Goal: Transaction & Acquisition: Book appointment/travel/reservation

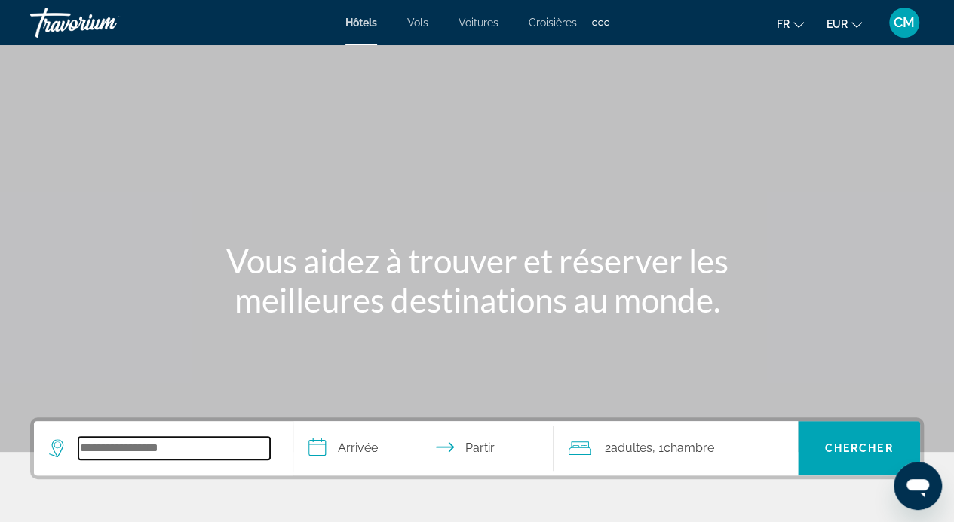
click at [209, 459] on input "Rechercher une destination hôtelière" at bounding box center [173, 448] width 191 height 23
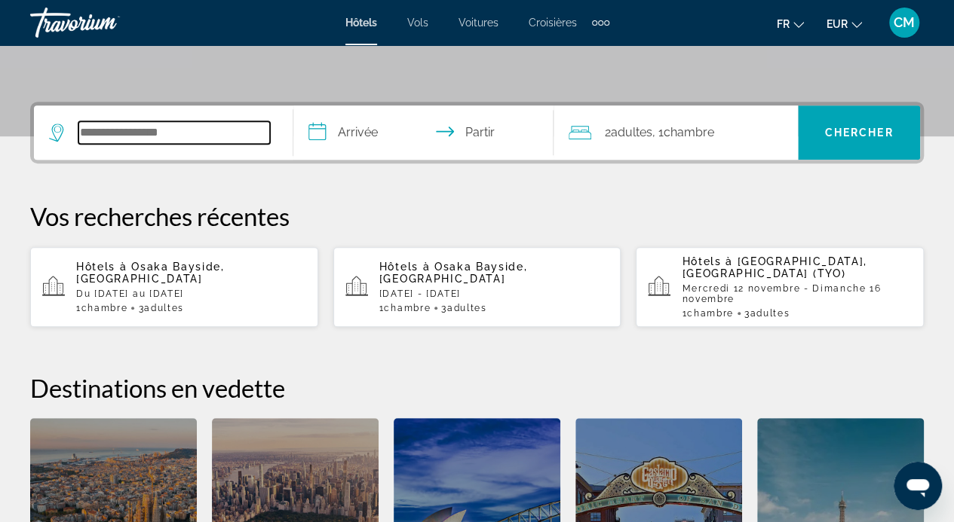
scroll to position [368, 0]
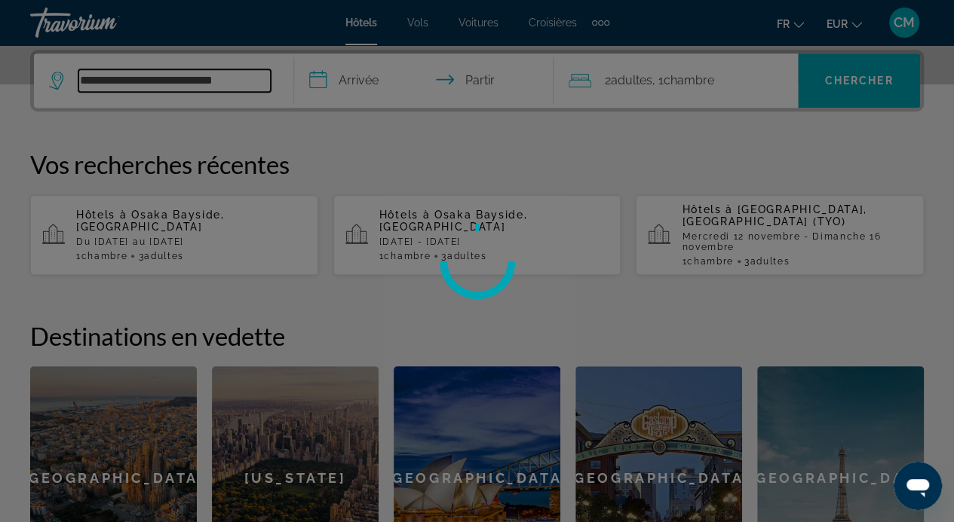
scroll to position [0, 0]
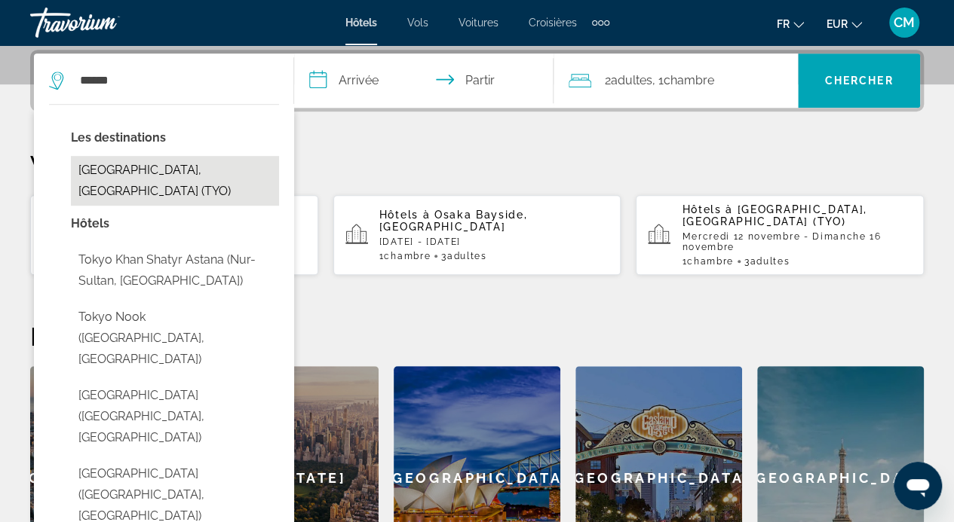
click at [224, 176] on button "[GEOGRAPHIC_DATA], [GEOGRAPHIC_DATA] (TYO)" at bounding box center [175, 181] width 208 height 50
type input "**********"
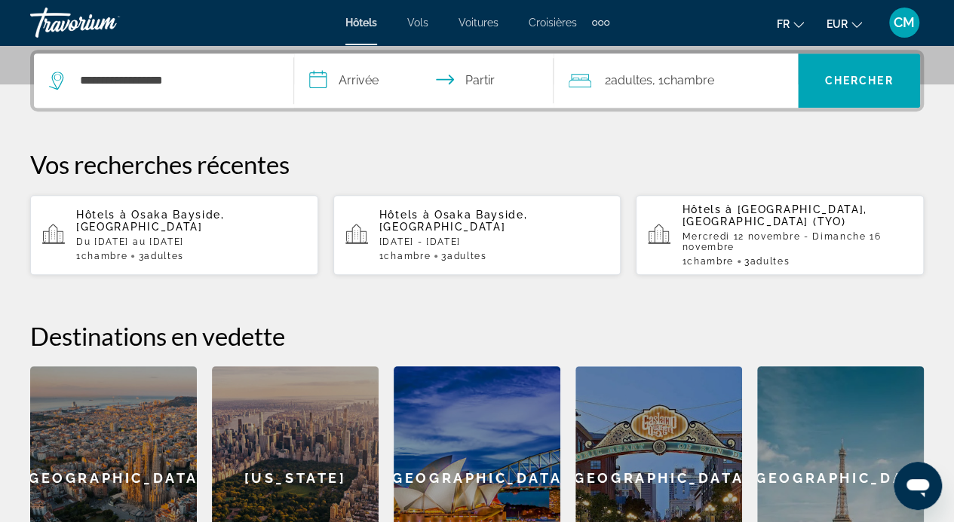
click at [372, 79] on input "**********" at bounding box center [426, 83] width 265 height 59
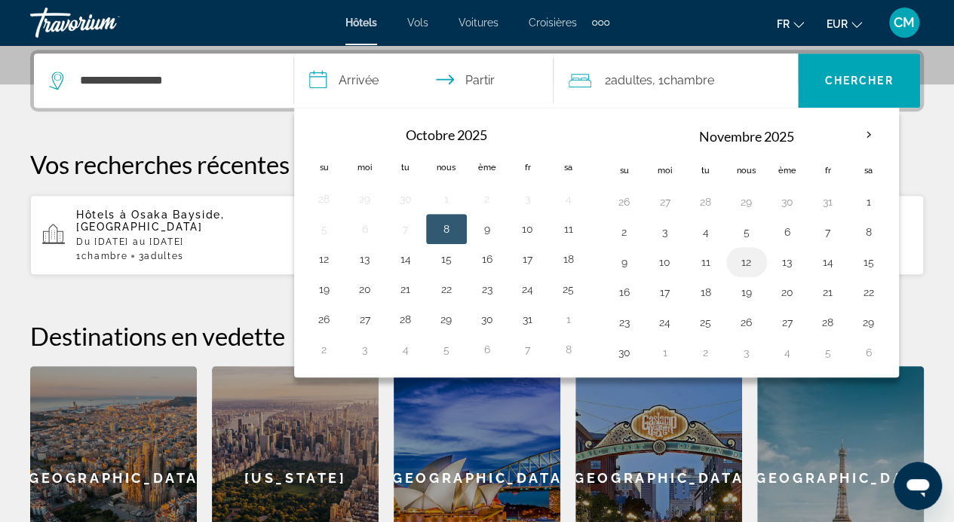
click at [734, 256] on button "12" at bounding box center [746, 262] width 24 height 21
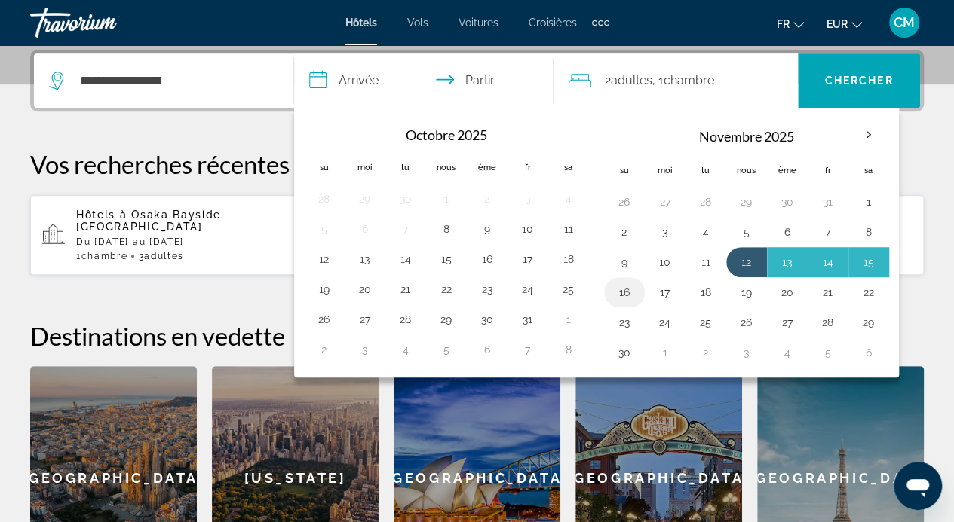
click at [621, 293] on button "16" at bounding box center [624, 292] width 24 height 21
type input "**********"
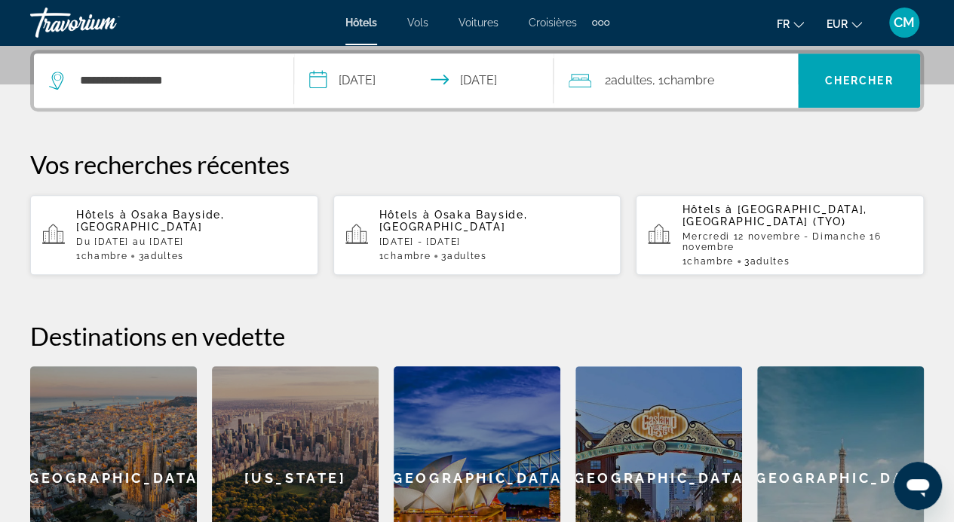
click at [734, 94] on div "2 adultes Adulte , 1 Chambre pièces" at bounding box center [682, 81] width 229 height 54
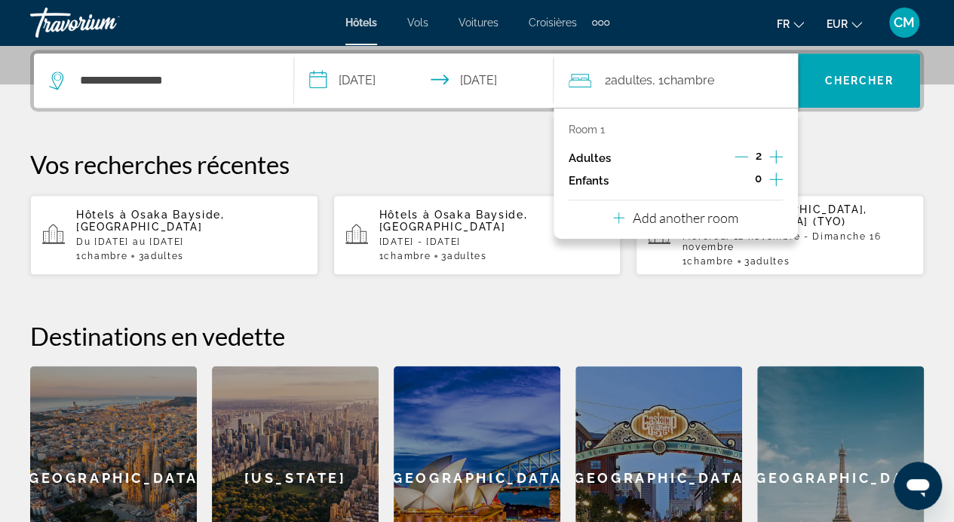
click at [776, 157] on icon "Increment adults" at bounding box center [776, 157] width 14 height 18
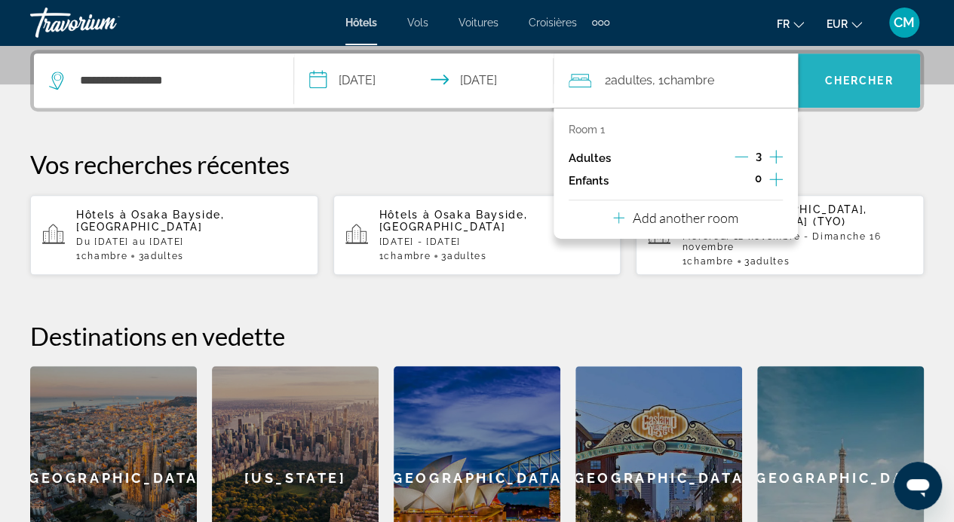
click at [827, 85] on font "Chercher" at bounding box center [859, 81] width 69 height 12
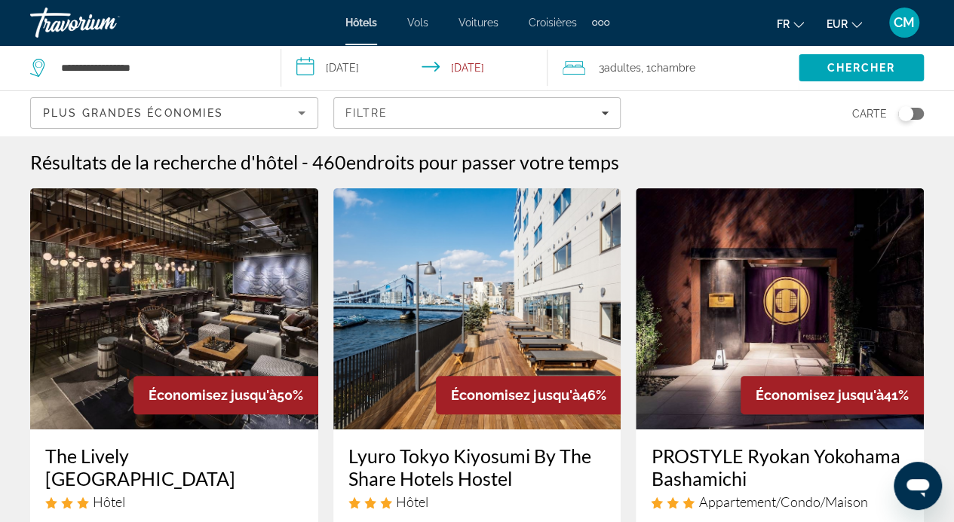
click at [908, 111] on div "Toggle map" at bounding box center [905, 113] width 15 height 15
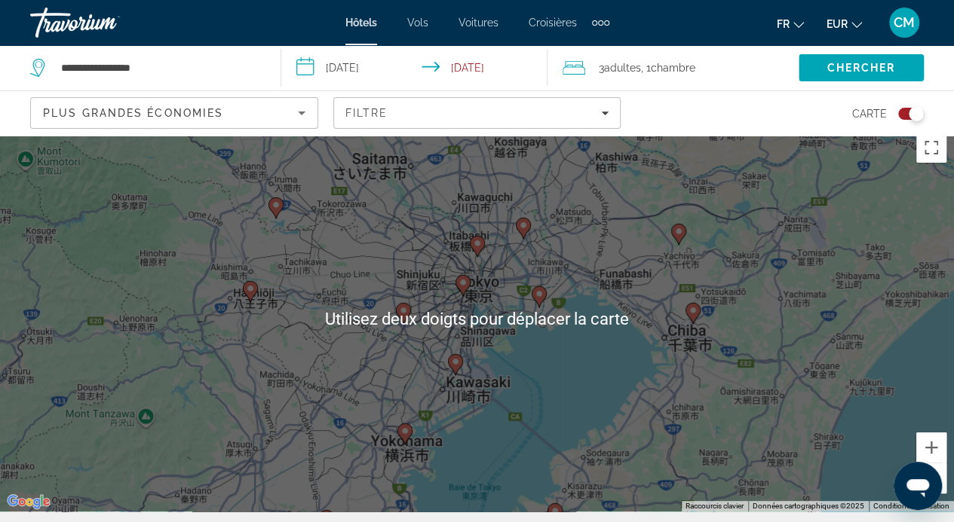
scroll to position [9, 0]
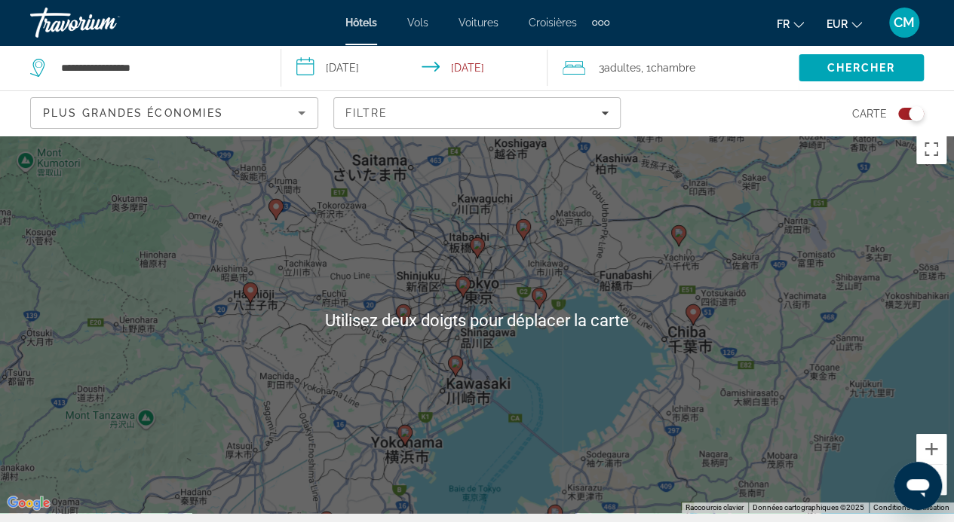
click at [822, 382] on div "Pour activer le glissement avec le clavier, appuyez sur Alt+Entrée. Une fois ce…" at bounding box center [477, 320] width 954 height 387
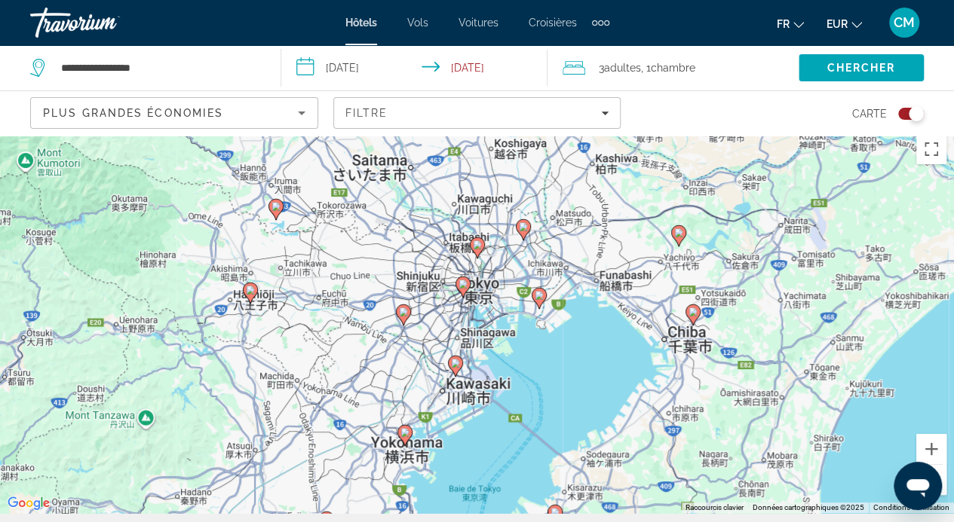
click at [820, 381] on div "Pour activer le glissement avec le clavier, appuyez sur Alt+Entrée. Une fois ce…" at bounding box center [477, 320] width 954 height 387
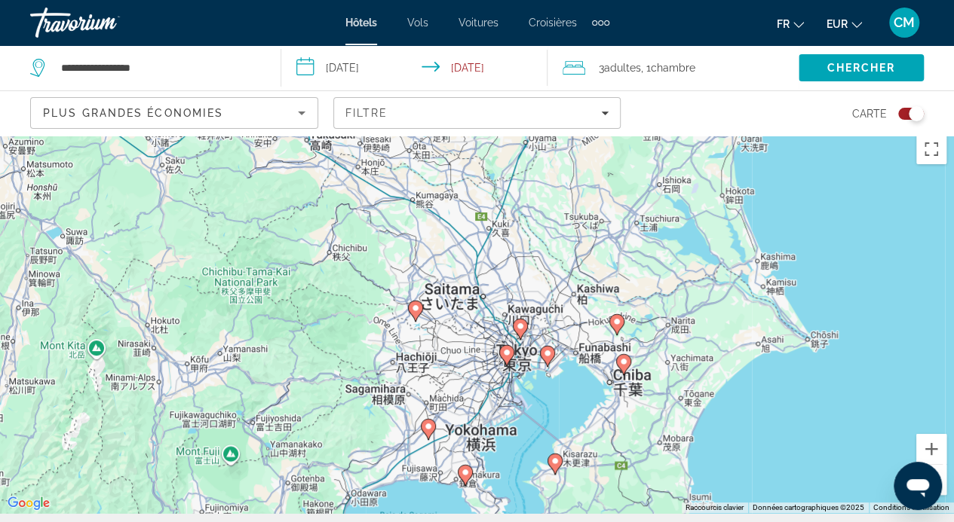
click at [496, 63] on input "**********" at bounding box center [417, 70] width 272 height 50
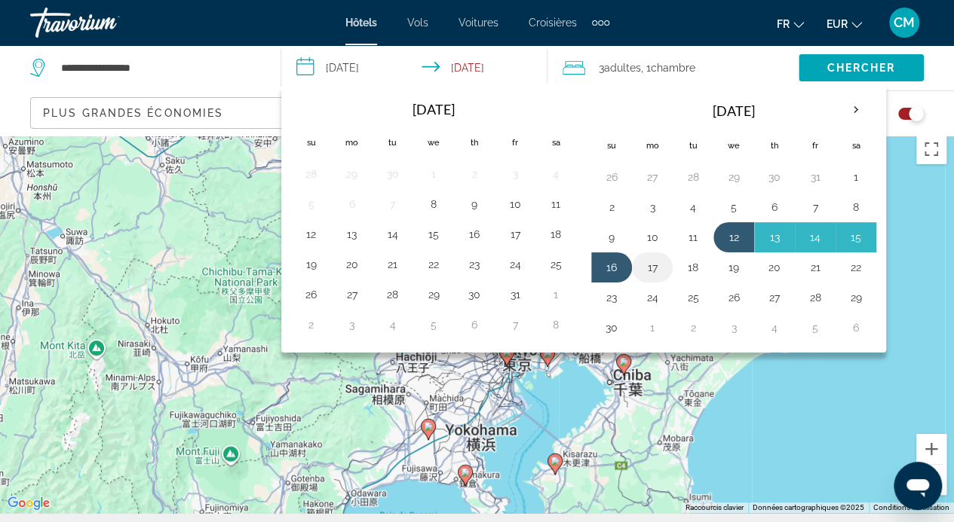
click at [645, 269] on button "17" at bounding box center [652, 267] width 24 height 21
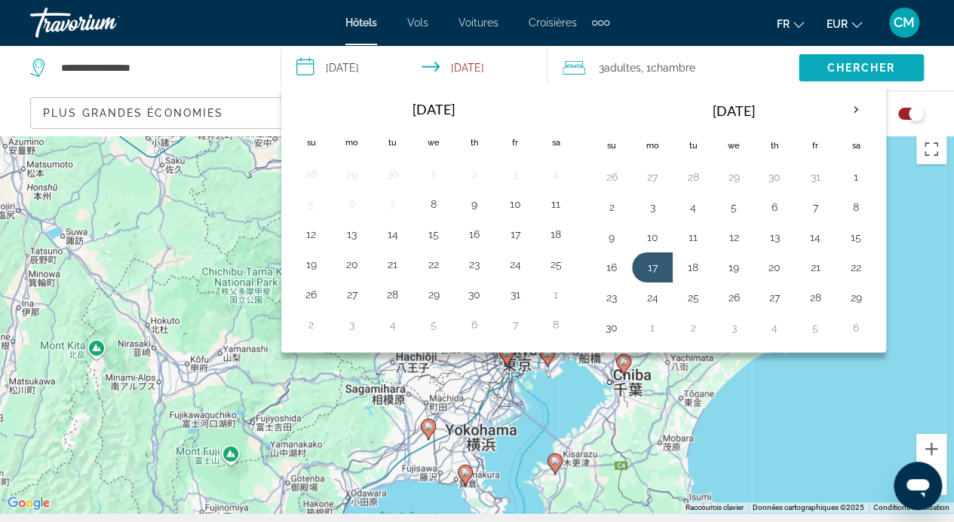
click at [859, 82] on span "Search" at bounding box center [860, 68] width 125 height 36
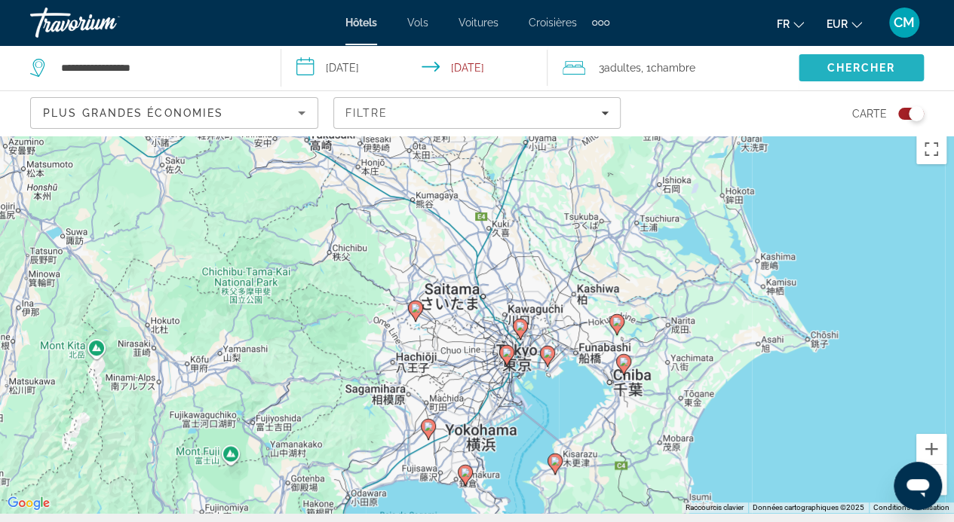
click at [853, 67] on span "Chercher" at bounding box center [860, 68] width 69 height 12
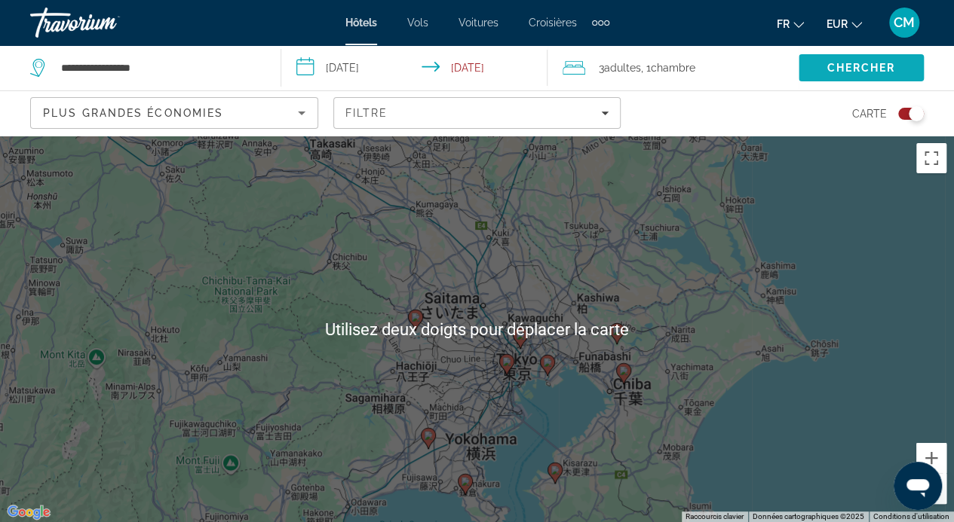
scroll to position [2, 0]
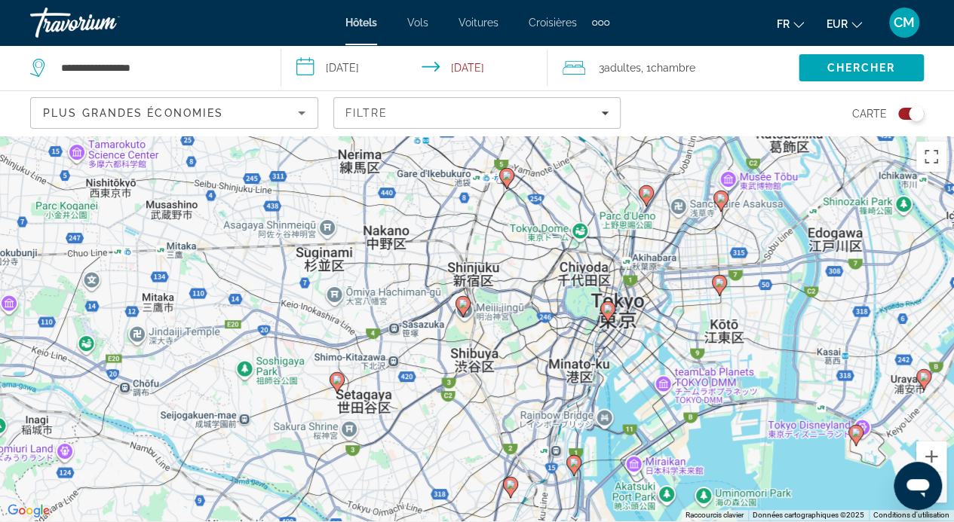
click at [506, 175] on image "Contenu principal" at bounding box center [506, 175] width 9 height 9
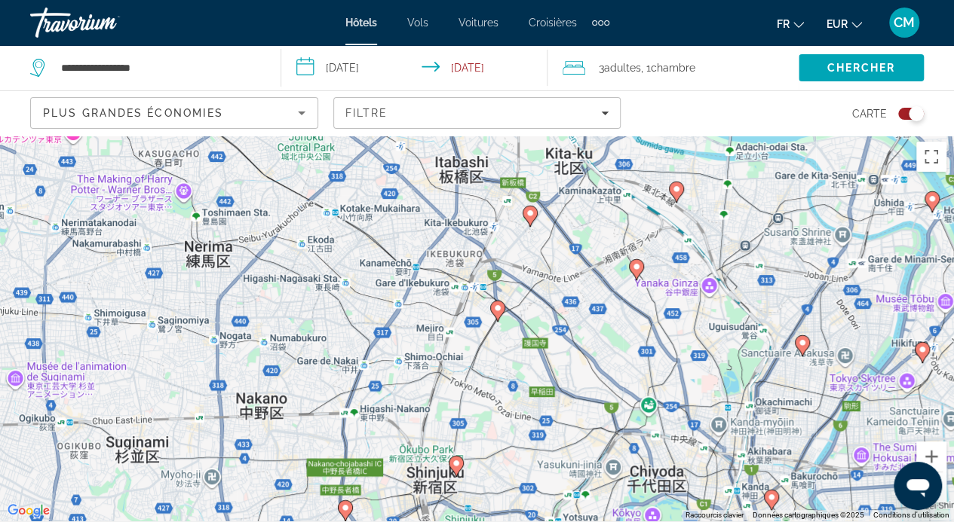
click at [626, 204] on div "Pour naviguer, appuyez sur les touches fléchées. Pour activer le glissement ave…" at bounding box center [477, 327] width 954 height 387
click at [608, 210] on div "Pour naviguer, appuyez sur les touches fléchées. Pour activer le glissement ave…" at bounding box center [477, 327] width 954 height 387
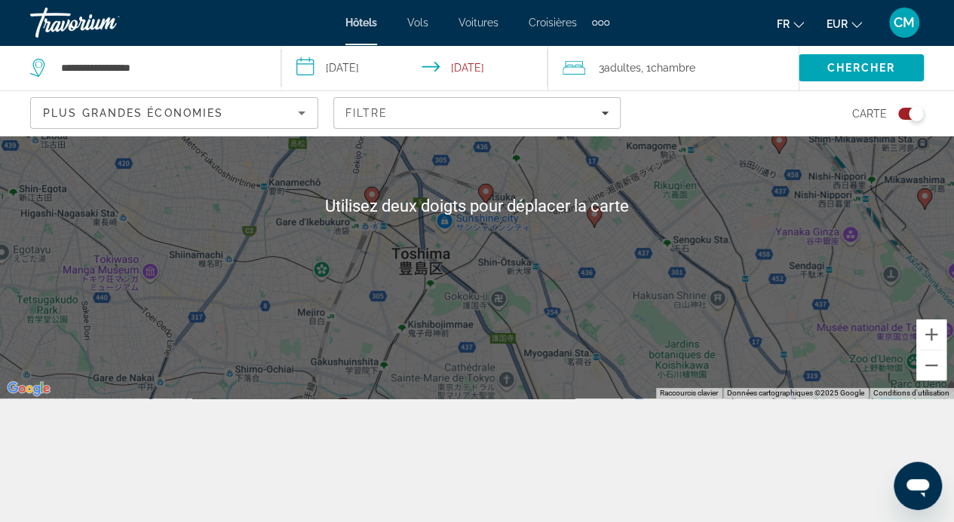
scroll to position [123, 0]
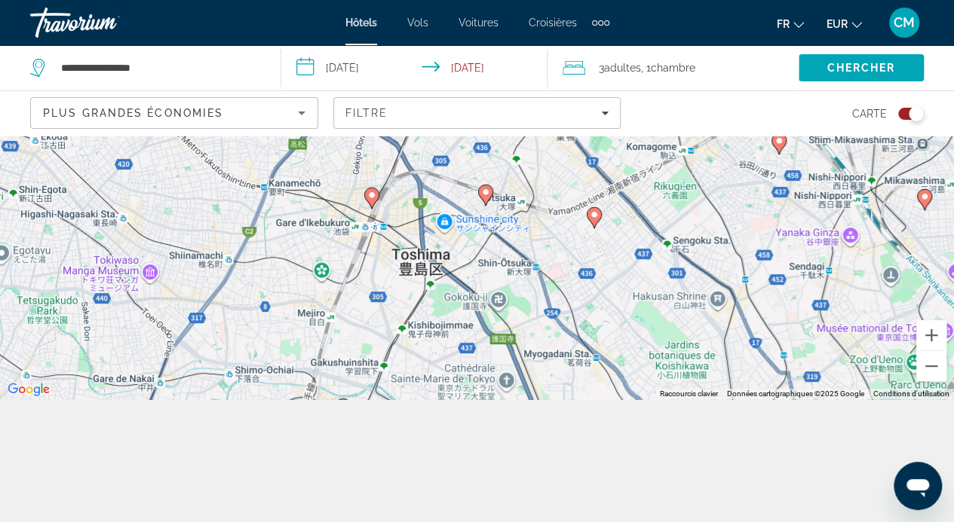
click at [929, 384] on div "Pour naviguer, appuyez sur les touches fléchées. Pour activer le glissement ave…" at bounding box center [477, 206] width 954 height 387
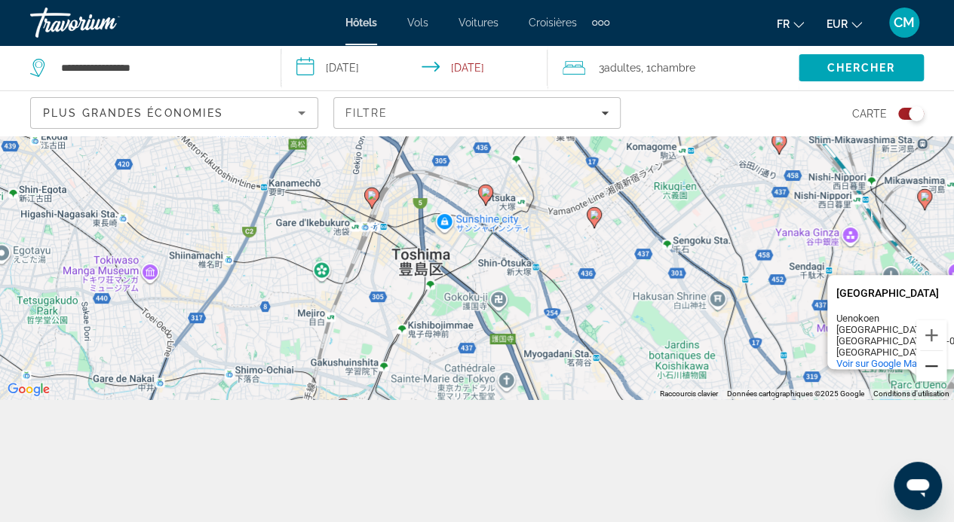
click at [928, 368] on button "Zoom arrière" at bounding box center [931, 366] width 30 height 30
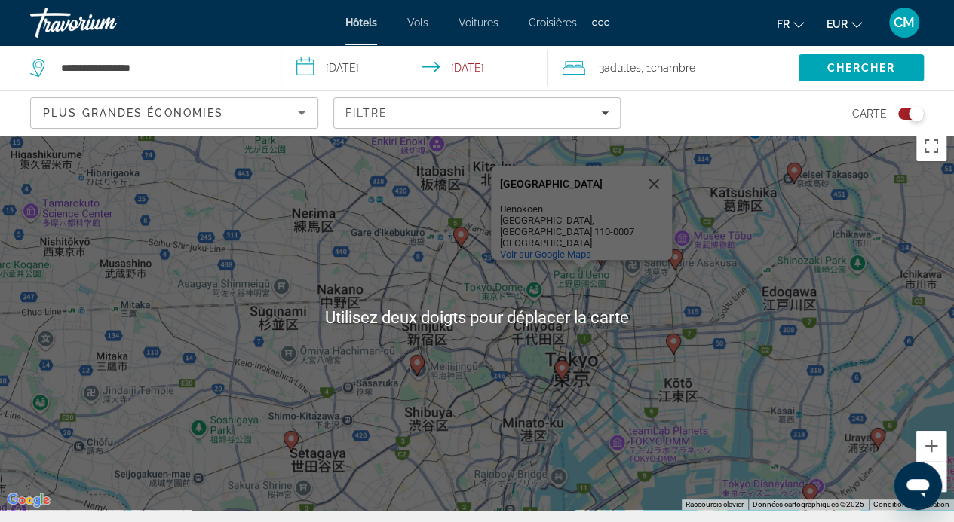
scroll to position [38, 0]
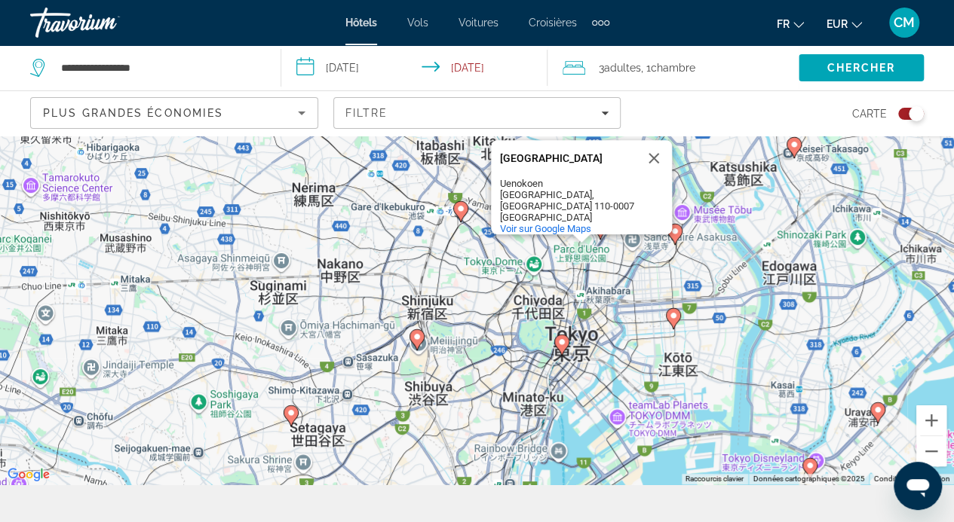
click at [482, 333] on div "Pour naviguer, appuyez sur les touches fléchées. Pour activer le glissement ave…" at bounding box center [477, 291] width 954 height 387
click at [661, 164] on button "Fermer" at bounding box center [653, 158] width 36 height 36
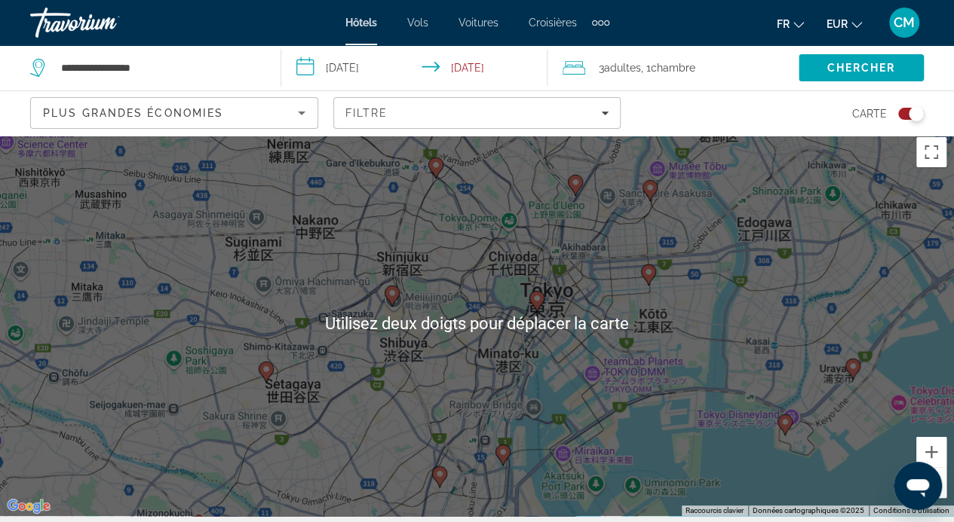
scroll to position [5, 0]
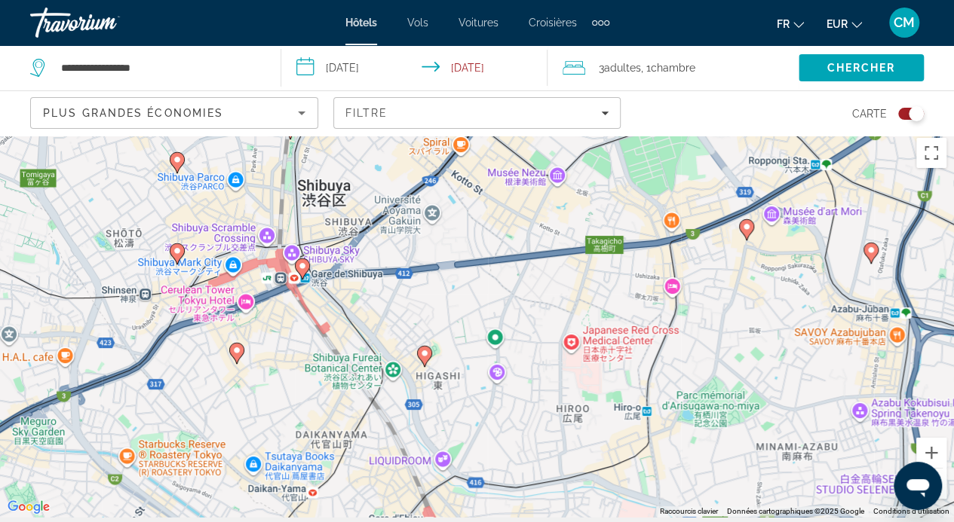
click at [307, 268] on icon "Contenu principal" at bounding box center [302, 269] width 14 height 20
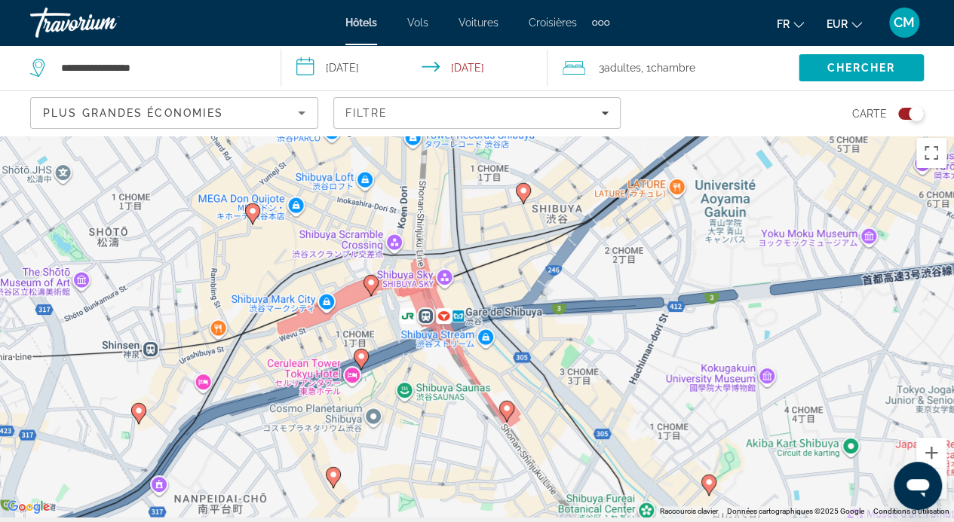
click at [370, 282] on image "Contenu principal" at bounding box center [370, 282] width 9 height 9
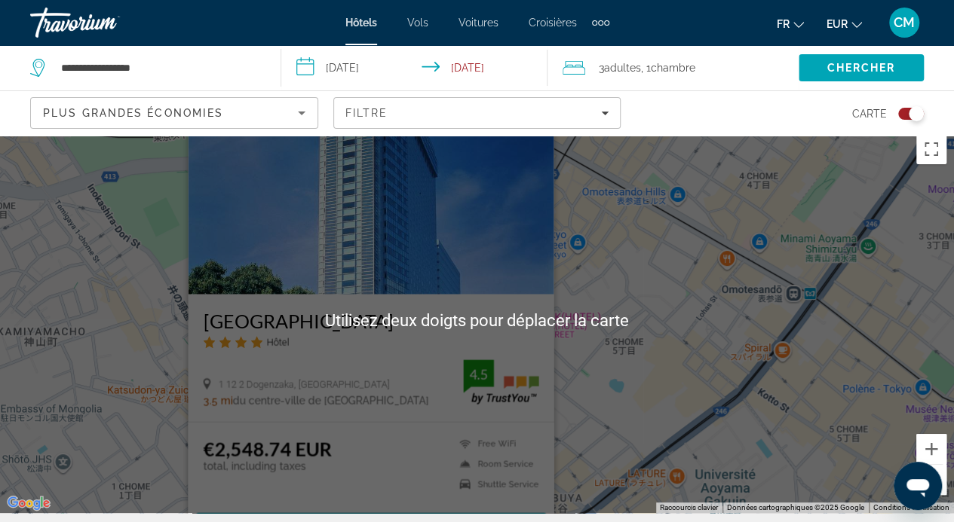
scroll to position [11, 0]
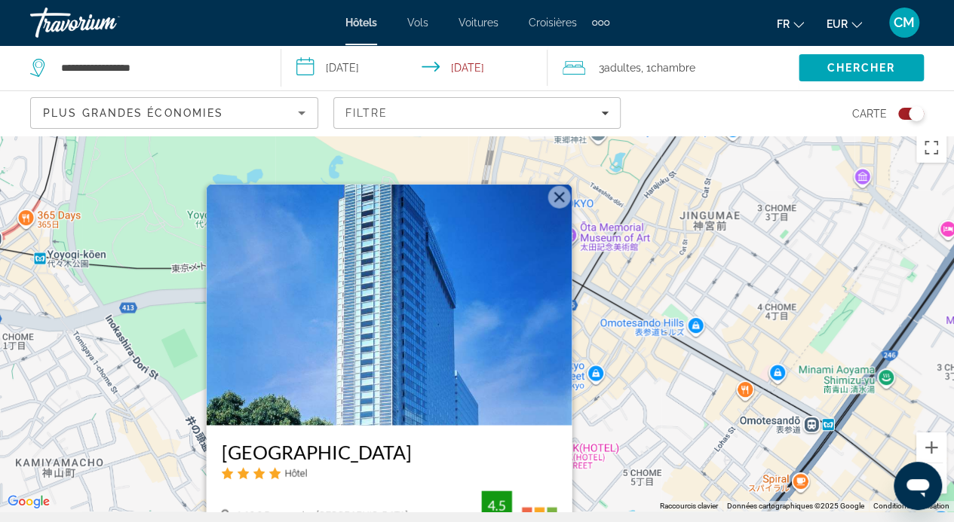
click at [553, 197] on button "Fermer" at bounding box center [558, 196] width 23 height 23
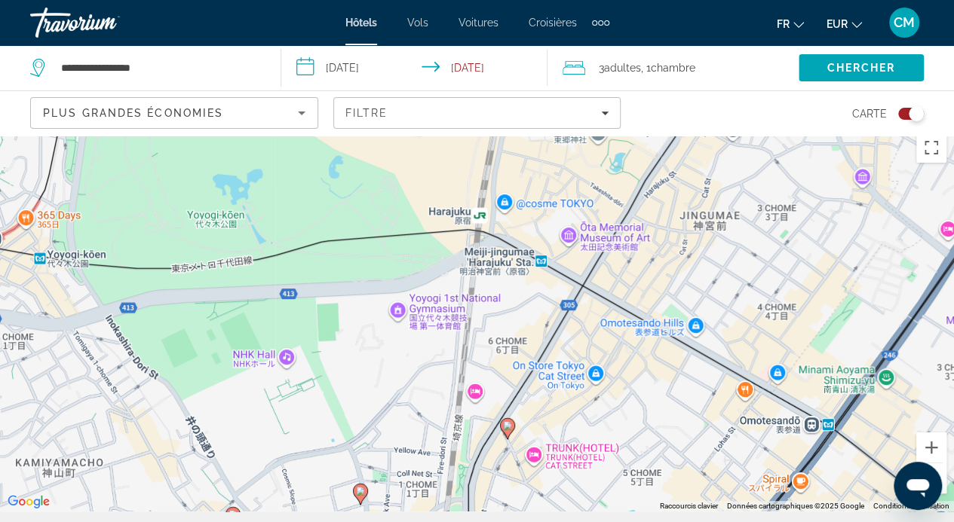
click at [302, 112] on icon "Sort by" at bounding box center [302, 114] width 8 height 4
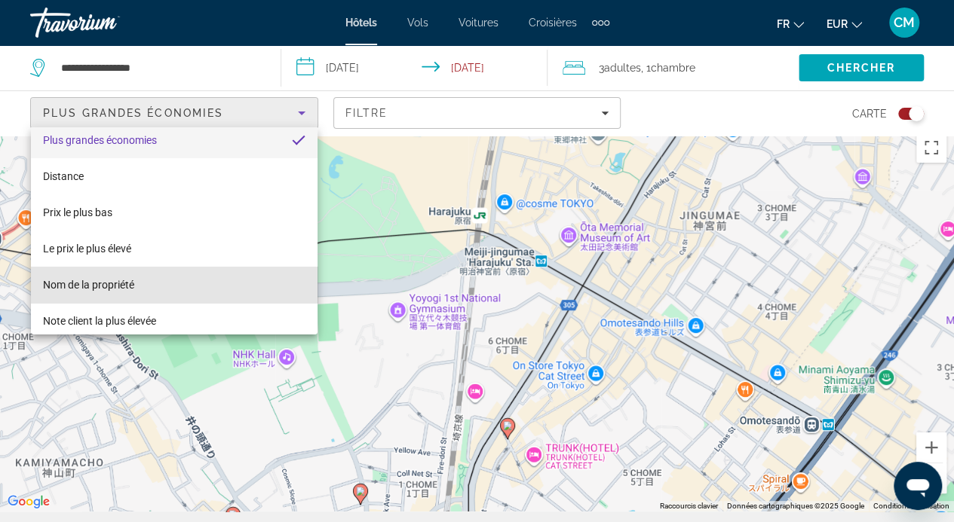
scroll to position [21, 0]
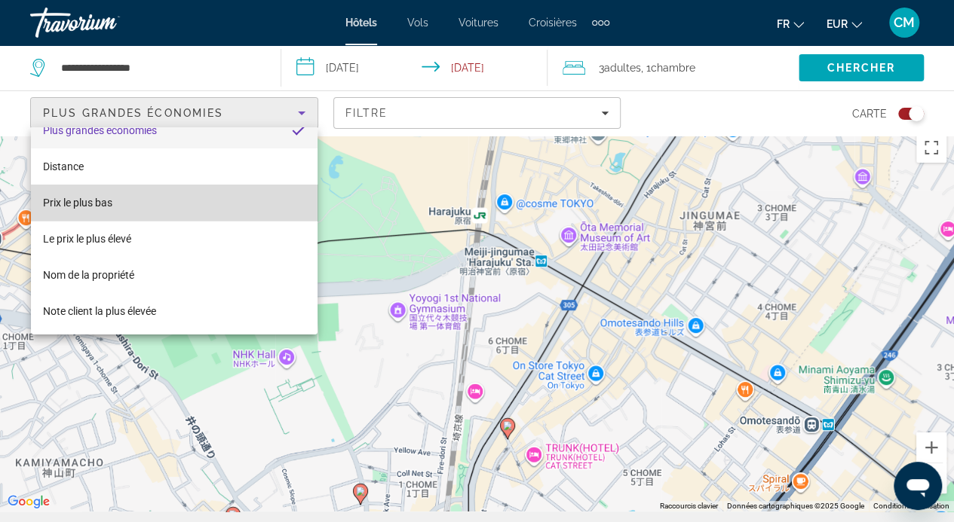
click at [216, 204] on mat-option "Prix ​​le plus bas" at bounding box center [174, 203] width 286 height 36
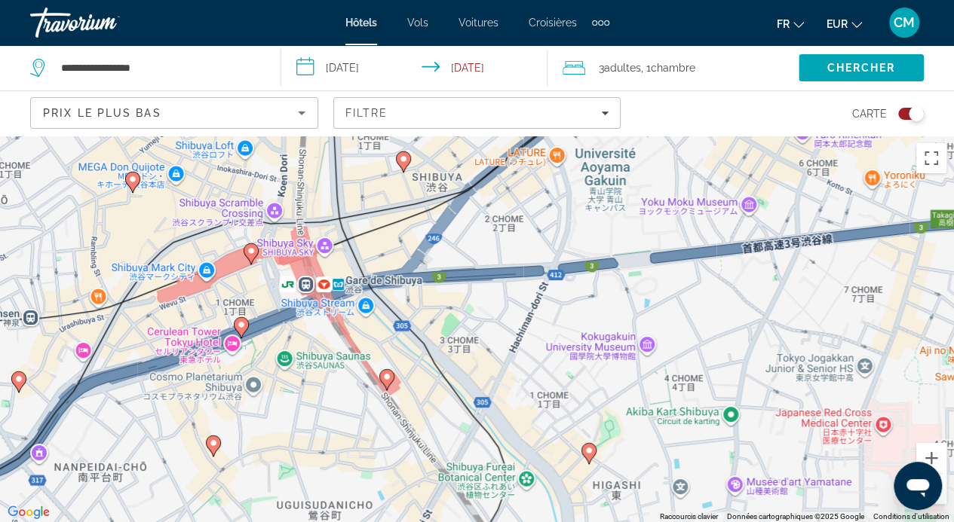
click at [407, 161] on image "Contenu principal" at bounding box center [403, 159] width 9 height 9
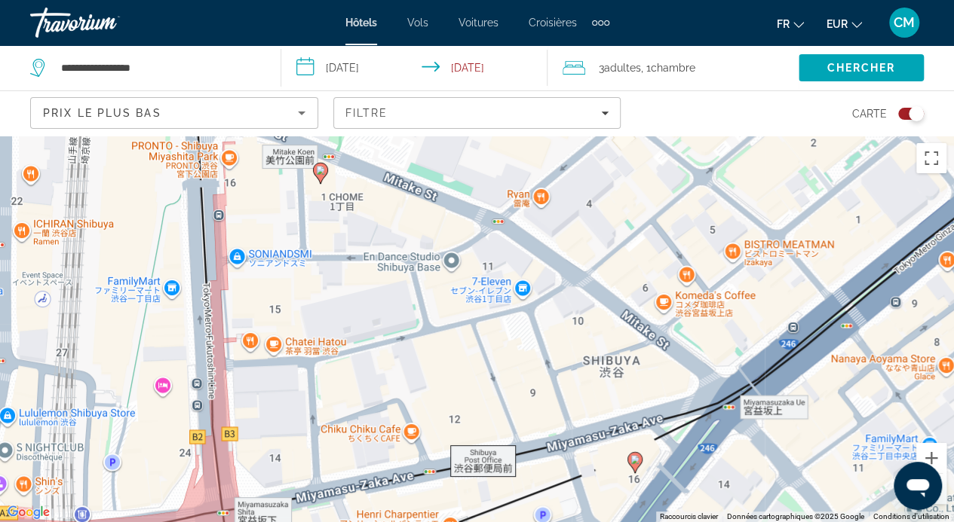
click at [317, 170] on image "Contenu principal" at bounding box center [320, 170] width 9 height 9
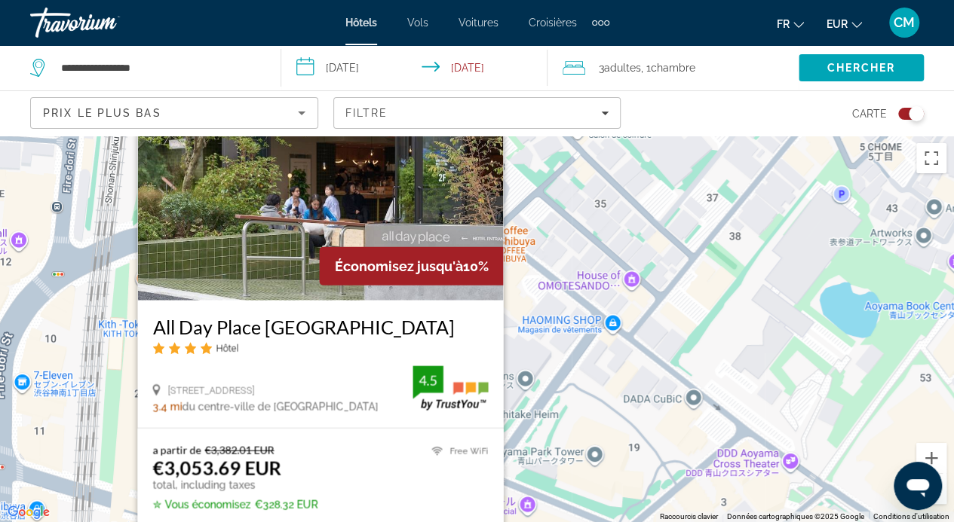
click at [905, 111] on div "Toggle map" at bounding box center [911, 114] width 26 height 12
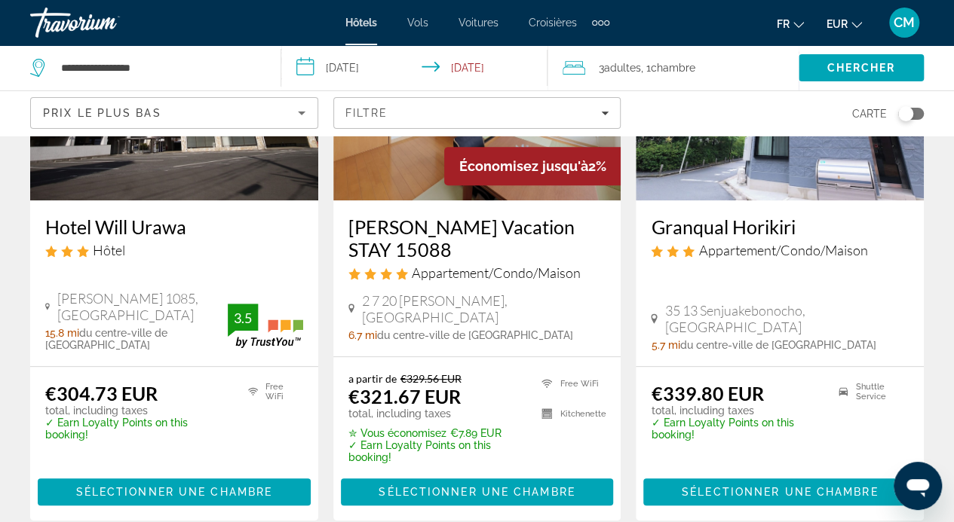
scroll to position [230, 0]
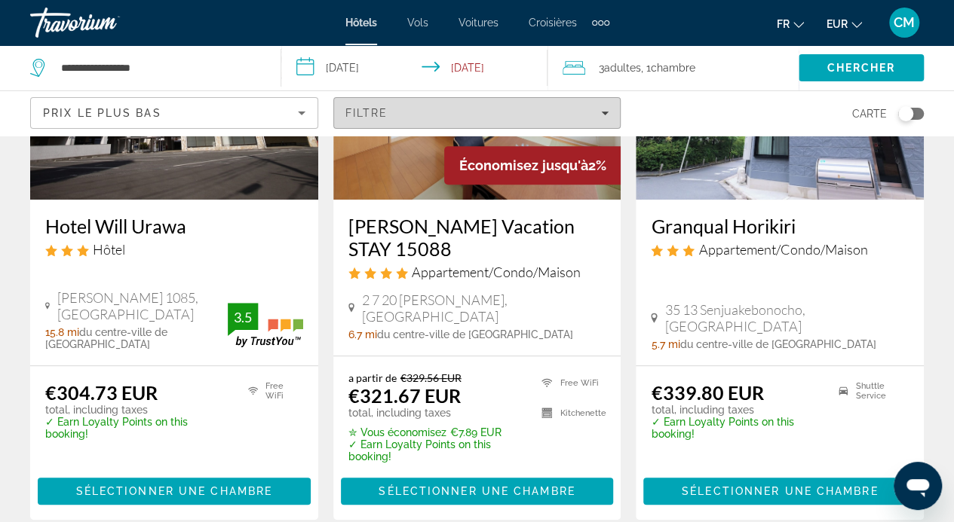
click at [571, 107] on div "Filtre" at bounding box center [477, 113] width 264 height 12
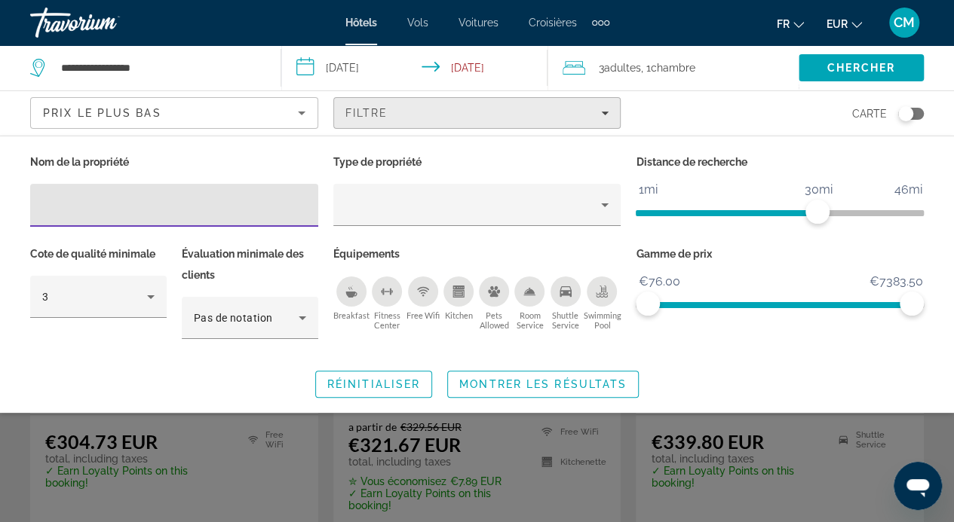
scroll to position [180, 0]
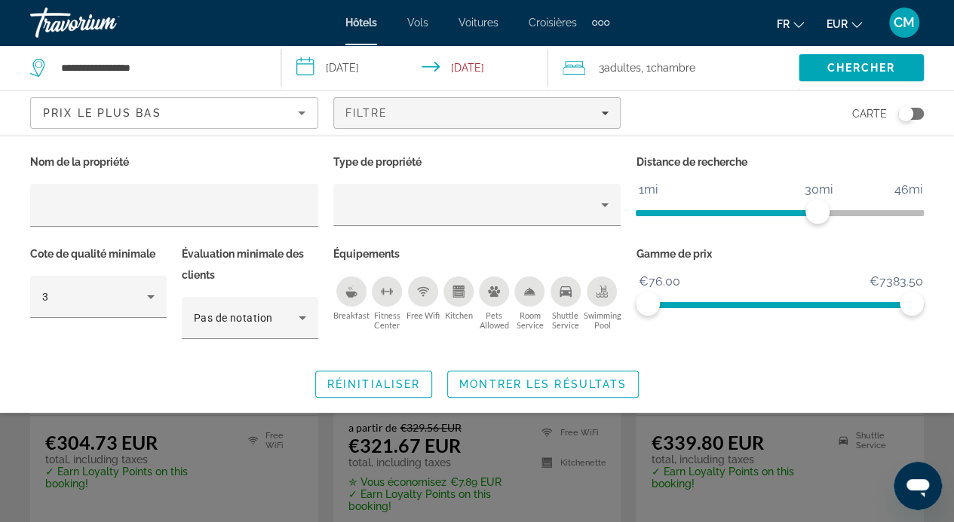
click at [908, 114] on div "Toggle map" at bounding box center [905, 113] width 15 height 15
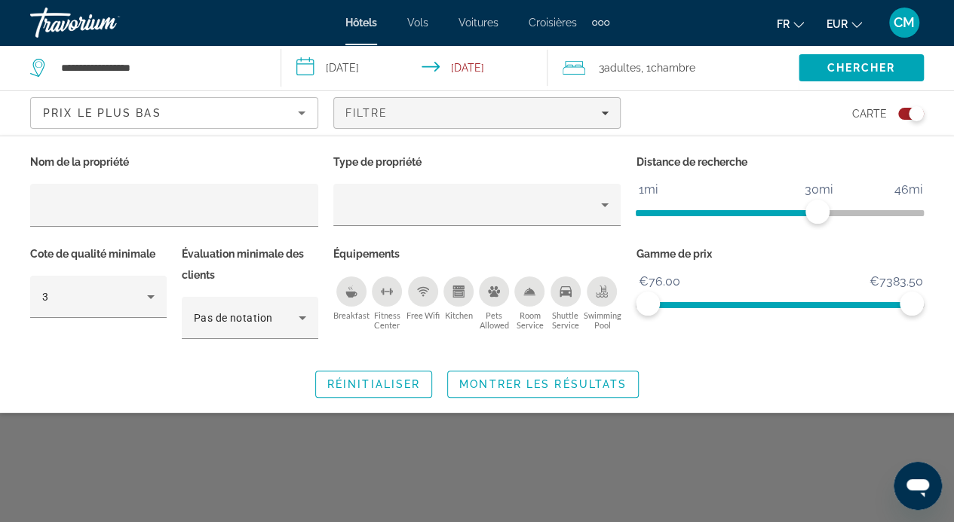
scroll to position [0, 0]
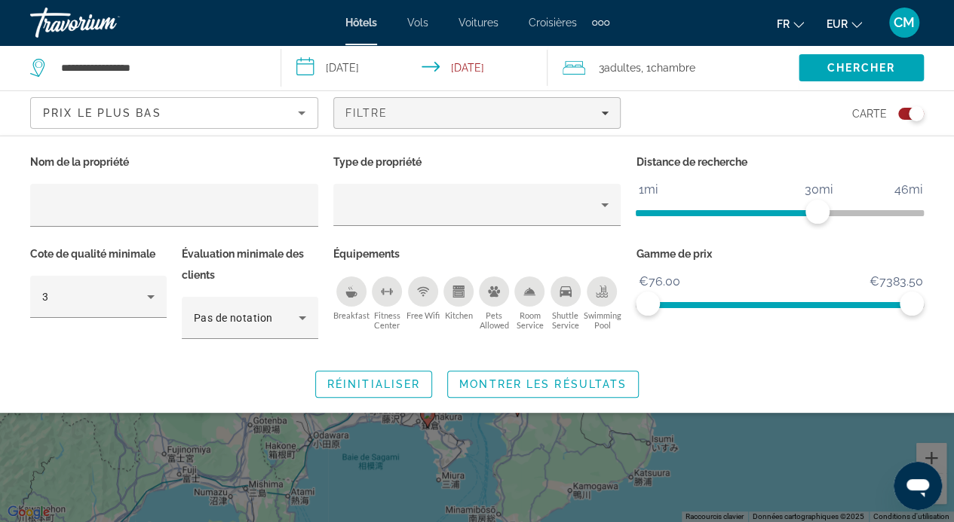
click at [908, 114] on div "Toggle map" at bounding box center [915, 113] width 15 height 15
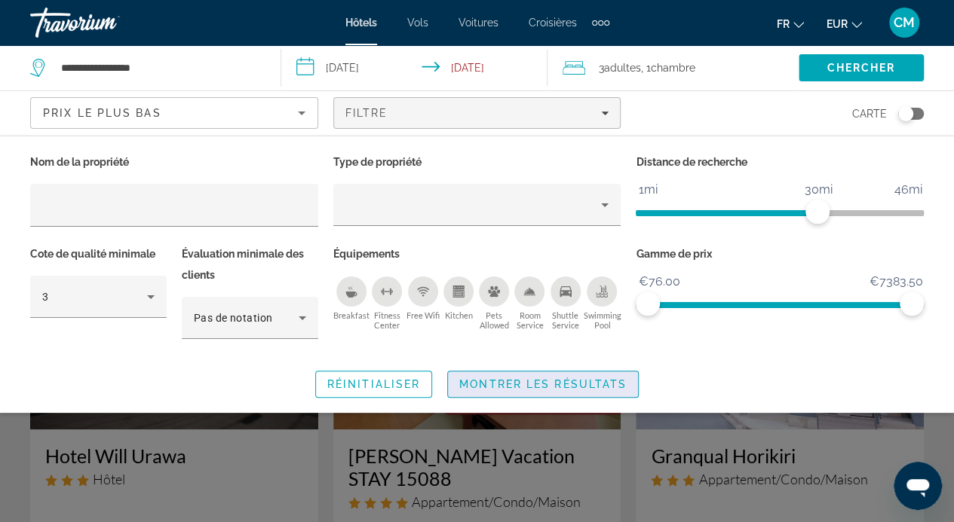
click at [598, 388] on span "Montrer les résultats" at bounding box center [542, 384] width 167 height 12
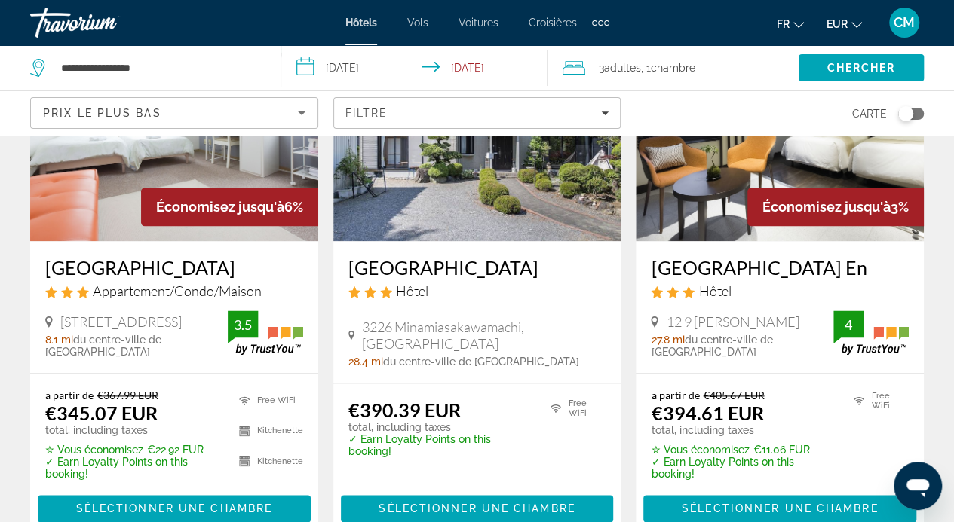
scroll to position [781, 0]
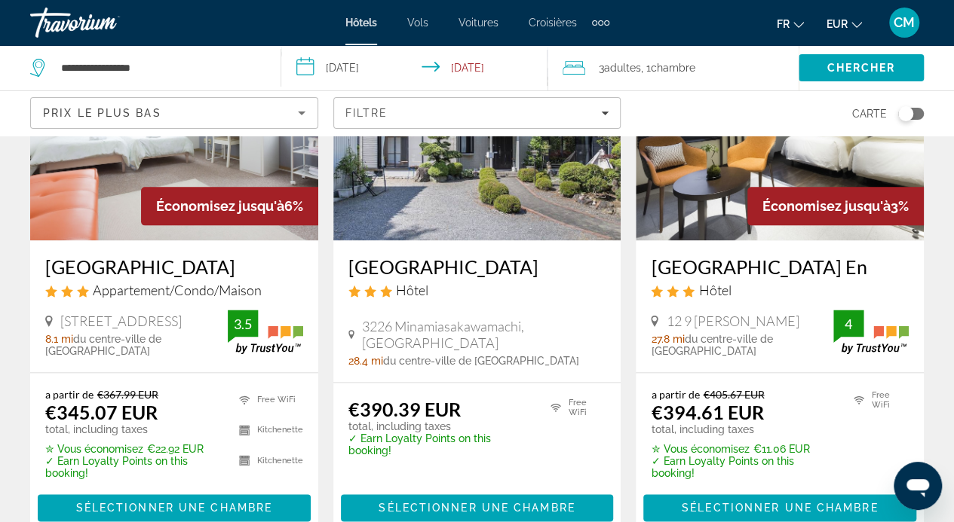
click at [598, 388] on div "€390.39 EUR total, including taxes ✓ Earn Loyalty Points on this booking! Free …" at bounding box center [477, 460] width 288 height 154
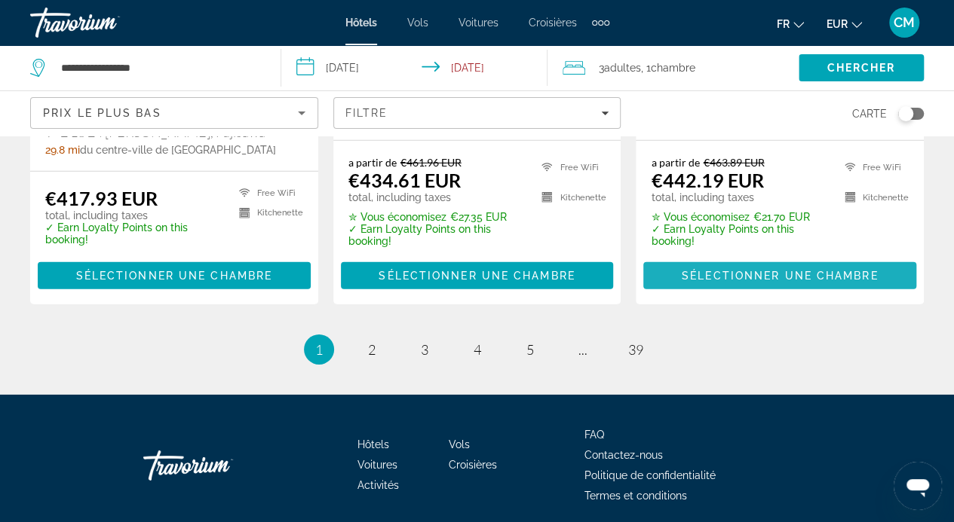
scroll to position [2252, 0]
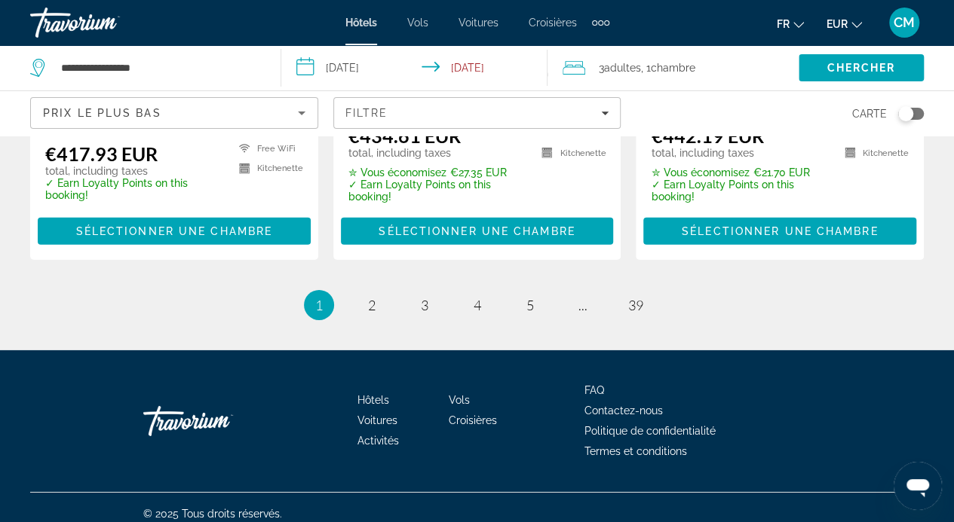
click at [390, 292] on ul "1 / 39 You're on page 1 page 2 page 3 page 4 page 5 page ... page 39" at bounding box center [476, 305] width 893 height 30
click at [363, 300] on link "page 2" at bounding box center [371, 305] width 26 height 26
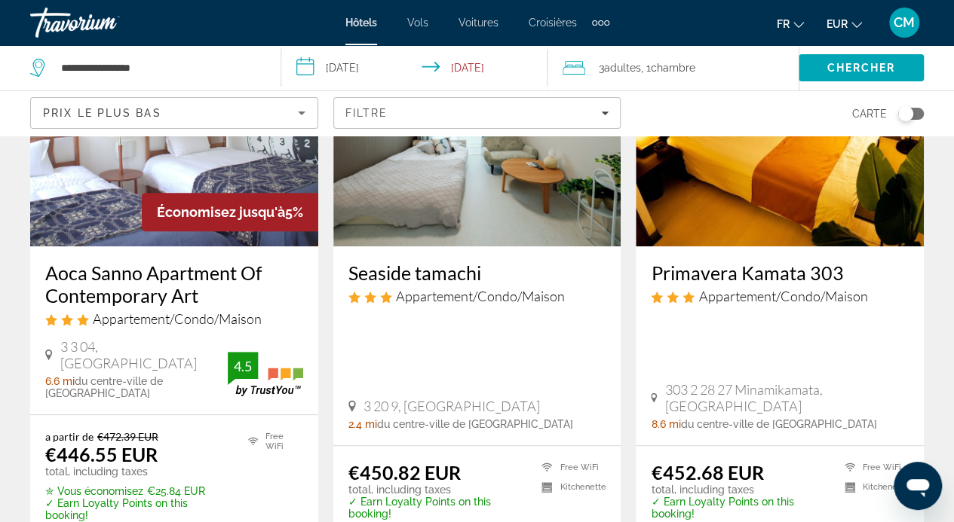
scroll to position [184, 0]
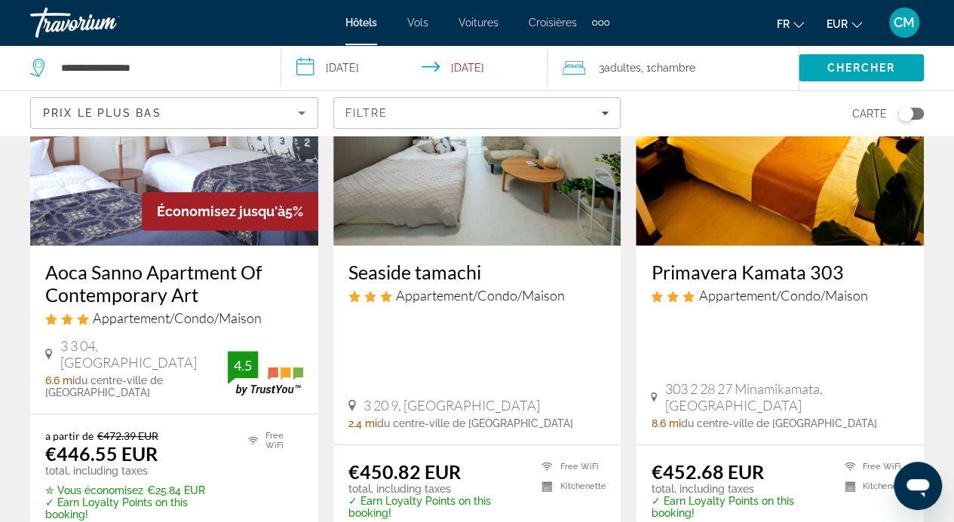
click at [192, 279] on h3 "Aoca Sanno Apartment Of Contemporary Art" at bounding box center [174, 283] width 258 height 45
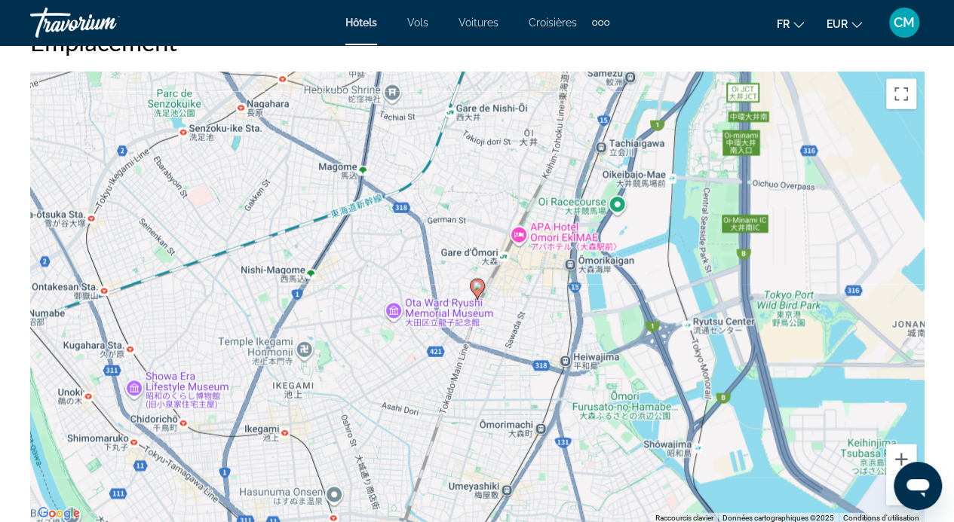
scroll to position [1731, 0]
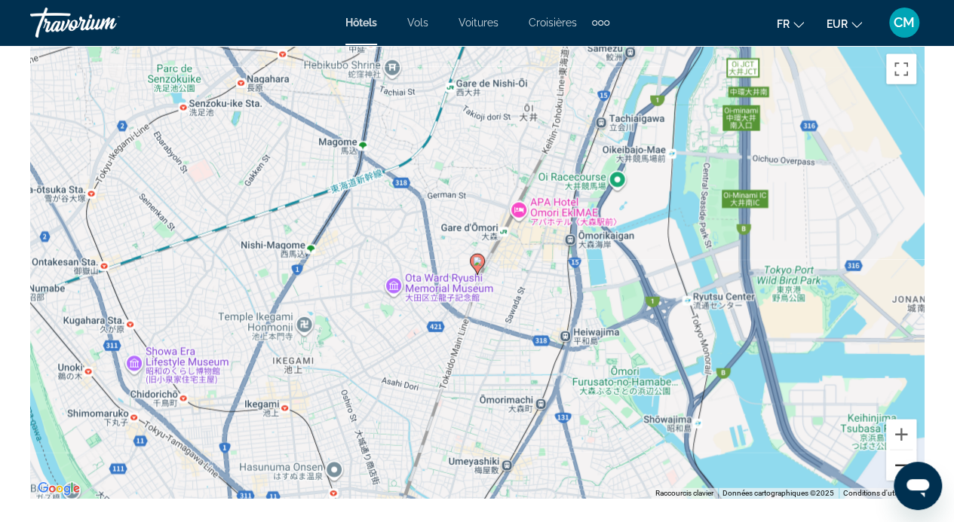
click at [903, 451] on button "Zoom arrière" at bounding box center [901, 466] width 30 height 30
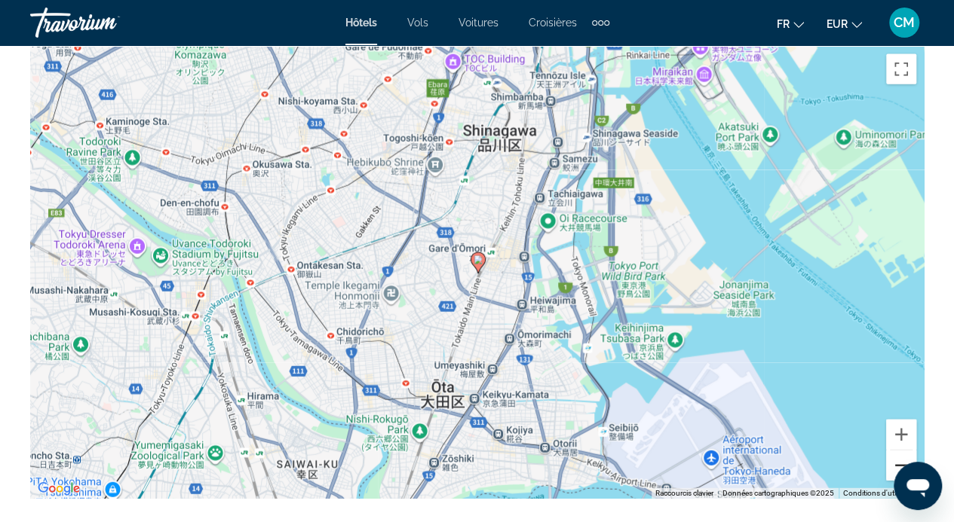
click at [898, 451] on button "Zoom arrière" at bounding box center [901, 466] width 30 height 30
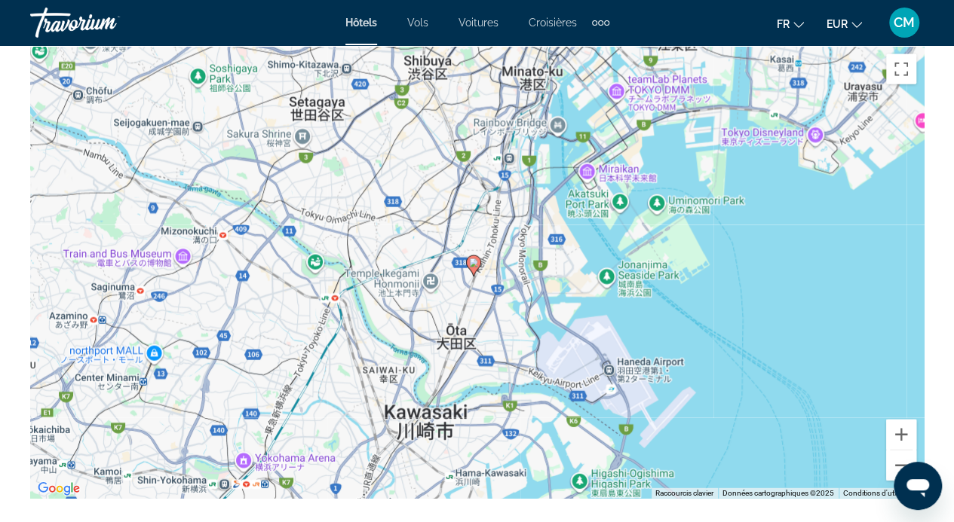
click at [728, 235] on div "Pour activer le glissement avec le clavier, appuyez sur Alt+Entrée. Une fois ce…" at bounding box center [476, 273] width 893 height 452
click at [733, 228] on div "Pour activer le glissement avec le clavier, appuyez sur Alt+Entrée. Une fois ce…" at bounding box center [476, 273] width 893 height 452
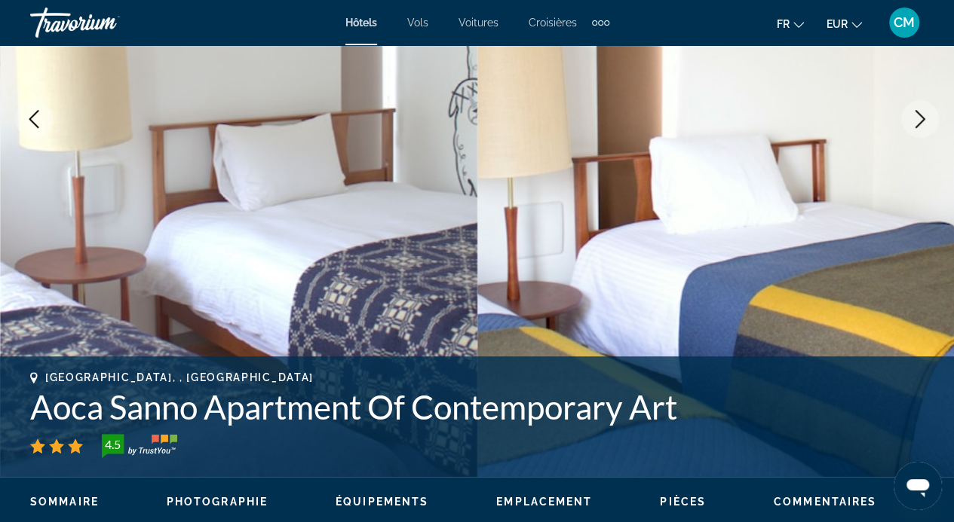
scroll to position [0, 0]
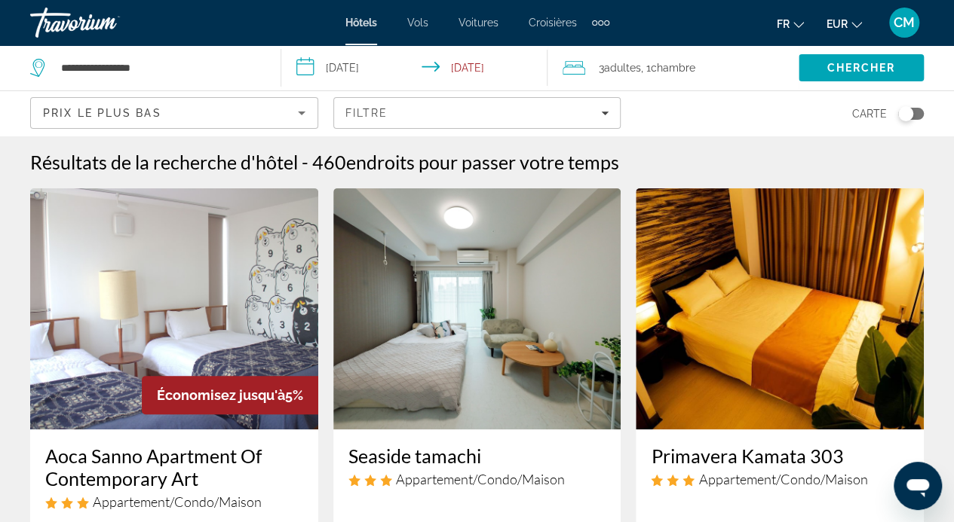
click at [907, 115] on div "Toggle map" at bounding box center [905, 113] width 15 height 15
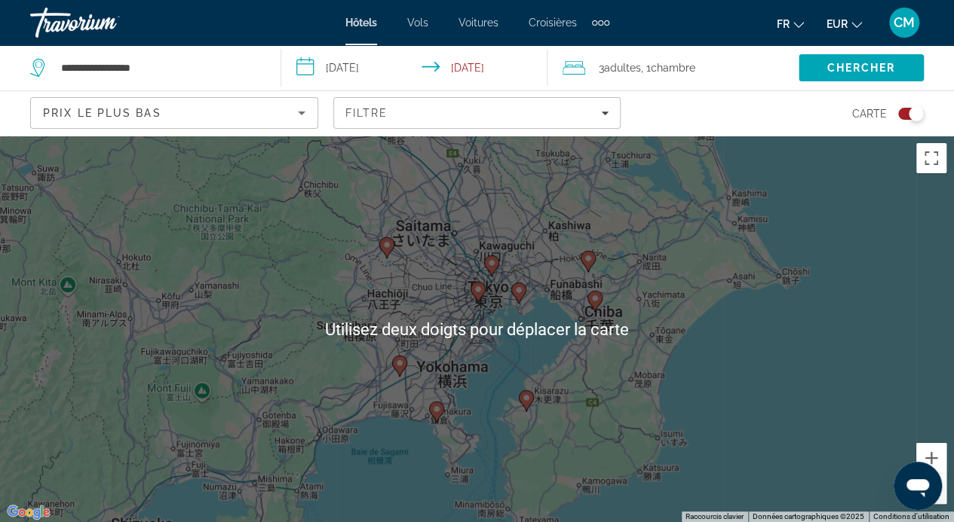
scroll to position [35, 0]
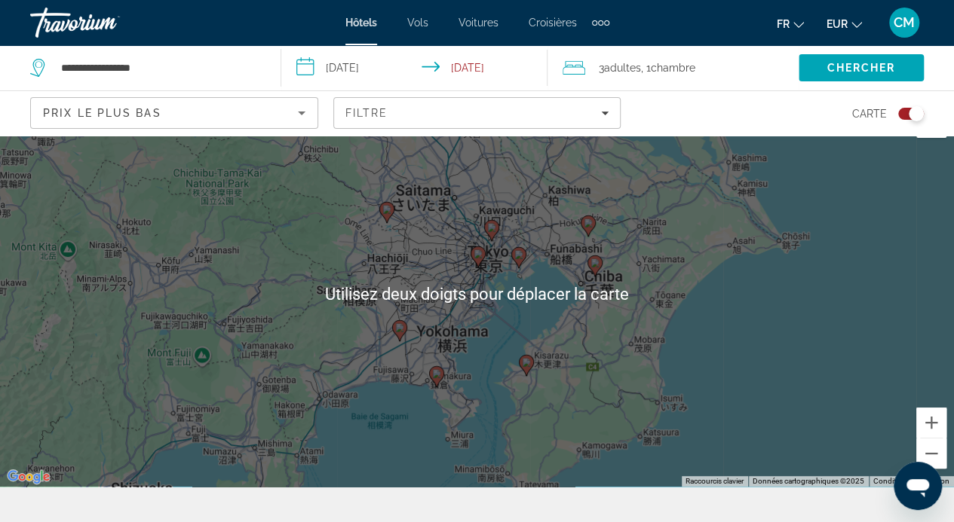
click at [496, 323] on div "Pour activer le glissement avec le clavier, appuyez sur Alt+Entrée. Une fois ce…" at bounding box center [477, 293] width 954 height 387
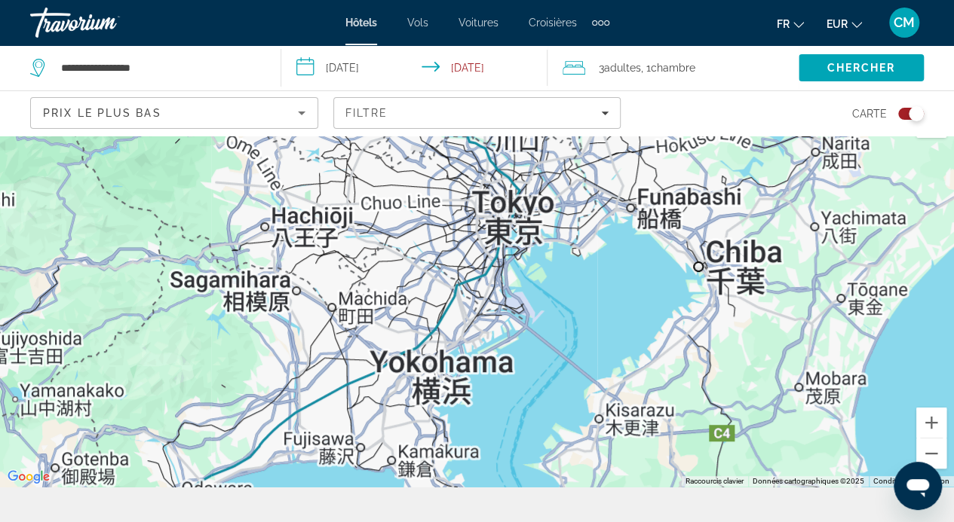
click at [501, 443] on div "Pour activer le glissement avec le clavier, appuyez sur Alt+Entrée. Une fois ce…" at bounding box center [477, 293] width 954 height 387
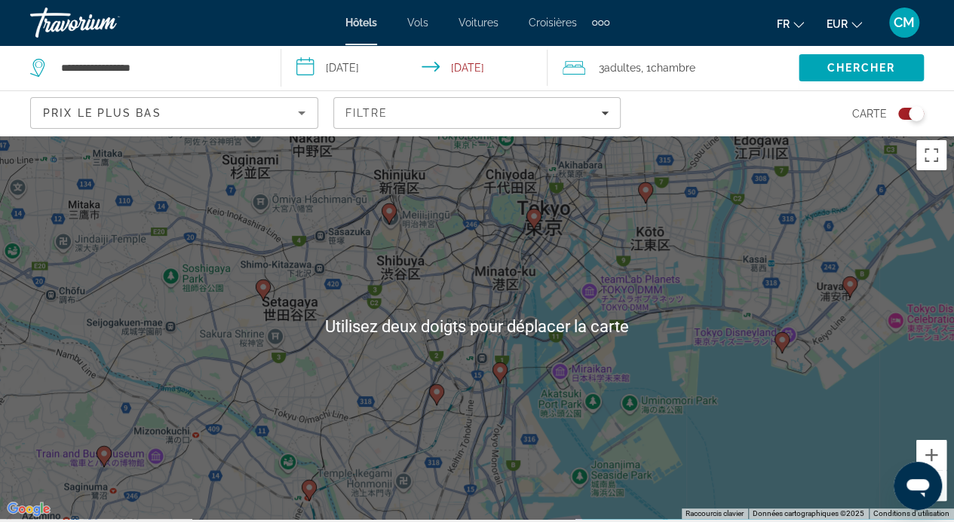
scroll to position [0, 0]
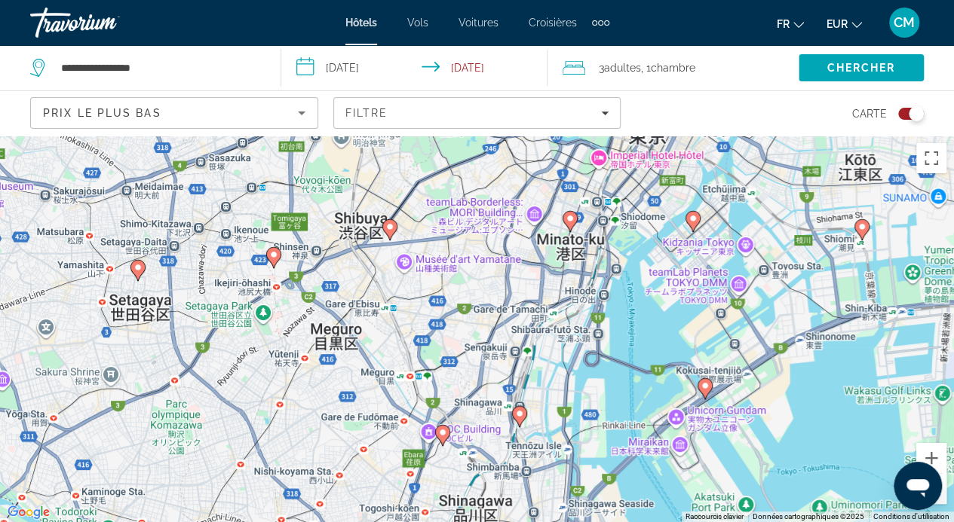
click at [569, 219] on image "Contenu principal" at bounding box center [569, 218] width 9 height 9
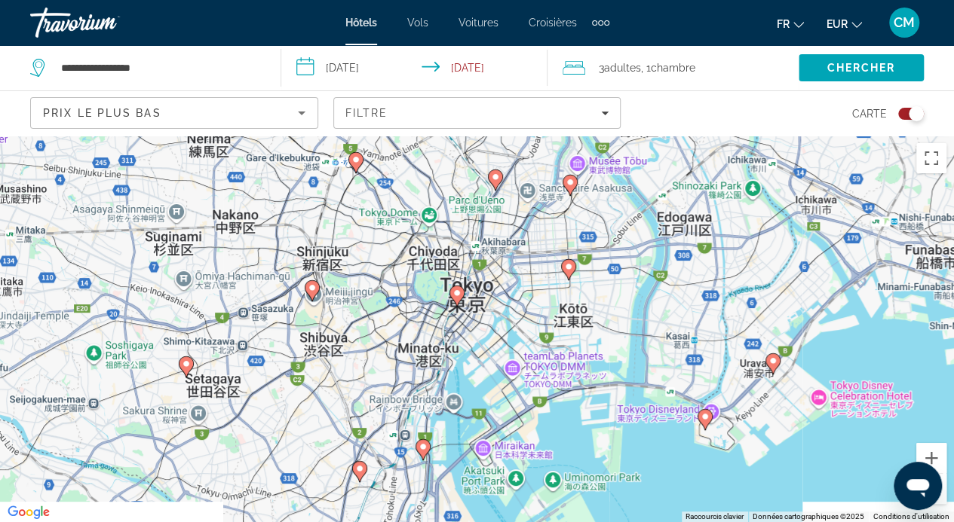
drag, startPoint x: 351, startPoint y: 420, endPoint x: 357, endPoint y: 347, distance: 72.6
click at [357, 347] on div "Pour naviguer, appuyez sur les touches fléchées. Pour activer le glissement ave…" at bounding box center [477, 329] width 954 height 387
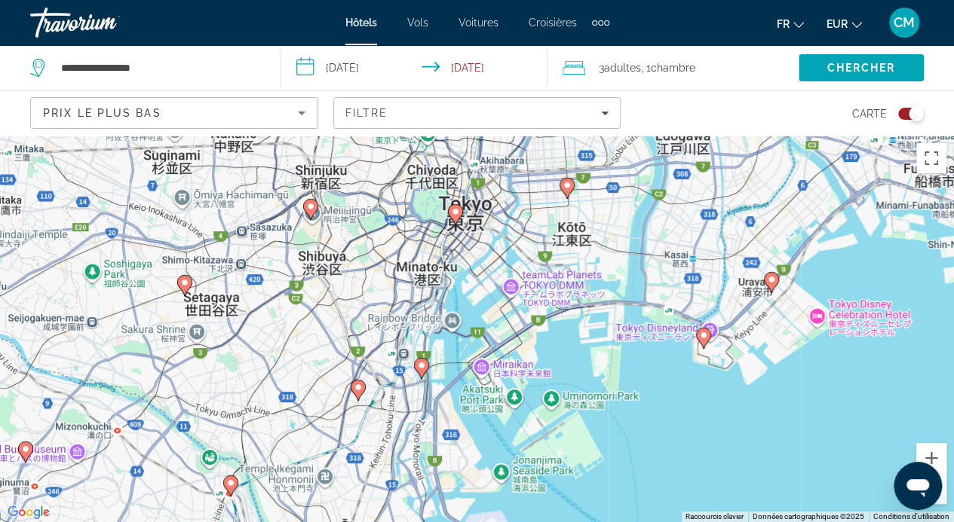
drag, startPoint x: 363, startPoint y: 447, endPoint x: 360, endPoint y: 367, distance: 80.0
click at [360, 367] on div "Pour naviguer, appuyez sur les touches fléchées. Pour activer le glissement ave…" at bounding box center [477, 329] width 954 height 387
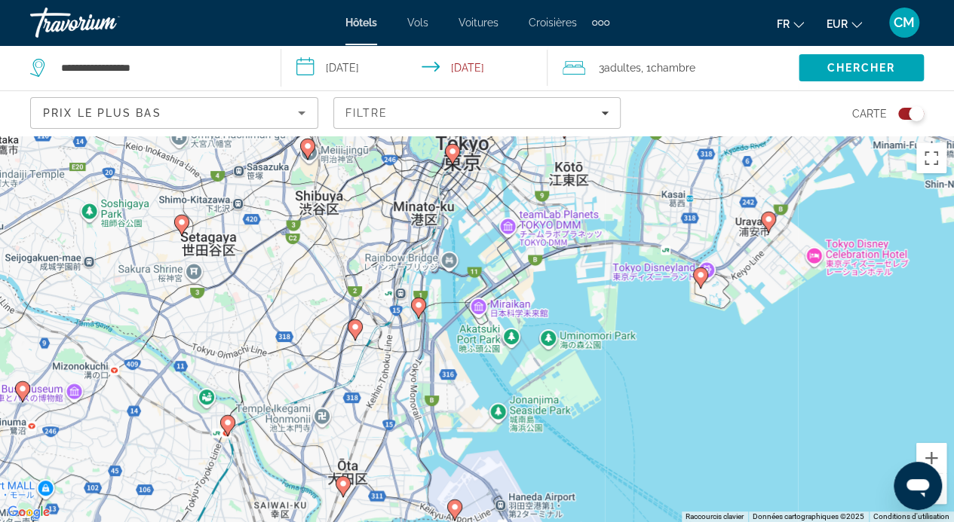
drag, startPoint x: 375, startPoint y: 432, endPoint x: 372, endPoint y: 376, distance: 55.9
click at [372, 376] on div "Pour naviguer, appuyez sur les touches fléchées. Pour activer le glissement ave…" at bounding box center [477, 329] width 954 height 387
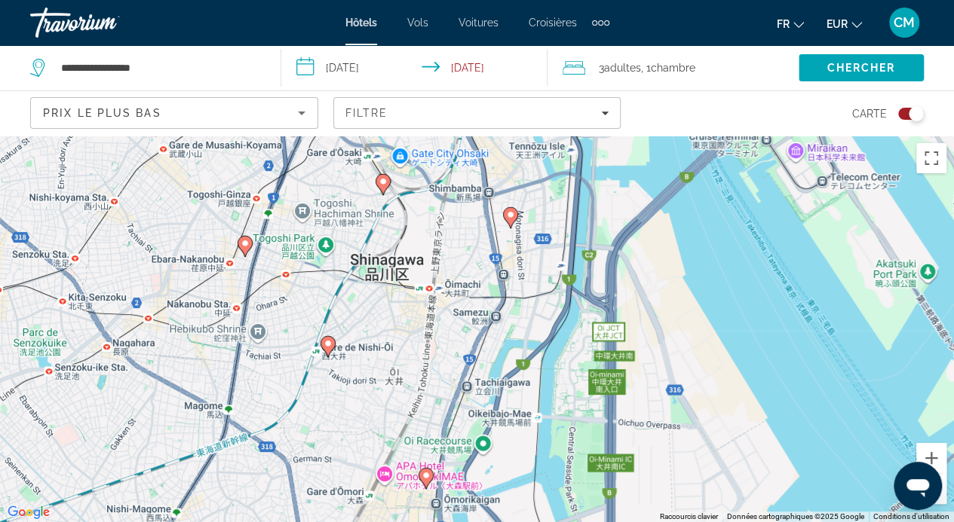
click at [384, 195] on gmp-advanced-marker "Contenu principal" at bounding box center [382, 184] width 15 height 23
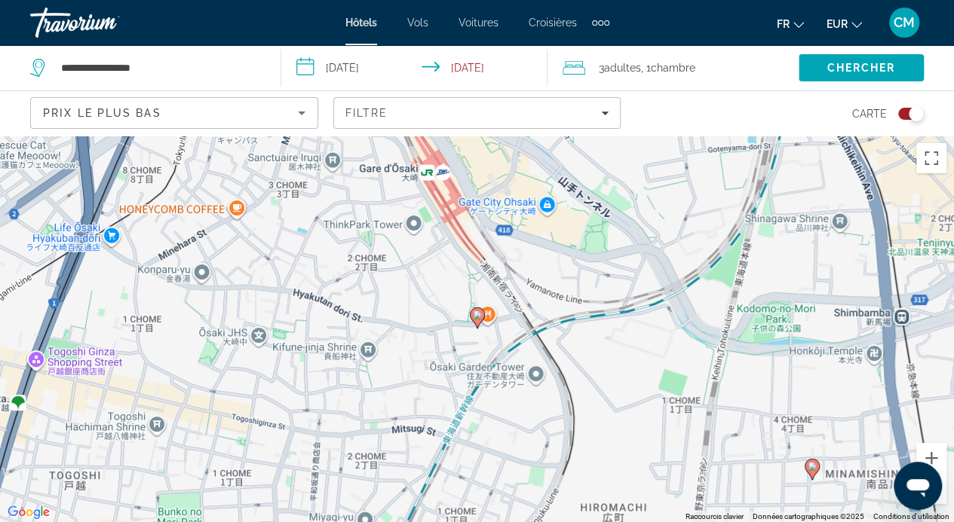
click at [479, 320] on icon "Contenu principal" at bounding box center [477, 318] width 14 height 20
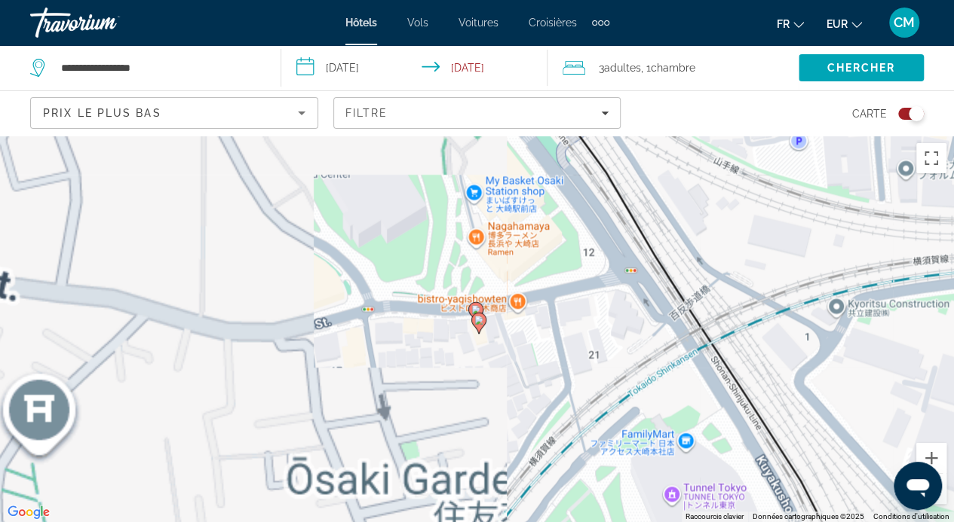
click at [479, 320] on image "Contenu principal" at bounding box center [478, 320] width 9 height 9
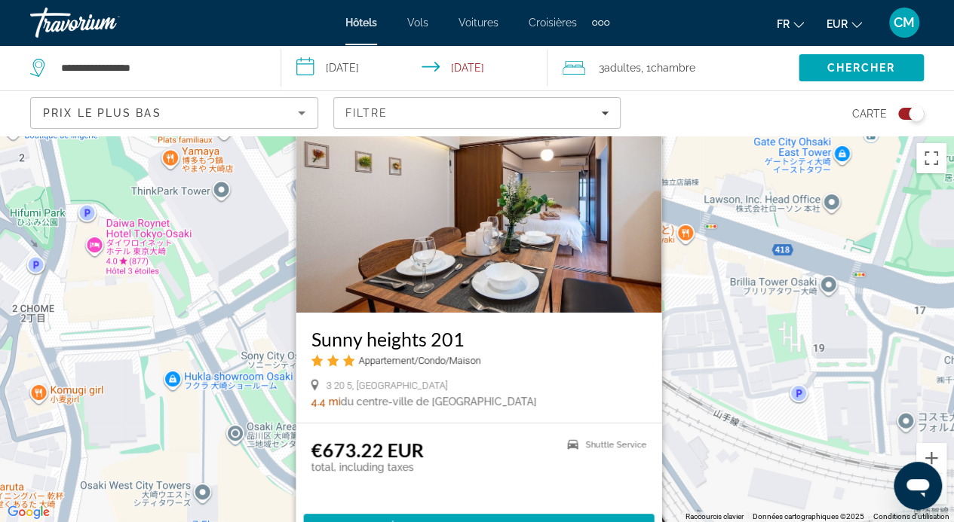
click at [742, 375] on div "Pour activer le glissement avec le clavier, appuyez sur Alt+Entrée. Une fois ce…" at bounding box center [477, 329] width 954 height 387
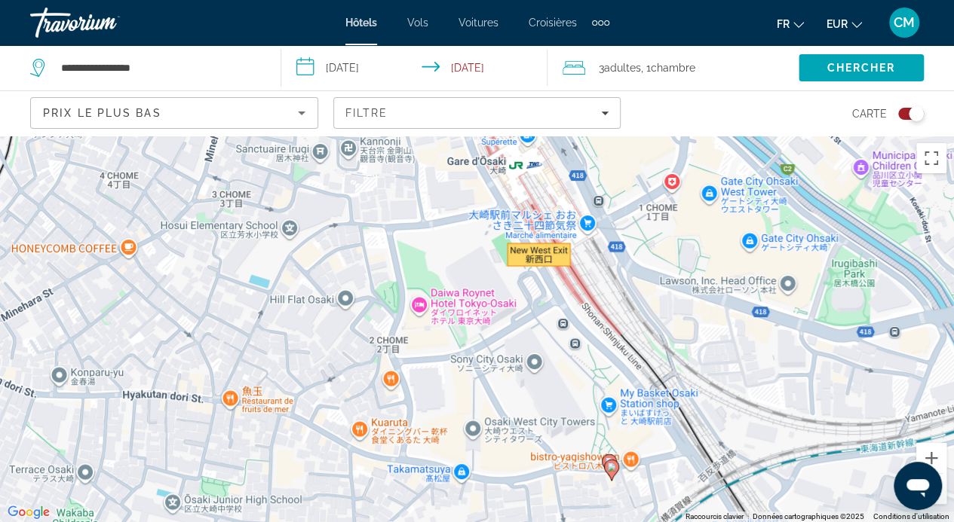
click at [136, 139] on div "Pour activer le glissement avec le clavier, appuyez sur Alt+Entrée. Une fois ce…" at bounding box center [477, 329] width 954 height 387
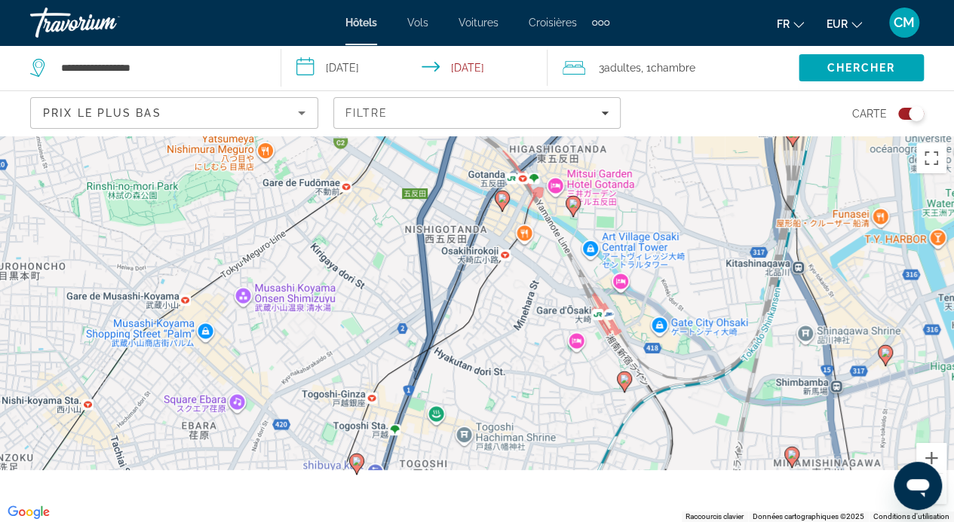
drag, startPoint x: 626, startPoint y: 482, endPoint x: 626, endPoint y: 384, distance: 97.2
click at [626, 384] on gmp-advanced-marker "Contenu principal" at bounding box center [624, 382] width 15 height 23
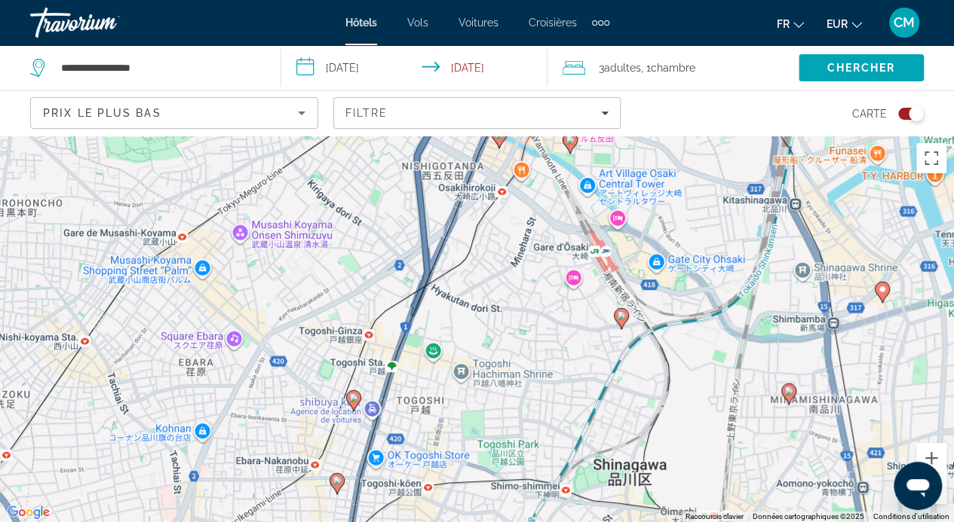
drag, startPoint x: 597, startPoint y: 461, endPoint x: 594, endPoint y: 393, distance: 67.2
click at [594, 393] on div "Pour activer le glissement avec le clavier, appuyez sur Alt+Entrée. Une fois ce…" at bounding box center [477, 329] width 954 height 387
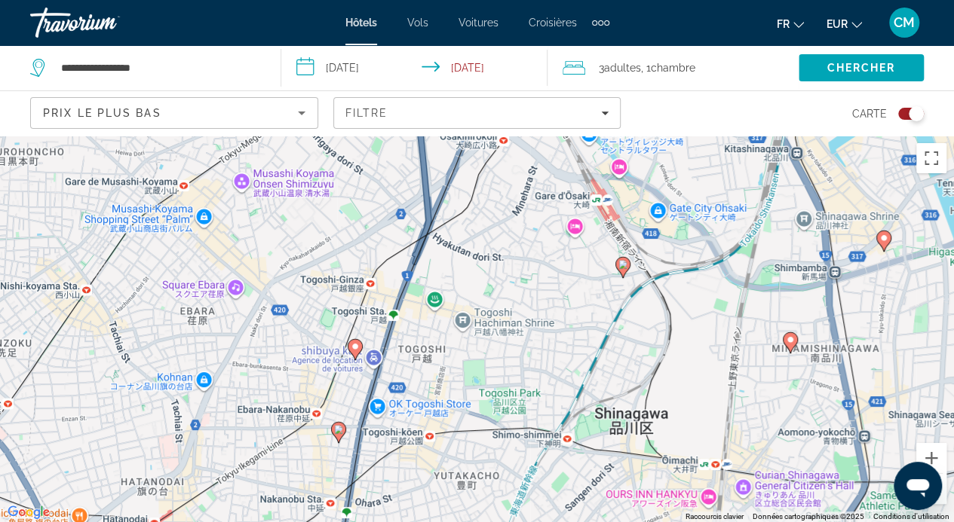
drag, startPoint x: 611, startPoint y: 479, endPoint x: 614, endPoint y: 363, distance: 116.1
click at [614, 363] on div "Pour activer le glissement avec le clavier, appuyez sur Alt+Entrée. Une fois ce…" at bounding box center [477, 329] width 954 height 387
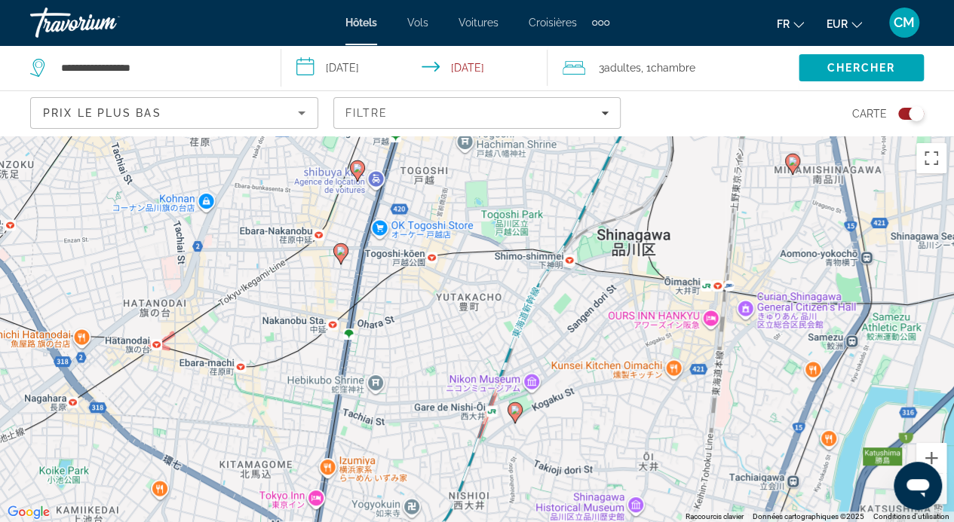
drag, startPoint x: 650, startPoint y: 329, endPoint x: 648, endPoint y: 218, distance: 111.6
click at [648, 218] on div "Pour activer le glissement avec le clavier, appuyez sur Alt+Entrée. Une fois ce…" at bounding box center [477, 329] width 954 height 387
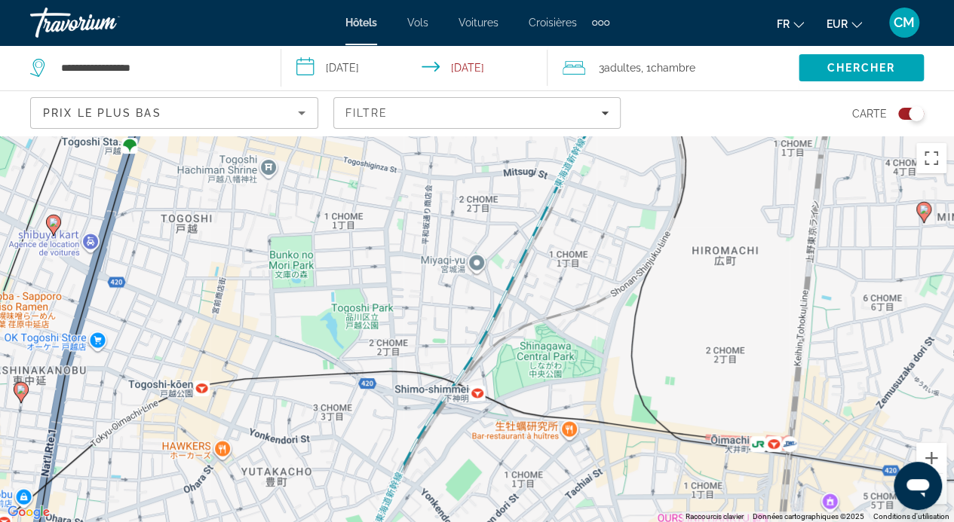
drag, startPoint x: 638, startPoint y: 201, endPoint x: 617, endPoint y: 399, distance: 198.5
click at [617, 399] on div "Pour activer le glissement avec le clavier, appuyez sur Alt+Entrée. Une fois ce…" at bounding box center [477, 329] width 954 height 387
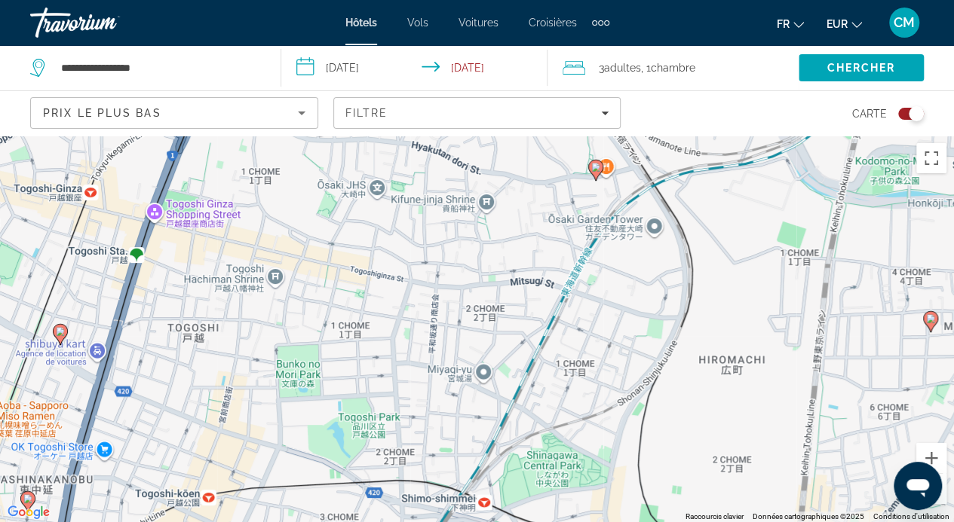
drag, startPoint x: 608, startPoint y: 268, endPoint x: 615, endPoint y: 365, distance: 97.5
click at [615, 365] on div "Pour activer le glissement avec le clavier, appuyez sur Alt+Entrée. Une fois ce…" at bounding box center [477, 329] width 954 height 387
click at [594, 176] on icon "Contenu principal" at bounding box center [595, 170] width 14 height 20
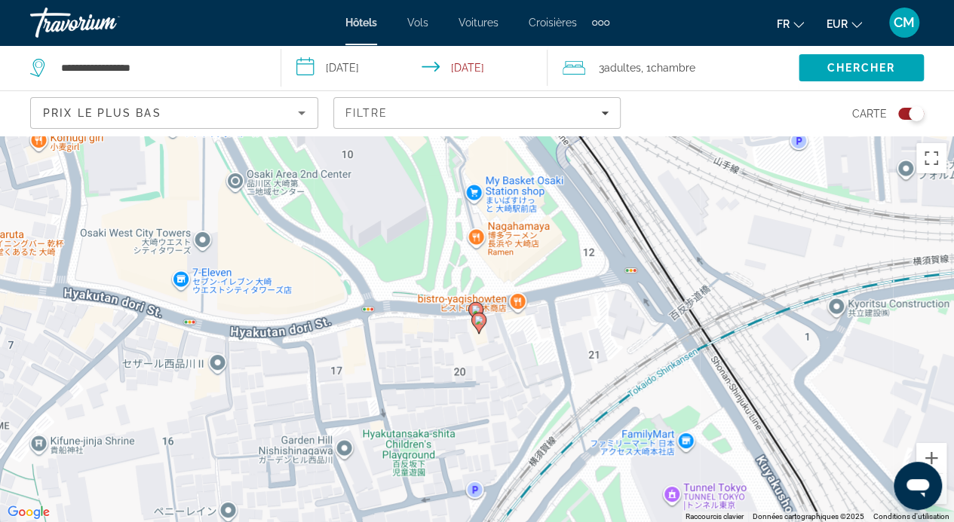
click at [476, 322] on image "Contenu principal" at bounding box center [478, 320] width 9 height 9
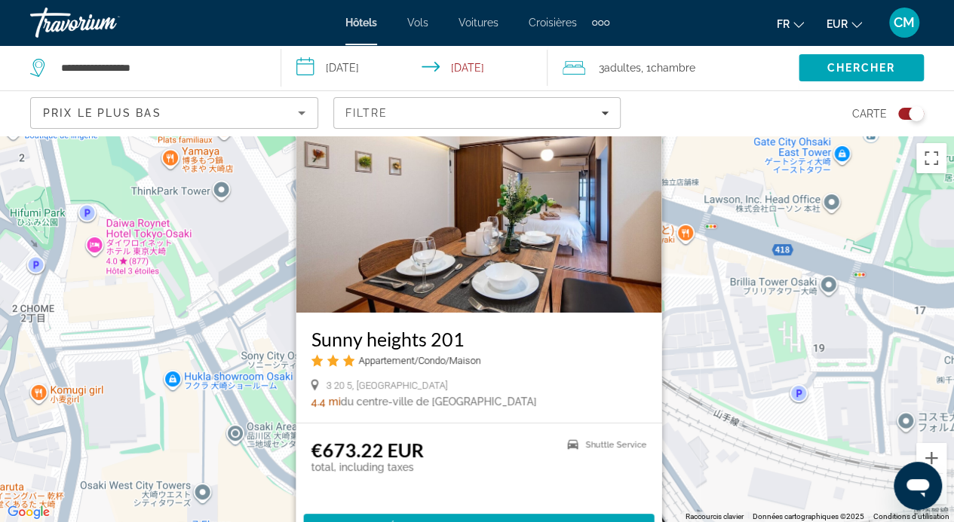
click at [702, 317] on div "Pour activer le glissement avec le clavier, appuyez sur Alt+Entrée. Une fois ce…" at bounding box center [477, 329] width 954 height 387
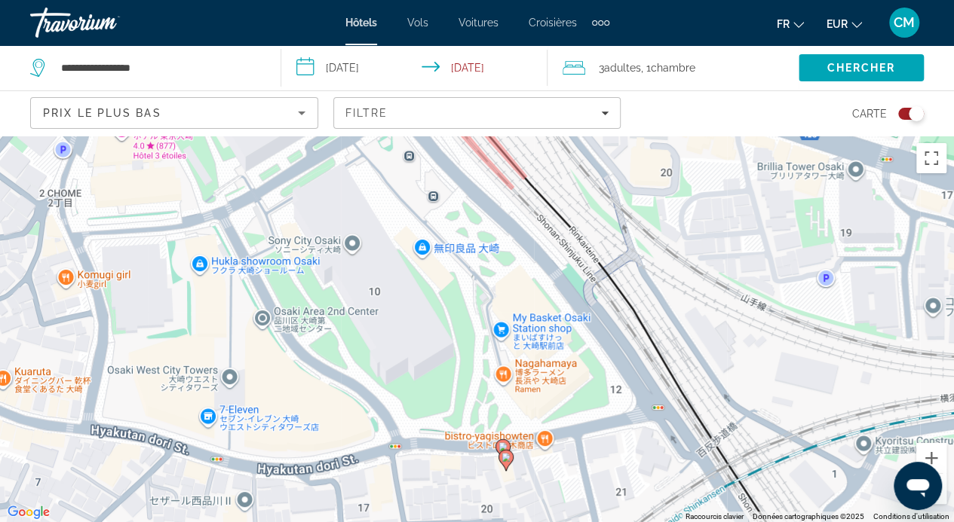
click at [501, 442] on icon "Contenu principal" at bounding box center [502, 449] width 14 height 20
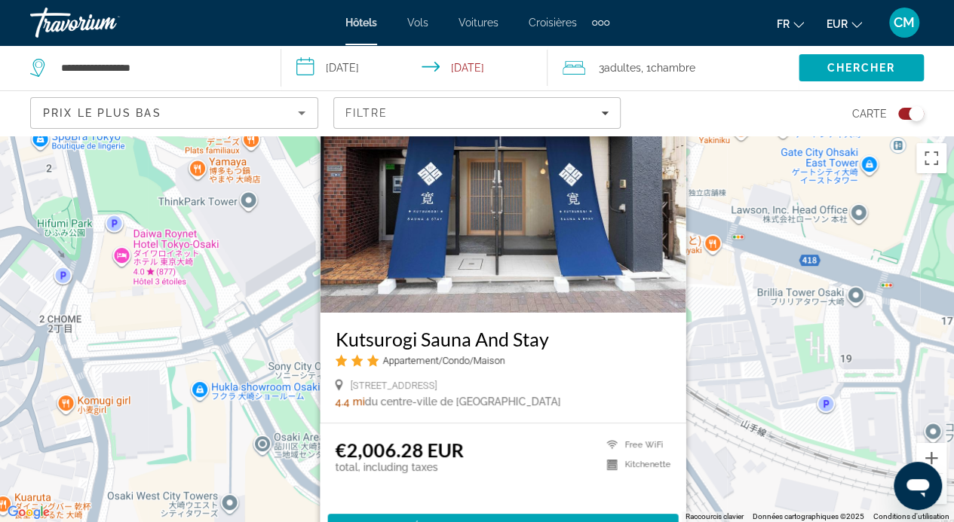
click at [740, 415] on div "Pour activer le glissement avec le clavier, appuyez sur Alt+Entrée. Une fois ce…" at bounding box center [477, 329] width 954 height 387
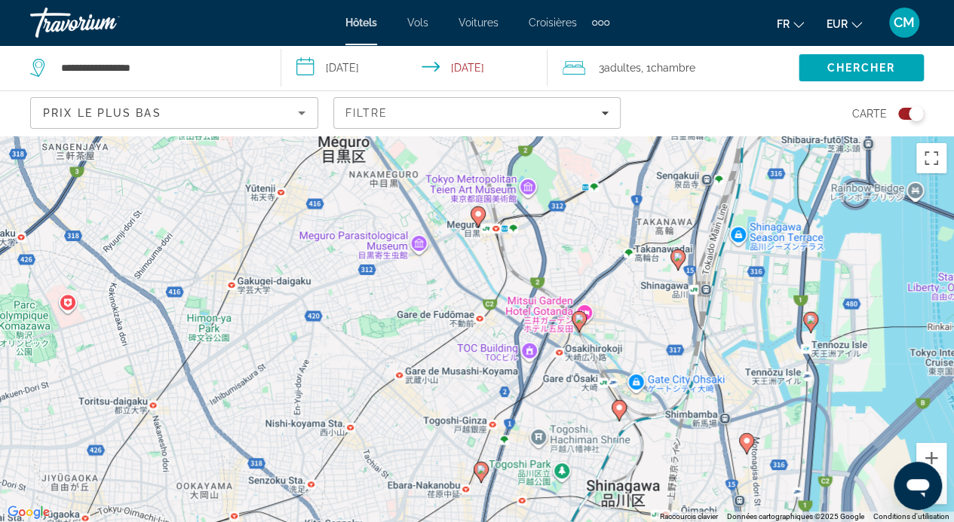
drag, startPoint x: 858, startPoint y: 446, endPoint x: 725, endPoint y: 440, distance: 132.8
click at [725, 440] on div "Pour activer le glissement avec le clavier, appuyez sur Alt+Entrée. Une fois ce…" at bounding box center [477, 329] width 954 height 387
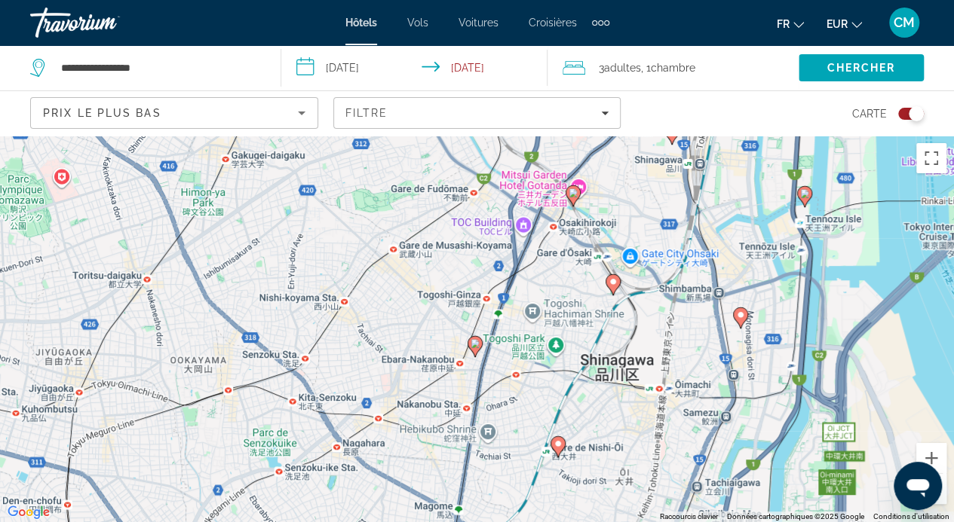
drag, startPoint x: 698, startPoint y: 450, endPoint x: 691, endPoint y: 250, distance: 199.9
click at [691, 250] on div "Pour activer le glissement avec le clavier, appuyez sur Alt+Entrée. Une fois ce…" at bounding box center [477, 329] width 954 height 387
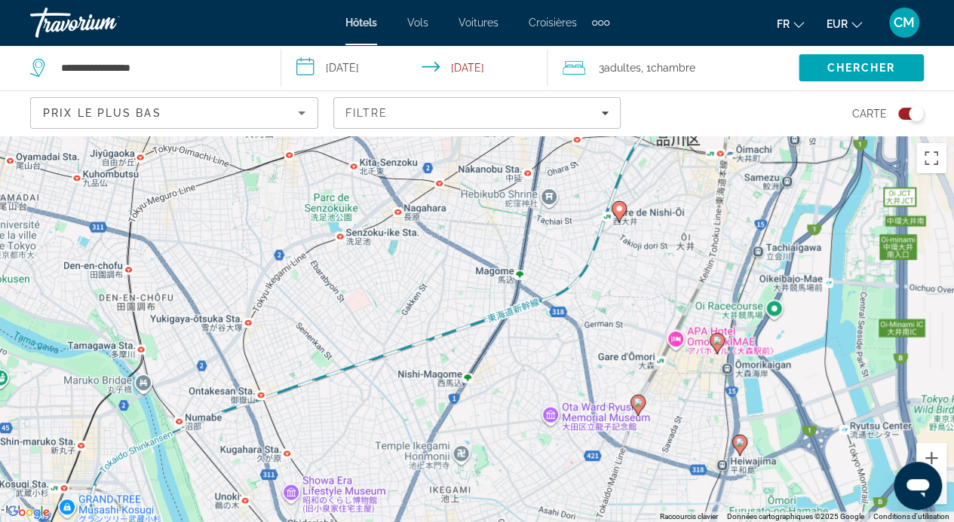
drag, startPoint x: 545, startPoint y: 436, endPoint x: 609, endPoint y: 252, distance: 195.5
click at [609, 252] on div "Pour activer le glissement avec le clavier, appuyez sur Alt+Entrée. Une fois ce…" at bounding box center [477, 329] width 954 height 387
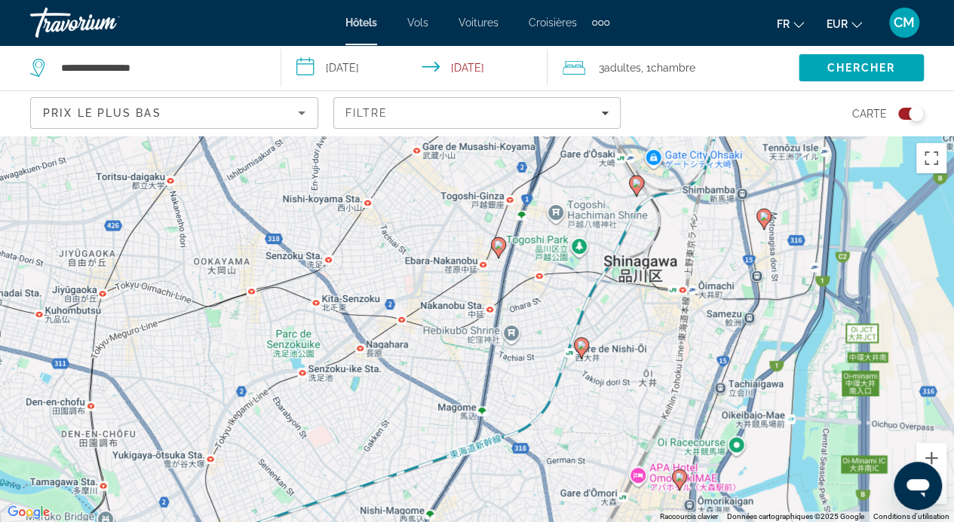
drag, startPoint x: 688, startPoint y: 261, endPoint x: 648, endPoint y: 430, distance: 174.2
click at [648, 430] on div "Pour activer le glissement avec le clavier, appuyez sur Alt+Entrée. Une fois ce…" at bounding box center [477, 329] width 954 height 387
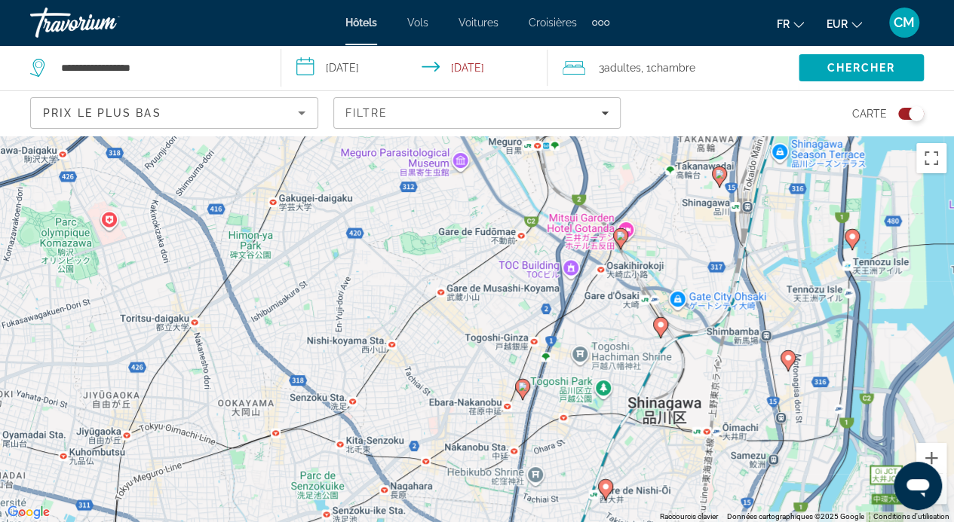
drag, startPoint x: 620, startPoint y: 333, endPoint x: 641, endPoint y: 521, distance: 188.9
click at [641, 521] on div "Pour activer le glissement avec le clavier, appuyez sur Alt+Entrée. Une fois ce…" at bounding box center [477, 329] width 954 height 387
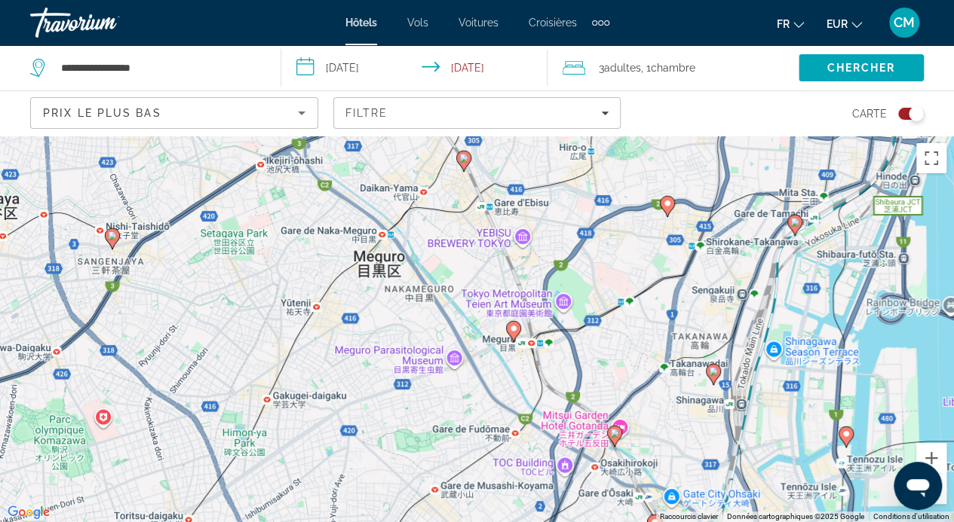
drag, startPoint x: 648, startPoint y: 402, endPoint x: 650, endPoint y: 551, distance: 149.3
click at [650, 522] on html "**********" at bounding box center [477, 261] width 954 height 522
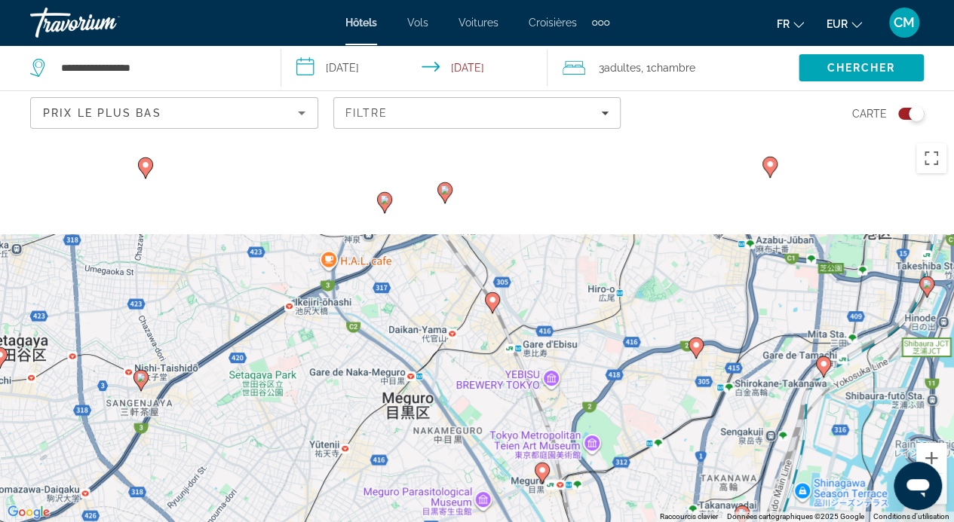
drag, startPoint x: 553, startPoint y: 407, endPoint x: 583, endPoint y: 551, distance: 147.1
click at [583, 522] on html "**********" at bounding box center [477, 261] width 954 height 522
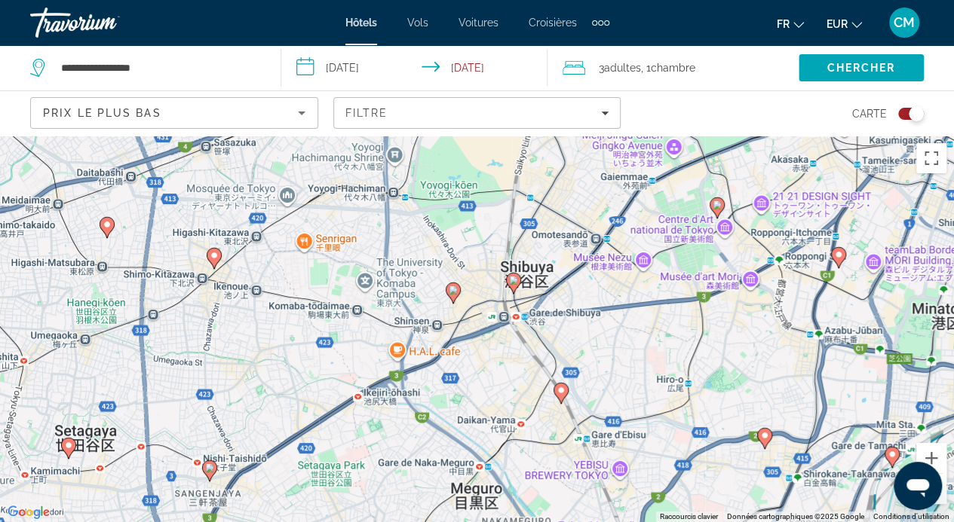
drag, startPoint x: 536, startPoint y: 270, endPoint x: 540, endPoint y: 368, distance: 98.1
click at [540, 368] on div "Pour activer le glissement avec le clavier, appuyez sur Alt+Entrée. Une fois ce…" at bounding box center [477, 329] width 954 height 387
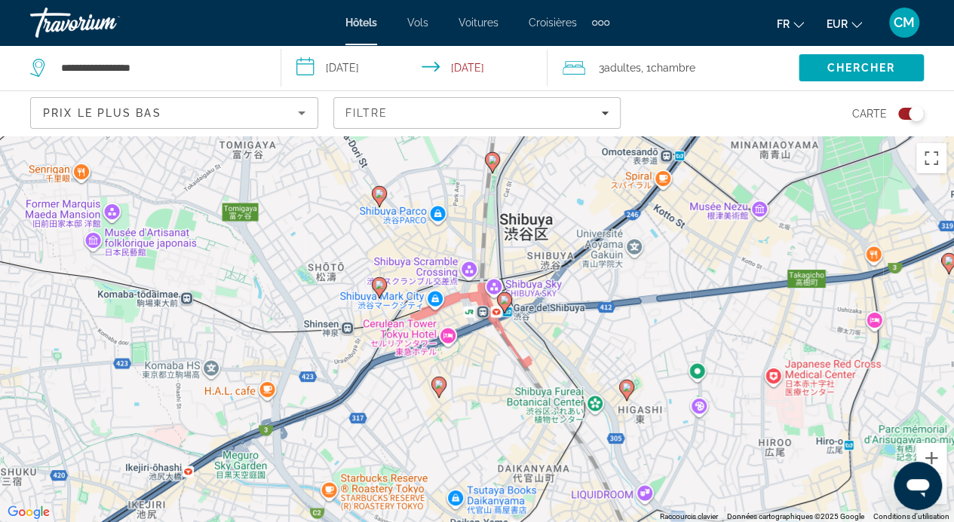
click at [438, 388] on icon "Contenu principal" at bounding box center [438, 387] width 14 height 20
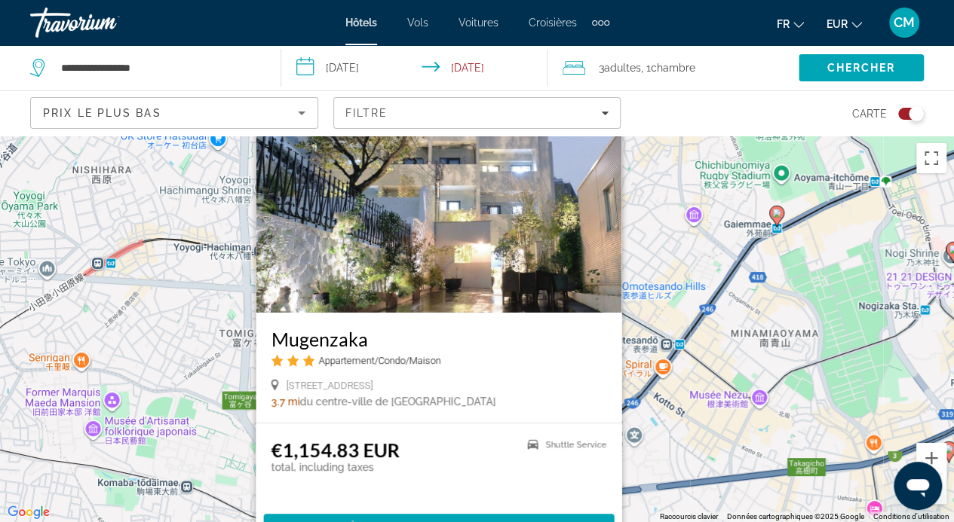
click at [631, 331] on div "Pour activer le glissement avec le clavier, appuyez sur Alt+Entrée. Une fois ce…" at bounding box center [477, 329] width 954 height 387
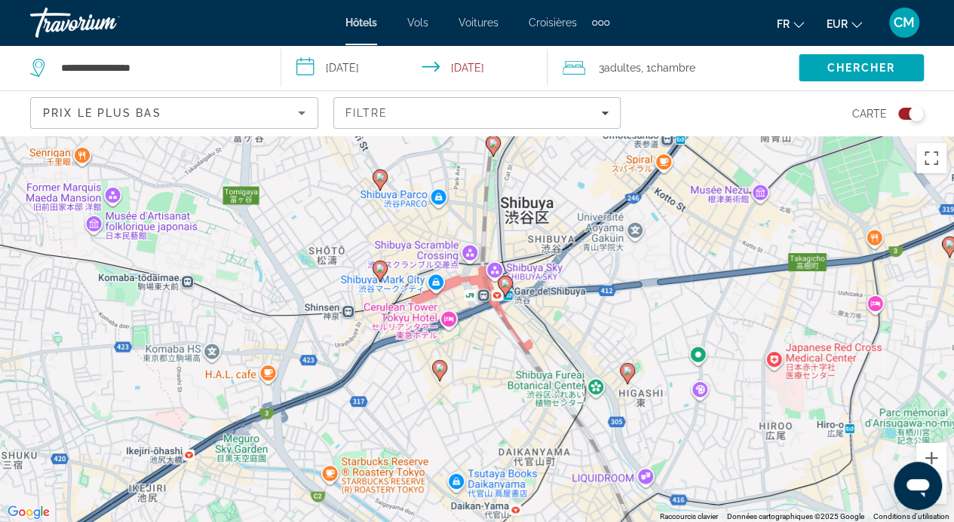
drag, startPoint x: 534, startPoint y: 415, endPoint x: 534, endPoint y: 165, distance: 249.5
click at [534, 165] on div "Pour activer le glissement avec le clavier, appuyez sur Alt+Entrée. Une fois ce…" at bounding box center [477, 329] width 954 height 387
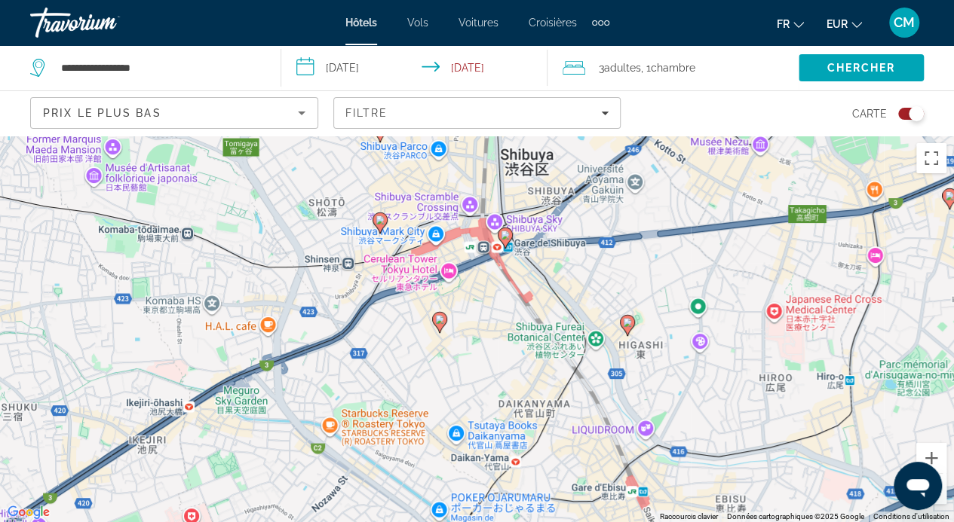
click at [627, 326] on image "Contenu principal" at bounding box center [627, 322] width 9 height 9
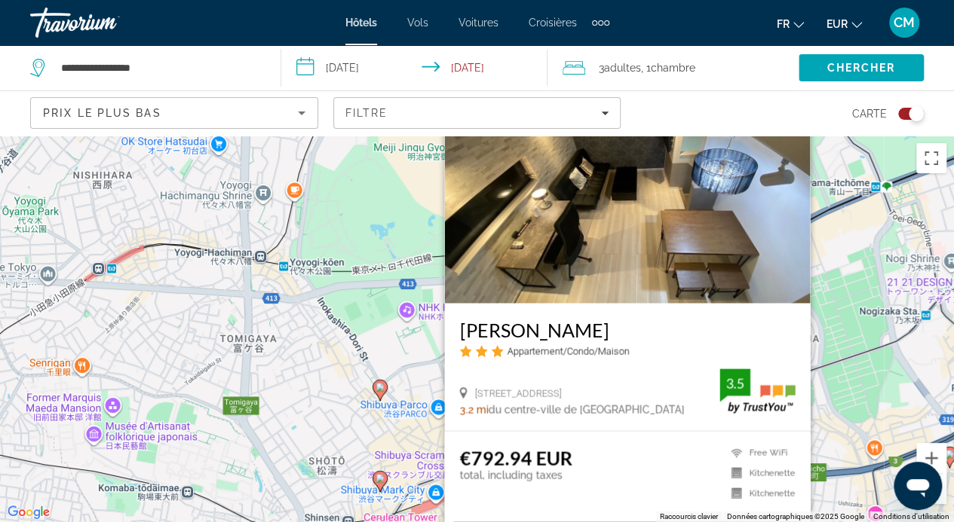
click at [414, 361] on div "Pour activer le glissement avec le clavier, appuyez sur Alt+Entrée. Une fois ce…" at bounding box center [477, 329] width 954 height 387
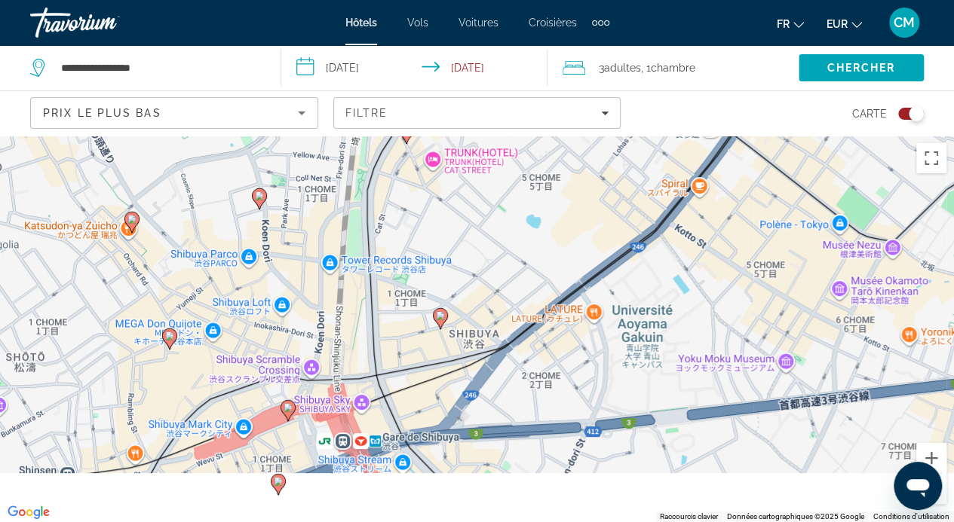
drag, startPoint x: 535, startPoint y: 468, endPoint x: 531, endPoint y: 302, distance: 165.9
click at [531, 302] on div "Pour activer le glissement avec le clavier, appuyez sur Alt+Entrée. Une fois ce…" at bounding box center [477, 329] width 954 height 387
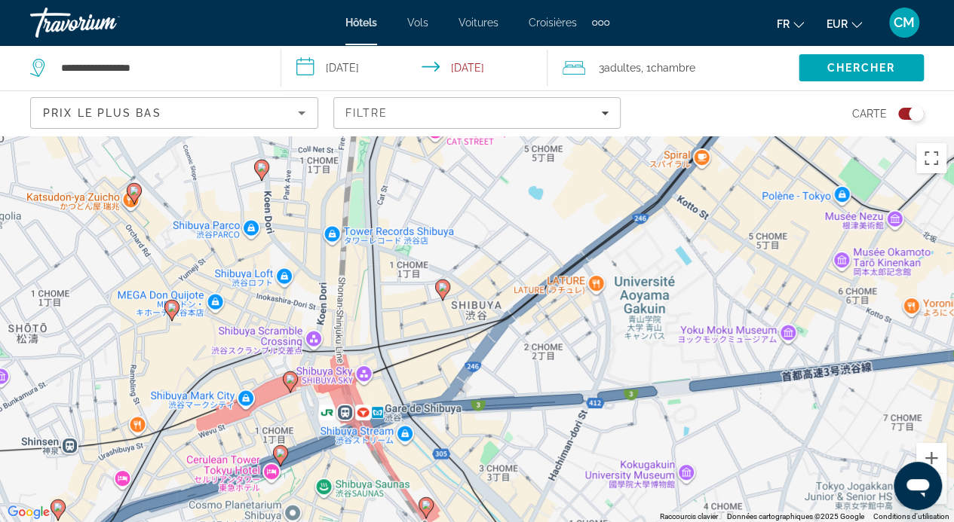
click at [292, 385] on icon "Contenu principal" at bounding box center [290, 382] width 14 height 20
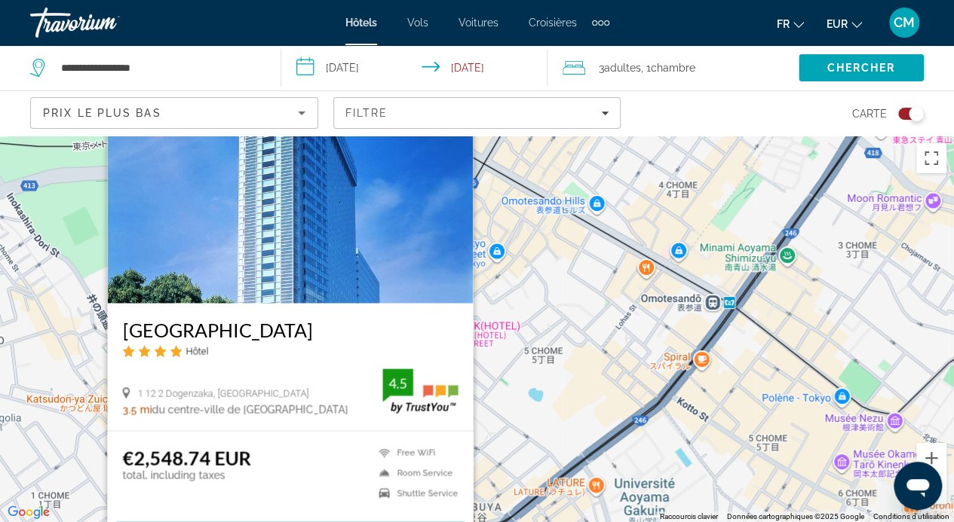
click at [540, 341] on div "Pour activer le glissement avec le clavier, appuyez sur Alt+Entrée. Une fois ce…" at bounding box center [477, 329] width 954 height 387
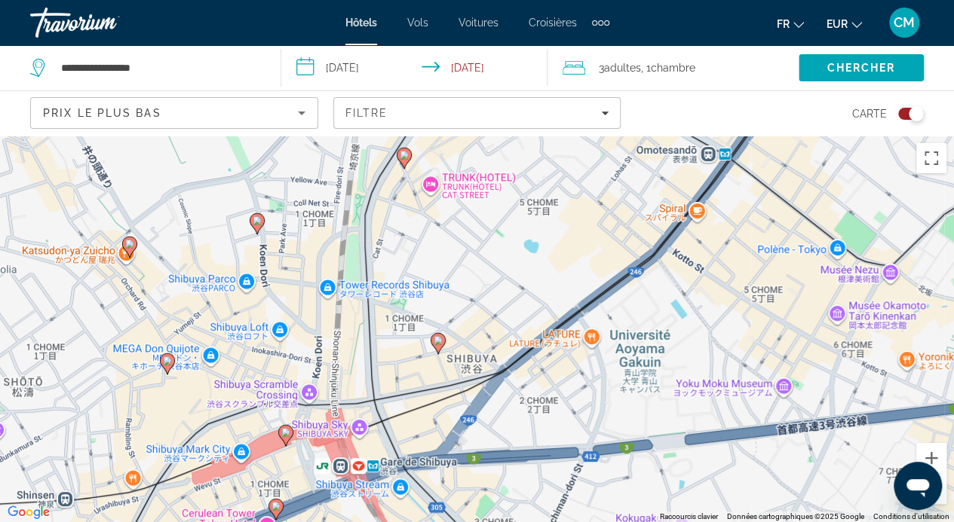
drag, startPoint x: 528, startPoint y: 428, endPoint x: 523, endPoint y: 237, distance: 190.8
click at [523, 237] on div "Pour activer le glissement avec le clavier, appuyez sur Alt+Entrée. Une fois ce…" at bounding box center [477, 329] width 954 height 387
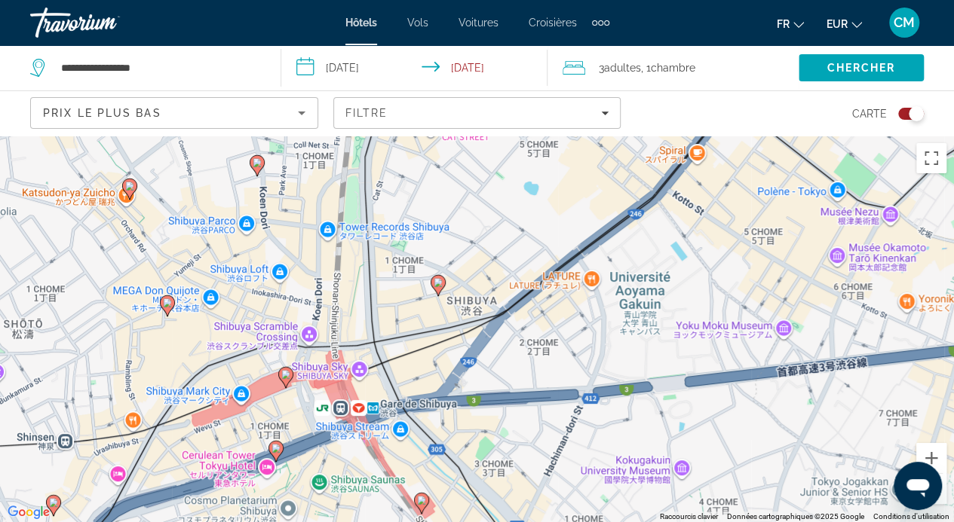
click at [276, 456] on icon "Contenu principal" at bounding box center [275, 451] width 14 height 20
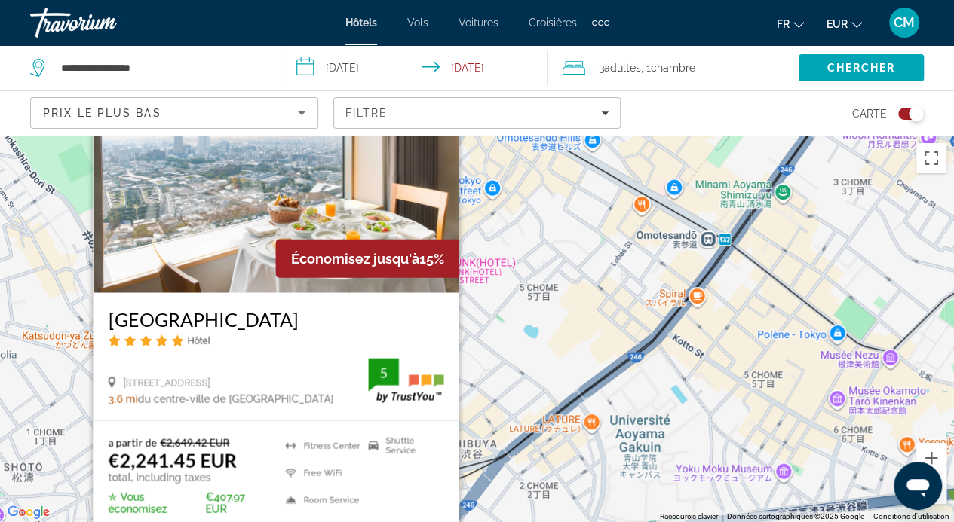
click at [629, 325] on div "Pour activer le glissement avec le clavier, appuyez sur Alt+Entrée. Une fois ce…" at bounding box center [477, 329] width 954 height 387
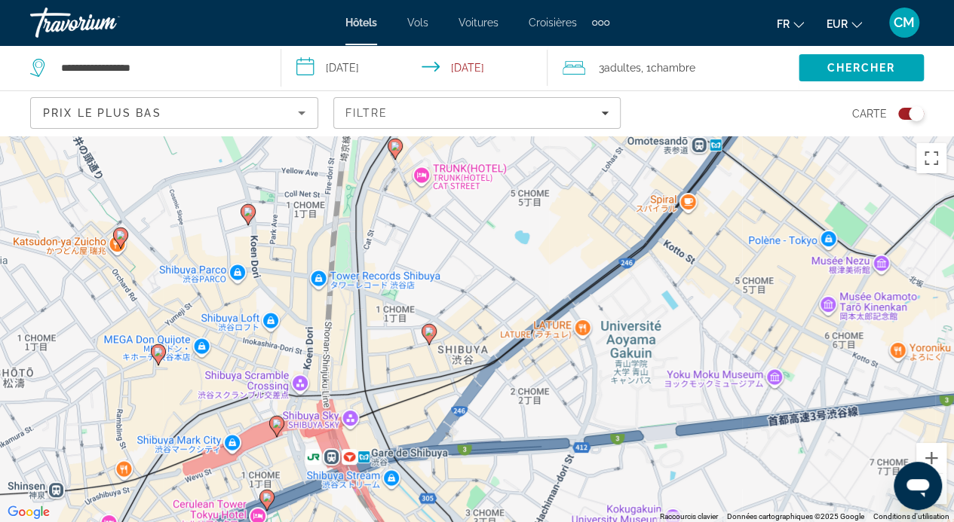
drag, startPoint x: 598, startPoint y: 446, endPoint x: 586, endPoint y: 262, distance: 184.3
click at [586, 262] on div "Pour activer le glissement avec le clavier, appuyez sur Alt+Entrée. Une fois ce…" at bounding box center [477, 329] width 954 height 387
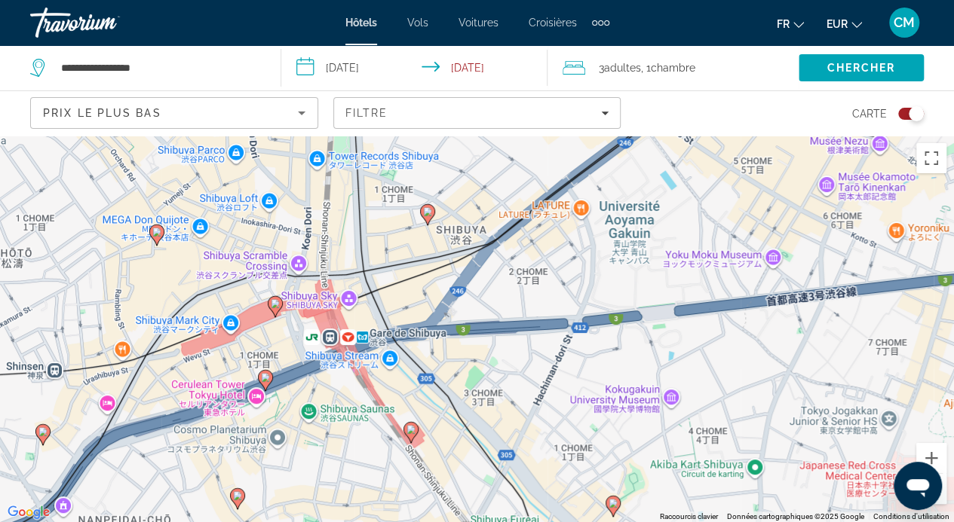
click at [412, 439] on icon "Contenu principal" at bounding box center [410, 431] width 15 height 21
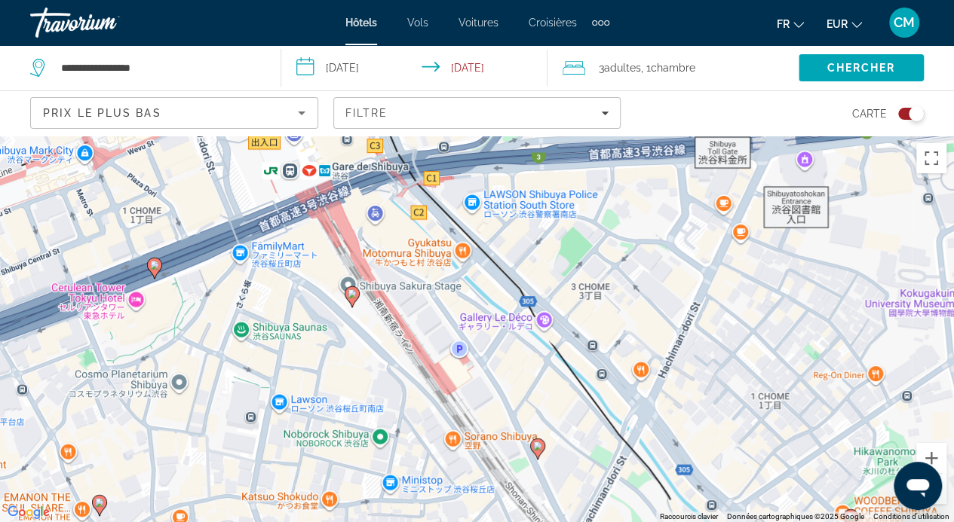
click at [354, 293] on image "Contenu principal" at bounding box center [351, 293] width 9 height 9
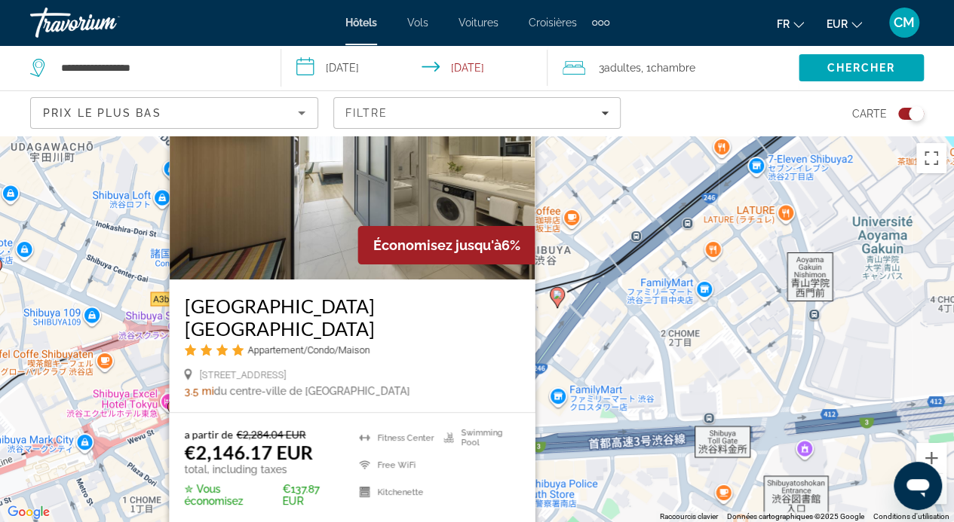
click at [595, 213] on div "Pour activer le glissement avec le clavier, appuyez sur Alt+Entrée. Une fois ce…" at bounding box center [477, 329] width 954 height 387
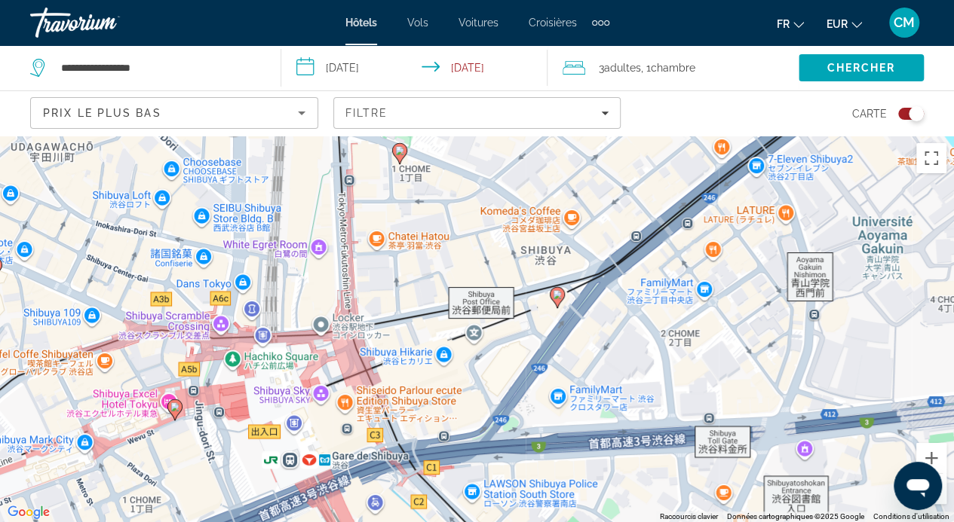
click at [399, 158] on icon "Contenu principal" at bounding box center [399, 153] width 14 height 20
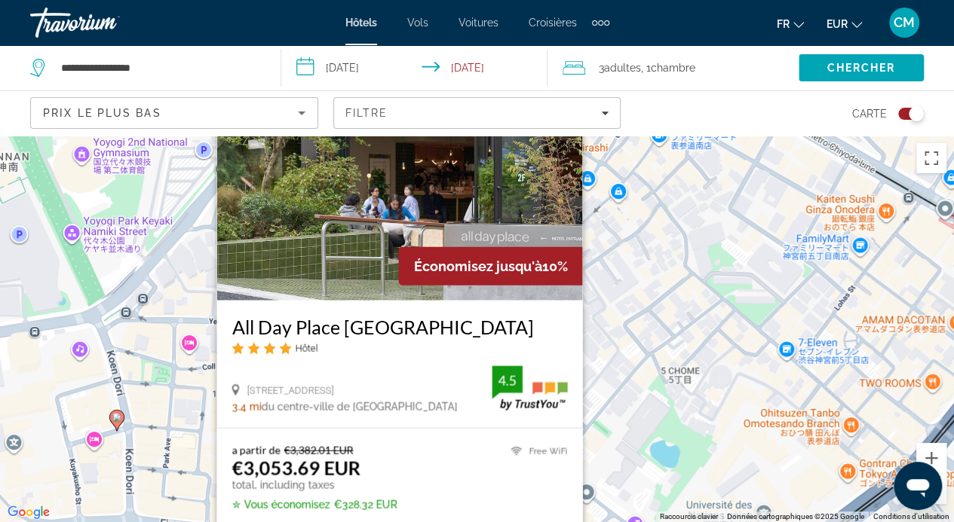
click at [723, 207] on div "Pour activer le glissement avec le clavier, appuyez sur Alt+Entrée. Une fois ce…" at bounding box center [477, 329] width 954 height 387
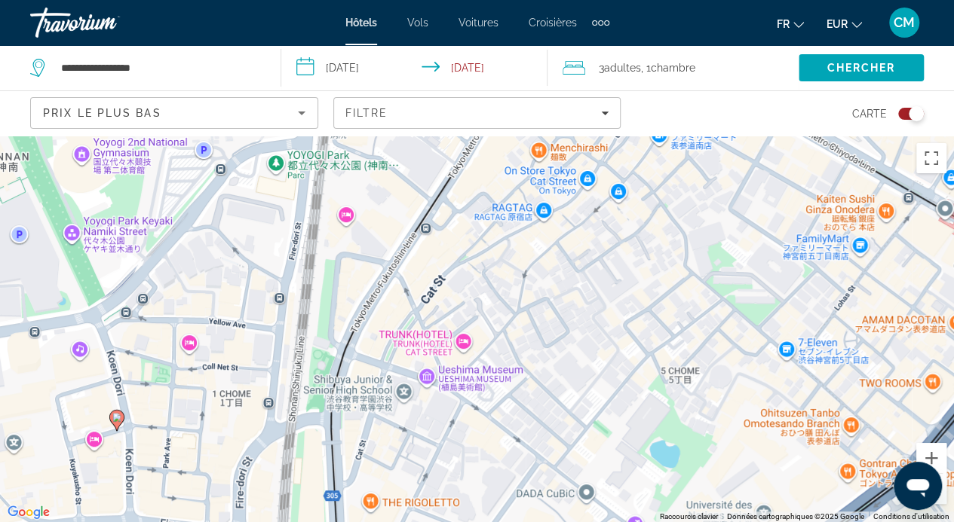
drag, startPoint x: 612, startPoint y: 349, endPoint x: 606, endPoint y: 200, distance: 149.4
click at [606, 200] on div "Pour activer le glissement avec le clavier, appuyez sur Alt+Entrée. Une fois ce…" at bounding box center [477, 329] width 954 height 387
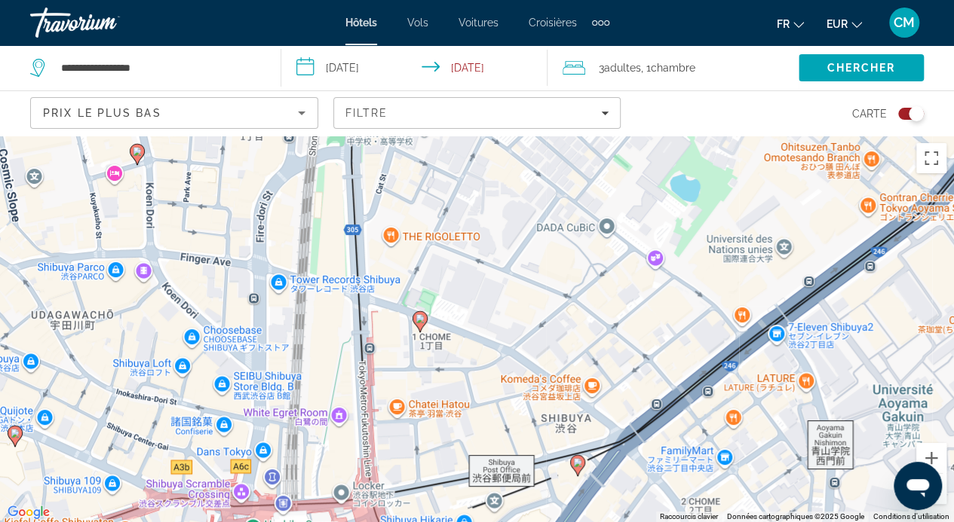
drag, startPoint x: 519, startPoint y: 395, endPoint x: 564, endPoint y: 226, distance: 174.8
click at [564, 226] on div "Pour activer le glissement avec le clavier, appuyez sur Alt+Entrée. Une fois ce…" at bounding box center [477, 329] width 954 height 387
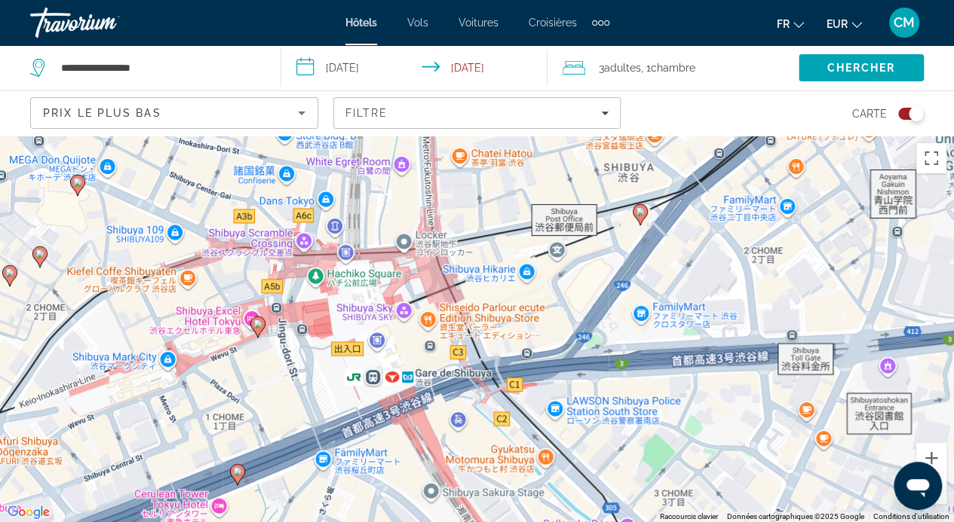
drag, startPoint x: 497, startPoint y: 412, endPoint x: 522, endPoint y: 241, distance: 172.8
click at [522, 241] on div "Pour activer le glissement avec le clavier, appuyez sur Alt+Entrée. Une fois ce…" at bounding box center [477, 329] width 954 height 387
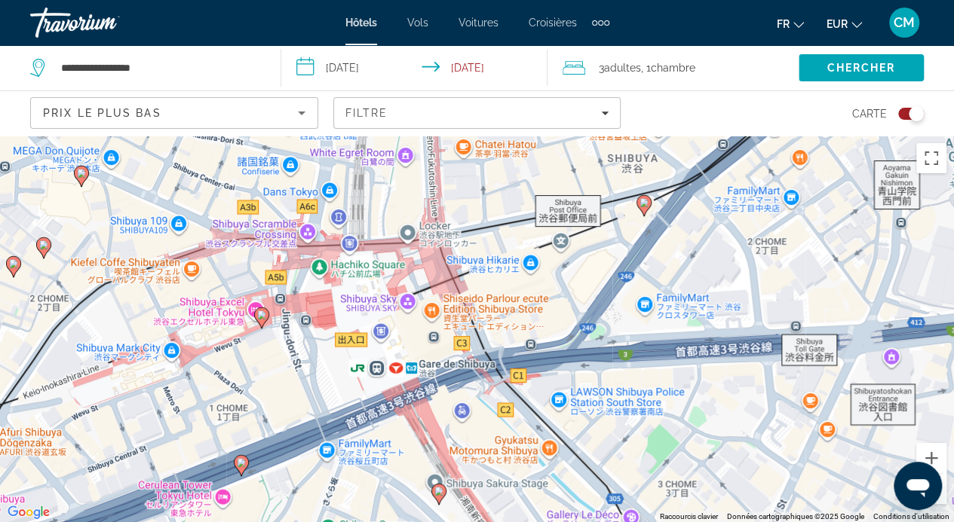
click at [258, 313] on image "Contenu principal" at bounding box center [261, 315] width 9 height 9
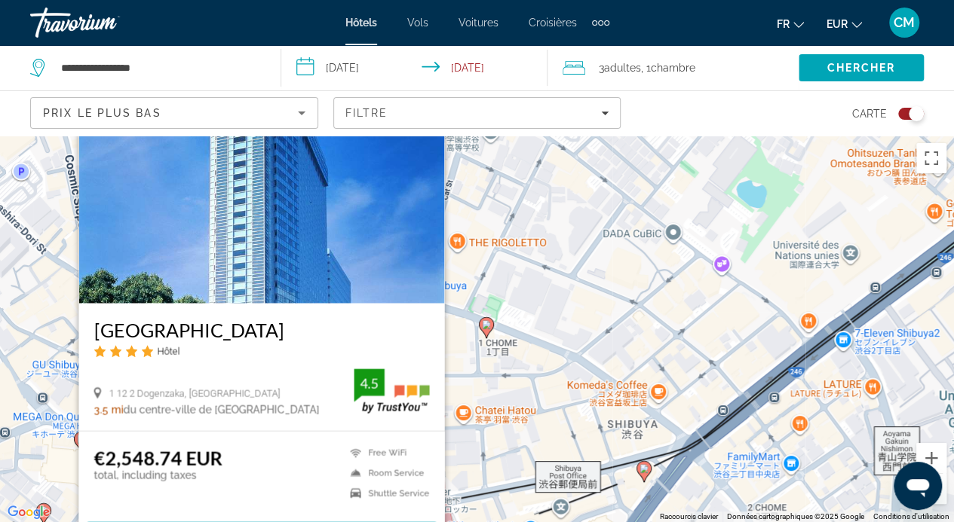
click at [644, 204] on div "Pour activer le glissement avec le clavier, appuyez sur Alt+Entrée. Une fois ce…" at bounding box center [477, 329] width 954 height 387
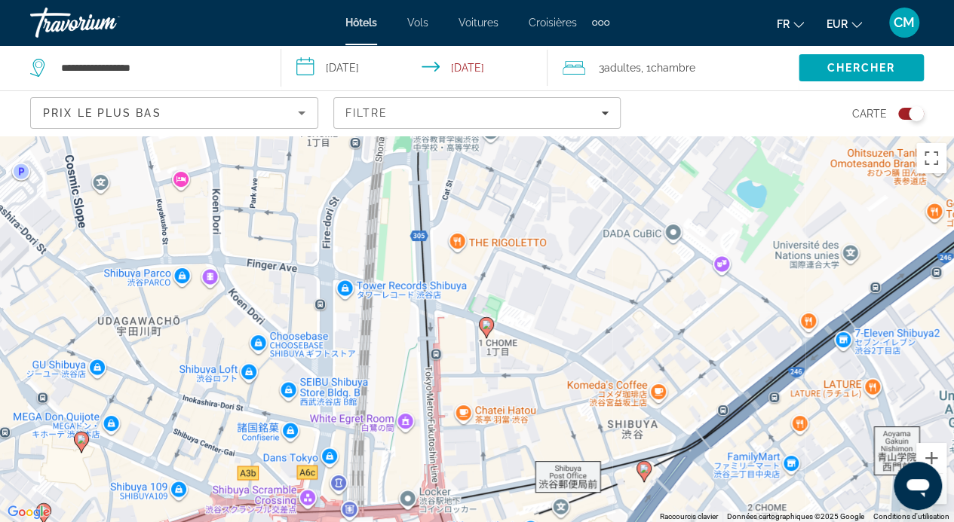
click at [83, 440] on image "Contenu principal" at bounding box center [81, 439] width 9 height 9
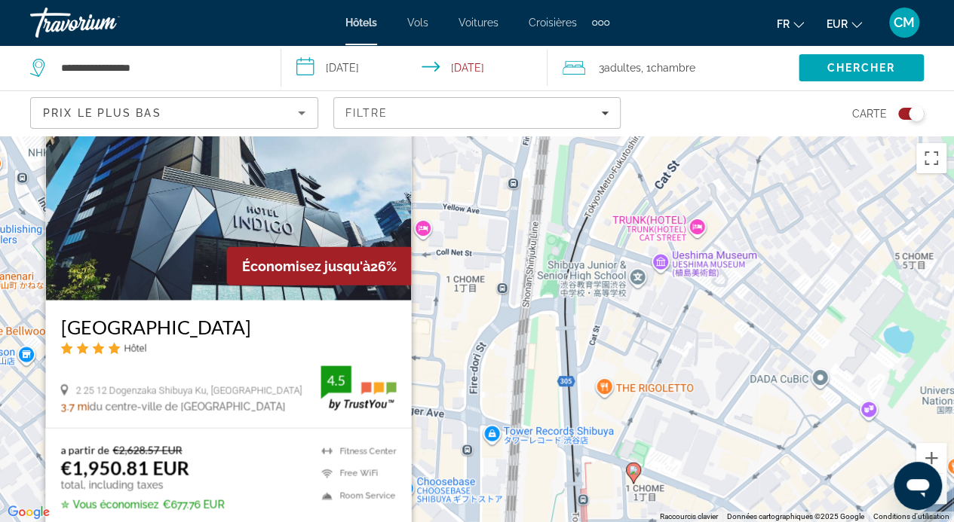
click at [566, 319] on div "Pour activer le glissement avec le clavier, appuyez sur Alt+Entrée. Une fois ce…" at bounding box center [477, 329] width 954 height 387
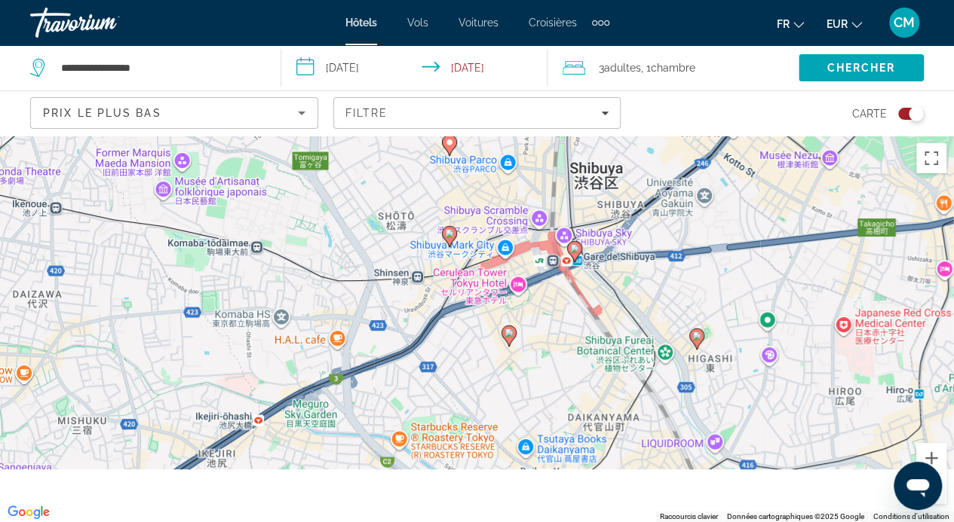
drag, startPoint x: 531, startPoint y: 473, endPoint x: 531, endPoint y: 257, distance: 216.3
click at [531, 257] on div "Pour activer le glissement avec le clavier, appuyez sur Alt+Entrée. Une fois ce…" at bounding box center [477, 329] width 954 height 387
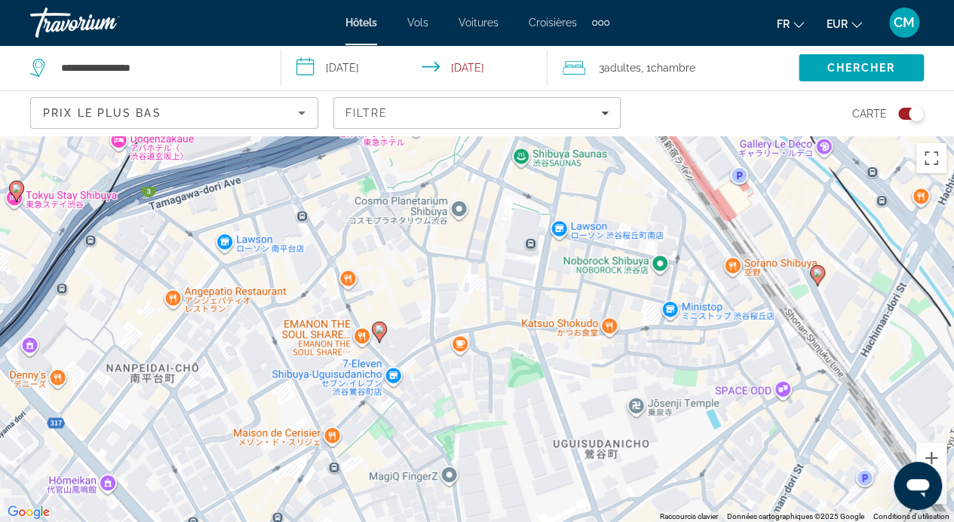
drag, startPoint x: 601, startPoint y: 260, endPoint x: 633, endPoint y: 406, distance: 149.8
click at [633, 406] on div "Pour activer le glissement avec le clavier, appuyez sur Alt+Entrée. Une fois ce…" at bounding box center [477, 329] width 954 height 387
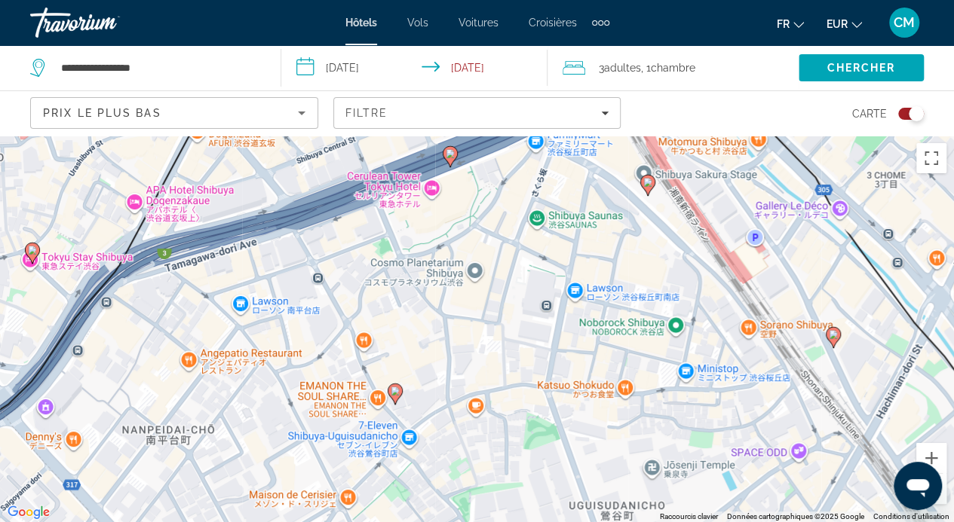
drag, startPoint x: 548, startPoint y: 259, endPoint x: 565, endPoint y: 322, distance: 65.5
click at [565, 322] on div "Pour activer le glissement avec le clavier, appuyez sur Alt+Entrée. Une fois ce…" at bounding box center [477, 329] width 954 height 387
click at [396, 399] on icon "Contenu principal" at bounding box center [394, 394] width 14 height 20
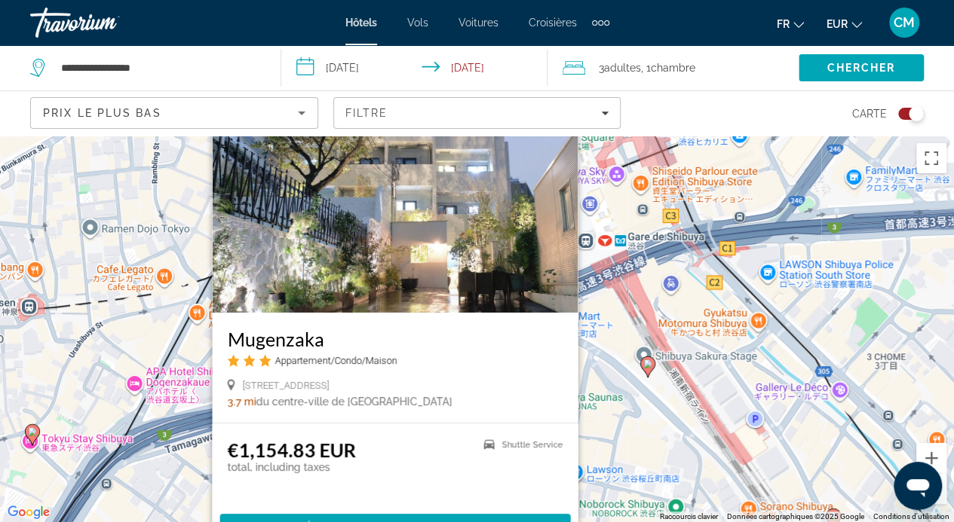
click at [654, 372] on gmp-advanced-marker "Contenu principal" at bounding box center [647, 367] width 15 height 23
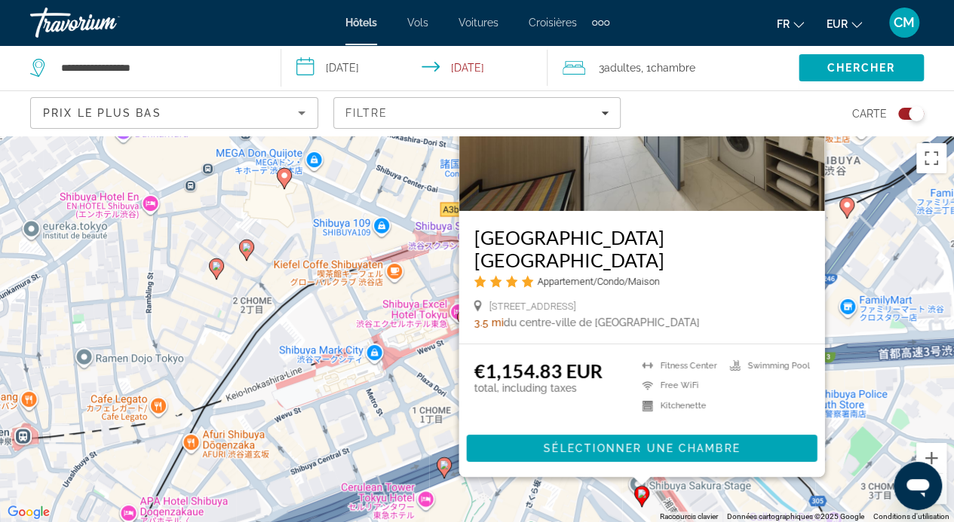
drag, startPoint x: 350, startPoint y: 464, endPoint x: 372, endPoint y: 233, distance: 231.8
click at [372, 233] on div "Pour activer le glissement avec le clavier, appuyez sur Alt+Entrée. Une fois ce…" at bounding box center [477, 329] width 954 height 387
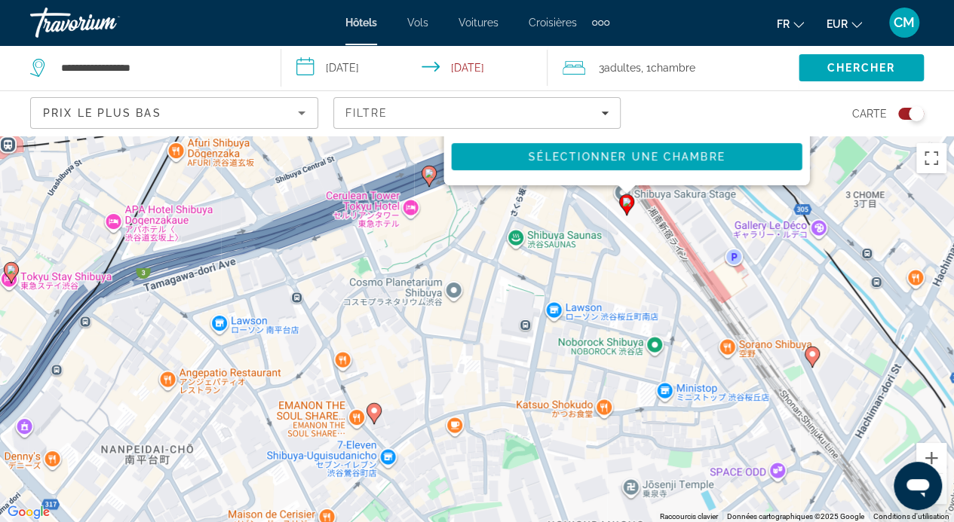
drag, startPoint x: 487, startPoint y: 435, endPoint x: 410, endPoint y: 247, distance: 202.8
click at [410, 247] on div "Pour activer le glissement avec le clavier, appuyez sur Alt+Entrée. Une fois ce…" at bounding box center [477, 329] width 954 height 387
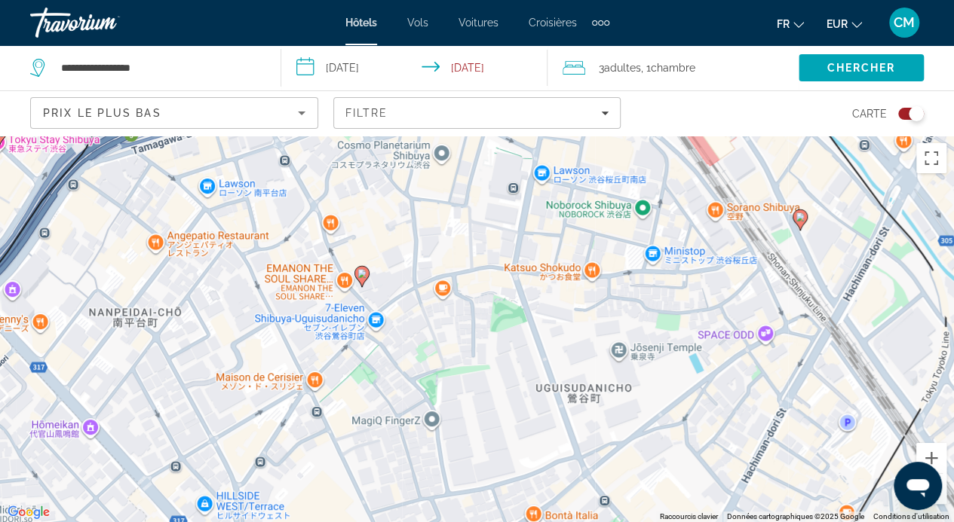
click at [804, 216] on icon "Contenu principal" at bounding box center [799, 220] width 14 height 20
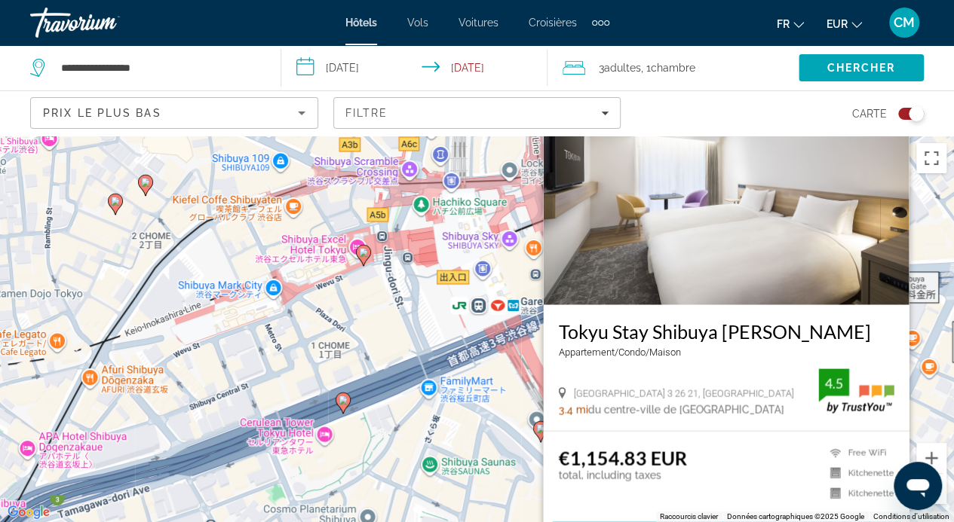
click at [447, 403] on div "Pour activer le glissement avec le clavier, appuyez sur Alt+Entrée. Une fois ce…" at bounding box center [477, 329] width 954 height 387
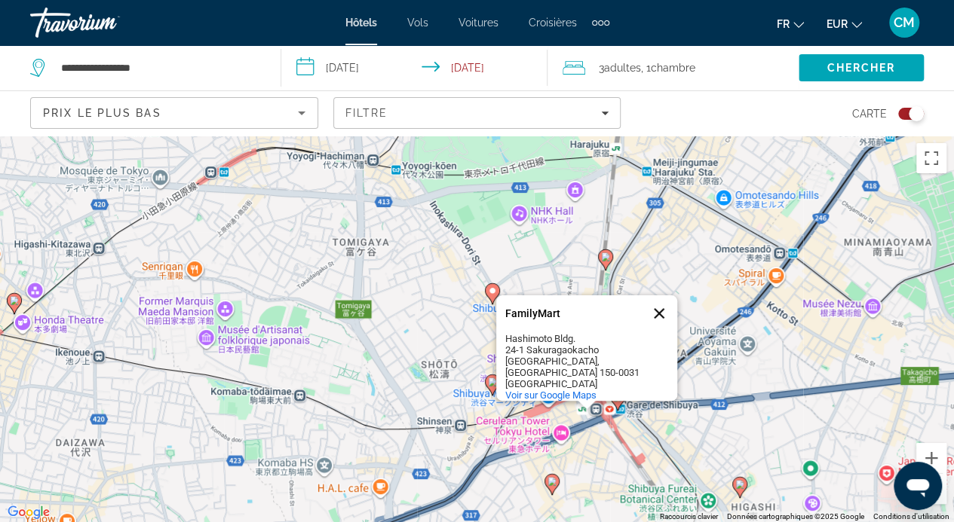
click at [660, 308] on button "Fermer" at bounding box center [659, 313] width 36 height 36
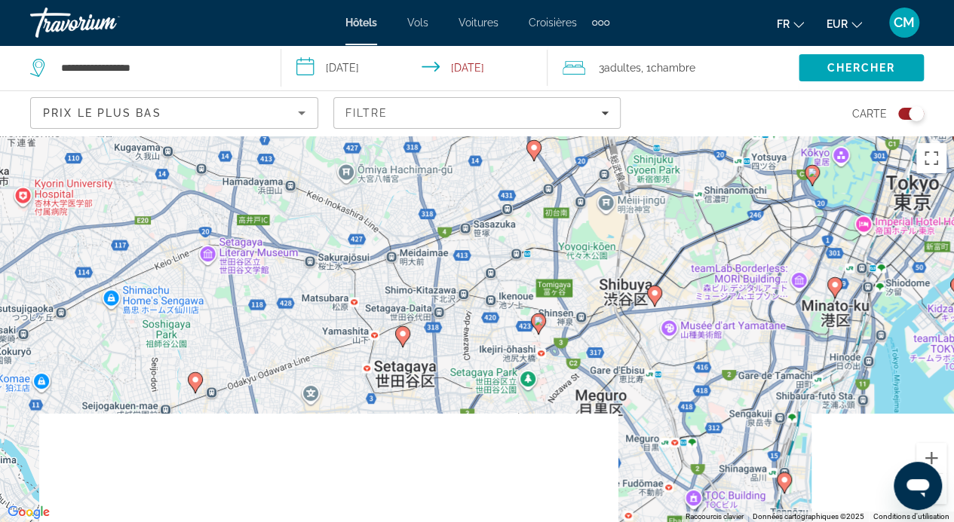
drag, startPoint x: 674, startPoint y: 477, endPoint x: 624, endPoint y: 313, distance: 171.7
click at [624, 313] on div "Pour activer le glissement avec le clavier, appuyez sur Alt+Entrée. Une fois ce…" at bounding box center [477, 329] width 954 height 387
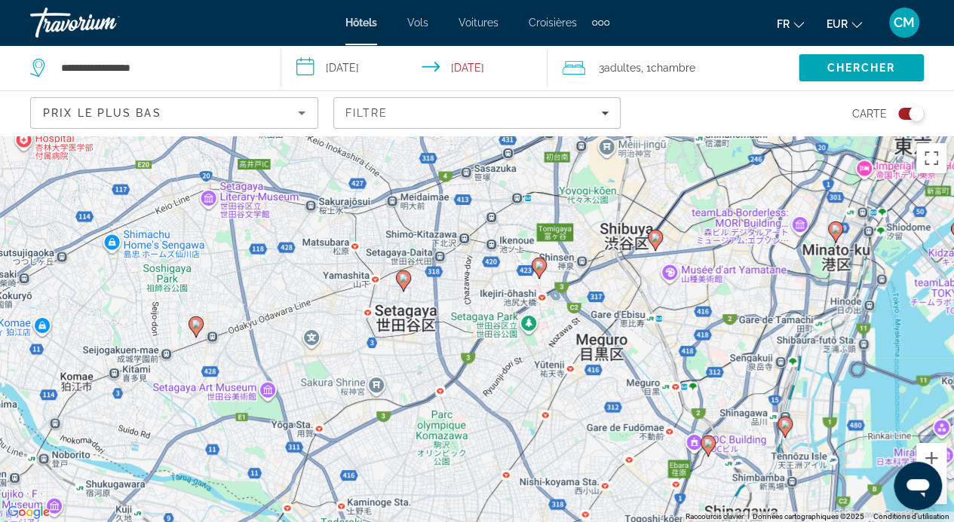
click at [580, 323] on div "Pour activer le glissement avec le clavier, appuyez sur Alt+Entrée. Une fois ce…" at bounding box center [477, 329] width 954 height 387
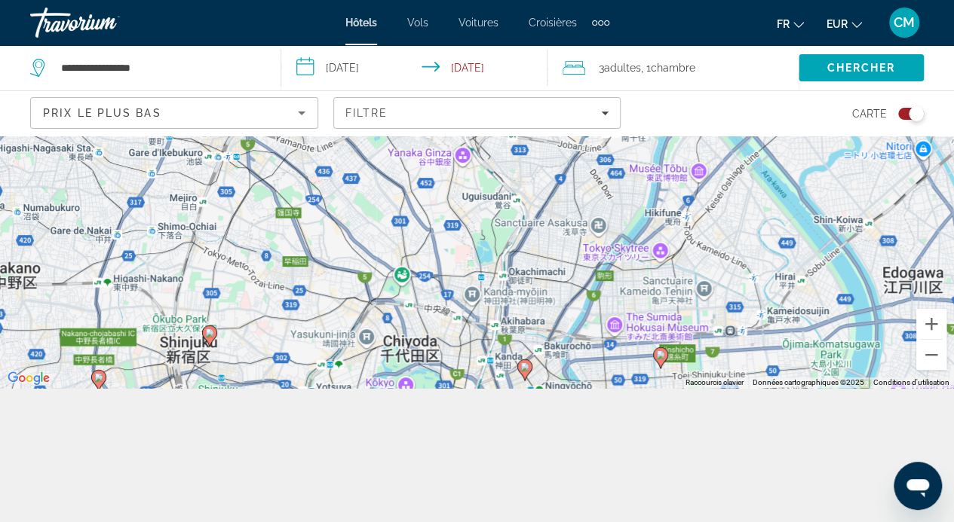
scroll to position [136, 0]
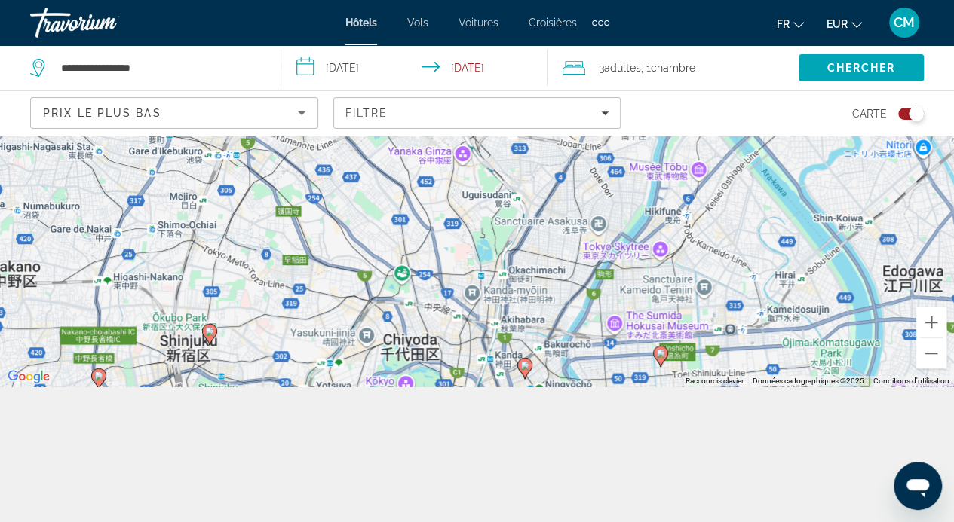
drag, startPoint x: 787, startPoint y: 292, endPoint x: 493, endPoint y: 551, distance: 392.0
click at [493, 387] on html "**********" at bounding box center [477, 125] width 954 height 522
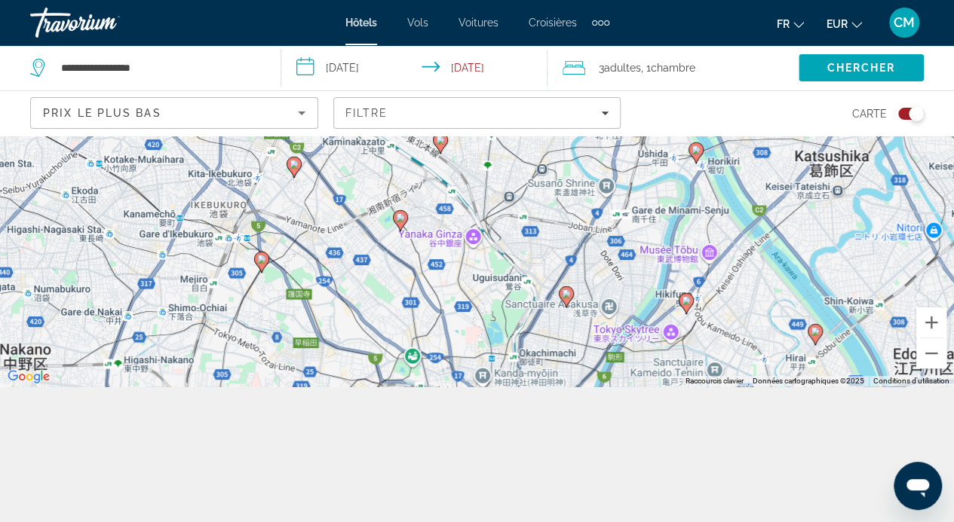
drag, startPoint x: 526, startPoint y: 295, endPoint x: 531, endPoint y: 203, distance: 92.1
click at [531, 203] on div "Pour activer le glissement avec le clavier, appuyez sur Alt+Entrée. Une fois ce…" at bounding box center [477, 193] width 954 height 387
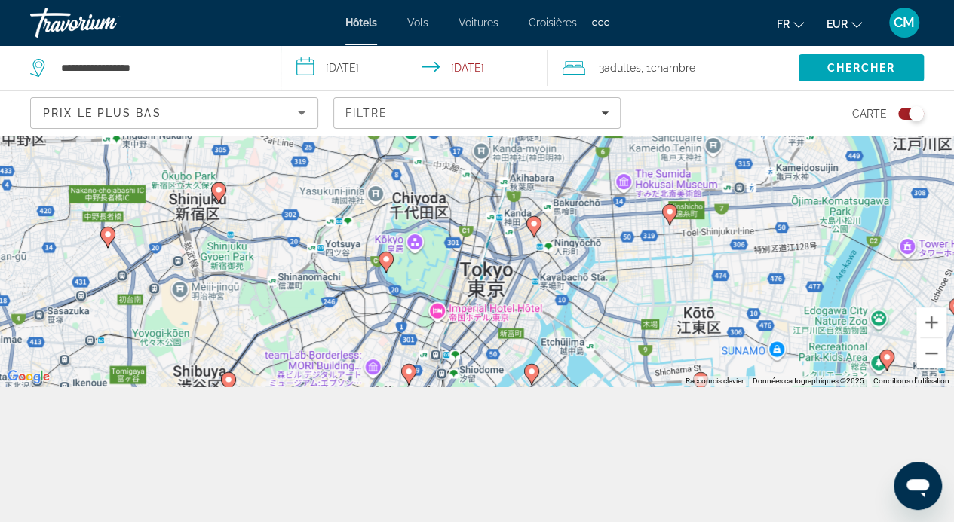
drag, startPoint x: 531, startPoint y: 203, endPoint x: 534, endPoint y: 144, distance: 58.9
click at [534, 144] on div "Pour activer le glissement avec le clavier, appuyez sur Alt+Entrée. Une fois ce…" at bounding box center [477, 193] width 954 height 387
drag, startPoint x: 540, startPoint y: 395, endPoint x: 549, endPoint y: 308, distance: 87.2
click at [549, 308] on div "**********" at bounding box center [477, 261] width 954 height 522
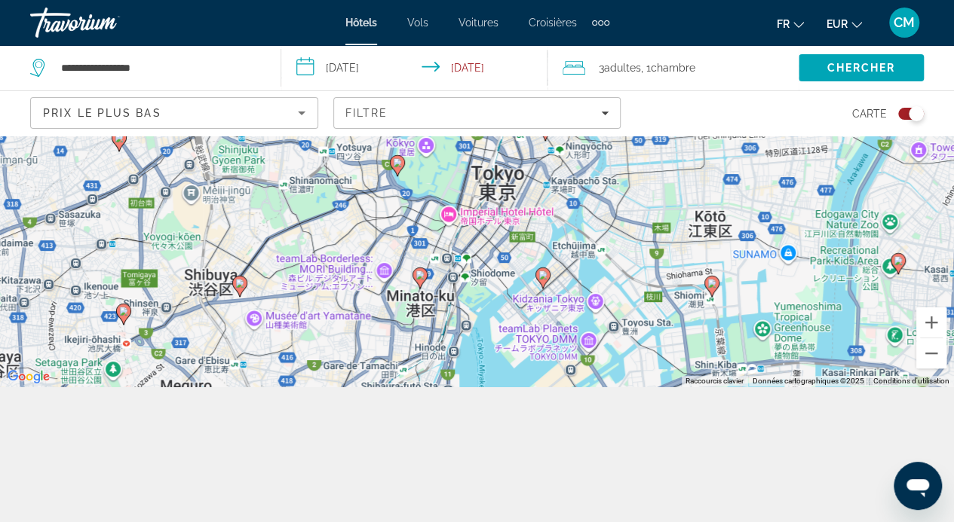
drag, startPoint x: 549, startPoint y: 308, endPoint x: 564, endPoint y: 204, distance: 105.0
click at [564, 204] on div "Pour activer le glissement avec le clavier, appuyez sur Alt+Entrée. Une fois ce…" at bounding box center [477, 193] width 954 height 387
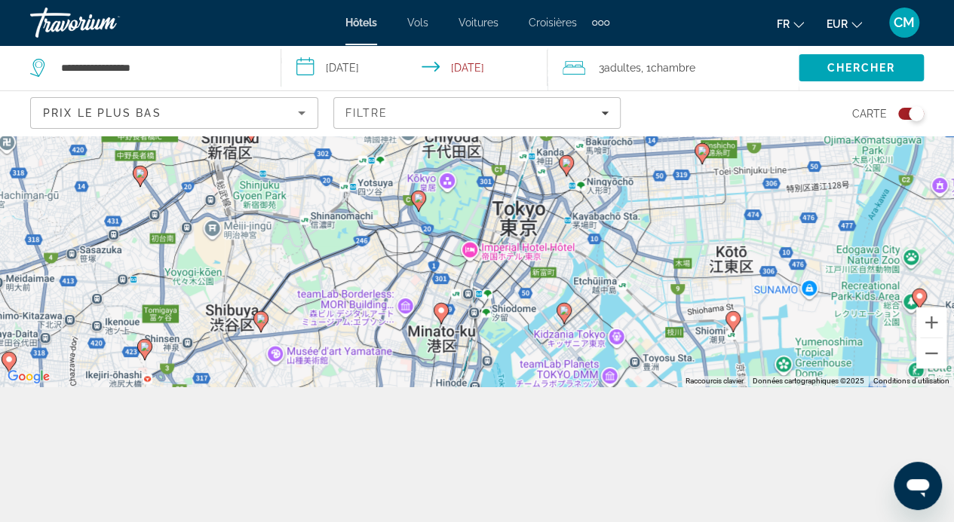
drag, startPoint x: 562, startPoint y: 281, endPoint x: 577, endPoint y: 346, distance: 66.7
click at [577, 346] on div "Pour activer le glissement avec le clavier, appuyez sur Alt+Entrée. Une fois ce…" at bounding box center [477, 193] width 954 height 387
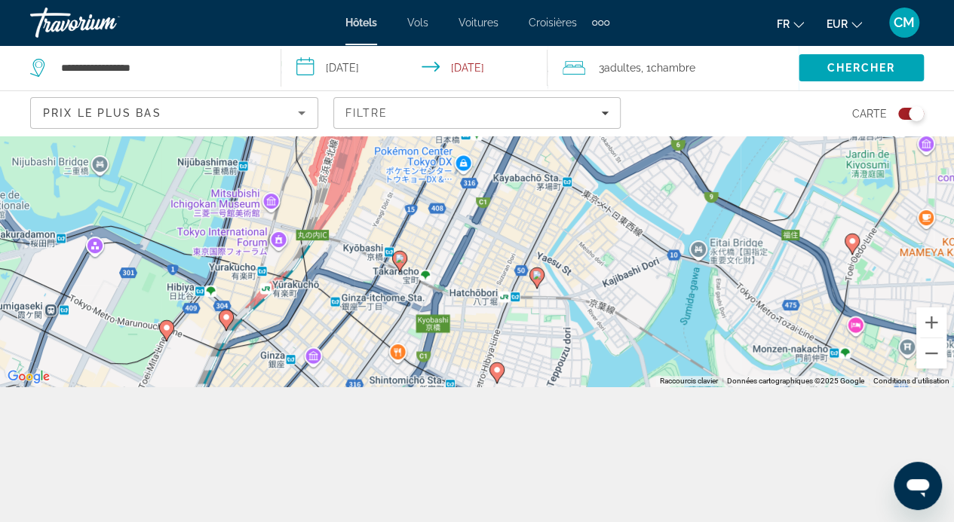
drag, startPoint x: 267, startPoint y: 411, endPoint x: 241, endPoint y: 421, distance: 27.7
click at [241, 421] on div "**********" at bounding box center [477, 261] width 954 height 522
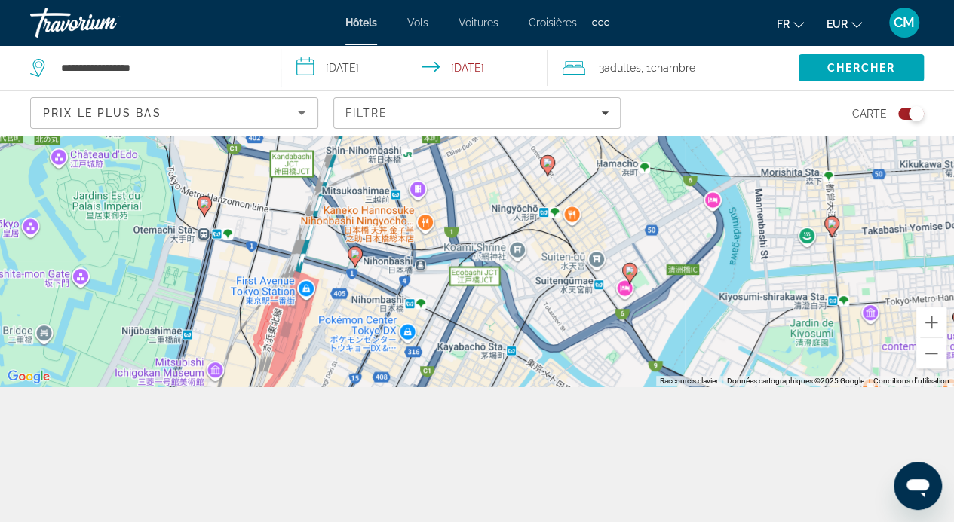
drag, startPoint x: 249, startPoint y: 378, endPoint x: 195, endPoint y: 551, distance: 181.7
click at [195, 387] on html "**********" at bounding box center [477, 125] width 954 height 522
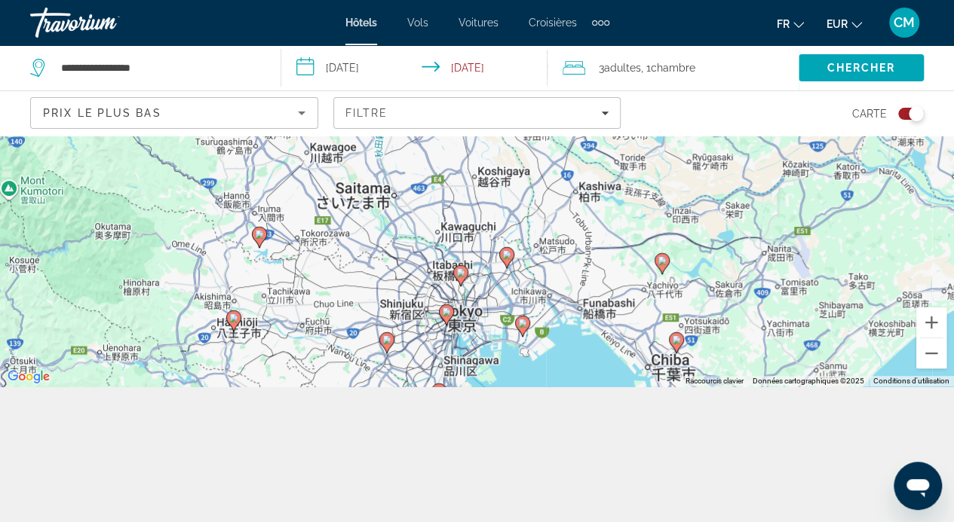
drag, startPoint x: 706, startPoint y: 84, endPoint x: 746, endPoint y: 365, distance: 284.1
click at [746, 365] on div "**********" at bounding box center [477, 261] width 954 height 522
click at [906, 115] on div "Toggle map" at bounding box center [911, 114] width 26 height 12
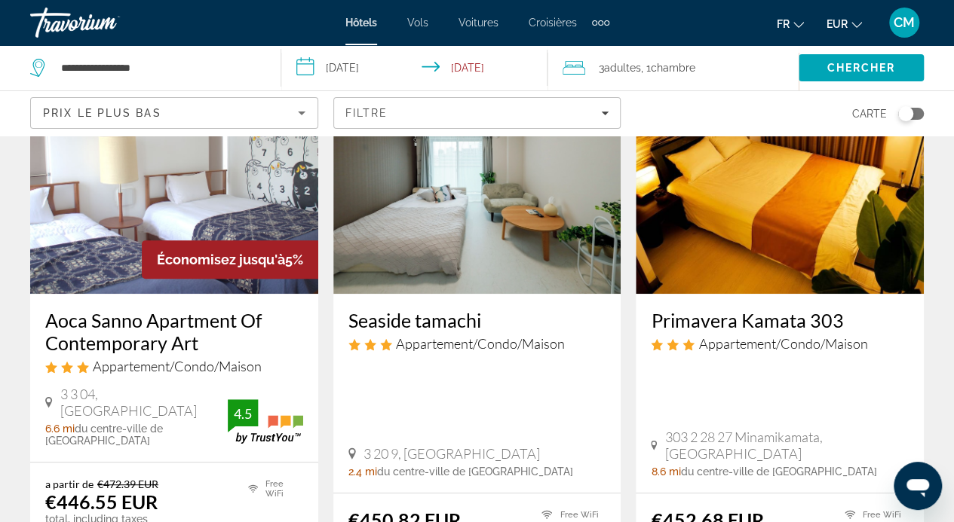
scroll to position [151, 0]
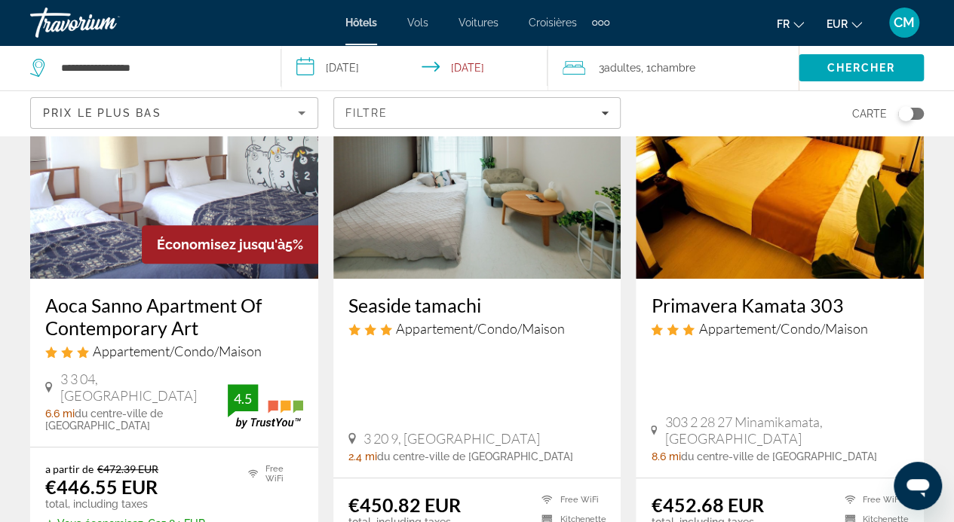
click at [906, 115] on div "Toggle map" at bounding box center [905, 113] width 15 height 15
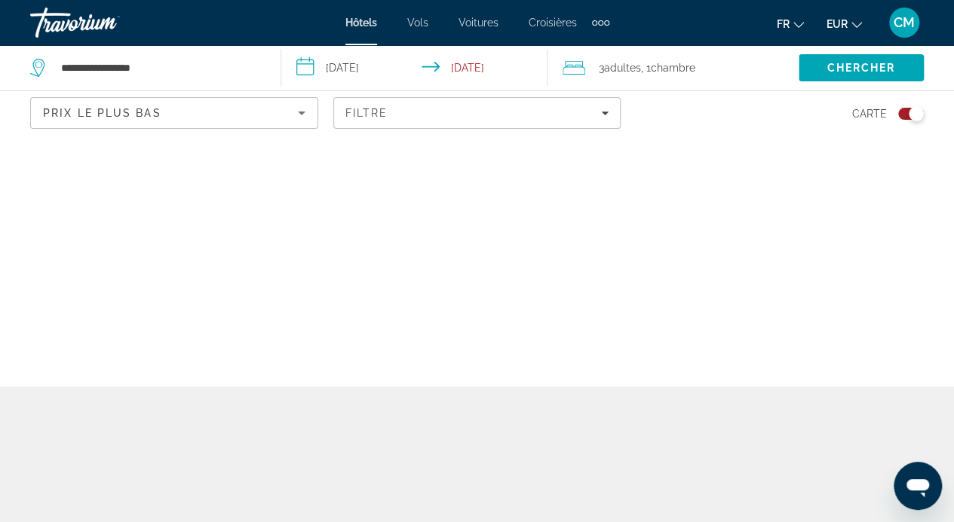
scroll to position [0, 0]
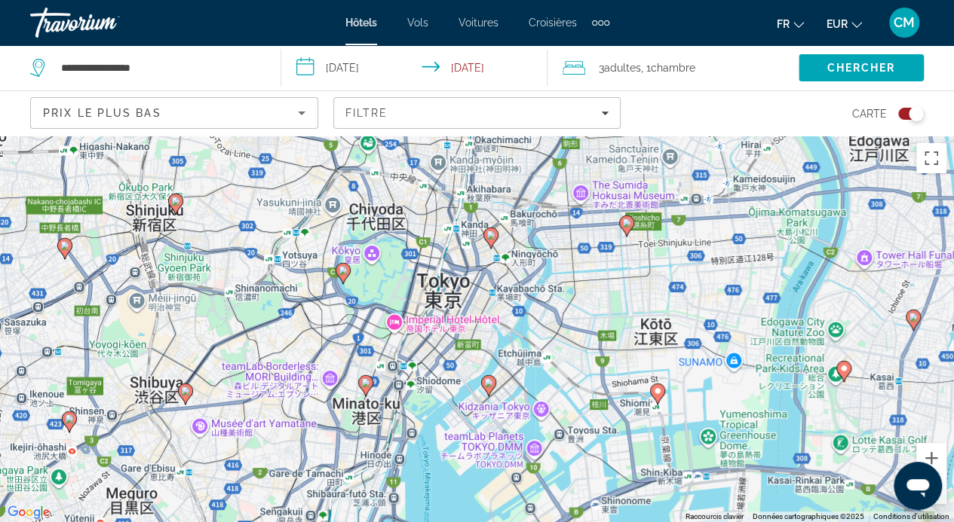
drag, startPoint x: 498, startPoint y: 185, endPoint x: 499, endPoint y: 326, distance: 141.0
click at [499, 326] on div "Pour activer le glissement avec le clavier, appuyez sur Alt+Entrée. Une fois ce…" at bounding box center [477, 329] width 954 height 387
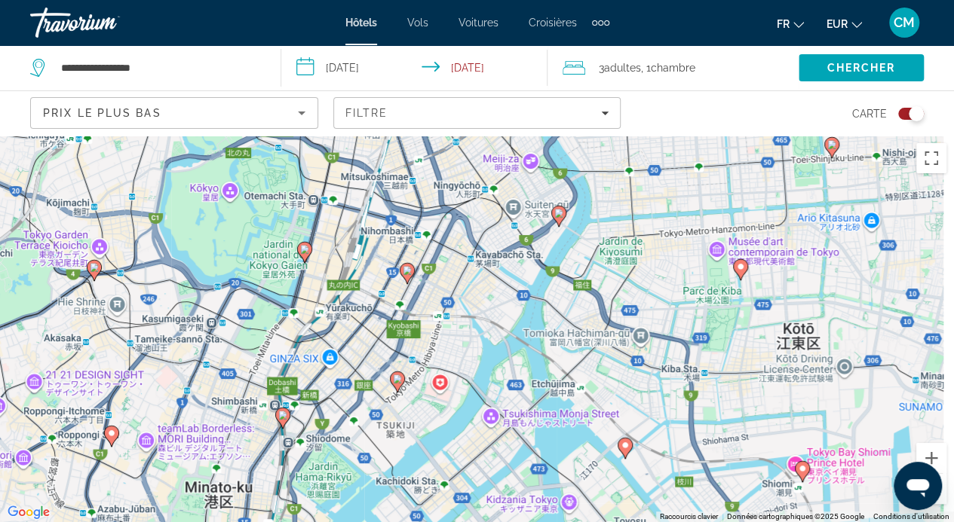
drag, startPoint x: 345, startPoint y: 326, endPoint x: 336, endPoint y: 274, distance: 52.8
click at [336, 274] on div "Pour activer le glissement avec le clavier, appuyez sur Alt+Entrée. Une fois ce…" at bounding box center [477, 329] width 954 height 387
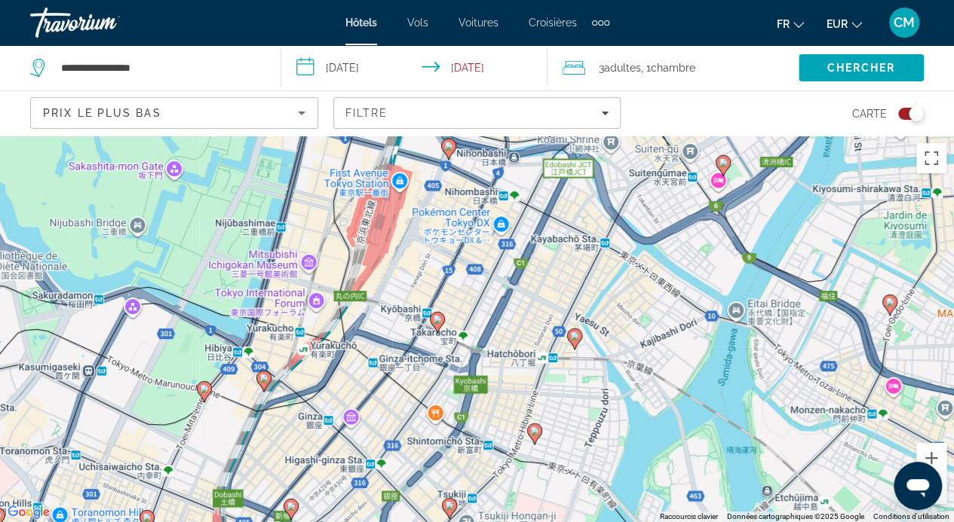
click at [532, 437] on icon "Contenu principal" at bounding box center [534, 434] width 14 height 20
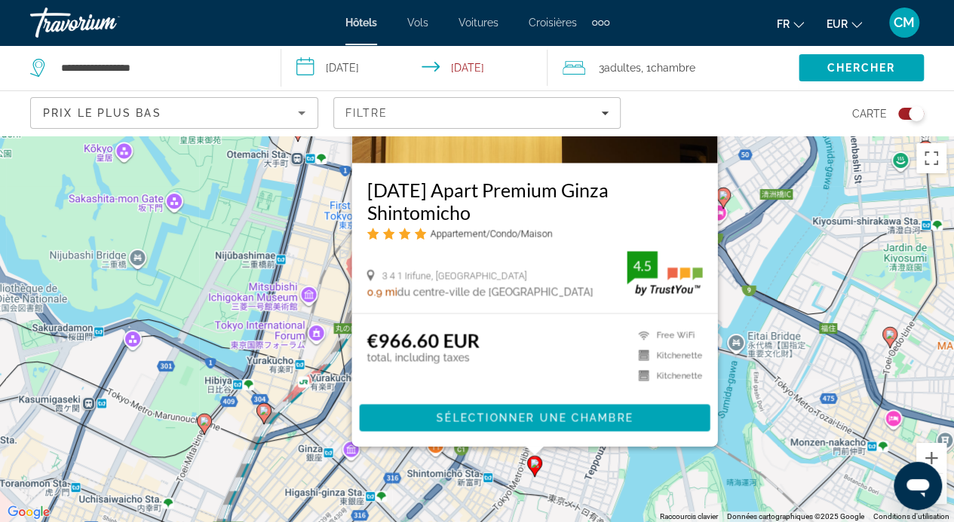
click at [756, 328] on div "Pour activer le glissement avec le clavier, appuyez sur Alt+Entrée. Une fois ce…" at bounding box center [477, 329] width 954 height 387
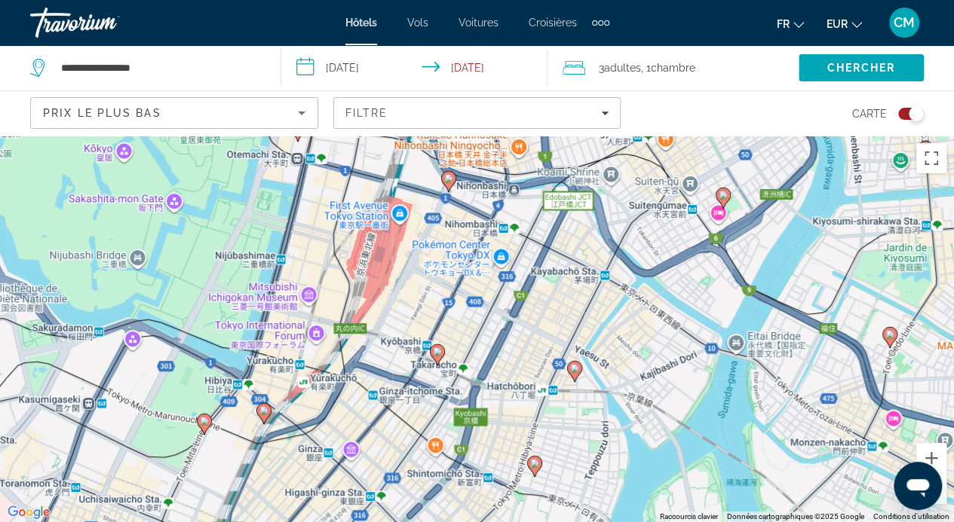
click at [911, 108] on div "Toggle map" at bounding box center [915, 113] width 15 height 15
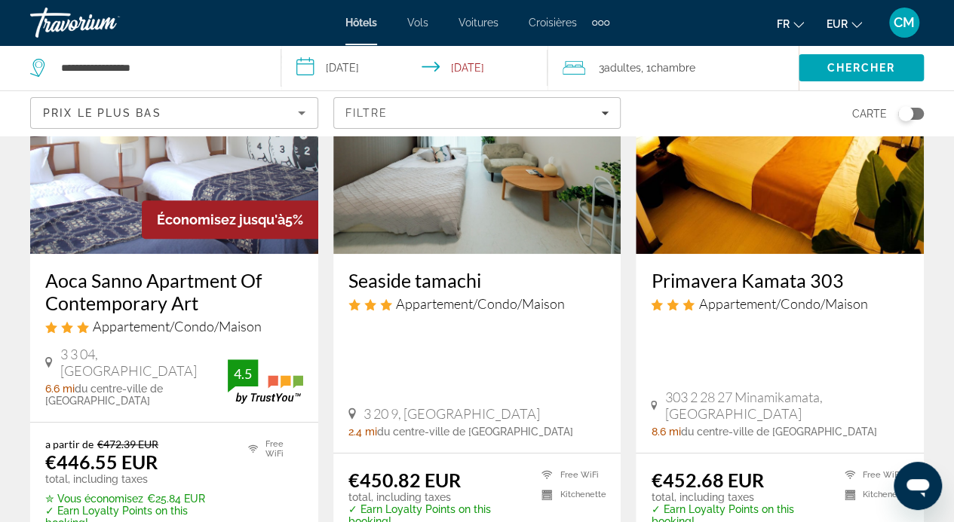
scroll to position [176, 0]
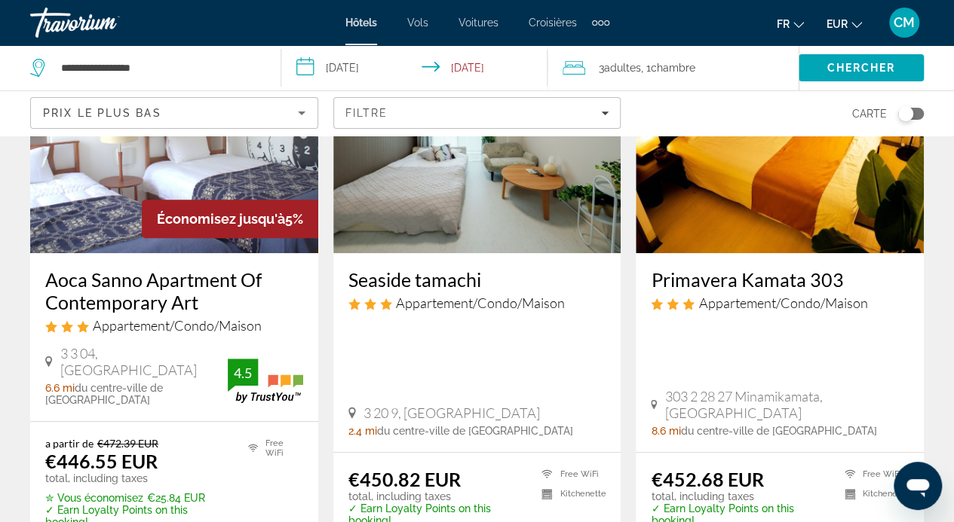
click at [130, 242] on img "Contenu principal" at bounding box center [174, 132] width 288 height 241
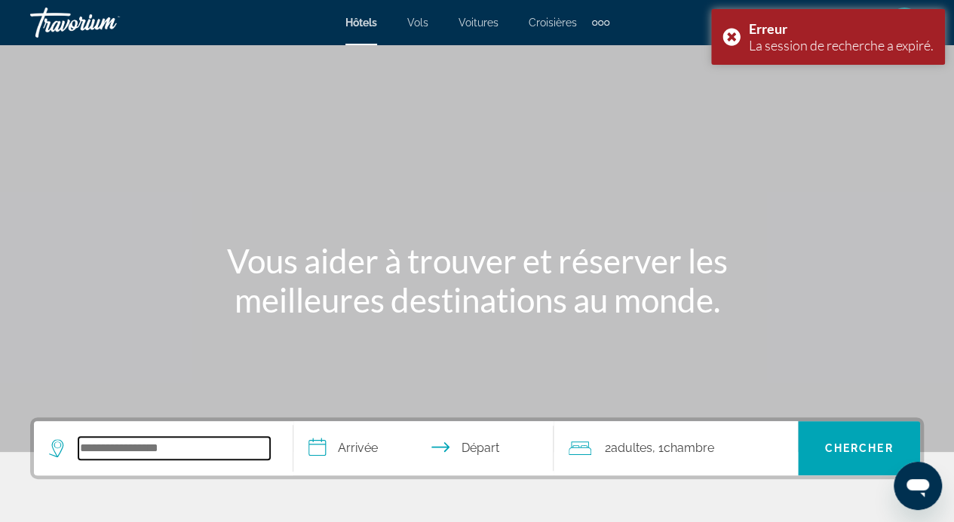
click at [179, 447] on input "Search hotel destination" at bounding box center [173, 448] width 191 height 23
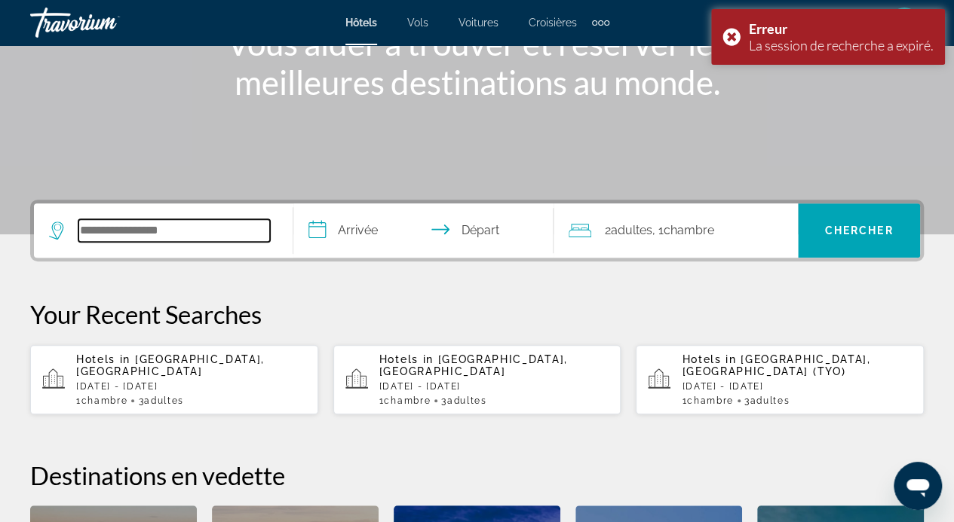
scroll to position [368, 0]
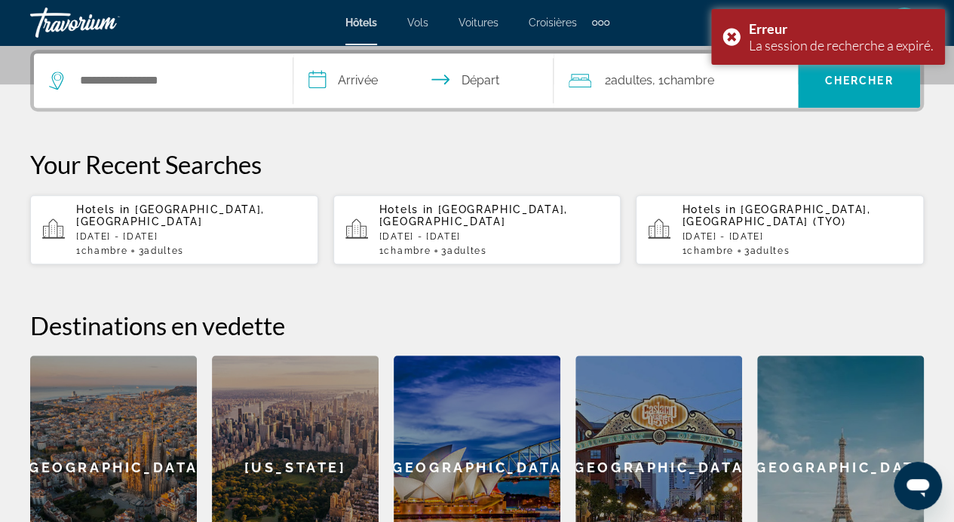
click at [179, 447] on div "[GEOGRAPHIC_DATA]" at bounding box center [113, 468] width 167 height 224
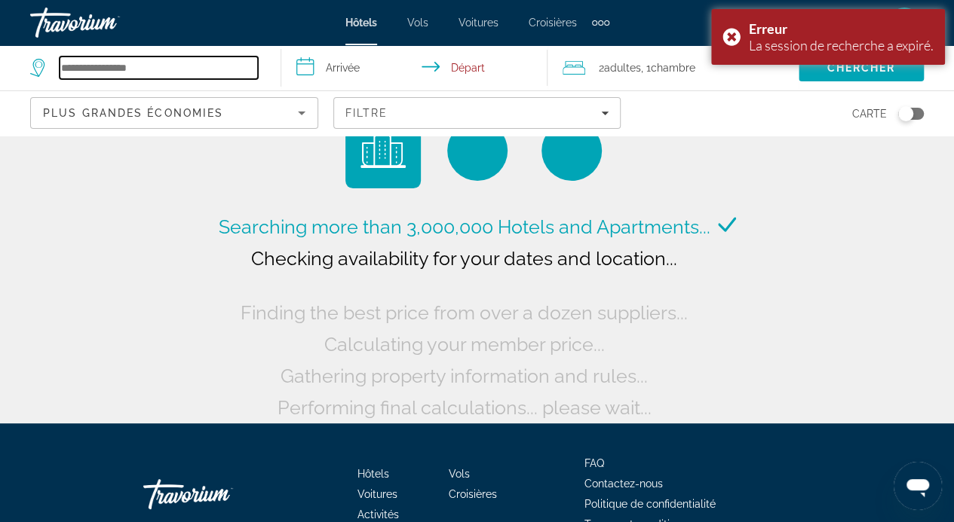
click at [182, 68] on input "Search hotel destination" at bounding box center [159, 68] width 198 height 23
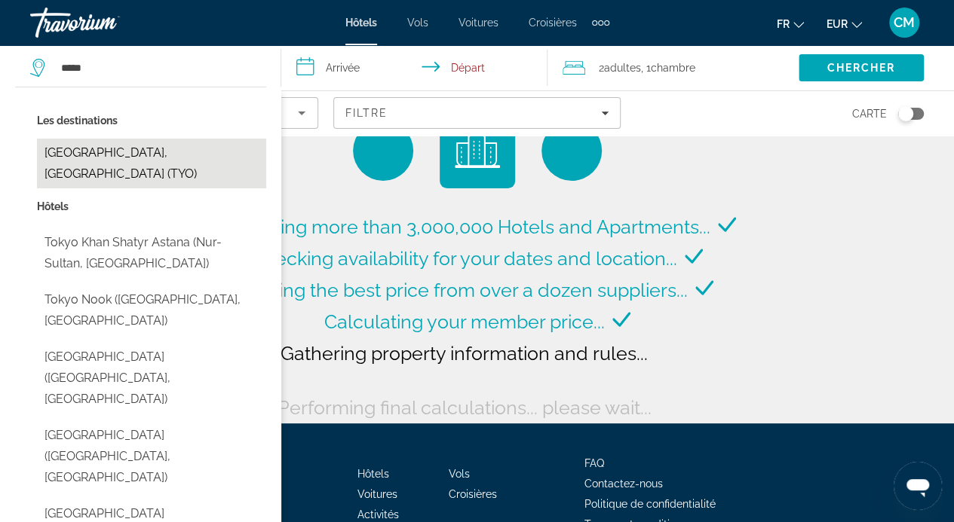
click at [145, 155] on button "[GEOGRAPHIC_DATA], [GEOGRAPHIC_DATA] (TYO)" at bounding box center [151, 164] width 229 height 50
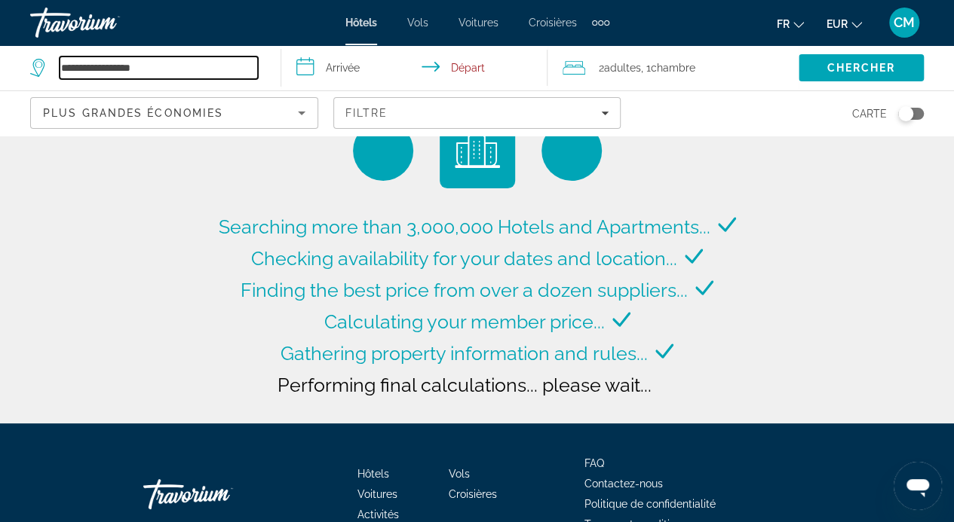
type input "**********"
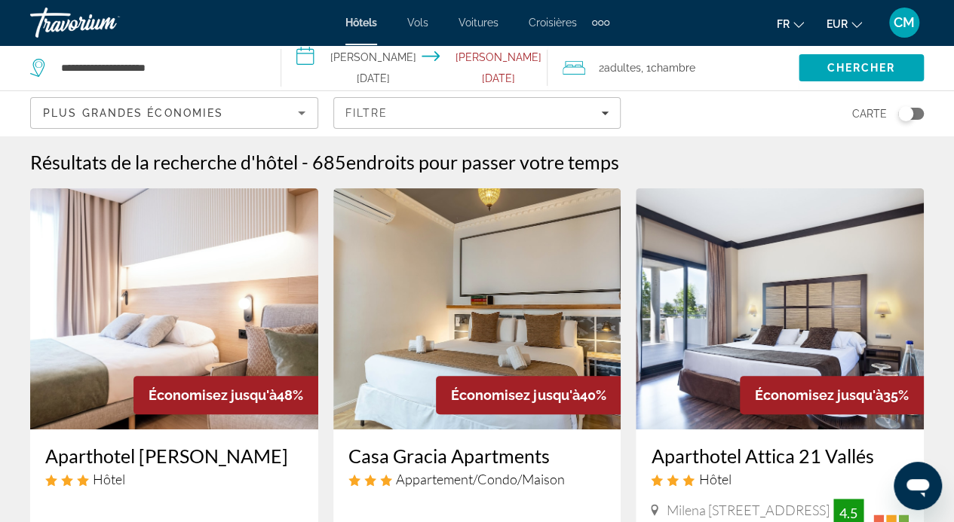
click at [305, 63] on input "**********" at bounding box center [417, 70] width 272 height 50
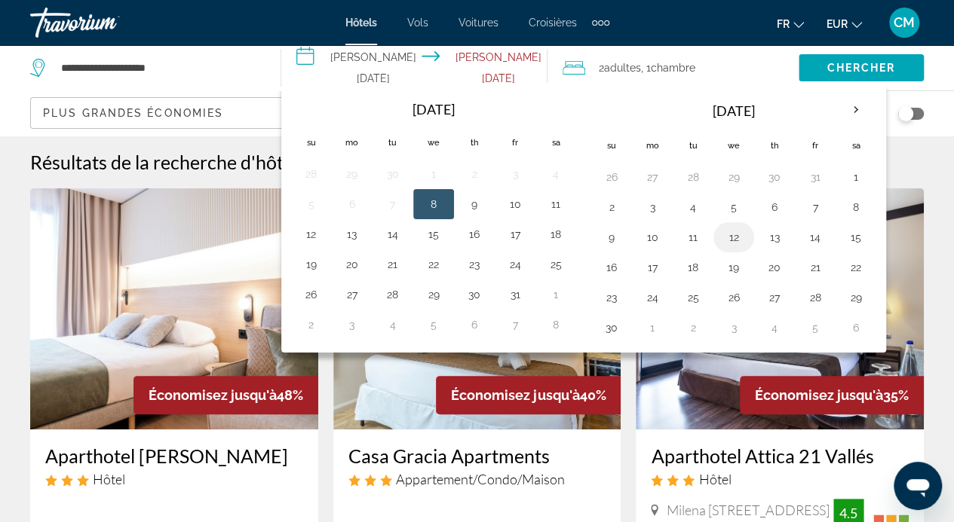
click at [724, 236] on button "12" at bounding box center [733, 237] width 24 height 21
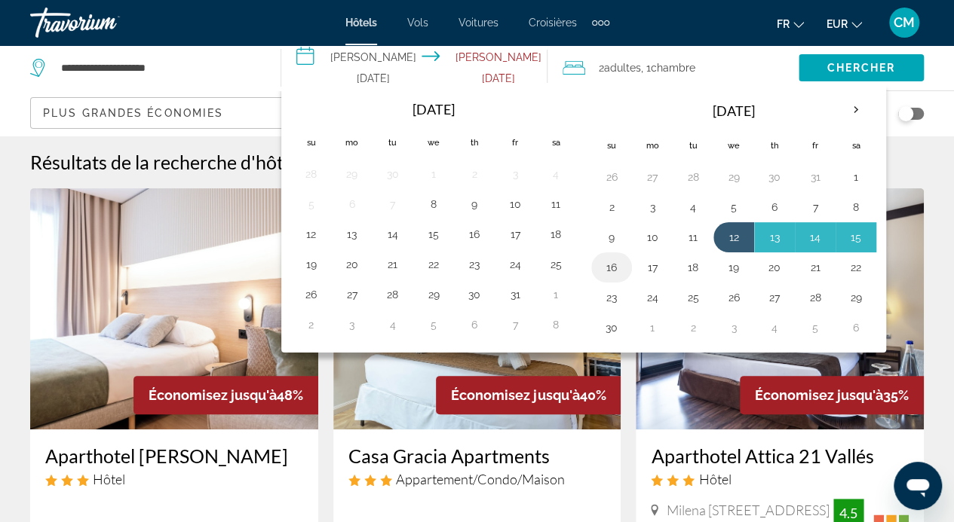
click at [608, 269] on button "16" at bounding box center [611, 267] width 24 height 21
type input "**********"
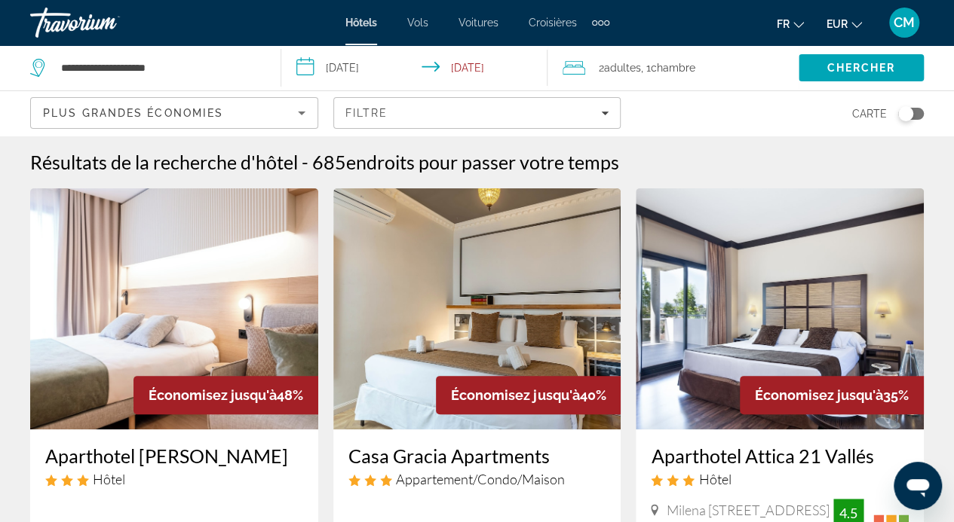
click at [728, 78] on div "2 Adulte Adultes , 1 Chambre pièces" at bounding box center [680, 67] width 236 height 21
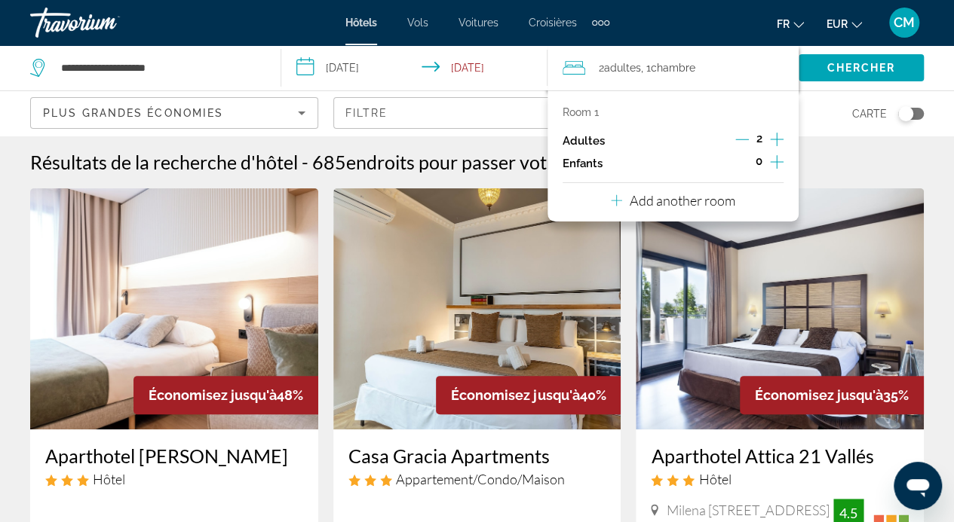
click at [775, 139] on icon "Increment adults" at bounding box center [777, 140] width 14 height 14
click at [870, 72] on span "Chercher" at bounding box center [860, 68] width 69 height 12
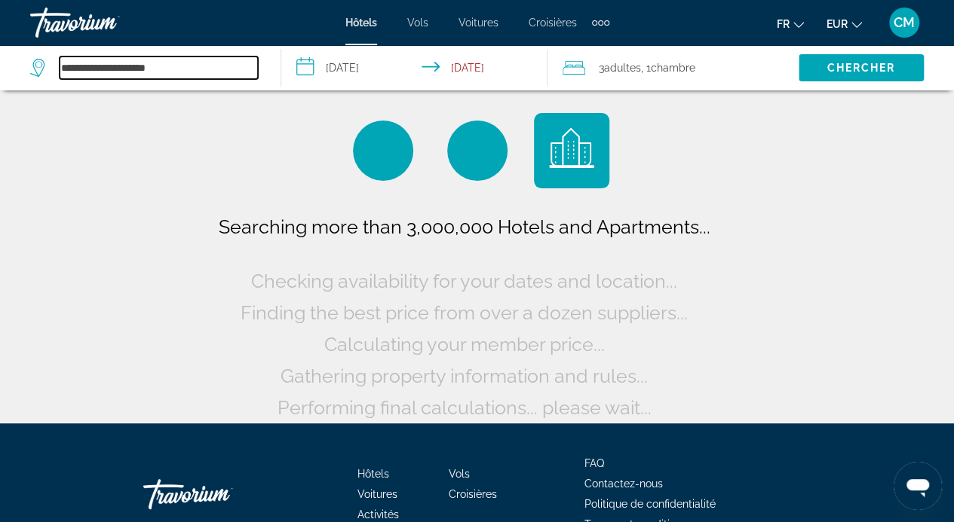
click at [205, 60] on input "**********" at bounding box center [159, 68] width 198 height 23
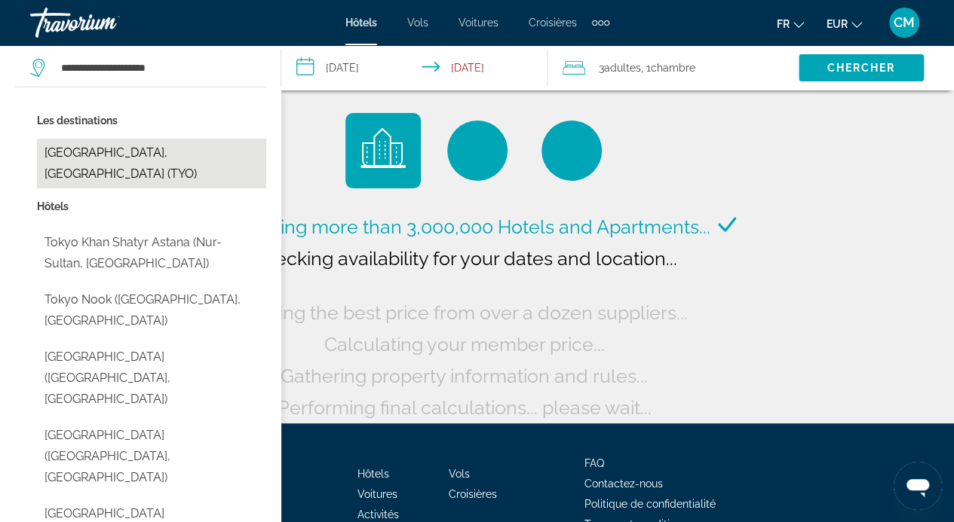
click at [99, 150] on button "[GEOGRAPHIC_DATA], [GEOGRAPHIC_DATA] (TYO)" at bounding box center [151, 164] width 229 height 50
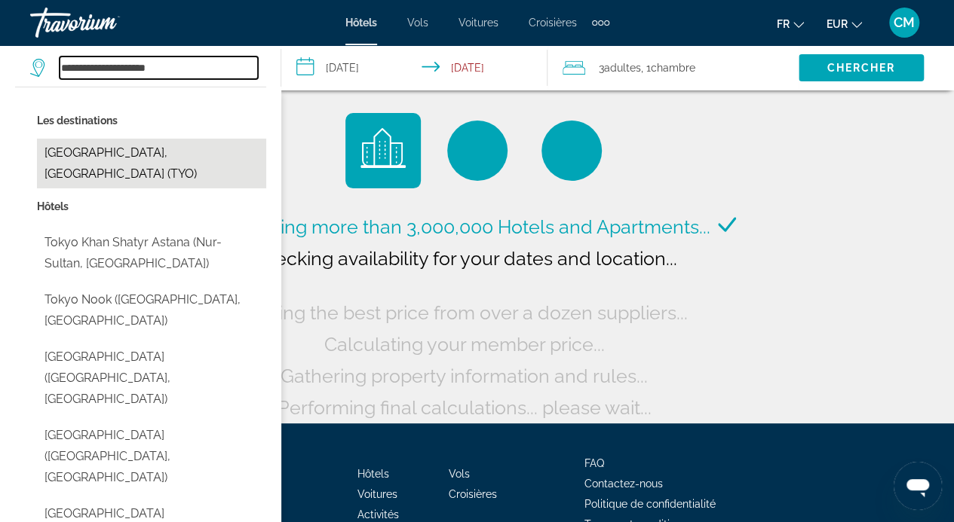
type input "**********"
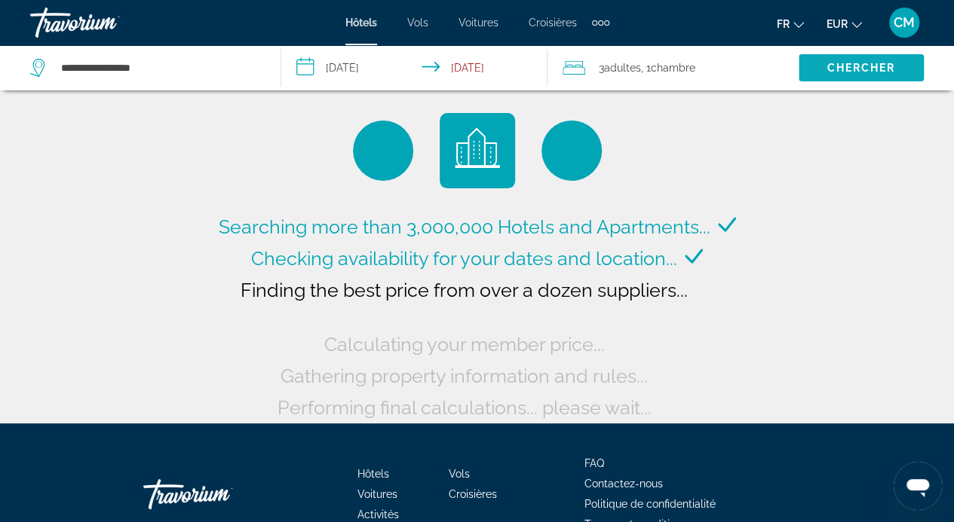
click at [831, 60] on span "Search" at bounding box center [860, 68] width 125 height 36
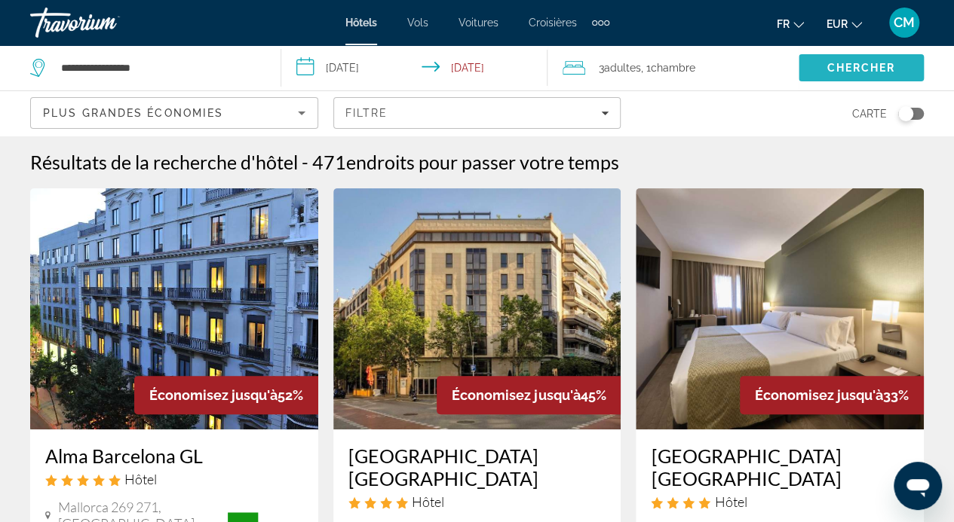
click at [853, 76] on span "Search" at bounding box center [860, 68] width 125 height 36
click at [826, 73] on span "Chercher" at bounding box center [860, 68] width 69 height 12
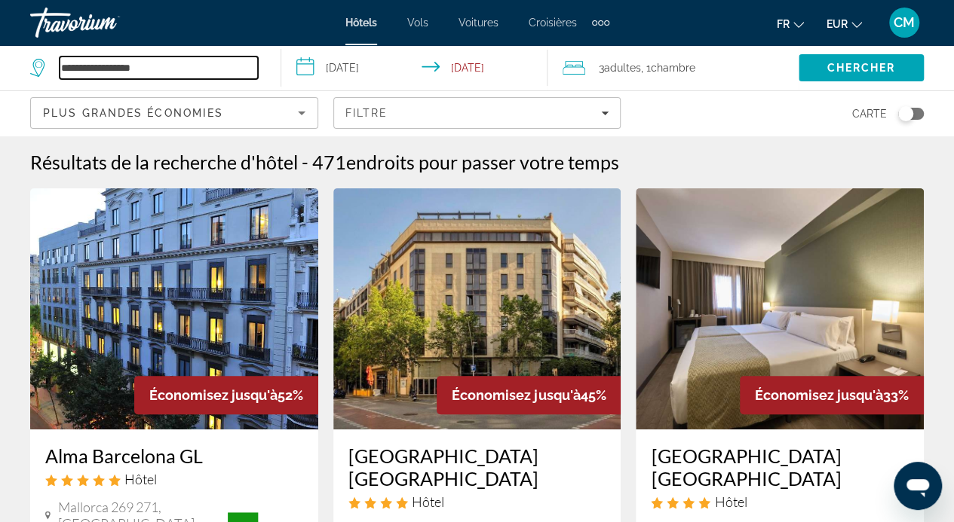
click at [229, 70] on input "**********" at bounding box center [159, 68] width 198 height 23
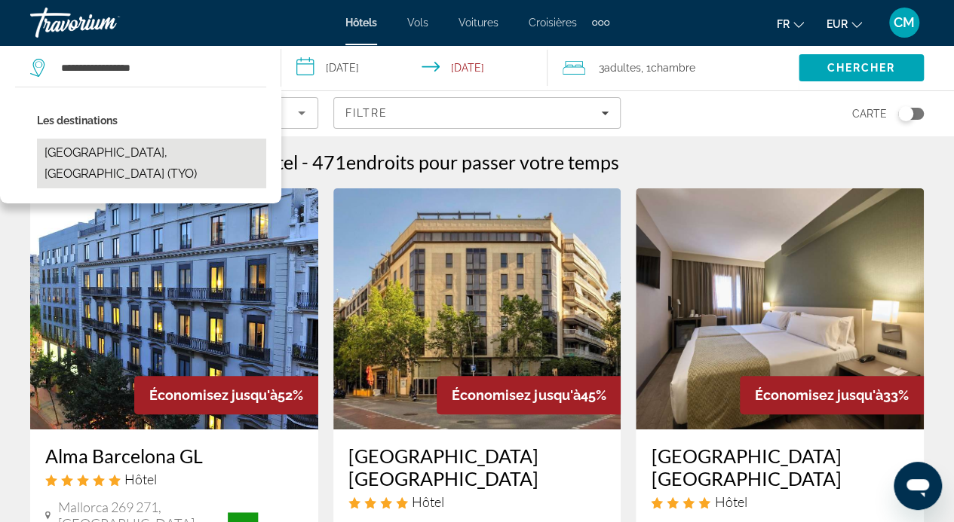
click at [142, 152] on button "[GEOGRAPHIC_DATA], [GEOGRAPHIC_DATA] (TYO)" at bounding box center [151, 164] width 229 height 50
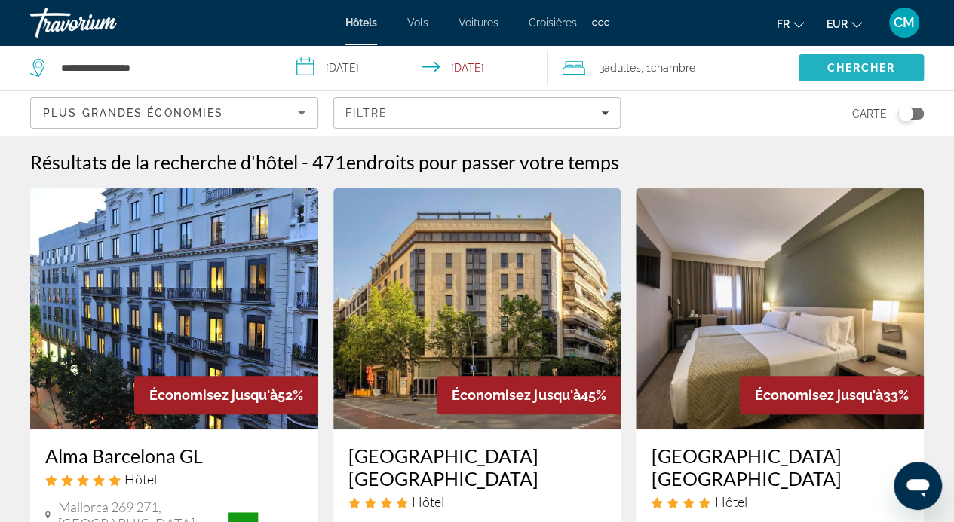
click at [844, 68] on span "Chercher" at bounding box center [860, 68] width 69 height 12
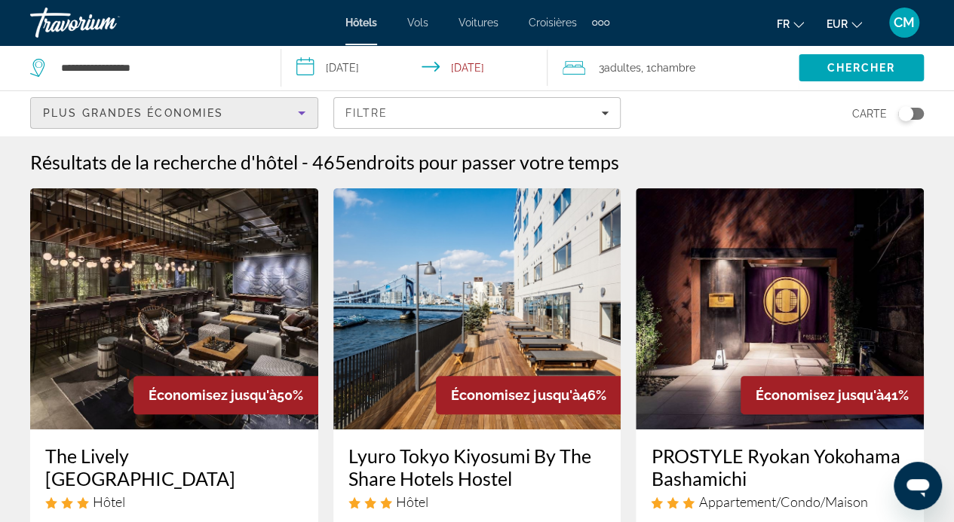
click at [302, 118] on icon "Sort by" at bounding box center [301, 113] width 18 height 18
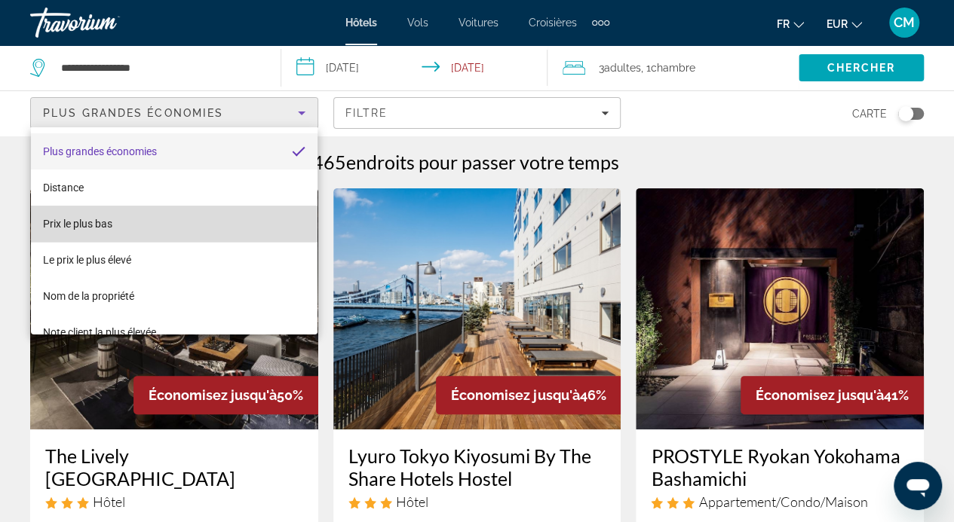
click at [184, 213] on mat-option "Prix ​​le plus bas" at bounding box center [174, 224] width 286 height 36
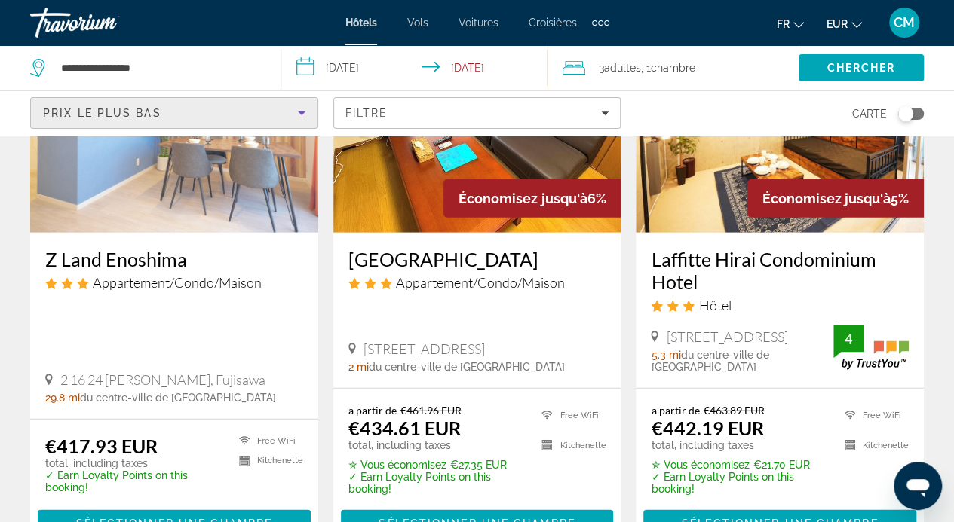
scroll to position [1961, 0]
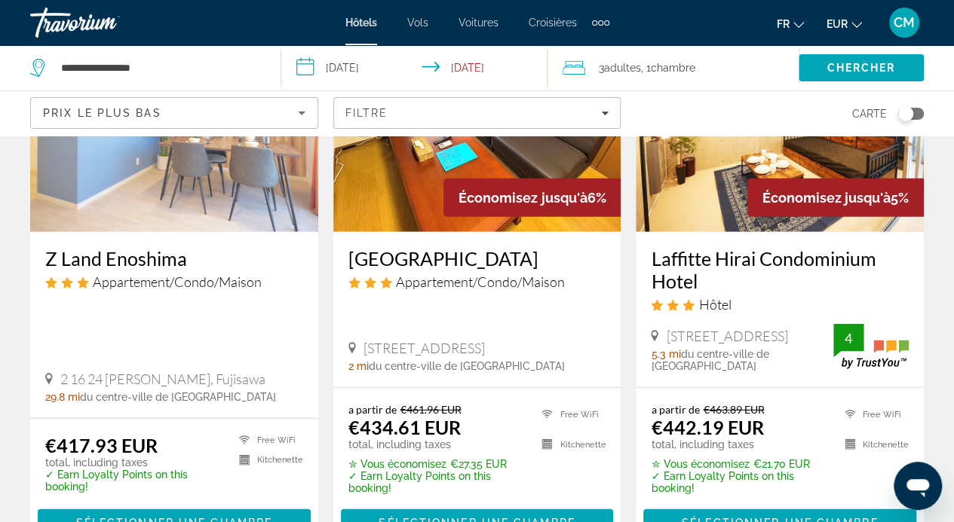
click at [715, 187] on img "Contenu principal" at bounding box center [779, 111] width 288 height 241
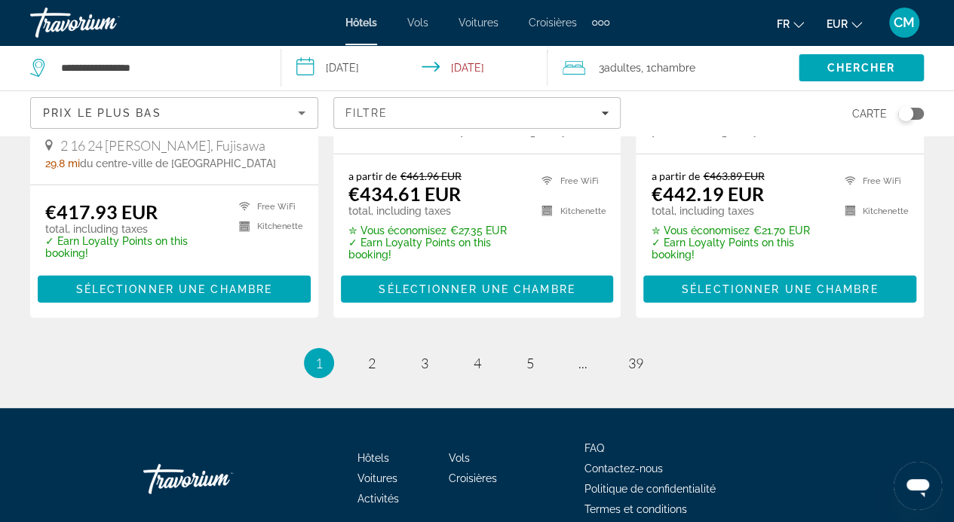
scroll to position [2252, 0]
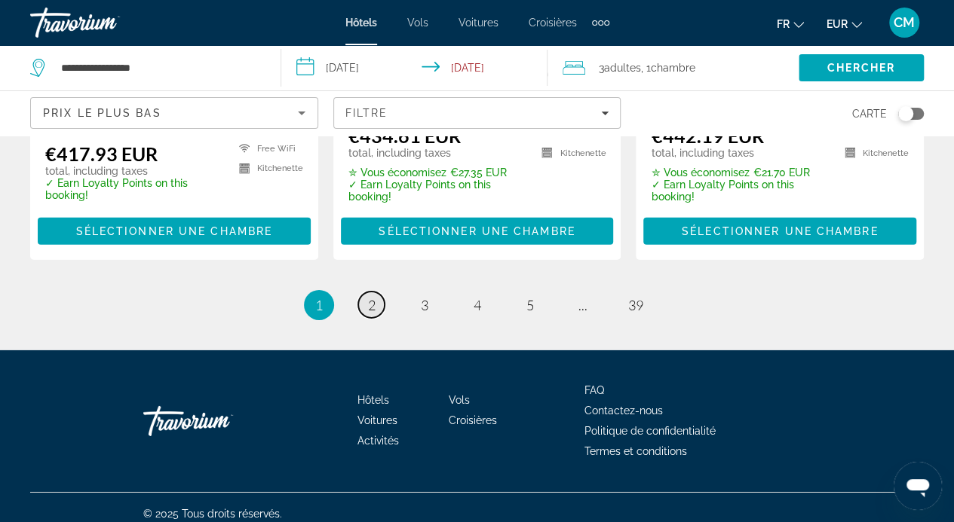
click at [370, 297] on span "2" at bounding box center [372, 305] width 8 height 17
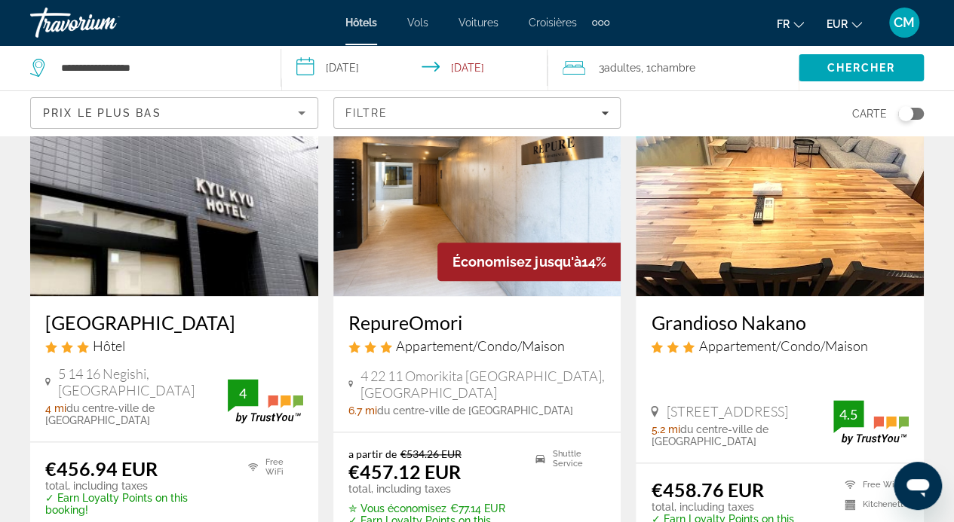
scroll to position [736, 0]
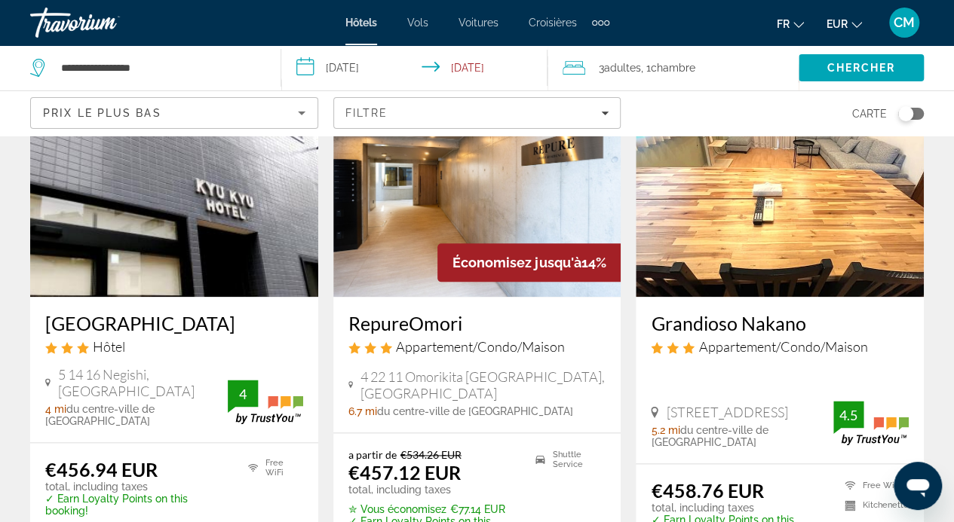
click at [249, 227] on img "Contenu principal" at bounding box center [174, 176] width 288 height 241
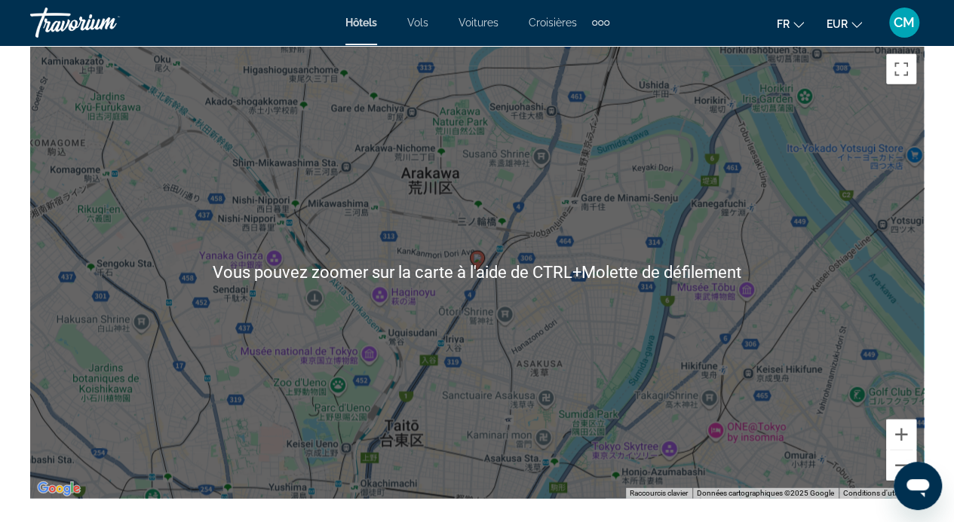
scroll to position [1711, 0]
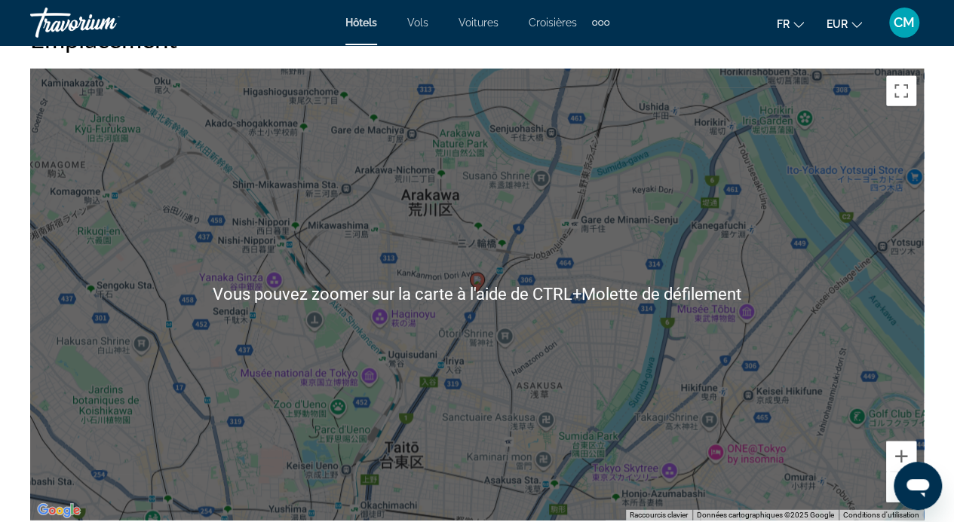
click at [217, 235] on div "Pour activer le glissement avec le clavier, appuyez sur Alt+Entrée. Une fois ce…" at bounding box center [476, 295] width 893 height 452
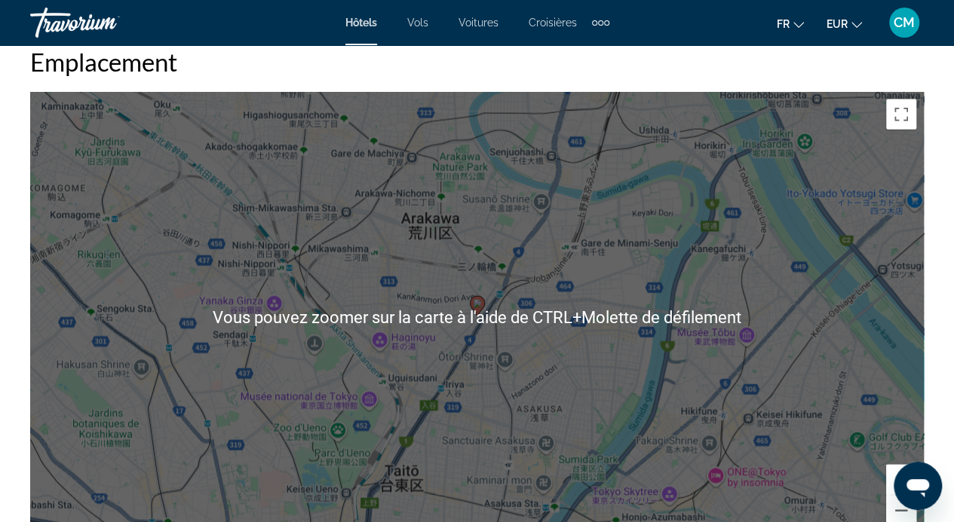
scroll to position [1728, 0]
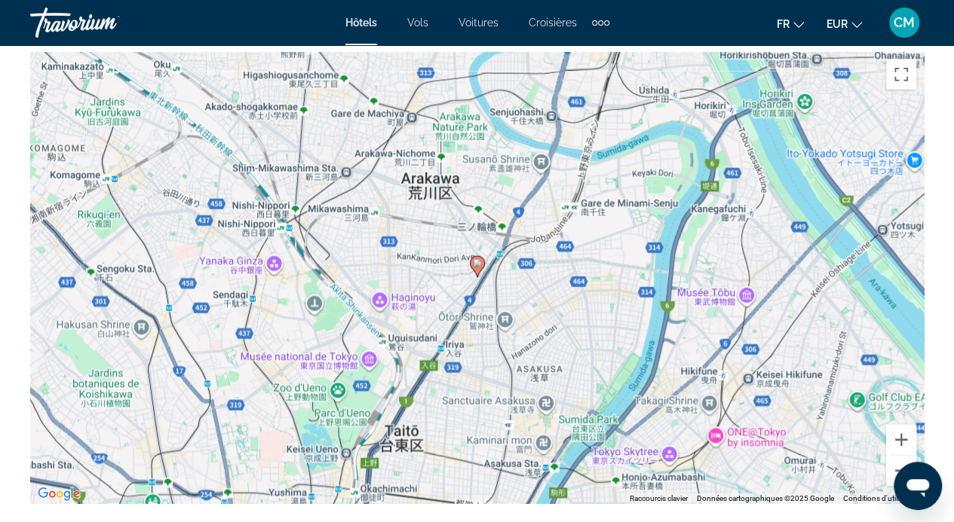
click at [217, 235] on div "Pour activer le glissement avec le clavier, appuyez sur Alt+Entrée. Une fois ce…" at bounding box center [476, 278] width 893 height 452
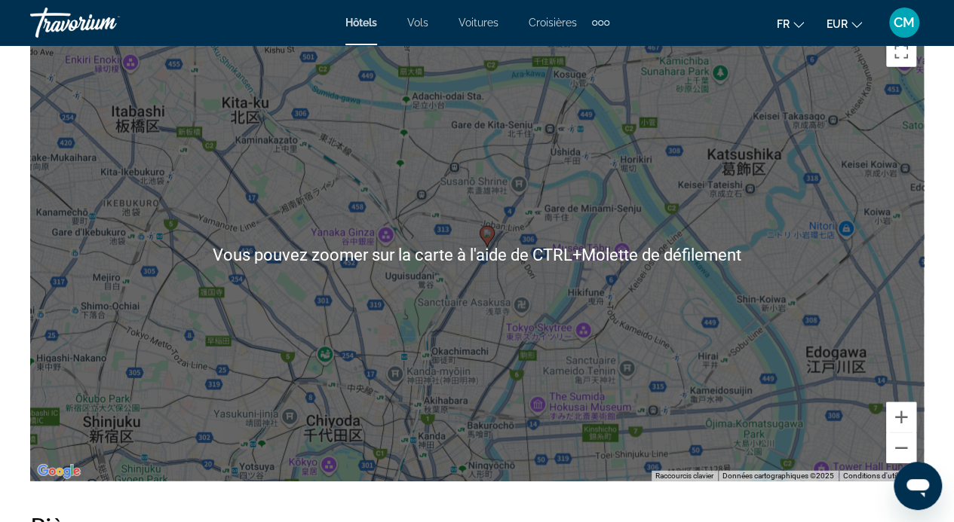
scroll to position [1714, 0]
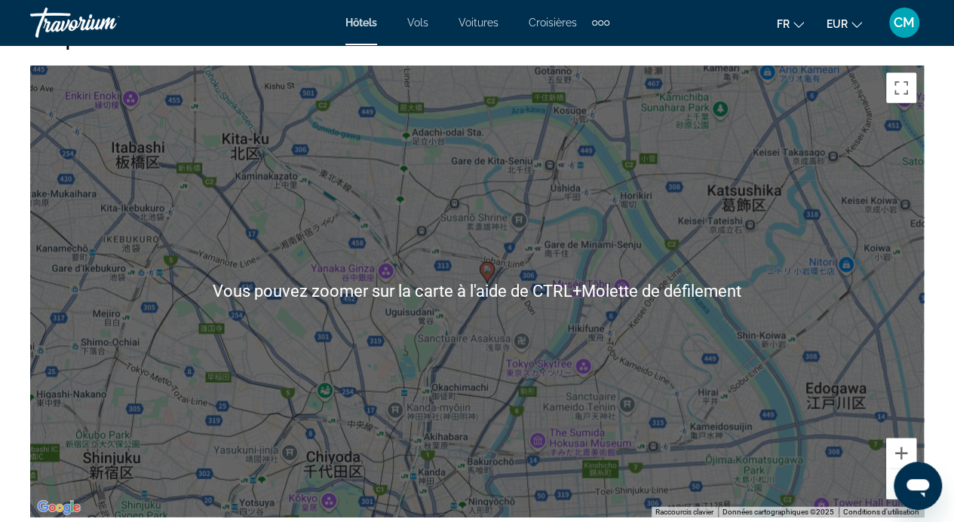
click at [403, 254] on div "Pour activer le glissement avec le clavier, appuyez sur Alt+Entrée. Une fois ce…" at bounding box center [476, 292] width 893 height 452
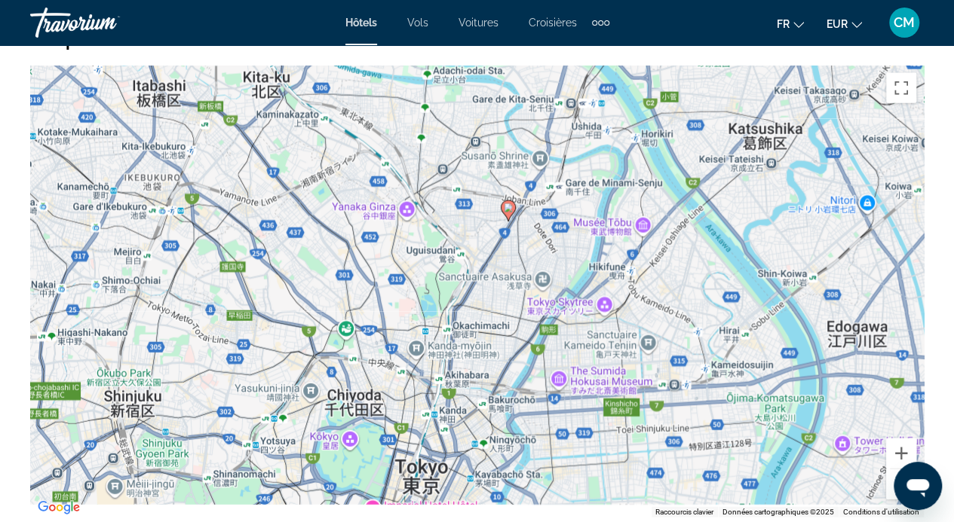
drag, startPoint x: 403, startPoint y: 254, endPoint x: 428, endPoint y: 180, distance: 77.9
click at [428, 180] on div "Pour activer le glissement avec le clavier, appuyez sur Alt+Entrée. Une fois ce…" at bounding box center [476, 292] width 893 height 452
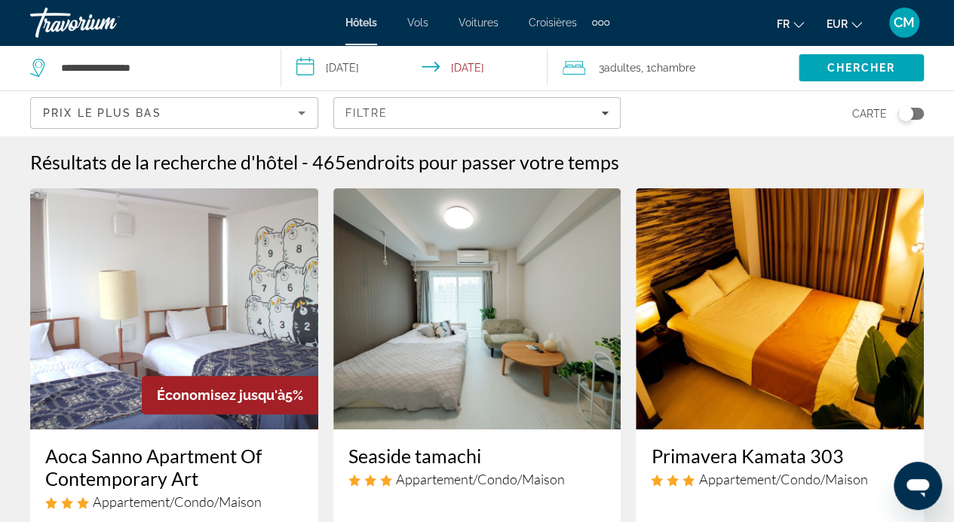
click at [908, 117] on div "Toggle map" at bounding box center [905, 113] width 15 height 15
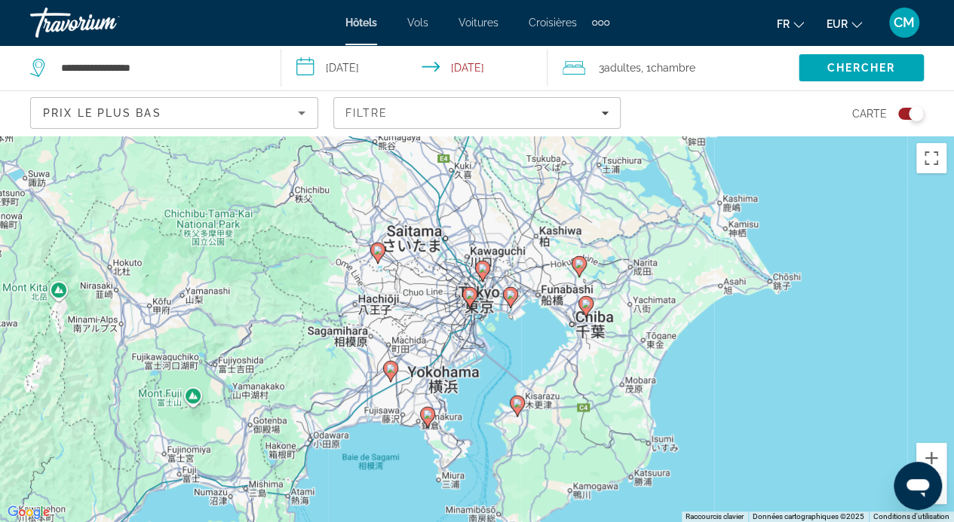
click at [493, 308] on div "Pour activer le glissement avec le clavier, appuyez sur Alt+Entrée. Une fois ce…" at bounding box center [477, 329] width 954 height 387
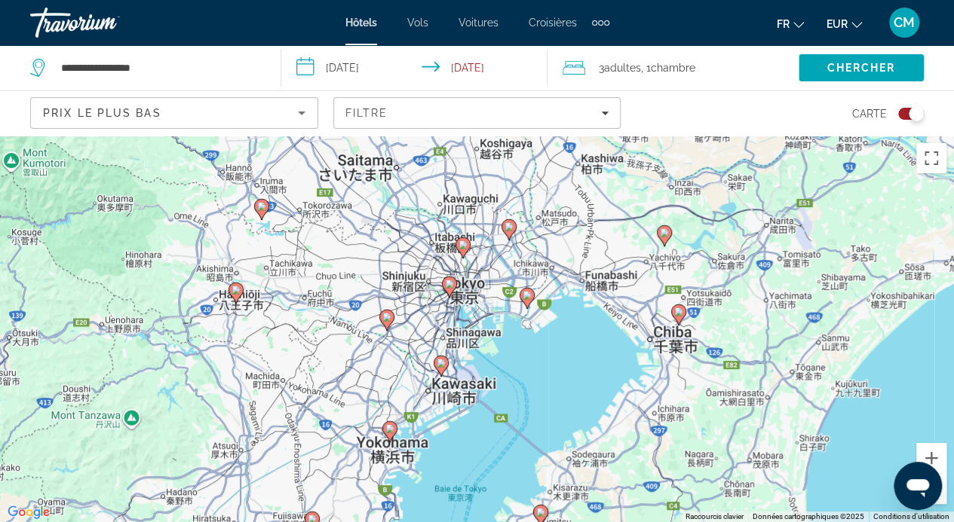
click at [493, 308] on div "Pour activer le glissement avec le clavier, appuyez sur Alt+Entrée. Une fois ce…" at bounding box center [477, 329] width 954 height 387
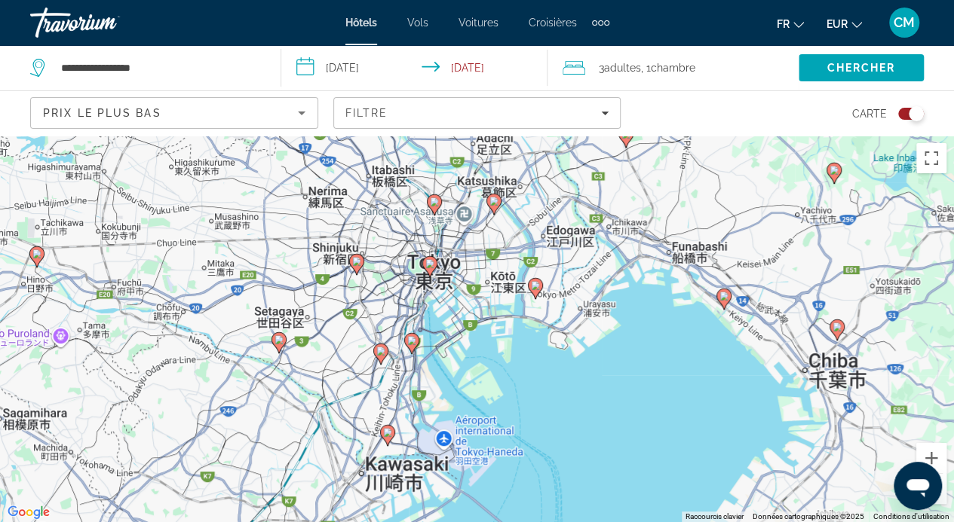
click at [493, 308] on div "Pour activer le glissement avec le clavier, appuyez sur Alt+Entrée. Une fois ce…" at bounding box center [477, 329] width 954 height 387
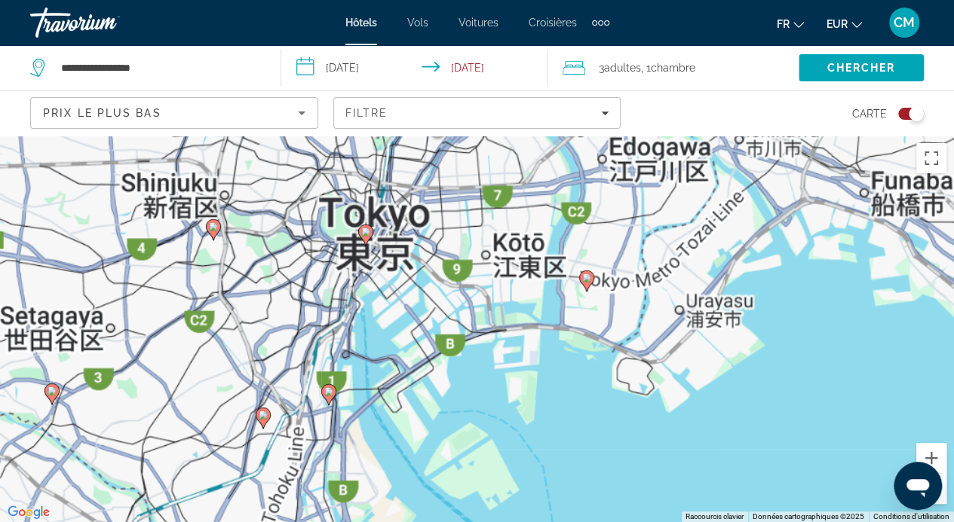
click at [365, 290] on div "Pour activer le glissement avec le clavier, appuyez sur Alt+Entrée. Une fois ce…" at bounding box center [477, 329] width 954 height 387
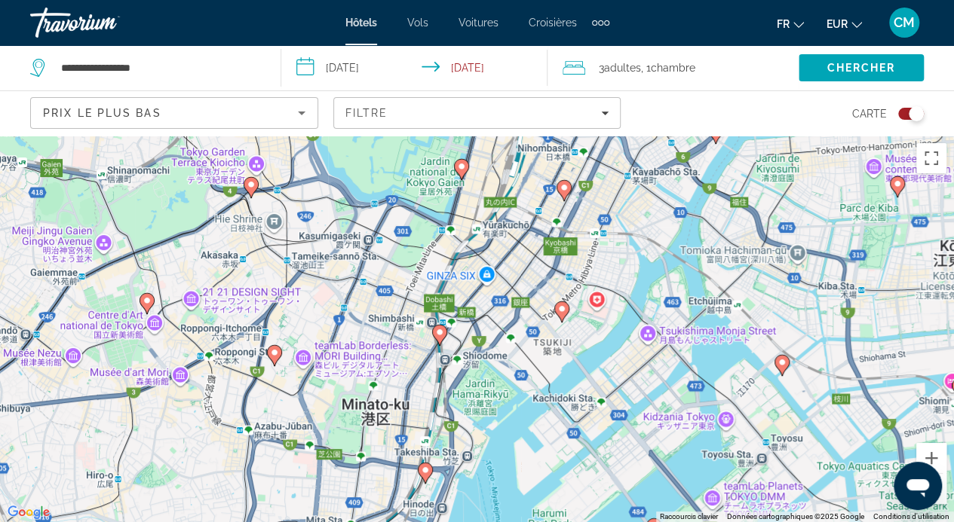
drag, startPoint x: 365, startPoint y: 290, endPoint x: 554, endPoint y: 427, distance: 233.3
click at [554, 427] on div "Pour activer le glissement avec le clavier, appuyez sur Alt+Entrée. Une fois ce…" at bounding box center [477, 329] width 954 height 387
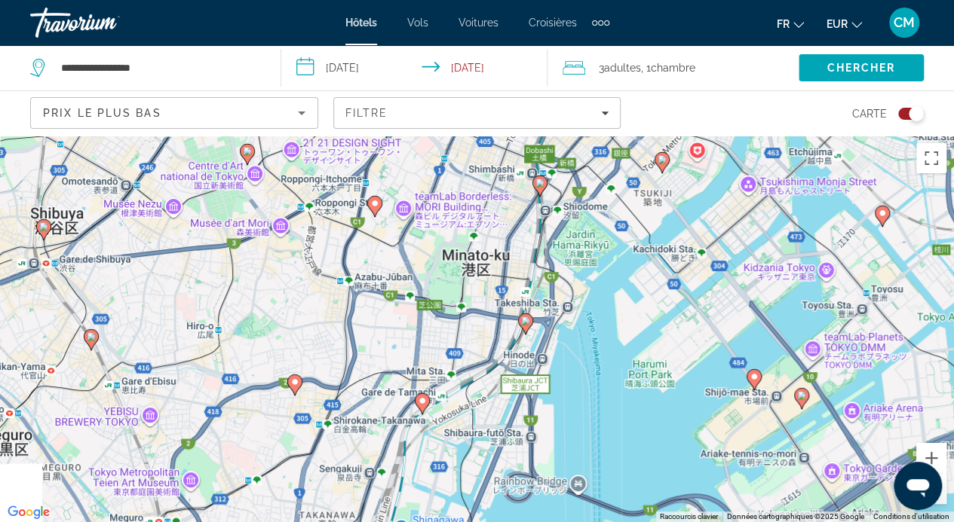
drag, startPoint x: 423, startPoint y: 308, endPoint x: 522, endPoint y: 144, distance: 191.7
click at [522, 144] on div "Pour activer le glissement avec le clavier, appuyez sur Alt+Entrée. Une fois ce…" at bounding box center [477, 329] width 954 height 387
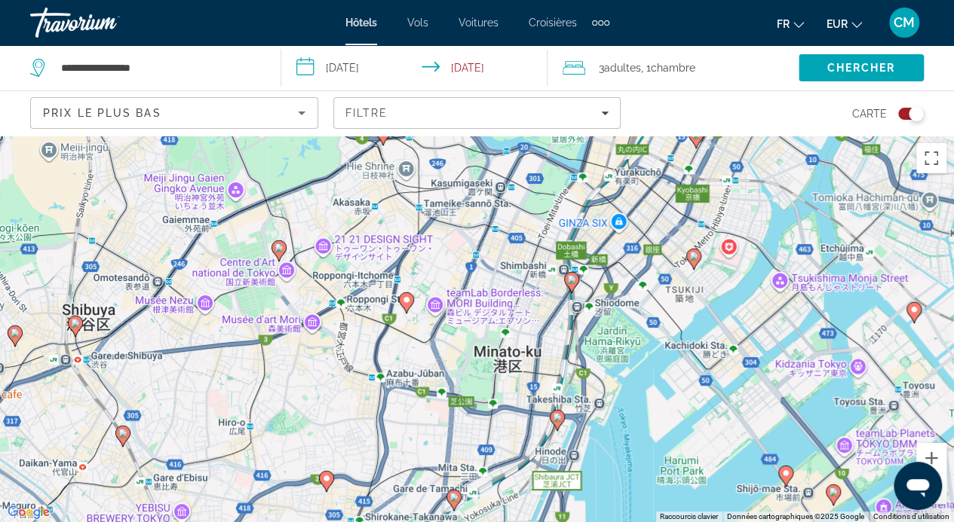
drag, startPoint x: 359, startPoint y: 187, endPoint x: 392, endPoint y: 304, distance: 121.5
click at [392, 304] on div "Pour activer le glissement avec le clavier, appuyez sur Alt+Entrée. Une fois ce…" at bounding box center [477, 329] width 954 height 387
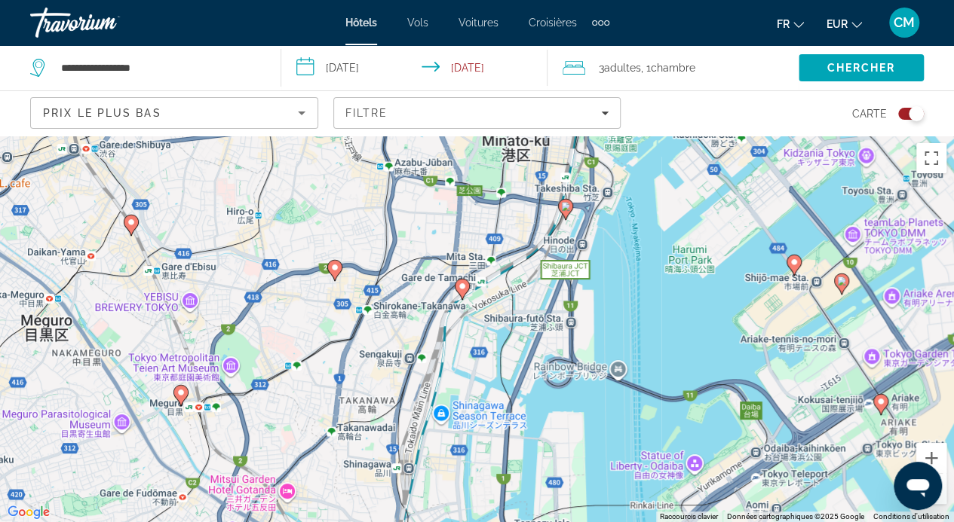
drag, startPoint x: 386, startPoint y: 442, endPoint x: 396, endPoint y: 228, distance: 215.1
click at [396, 228] on div "Pour activer le glissement avec le clavier, appuyez sur Alt+Entrée. Une fois ce…" at bounding box center [477, 329] width 954 height 387
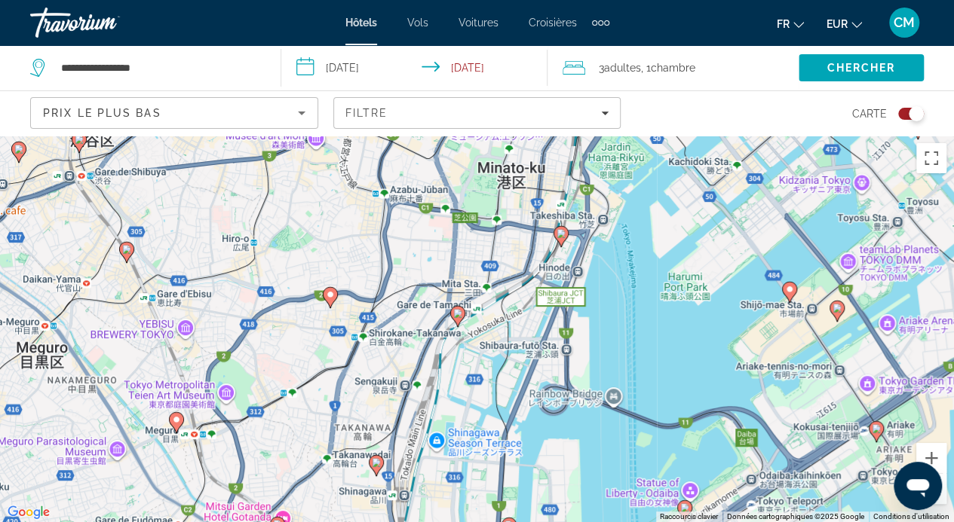
drag, startPoint x: 422, startPoint y: 237, endPoint x: 410, endPoint y: 317, distance: 80.8
click at [410, 317] on div "Pour activer le glissement avec le clavier, appuyez sur Alt+Entrée. Une fois ce…" at bounding box center [477, 329] width 954 height 387
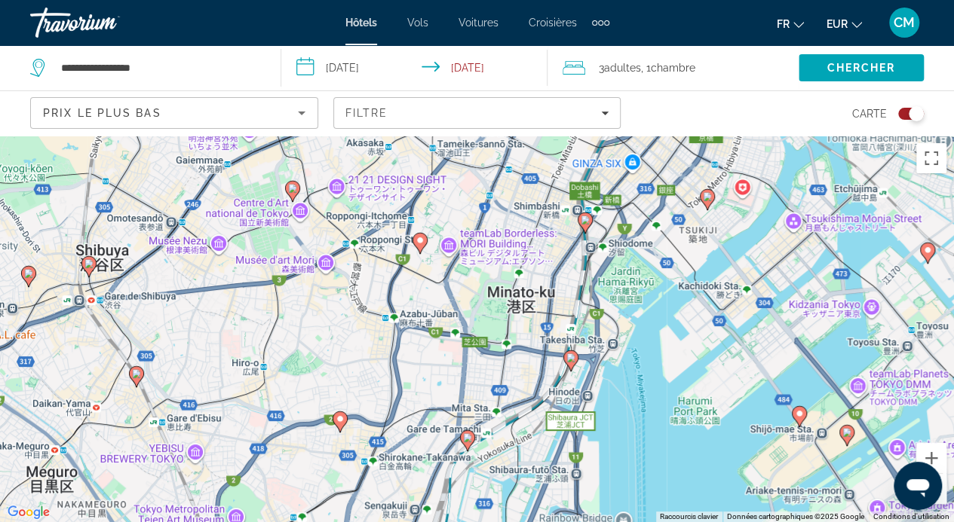
drag, startPoint x: 473, startPoint y: 253, endPoint x: 485, endPoint y: 405, distance: 152.7
click at [485, 405] on div "Pour activer le glissement avec le clavier, appuyez sur Alt+Entrée. Une fois ce…" at bounding box center [477, 329] width 954 height 387
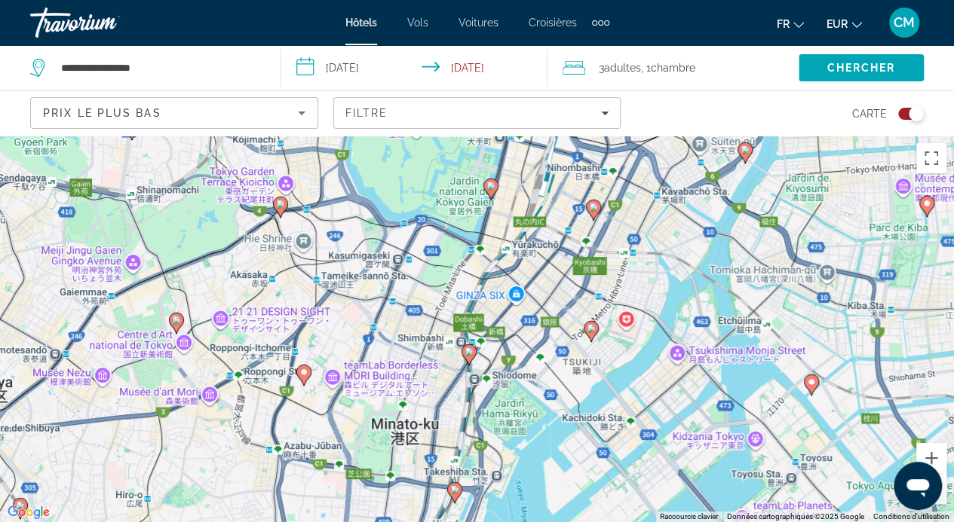
drag, startPoint x: 501, startPoint y: 358, endPoint x: 387, endPoint y: 433, distance: 135.9
click at [387, 433] on div "Pour activer le glissement avec le clavier, appuyez sur Alt+Entrée. Une fois ce…" at bounding box center [477, 329] width 954 height 387
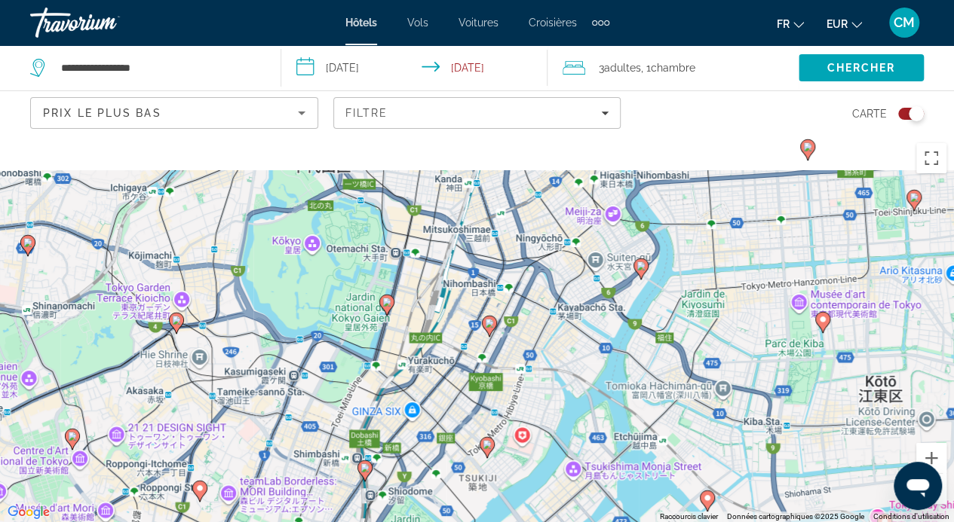
drag, startPoint x: 559, startPoint y: 405, endPoint x: 452, endPoint y: 551, distance: 181.2
click at [452, 522] on html "**********" at bounding box center [477, 261] width 954 height 522
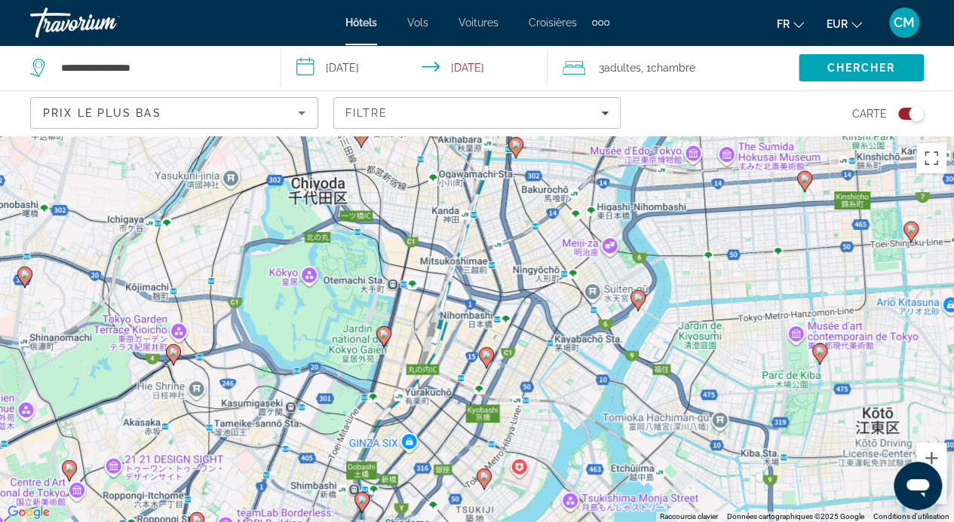
click at [483, 485] on icon "Contenu principal" at bounding box center [483, 479] width 14 height 20
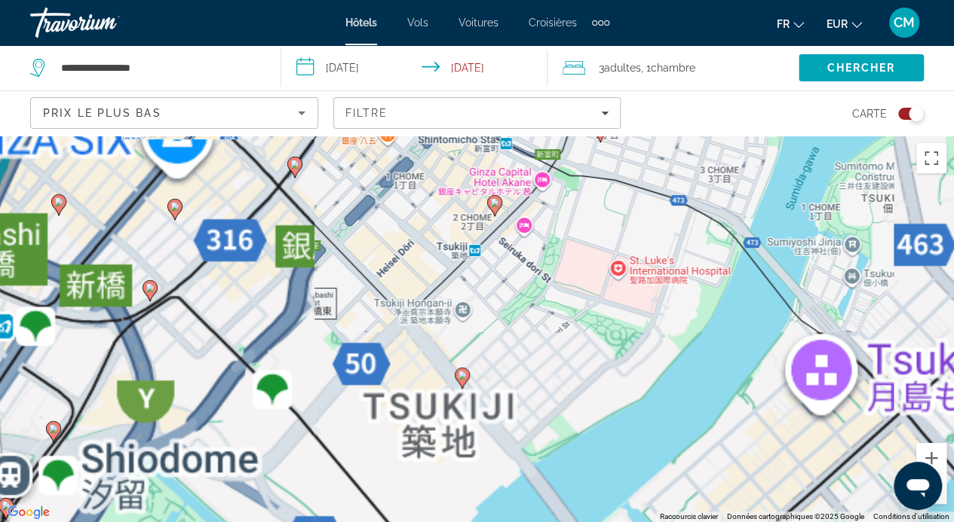
click at [461, 373] on image "Contenu principal" at bounding box center [462, 375] width 9 height 9
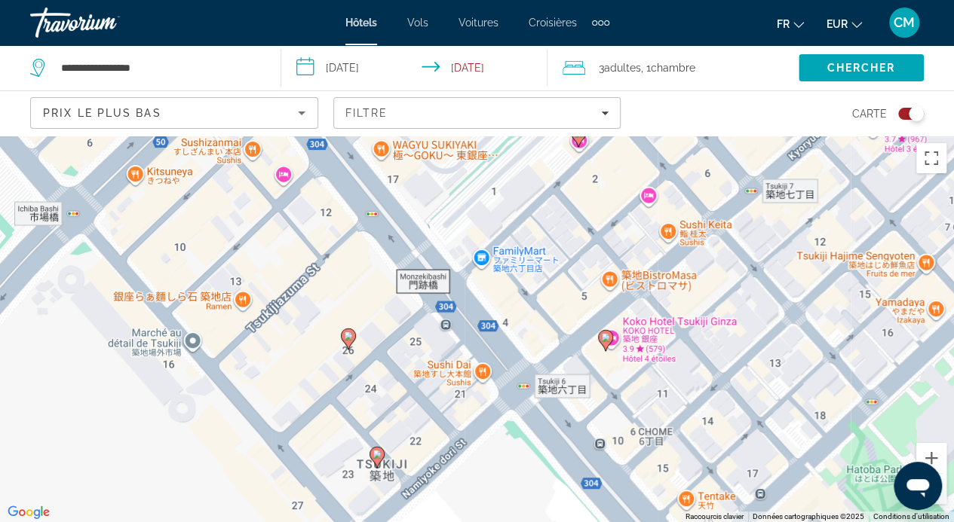
click at [352, 338] on image "Contenu principal" at bounding box center [348, 336] width 9 height 9
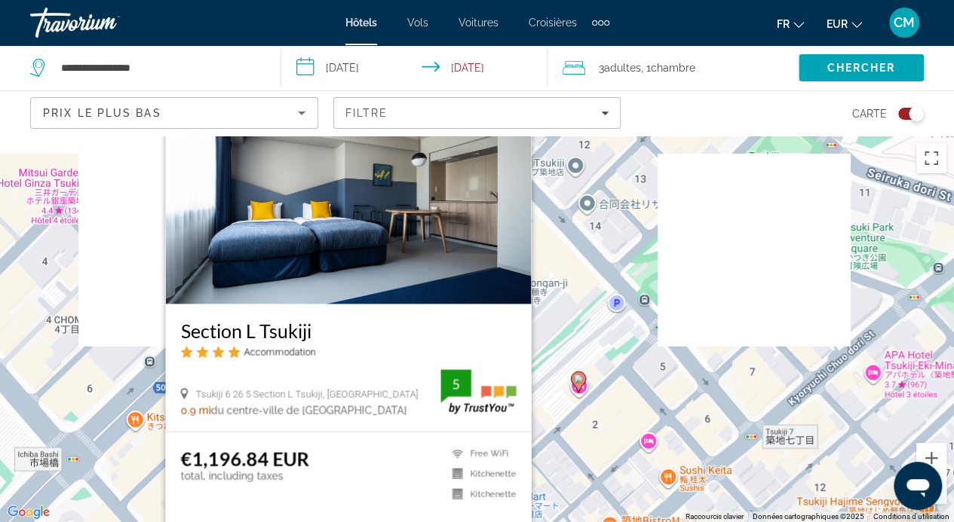
click at [574, 207] on div "Pour activer le glissement avec le clavier, appuyez sur Alt+Entrée. Une fois ce…" at bounding box center [477, 329] width 954 height 387
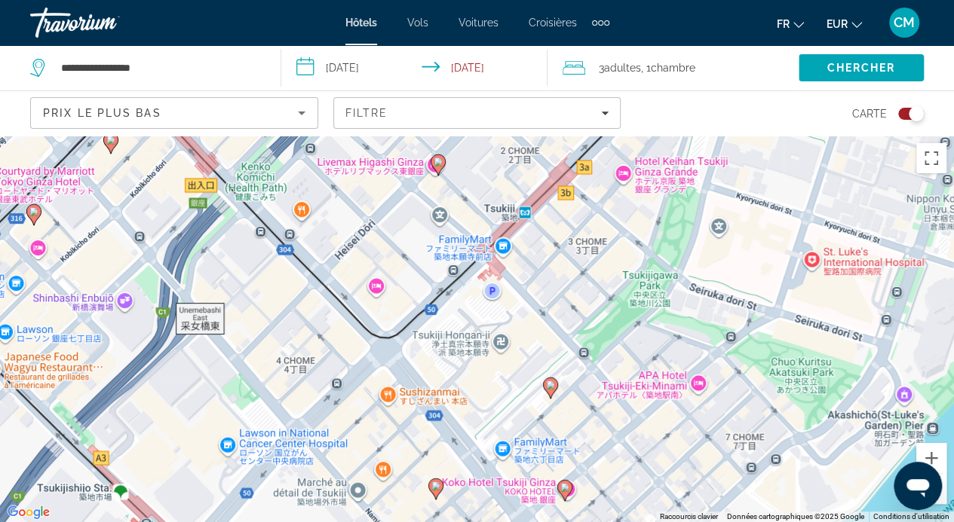
click at [553, 384] on image "Contenu principal" at bounding box center [550, 385] width 9 height 9
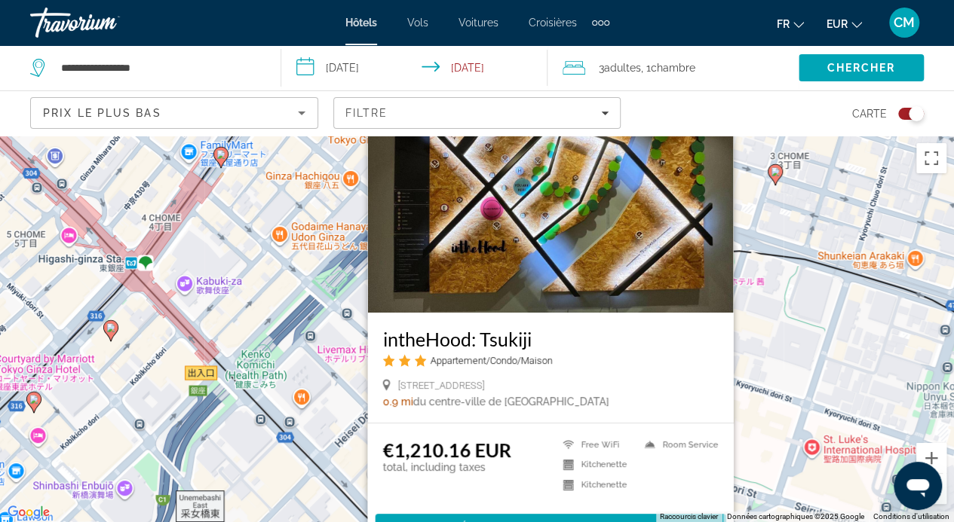
click at [801, 366] on div "Pour activer le glissement avec le clavier, appuyez sur Alt+Entrée. Une fois ce…" at bounding box center [477, 329] width 954 height 387
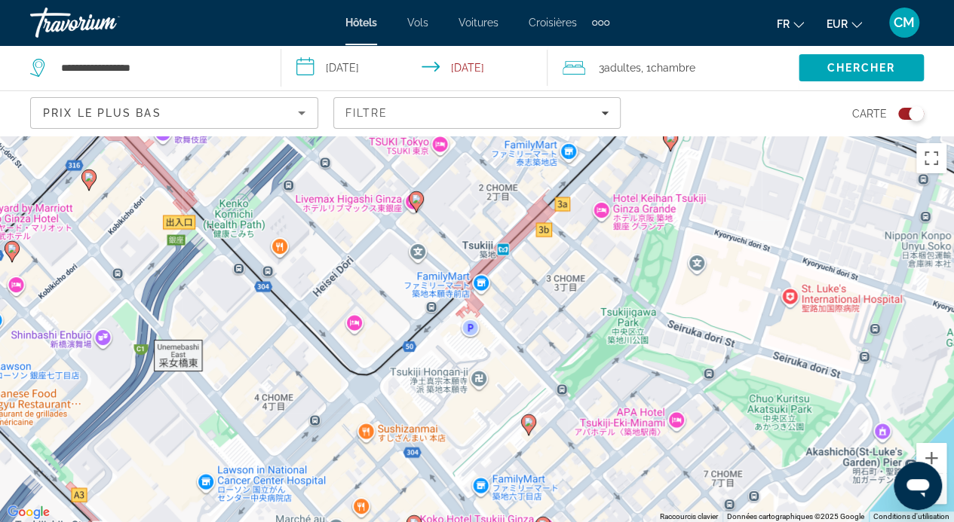
drag, startPoint x: 704, startPoint y: 461, endPoint x: 683, endPoint y: 274, distance: 188.9
click at [683, 274] on div "Pour activer le glissement avec le clavier, appuyez sur Alt+Entrée. Une fois ce…" at bounding box center [477, 329] width 954 height 387
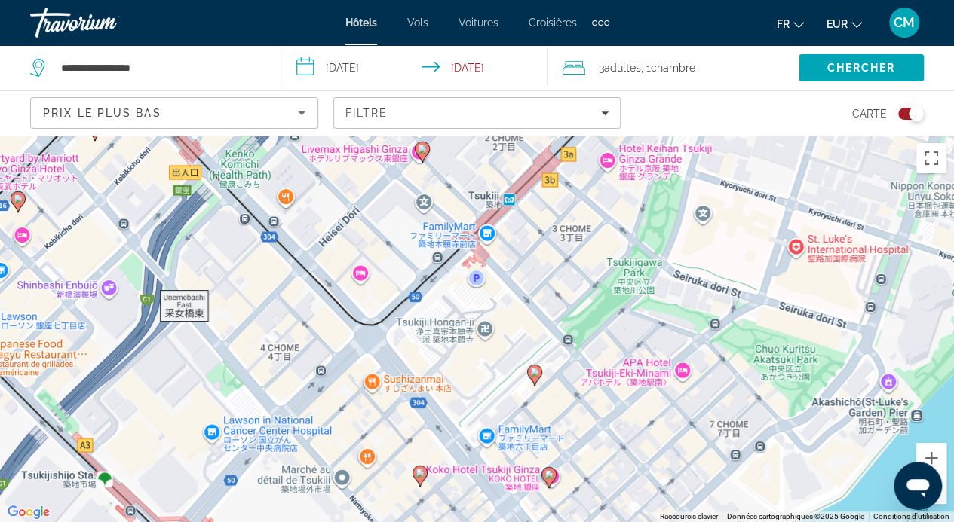
click at [543, 478] on icon "Contenu principal" at bounding box center [548, 477] width 14 height 20
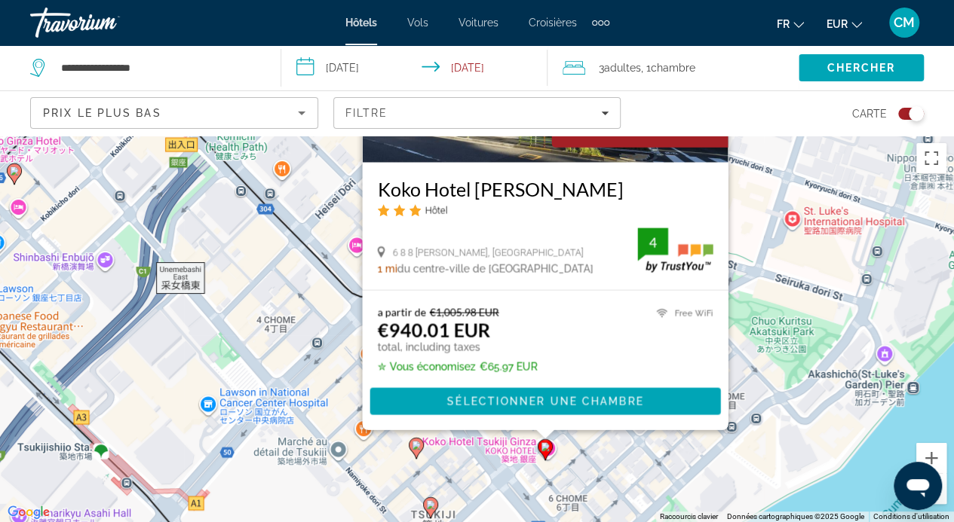
drag, startPoint x: 816, startPoint y: 413, endPoint x: 809, endPoint y: 216, distance: 196.9
click at [809, 216] on div "Pour activer le glissement avec le clavier, appuyez sur Alt+Entrée. Une fois ce…" at bounding box center [477, 329] width 954 height 387
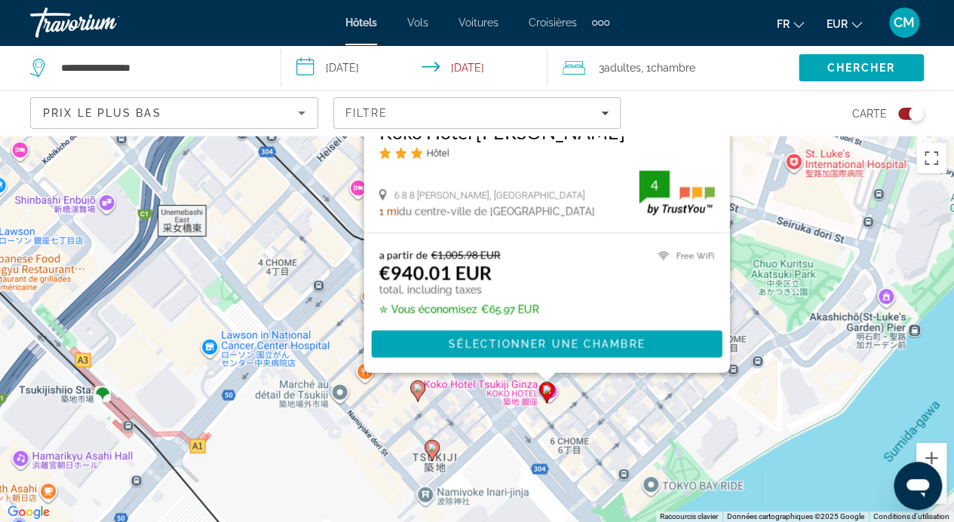
click at [432, 450] on image "Contenu principal" at bounding box center [431, 447] width 9 height 9
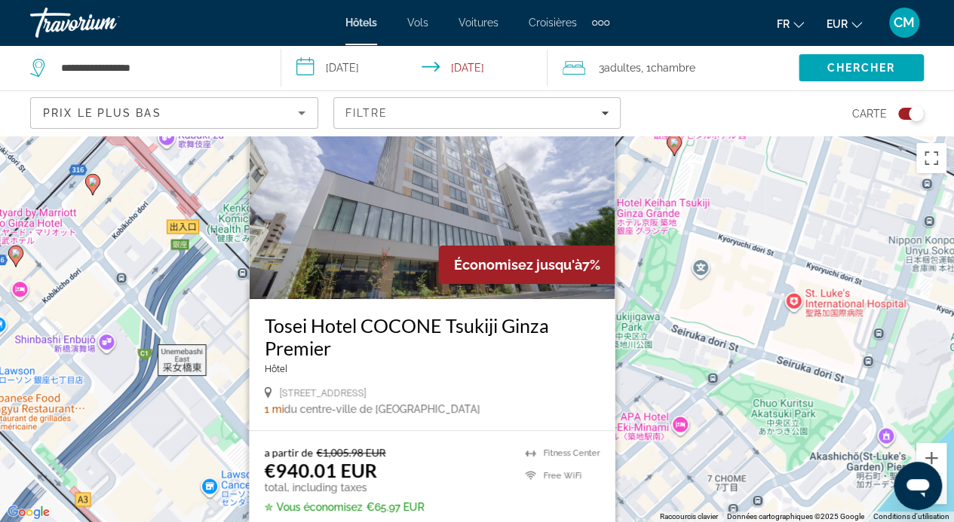
drag, startPoint x: 704, startPoint y: 431, endPoint x: 713, endPoint y: 243, distance: 187.9
click at [713, 243] on div "Pour activer le glissement avec le clavier, appuyez sur Alt+Entrée. Une fois ce…" at bounding box center [477, 329] width 954 height 387
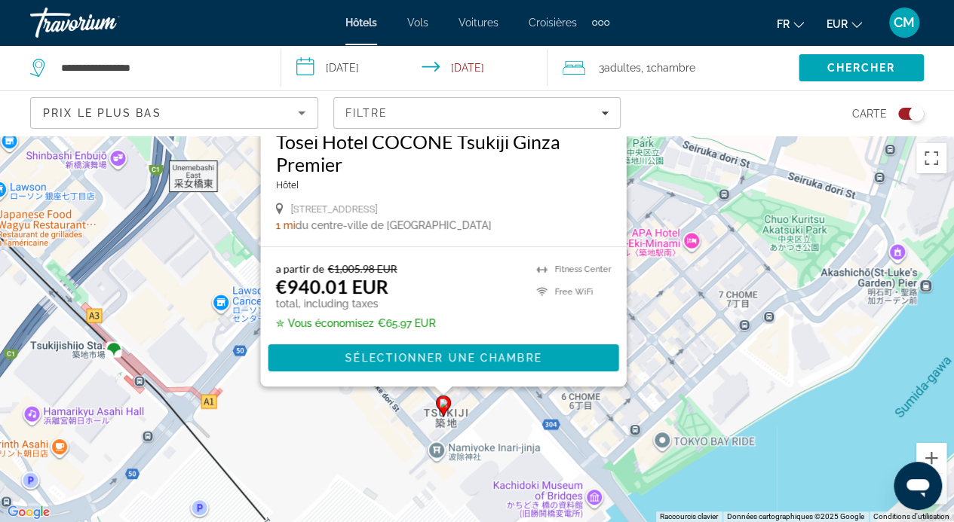
click at [369, 442] on div "Pour activer le glissement avec le clavier, appuyez sur Alt+Entrée. Une fois ce…" at bounding box center [477, 329] width 954 height 387
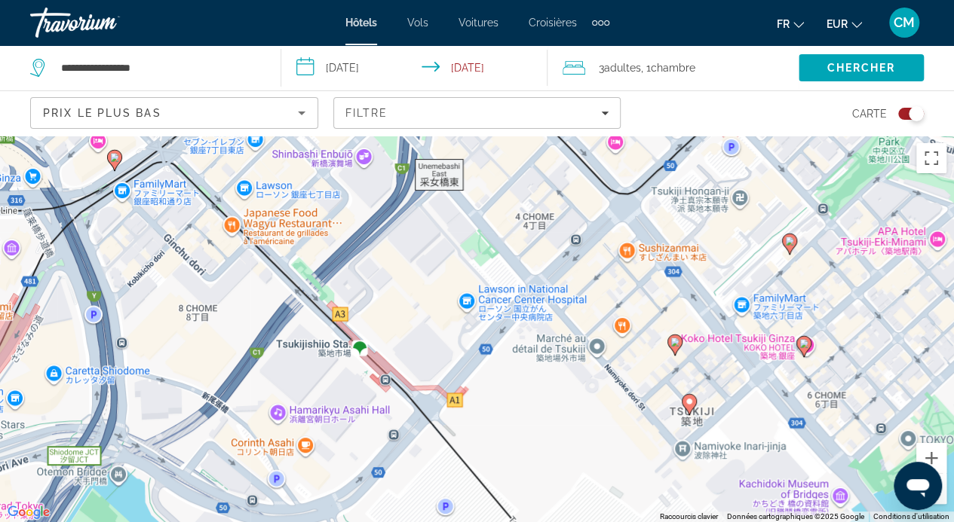
drag, startPoint x: 313, startPoint y: 431, endPoint x: 562, endPoint y: 427, distance: 249.5
click at [562, 427] on div "Pour activer le glissement avec le clavier, appuyez sur Alt+Entrée. Une fois ce…" at bounding box center [477, 329] width 954 height 387
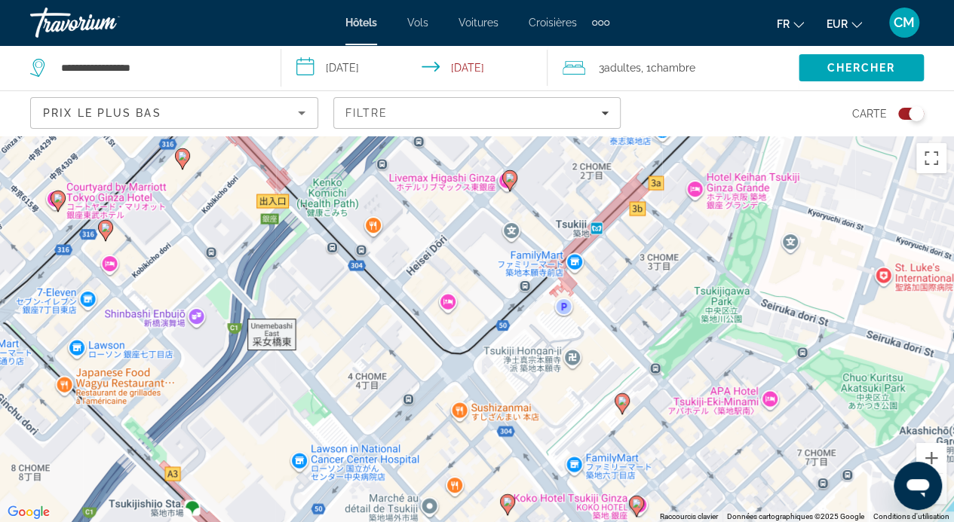
drag, startPoint x: 564, startPoint y: 243, endPoint x: 396, endPoint y: 409, distance: 235.6
click at [396, 409] on div "Pour activer le glissement avec le clavier, appuyez sur Alt+Entrée. Une fois ce…" at bounding box center [477, 329] width 954 height 387
click at [512, 187] on gmp-advanced-marker "Contenu principal" at bounding box center [509, 181] width 15 height 23
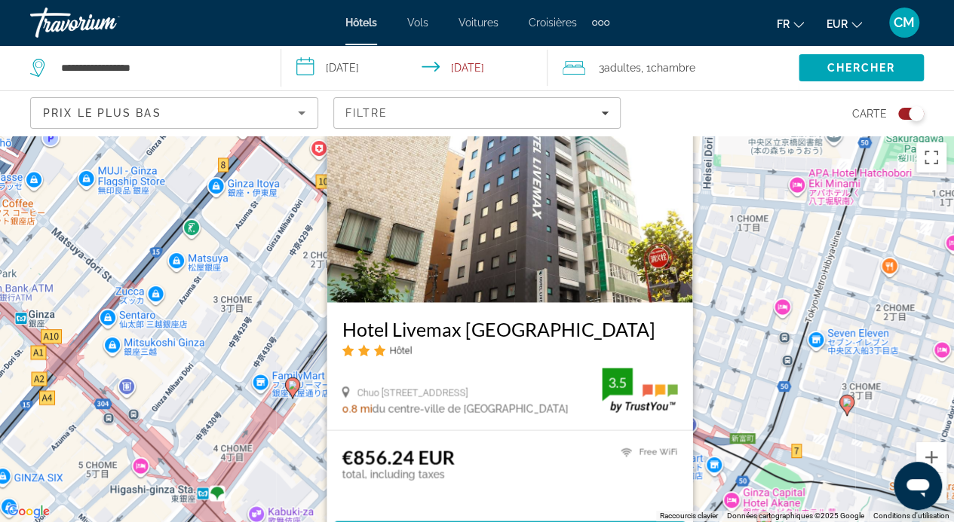
scroll to position [115, 0]
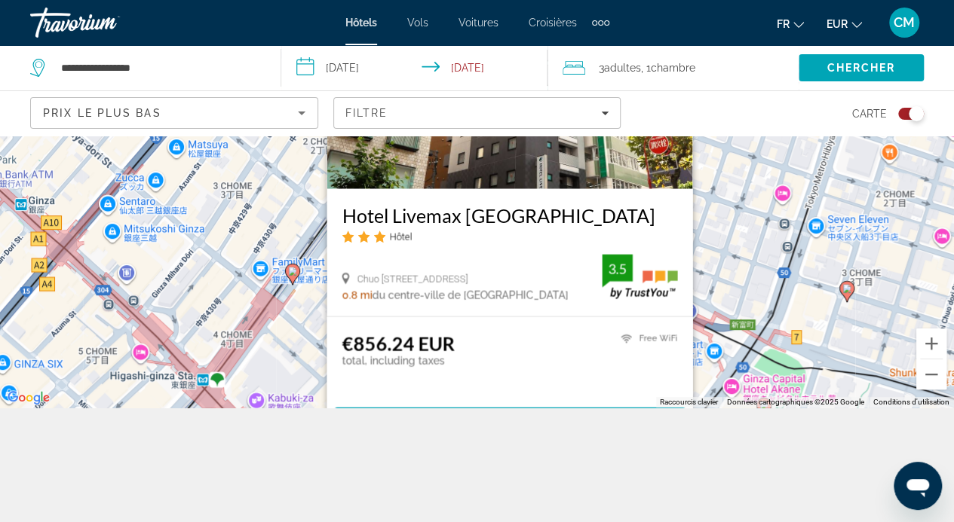
drag, startPoint x: 612, startPoint y: 207, endPoint x: 452, endPoint y: 256, distance: 167.1
click at [452, 256] on div "Hotel Livemax Higashi Ginza Hôtel Chuo Ku Tsukiji 2 12 1, Tokyo 0.8 mi du centr…" at bounding box center [509, 198] width 366 height 502
click at [472, 348] on div "€856.24 EUR total, including taxes Free WiFi 3.5" at bounding box center [508, 362] width 335 height 60
click at [554, 189] on div "Hotel Livemax Higashi Ginza Hôtel Chuo Ku Tsukiji 2 12 1, Tokyo 0.8 mi du centr…" at bounding box center [509, 251] width 366 height 127
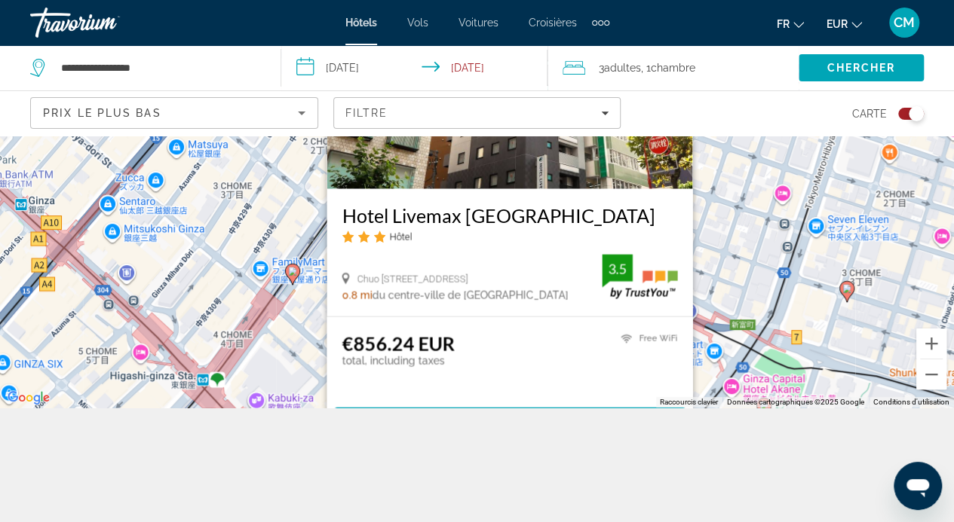
click at [535, 206] on h3 "Hotel Livemax [GEOGRAPHIC_DATA]" at bounding box center [508, 215] width 335 height 23
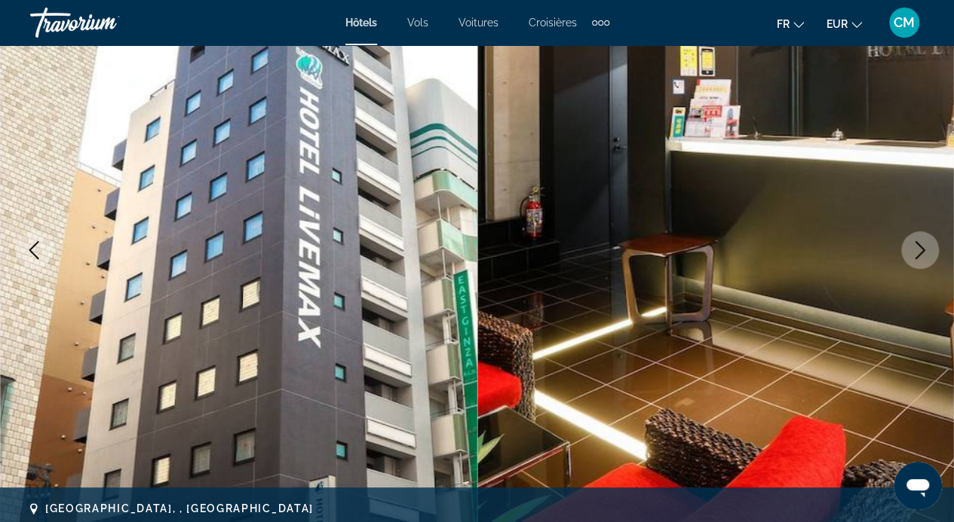
scroll to position [143, 0]
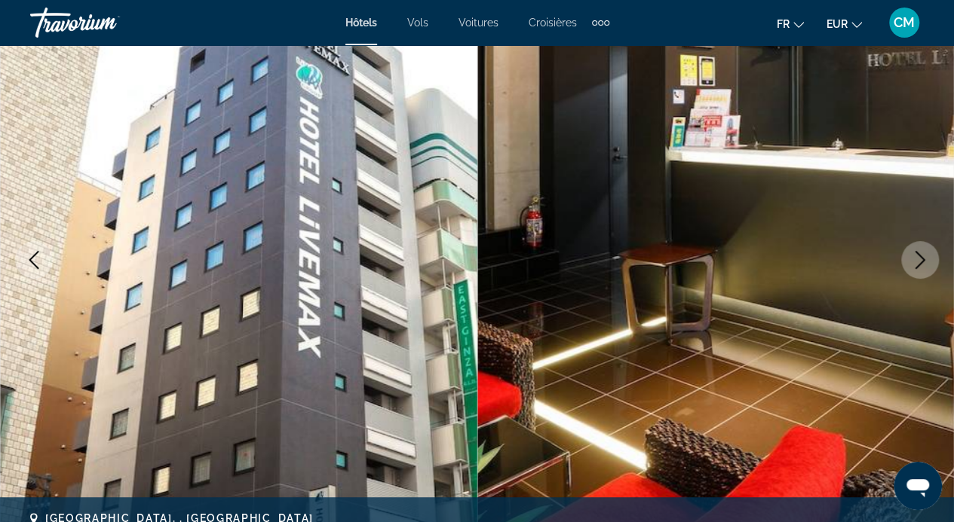
click at [916, 251] on icon "Next image" at bounding box center [920, 260] width 18 height 18
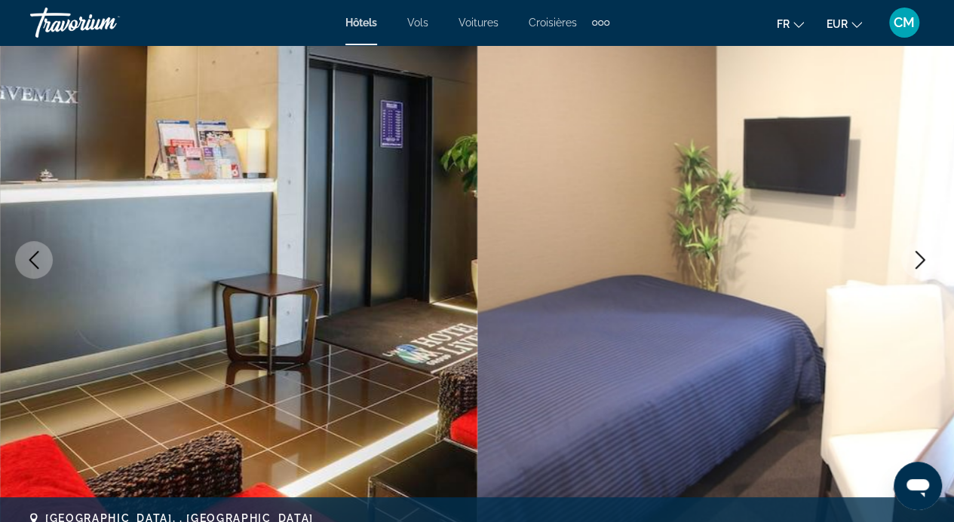
click at [916, 251] on icon "Next image" at bounding box center [920, 260] width 18 height 18
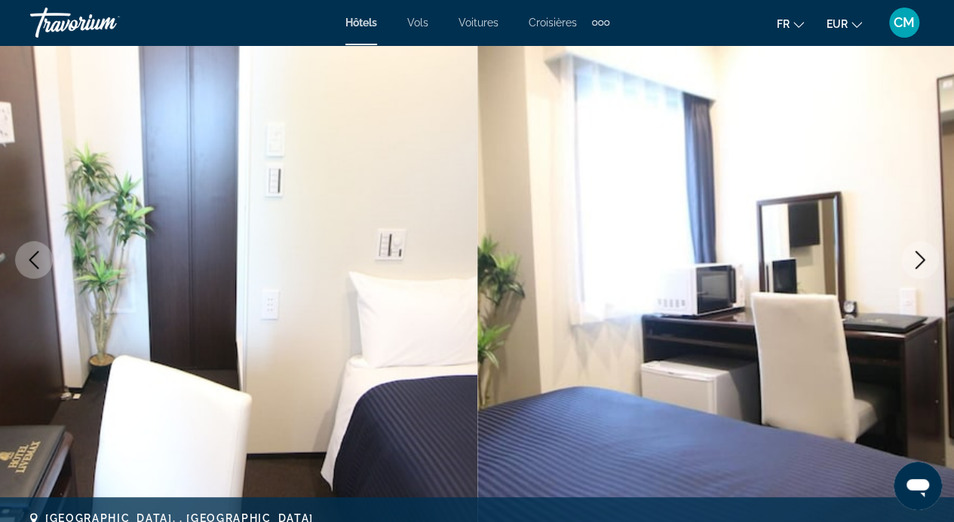
click at [916, 251] on icon "Next image" at bounding box center [920, 260] width 18 height 18
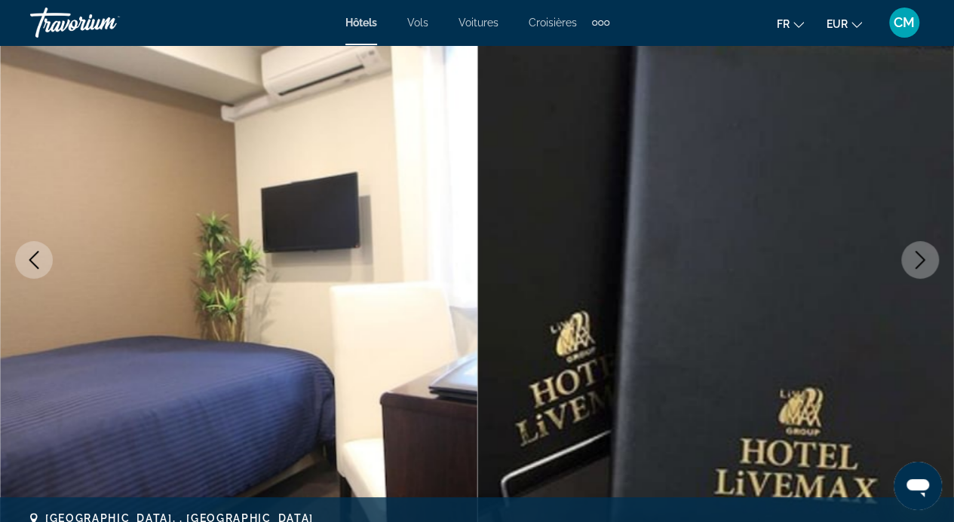
click at [916, 251] on icon "Next image" at bounding box center [920, 260] width 18 height 18
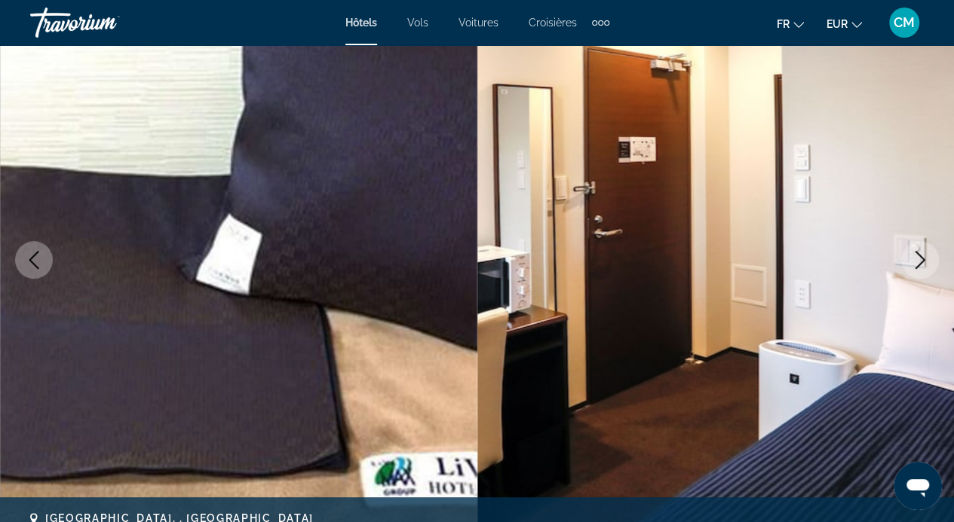
click at [916, 251] on icon "Next image" at bounding box center [920, 260] width 18 height 18
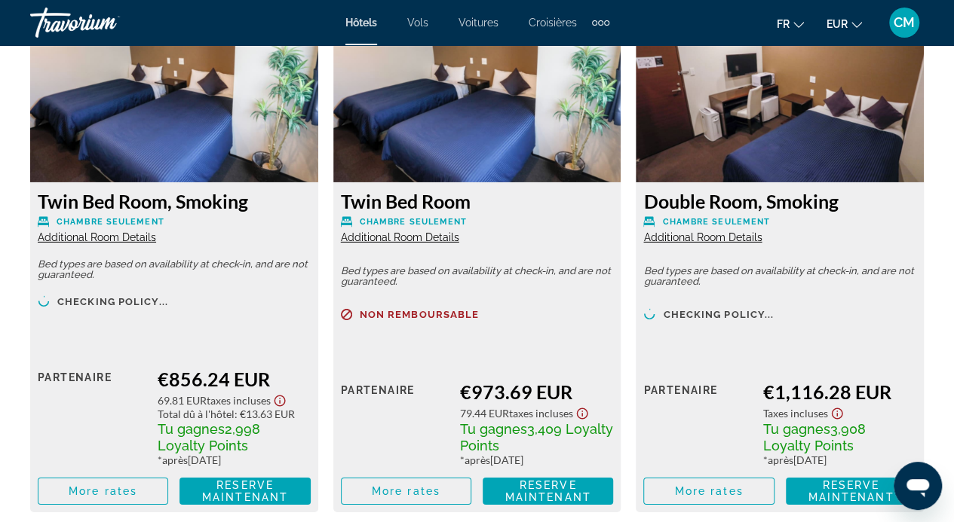
scroll to position [2405, 0]
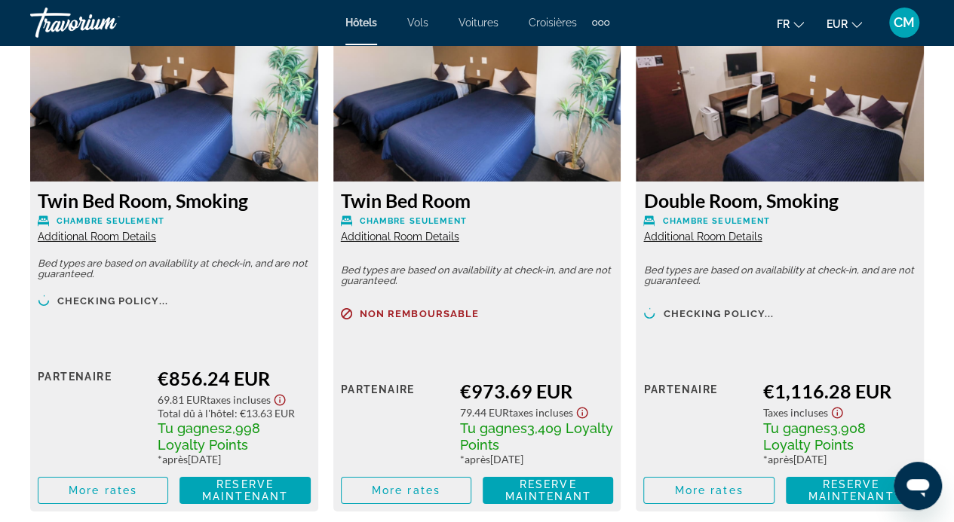
click at [641, 360] on div "Double Room, Smoking Chambre seulement Additional Room Details Bed types are ba…" at bounding box center [779, 347] width 288 height 330
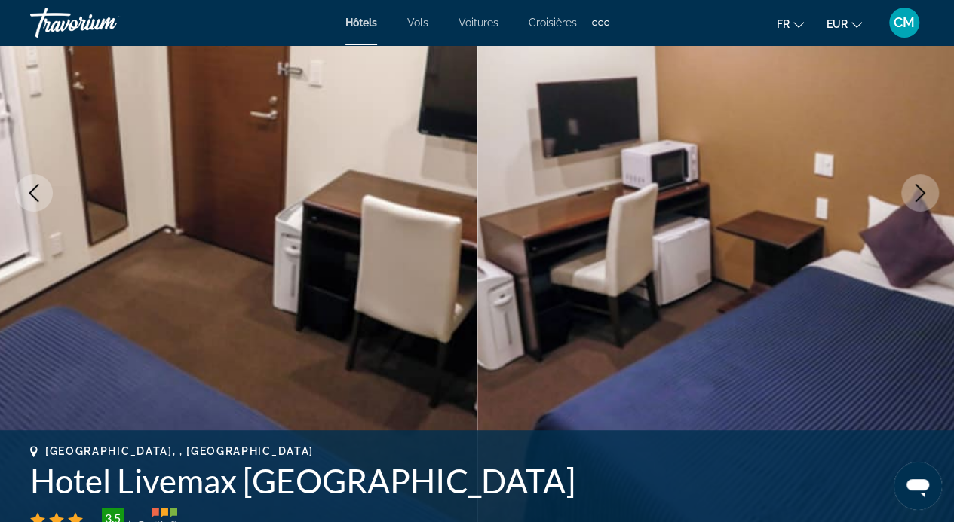
scroll to position [213, 0]
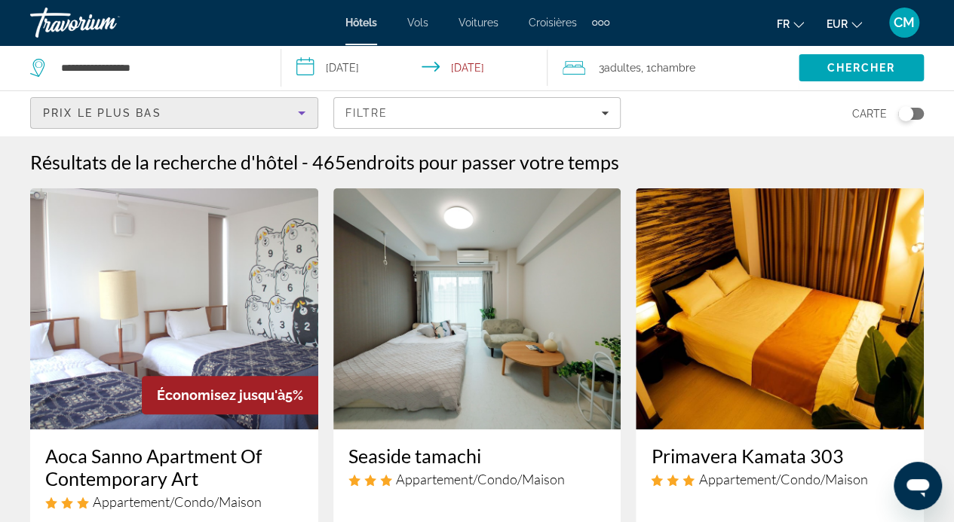
click at [304, 108] on icon "Sort by" at bounding box center [301, 113] width 18 height 18
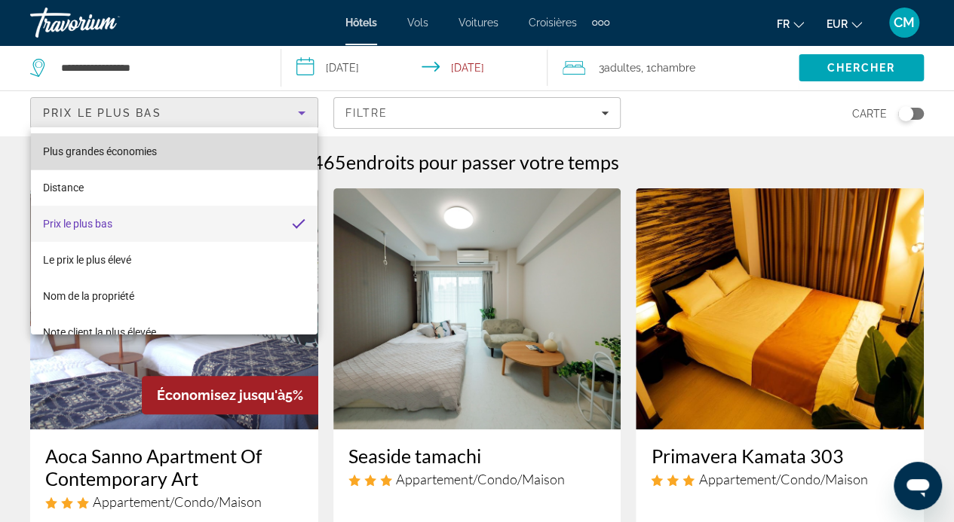
click at [220, 148] on mat-option "Plus grandes économies" at bounding box center [174, 151] width 286 height 36
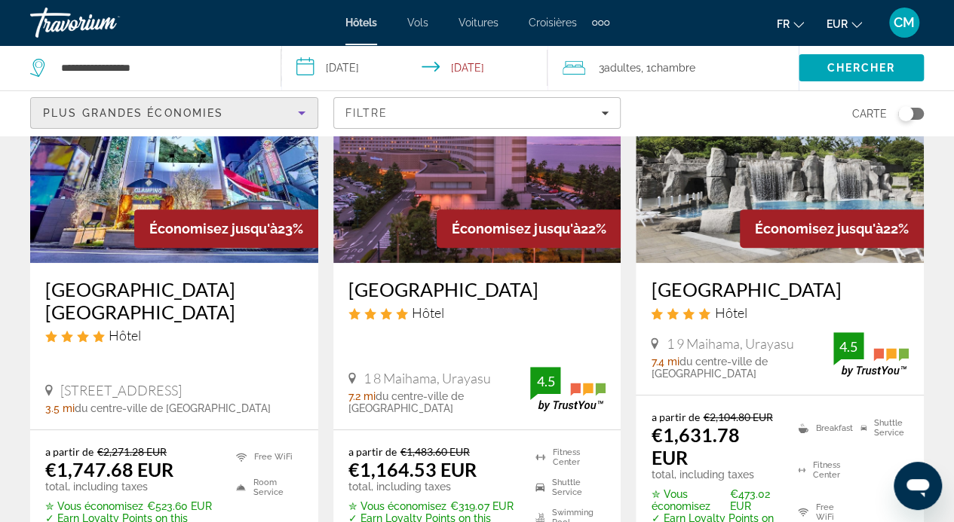
scroll to position [167, 0]
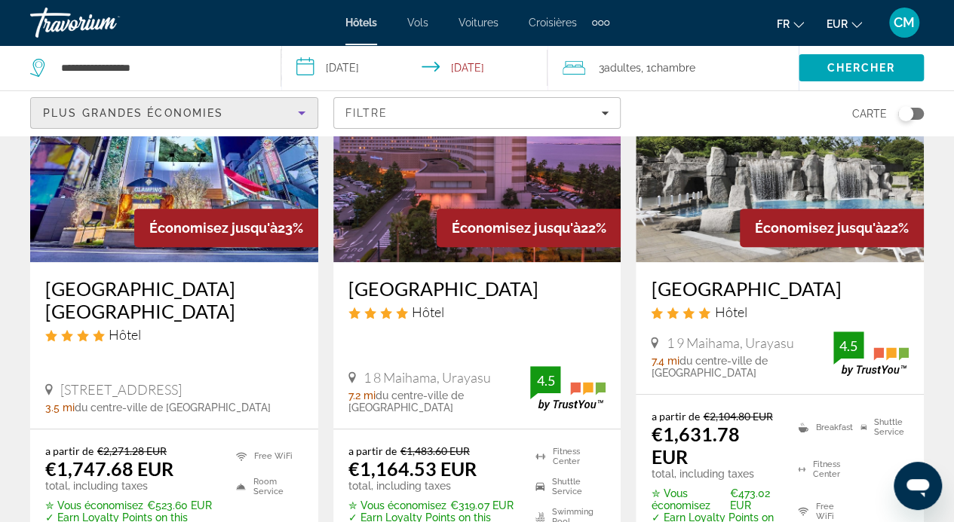
click at [298, 112] on icon "Sort by" at bounding box center [301, 113] width 18 height 18
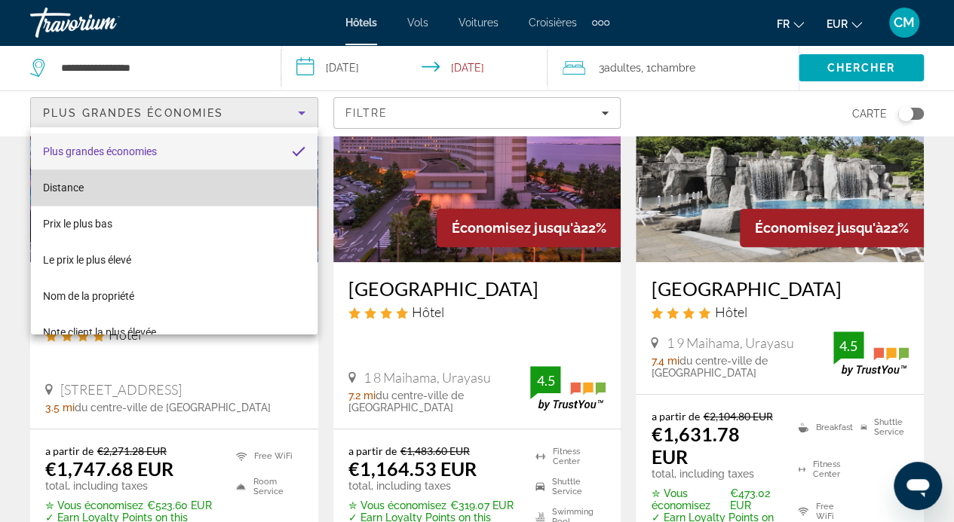
click at [232, 185] on mat-option "Distance" at bounding box center [174, 188] width 286 height 36
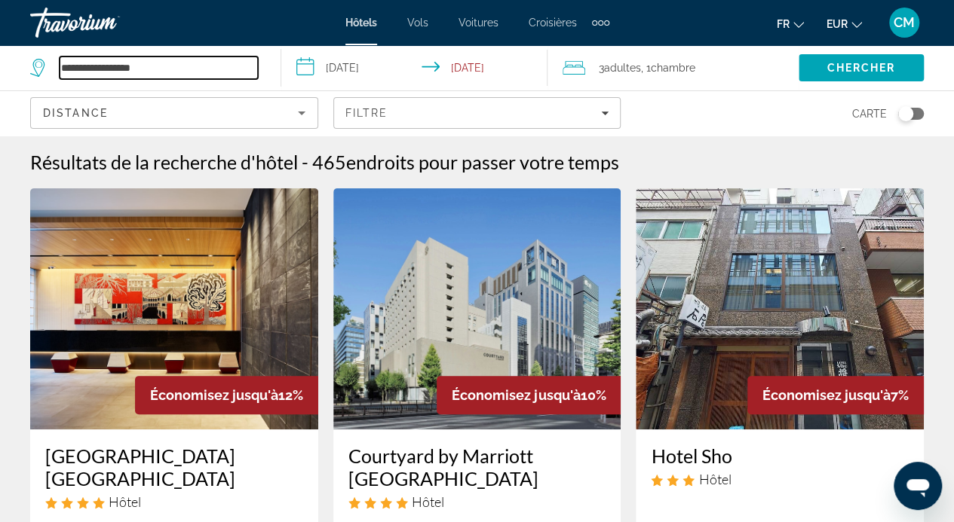
click at [140, 67] on input "**********" at bounding box center [159, 68] width 198 height 23
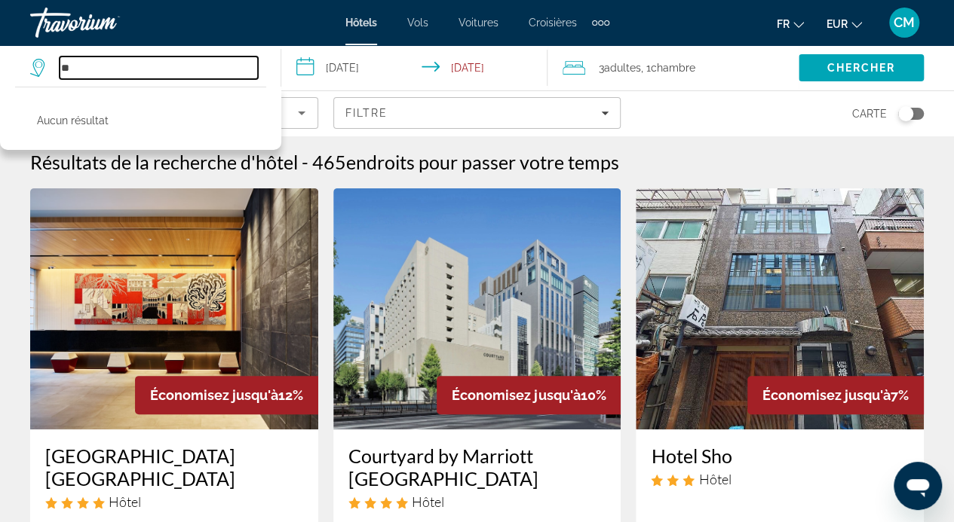
click at [142, 66] on input "**" at bounding box center [159, 68] width 198 height 23
type input "*"
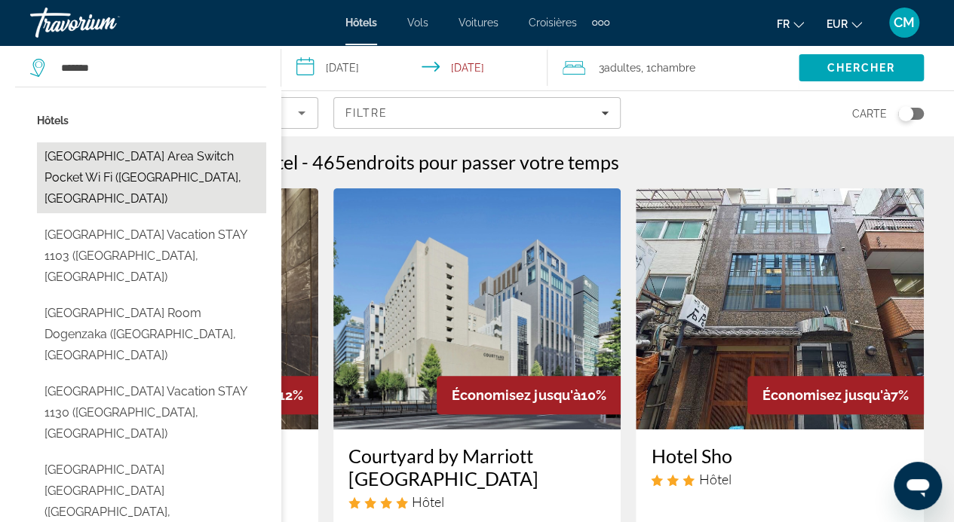
click at [130, 179] on button "[GEOGRAPHIC_DATA] area Switch Pocket Wi Fi ([GEOGRAPHIC_DATA], [GEOGRAPHIC_DATA…" at bounding box center [151, 177] width 229 height 71
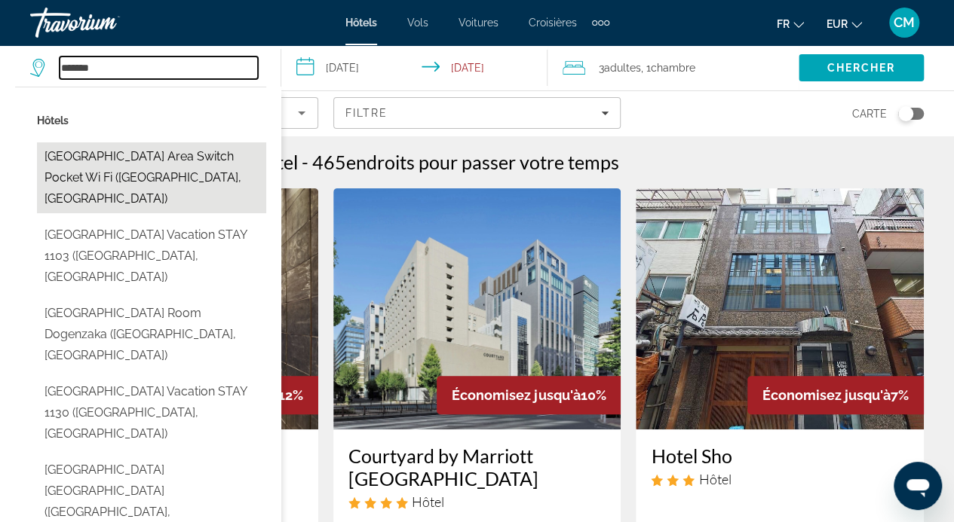
type input "**********"
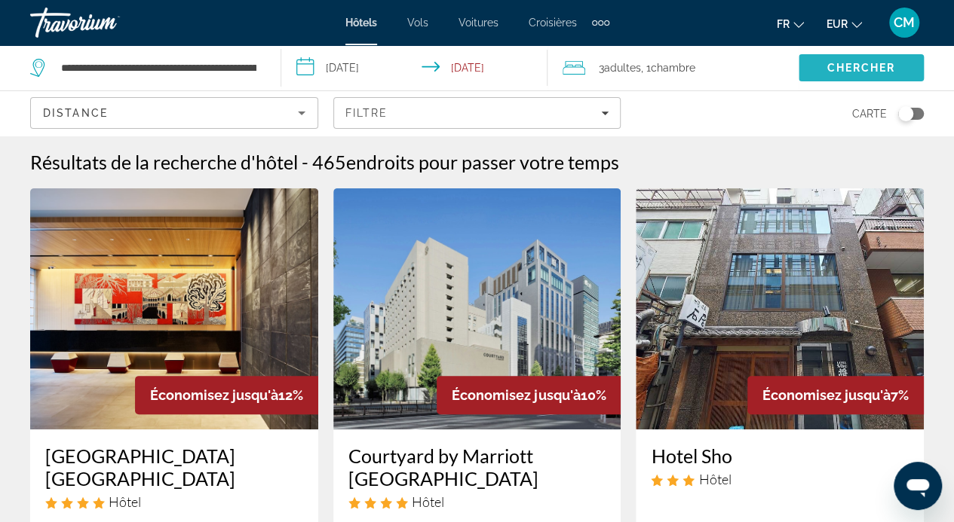
click at [857, 78] on span "Search" at bounding box center [860, 68] width 125 height 36
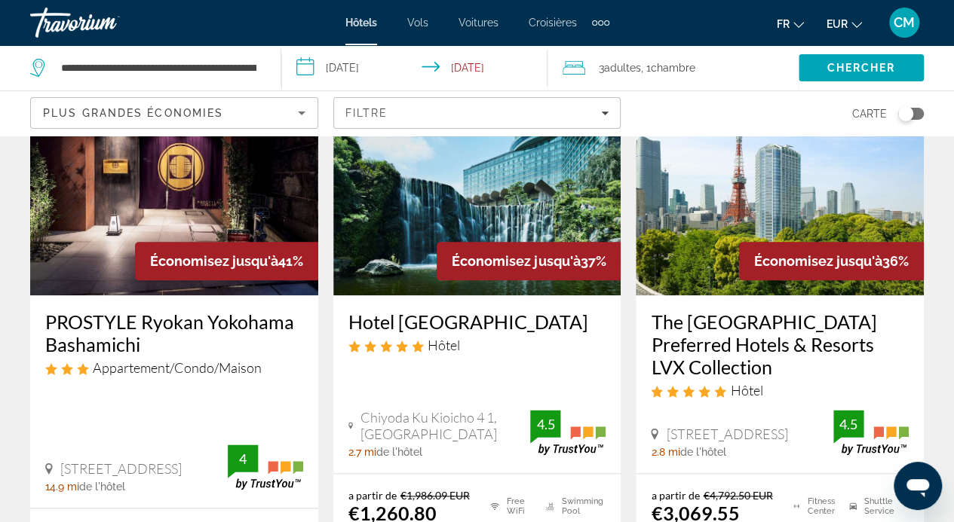
scroll to position [742, 0]
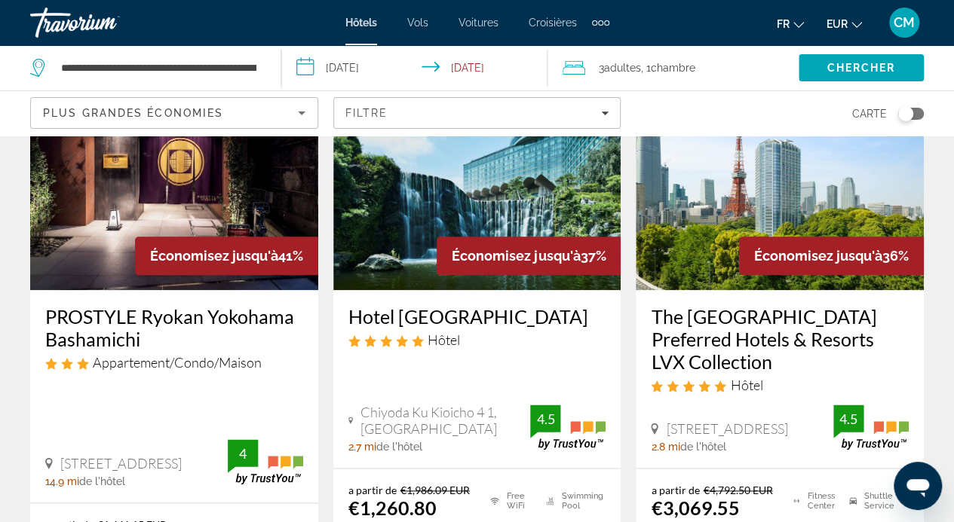
click at [182, 455] on span "[STREET_ADDRESS]" at bounding box center [120, 463] width 121 height 17
click at [221, 209] on img "Contenu principal" at bounding box center [174, 169] width 288 height 241
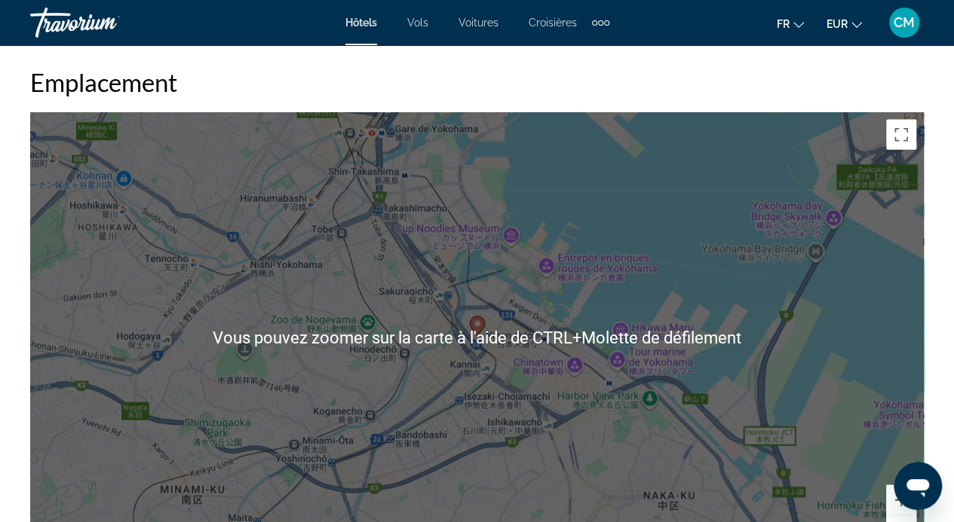
scroll to position [1667, 0]
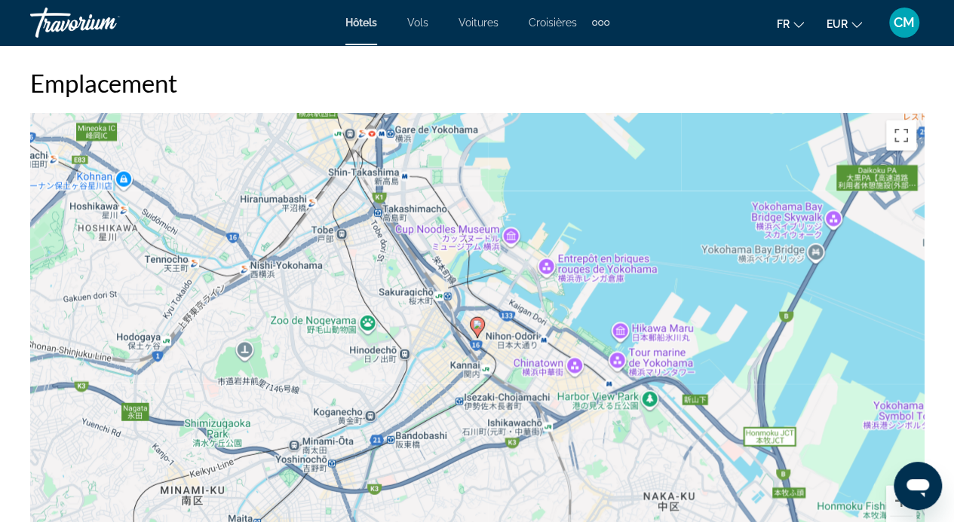
click at [551, 260] on div "Pour activer le glissement avec le clavier, appuyez sur Alt+Entrée. Une fois ce…" at bounding box center [476, 339] width 893 height 452
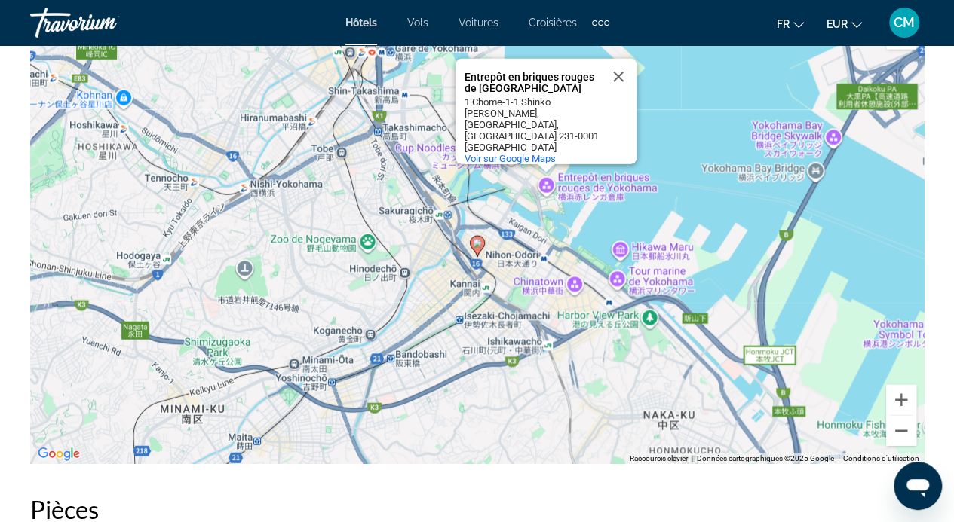
scroll to position [1769, 0]
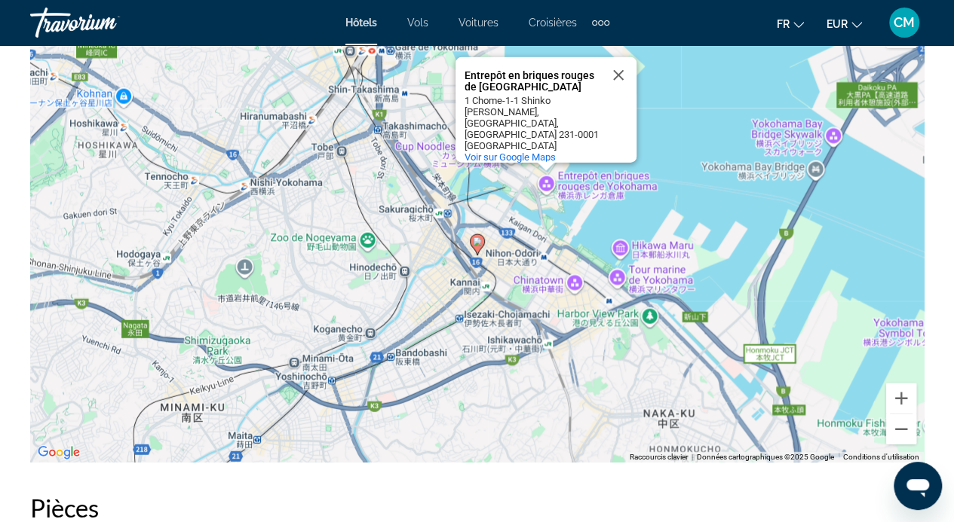
click at [551, 260] on div "Pour activer le glissement avec le clavier, appuyez sur Alt+Entrée. Une fois ce…" at bounding box center [476, 237] width 893 height 452
drag, startPoint x: 551, startPoint y: 260, endPoint x: 568, endPoint y: 298, distance: 41.2
click at [568, 298] on div "Pour activer le glissement avec le clavier, appuyez sur Alt+Entrée. Une fois ce…" at bounding box center [476, 237] width 893 height 452
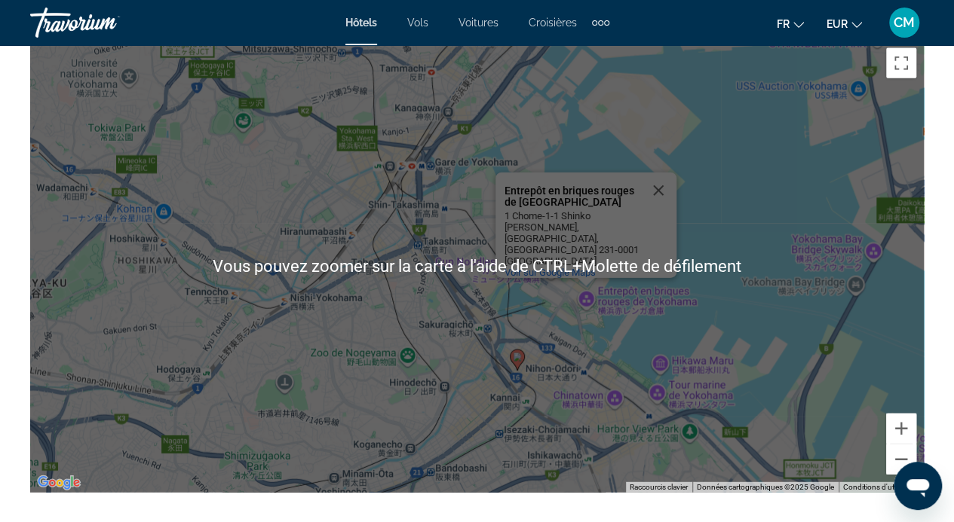
scroll to position [1740, 0]
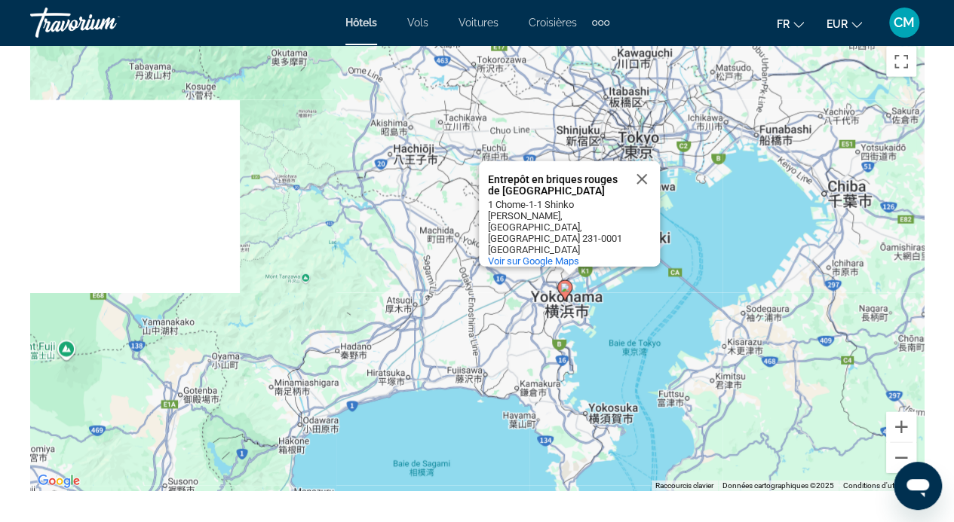
click at [568, 298] on gmp-advanced-marker "Contenu principal" at bounding box center [564, 291] width 15 height 23
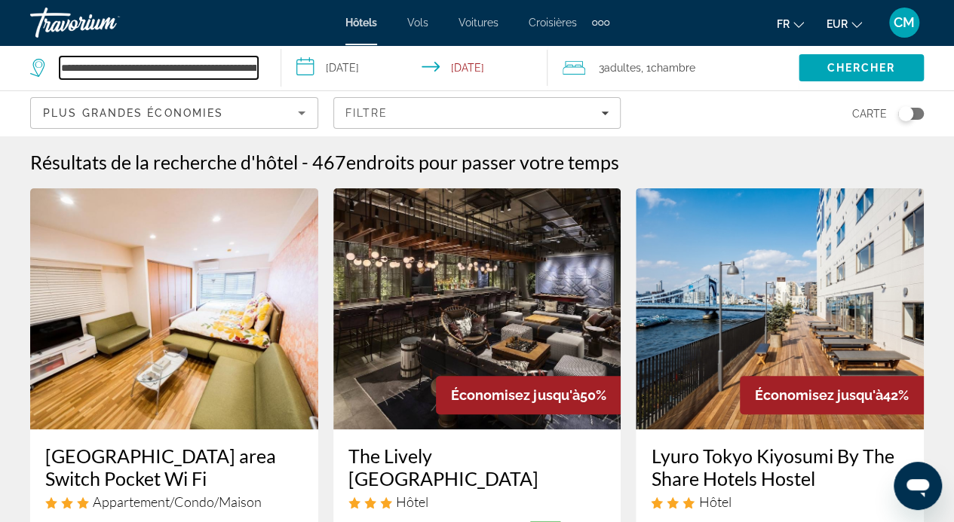
click at [245, 74] on input "**********" at bounding box center [159, 68] width 198 height 23
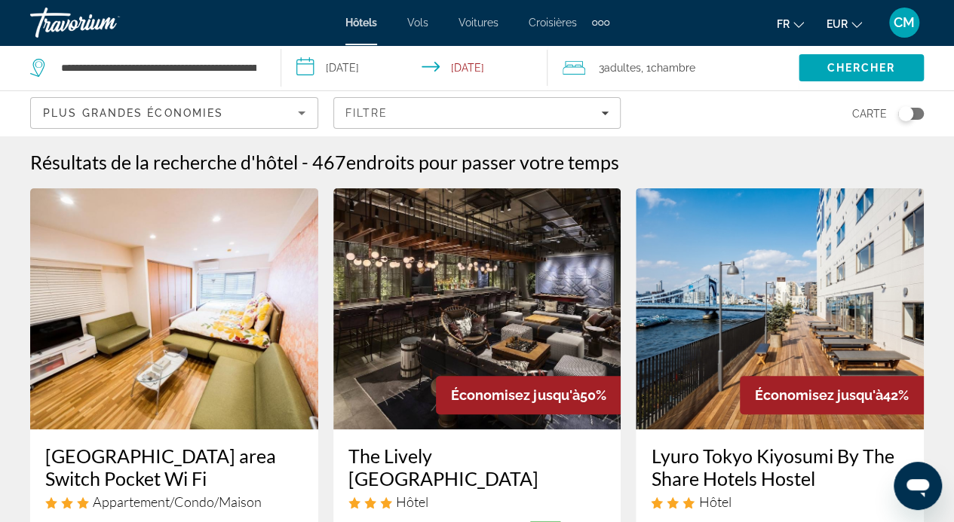
click at [918, 114] on div "Toggle map" at bounding box center [911, 114] width 26 height 12
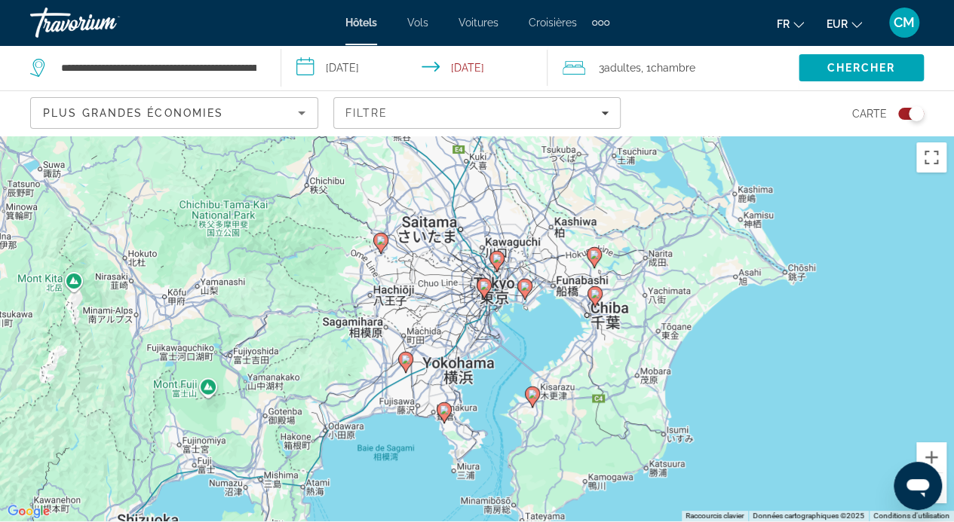
scroll to position [2, 0]
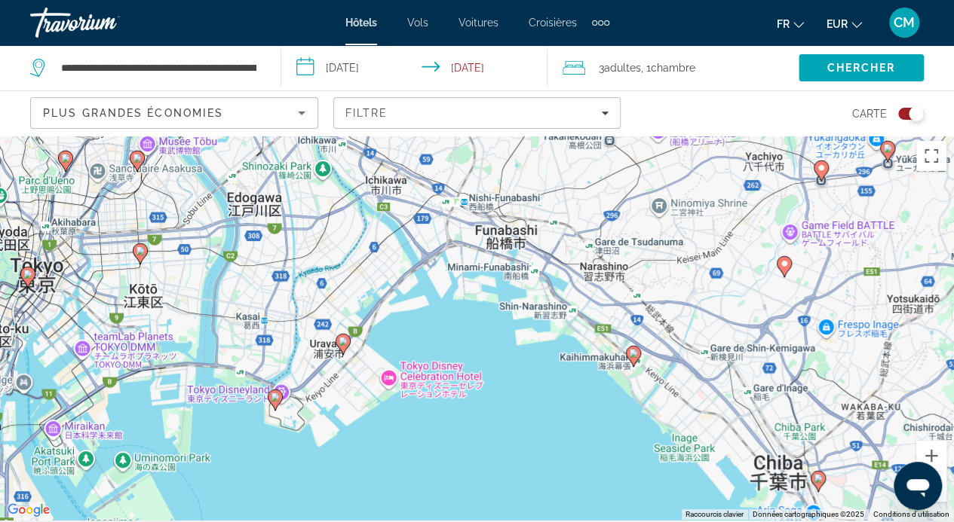
click at [559, 291] on div "Pour activer le glissement avec le clavier, appuyez sur Alt+Entrée. Une fois ce…" at bounding box center [477, 326] width 954 height 387
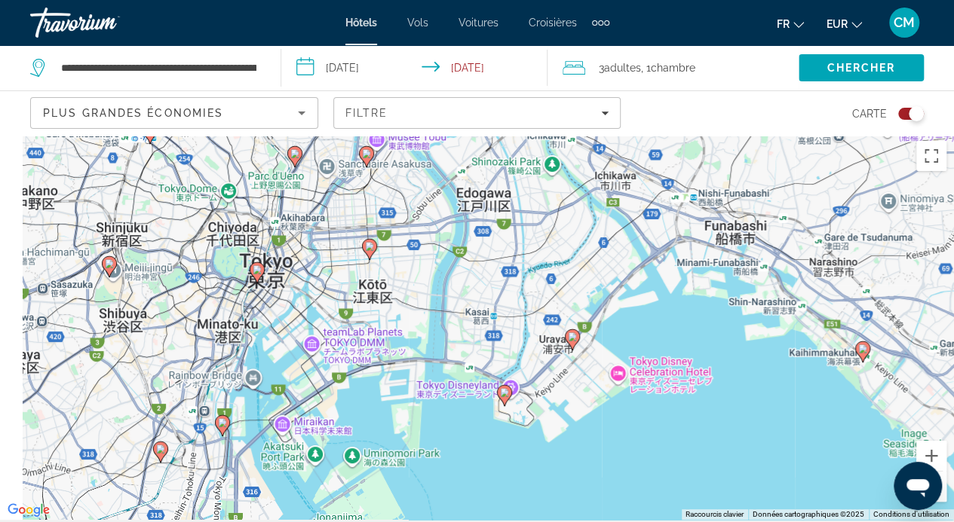
drag, startPoint x: 348, startPoint y: 356, endPoint x: 582, endPoint y: 351, distance: 233.7
click at [582, 351] on div "Pour activer le glissement avec le clavier, appuyez sur Alt+Entrée. Une fois ce…" at bounding box center [477, 326] width 954 height 387
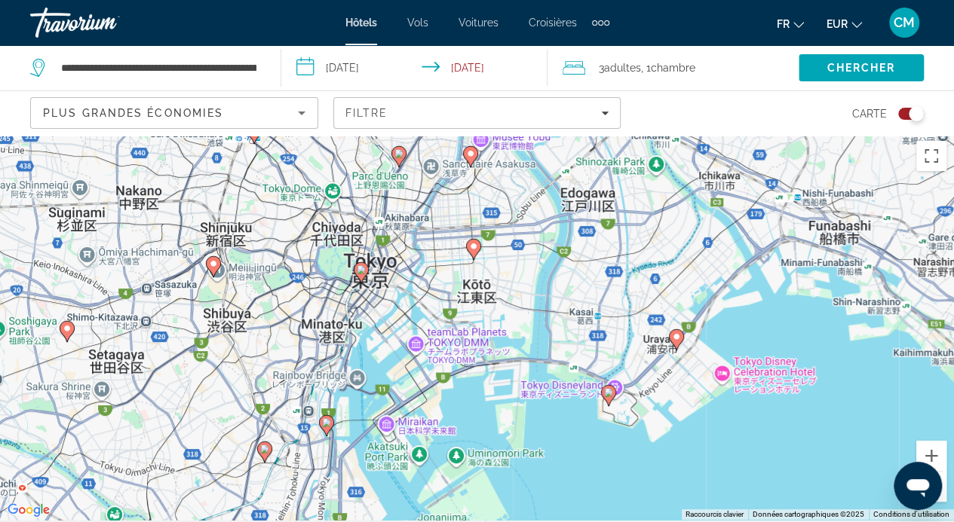
drag, startPoint x: 200, startPoint y: 355, endPoint x: 306, endPoint y: 355, distance: 106.3
click at [306, 355] on div "Pour activer le glissement avec le clavier, appuyez sur Alt+Entrée. Une fois ce…" at bounding box center [477, 326] width 954 height 387
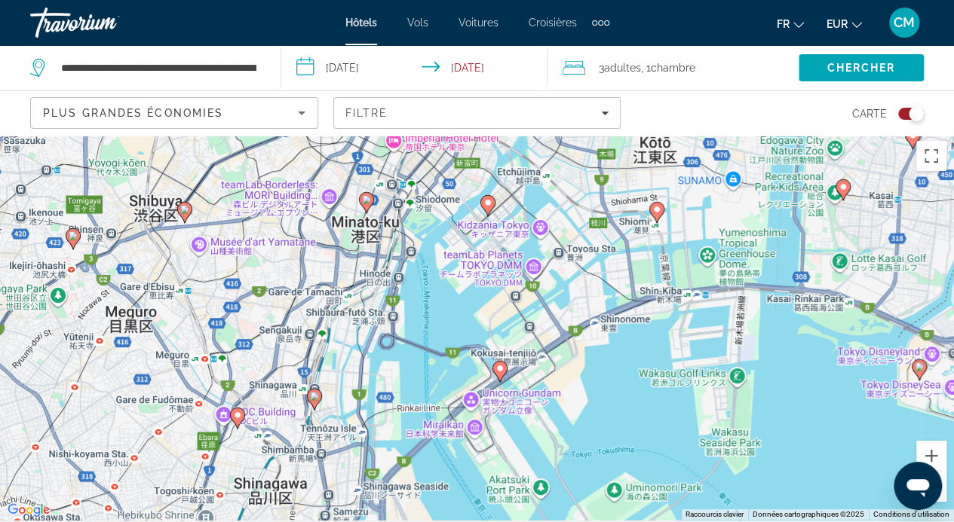
drag, startPoint x: 259, startPoint y: 305, endPoint x: 269, endPoint y: 204, distance: 101.6
click at [269, 204] on div "Pour activer le glissement avec le clavier, appuyez sur Alt+Entrée. Une fois ce…" at bounding box center [477, 326] width 954 height 387
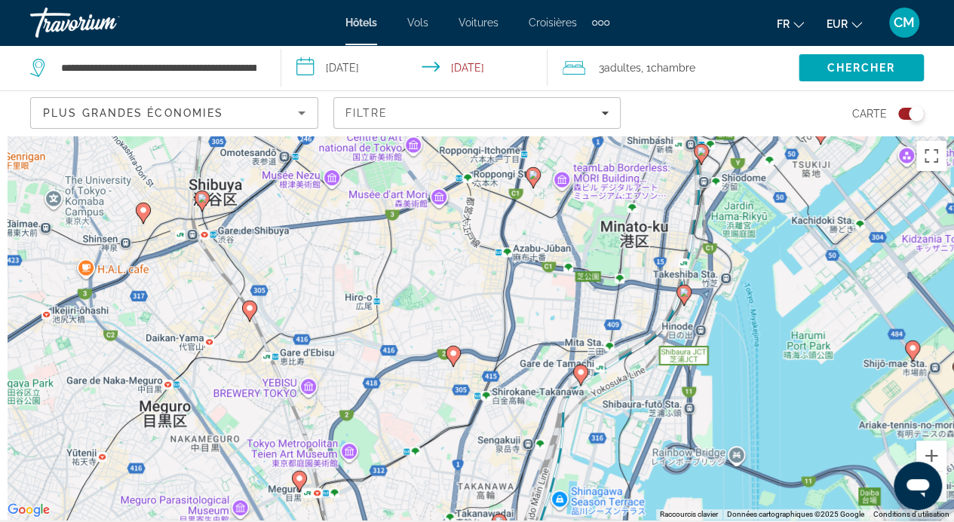
drag, startPoint x: 148, startPoint y: 256, endPoint x: 324, endPoint y: 268, distance: 176.8
click at [324, 268] on div "Pour activer le glissement avec le clavier, appuyez sur Alt+Entrée. Une fois ce…" at bounding box center [477, 326] width 954 height 387
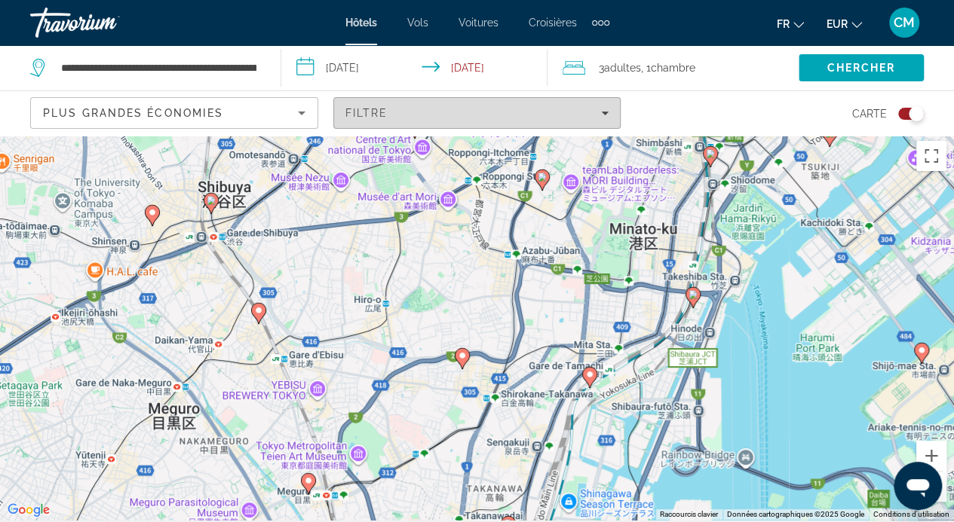
click at [598, 113] on div "Filtre" at bounding box center [477, 113] width 264 height 12
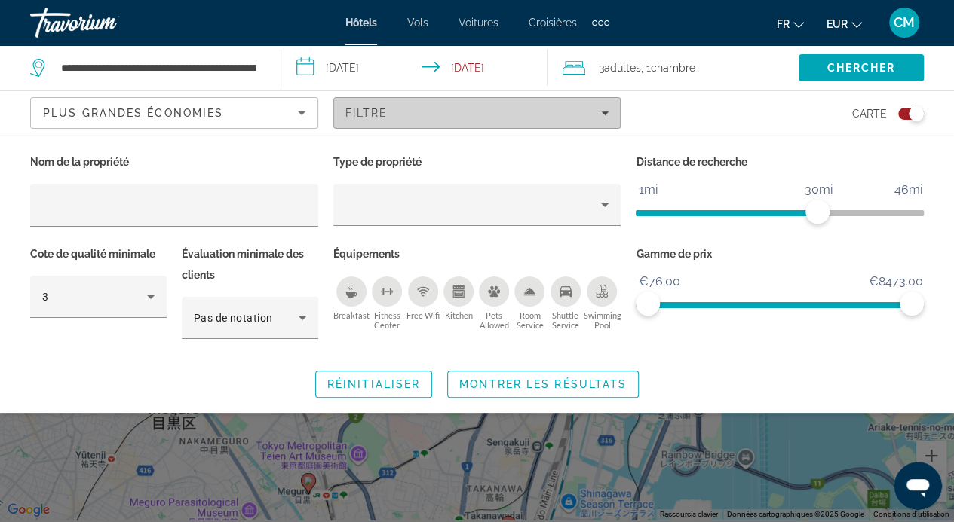
click at [598, 113] on div "Filtre" at bounding box center [477, 113] width 264 height 12
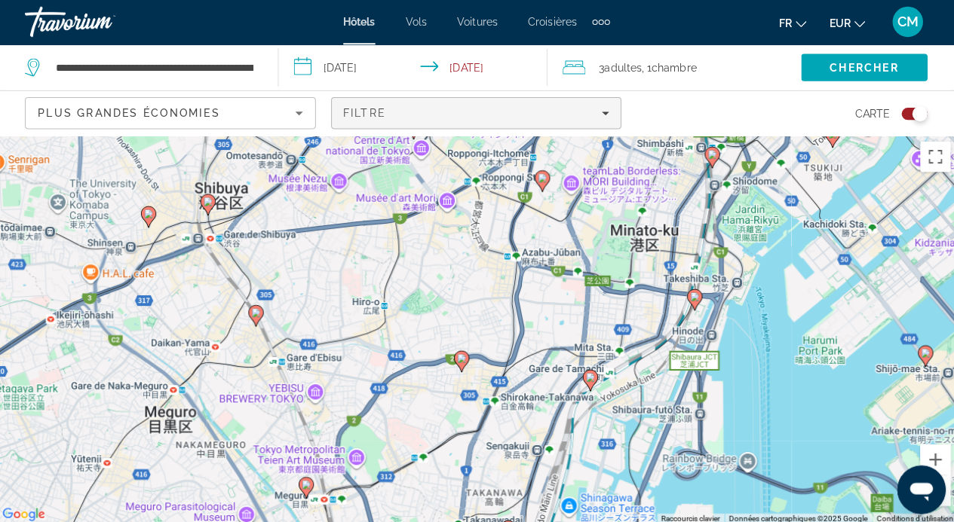
scroll to position [2, 0]
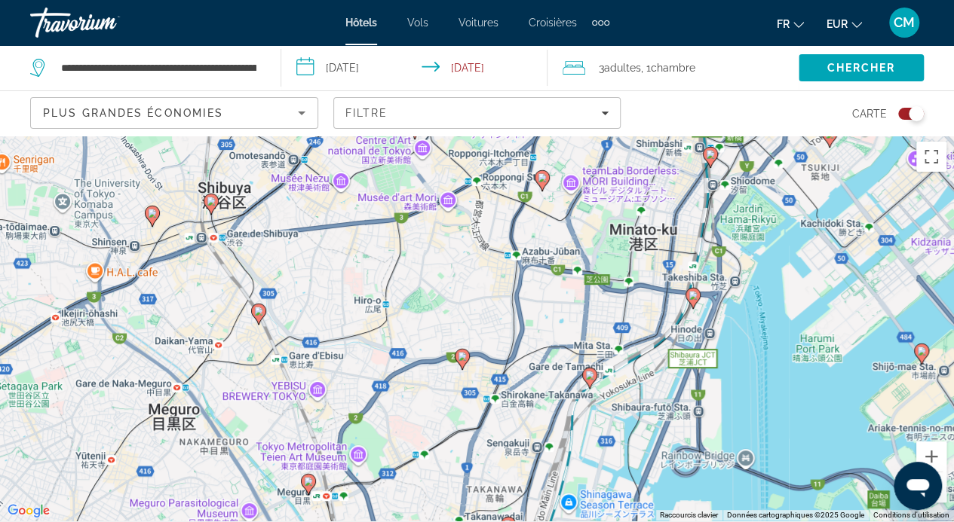
click at [221, 81] on div "**********" at bounding box center [147, 67] width 235 height 45
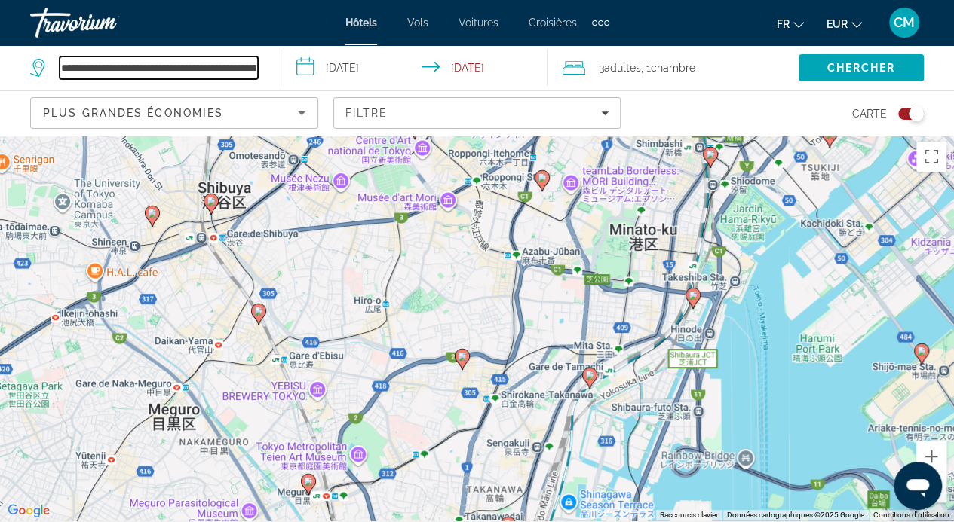
click at [148, 73] on input "**********" at bounding box center [159, 68] width 198 height 23
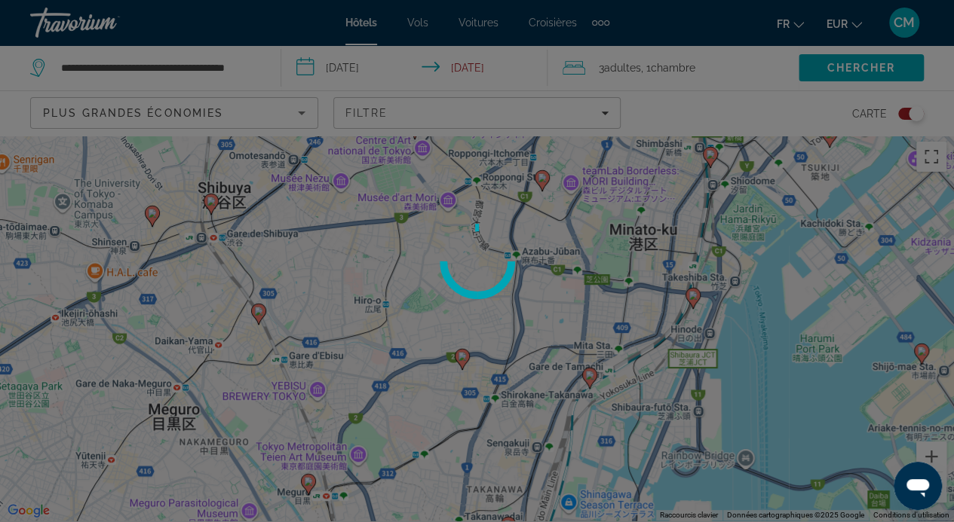
click at [246, 62] on div at bounding box center [477, 261] width 954 height 522
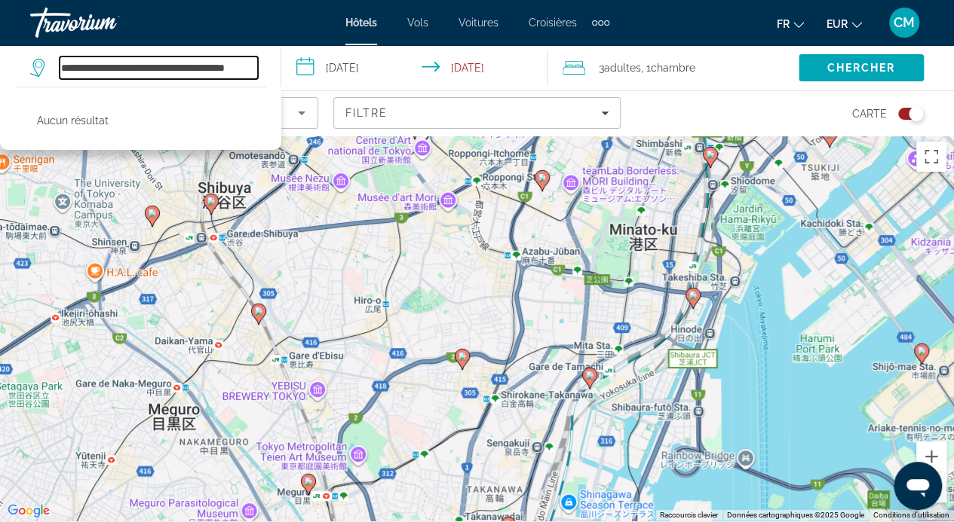
click at [246, 62] on input "**********" at bounding box center [159, 68] width 198 height 23
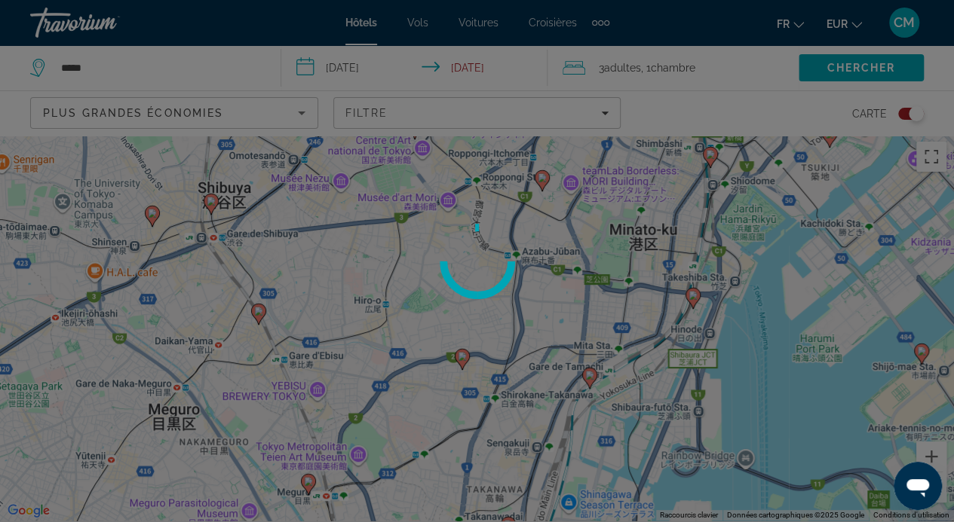
click at [246, 62] on div "**********" at bounding box center [477, 259] width 954 height 522
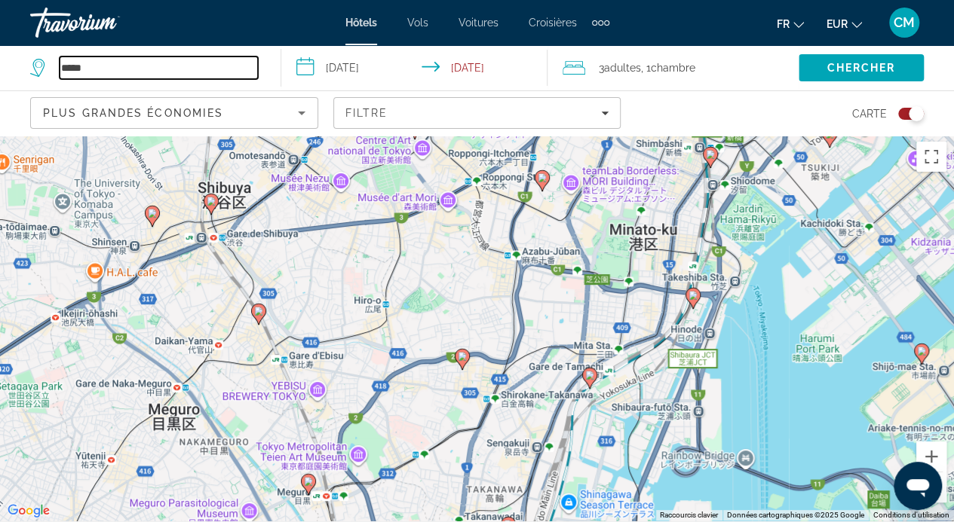
click at [246, 62] on input "*****" at bounding box center [159, 68] width 198 height 23
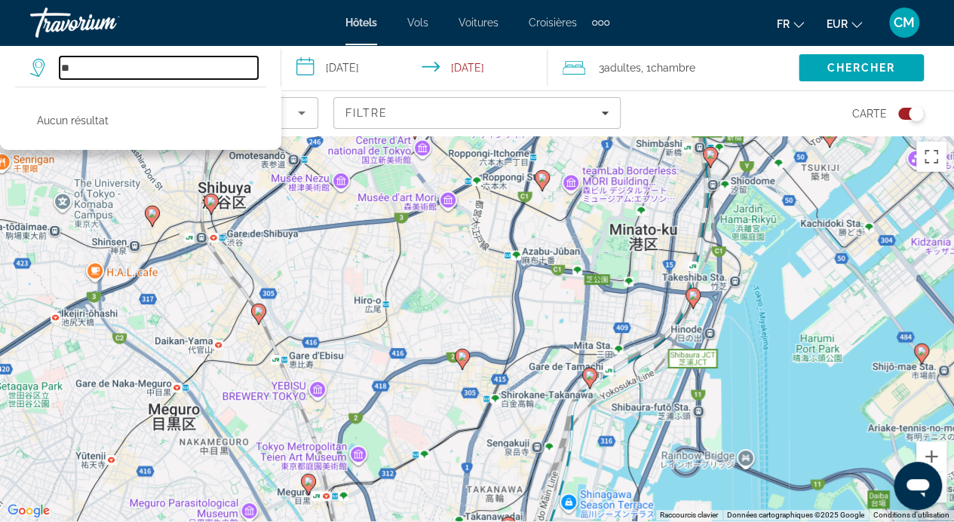
type input "*"
click at [175, 68] on input "*****" at bounding box center [159, 68] width 198 height 23
type input "*"
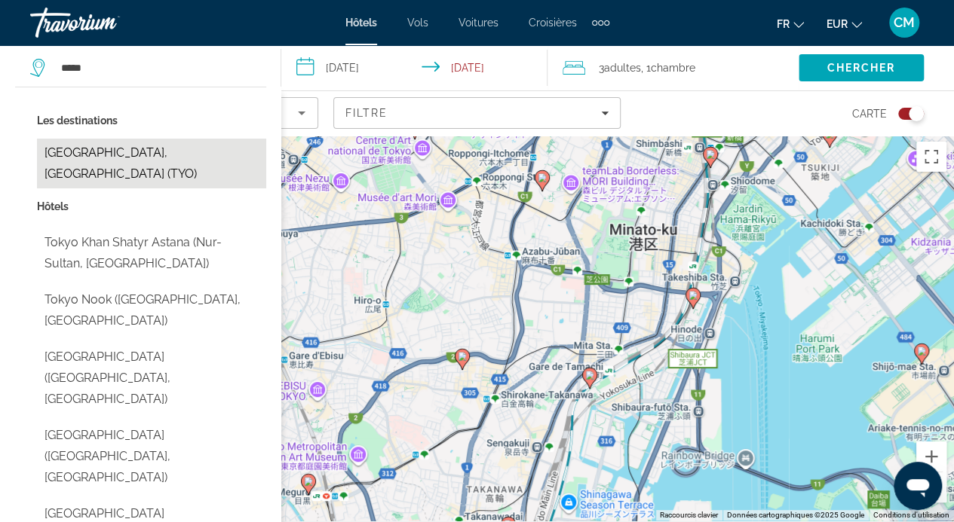
click at [98, 153] on button "[GEOGRAPHIC_DATA], [GEOGRAPHIC_DATA] (TYO)" at bounding box center [151, 164] width 229 height 50
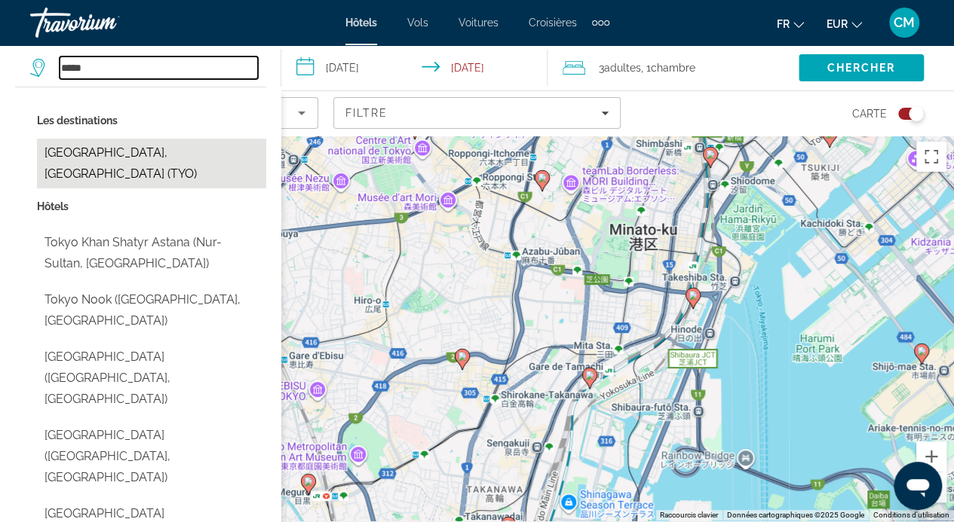
type input "**********"
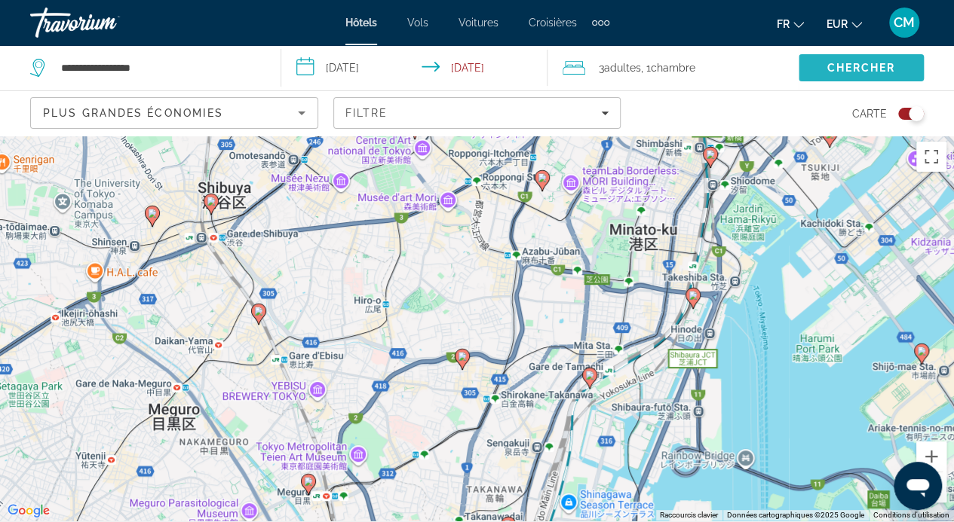
click at [859, 70] on span "Chercher" at bounding box center [860, 68] width 69 height 12
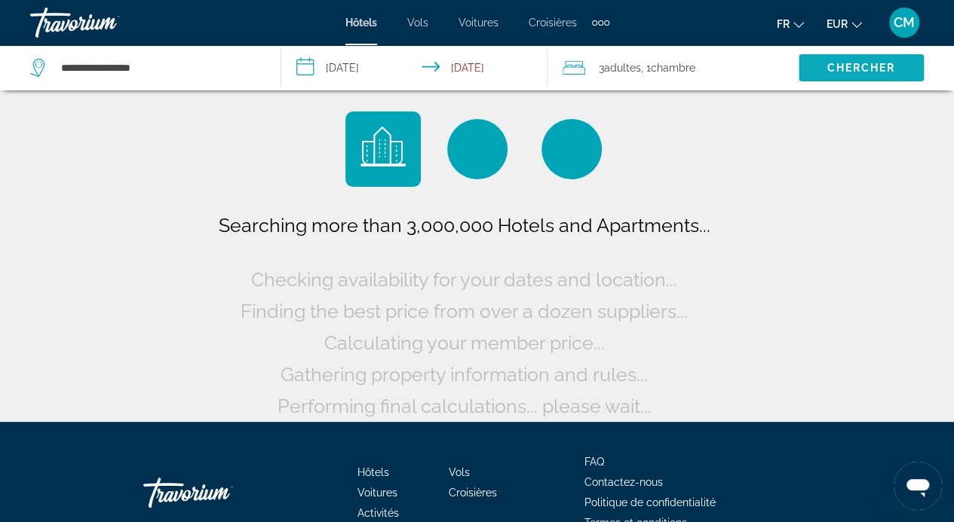
scroll to position [0, 0]
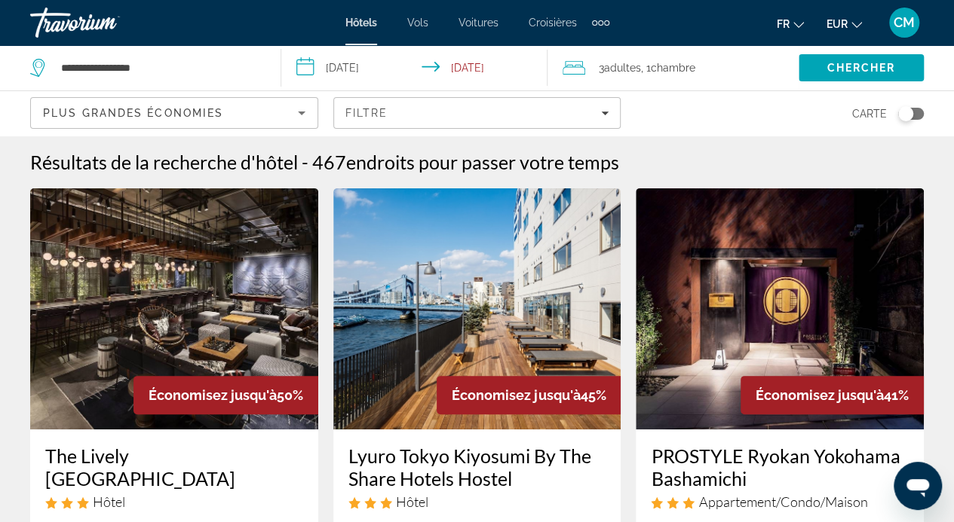
click at [903, 114] on div "Toggle map" at bounding box center [905, 113] width 15 height 15
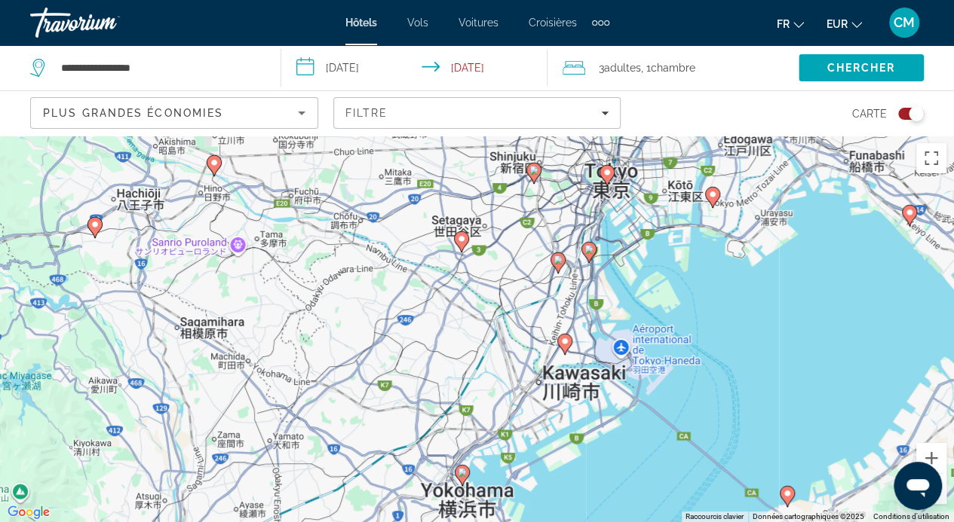
drag, startPoint x: 569, startPoint y: 388, endPoint x: 515, endPoint y: 258, distance: 141.2
click at [515, 258] on div "Pour activer le glissement avec le clavier, appuyez sur Alt+Entrée. Une fois ce…" at bounding box center [477, 329] width 954 height 387
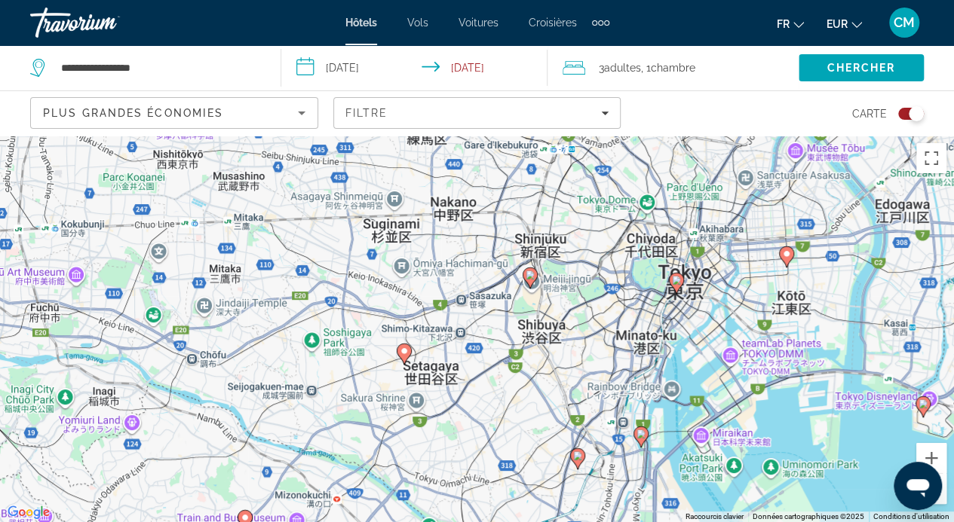
drag, startPoint x: 577, startPoint y: 239, endPoint x: 555, endPoint y: 433, distance: 194.9
click at [555, 433] on div "Pour activer le glissement avec le clavier, appuyez sur Alt+Entrée. Une fois ce…" at bounding box center [477, 329] width 954 height 387
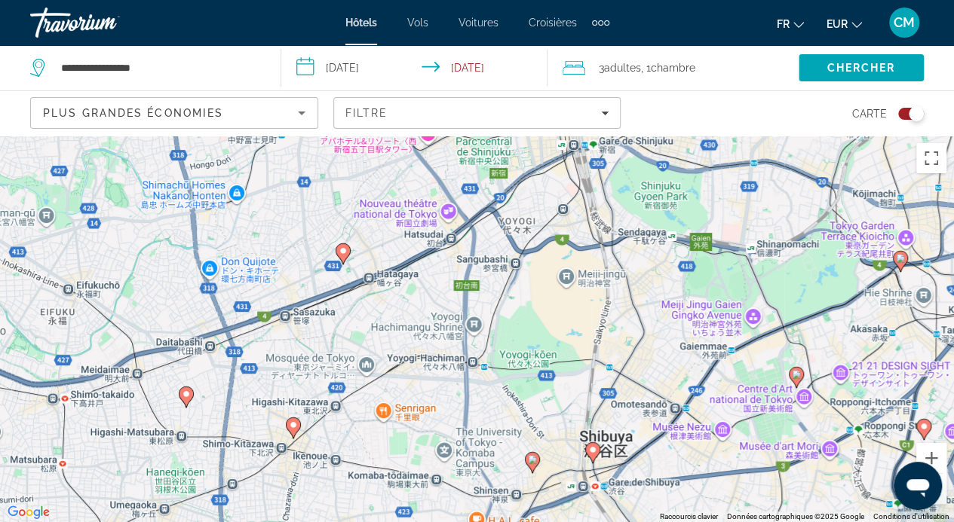
drag, startPoint x: 659, startPoint y: 326, endPoint x: 606, endPoint y: 545, distance: 224.9
click at [606, 522] on html "**********" at bounding box center [477, 261] width 954 height 522
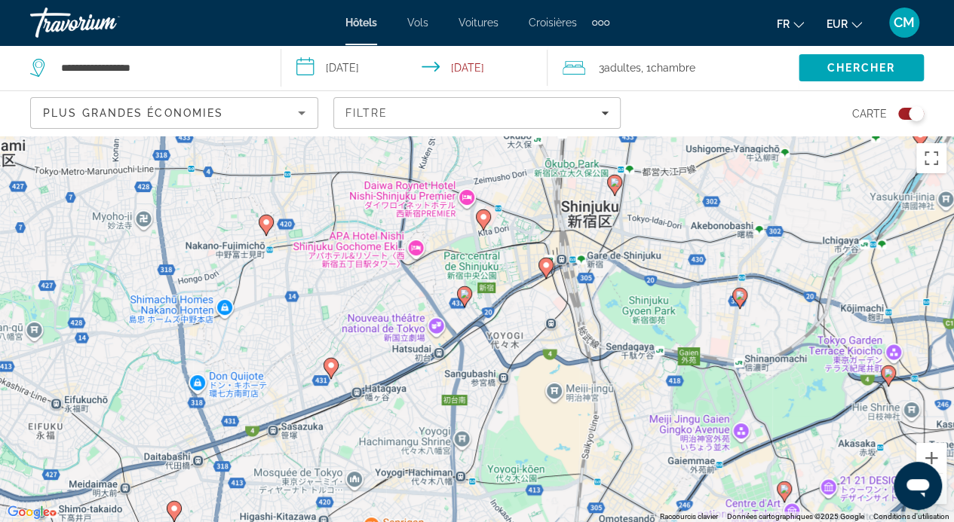
drag, startPoint x: 739, startPoint y: 200, endPoint x: 727, endPoint y: 287, distance: 88.3
click at [727, 287] on div "Pour activer le glissement avec le clavier, appuyez sur Alt+Entrée. Une fois ce…" at bounding box center [477, 329] width 954 height 387
click at [615, 194] on icon "Contenu principal" at bounding box center [614, 184] width 15 height 21
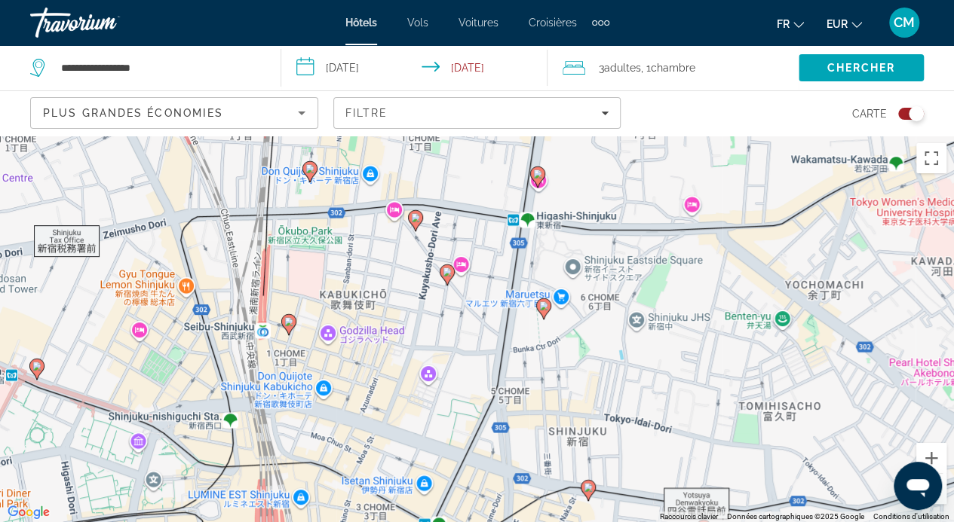
click at [536, 180] on icon "Contenu principal" at bounding box center [537, 177] width 14 height 20
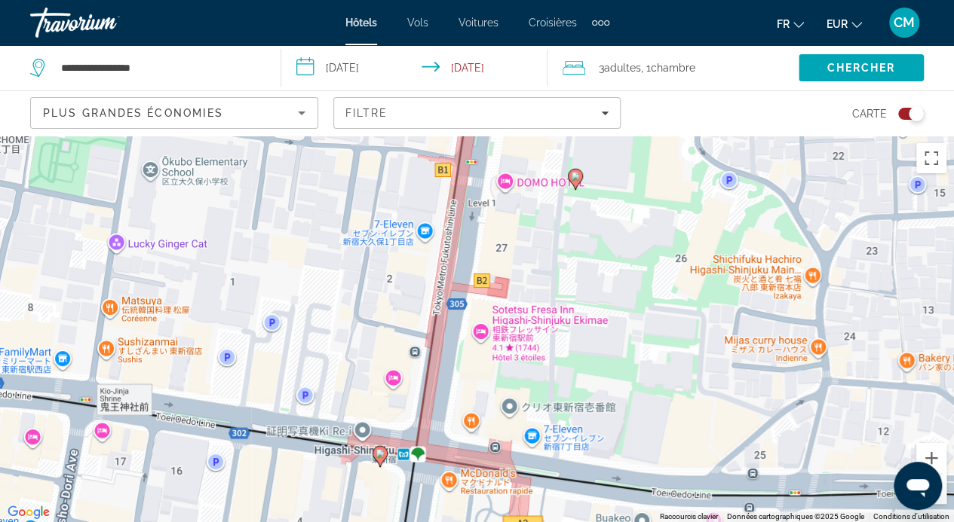
click at [572, 184] on icon "Contenu principal" at bounding box center [575, 178] width 15 height 21
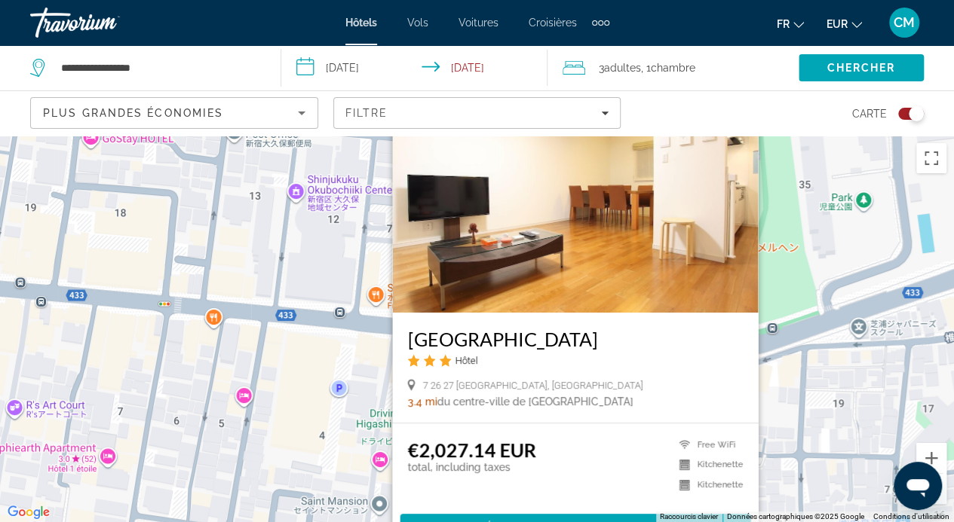
click at [213, 338] on div "Pour activer le glissement avec le clavier, appuyez sur Alt+Entrée. Une fois ce…" at bounding box center [477, 329] width 954 height 387
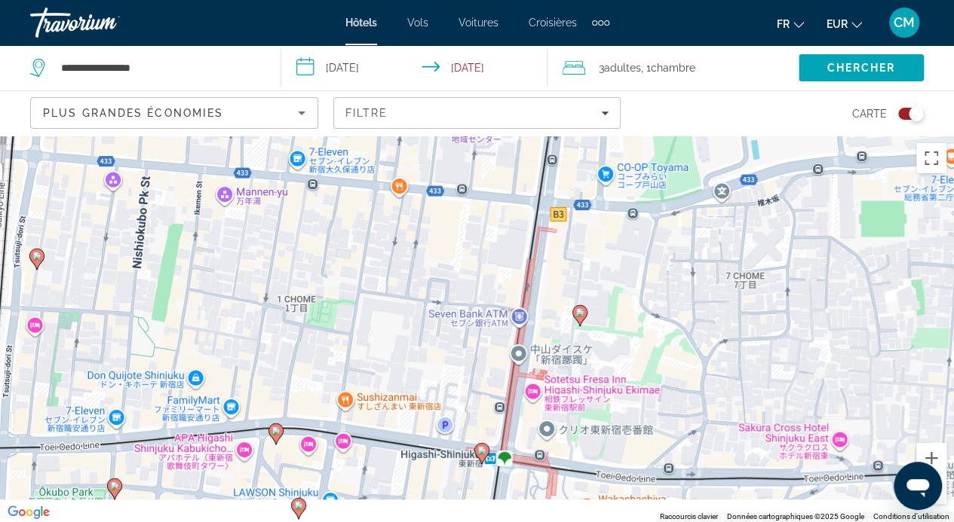
drag, startPoint x: 228, startPoint y: 416, endPoint x: 419, endPoint y: 191, distance: 294.7
click at [419, 191] on div "Pour activer le glissement avec le clavier, appuyez sur Alt+Entrée. Une fois ce…" at bounding box center [477, 329] width 954 height 387
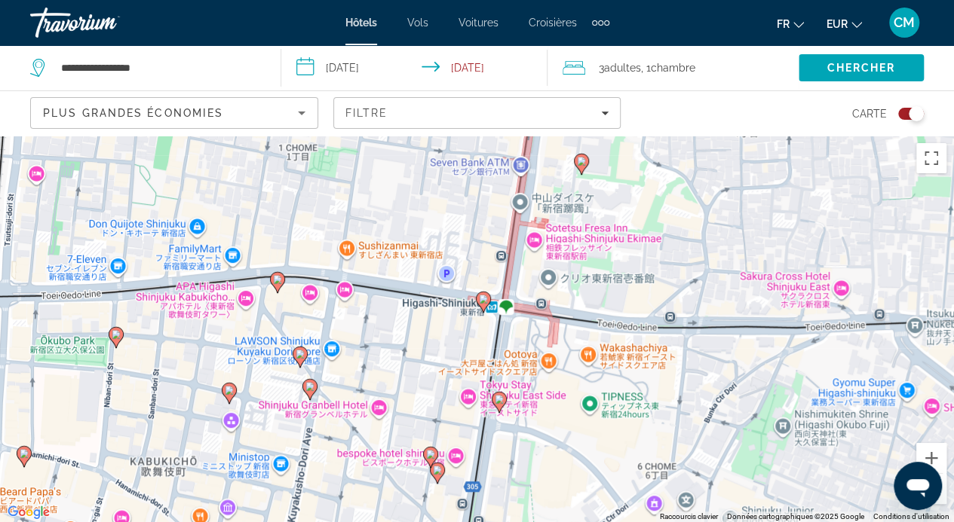
click at [486, 305] on icon "Contenu principal" at bounding box center [483, 302] width 14 height 20
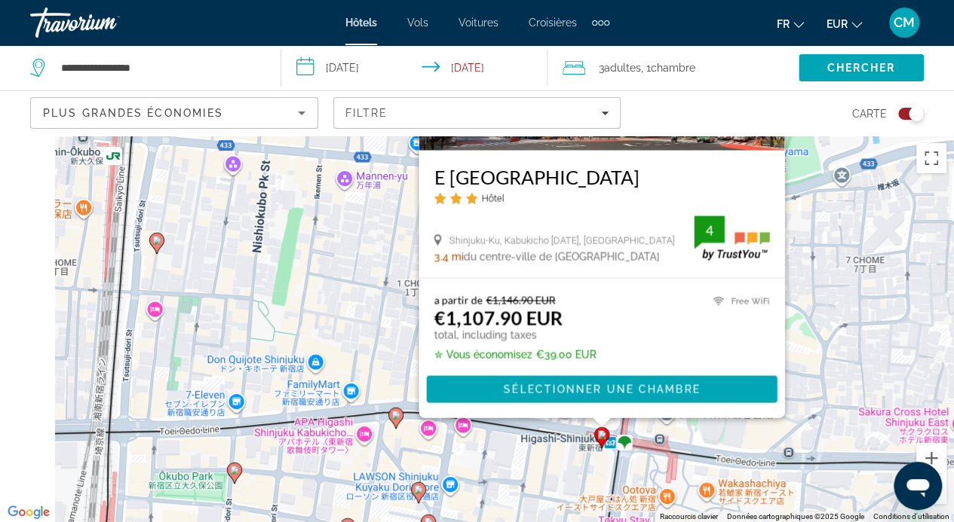
drag, startPoint x: 154, startPoint y: 439, endPoint x: 274, endPoint y: 261, distance: 215.1
click at [274, 261] on div "Pour activer le glissement avec le clavier, appuyez sur Alt+Entrée. Une fois ce…" at bounding box center [477, 329] width 954 height 387
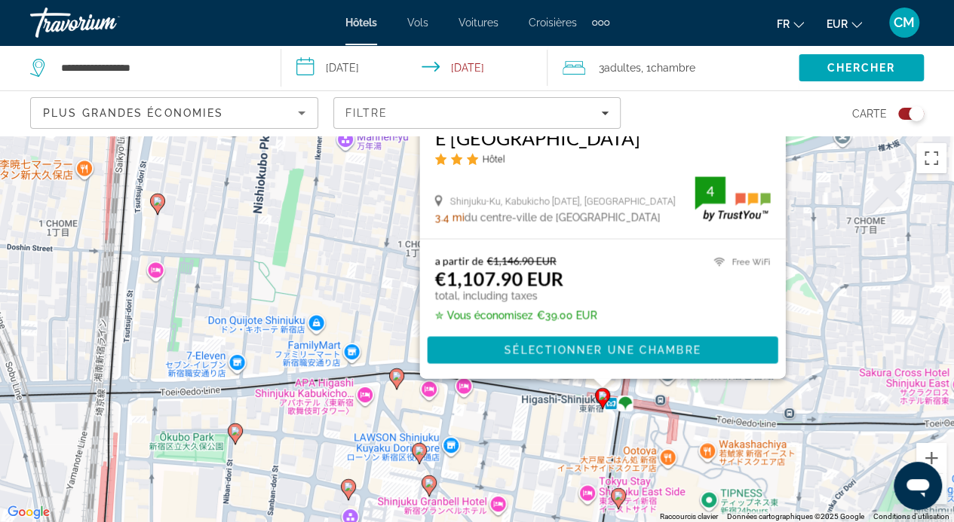
click at [392, 375] on image "Contenu principal" at bounding box center [396, 376] width 9 height 9
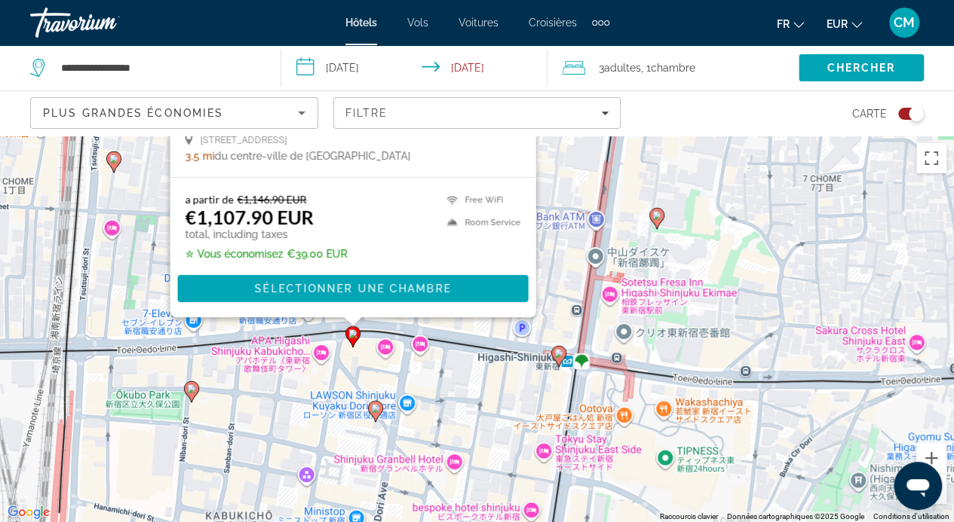
drag, startPoint x: 816, startPoint y: 476, endPoint x: 766, endPoint y: 189, distance: 291.6
click at [766, 189] on div "Pour activer le glissement avec le clavier, appuyez sur Alt+Entrée. Une fois ce…" at bounding box center [477, 329] width 954 height 387
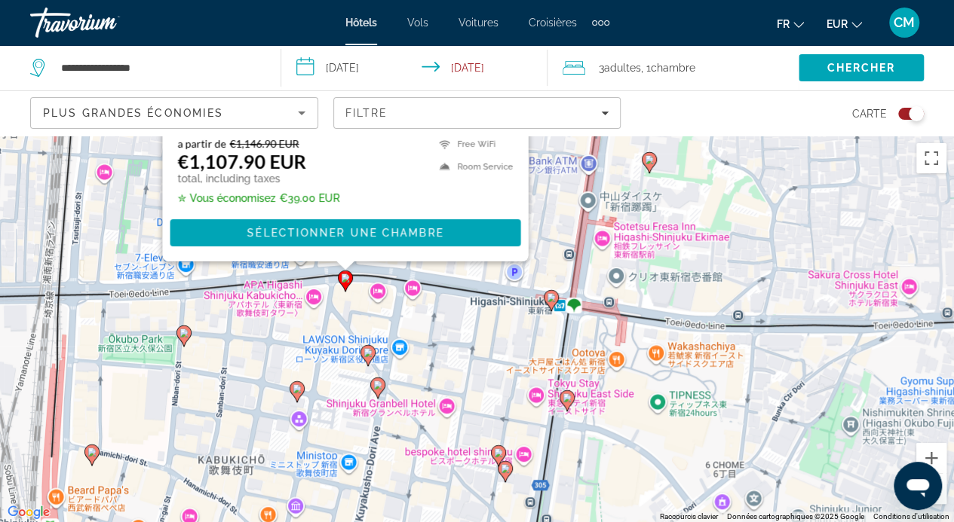
click at [366, 354] on image "Contenu principal" at bounding box center [367, 352] width 9 height 9
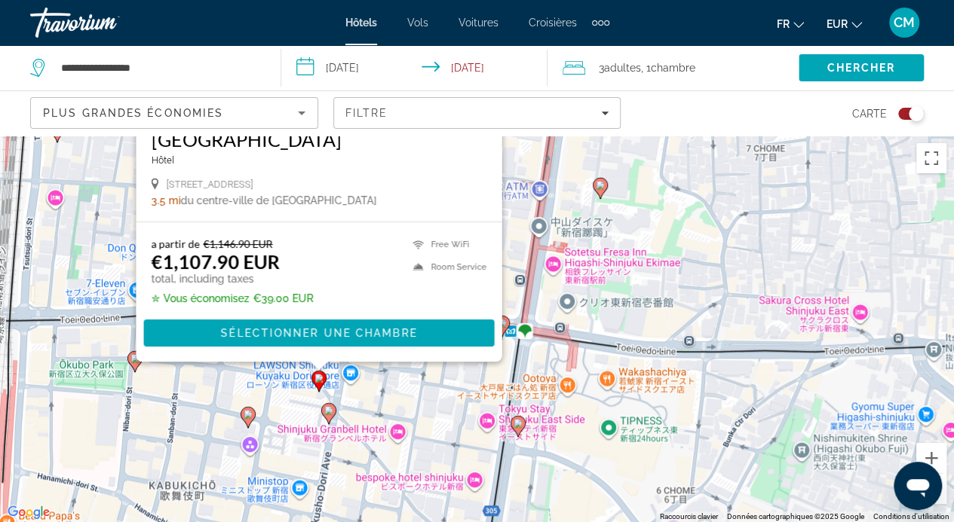
drag, startPoint x: 648, startPoint y: 406, endPoint x: 608, endPoint y: 155, distance: 255.0
click at [608, 155] on div "Pour activer le glissement avec le clavier, appuyez sur Alt+Entrée. Une fois ce…" at bounding box center [477, 329] width 954 height 387
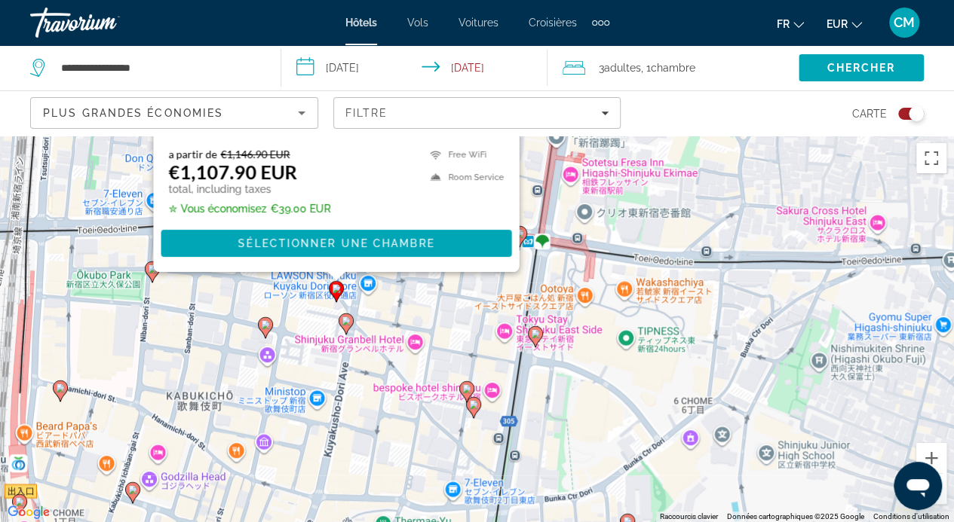
click at [535, 335] on image "Contenu principal" at bounding box center [535, 333] width 9 height 9
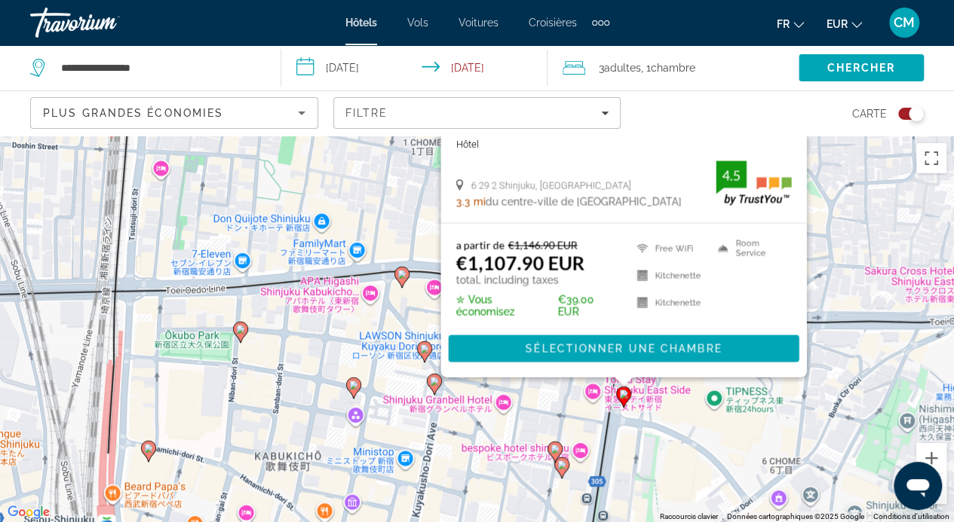
drag, startPoint x: 226, startPoint y: 481, endPoint x: 320, endPoint y: 233, distance: 265.0
click at [320, 233] on div "Pour activer le glissement avec le clavier, appuyez sur Alt+Entrée. Une fois ce…" at bounding box center [477, 329] width 954 height 387
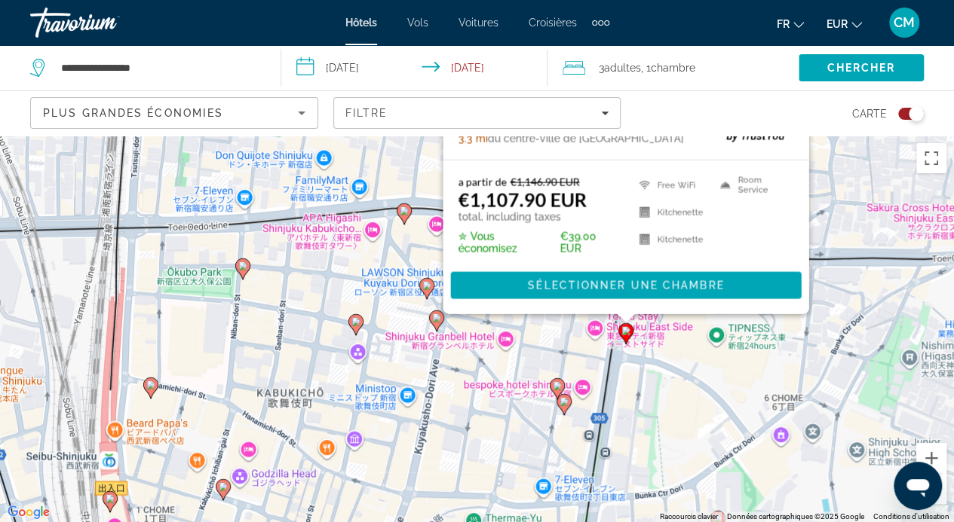
click at [358, 325] on image "Contenu principal" at bounding box center [355, 321] width 9 height 9
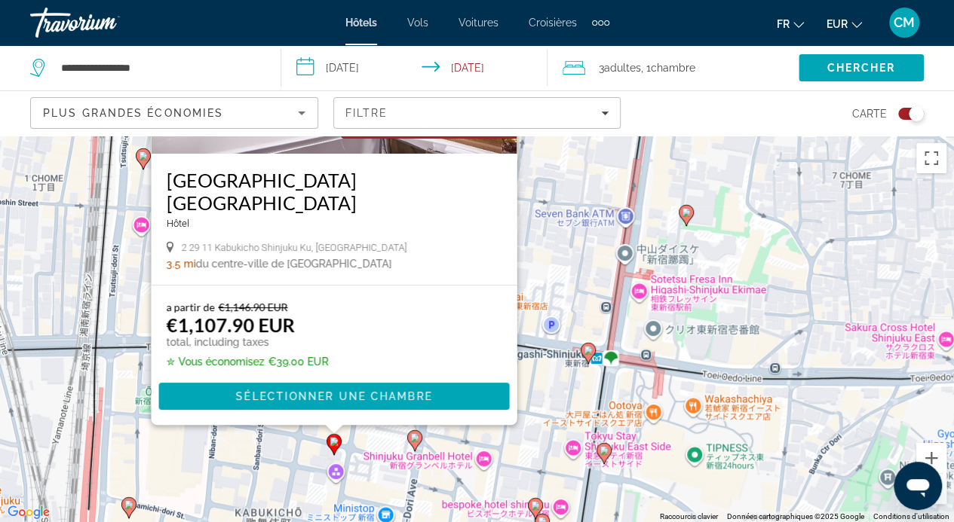
drag, startPoint x: 649, startPoint y: 435, endPoint x: 617, endPoint y: 274, distance: 163.6
click at [617, 274] on div "Pour activer le glissement avec le clavier, appuyez sur Alt+Entrée. Une fois ce…" at bounding box center [477, 329] width 954 height 387
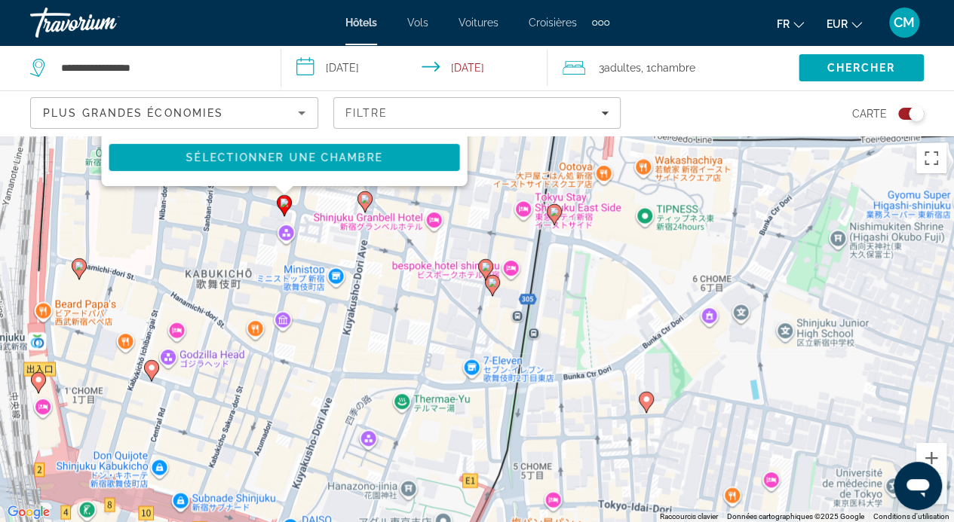
drag, startPoint x: 662, startPoint y: 482, endPoint x: 608, endPoint y: 236, distance: 252.2
click at [608, 236] on div "Pour activer le glissement avec le clavier, appuyez sur Alt+Entrée. Une fois ce…" at bounding box center [477, 329] width 954 height 387
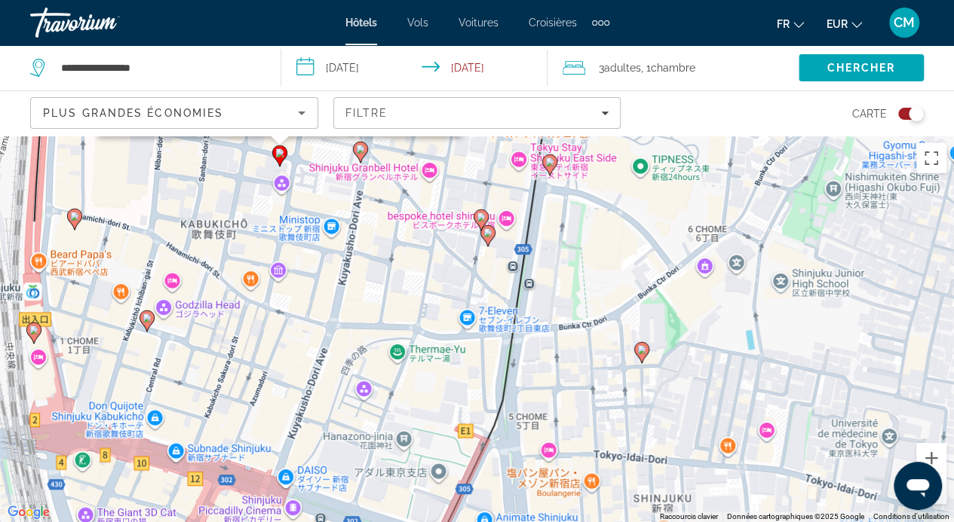
click at [487, 241] on icon "Contenu principal" at bounding box center [487, 235] width 14 height 20
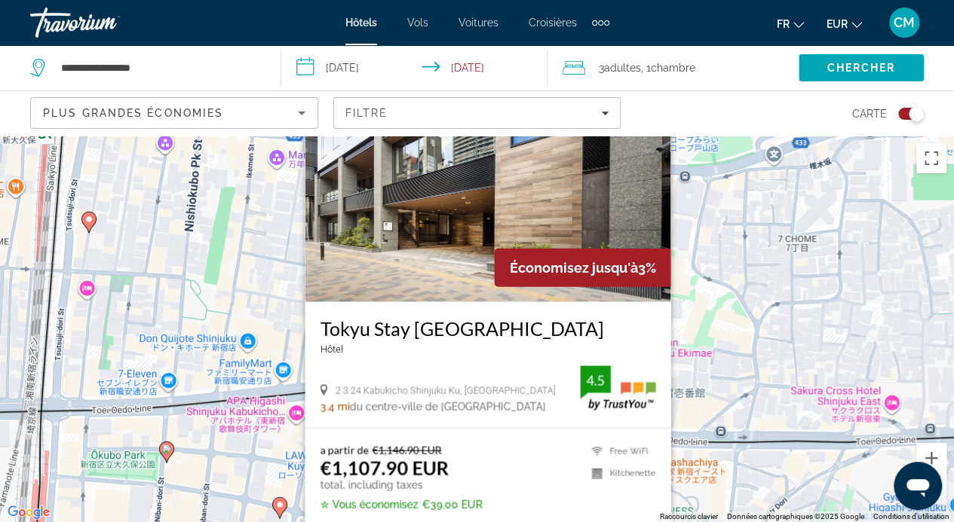
click at [181, 445] on div "Pour activer le glissement avec le clavier, appuyez sur Alt+Entrée. Une fois ce…" at bounding box center [477, 329] width 954 height 387
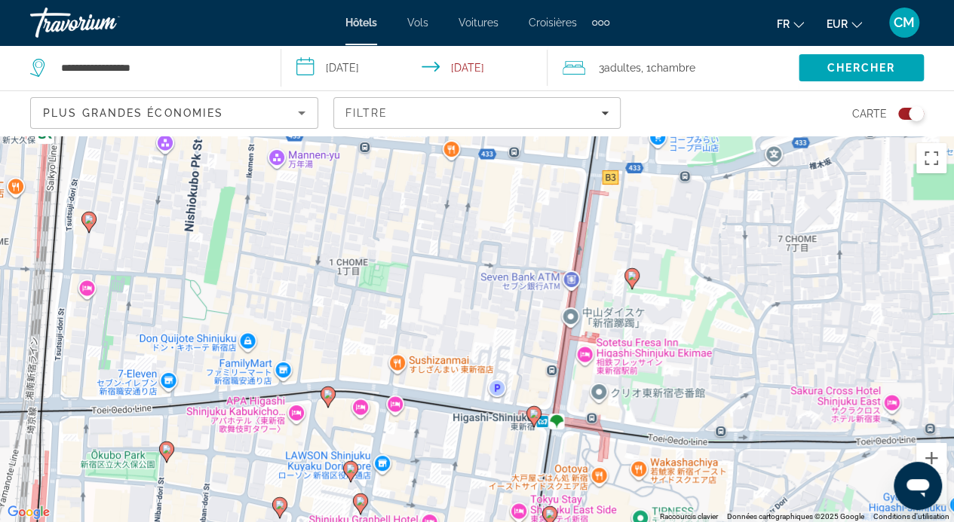
click at [169, 452] on image "Contenu principal" at bounding box center [166, 449] width 9 height 9
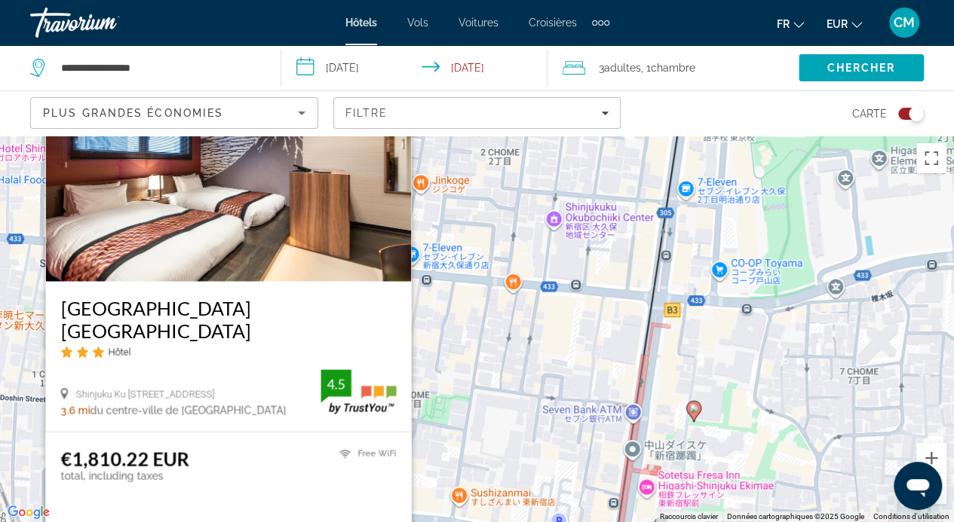
click at [578, 476] on div "Pour activer le glissement avec le clavier, appuyez sur Alt+Entrée. Une fois ce…" at bounding box center [477, 329] width 954 height 387
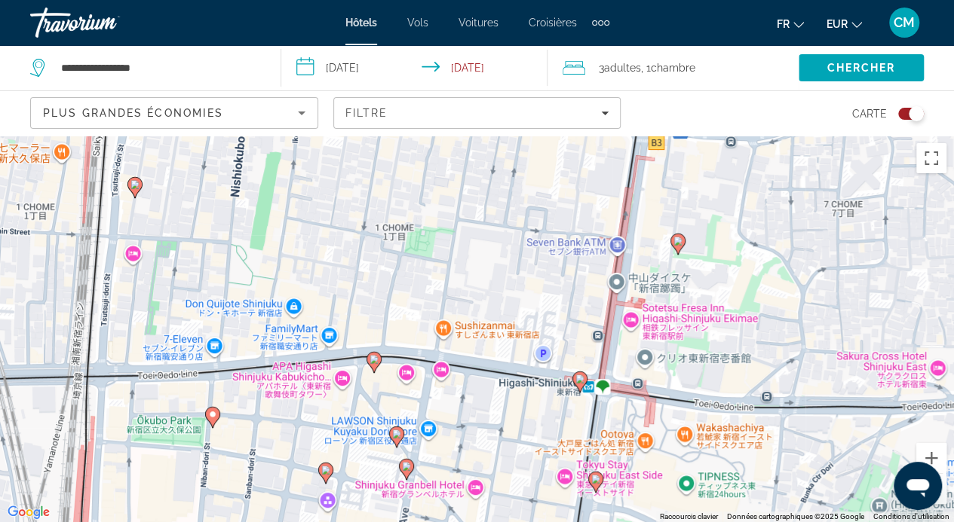
drag, startPoint x: 578, startPoint y: 476, endPoint x: 570, endPoint y: 278, distance: 197.7
click at [570, 278] on div "Pour activer le glissement avec le clavier, appuyez sur Alt+Entrée. Une fois ce…" at bounding box center [477, 329] width 954 height 387
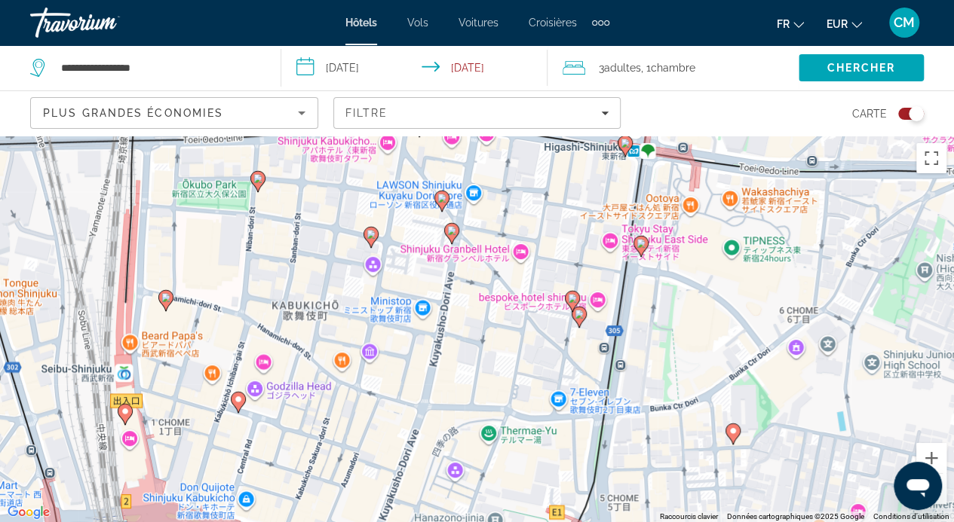
drag, startPoint x: 434, startPoint y: 490, endPoint x: 464, endPoint y: 308, distance: 184.1
click at [464, 308] on div "Pour activer le glissement avec le clavier, appuyez sur Alt+Entrée. Une fois ce…" at bounding box center [477, 329] width 954 height 387
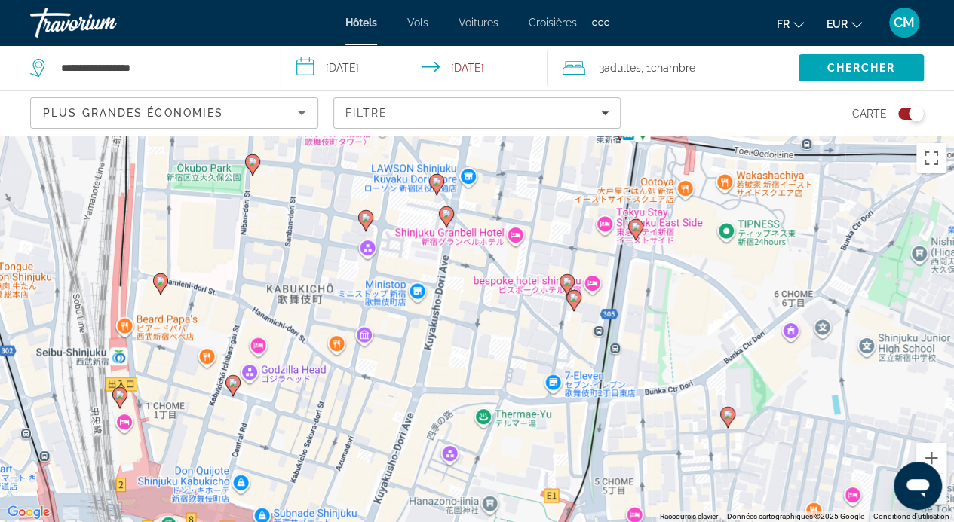
click at [449, 207] on icon "Contenu principal" at bounding box center [446, 217] width 14 height 20
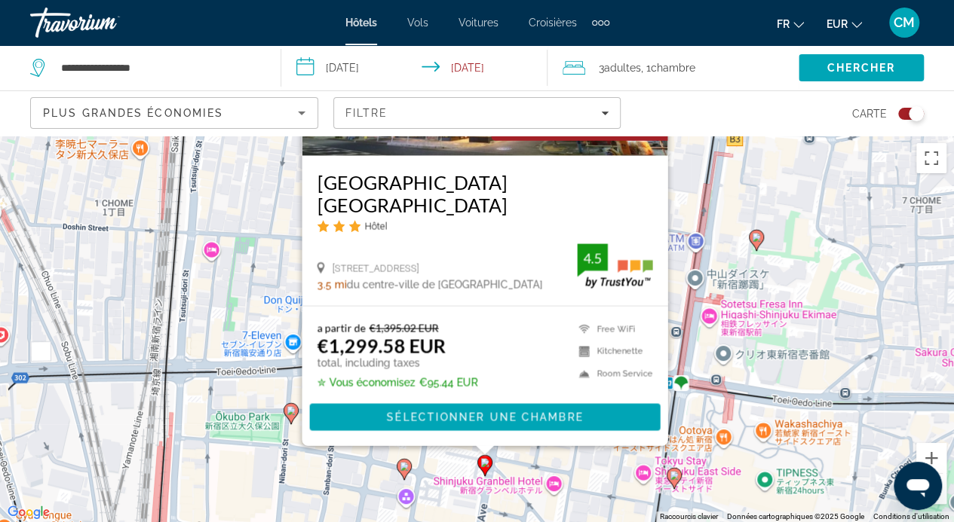
drag, startPoint x: 167, startPoint y: 384, endPoint x: 225, endPoint y: 231, distance: 163.4
click at [225, 231] on div "Pour activer le glissement avec le clavier, appuyez sur Alt+Entrée. Une fois ce…" at bounding box center [477, 329] width 954 height 387
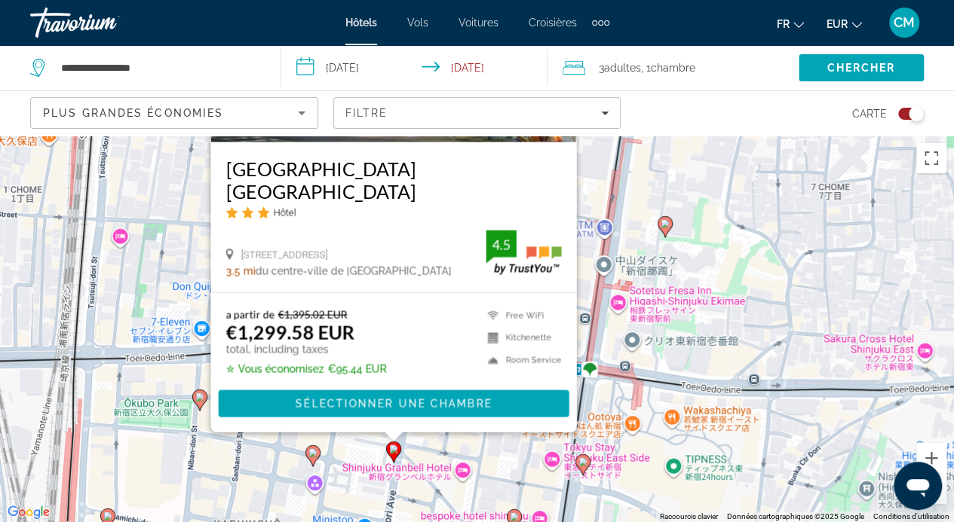
drag, startPoint x: 507, startPoint y: 488, endPoint x: 329, endPoint y: 551, distance: 188.8
click at [329, 522] on html "**********" at bounding box center [477, 261] width 954 height 522
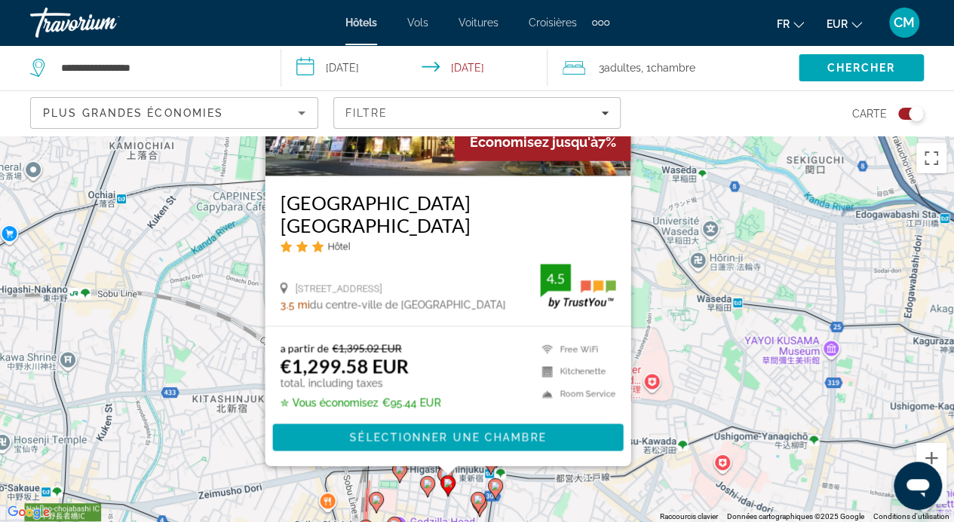
click at [675, 494] on div "Pour activer le glissement avec le clavier, appuyez sur Alt+Entrée. Une fois ce…" at bounding box center [477, 329] width 954 height 387
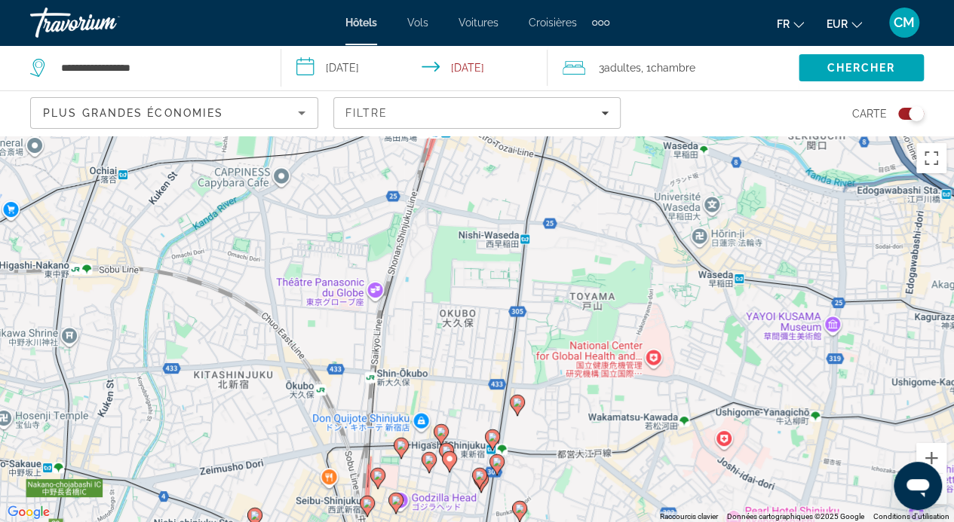
drag, startPoint x: 448, startPoint y: 354, endPoint x: 449, endPoint y: 341, distance: 12.2
click at [449, 341] on div "Pour activer le glissement avec le clavier, appuyez sur Alt+Entrée. Une fois ce…" at bounding box center [477, 329] width 954 height 387
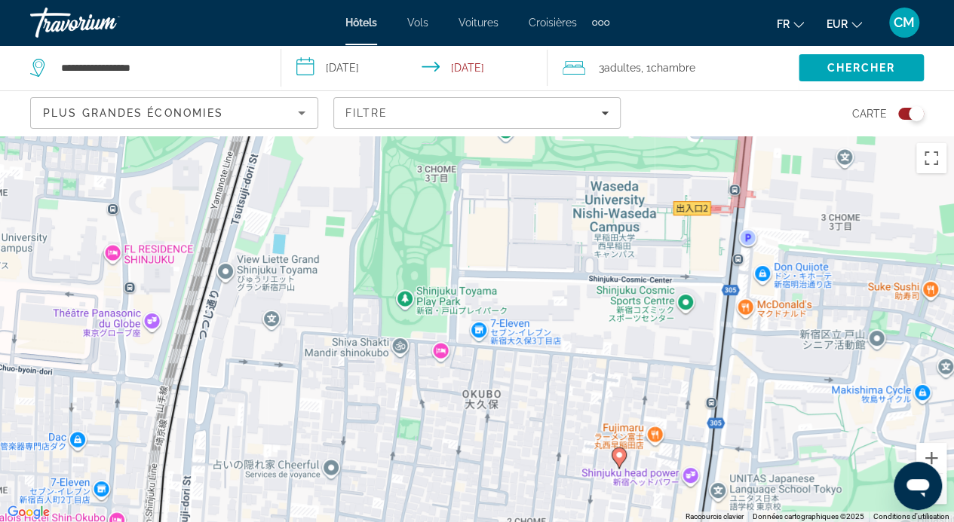
drag, startPoint x: 375, startPoint y: 308, endPoint x: 375, endPoint y: 465, distance: 156.8
click at [375, 465] on div "Pour activer le glissement avec le clavier, appuyez sur Alt+Entrée. Une fois ce…" at bounding box center [477, 329] width 954 height 387
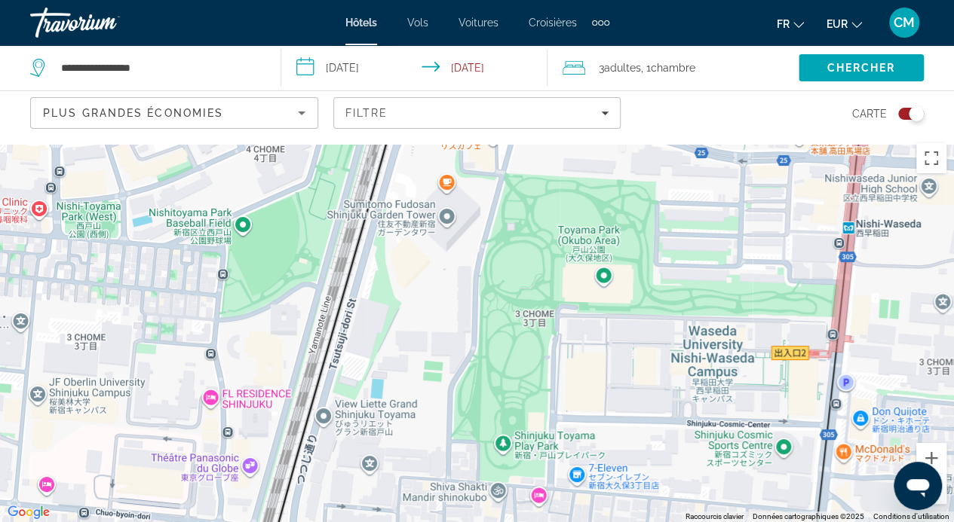
drag, startPoint x: 308, startPoint y: 305, endPoint x: 424, endPoint y: 497, distance: 224.8
click at [424, 497] on div "Pour activer le glissement avec le clavier, appuyez sur Alt+Entrée. Une fois ce…" at bounding box center [477, 329] width 954 height 387
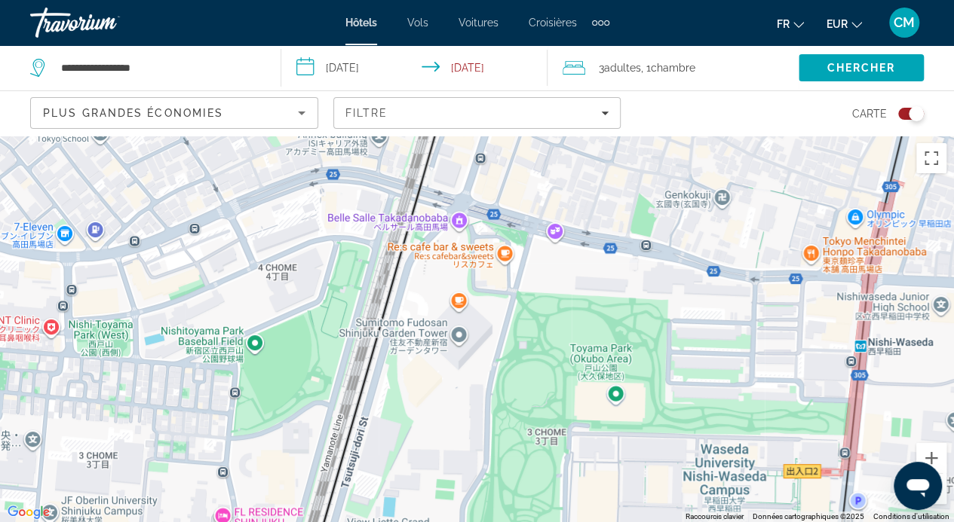
drag, startPoint x: 496, startPoint y: 372, endPoint x: 493, endPoint y: 433, distance: 61.1
click at [493, 433] on div "Pour activer le glissement avec le clavier, appuyez sur Alt+Entrée. Une fois ce…" at bounding box center [477, 329] width 954 height 387
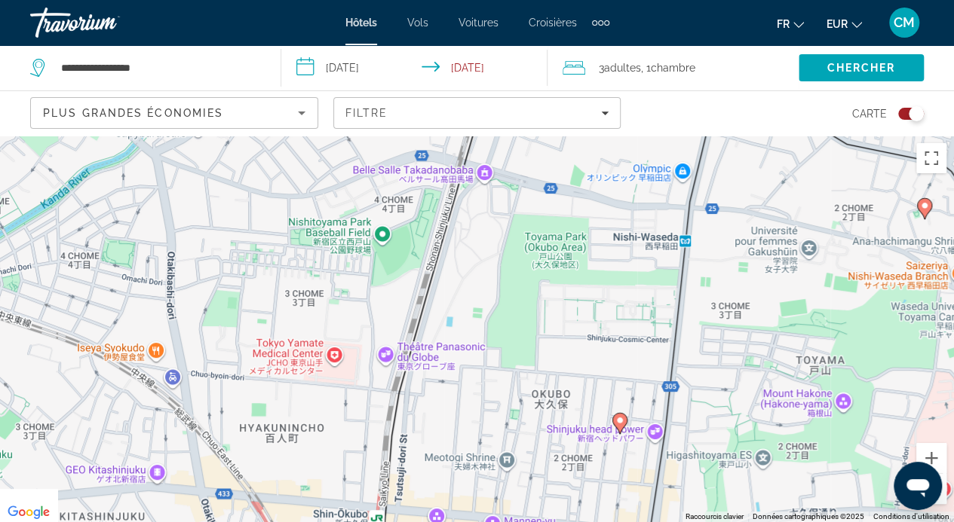
drag, startPoint x: 484, startPoint y: 470, endPoint x: 488, endPoint y: 254, distance: 215.6
click at [488, 254] on div "Pour activer le glissement avec le clavier, appuyez sur Alt+Entrée. Une fois ce…" at bounding box center [477, 329] width 954 height 387
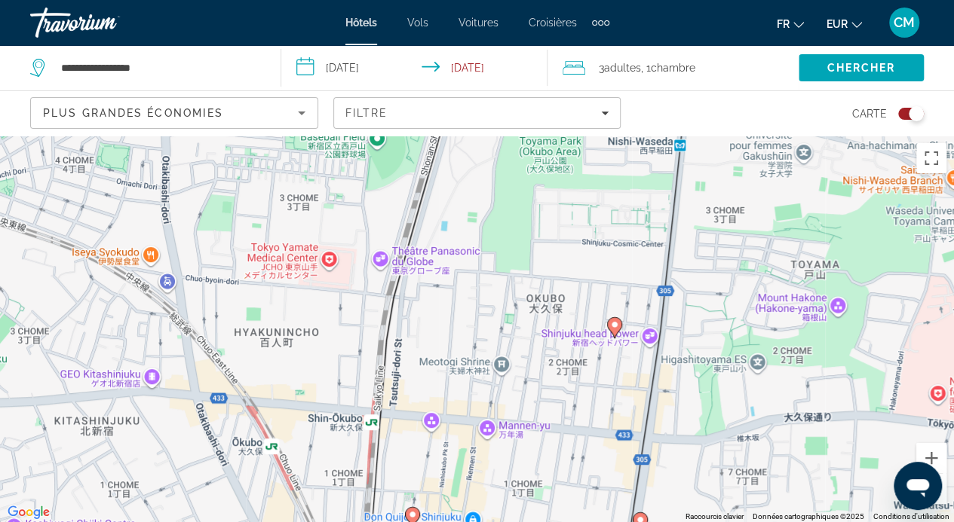
click at [612, 322] on image "Contenu principal" at bounding box center [614, 324] width 9 height 9
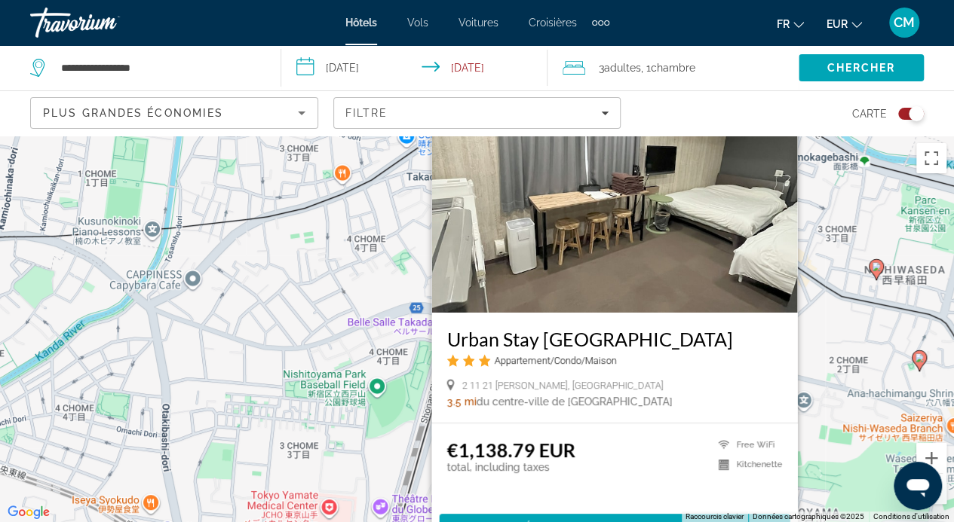
click at [311, 317] on div "Pour activer le glissement avec le clavier, appuyez sur Alt+Entrée. Une fois ce…" at bounding box center [477, 329] width 954 height 387
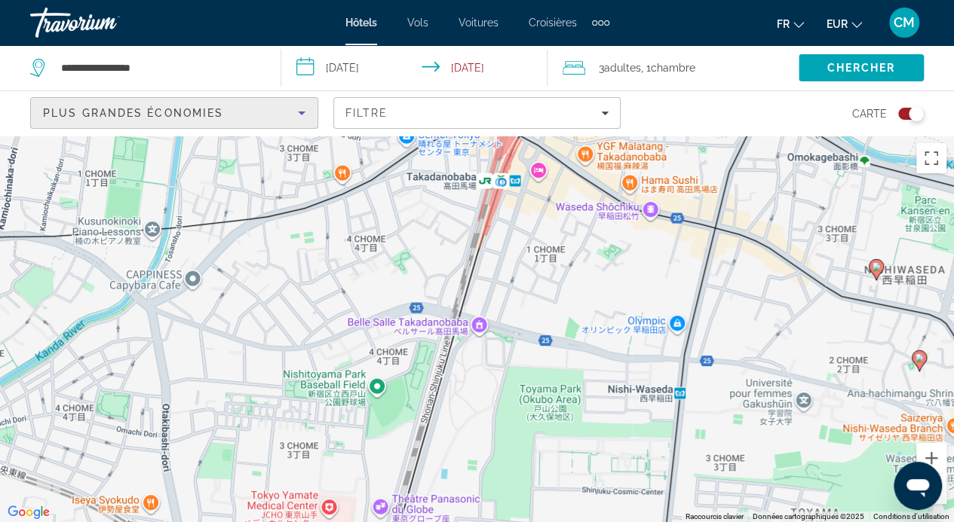
click at [265, 111] on div "Plus grandes économies" at bounding box center [170, 113] width 255 height 18
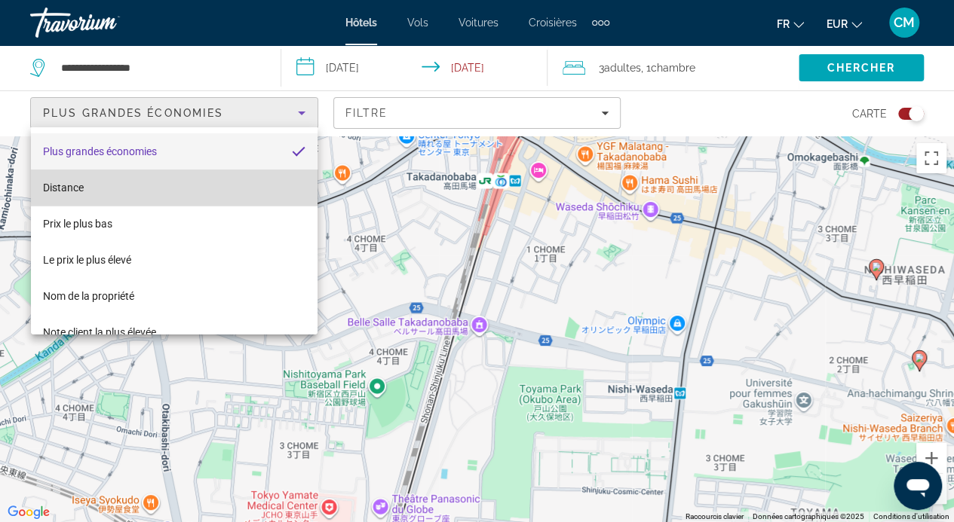
click at [198, 197] on mat-option "Distance" at bounding box center [174, 188] width 286 height 36
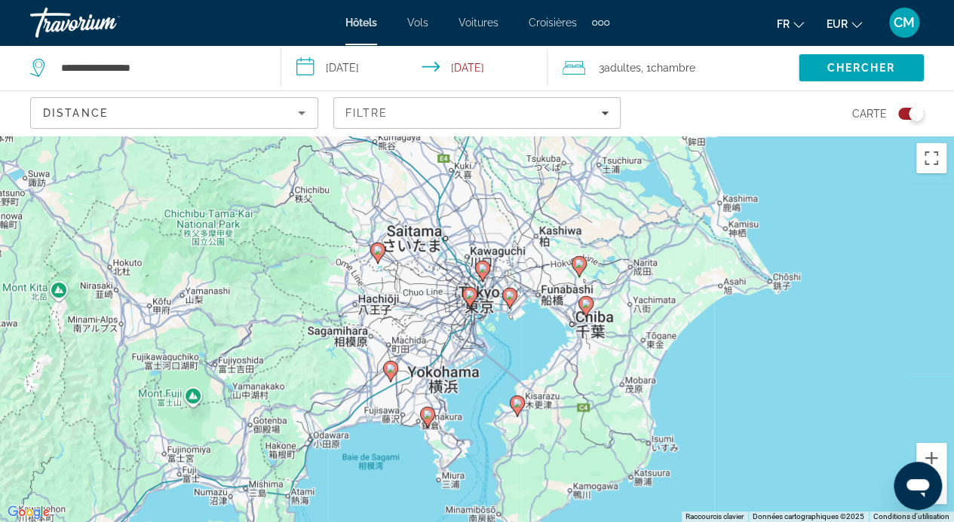
click at [903, 111] on div "Toggle map" at bounding box center [911, 114] width 26 height 12
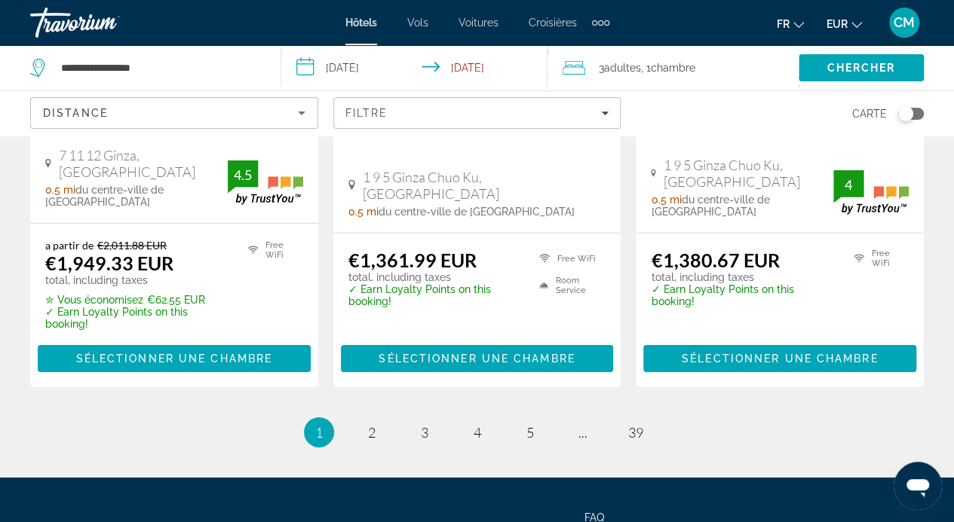
scroll to position [2218, 0]
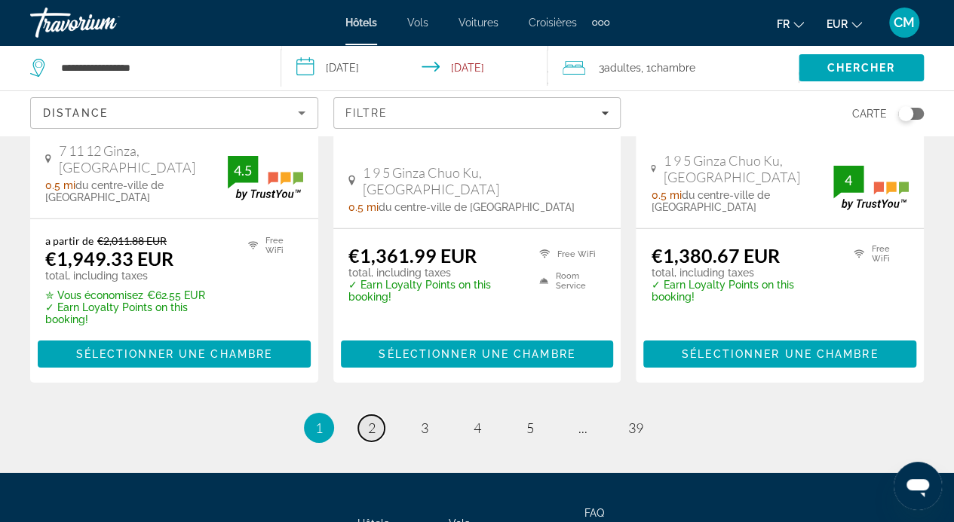
click at [368, 420] on span "2" at bounding box center [372, 428] width 8 height 17
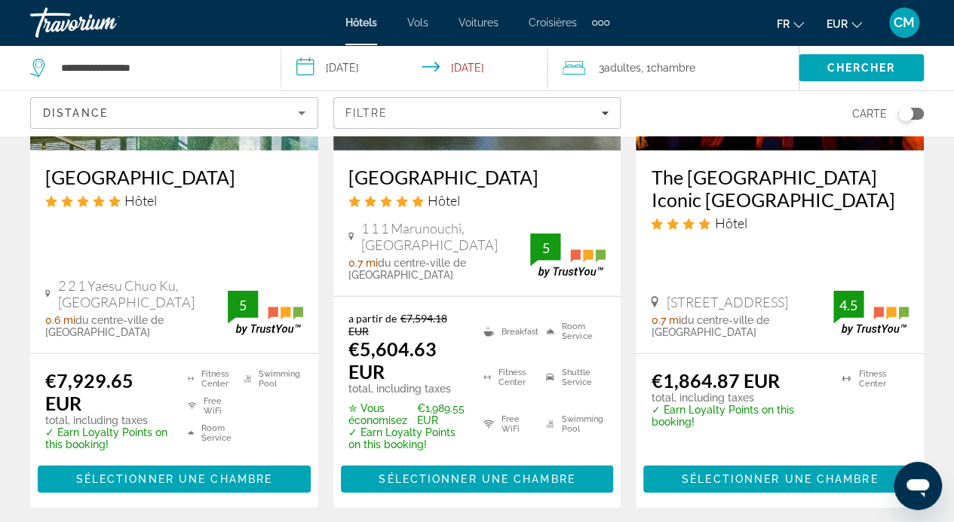
scroll to position [2094, 0]
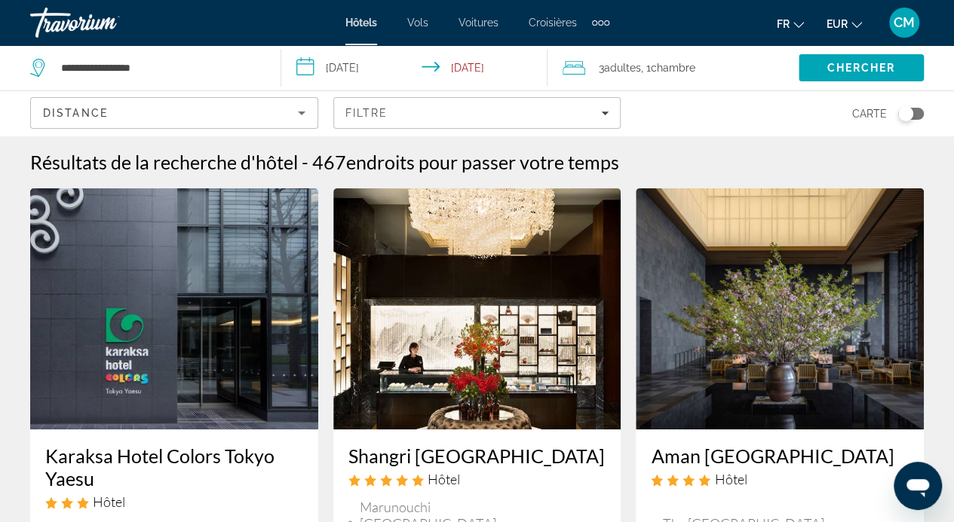
click at [451, 473] on span "Hôtel" at bounding box center [443, 479] width 32 height 17
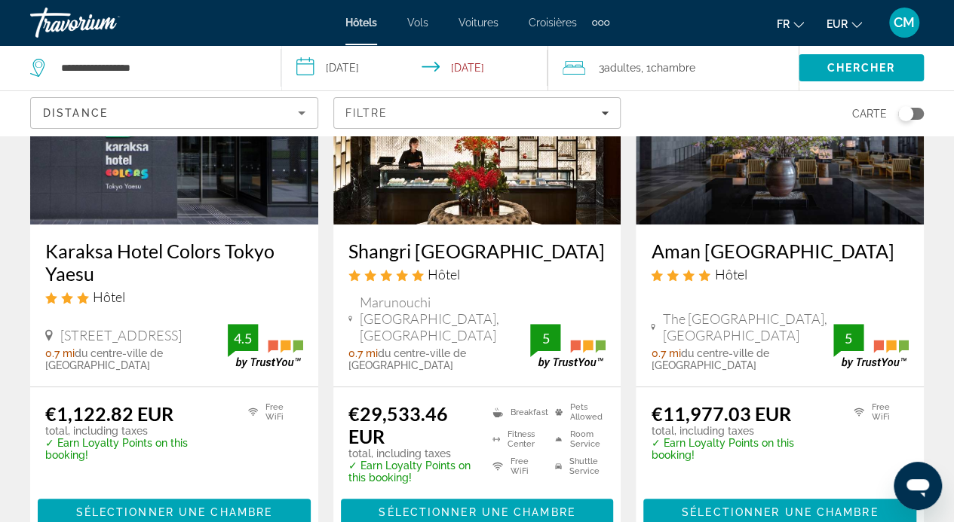
scroll to position [207, 0]
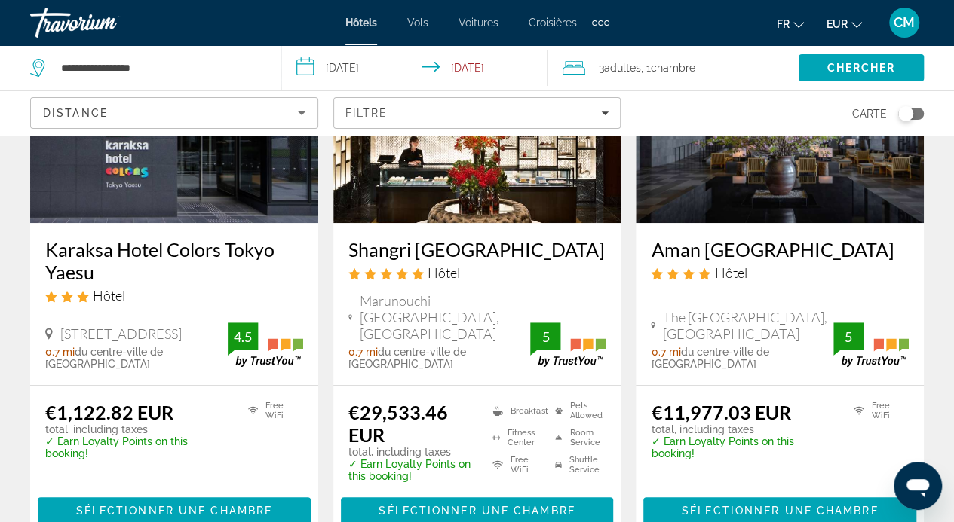
drag, startPoint x: 393, startPoint y: 354, endPoint x: 402, endPoint y: 85, distance: 268.5
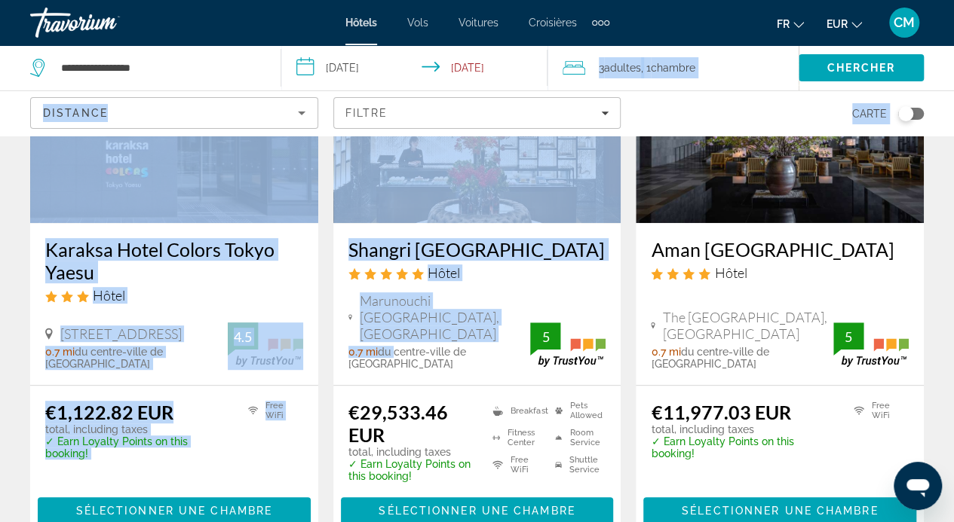
click at [267, 239] on h3 "Karaksa Hotel Colors Tokyo Yaesu" at bounding box center [174, 260] width 258 height 45
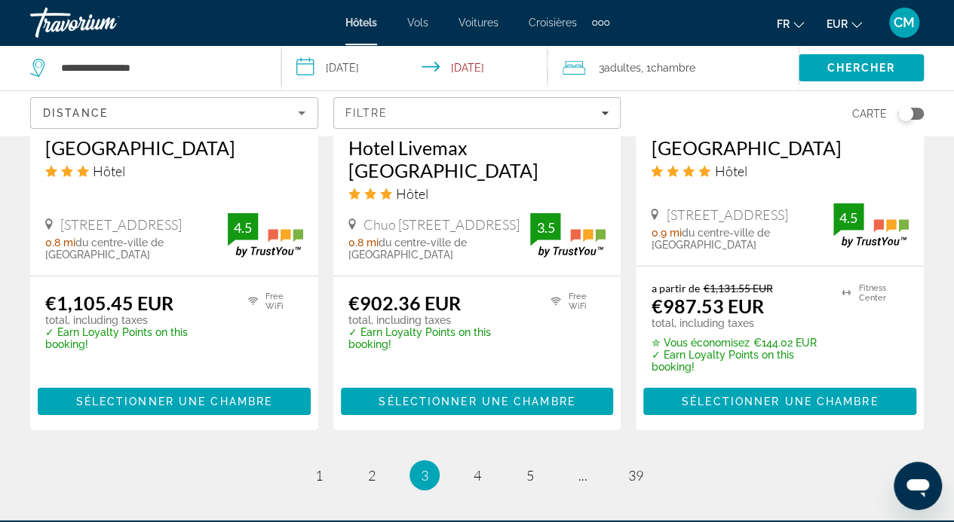
scroll to position [2104, 0]
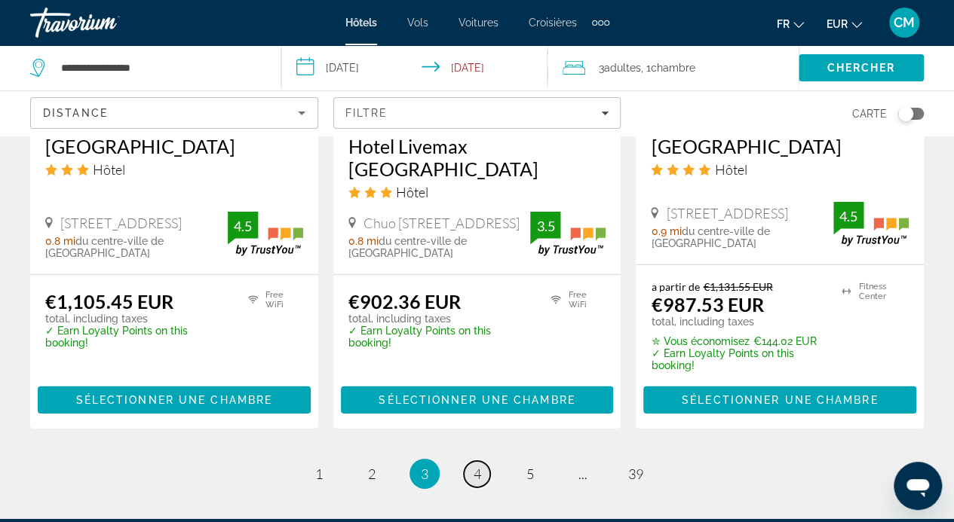
click at [478, 482] on span "4" at bounding box center [477, 474] width 8 height 17
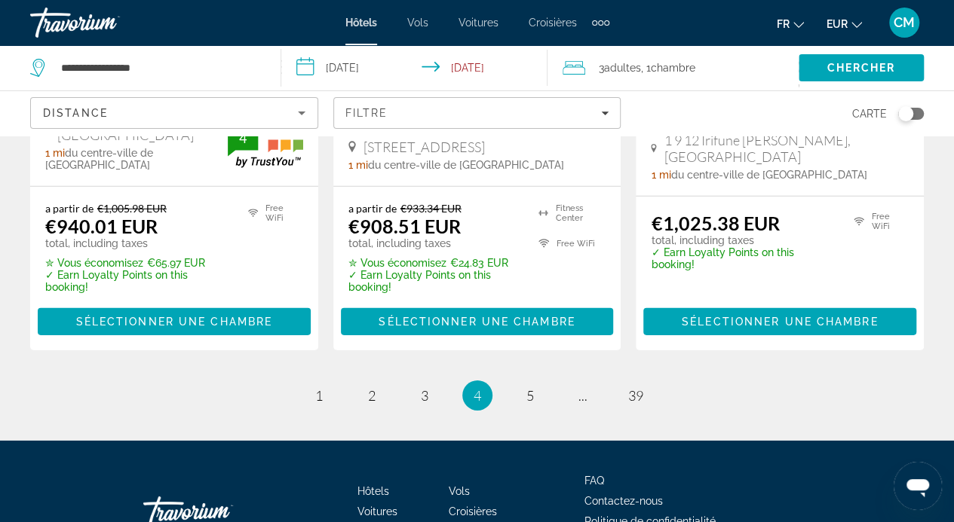
scroll to position [2173, 0]
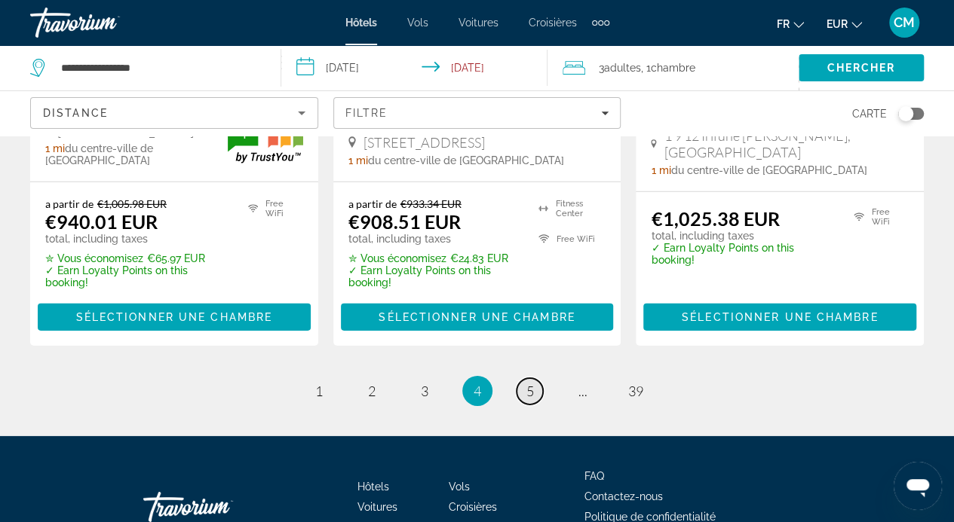
click at [526, 383] on span "5" at bounding box center [530, 391] width 8 height 17
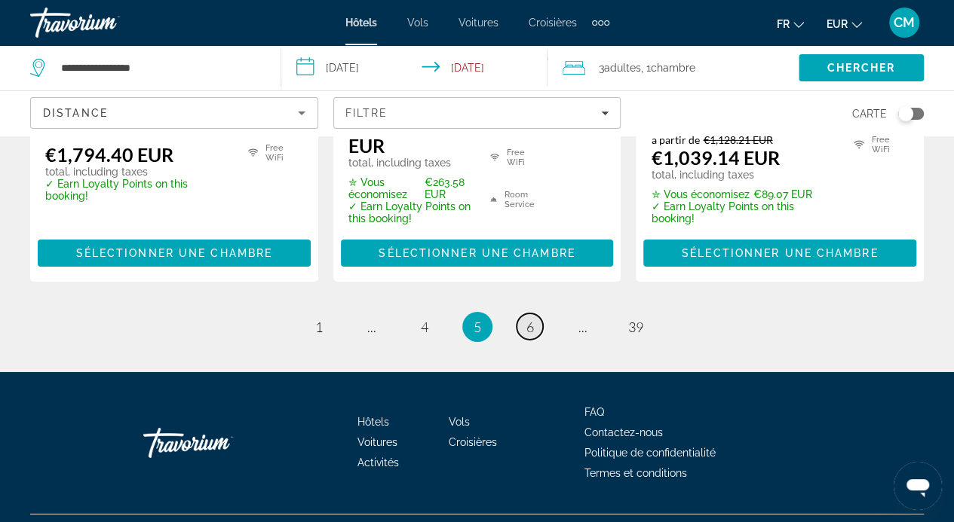
scroll to position [2328, 0]
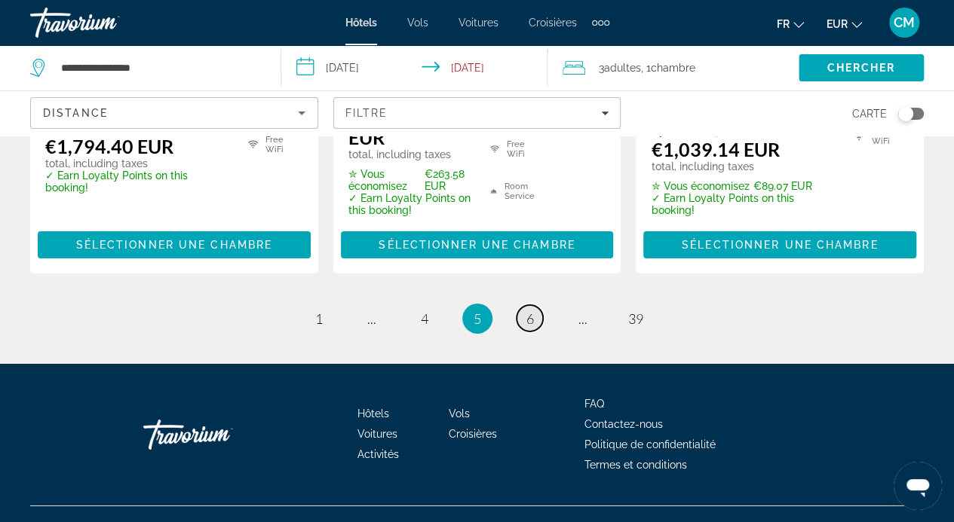
click at [528, 311] on span "6" at bounding box center [530, 319] width 8 height 17
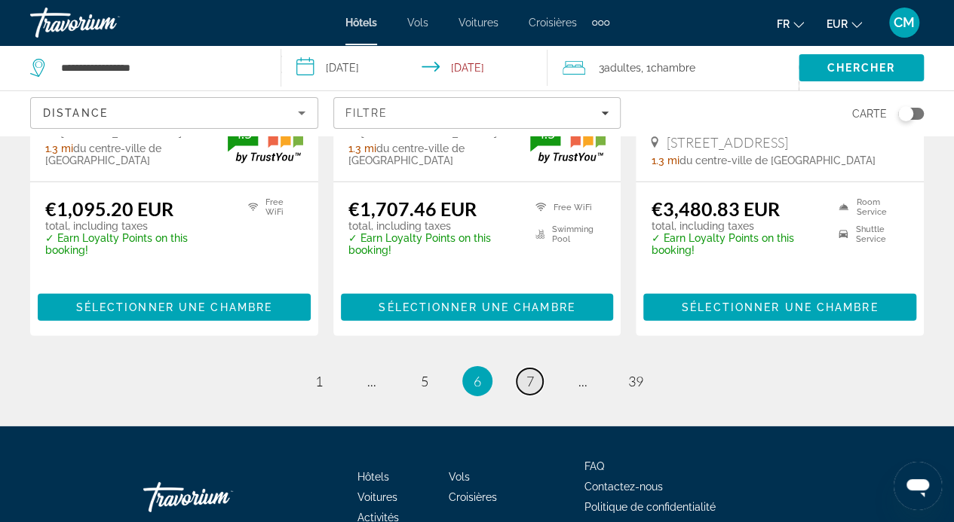
scroll to position [2193, 0]
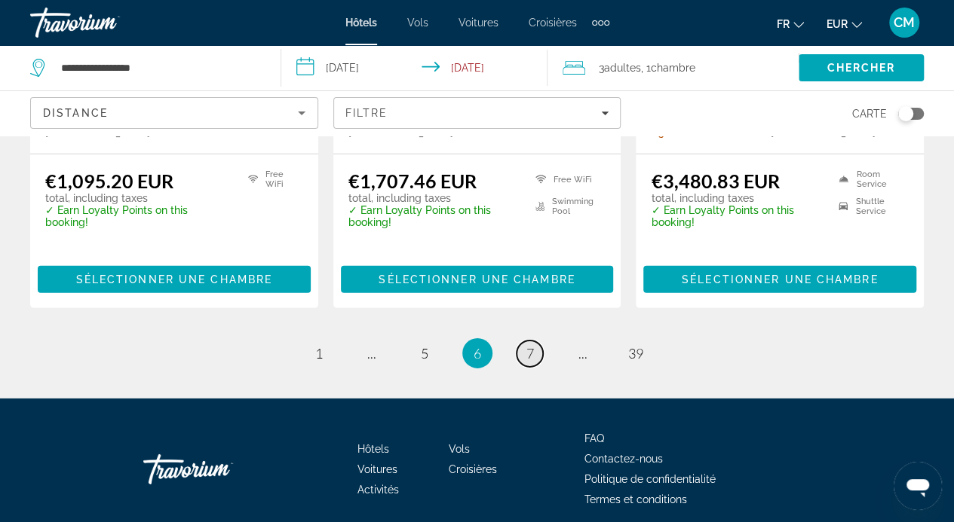
click at [533, 345] on span "7" at bounding box center [530, 353] width 8 height 17
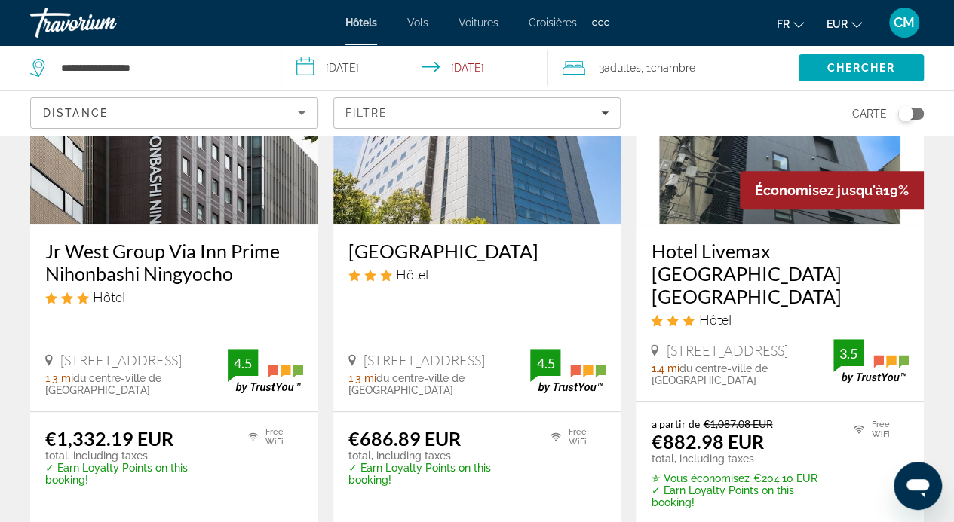
scroll to position [193, 0]
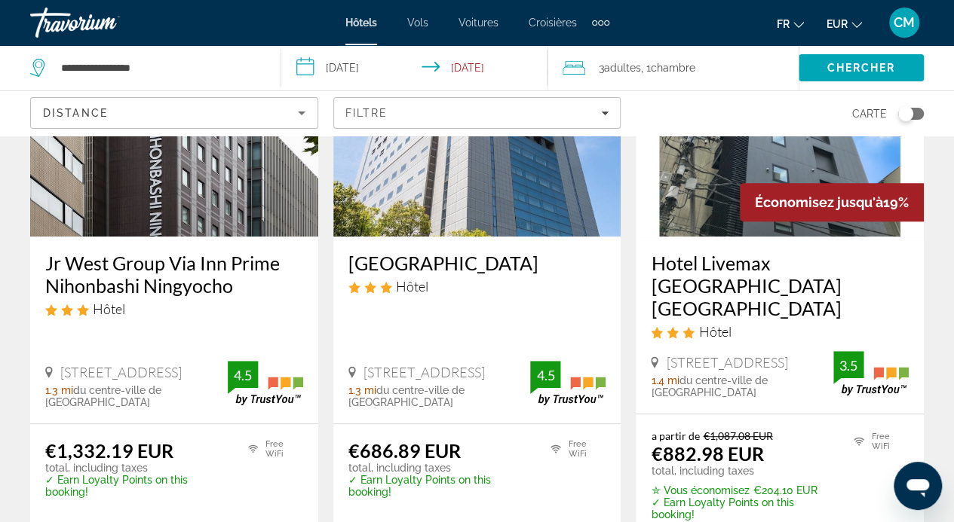
click at [458, 225] on img "Contenu principal" at bounding box center [477, 115] width 288 height 241
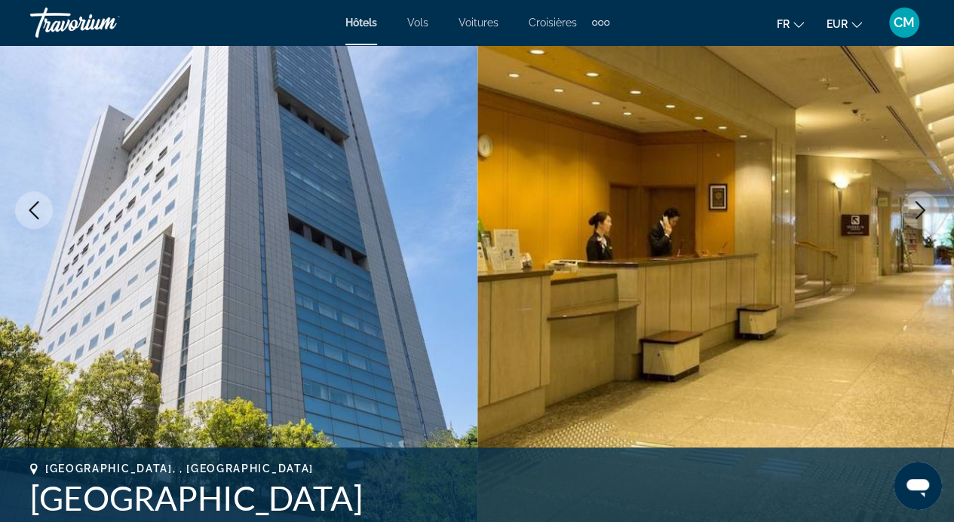
click at [911, 219] on icon "Next image" at bounding box center [920, 210] width 18 height 18
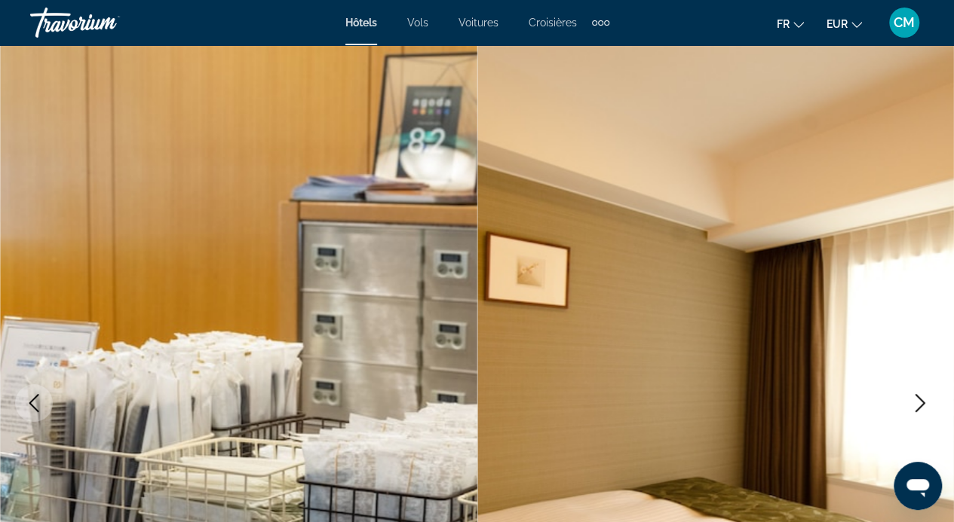
click at [911, 400] on icon "Next image" at bounding box center [920, 403] width 18 height 18
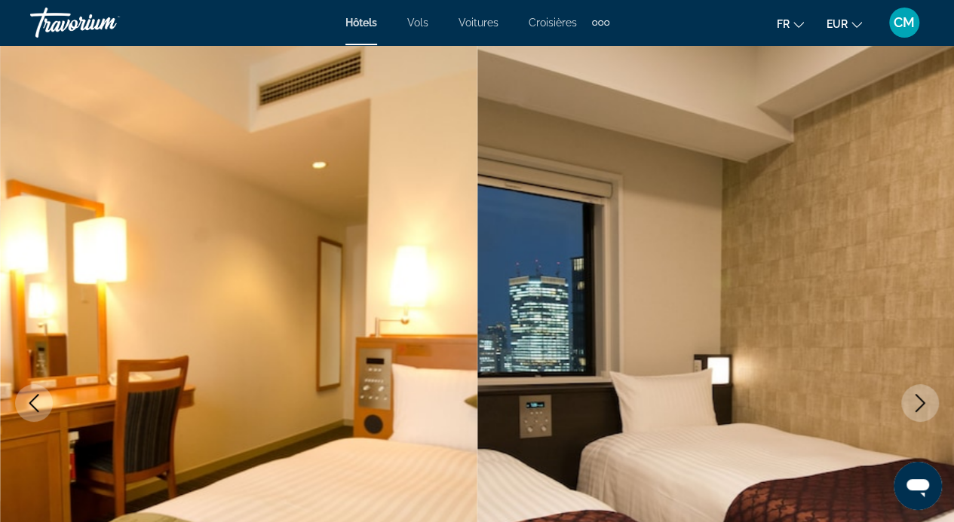
click at [911, 400] on icon "Next image" at bounding box center [920, 403] width 18 height 18
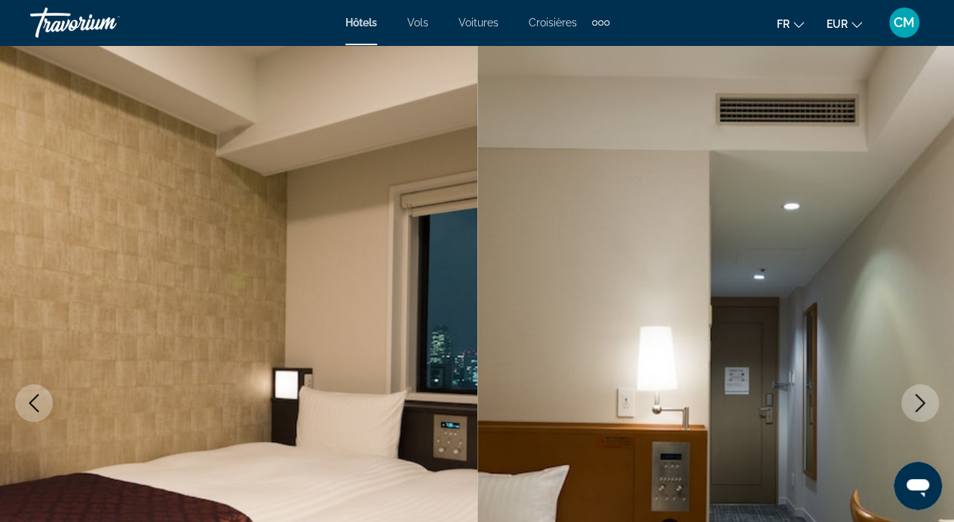
click at [911, 400] on icon "Next image" at bounding box center [920, 403] width 18 height 18
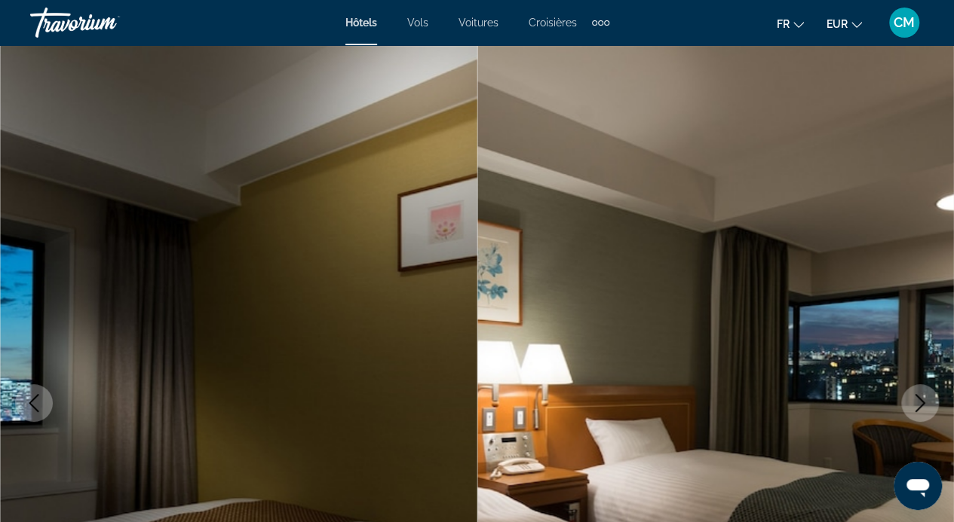
click at [911, 400] on icon "Next image" at bounding box center [920, 403] width 18 height 18
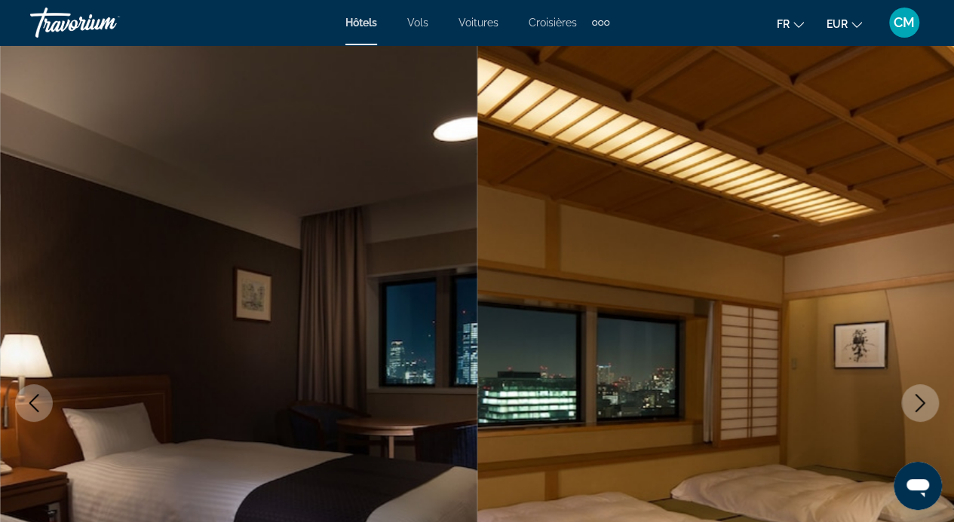
click at [911, 400] on icon "Next image" at bounding box center [920, 403] width 18 height 18
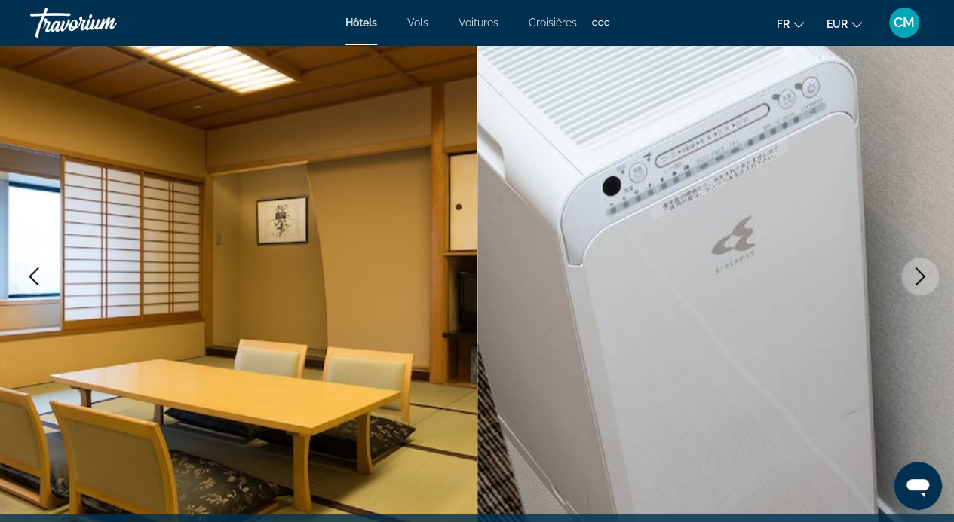
scroll to position [146, 0]
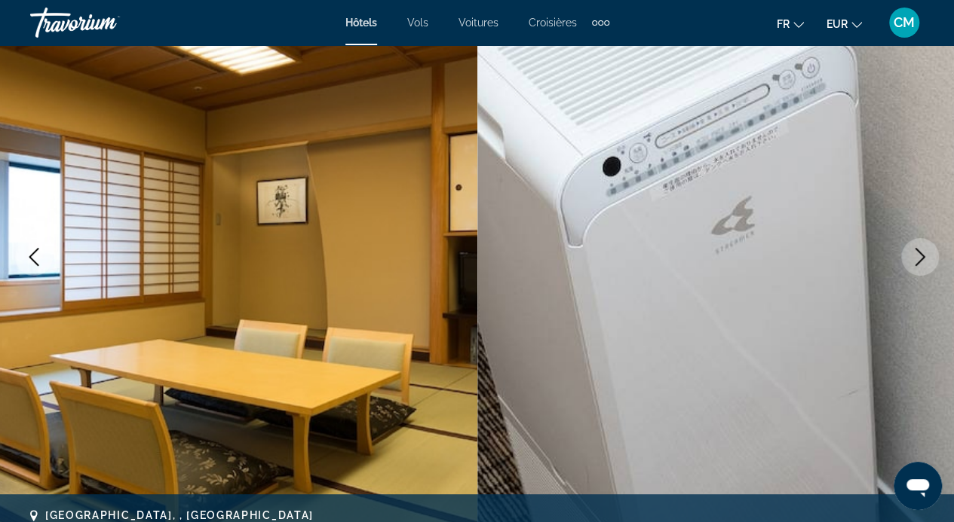
click at [926, 256] on icon "Next image" at bounding box center [920, 257] width 18 height 18
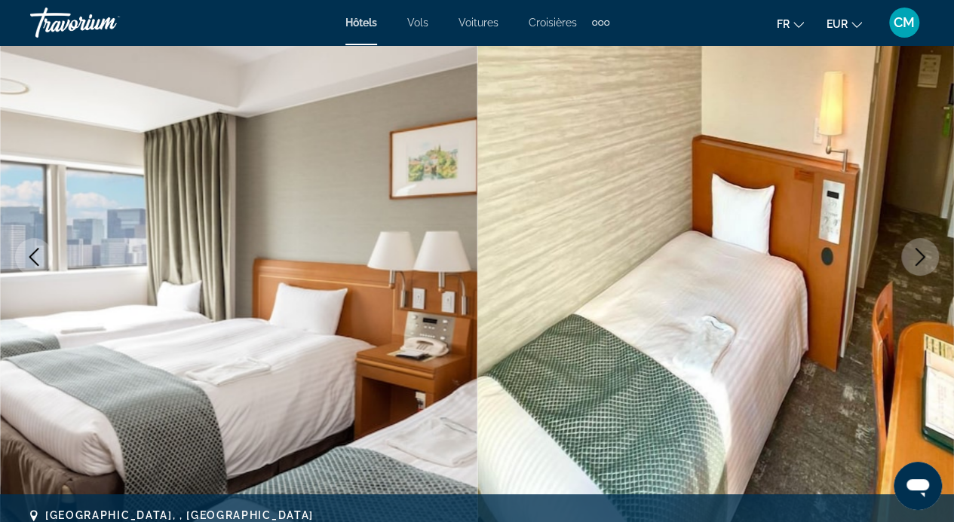
click at [926, 256] on icon "Next image" at bounding box center [920, 257] width 18 height 18
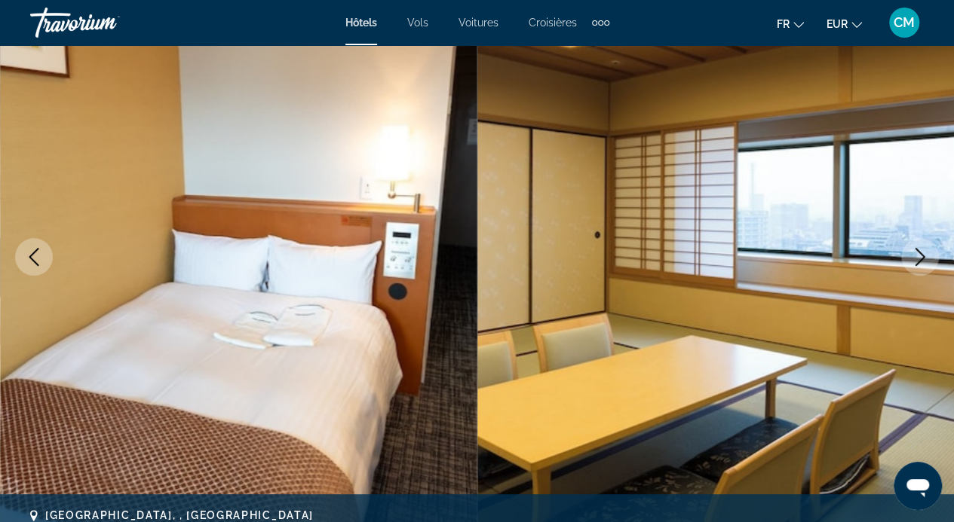
click at [926, 256] on icon "Next image" at bounding box center [920, 257] width 18 height 18
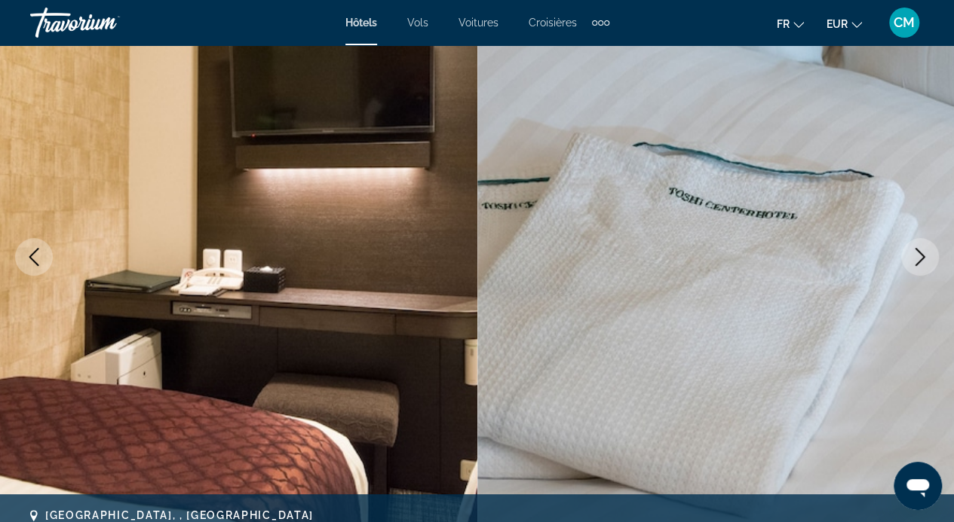
click at [926, 256] on icon "Next image" at bounding box center [920, 257] width 18 height 18
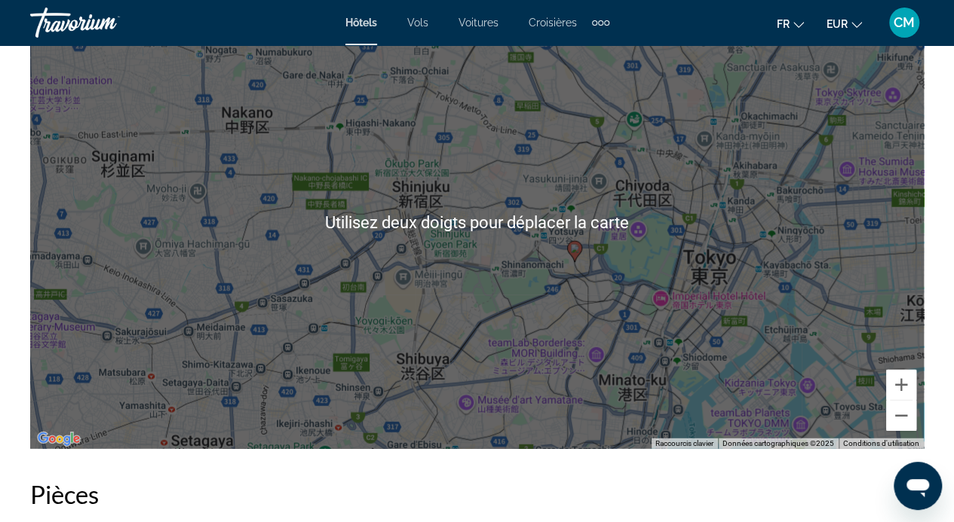
scroll to position [1673, 0]
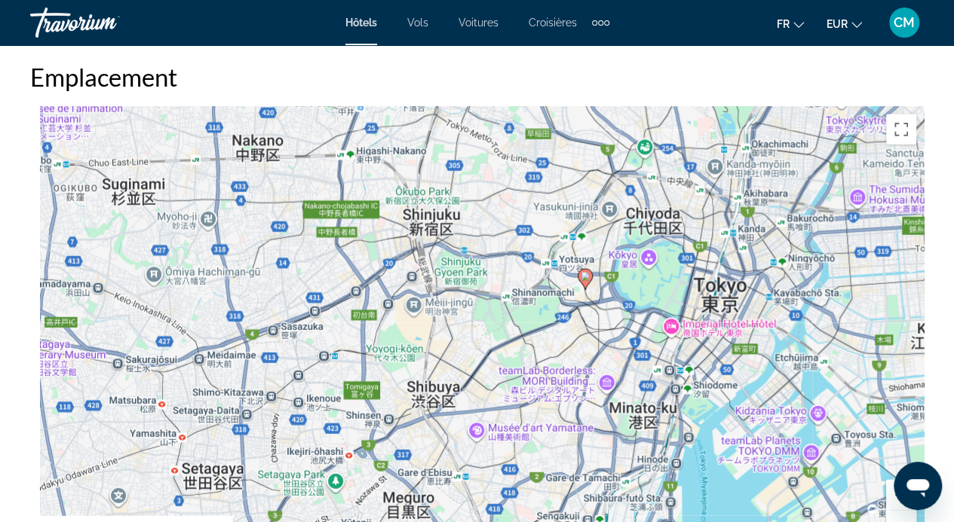
drag, startPoint x: 633, startPoint y: 298, endPoint x: 645, endPoint y: 213, distance: 86.0
click at [645, 213] on div "Pour activer le glissement avec le clavier, appuyez sur Alt+Entrée. Une fois ce…" at bounding box center [476, 333] width 893 height 452
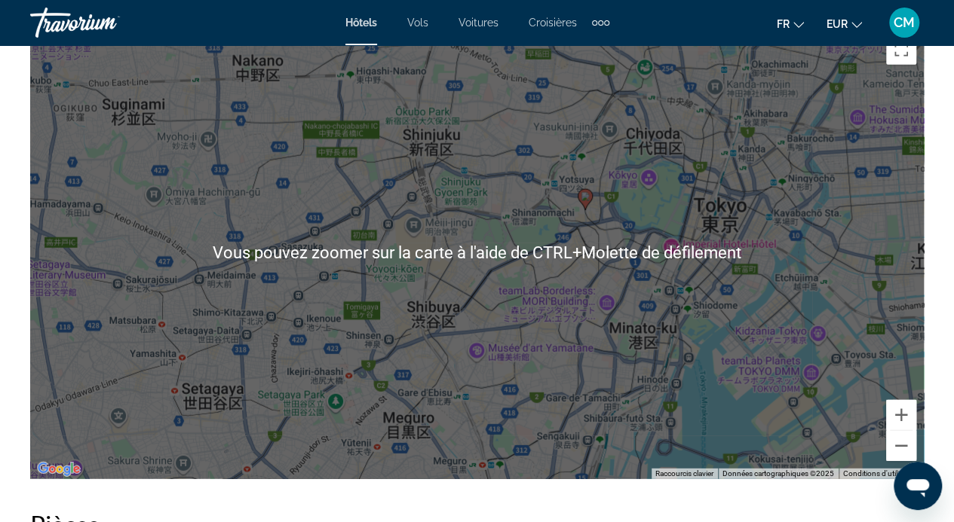
scroll to position [1722, 0]
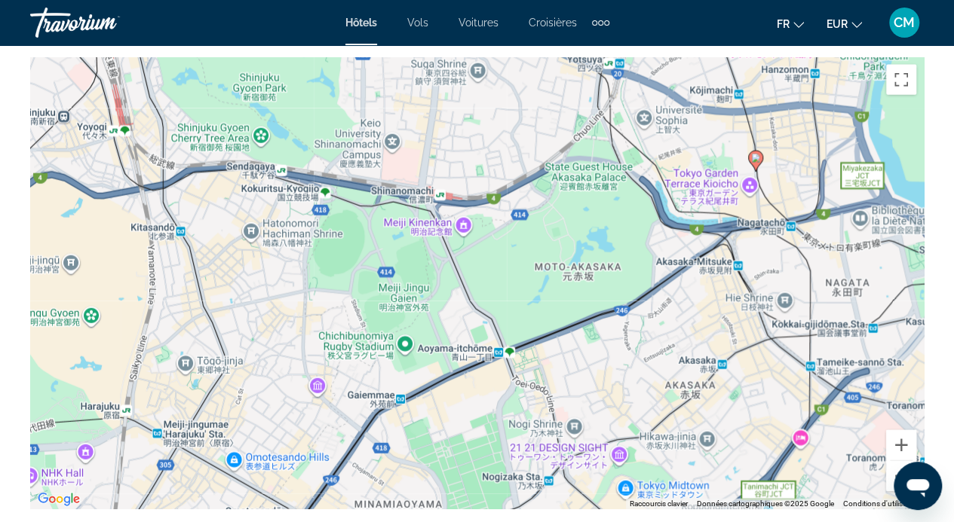
click at [527, 264] on div "Pour activer le glissement avec le clavier, appuyez sur Alt+Entrée. Une fois ce…" at bounding box center [476, 283] width 893 height 452
click at [684, 204] on div "Pour activer le glissement avec le clavier, appuyez sur Alt+Entrée. Une fois ce…" at bounding box center [476, 283] width 893 height 452
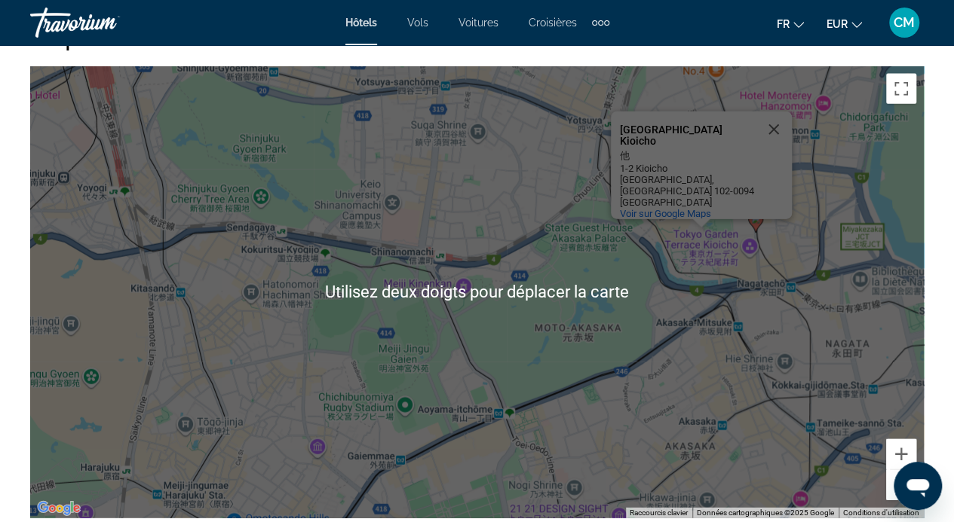
scroll to position [1721, 0]
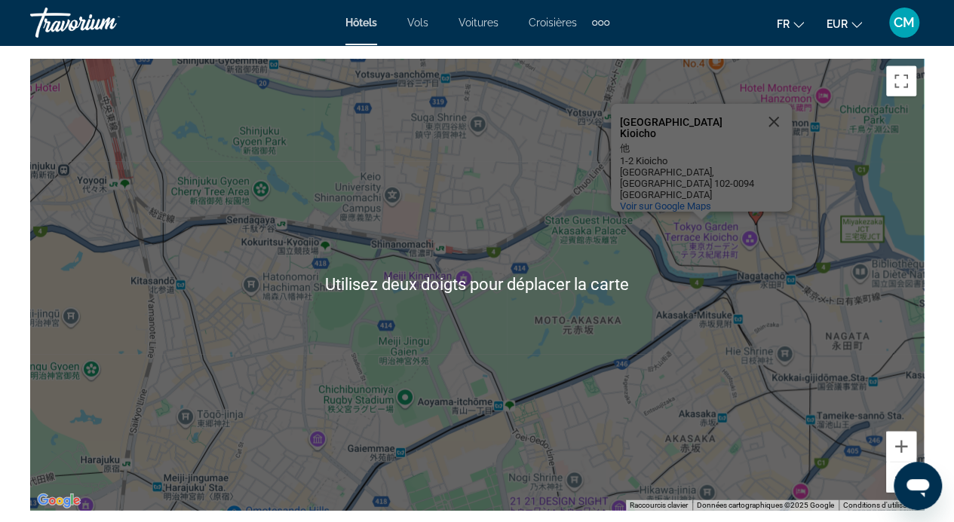
click at [859, 143] on div "Pour activer le glissement avec le clavier, appuyez sur Alt+Entrée. Une fois ce…" at bounding box center [476, 285] width 893 height 452
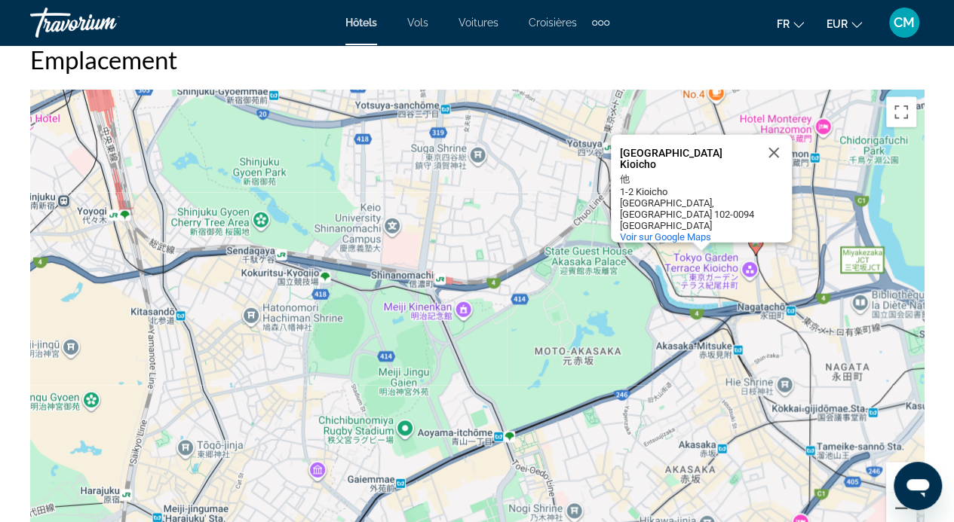
scroll to position [1692, 0]
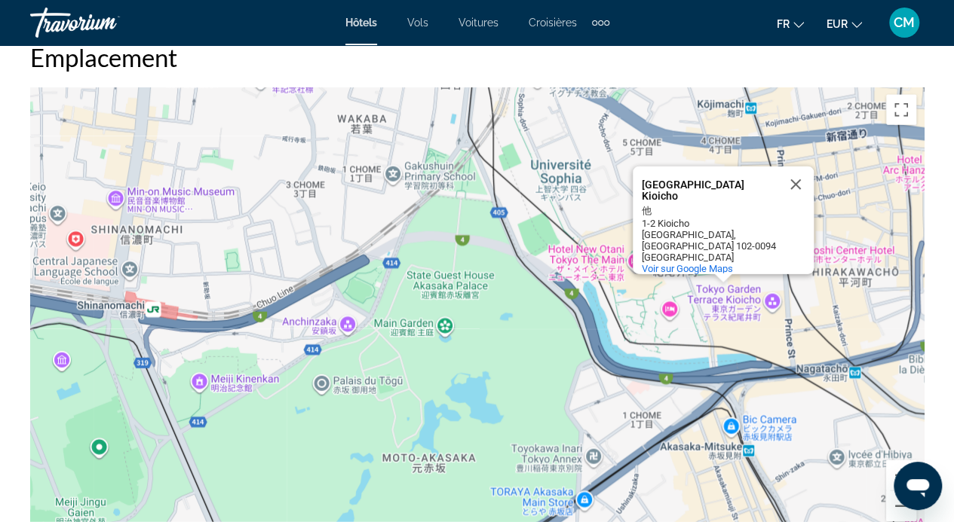
drag, startPoint x: 654, startPoint y: 295, endPoint x: 646, endPoint y: 332, distance: 37.7
click at [646, 332] on div "Pour activer le glissement avec le clavier, appuyez sur Alt+Entrée. Une fois ce…" at bounding box center [476, 313] width 893 height 452
drag, startPoint x: 940, startPoint y: 141, endPoint x: 848, endPoint y: 51, distance: 128.5
click at [799, 185] on button "Fermer" at bounding box center [795, 185] width 36 height 36
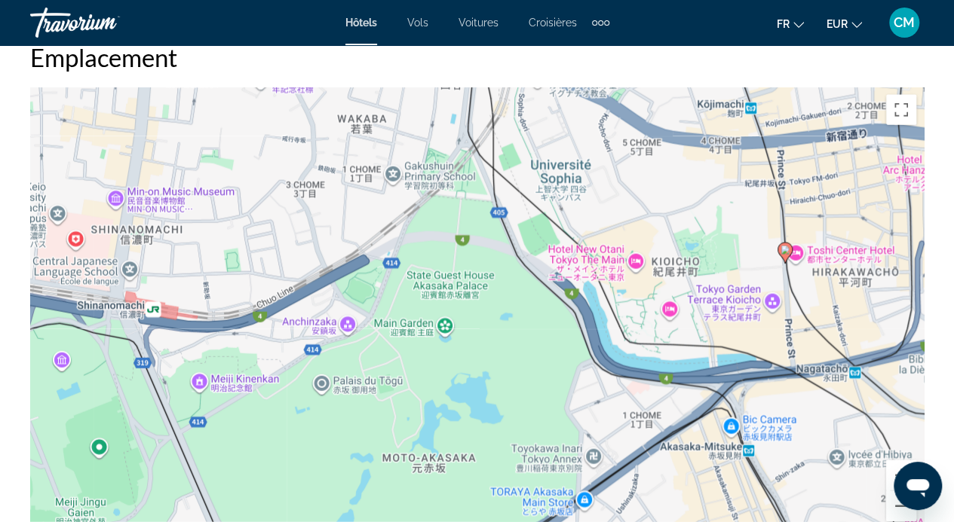
click at [787, 253] on image "Contenu principal" at bounding box center [784, 250] width 9 height 9
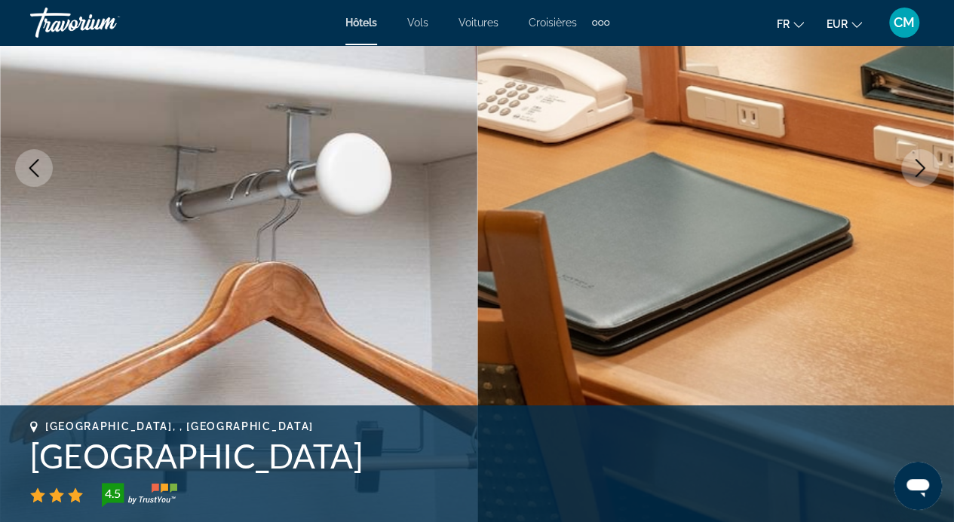
scroll to position [249, 0]
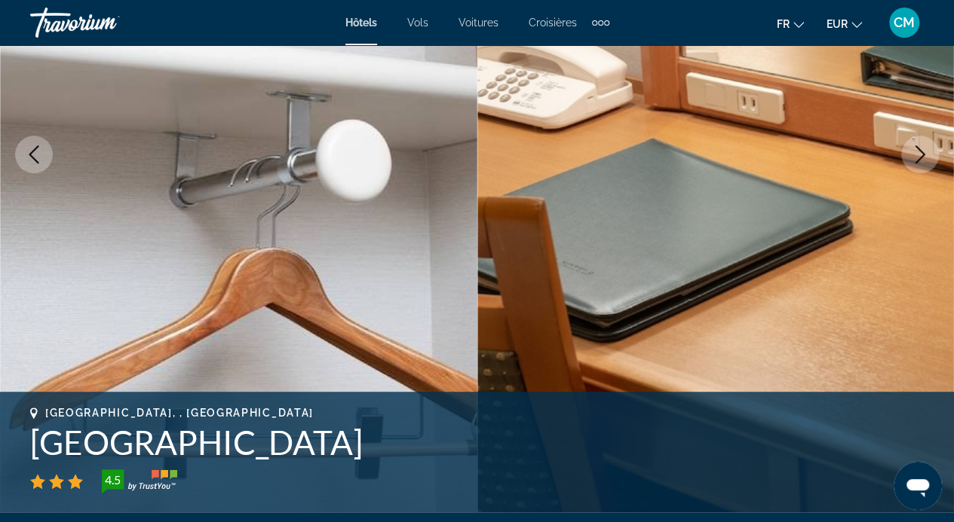
click at [908, 164] on button "Next image" at bounding box center [920, 155] width 38 height 38
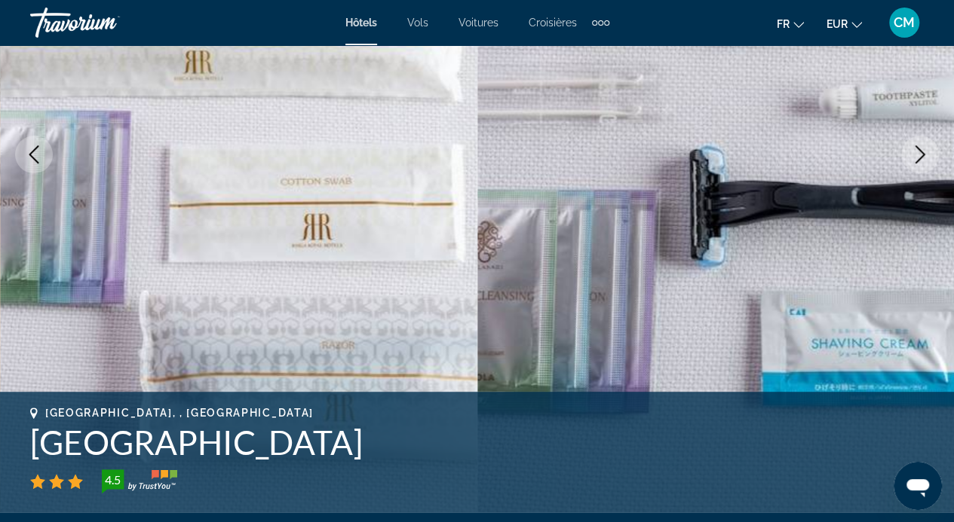
click at [908, 164] on button "Next image" at bounding box center [920, 155] width 38 height 38
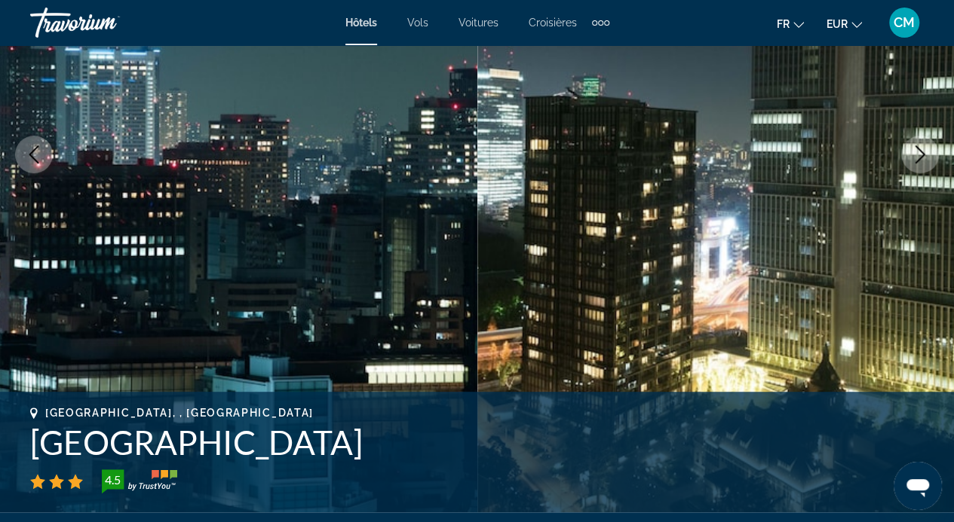
click at [908, 164] on button "Next image" at bounding box center [920, 155] width 38 height 38
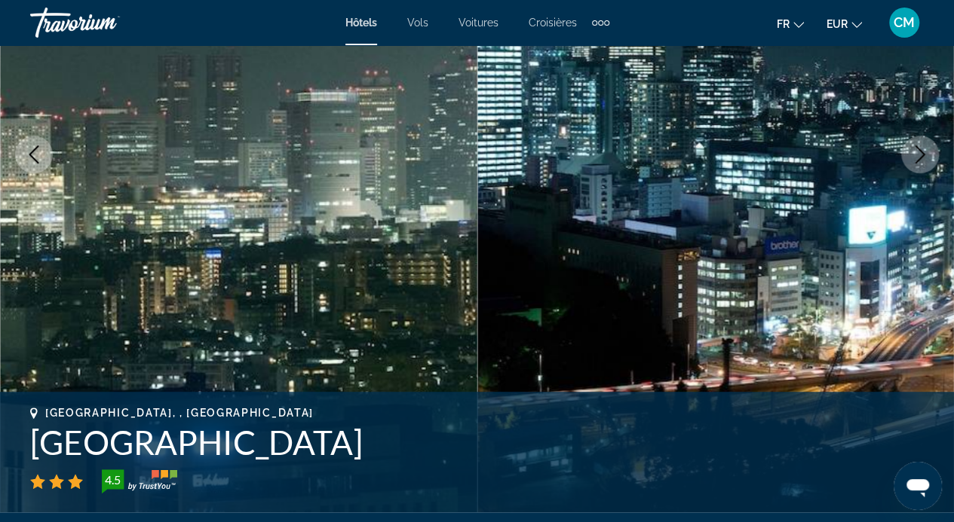
click at [908, 164] on button "Next image" at bounding box center [920, 155] width 38 height 38
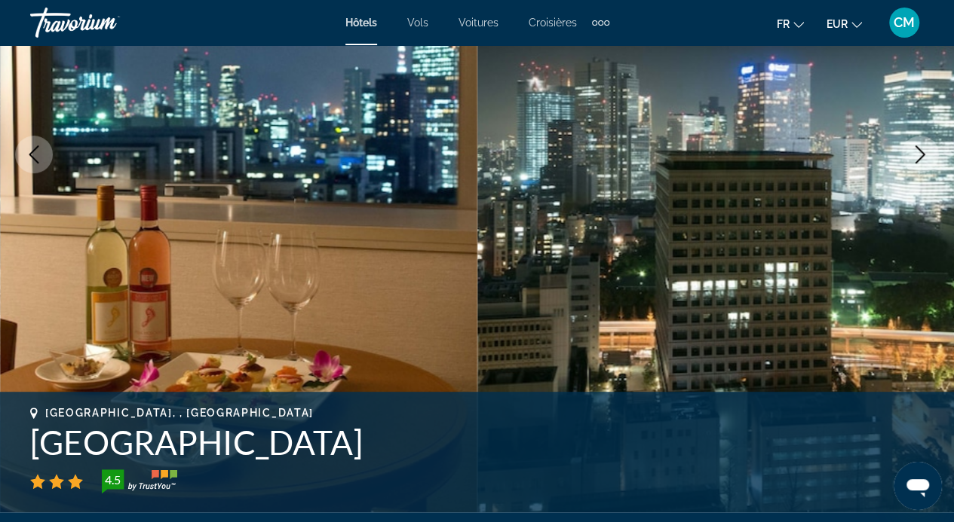
click at [908, 164] on button "Next image" at bounding box center [920, 155] width 38 height 38
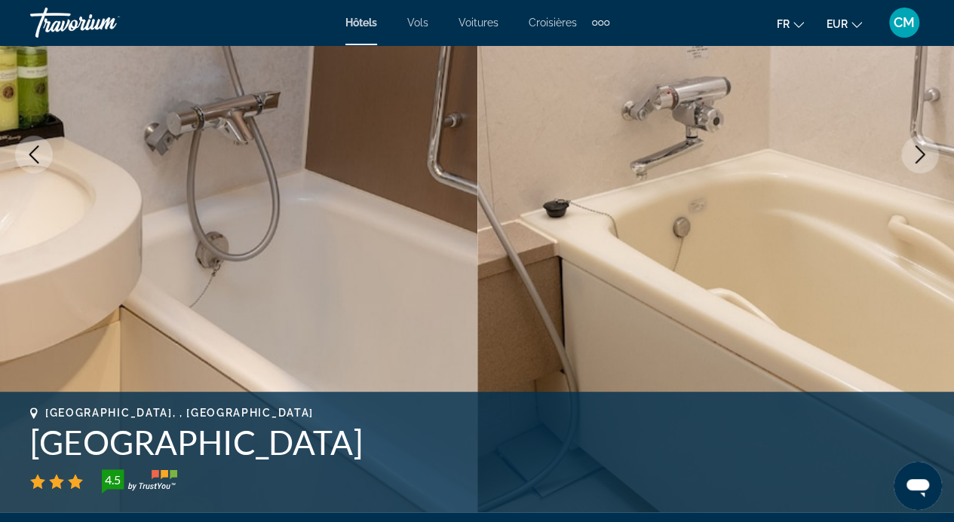
click at [908, 164] on button "Next image" at bounding box center [920, 155] width 38 height 38
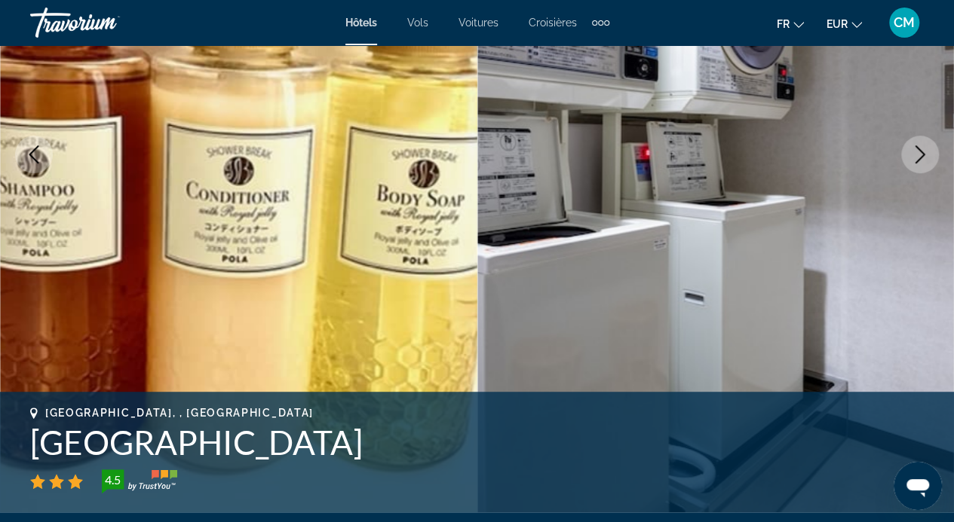
click at [908, 164] on button "Next image" at bounding box center [920, 155] width 38 height 38
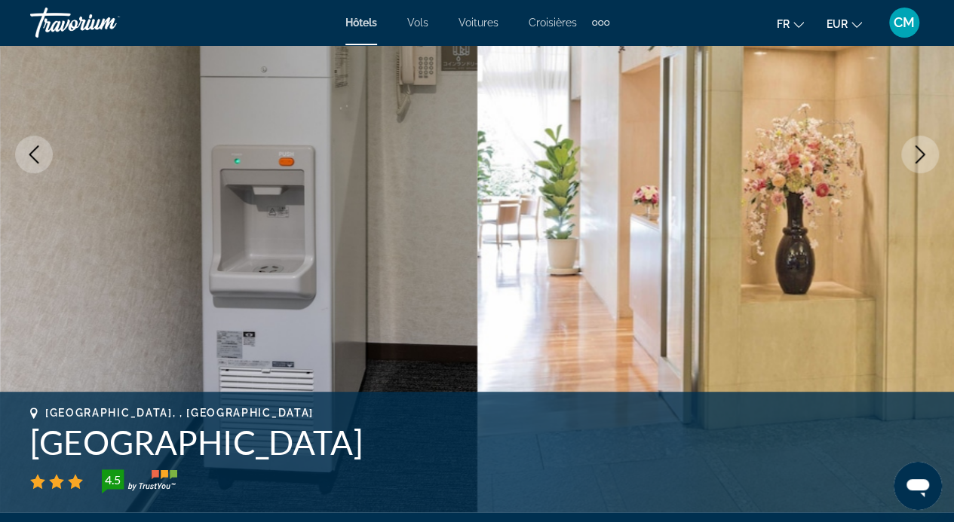
click at [908, 164] on button "Next image" at bounding box center [920, 155] width 38 height 38
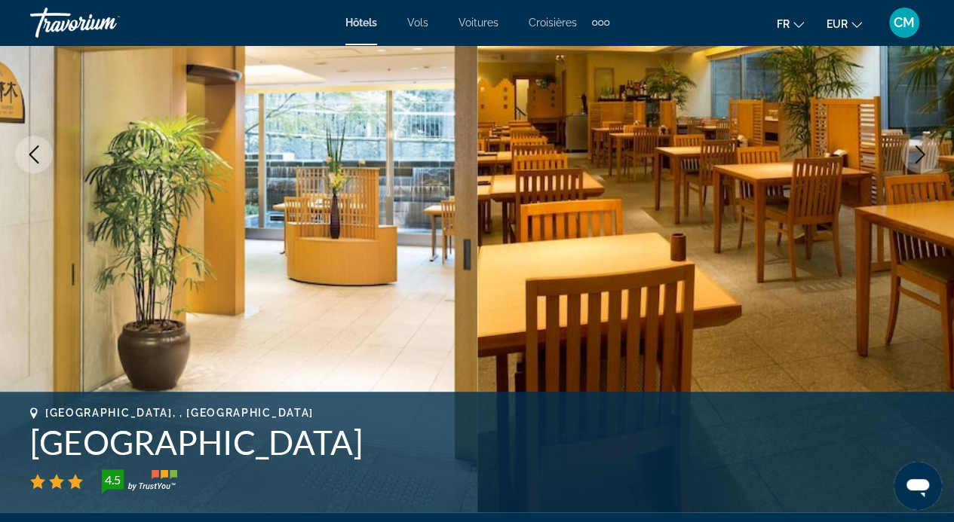
click at [908, 164] on button "Next image" at bounding box center [920, 155] width 38 height 38
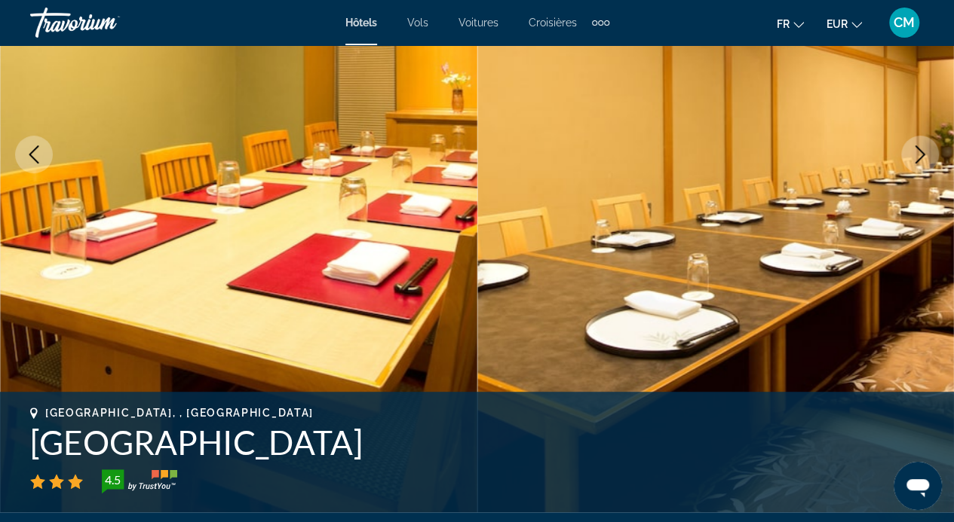
click at [908, 164] on button "Next image" at bounding box center [920, 155] width 38 height 38
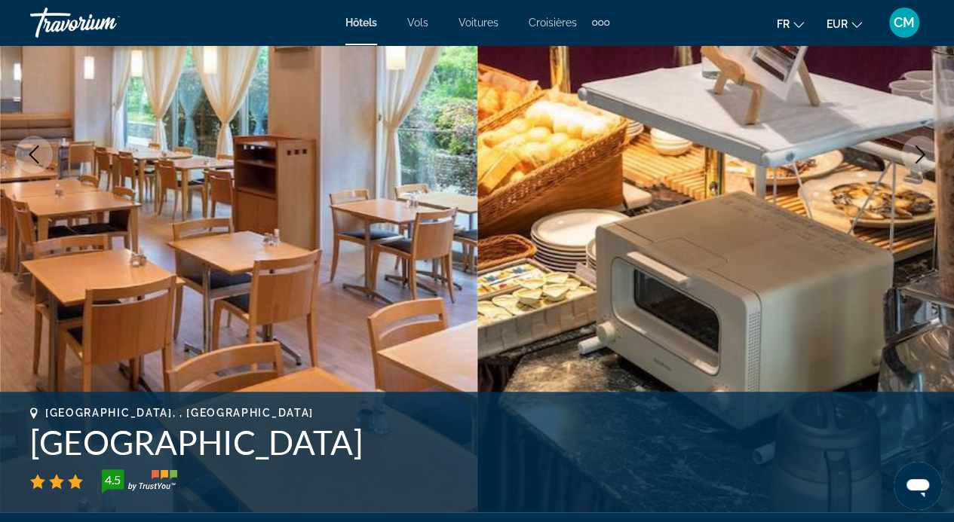
drag, startPoint x: 784, startPoint y: 450, endPoint x: 962, endPoint y: 415, distance: 181.2
click at [953, 274] on html "Passer au contenu principal Hôtels Vols Voitures Croisières Activités Hôtels Vo…" at bounding box center [477, 12] width 954 height 522
click at [827, 293] on img "Contenu principal" at bounding box center [715, 154] width 477 height 716
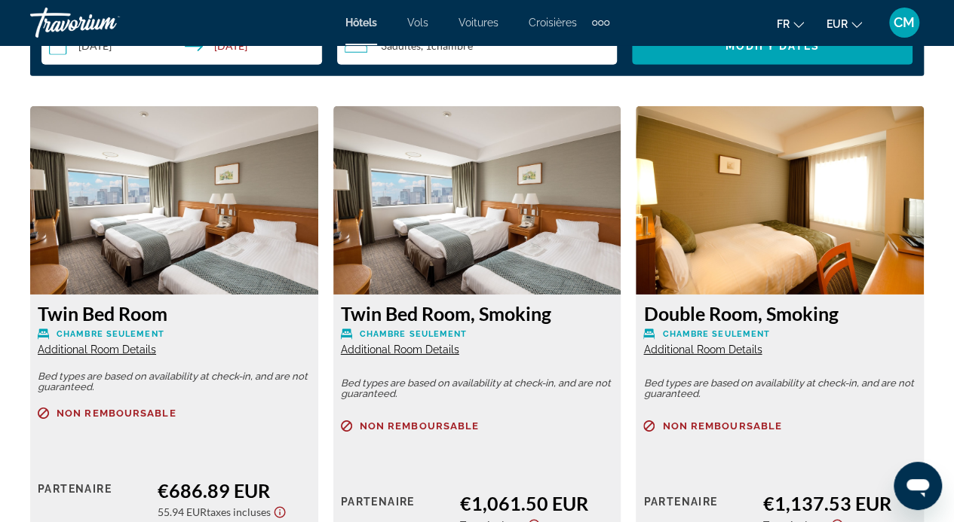
scroll to position [2471, 0]
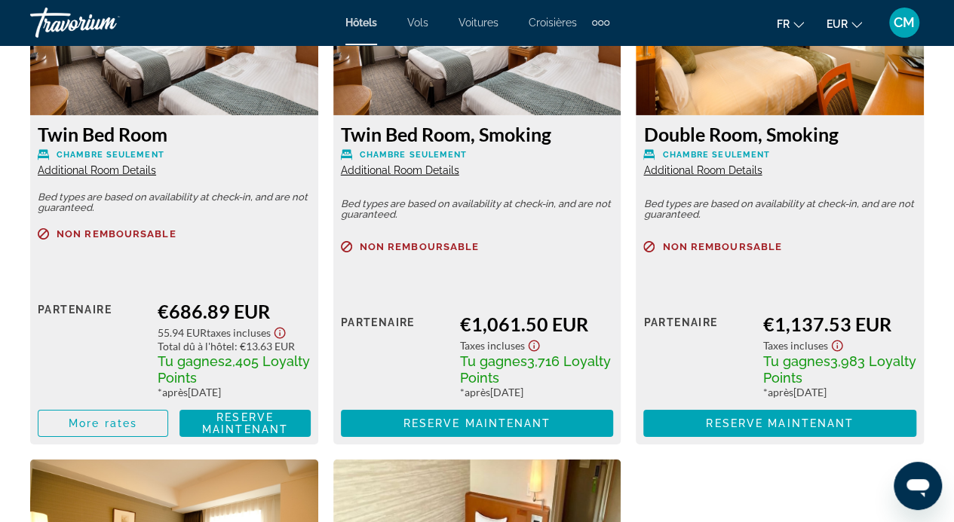
click at [106, 170] on span "Additional Room Details" at bounding box center [97, 170] width 118 height 12
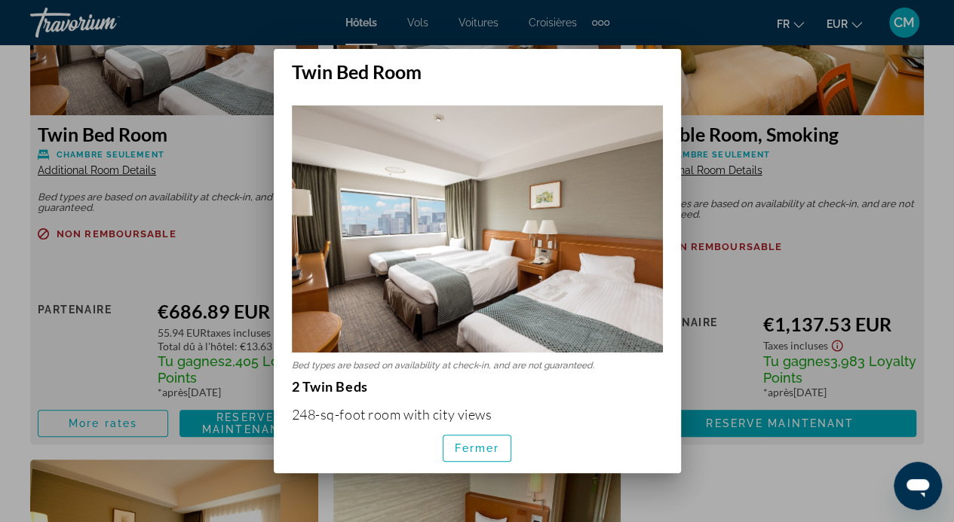
scroll to position [0, 0]
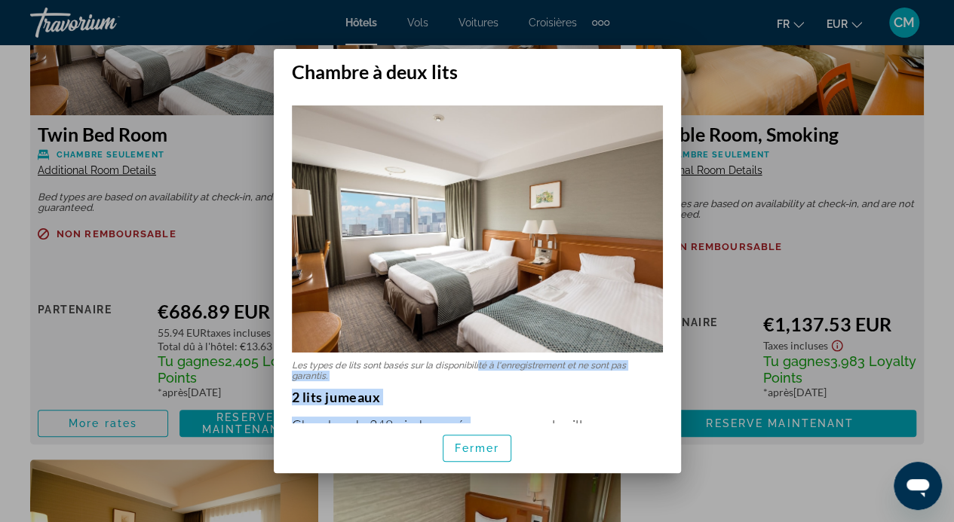
drag, startPoint x: 470, startPoint y: 420, endPoint x: 478, endPoint y: 363, distance: 57.0
click at [478, 363] on div "Les types de lits sont basés sur la disponibilité à l'enregistrement et ne sont…" at bounding box center [477, 252] width 407 height 339
click at [446, 389] on p "2 lits jumeaux" at bounding box center [477, 397] width 371 height 17
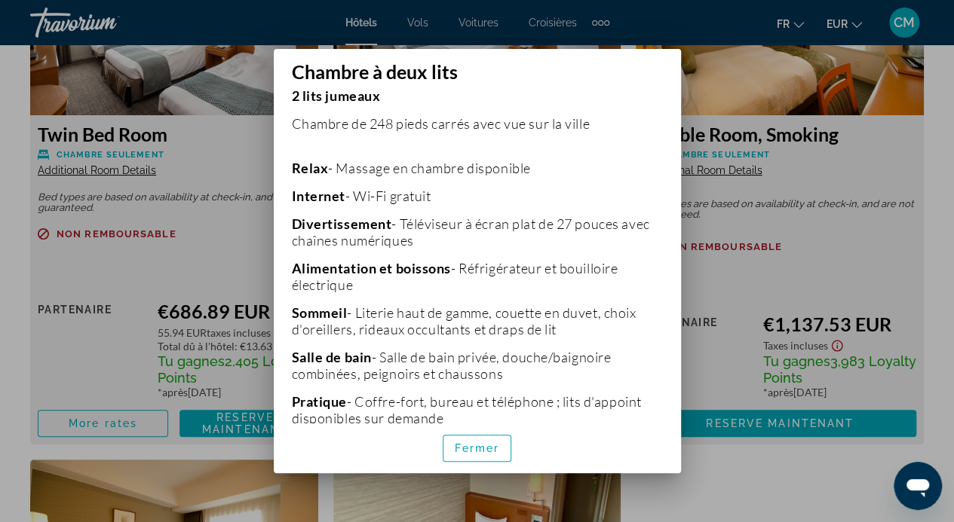
scroll to position [380, 0]
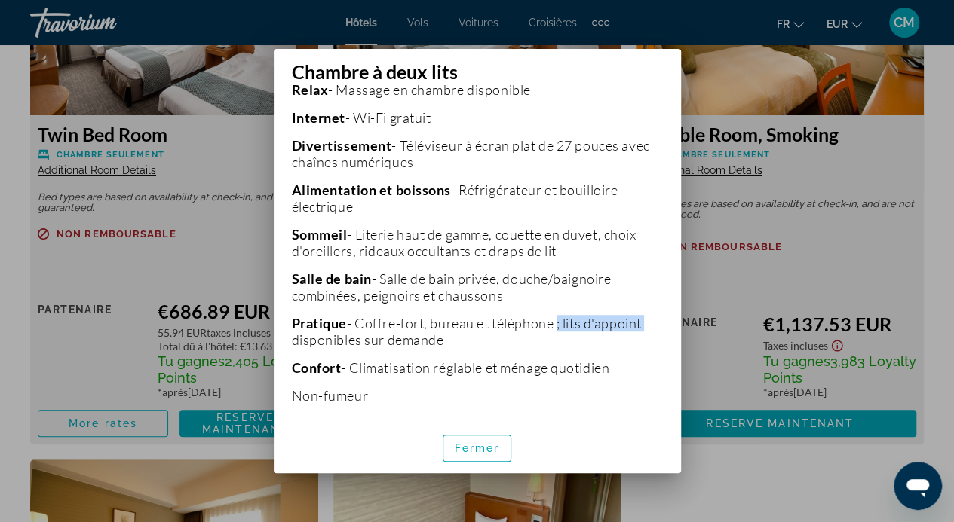
drag, startPoint x: 554, startPoint y: 305, endPoint x: 675, endPoint y: 308, distance: 120.6
click at [675, 308] on div "Les types de lits sont basés sur la disponibilité à l'enregistrement et ne sont…" at bounding box center [477, 252] width 407 height 339
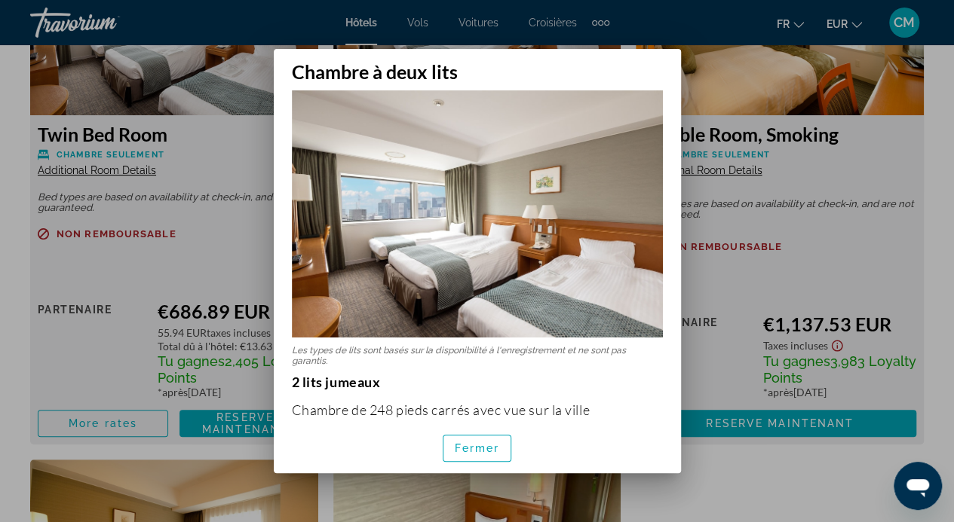
scroll to position [0, 0]
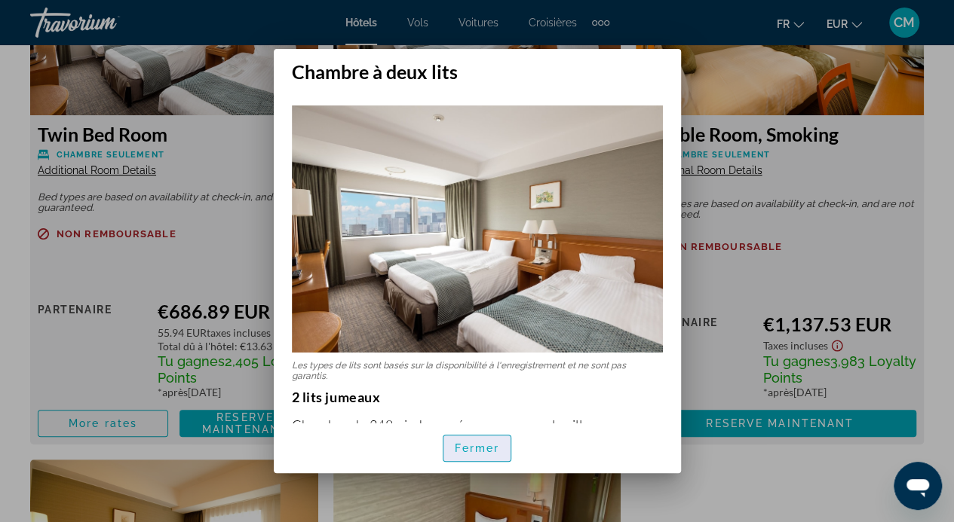
click at [470, 451] on font "Fermer" at bounding box center [477, 448] width 45 height 12
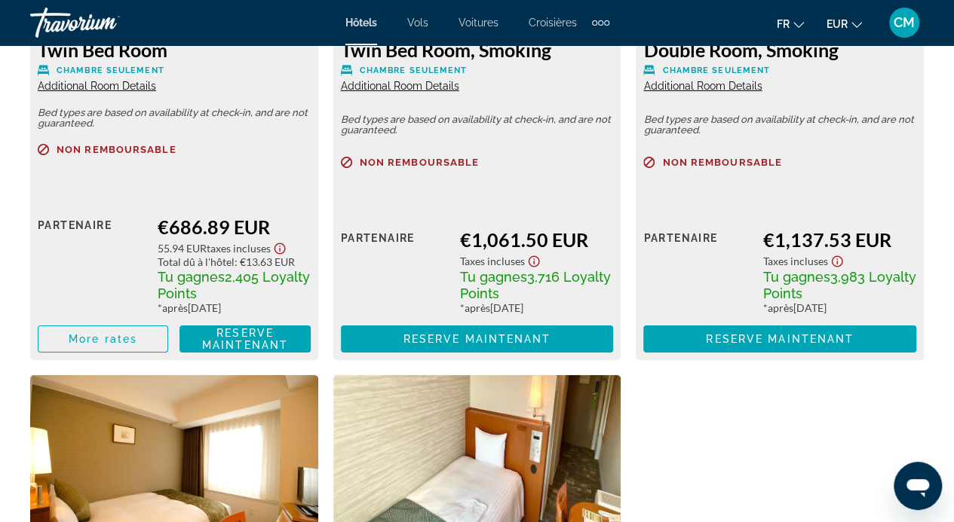
scroll to position [2556, 0]
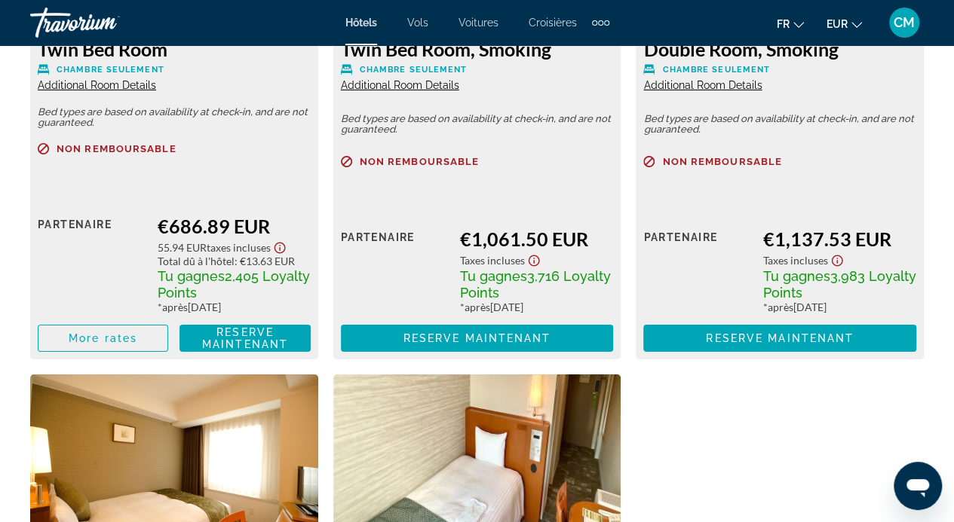
drag, startPoint x: 476, startPoint y: 449, endPoint x: 191, endPoint y: 488, distance: 288.3
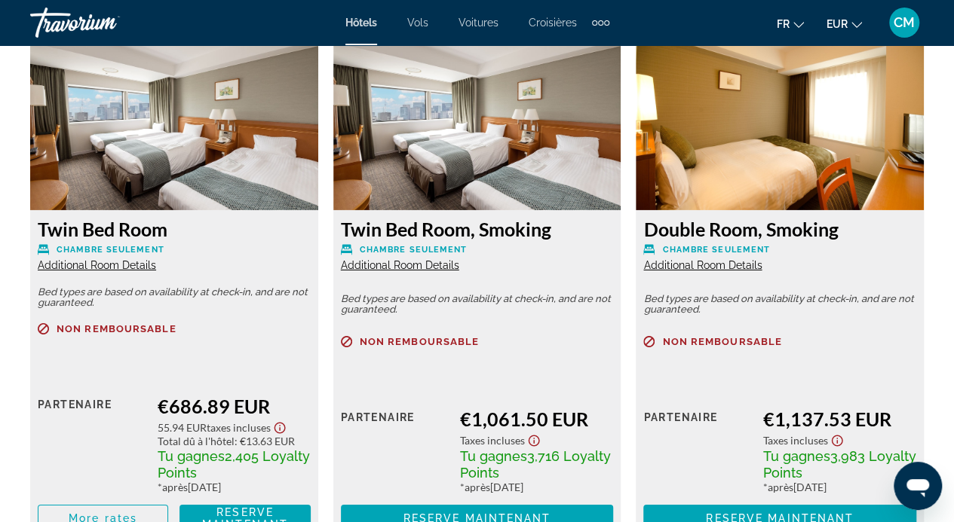
scroll to position [2444, 0]
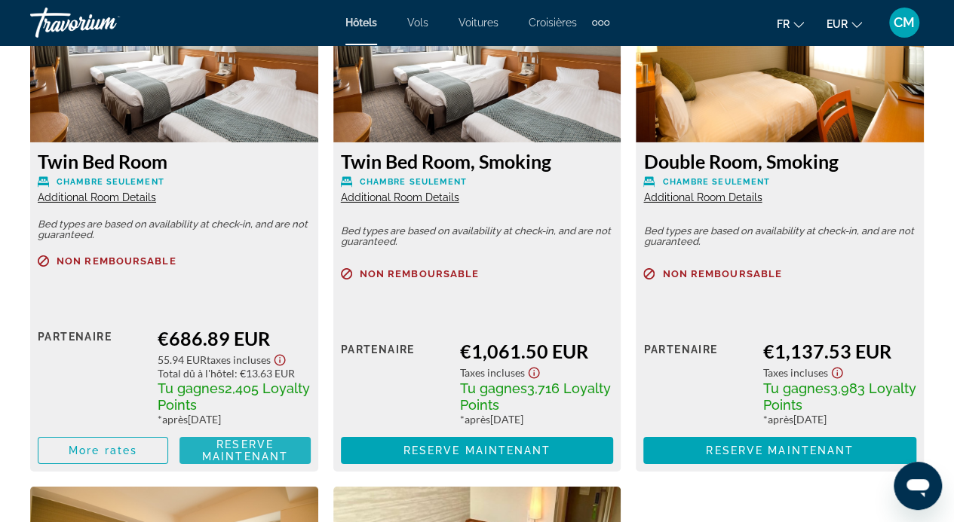
click at [246, 443] on span "Reserve maintenant" at bounding box center [245, 451] width 86 height 24
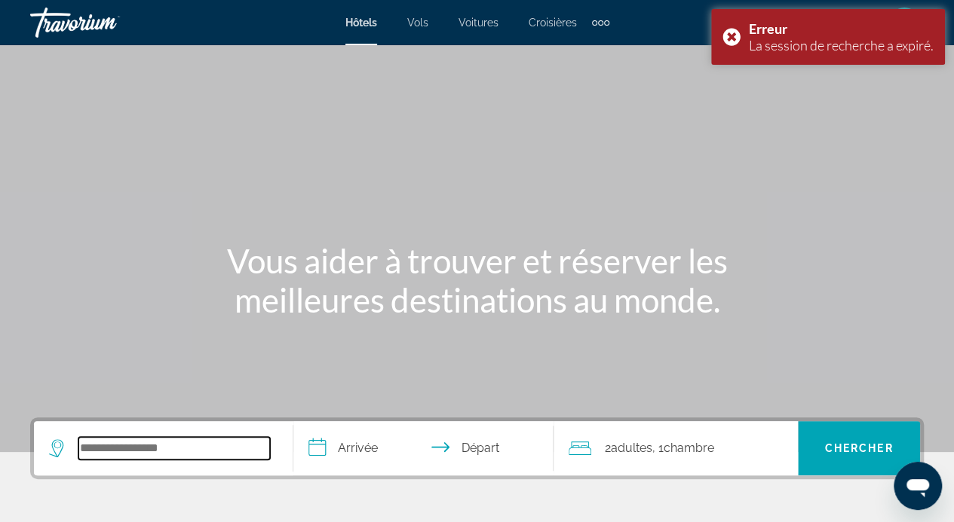
click at [187, 450] on input "Search hotel destination" at bounding box center [173, 448] width 191 height 23
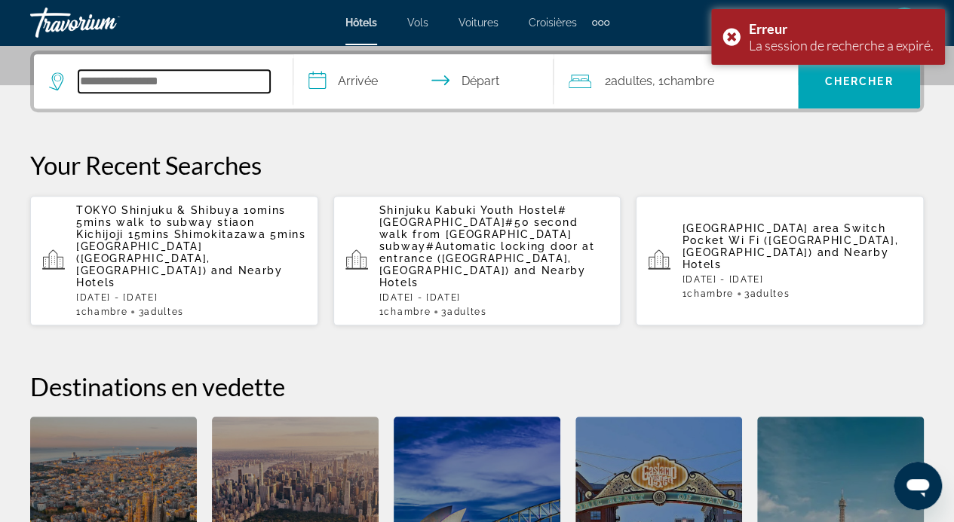
scroll to position [368, 0]
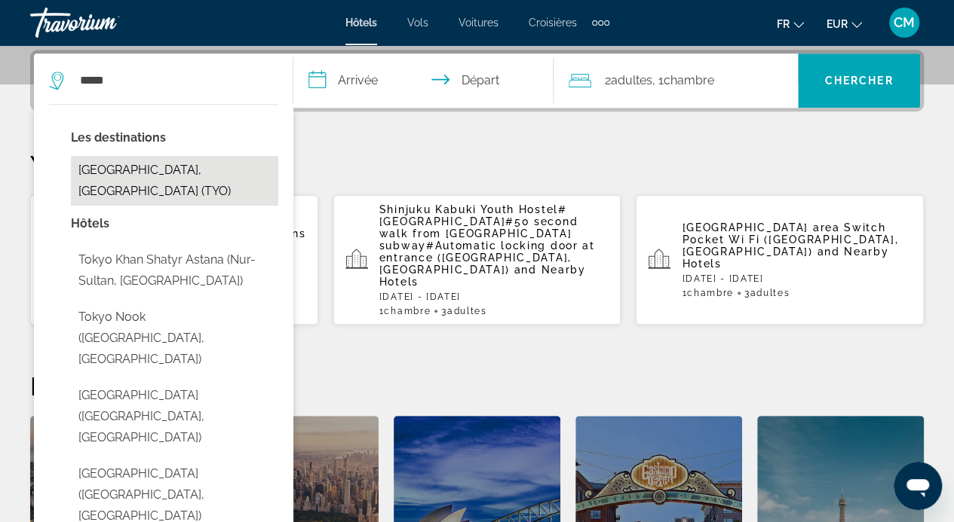
click at [127, 171] on button "[GEOGRAPHIC_DATA], [GEOGRAPHIC_DATA] (TYO)" at bounding box center [174, 181] width 207 height 50
type input "**********"
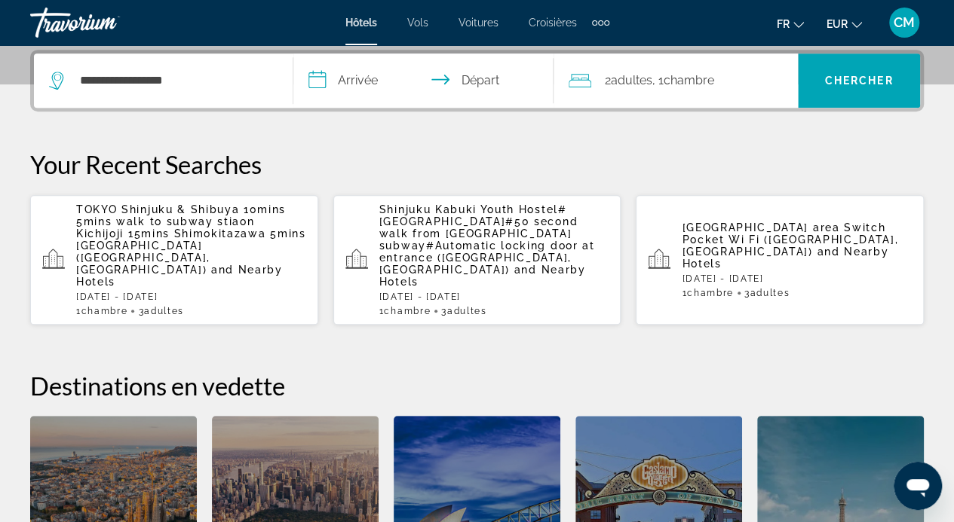
click at [372, 84] on input "**********" at bounding box center [425, 83] width 265 height 59
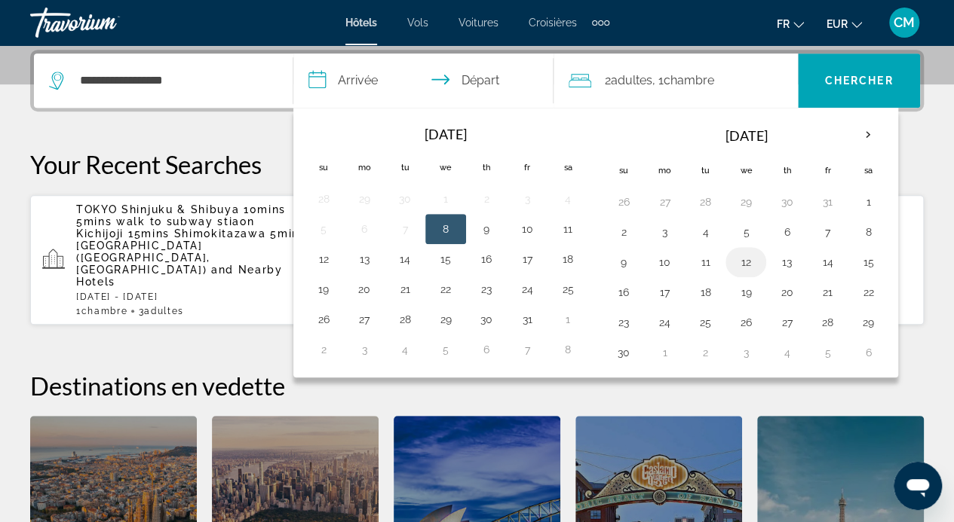
click at [738, 259] on button "12" at bounding box center [745, 262] width 24 height 21
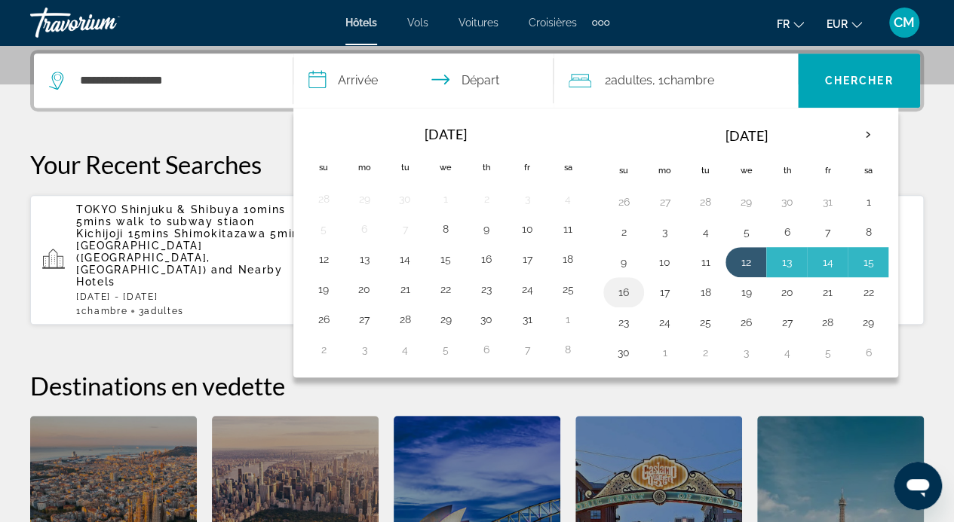
click at [628, 289] on button "16" at bounding box center [623, 292] width 24 height 21
type input "**********"
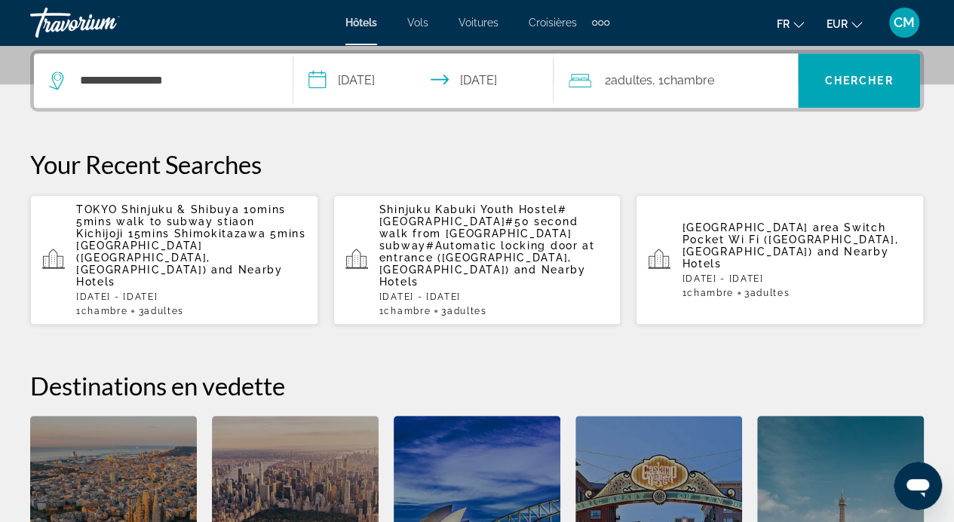
click at [628, 289] on div "[GEOGRAPHIC_DATA] 5mins walk to subway stiaon Kichijoji 15mins Shimokitazawa 5m…" at bounding box center [476, 259] width 893 height 131
click at [633, 81] on span "Adultes" at bounding box center [631, 80] width 41 height 14
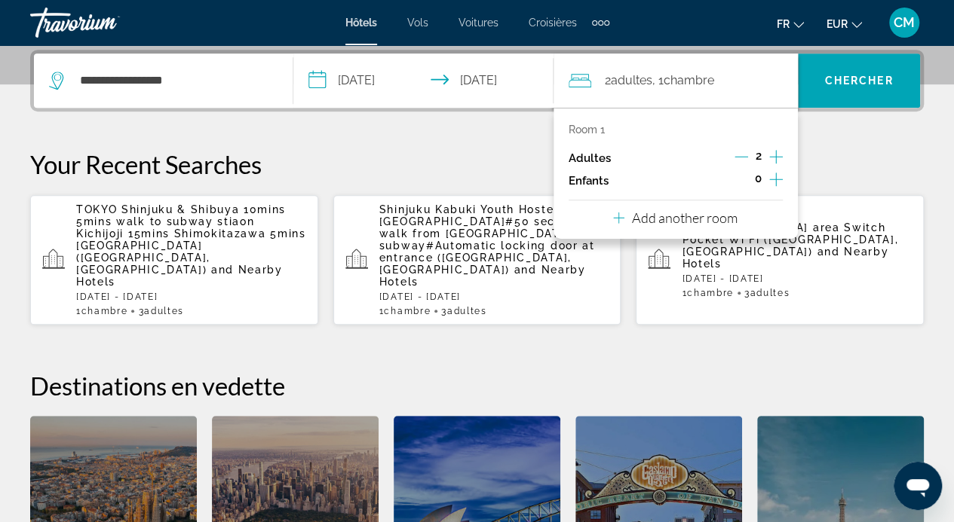
click at [773, 158] on icon "Increment adults" at bounding box center [776, 157] width 14 height 18
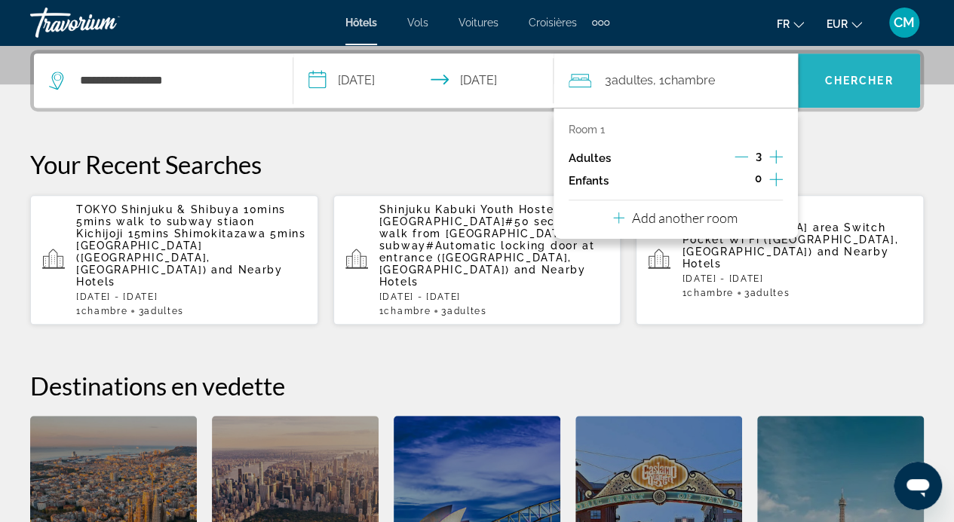
click at [839, 89] on span "Search" at bounding box center [858, 81] width 122 height 36
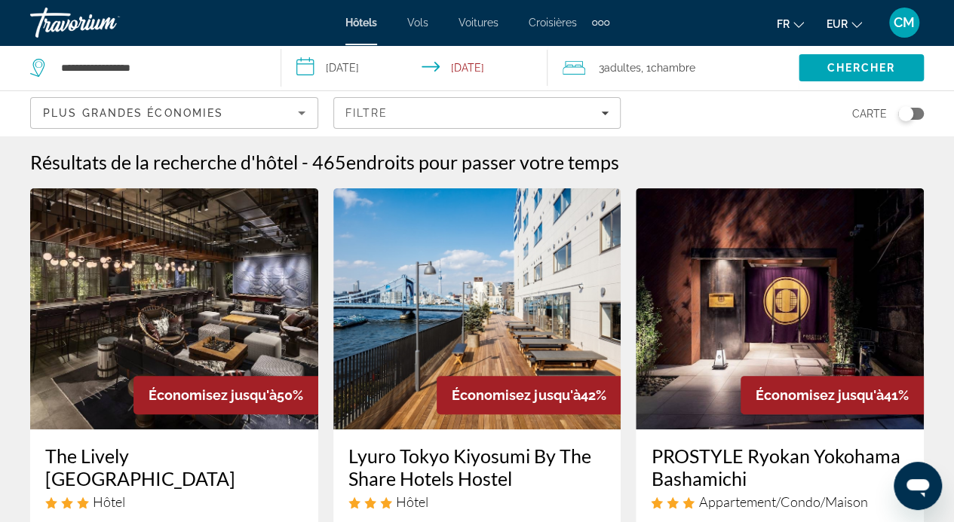
drag, startPoint x: 908, startPoint y: 112, endPoint x: 917, endPoint y: 118, distance: 11.5
click at [917, 118] on div "Toggle map" at bounding box center [911, 114] width 26 height 12
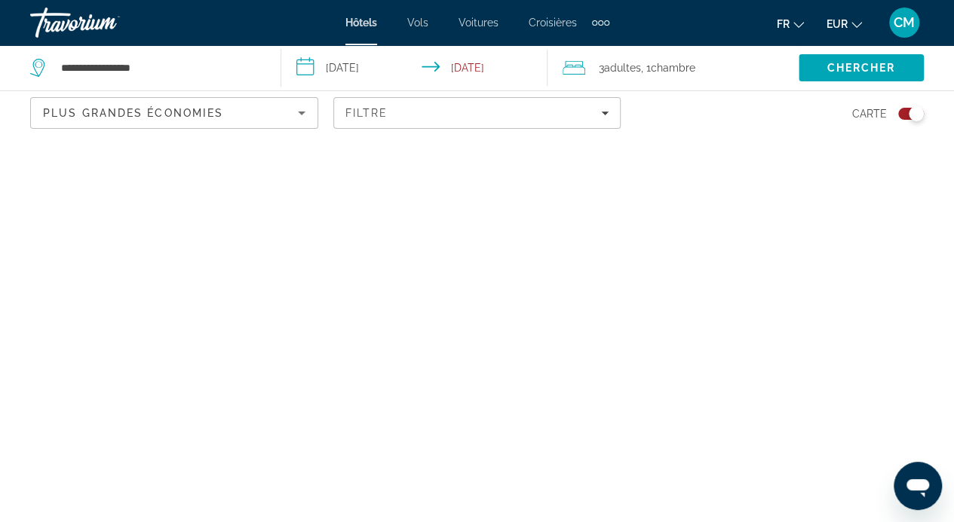
click at [917, 118] on div "Toggle map" at bounding box center [915, 113] width 15 height 15
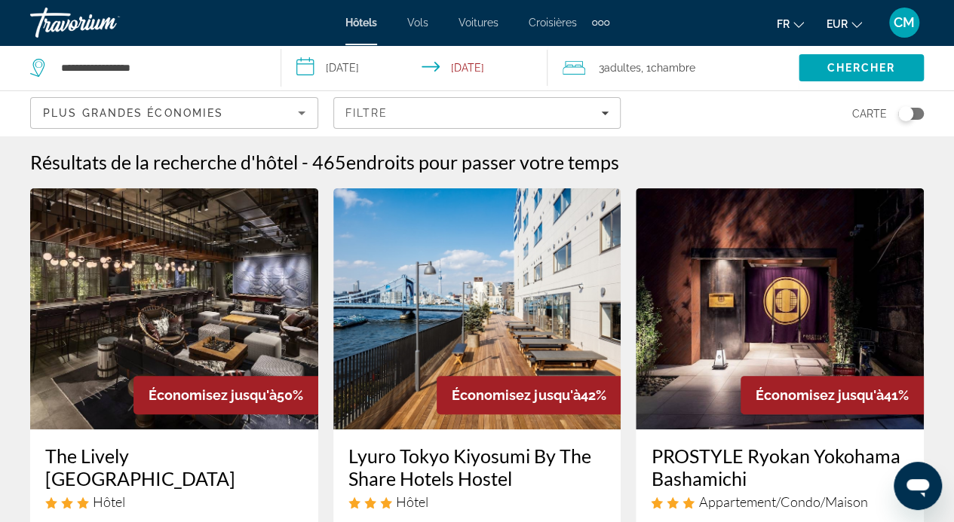
click at [914, 109] on div "Toggle map" at bounding box center [911, 114] width 26 height 12
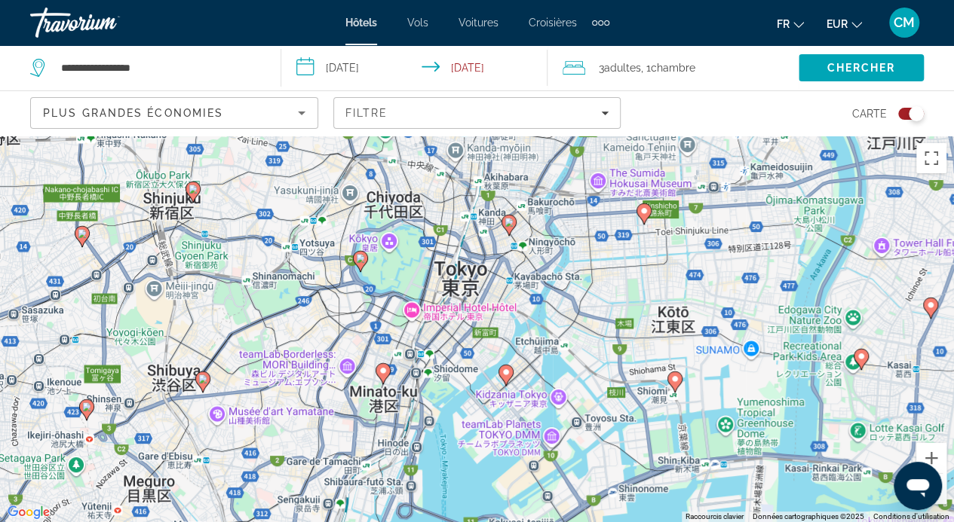
drag, startPoint x: 308, startPoint y: 191, endPoint x: 360, endPoint y: 430, distance: 244.7
click at [360, 430] on div "Pour activer le glissement avec le clavier, appuyez sur Alt+Entrée. Une fois ce…" at bounding box center [477, 329] width 954 height 387
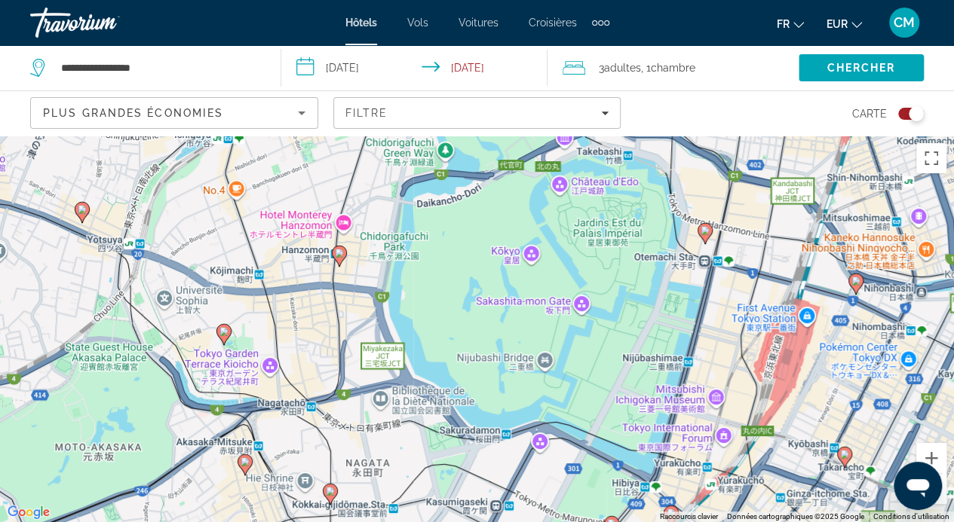
click at [338, 257] on icon "Contenu principal" at bounding box center [339, 256] width 14 height 20
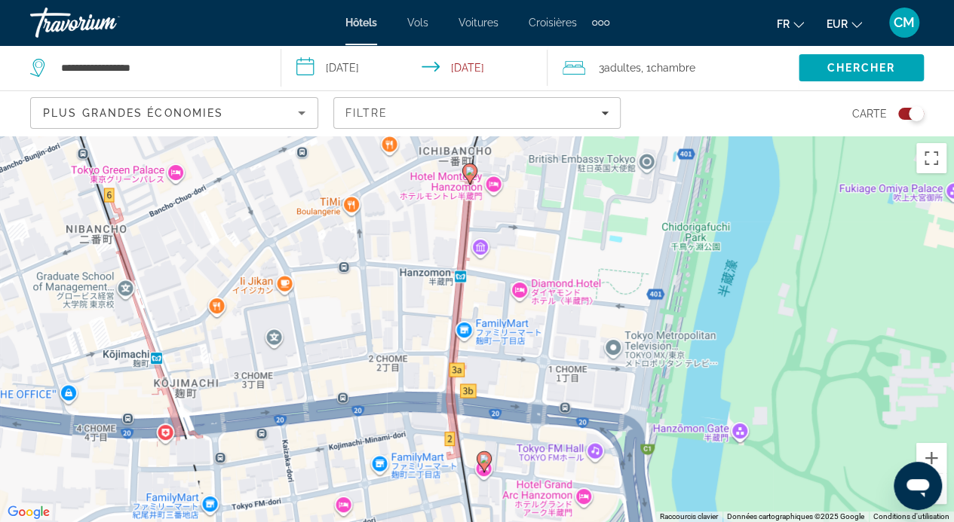
click at [469, 169] on image "Contenu principal" at bounding box center [469, 171] width 9 height 9
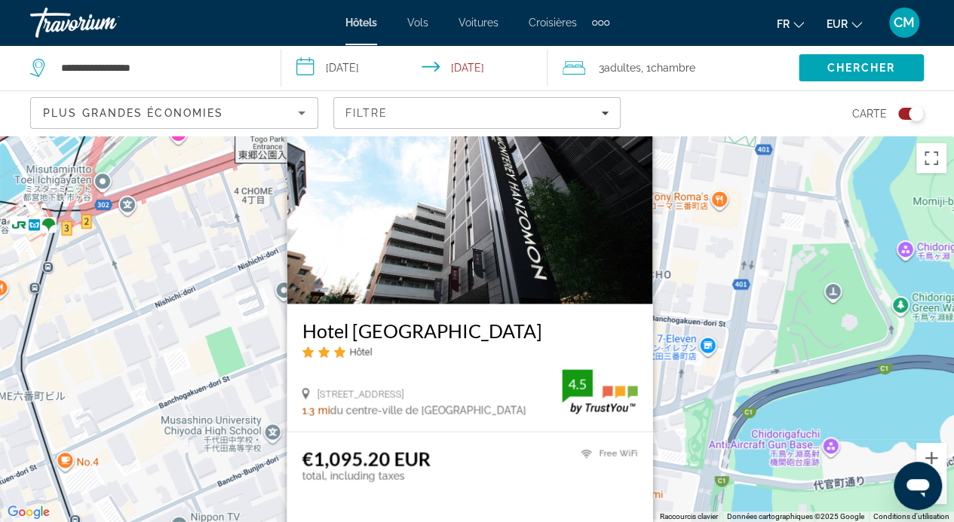
click at [231, 346] on div "Pour activer le glissement avec le clavier, appuyez sur Alt+Entrée. Une fois ce…" at bounding box center [477, 329] width 954 height 387
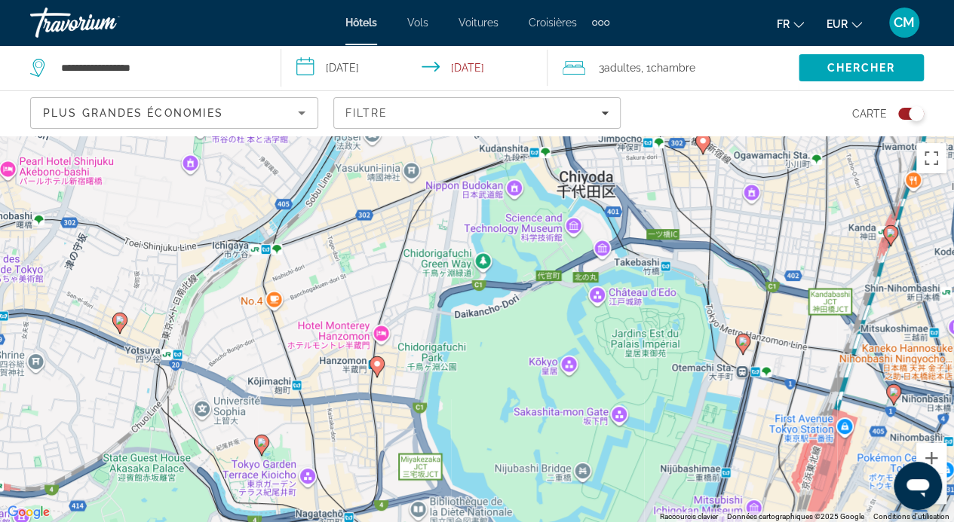
drag, startPoint x: 443, startPoint y: 492, endPoint x: 443, endPoint y: 313, distance: 179.4
click at [443, 313] on div "Pour activer le glissement avec le clavier, appuyez sur Alt+Entrée. Une fois ce…" at bounding box center [477, 329] width 954 height 387
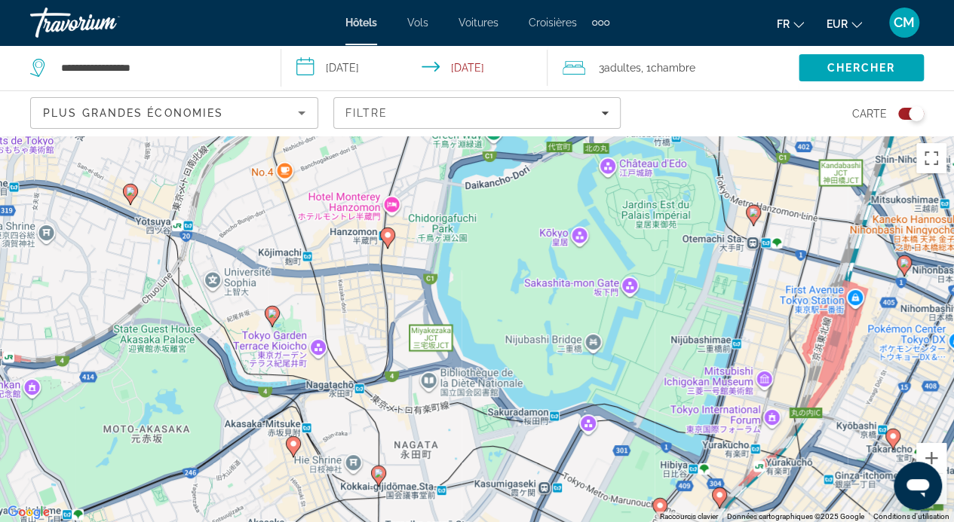
drag, startPoint x: 427, startPoint y: 397, endPoint x: 425, endPoint y: 311, distance: 85.9
click at [425, 311] on div "Pour activer le glissement avec le clavier, appuyez sur Alt+Entrée. Une fois ce…" at bounding box center [477, 329] width 954 height 387
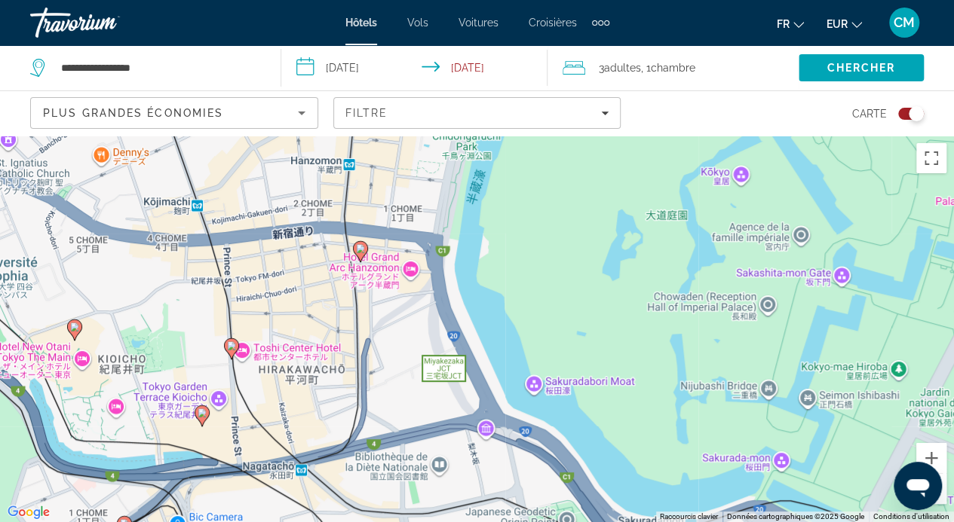
click at [204, 415] on image "Contenu principal" at bounding box center [201, 413] width 9 height 9
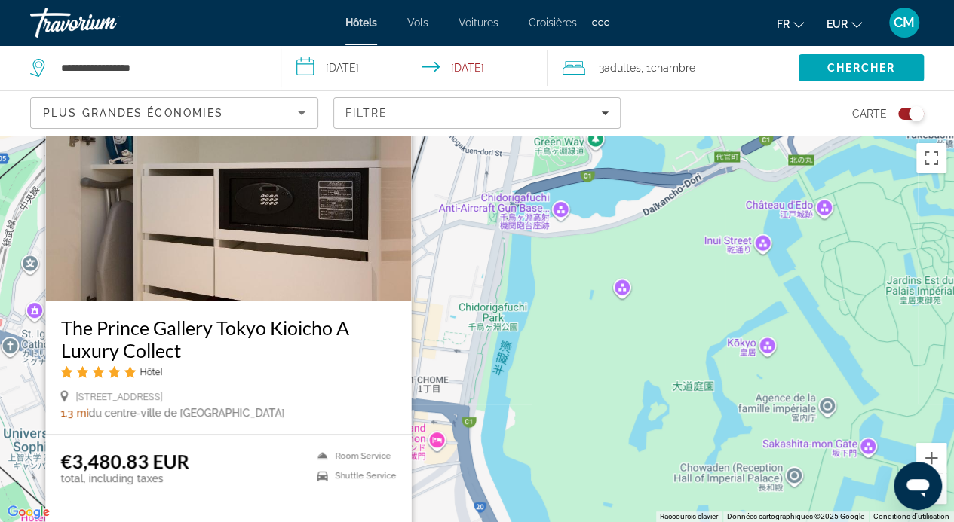
click at [574, 338] on div "Pour activer le glissement avec le clavier, appuyez sur Alt+Entrée. Une fois ce…" at bounding box center [477, 329] width 954 height 387
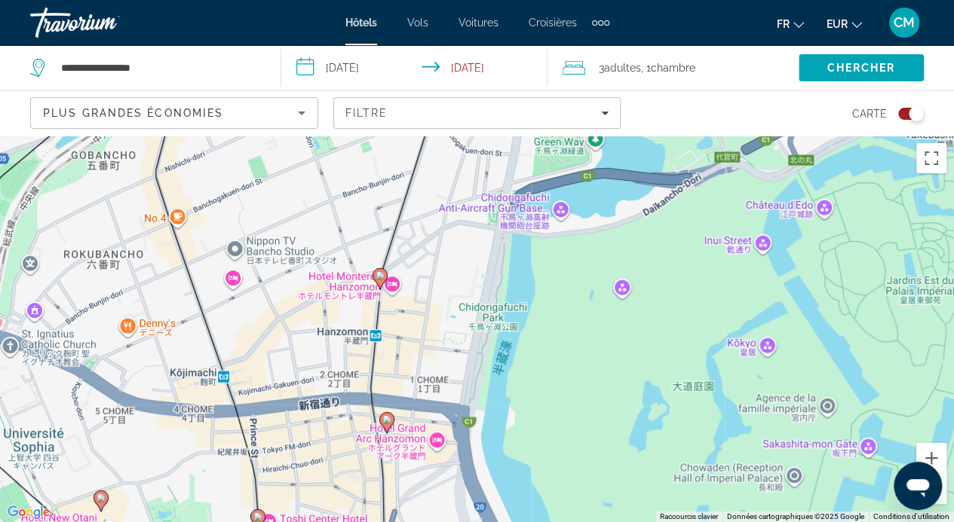
click at [100, 504] on icon "Contenu principal" at bounding box center [100, 501] width 14 height 20
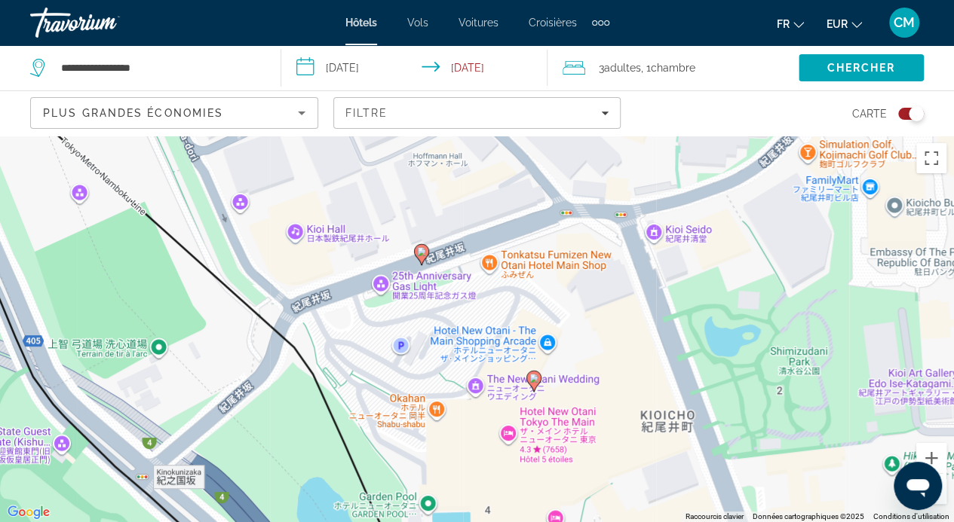
click at [424, 262] on gmp-advanced-marker "Contenu principal" at bounding box center [421, 254] width 15 height 23
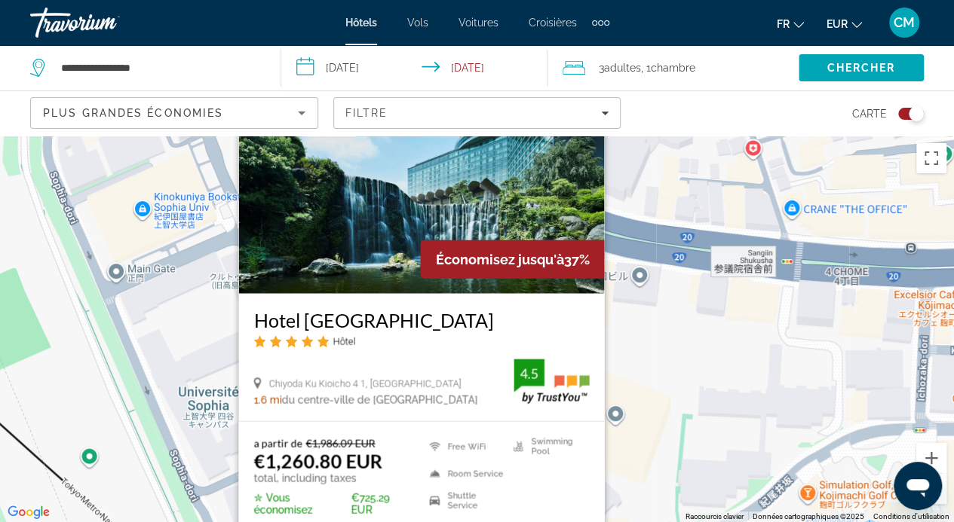
click at [681, 317] on div "Pour activer le glissement avec le clavier, appuyez sur Alt+Entrée. Une fois ce…" at bounding box center [477, 329] width 954 height 387
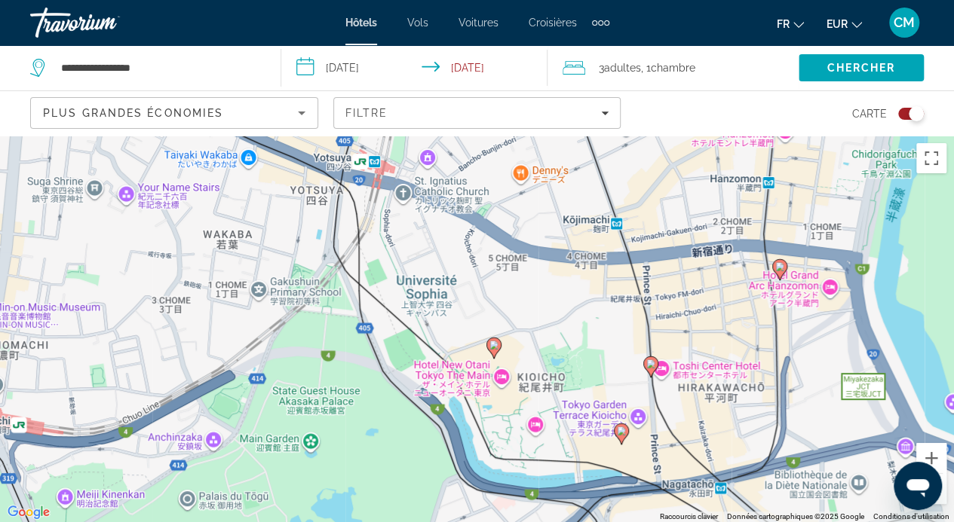
drag, startPoint x: 632, startPoint y: 486, endPoint x: 517, endPoint y: 309, distance: 211.4
click at [517, 309] on div "Pour activer le glissement avec le clavier, appuyez sur Alt+Entrée. Une fois ce…" at bounding box center [477, 329] width 954 height 387
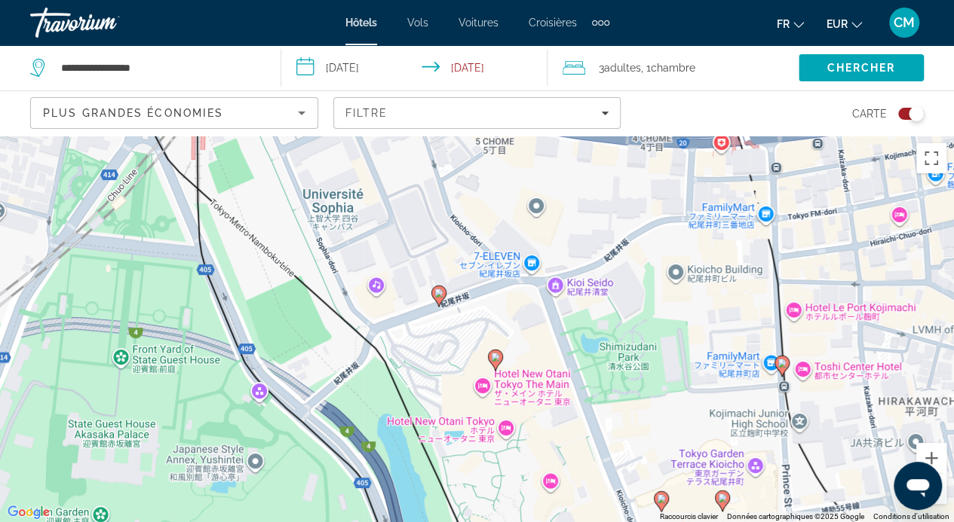
click at [491, 362] on icon "Contenu principal" at bounding box center [495, 360] width 14 height 20
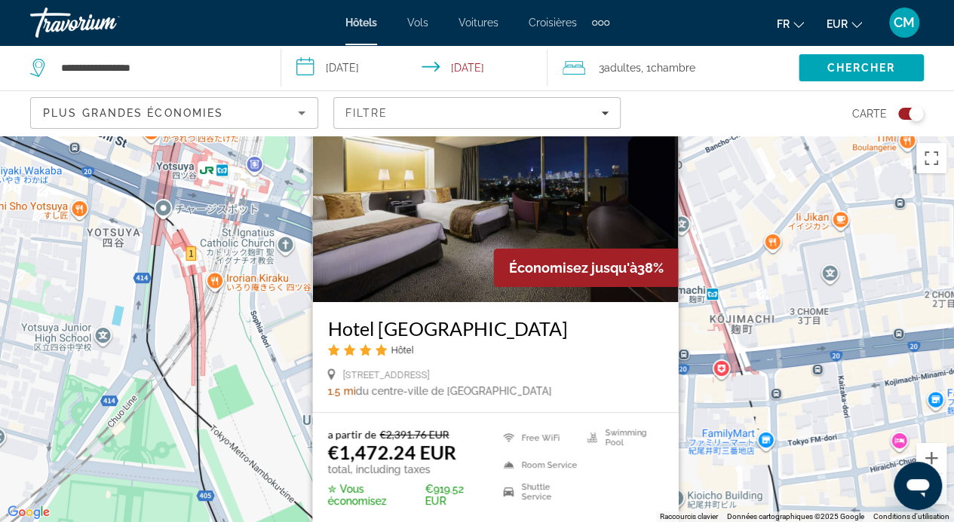
click at [715, 411] on div "Pour activer le glissement avec le clavier, appuyez sur Alt+Entrée. Une fois ce…" at bounding box center [477, 329] width 954 height 387
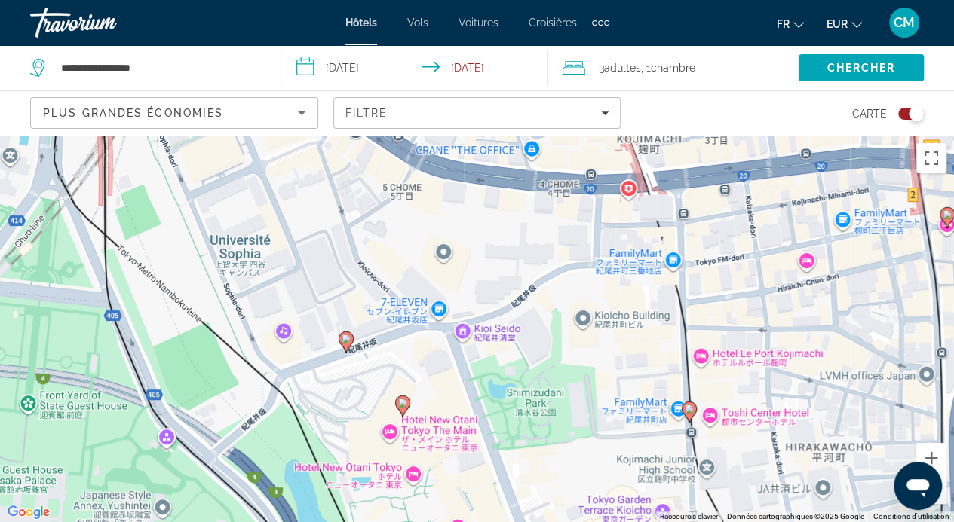
drag, startPoint x: 715, startPoint y: 411, endPoint x: 620, endPoint y: 222, distance: 211.7
click at [620, 222] on div "Pour activer le glissement avec le clavier, appuyez sur Alt+Entrée. Une fois ce…" at bounding box center [477, 329] width 954 height 387
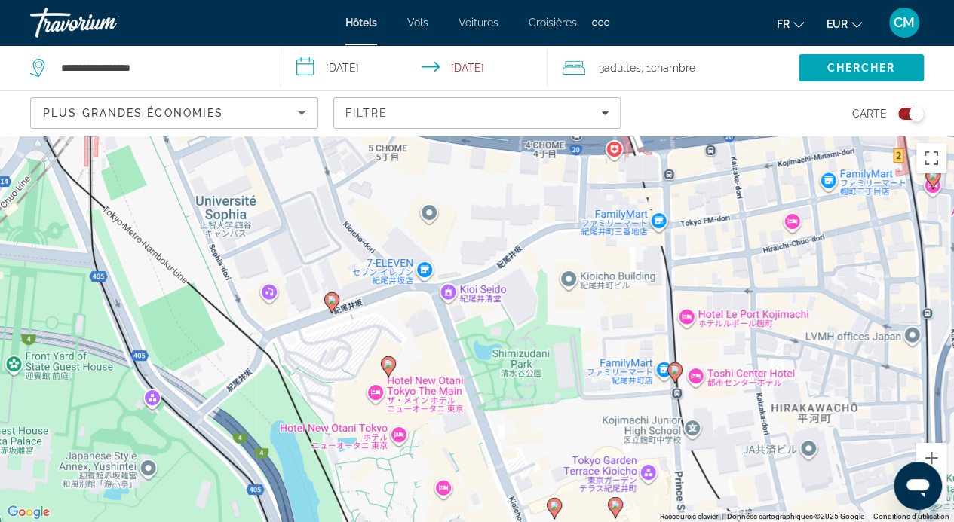
click at [675, 366] on image "Contenu principal" at bounding box center [674, 370] width 9 height 9
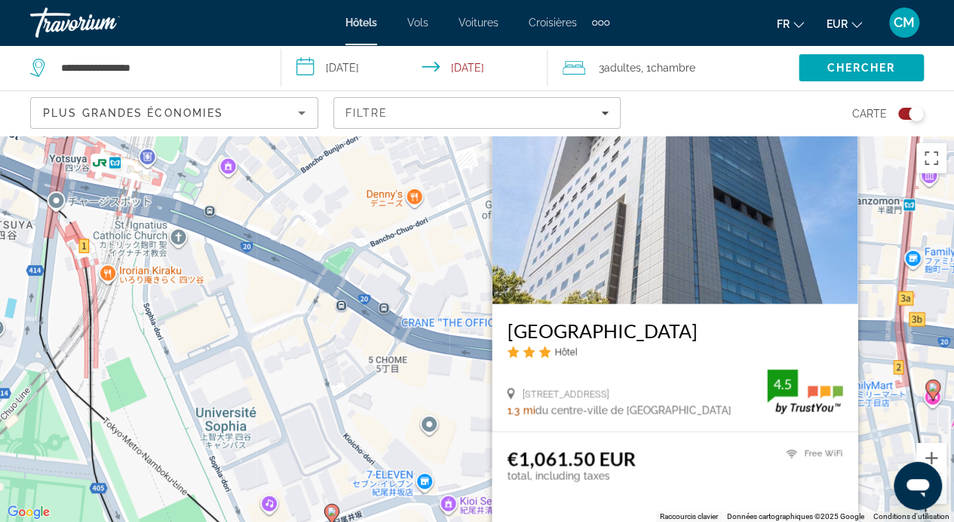
click at [462, 402] on div "Pour activer le glissement avec le clavier, appuyez sur Alt+Entrée. Une fois ce…" at bounding box center [477, 329] width 954 height 387
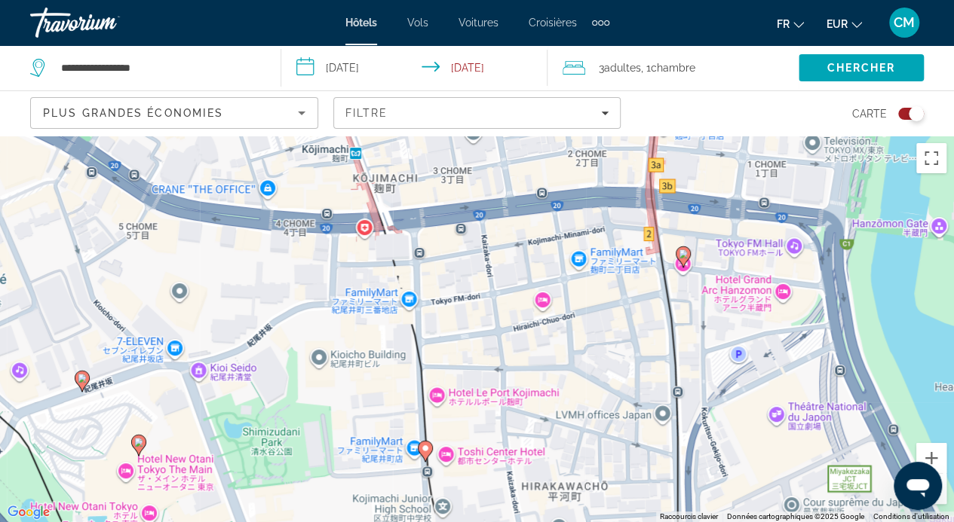
drag, startPoint x: 815, startPoint y: 412, endPoint x: 561, endPoint y: 248, distance: 302.5
click at [561, 248] on div "Pour activer le glissement avec le clavier, appuyez sur Alt+Entrée. Une fois ce…" at bounding box center [477, 329] width 954 height 387
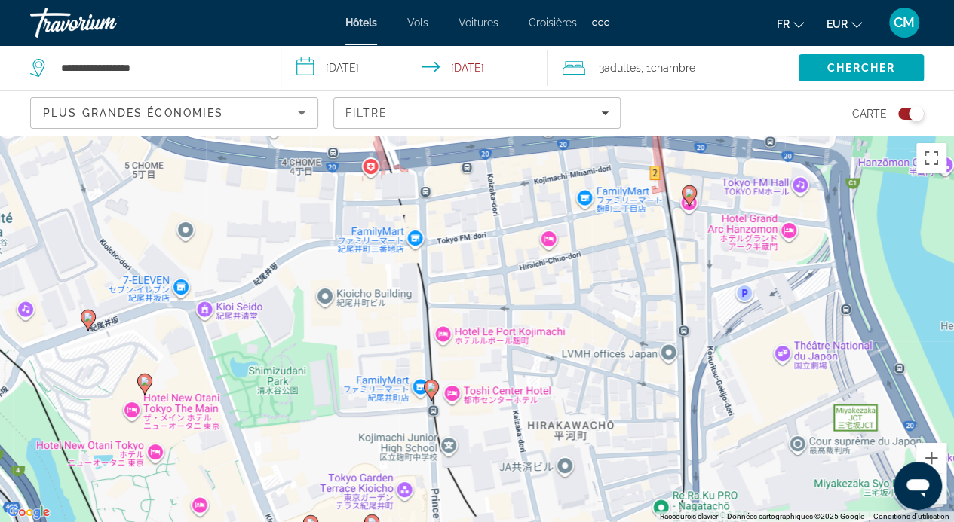
click at [685, 197] on icon "Contenu principal" at bounding box center [688, 195] width 14 height 20
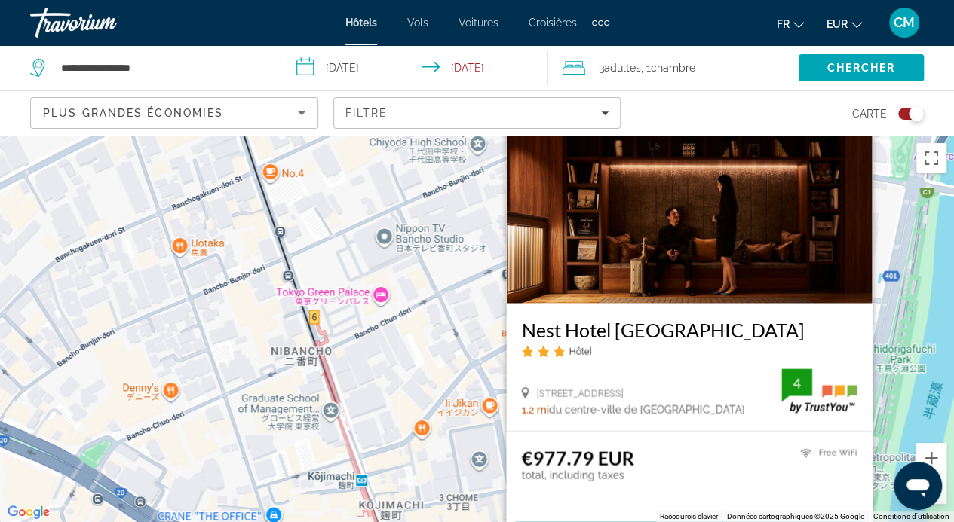
click at [464, 396] on div "Pour activer le glissement avec le clavier, appuyez sur Alt+Entrée. Une fois ce…" at bounding box center [477, 329] width 954 height 387
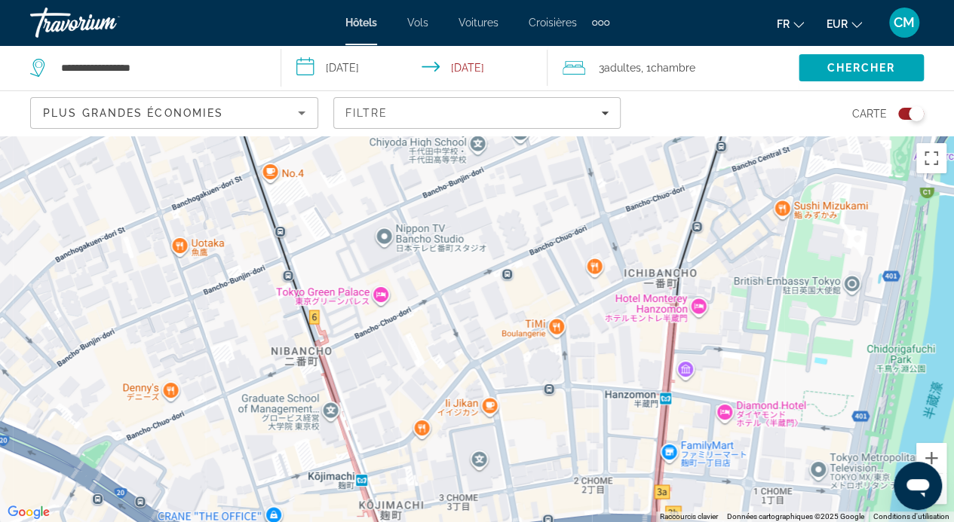
drag, startPoint x: 561, startPoint y: 445, endPoint x: 547, endPoint y: 324, distance: 122.1
click at [547, 324] on div "Pour activer le glissement avec le clavier, appuyez sur Alt+Entrée. Une fois ce…" at bounding box center [477, 329] width 954 height 387
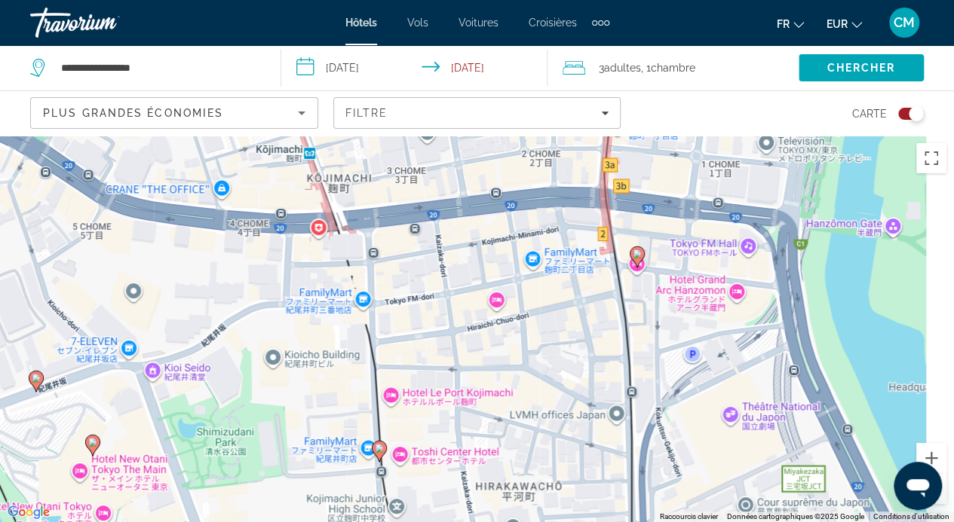
drag, startPoint x: 624, startPoint y: 464, endPoint x: 593, endPoint y: 284, distance: 182.0
click at [593, 284] on div "Pour activer le glissement avec le clavier, appuyez sur Alt+Entrée. Une fois ce…" at bounding box center [477, 329] width 954 height 387
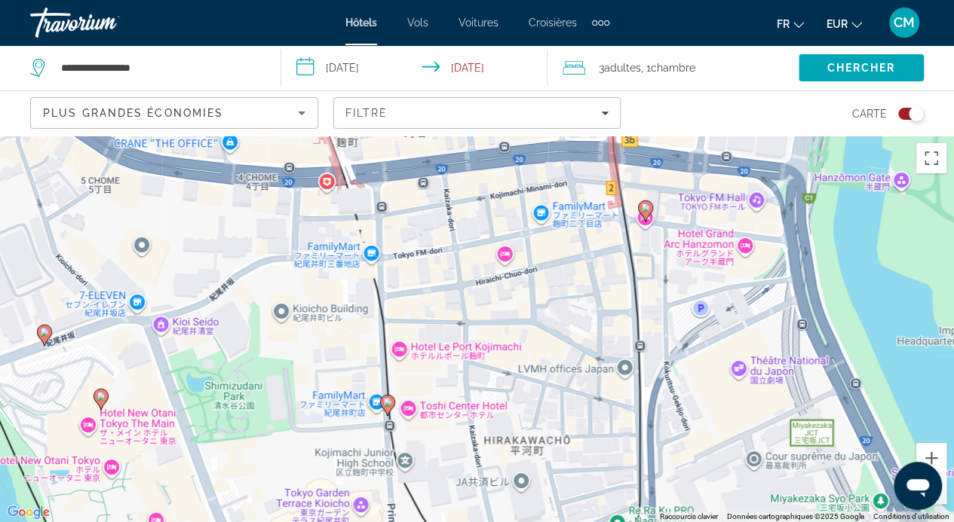
click at [391, 406] on image "Contenu principal" at bounding box center [387, 402] width 9 height 9
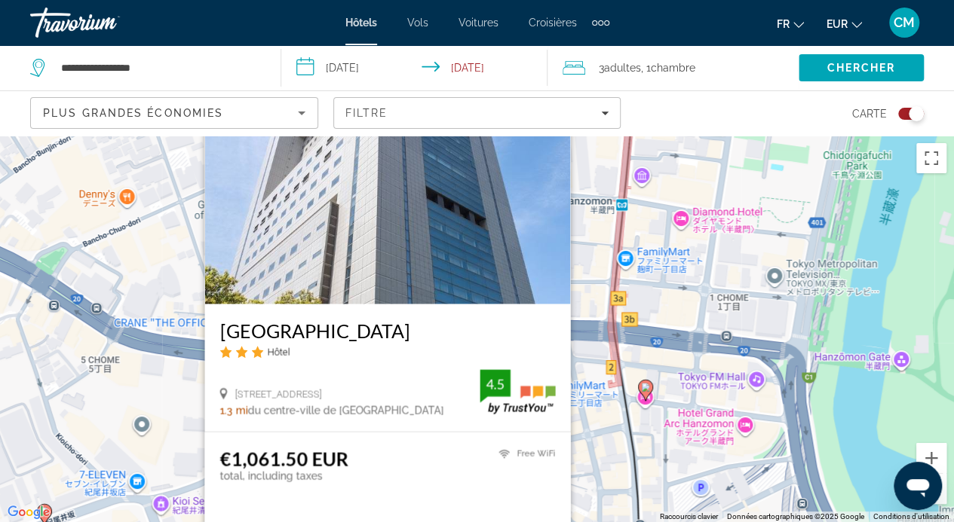
click at [676, 433] on div "Pour activer le glissement avec le clavier, appuyez sur Alt+Entrée. Une fois ce…" at bounding box center [477, 329] width 954 height 387
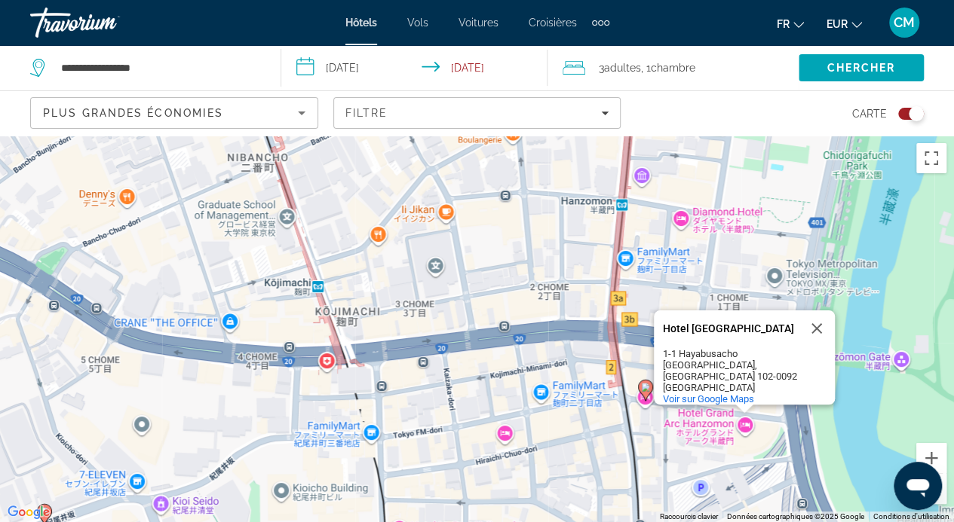
click at [494, 507] on div "Pour activer le glissement avec le clavier, appuyez sur Alt+Entrée. Une fois ce…" at bounding box center [477, 329] width 954 height 387
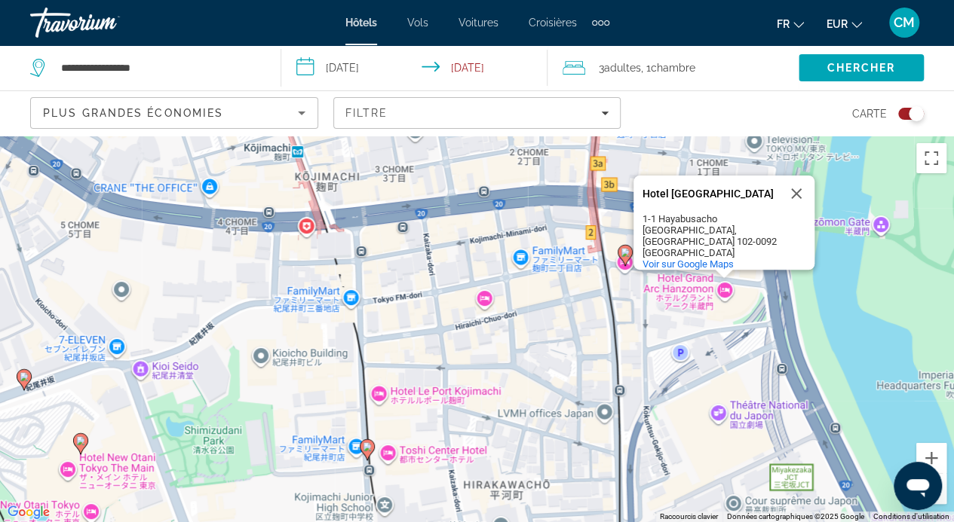
drag, startPoint x: 492, startPoint y: 431, endPoint x: 479, endPoint y: 183, distance: 248.3
click at [479, 183] on div "Pour activer le glissement avec le clavier, appuyez sur Alt+Entrée. Une fois ce…" at bounding box center [477, 329] width 954 height 387
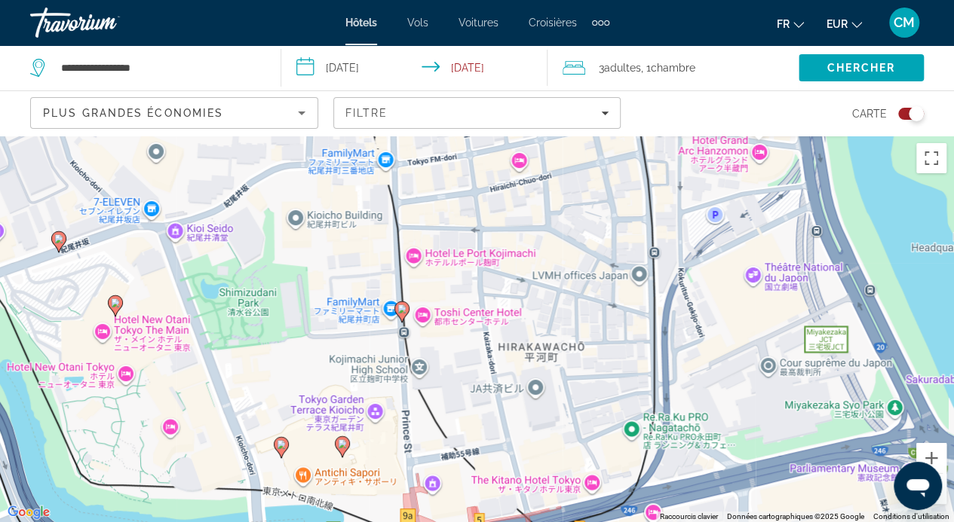
click at [341, 461] on div "Pour activer le glissement avec le clavier, appuyez sur Alt+Entrée. Une fois ce…" at bounding box center [477, 329] width 954 height 387
click at [344, 443] on image "Contenu principal" at bounding box center [342, 443] width 9 height 9
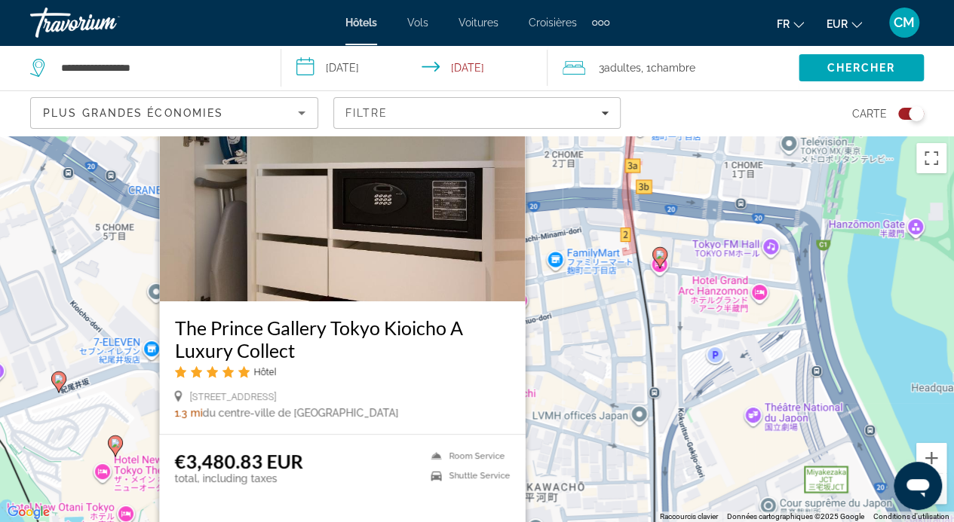
click at [626, 449] on div "Pour activer le glissement avec le clavier, appuyez sur Alt+Entrée. Une fois ce…" at bounding box center [477, 329] width 954 height 387
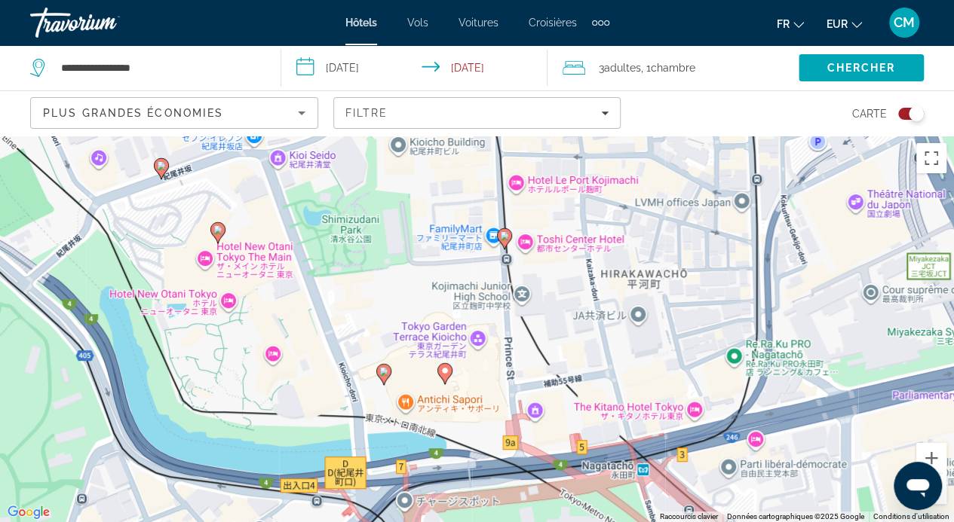
drag, startPoint x: 348, startPoint y: 416, endPoint x: 460, endPoint y: 179, distance: 261.7
click at [460, 179] on div "Pour activer le glissement avec le clavier, appuyez sur Alt+Entrée. Une fois ce…" at bounding box center [477, 329] width 954 height 387
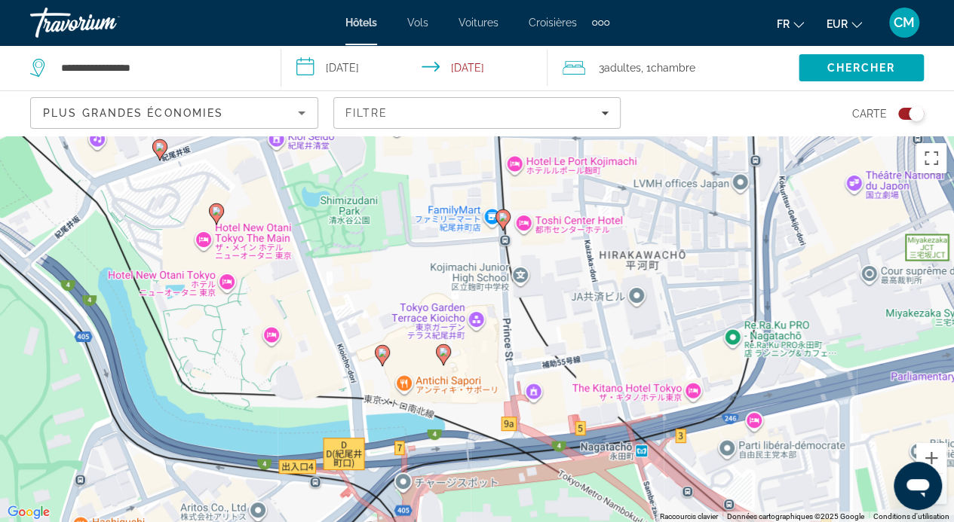
click at [381, 360] on icon "Contenu principal" at bounding box center [382, 355] width 14 height 20
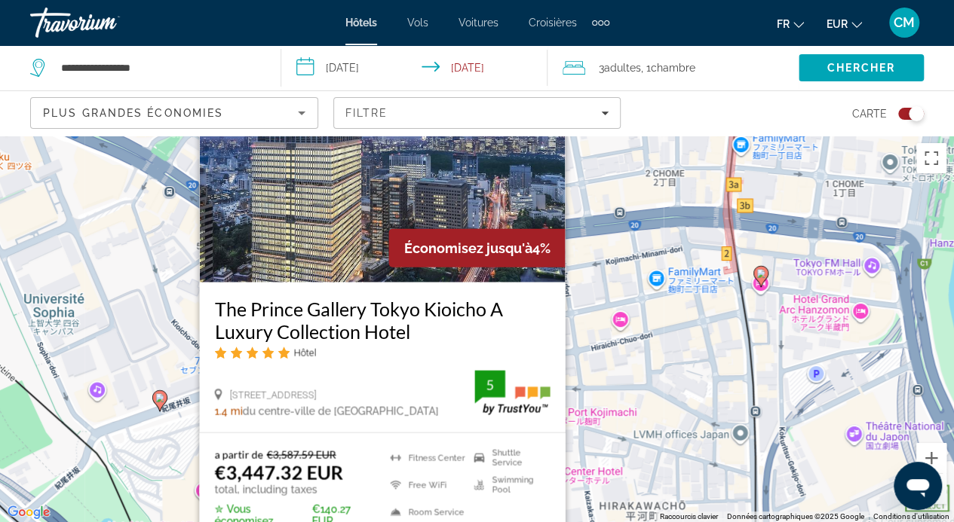
click at [671, 471] on div "Pour activer le glissement avec le clavier, appuyez sur Alt+Entrée. Une fois ce…" at bounding box center [477, 329] width 954 height 387
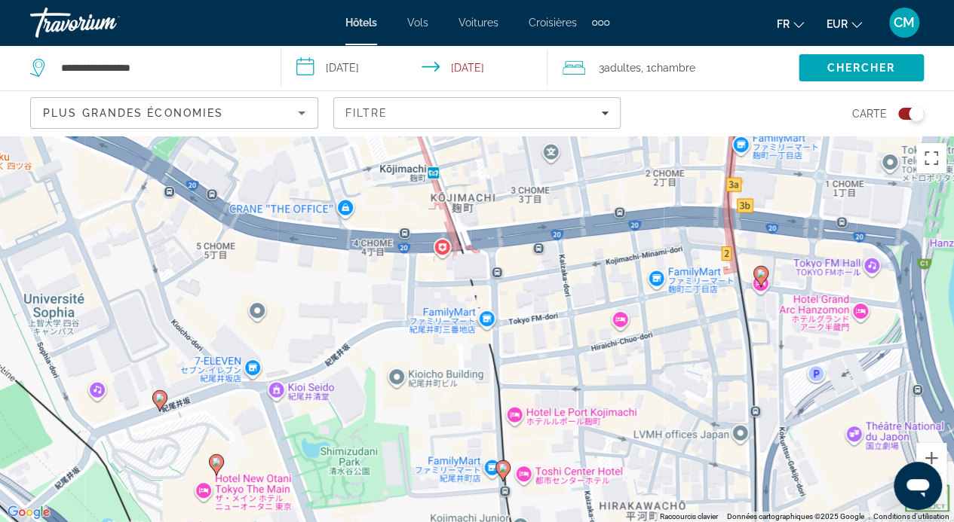
click at [497, 470] on icon "Contenu principal" at bounding box center [502, 471] width 14 height 20
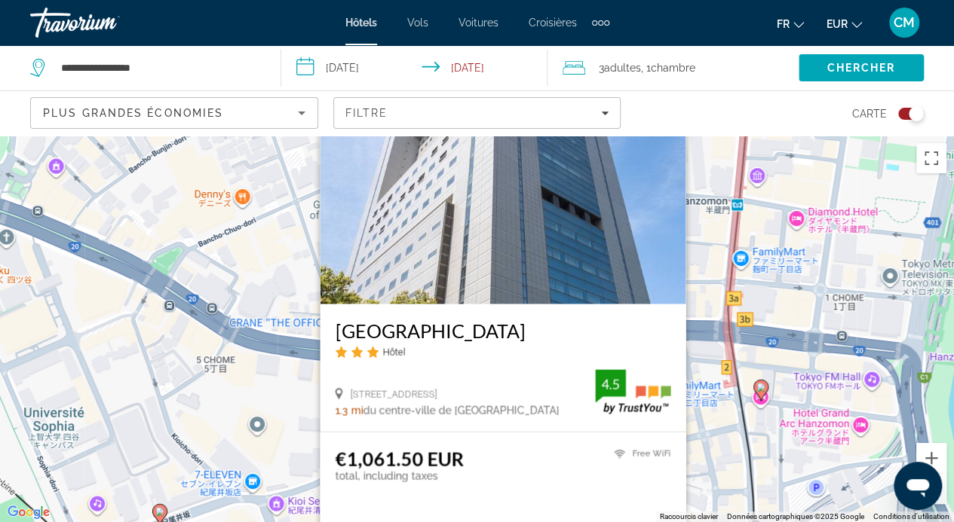
click at [763, 459] on div "Pour activer le glissement avec le clavier, appuyez sur Alt+Entrée. Une fois ce…" at bounding box center [477, 329] width 954 height 387
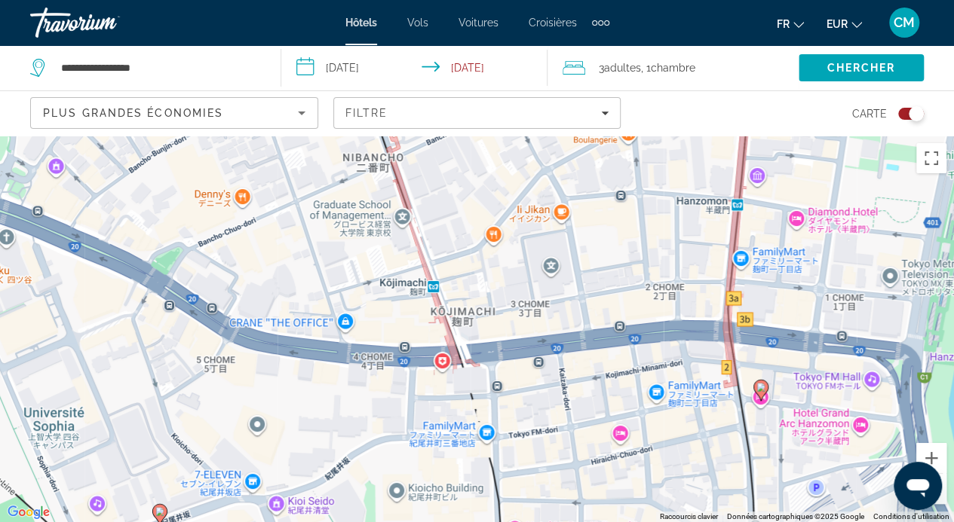
click at [761, 388] on image "Contenu principal" at bounding box center [760, 387] width 9 height 9
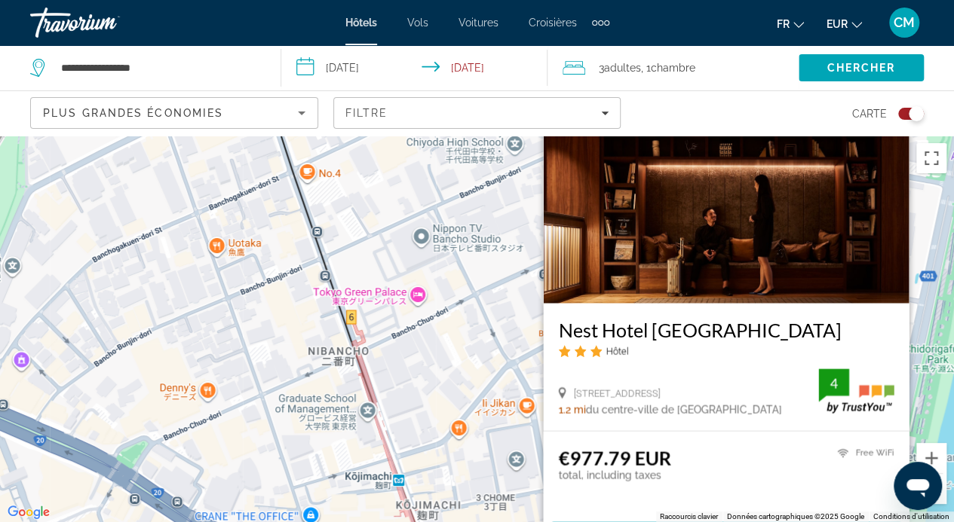
click at [519, 415] on div "Pour activer le glissement avec le clavier, appuyez sur Alt+Entrée. Une fois ce…" at bounding box center [477, 329] width 954 height 387
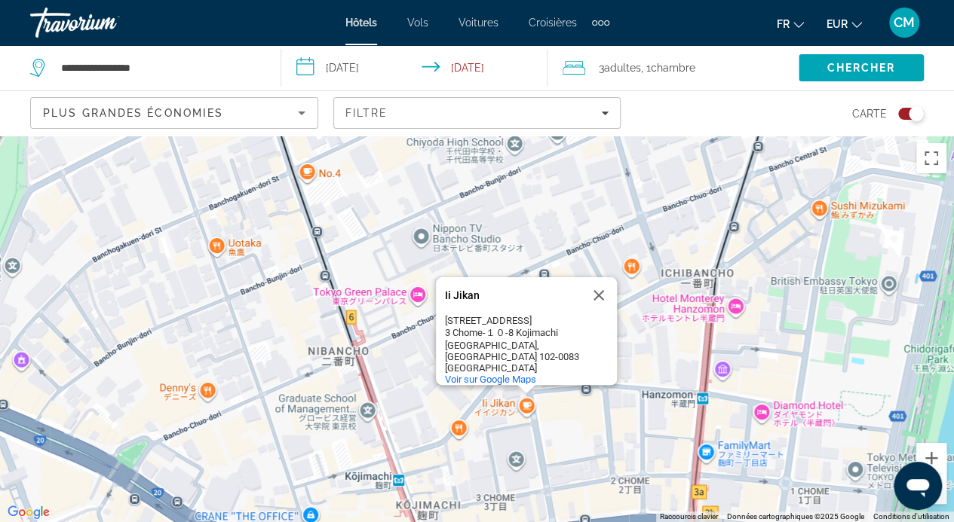
click at [912, 108] on div "Toggle map" at bounding box center [915, 113] width 15 height 15
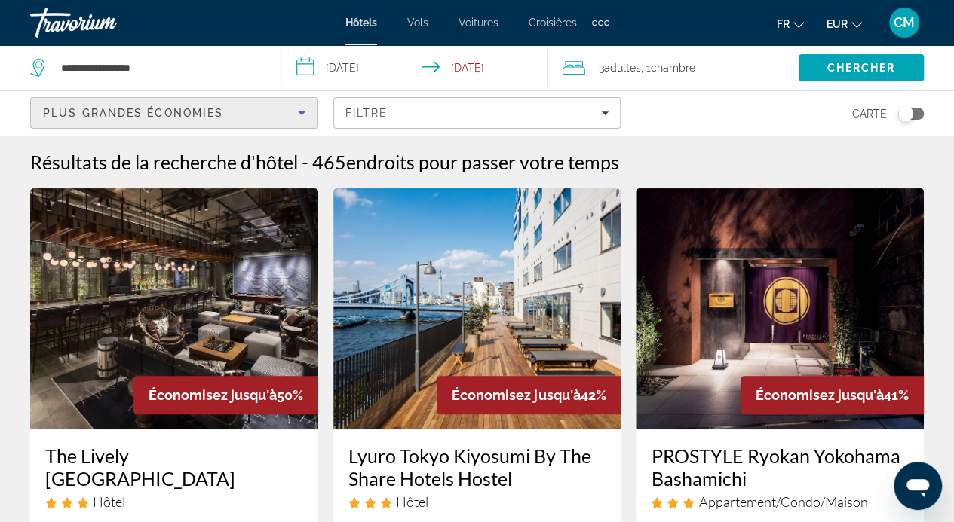
click at [291, 108] on div "Plus grandes économies" at bounding box center [170, 113] width 255 height 18
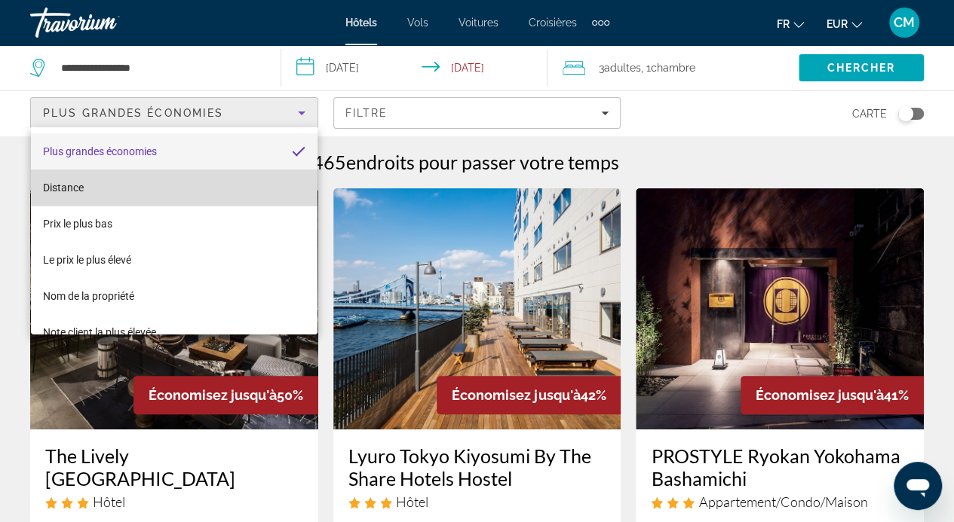
click at [200, 197] on mat-option "Distance" at bounding box center [174, 188] width 286 height 36
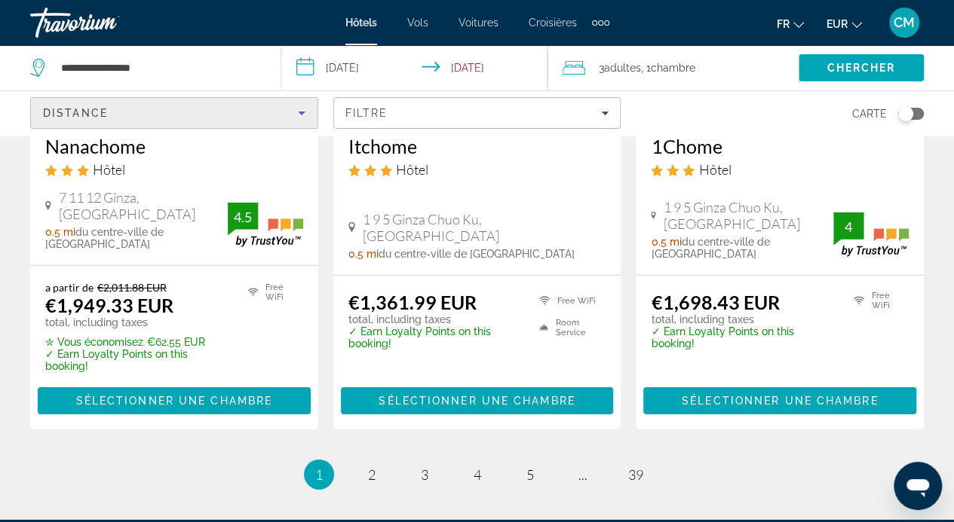
scroll to position [2264, 0]
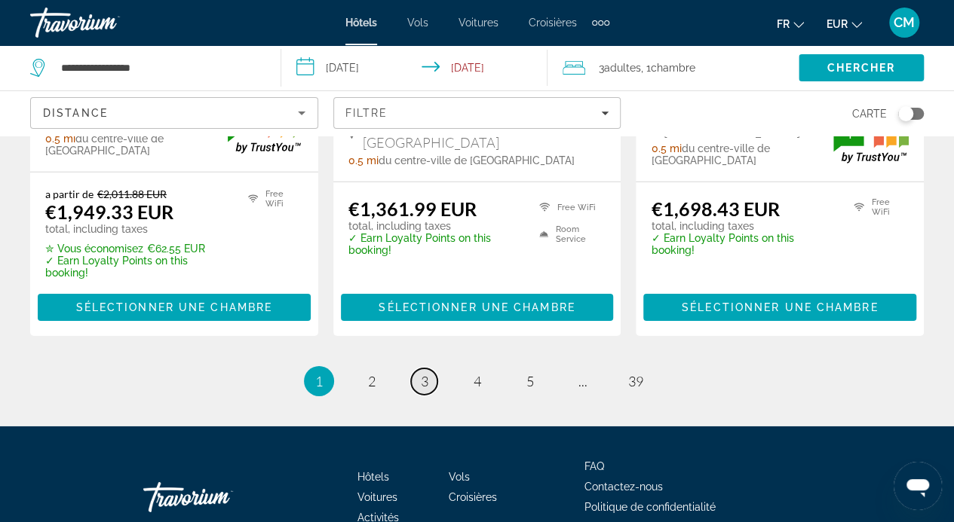
click at [415, 369] on link "page 3" at bounding box center [424, 382] width 26 height 26
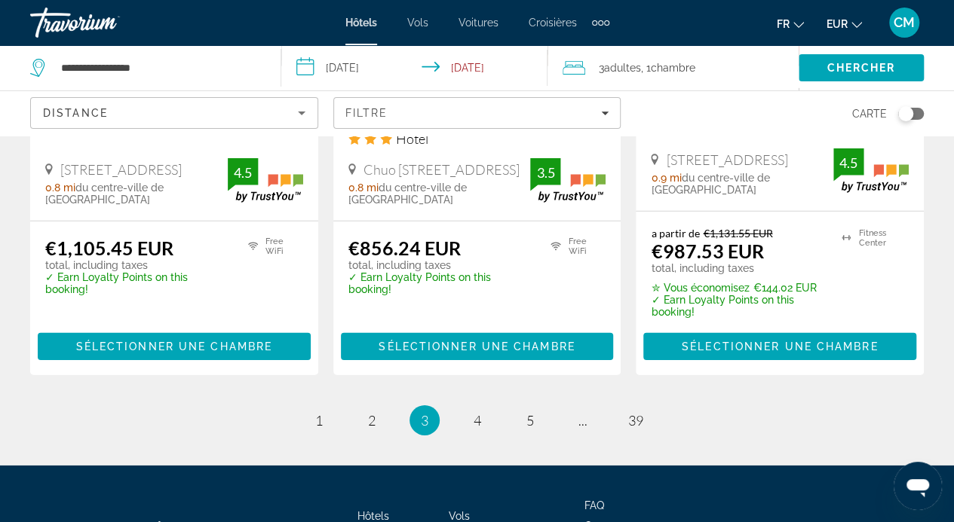
scroll to position [2158, 0]
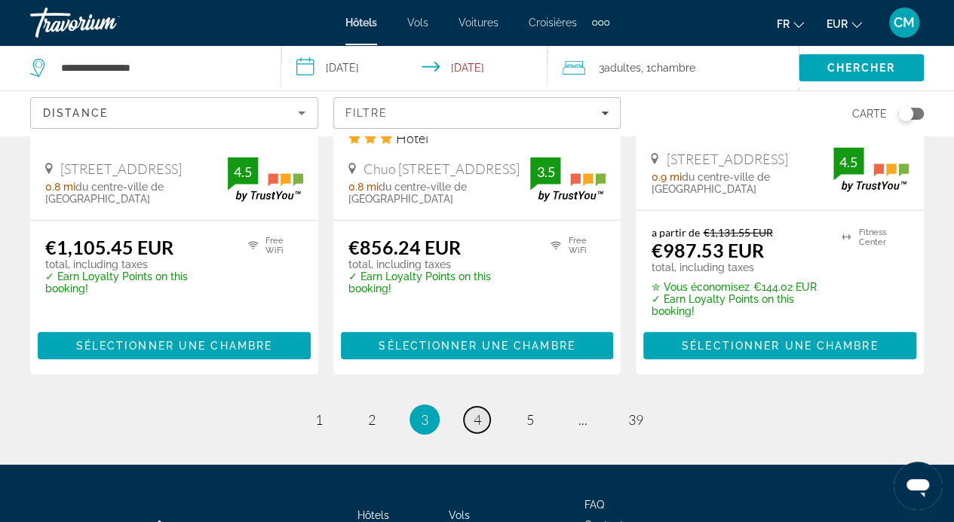
click at [476, 424] on span "4" at bounding box center [477, 420] width 8 height 17
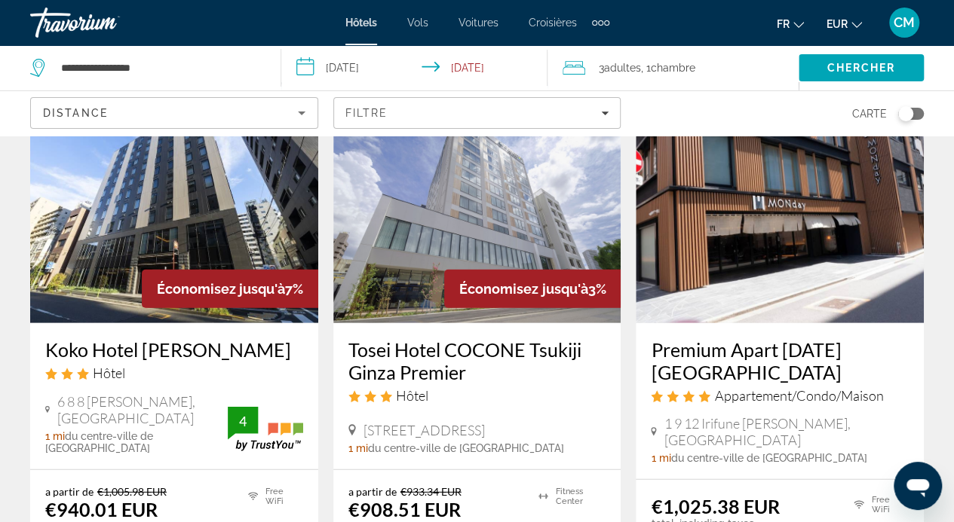
scroll to position [2205, 0]
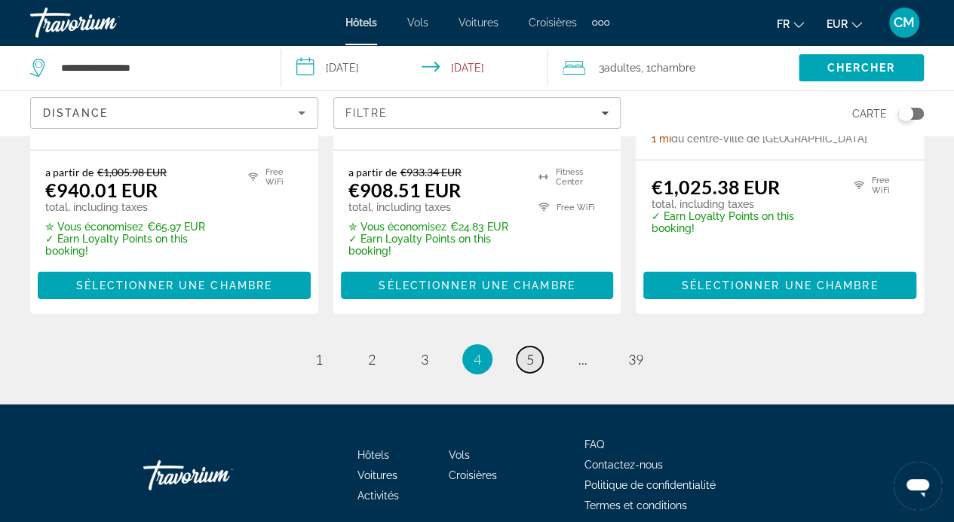
click at [535, 347] on link "page 5" at bounding box center [529, 360] width 26 height 26
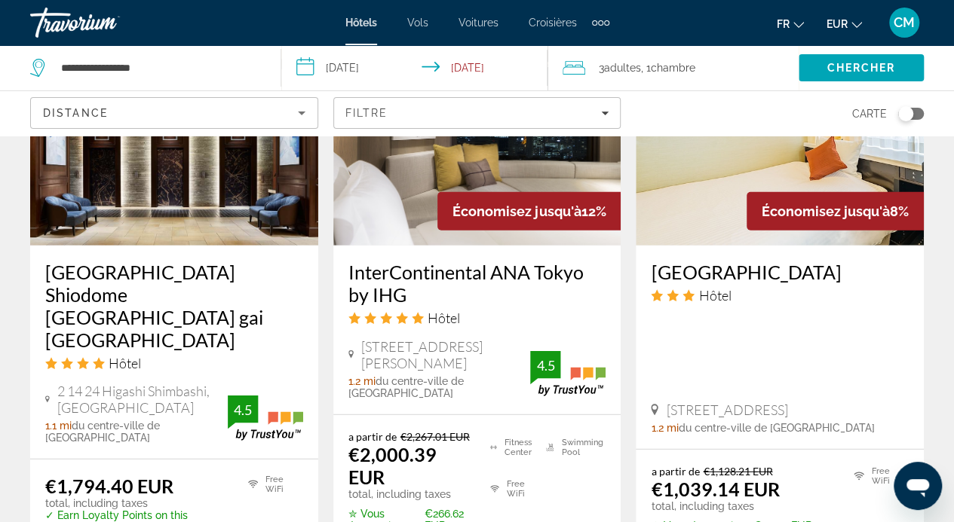
scroll to position [2328, 0]
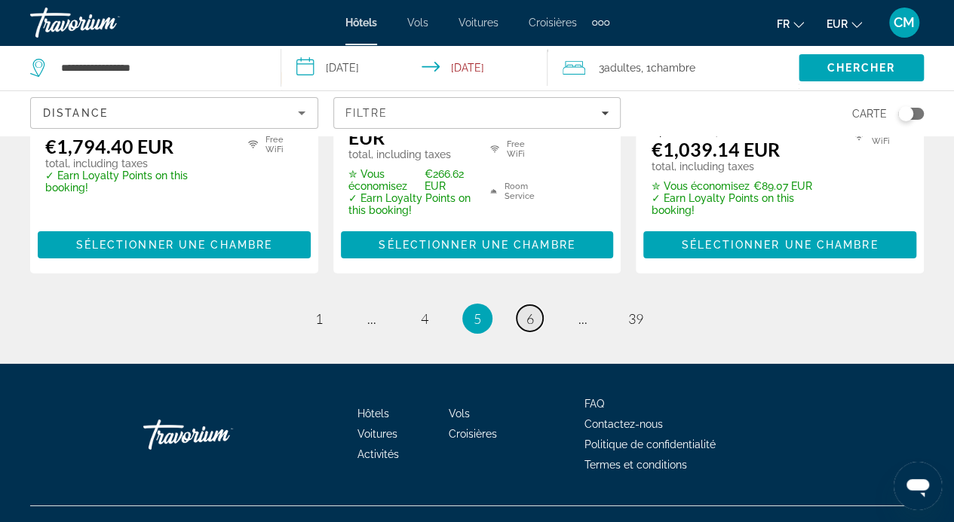
click at [540, 305] on link "page 6" at bounding box center [529, 318] width 26 height 26
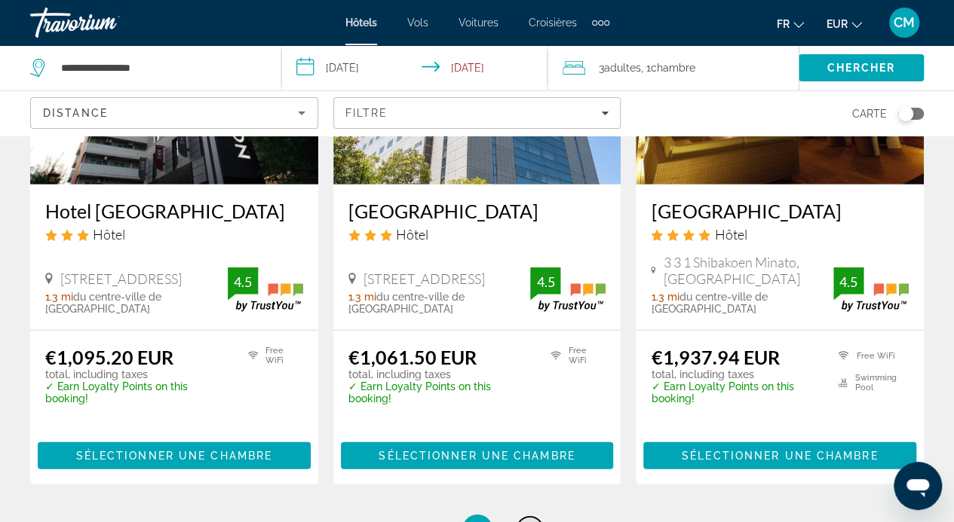
scroll to position [2018, 0]
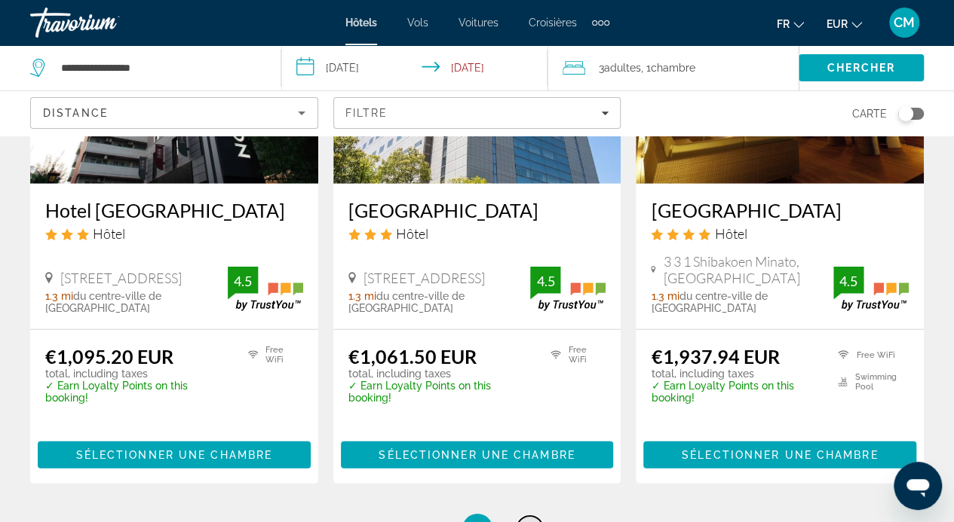
click at [526, 521] on span "7" at bounding box center [530, 529] width 8 height 17
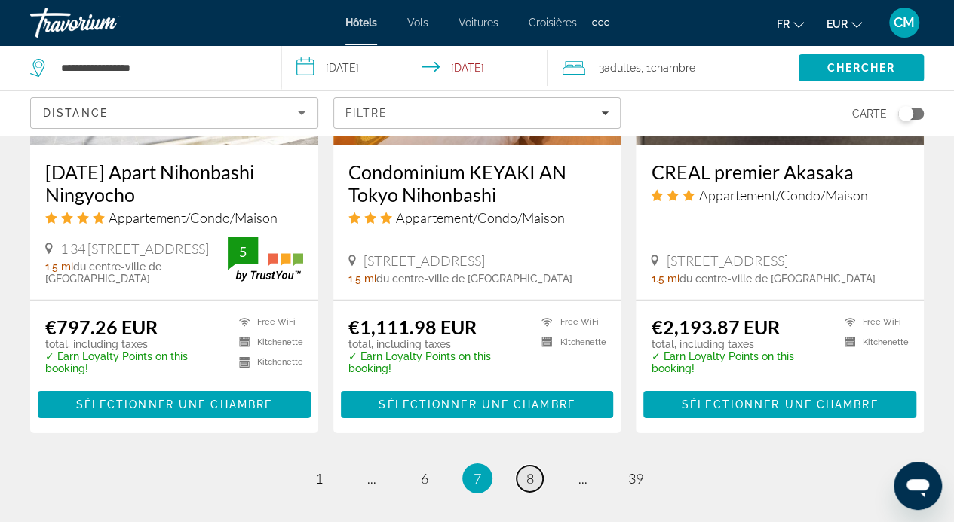
scroll to position [2150, 0]
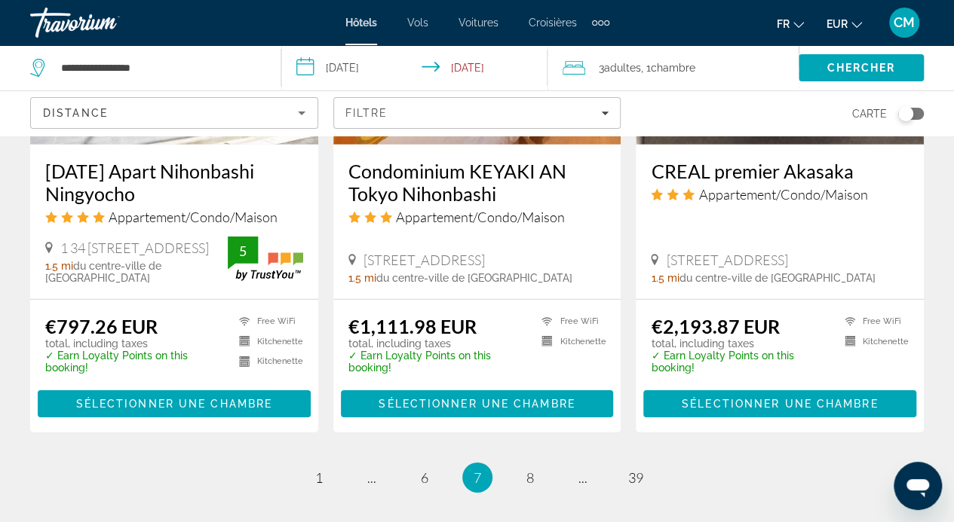
click at [170, 240] on span "1 34 [STREET_ADDRESS]" at bounding box center [134, 248] width 148 height 17
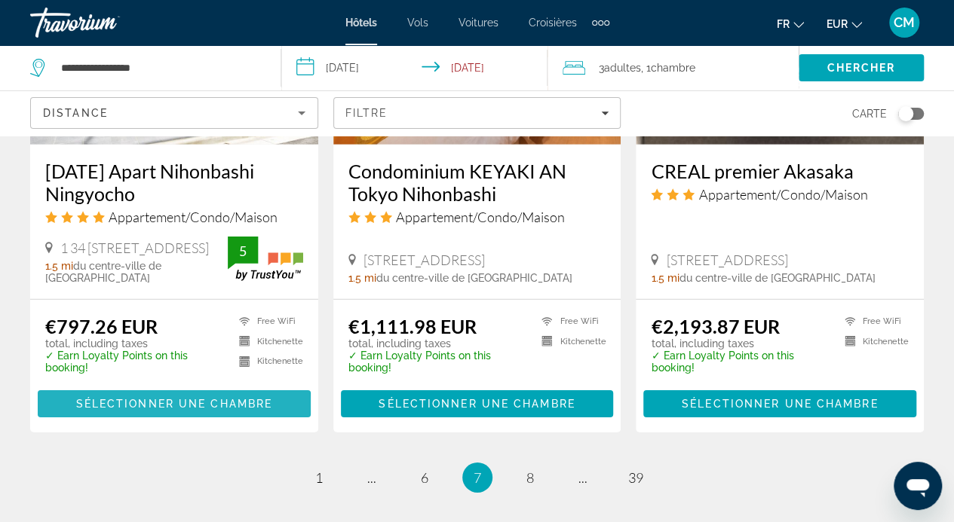
click at [148, 408] on span "Sélectionner une chambre" at bounding box center [174, 404] width 196 height 12
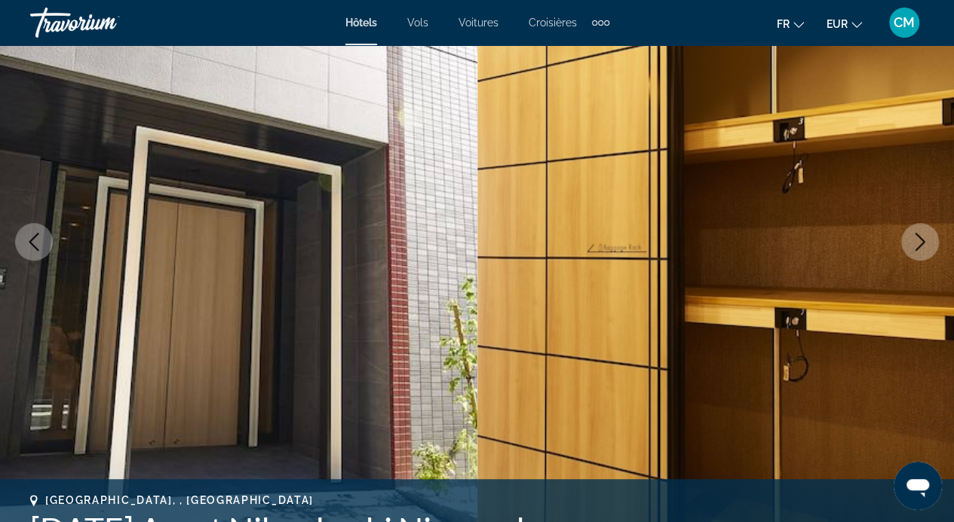
scroll to position [164, 0]
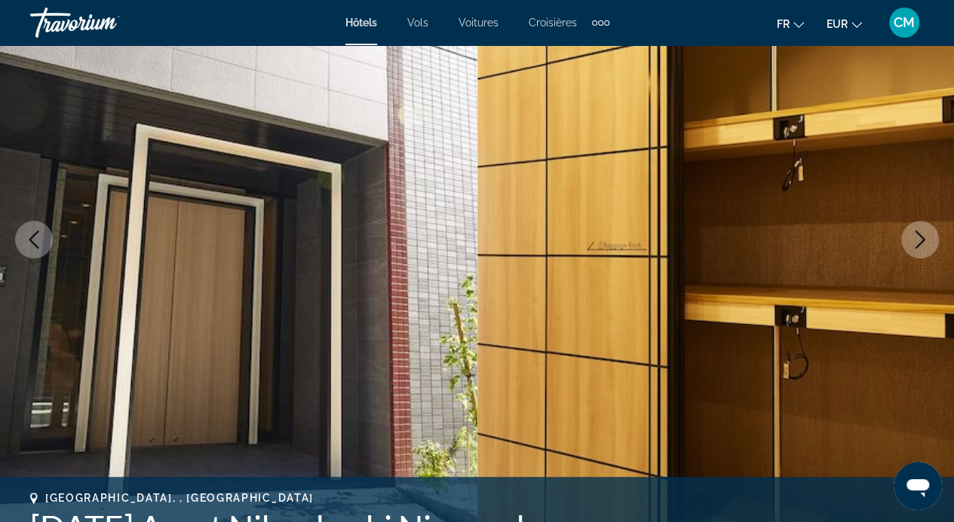
click at [915, 237] on icon "Next image" at bounding box center [920, 240] width 18 height 18
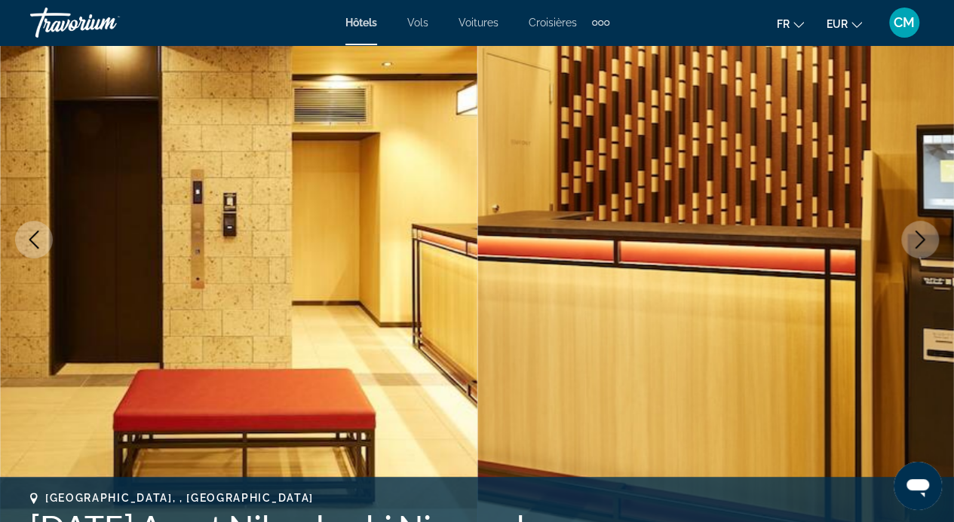
click at [915, 237] on icon "Next image" at bounding box center [920, 240] width 18 height 18
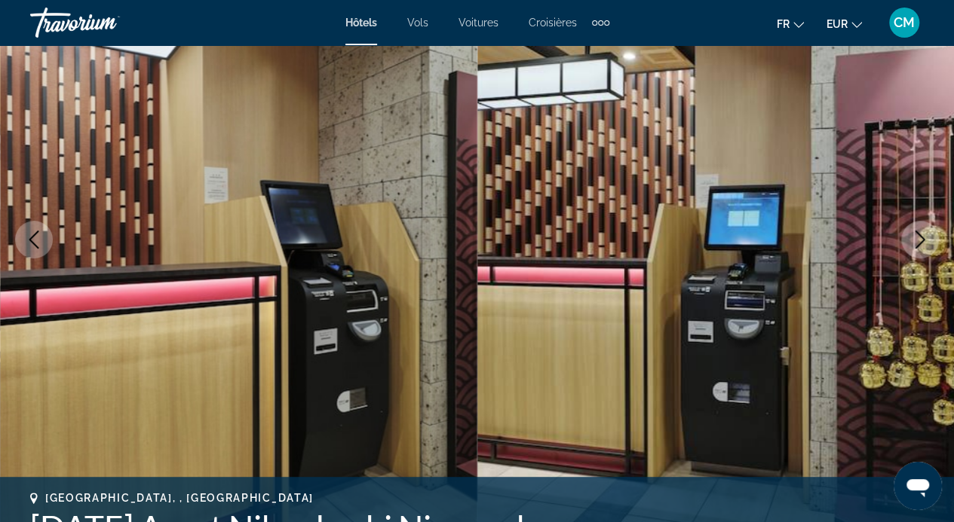
click at [915, 237] on icon "Next image" at bounding box center [920, 240] width 18 height 18
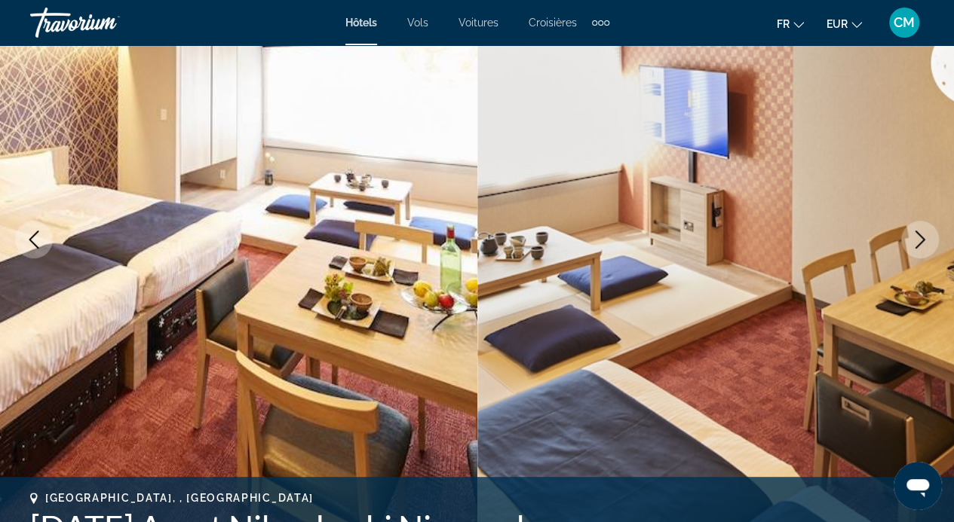
click at [915, 237] on icon "Next image" at bounding box center [920, 240] width 18 height 18
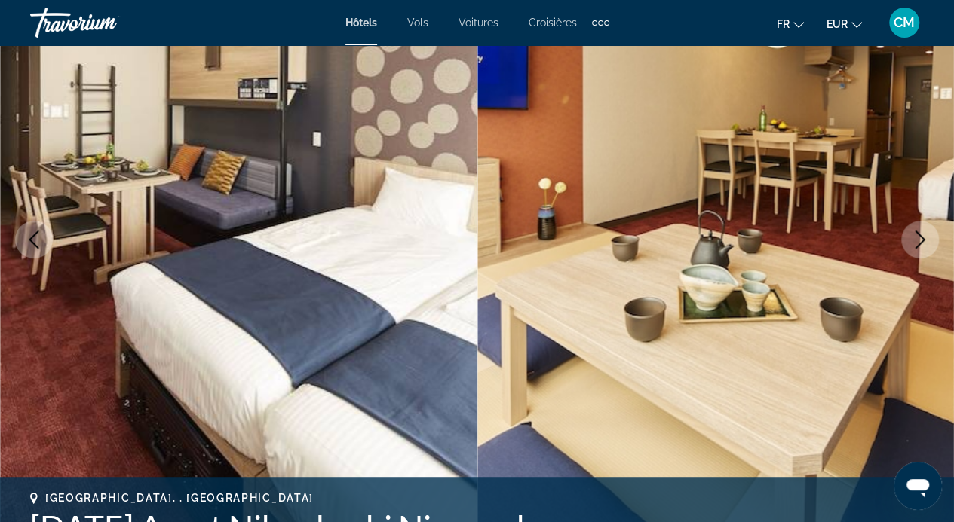
click at [915, 237] on icon "Next image" at bounding box center [920, 240] width 18 height 18
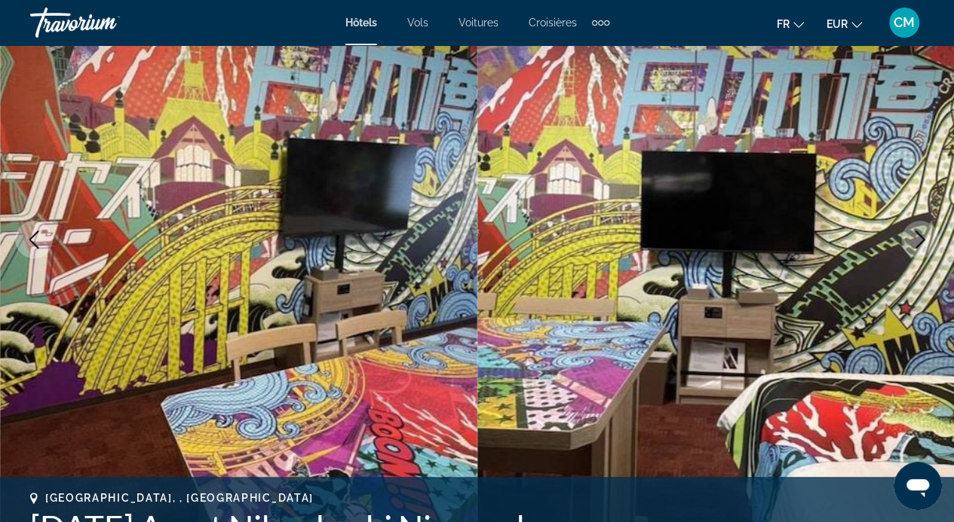
click at [915, 237] on icon "Next image" at bounding box center [920, 240] width 18 height 18
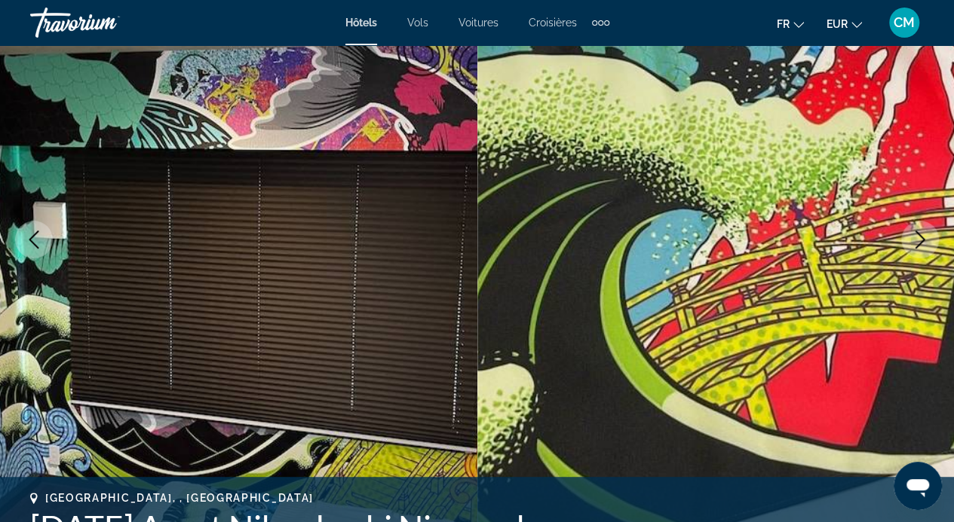
click at [915, 237] on icon "Next image" at bounding box center [920, 240] width 18 height 18
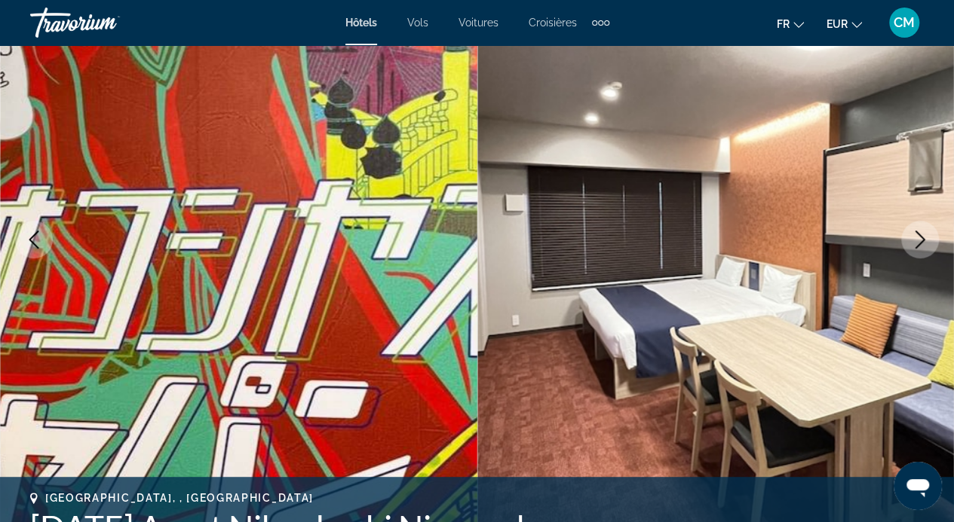
click at [915, 237] on icon "Next image" at bounding box center [920, 240] width 18 height 18
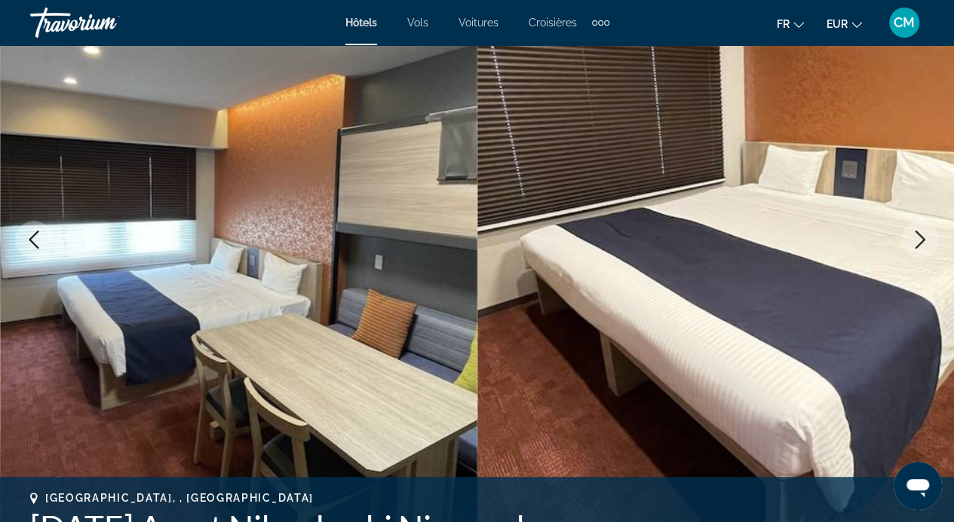
click at [915, 237] on icon "Next image" at bounding box center [920, 240] width 18 height 18
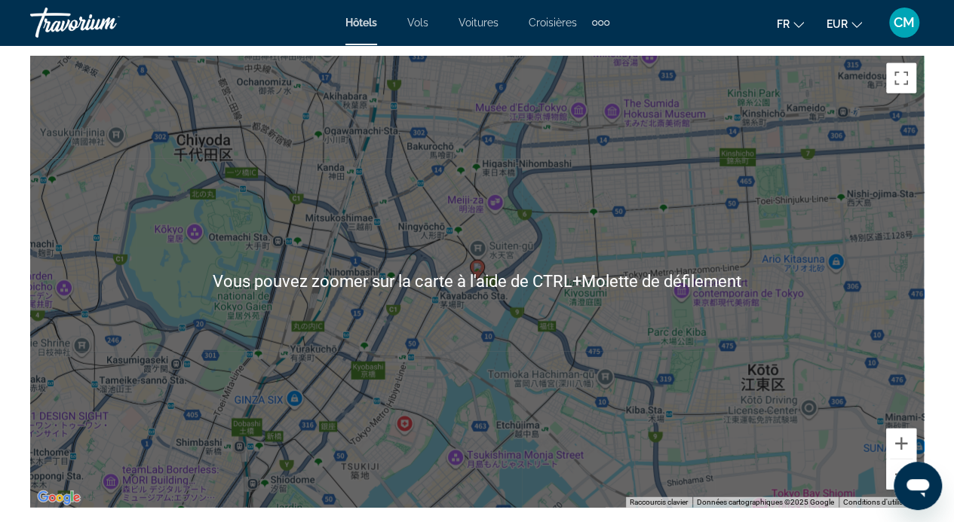
scroll to position [1714, 0]
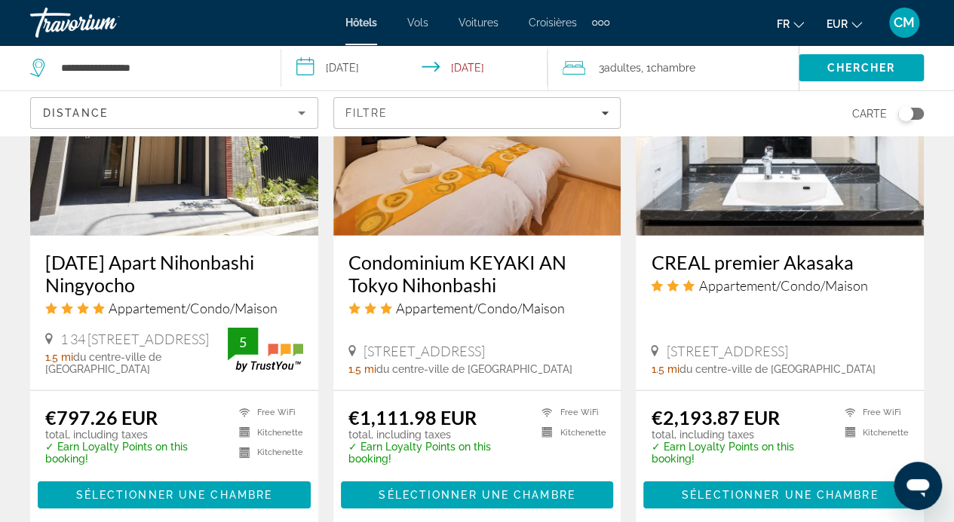
scroll to position [2060, 0]
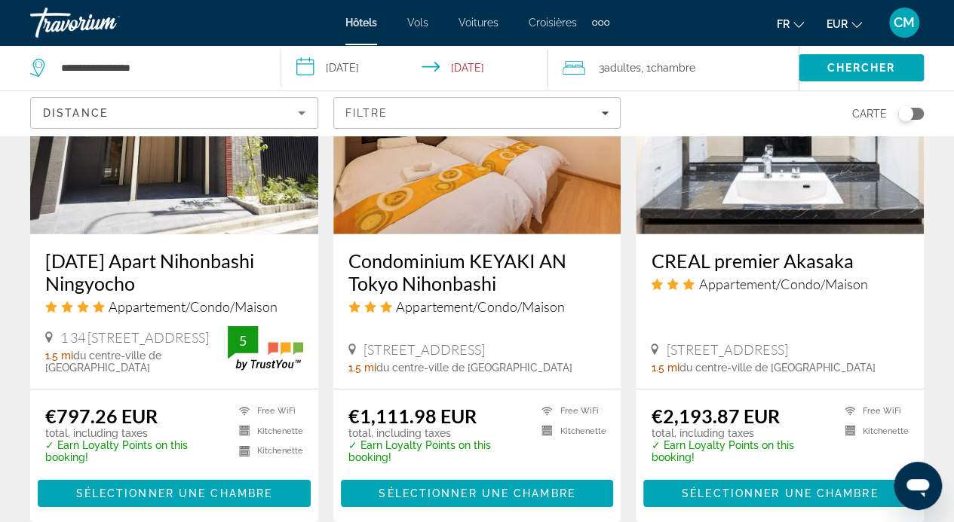
click at [160, 172] on img "Contenu principal" at bounding box center [174, 113] width 288 height 241
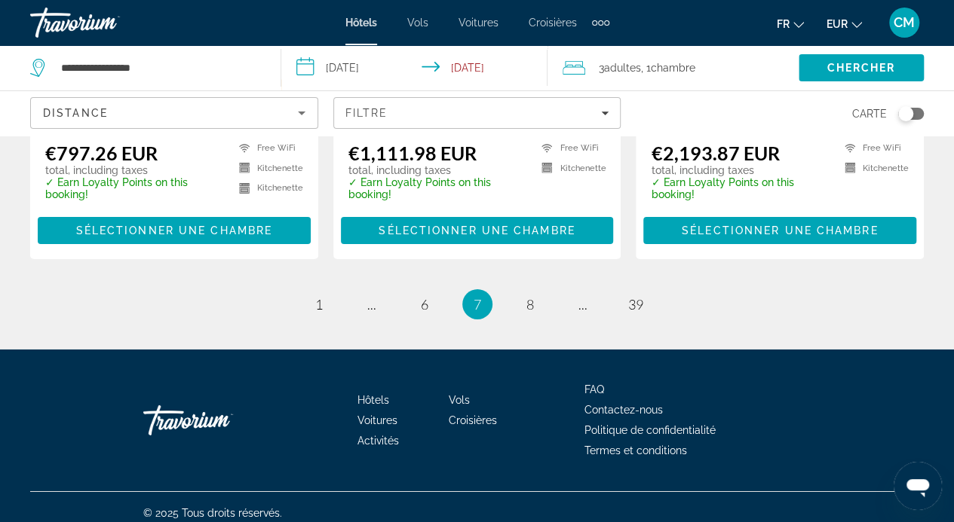
scroll to position [2334, 0]
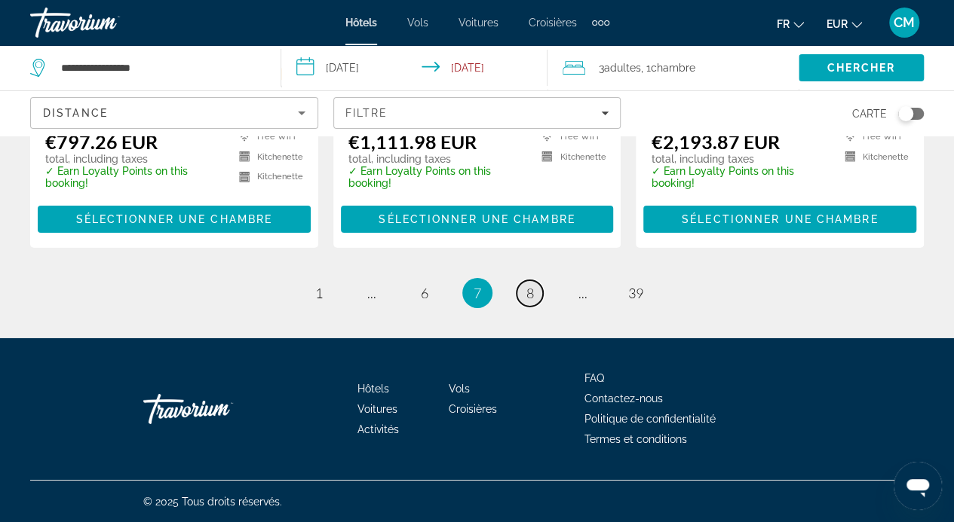
click at [531, 289] on span "8" at bounding box center [530, 293] width 8 height 17
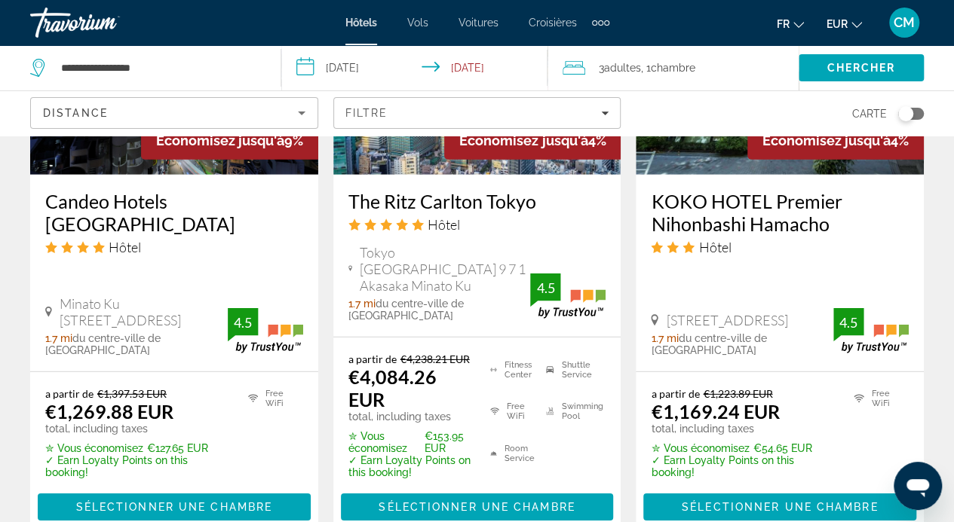
scroll to position [2353, 0]
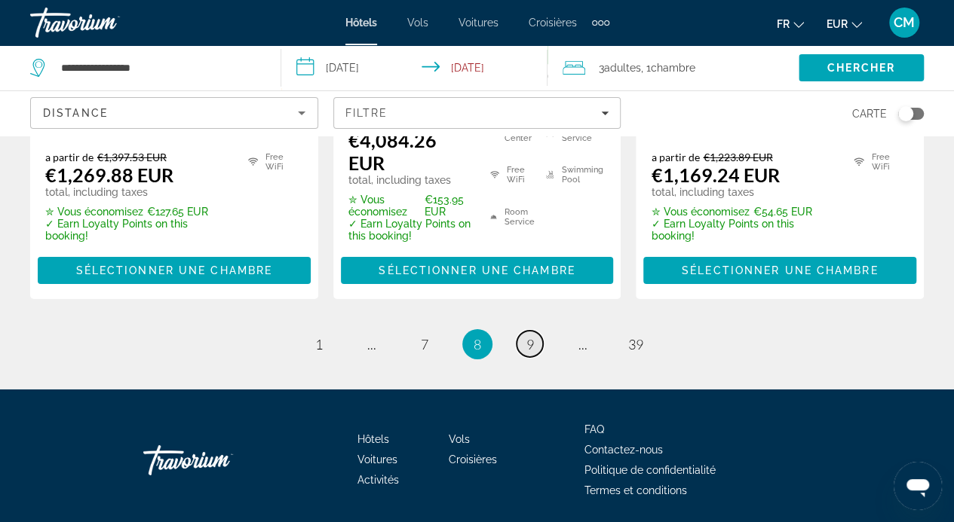
click at [531, 336] on span "9" at bounding box center [530, 344] width 8 height 17
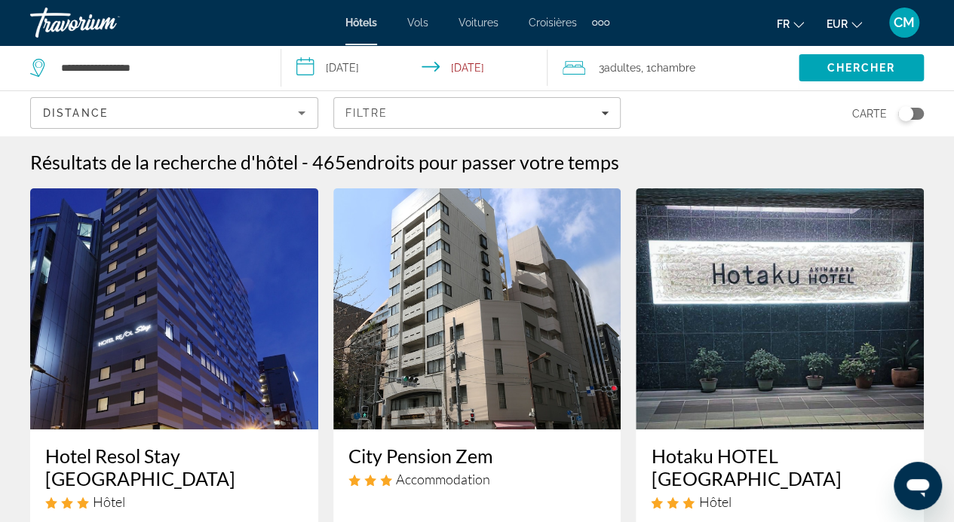
click at [531, 289] on img "Contenu principal" at bounding box center [477, 308] width 288 height 241
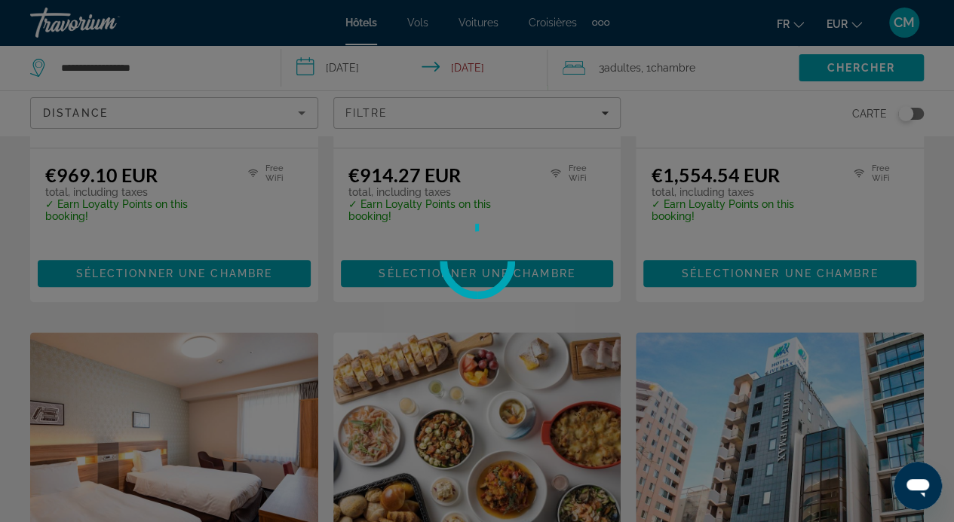
scroll to position [476, 0]
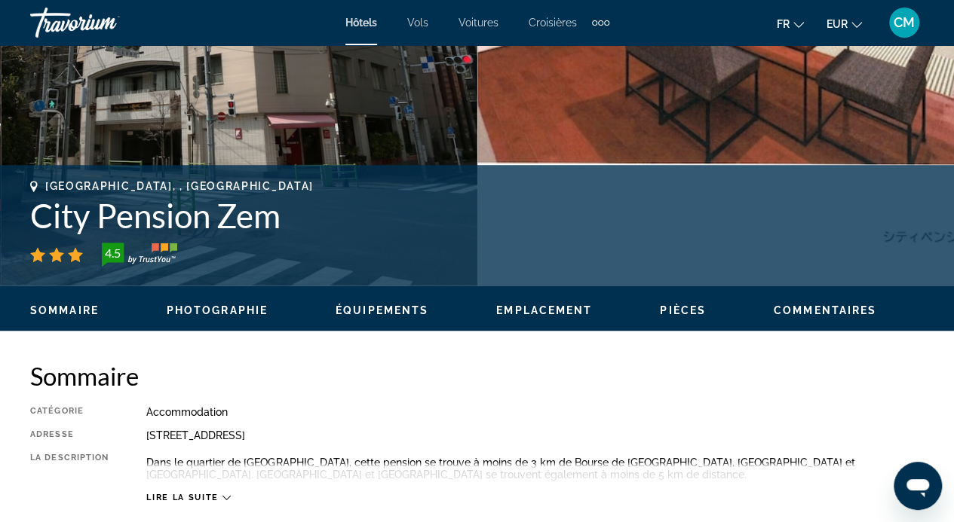
scroll to position [18, 0]
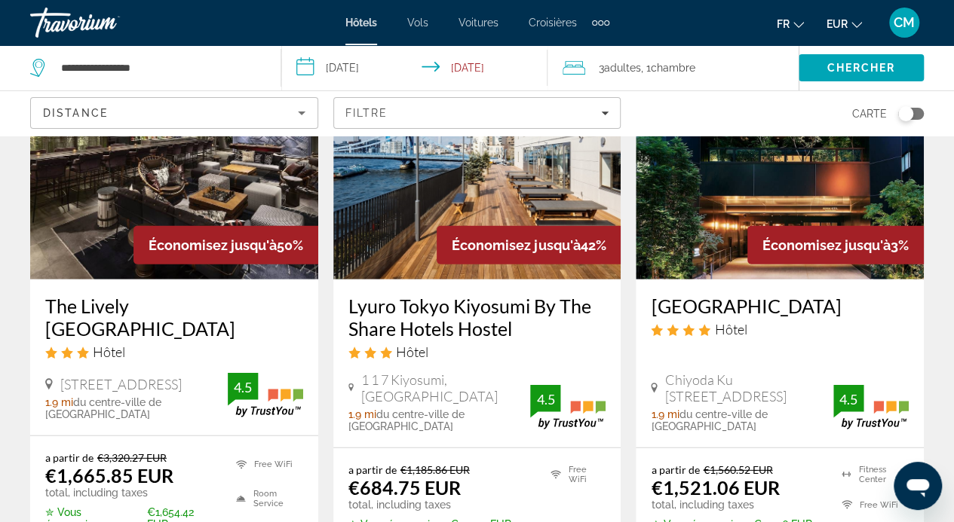
scroll to position [1911, 0]
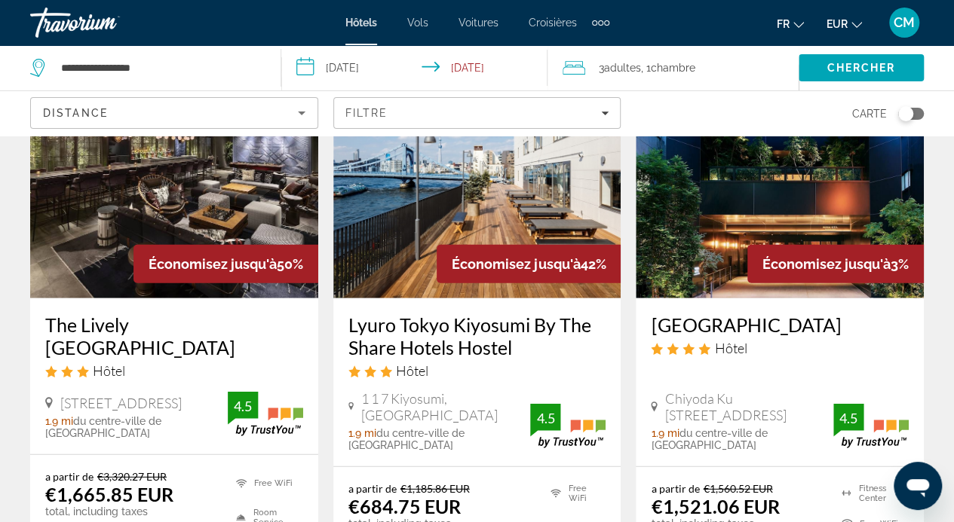
click at [451, 255] on img "Contenu principal" at bounding box center [477, 177] width 288 height 241
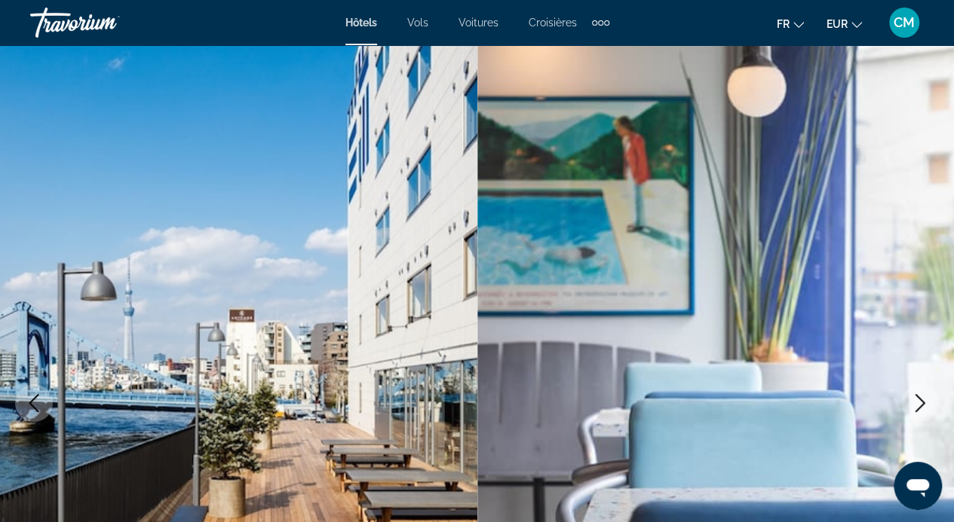
click at [927, 403] on icon "Next image" at bounding box center [920, 403] width 18 height 18
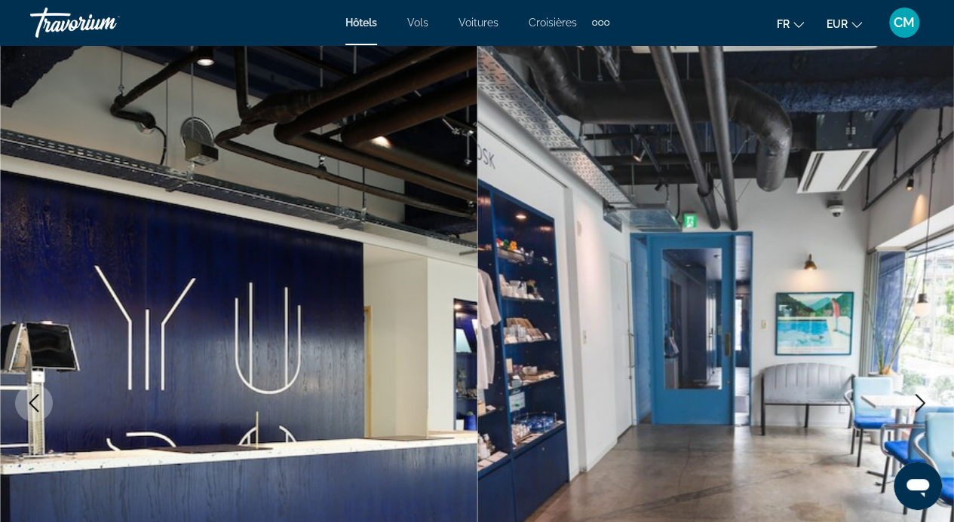
click at [927, 403] on icon "Next image" at bounding box center [920, 403] width 18 height 18
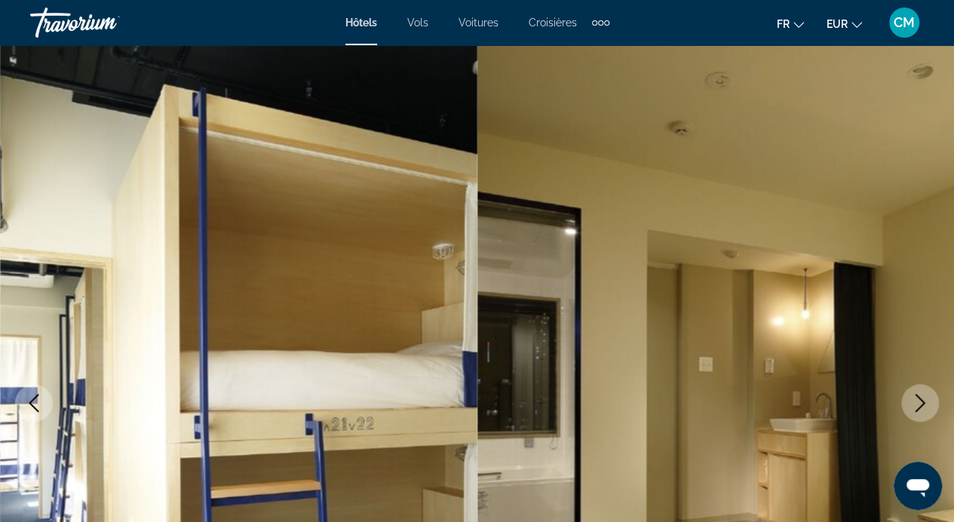
click at [927, 403] on icon "Next image" at bounding box center [920, 403] width 18 height 18
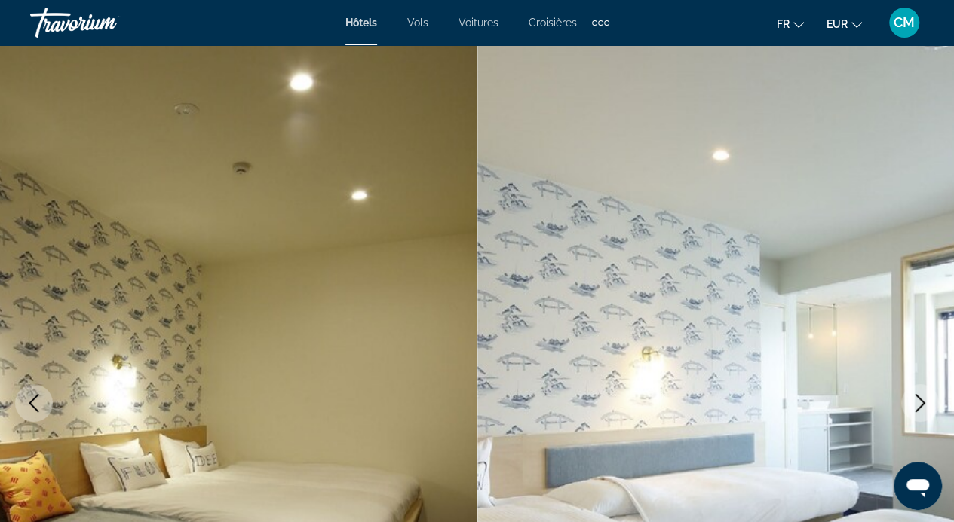
click at [927, 403] on icon "Next image" at bounding box center [920, 403] width 18 height 18
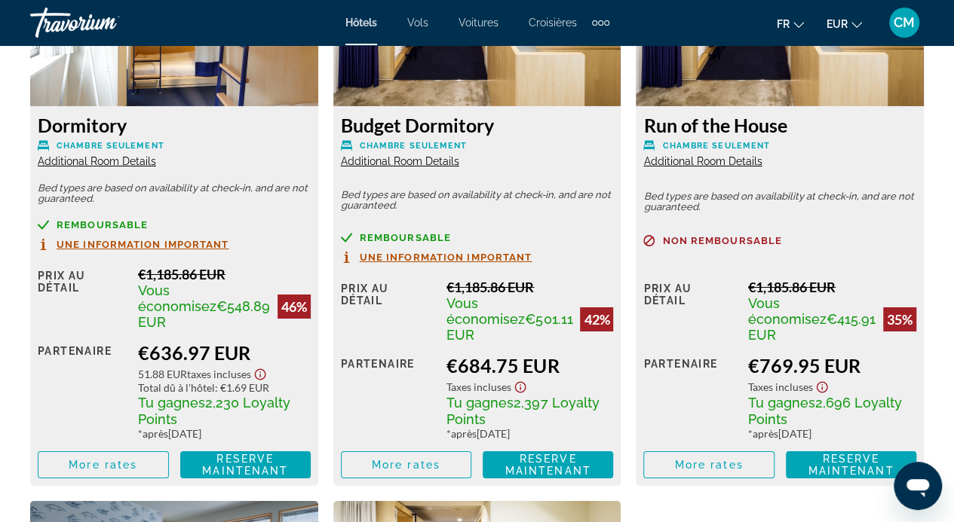
scroll to position [2446, 0]
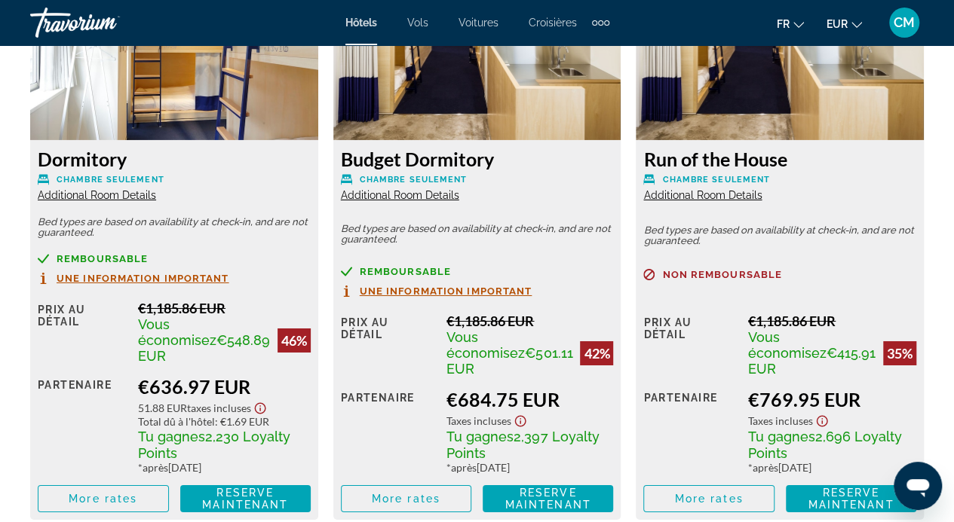
click at [101, 194] on span "Additional Room Details" at bounding box center [97, 195] width 118 height 12
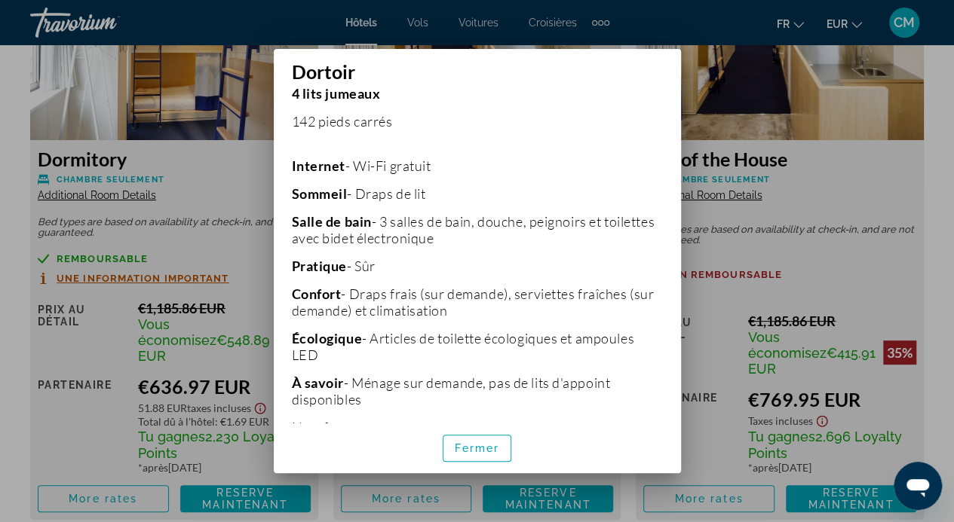
scroll to position [275, 0]
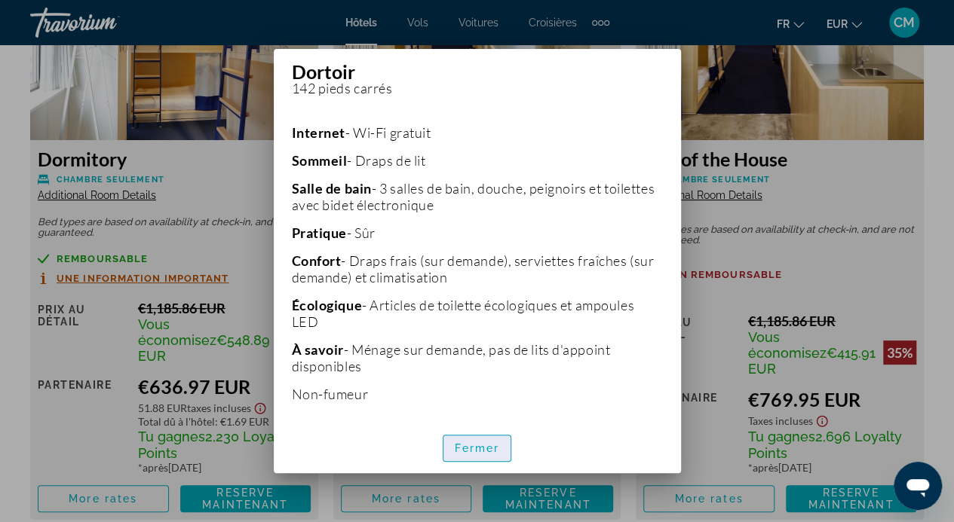
click at [479, 451] on font "Fermer" at bounding box center [477, 448] width 45 height 12
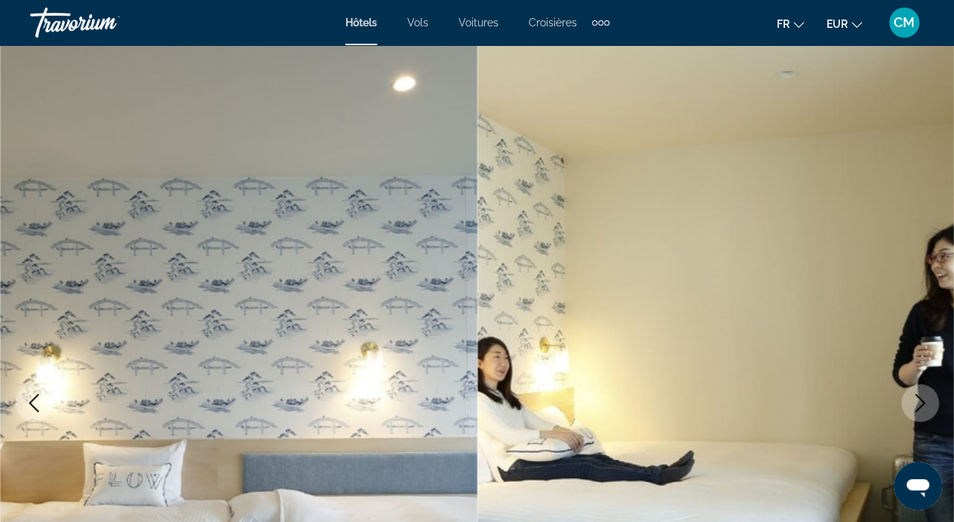
scroll to position [2446, 0]
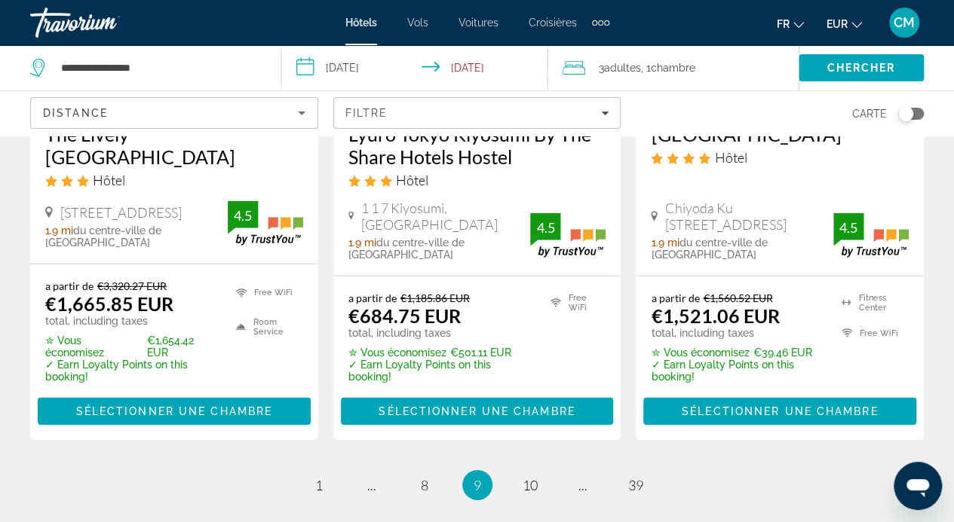
scroll to position [2102, 0]
click at [528, 477] on span "10" at bounding box center [529, 485] width 15 height 17
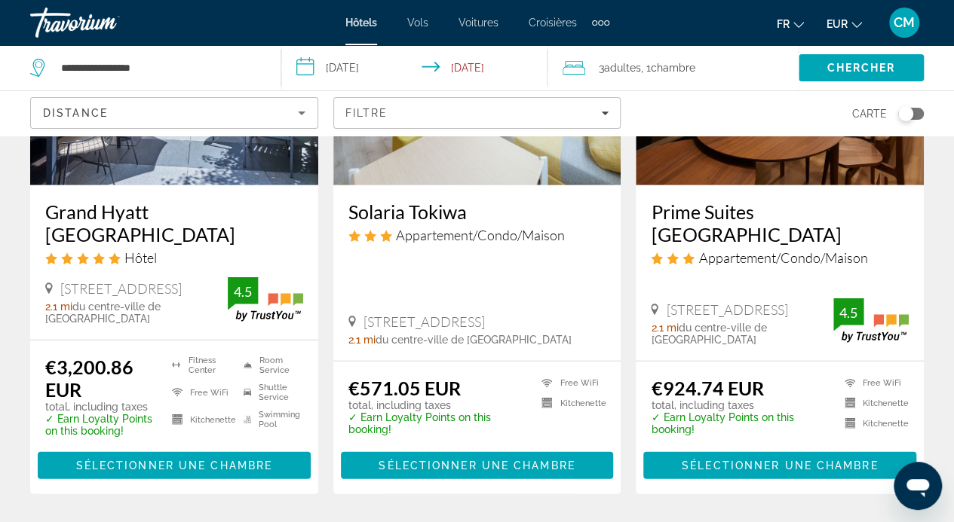
scroll to position [1982, 0]
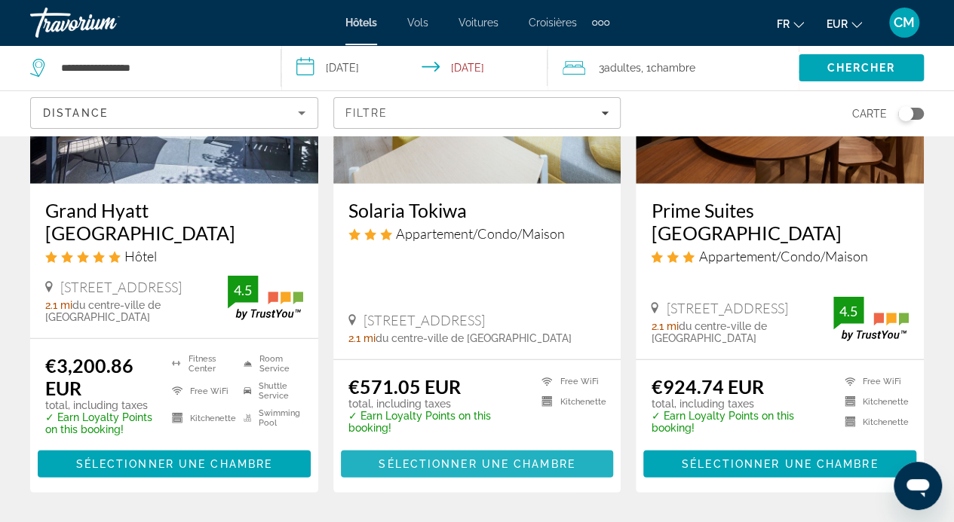
click at [524, 458] on span "Sélectionner une chambre" at bounding box center [476, 464] width 196 height 12
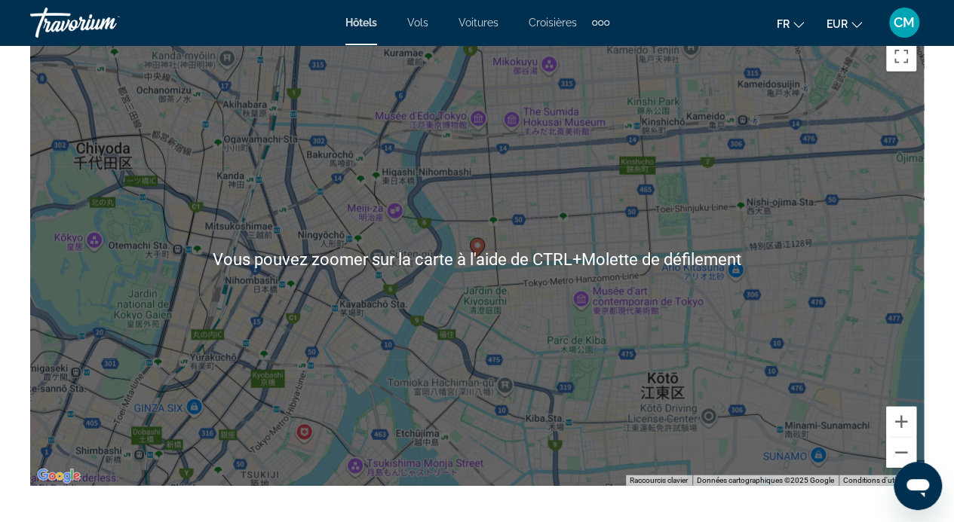
scroll to position [1749, 0]
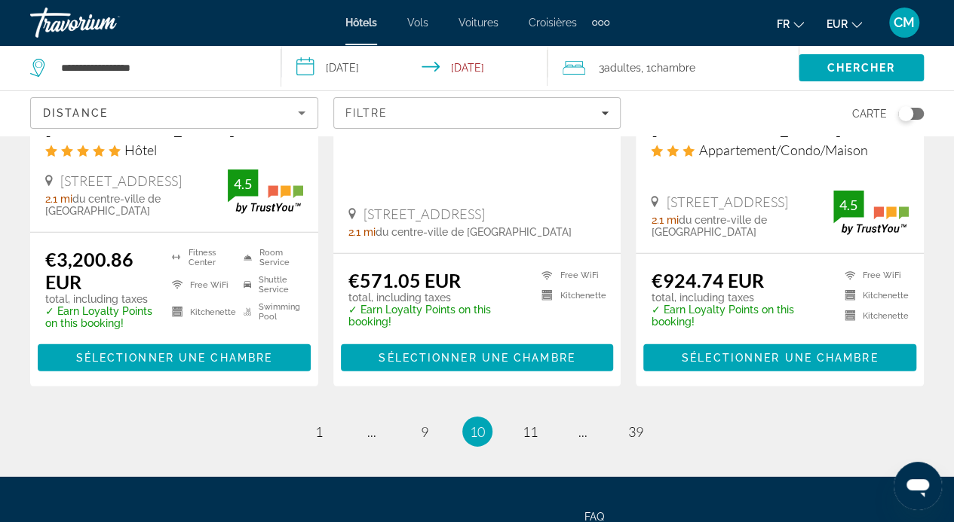
scroll to position [2089, 0]
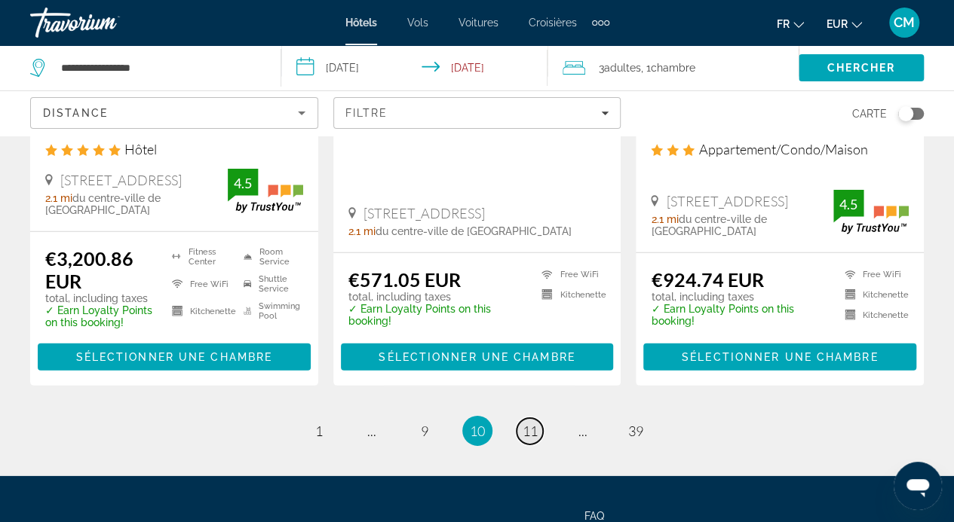
click at [528, 423] on span "11" at bounding box center [529, 431] width 15 height 17
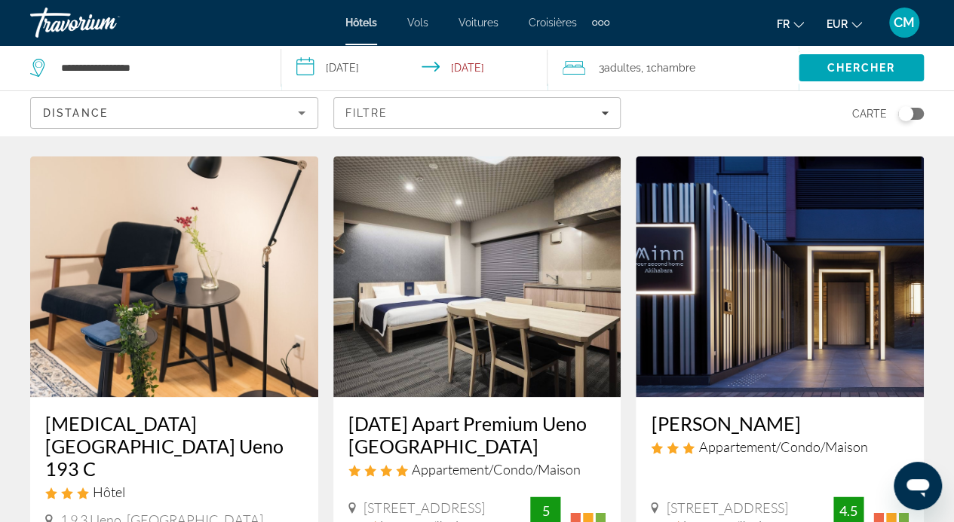
scroll to position [626, 0]
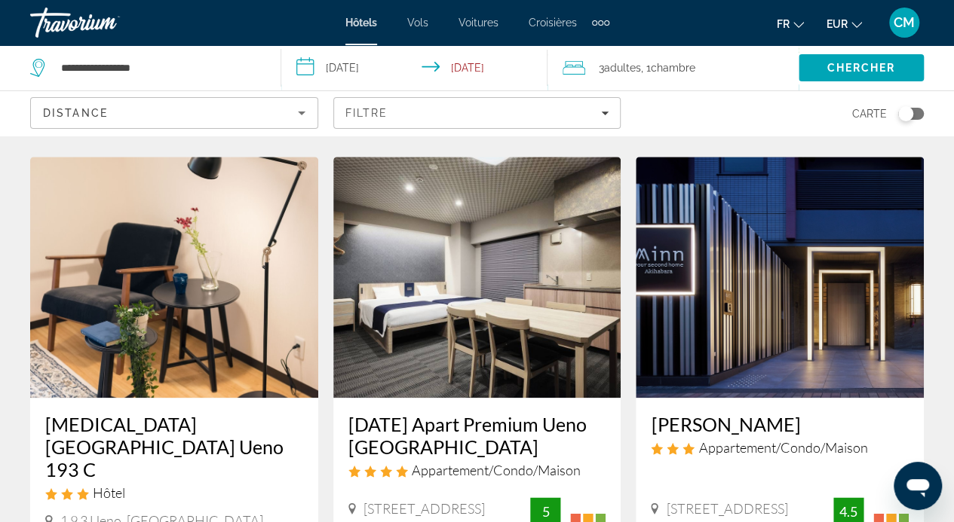
drag, startPoint x: 108, startPoint y: 225, endPoint x: 75, endPoint y: 408, distance: 186.0
click at [75, 485] on div "Hôtel" at bounding box center [174, 493] width 258 height 17
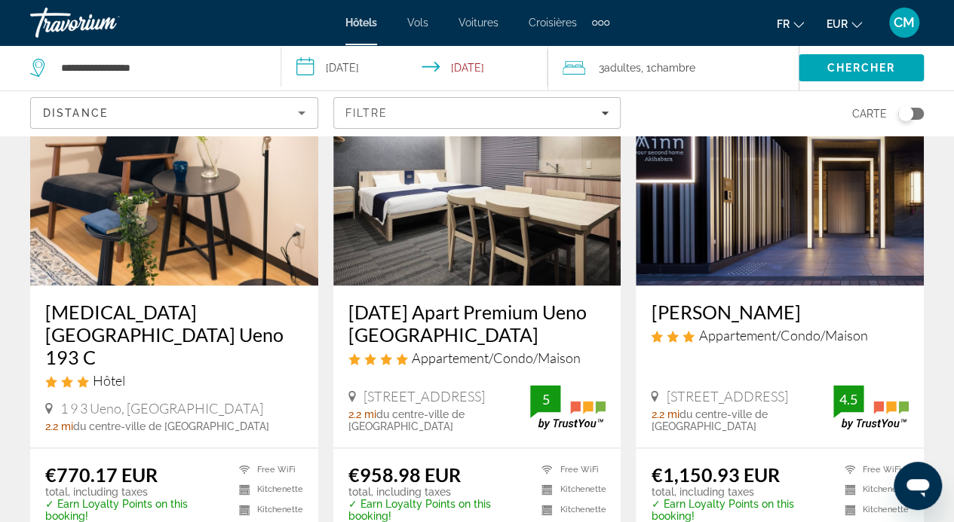
scroll to position [759, 0]
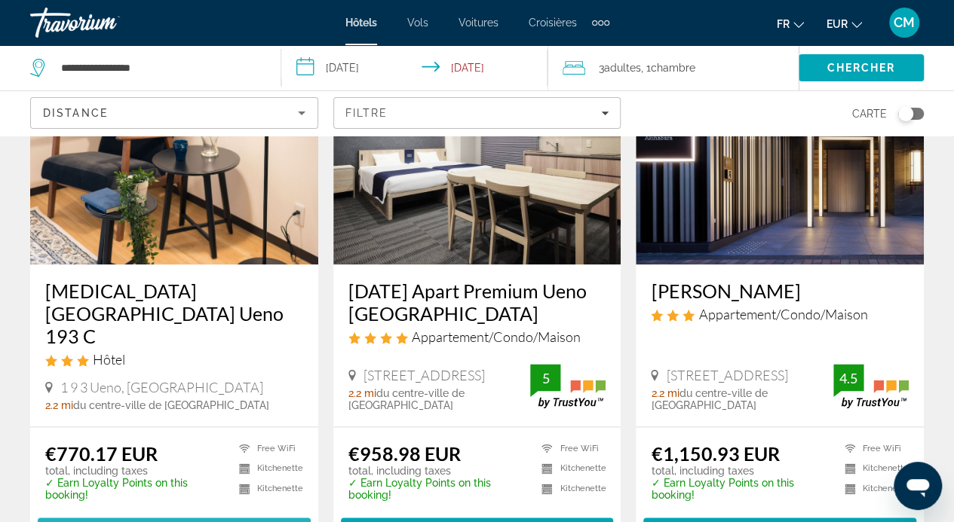
click at [143, 522] on span "Sélectionner une chambre" at bounding box center [174, 531] width 196 height 12
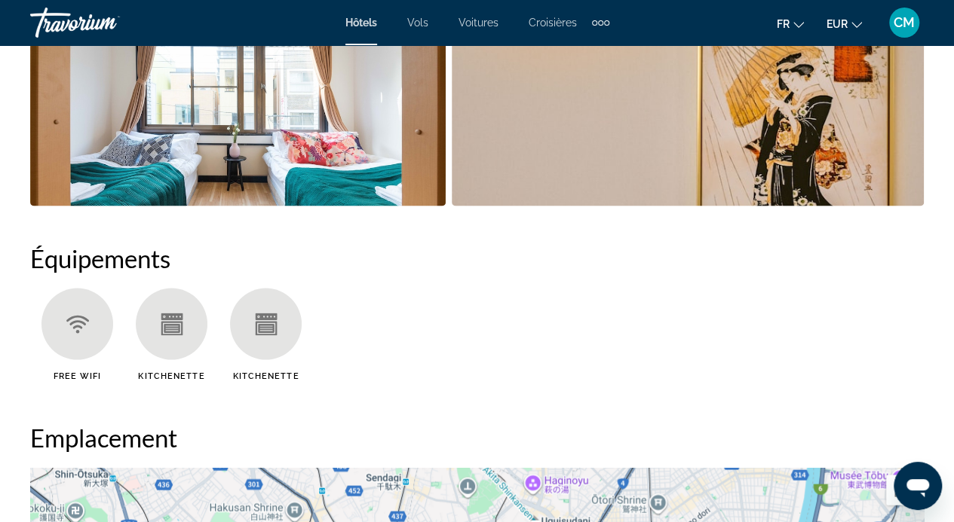
scroll to position [1298, 0]
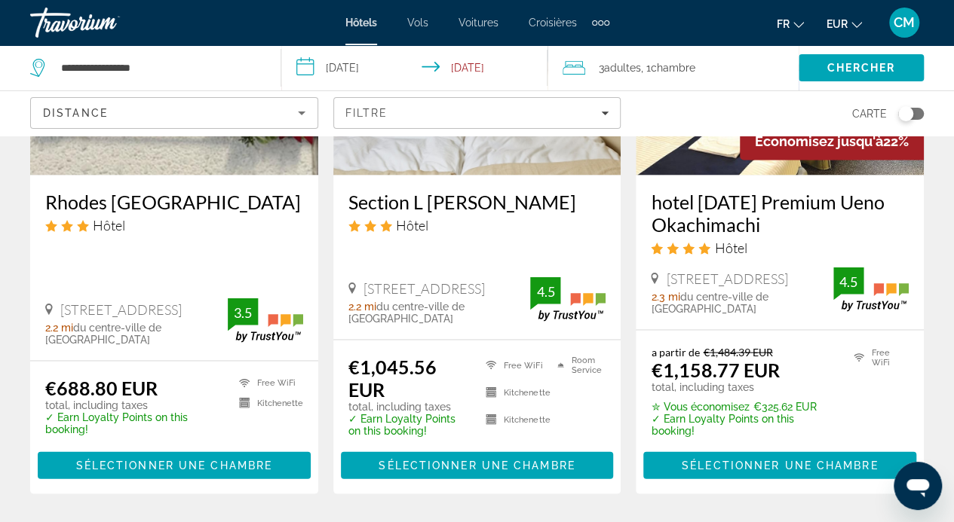
scroll to position [1419, 0]
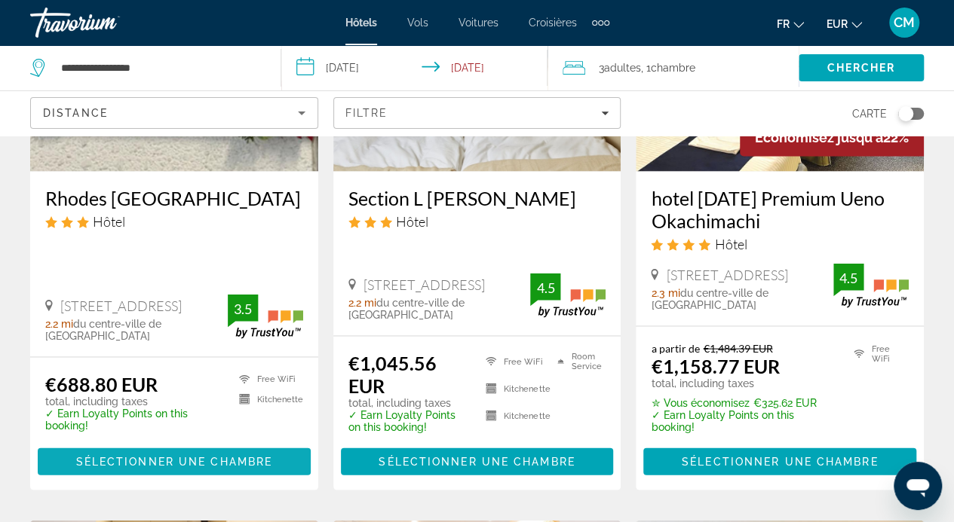
click at [204, 455] on span "Sélectionner une chambre" at bounding box center [174, 461] width 196 height 12
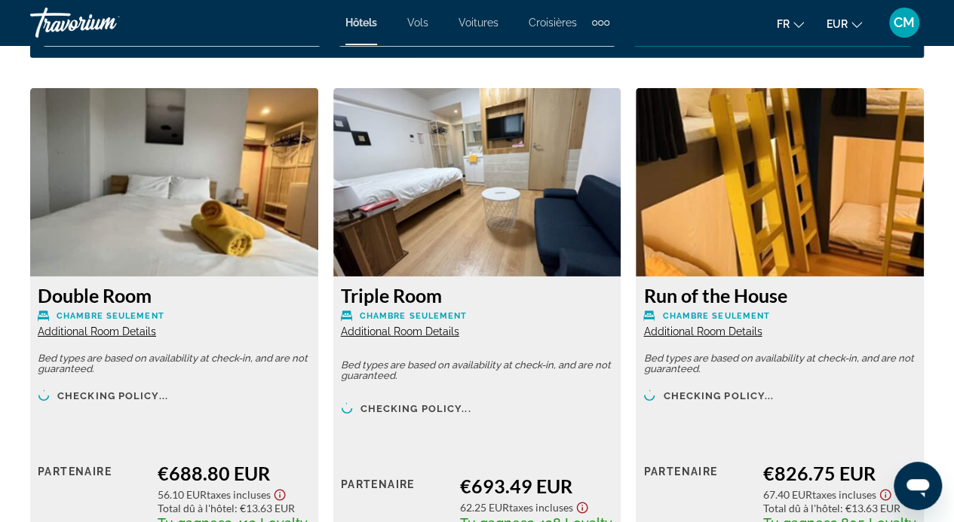
scroll to position [2304, 0]
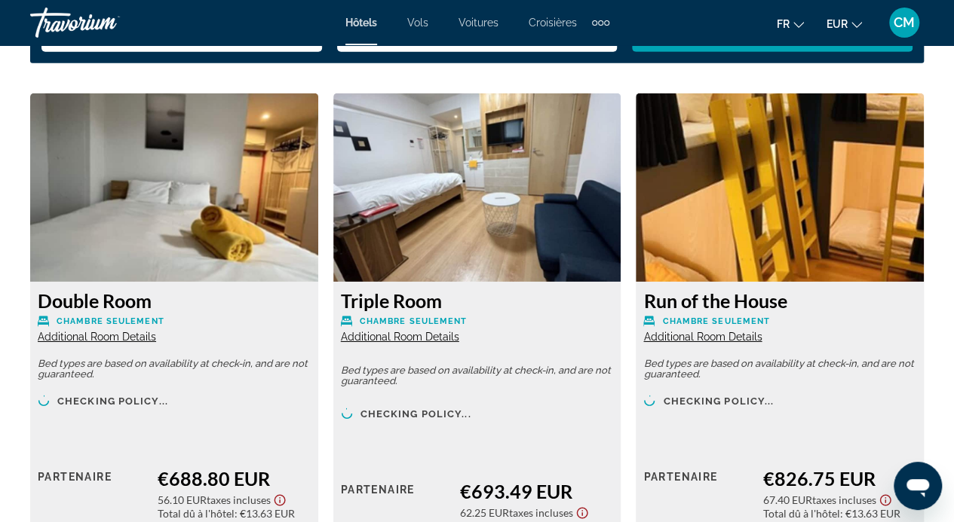
click at [106, 344] on div "Double Room Chambre seulement Additional Room Details Bed types are based on av…" at bounding box center [174, 447] width 288 height 330
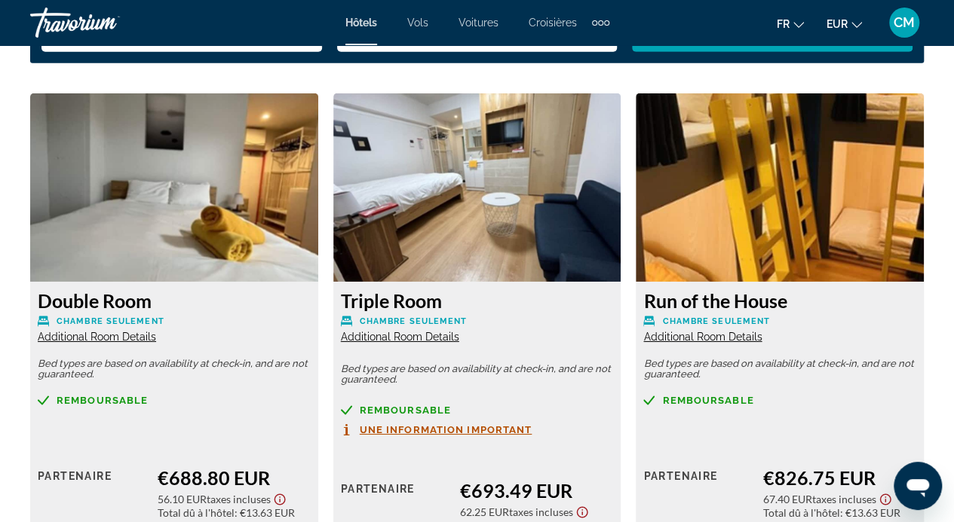
click at [106, 336] on span "Additional Room Details" at bounding box center [97, 337] width 118 height 12
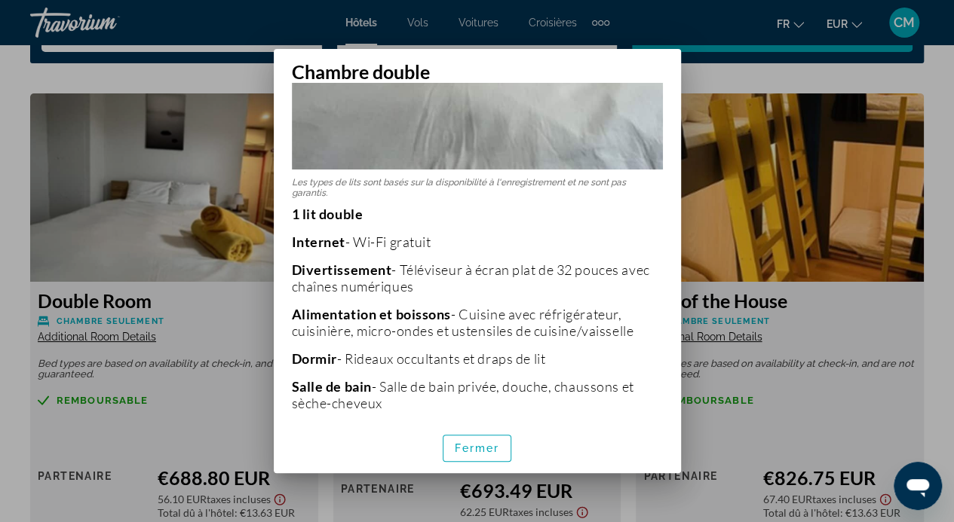
scroll to position [501, 0]
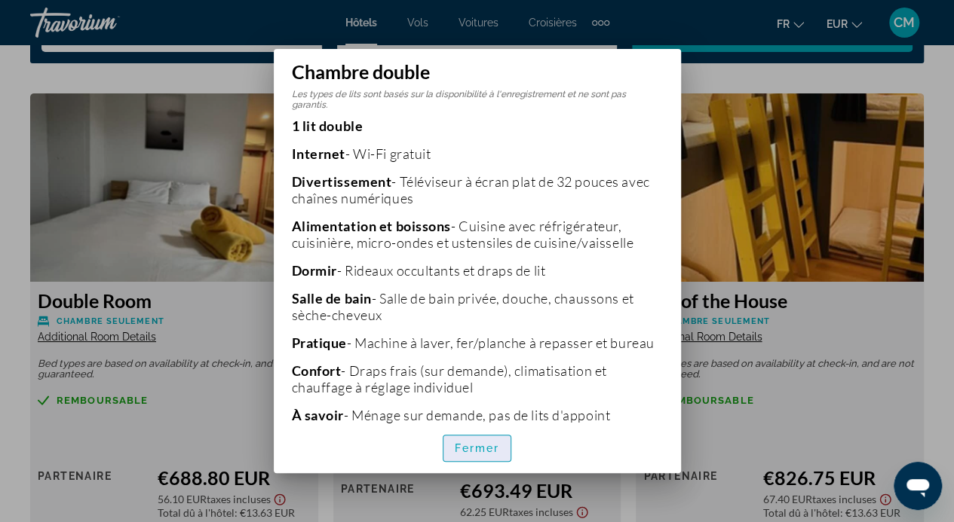
click at [489, 448] on font "Fermer" at bounding box center [477, 448] width 45 height 12
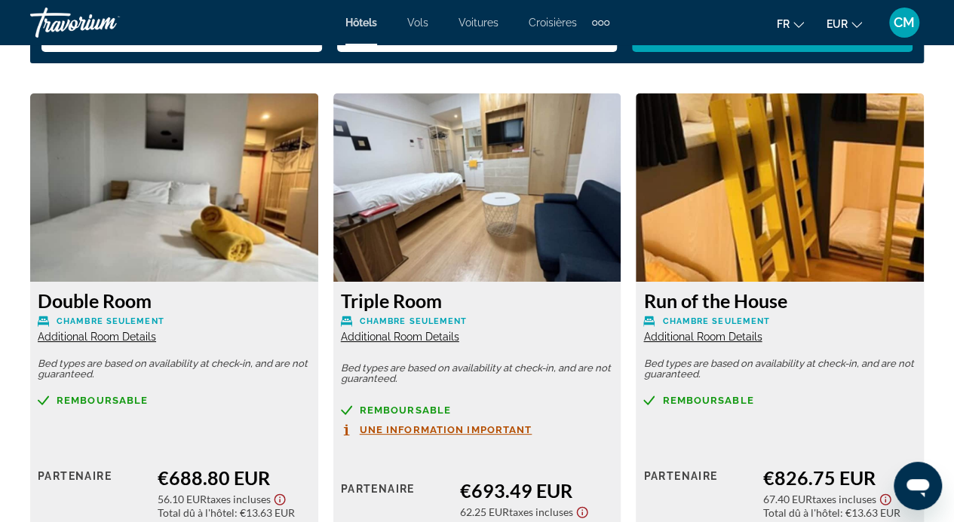
scroll to position [2304, 0]
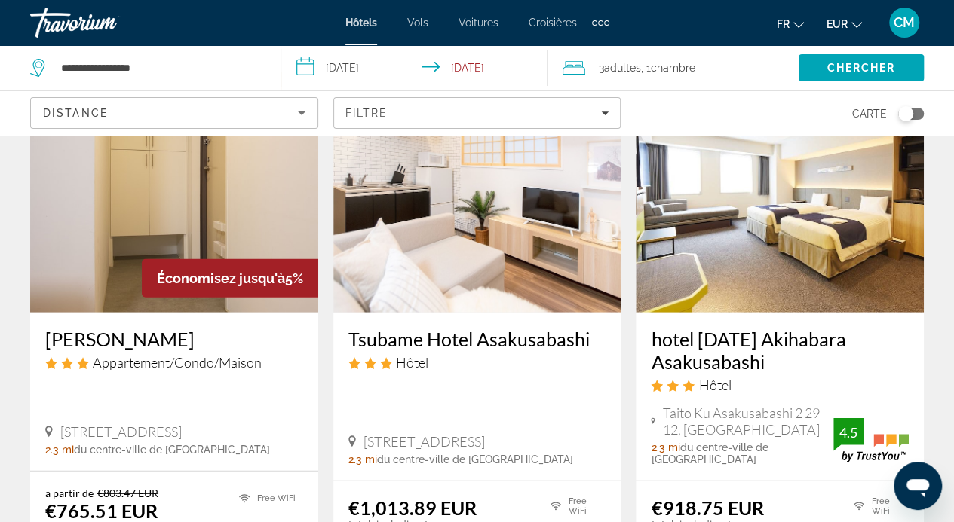
scroll to position [1869, 0]
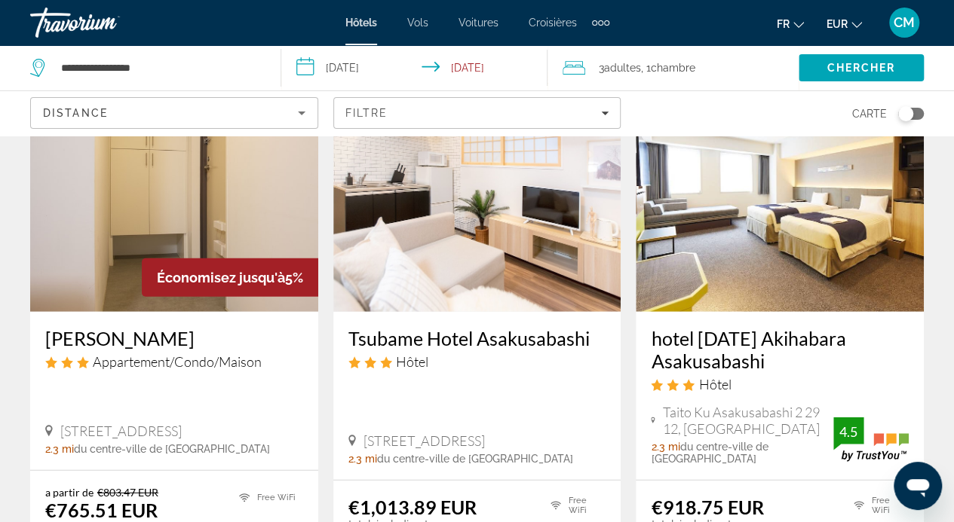
click at [124, 222] on img "Contenu principal" at bounding box center [174, 191] width 288 height 241
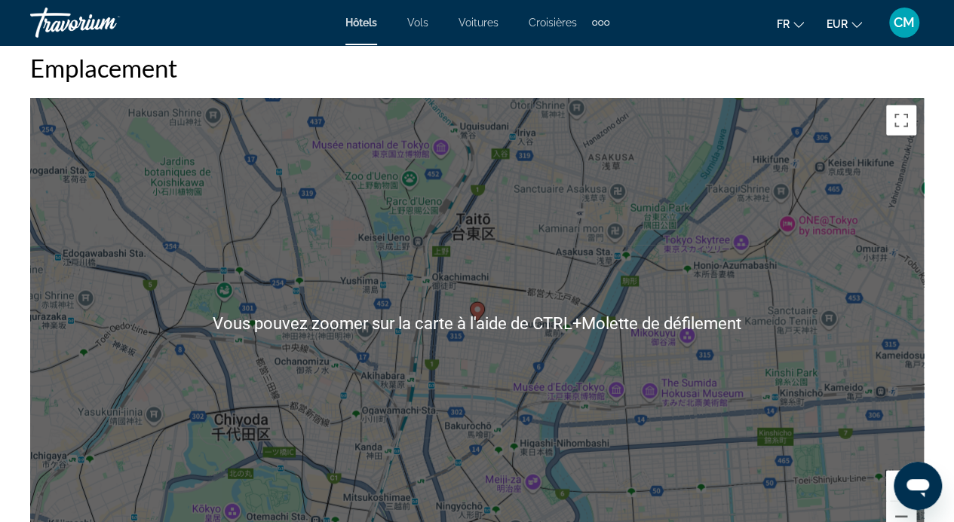
scroll to position [1708, 0]
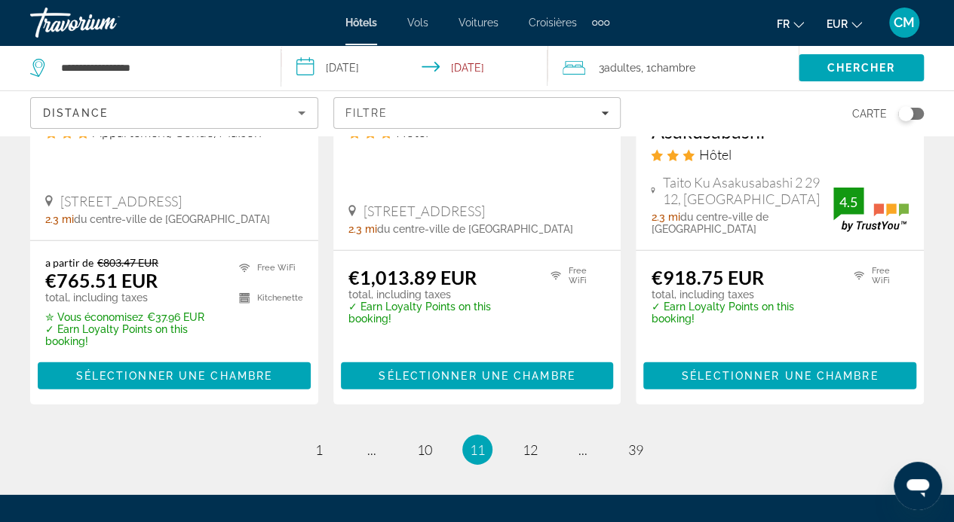
scroll to position [2203, 0]
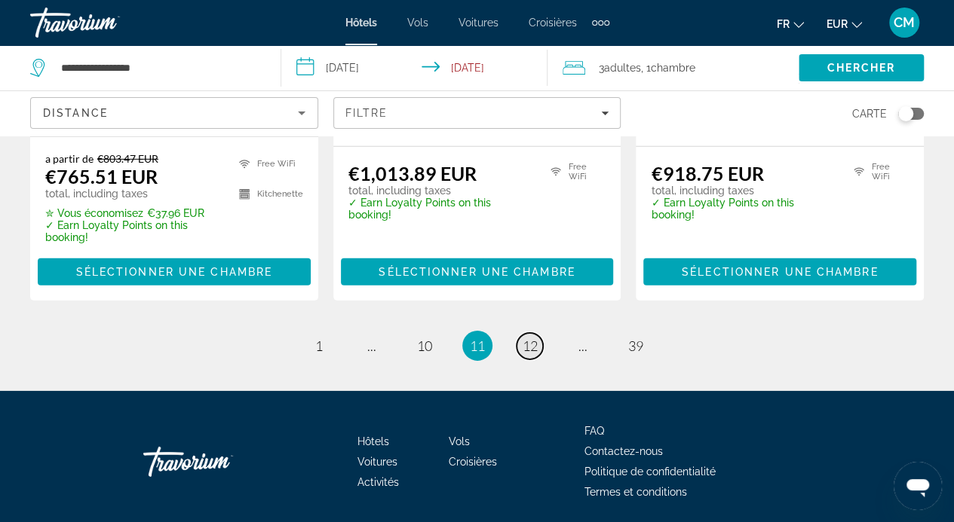
click at [531, 338] on span "12" at bounding box center [529, 346] width 15 height 17
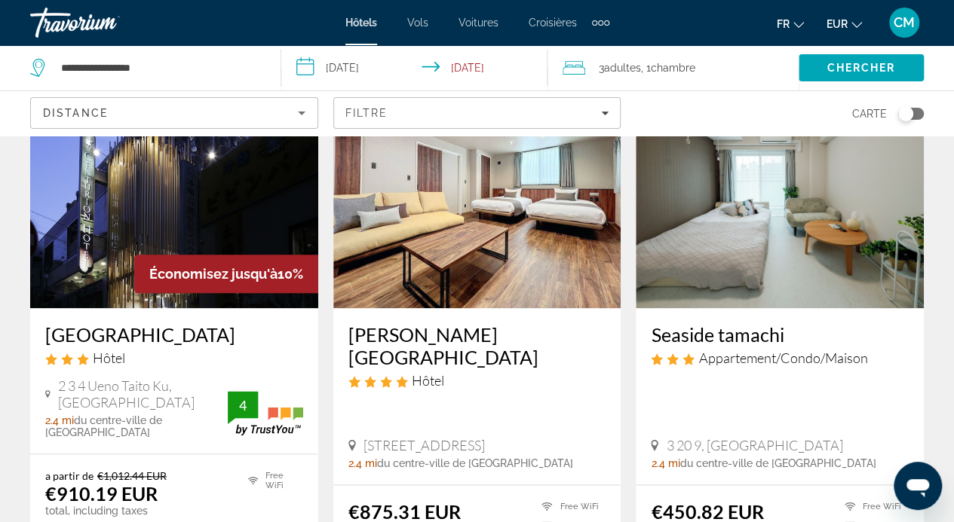
scroll to position [724, 0]
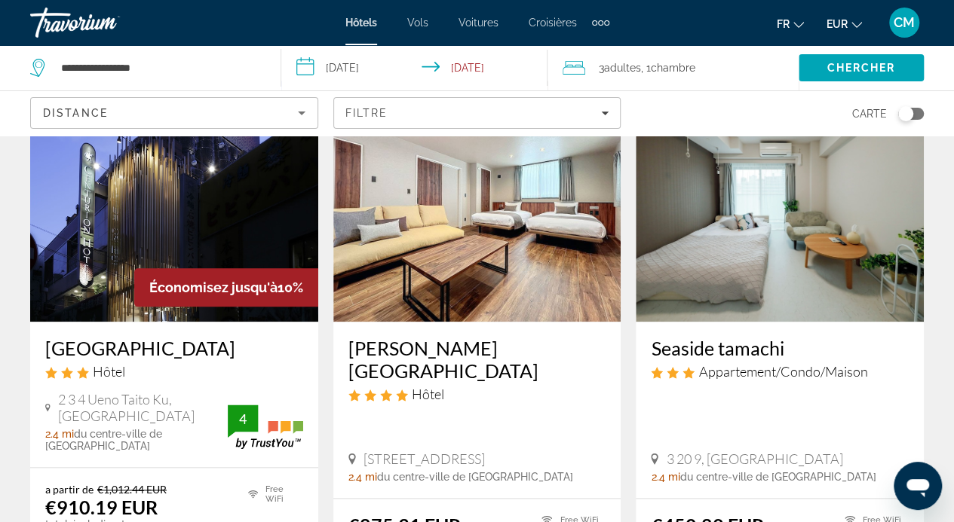
click at [794, 257] on img "Contenu principal" at bounding box center [779, 201] width 288 height 241
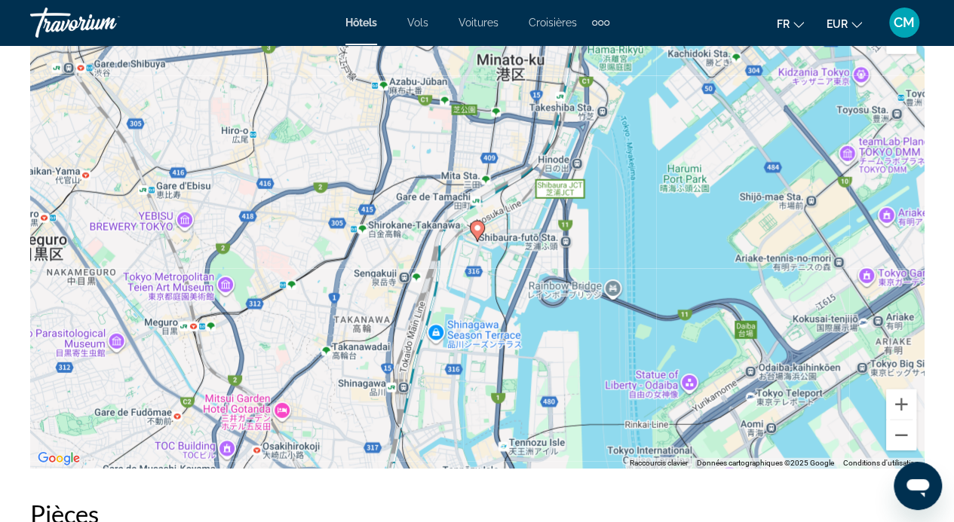
scroll to position [1777, 0]
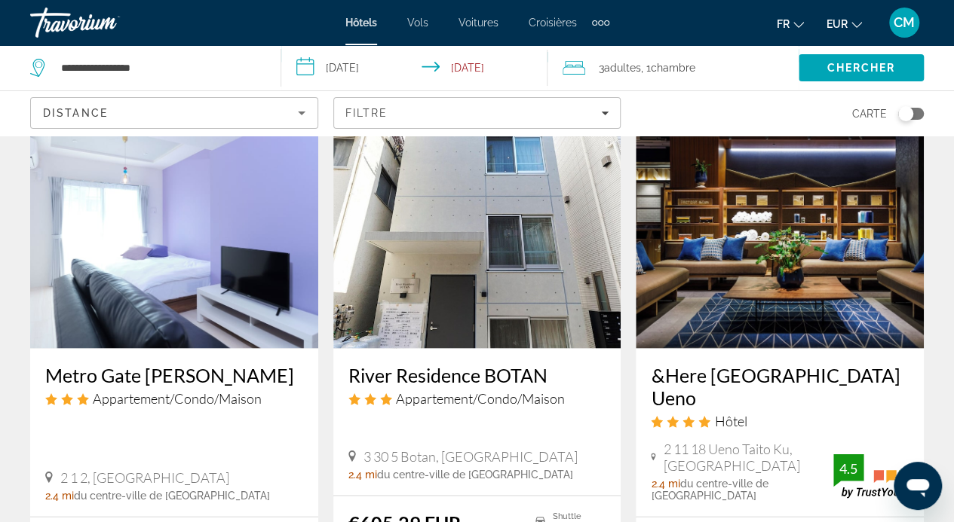
scroll to position [1266, 0]
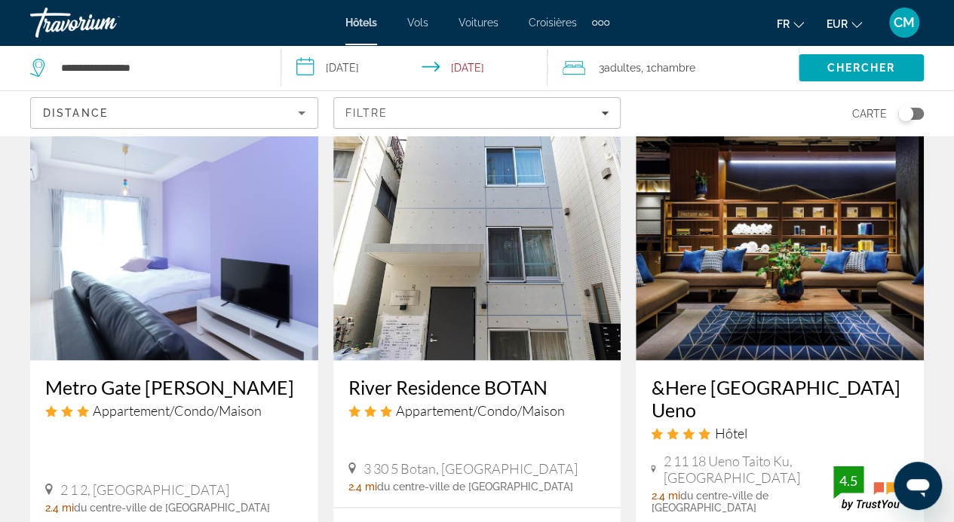
click at [430, 283] on img "Contenu principal" at bounding box center [477, 239] width 288 height 241
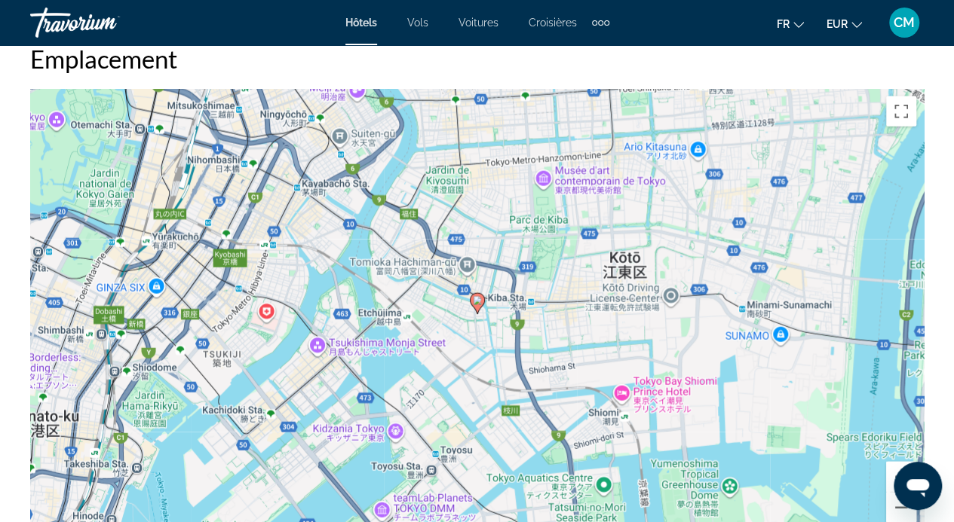
scroll to position [1692, 0]
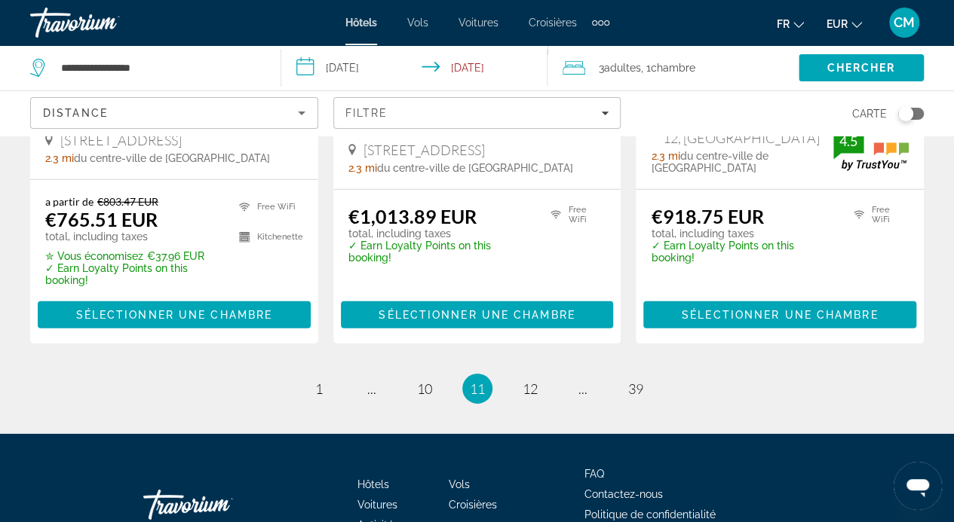
scroll to position [2163, 0]
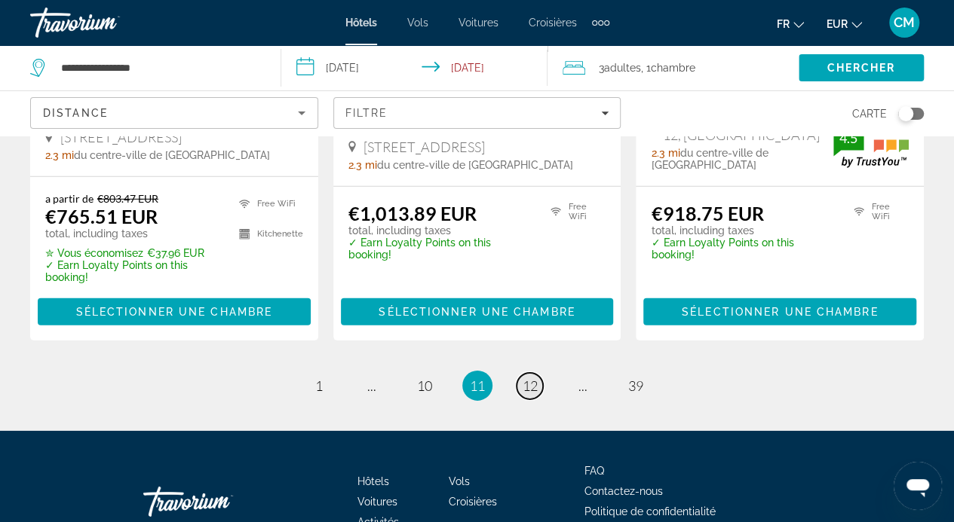
click at [532, 378] on span "12" at bounding box center [529, 386] width 15 height 17
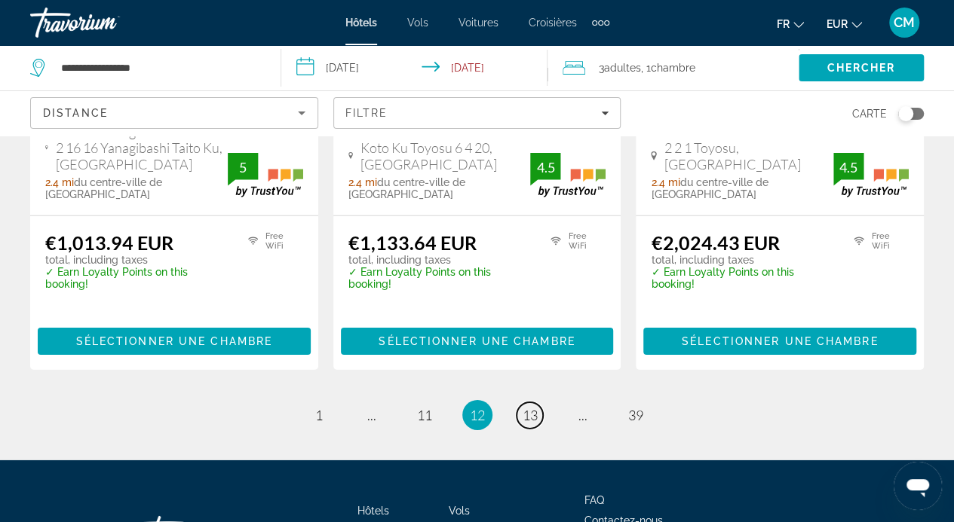
scroll to position [2178, 0]
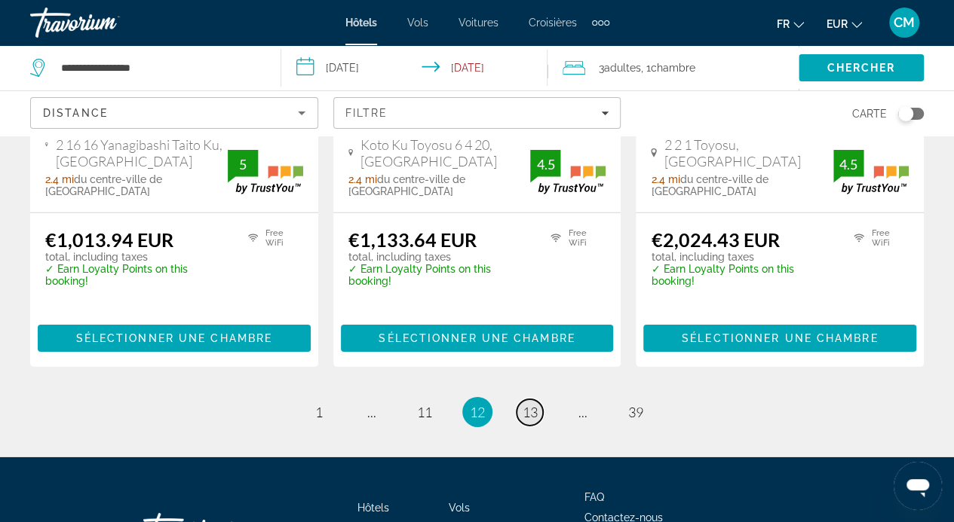
click at [540, 399] on link "page 13" at bounding box center [529, 412] width 26 height 26
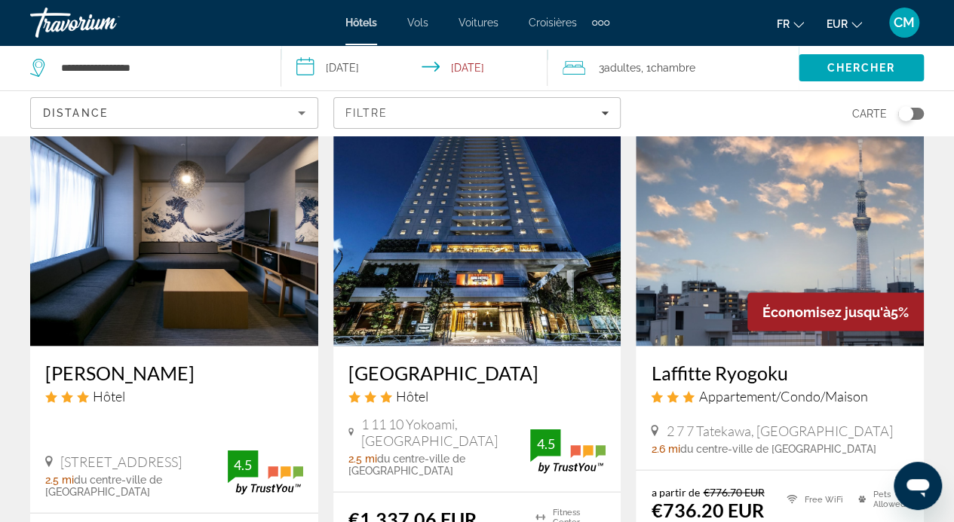
scroll to position [1367, 0]
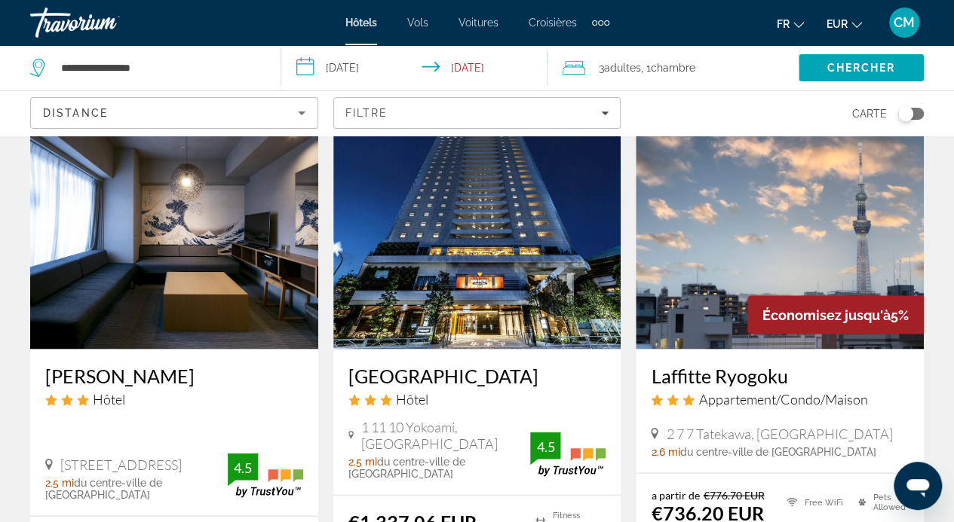
click at [719, 445] on span "du centre-ville de [GEOGRAPHIC_DATA]" at bounding box center [777, 451] width 196 height 12
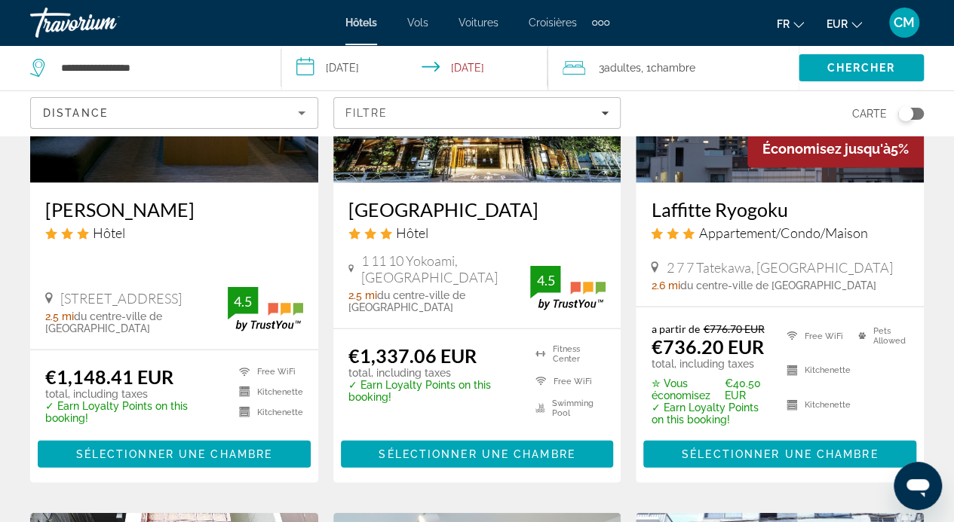
scroll to position [1534, 0]
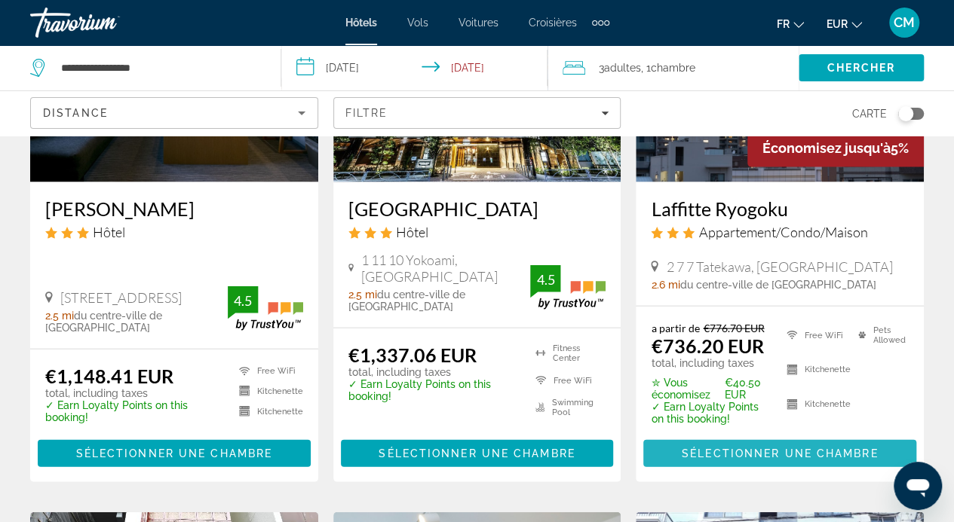
click at [850, 448] on span "Sélectionner une chambre" at bounding box center [779, 454] width 196 height 12
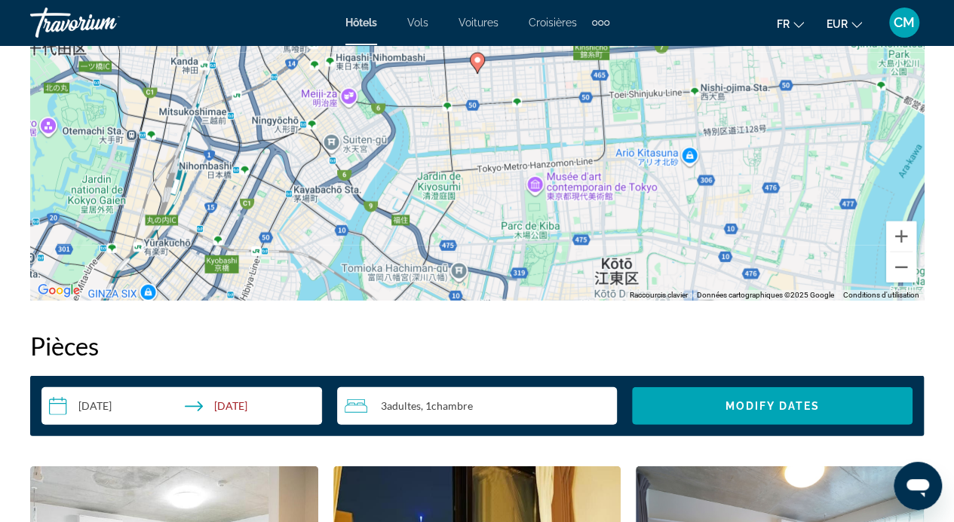
scroll to position [1952, 0]
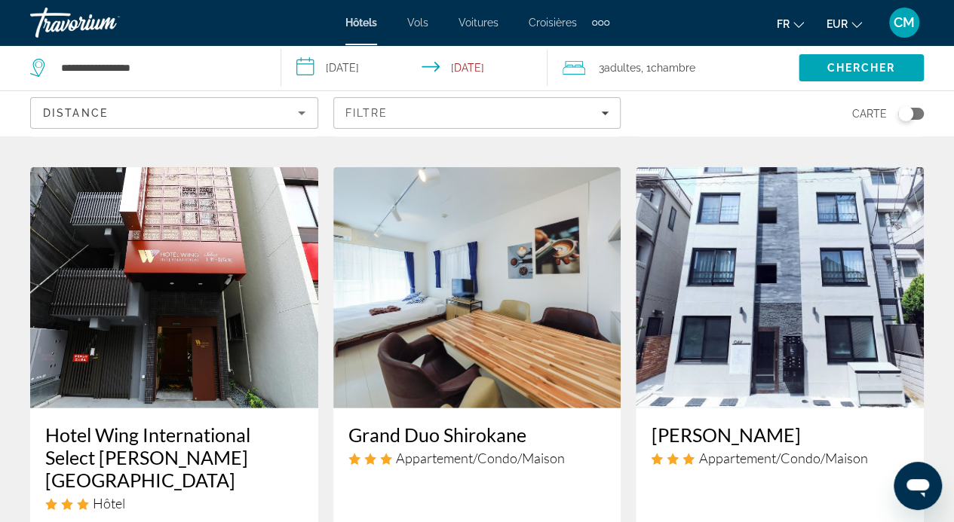
scroll to position [1877, 0]
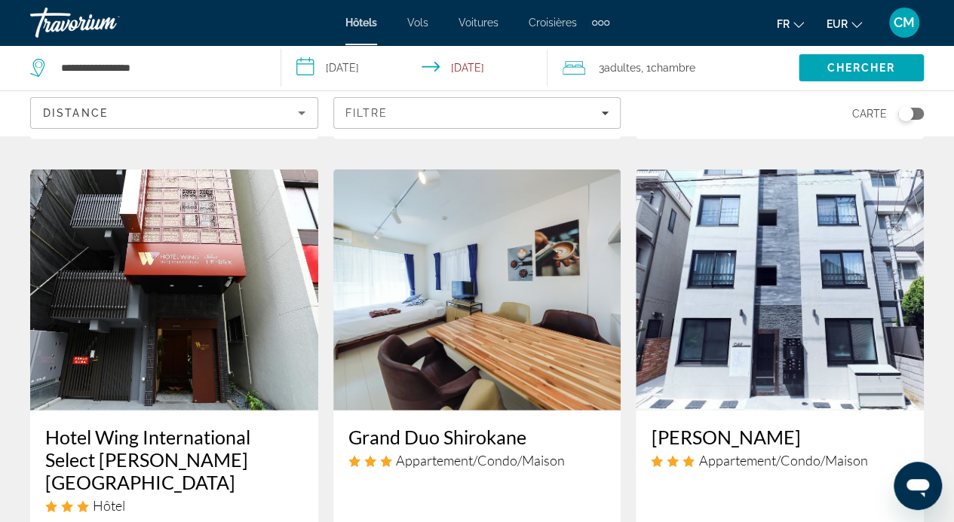
click at [901, 109] on div "Toggle map" at bounding box center [905, 113] width 15 height 15
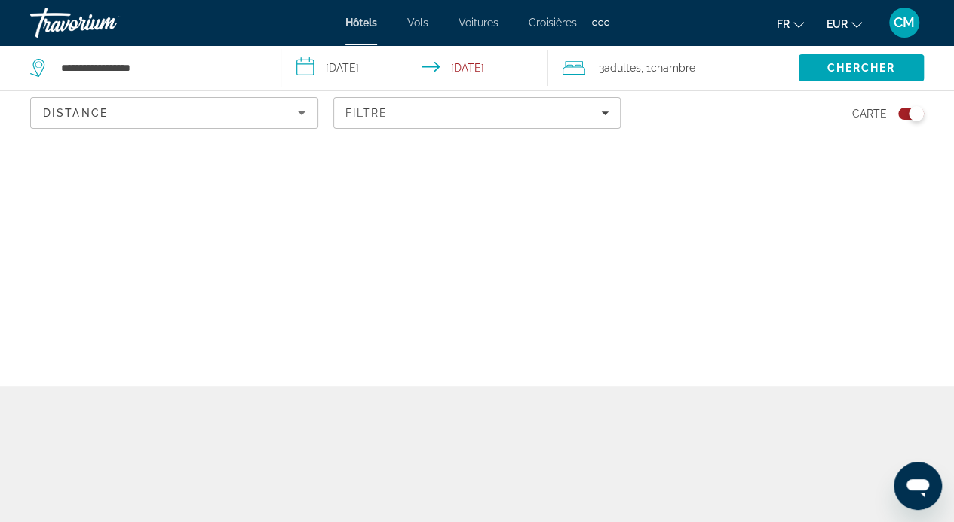
scroll to position [0, 0]
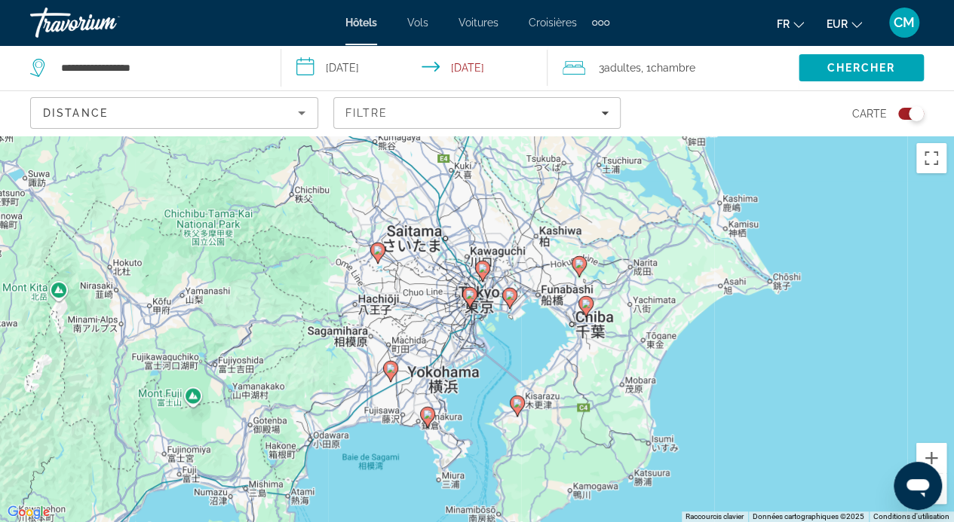
click at [503, 332] on div "Pour activer le glissement avec le clavier, appuyez sur Alt+Entrée. Une fois ce…" at bounding box center [477, 329] width 954 height 387
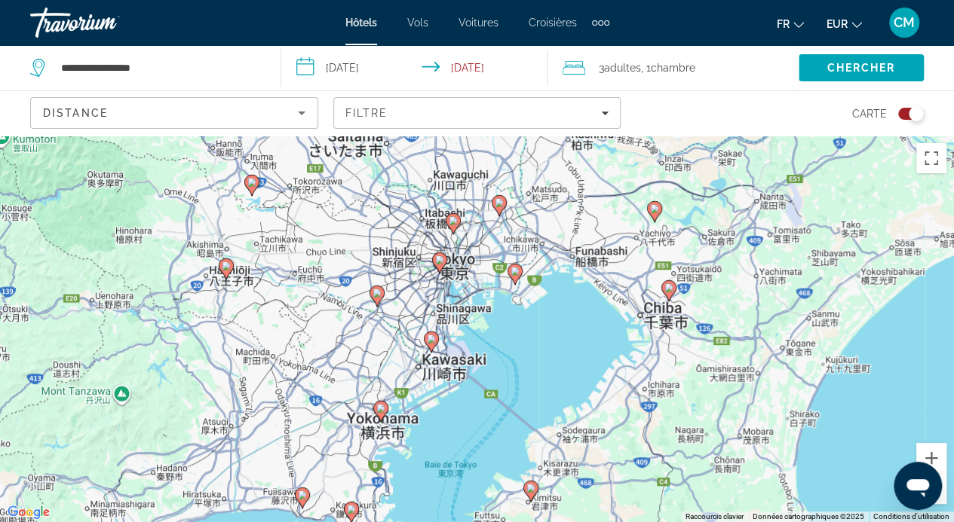
click at [503, 332] on div "Pour activer le glissement avec le clavier, appuyez sur Alt+Entrée. Une fois ce…" at bounding box center [477, 329] width 954 height 387
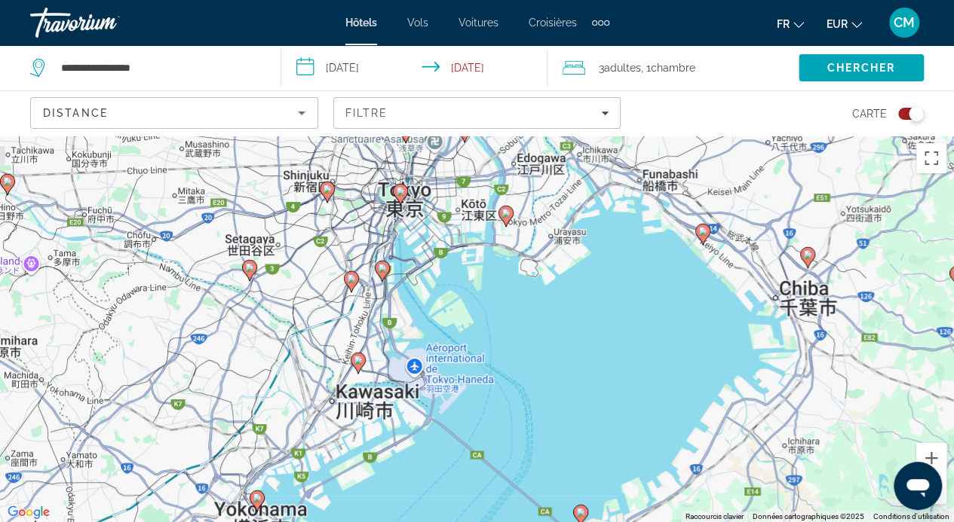
click at [396, 281] on div "Pour activer le glissement avec le clavier, appuyez sur Alt+Entrée. Une fois ce…" at bounding box center [477, 329] width 954 height 387
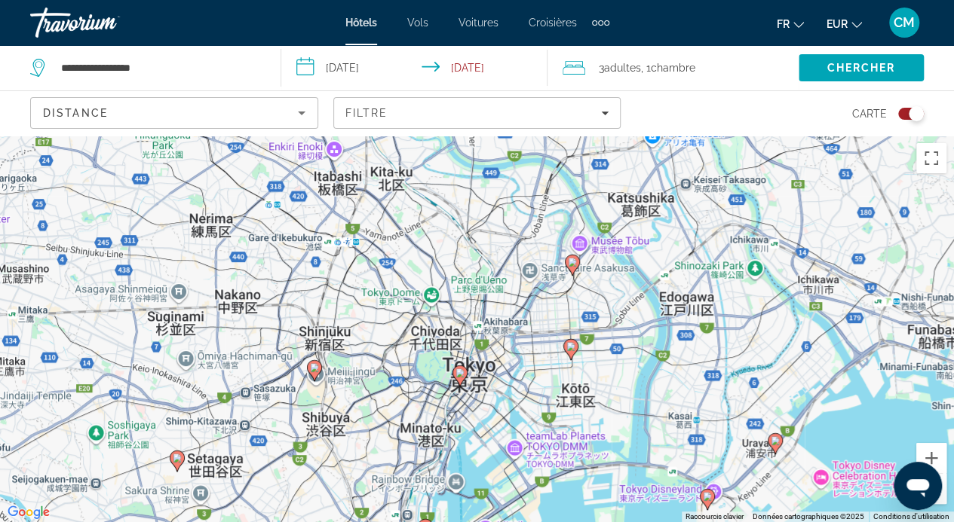
drag, startPoint x: 341, startPoint y: 169, endPoint x: 398, endPoint y: 434, distance: 271.4
click at [398, 434] on div "Pour activer le glissement avec le clavier, appuyez sur Alt+Entrée. Une fois ce…" at bounding box center [477, 329] width 954 height 387
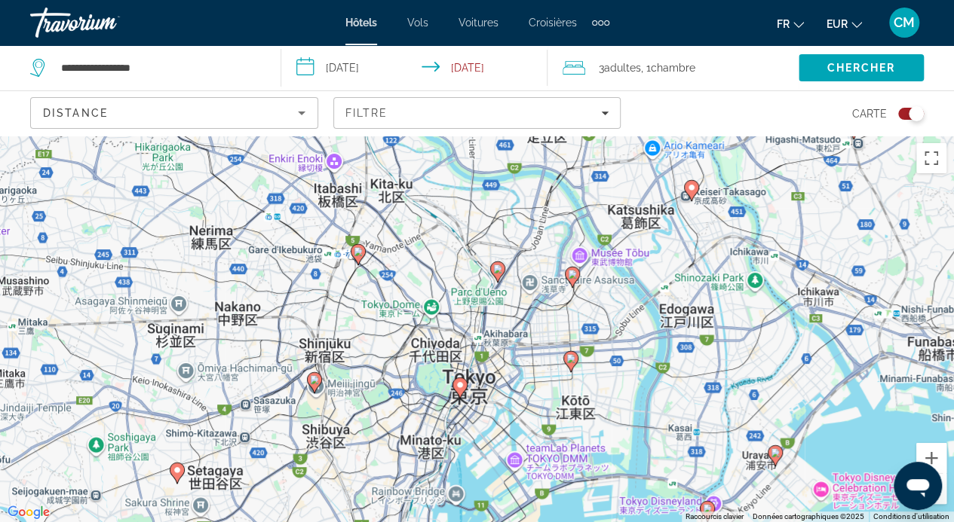
click at [398, 434] on div "Pour activer le glissement avec le clavier, appuyez sur Alt+Entrée. Une fois ce…" at bounding box center [477, 329] width 954 height 387
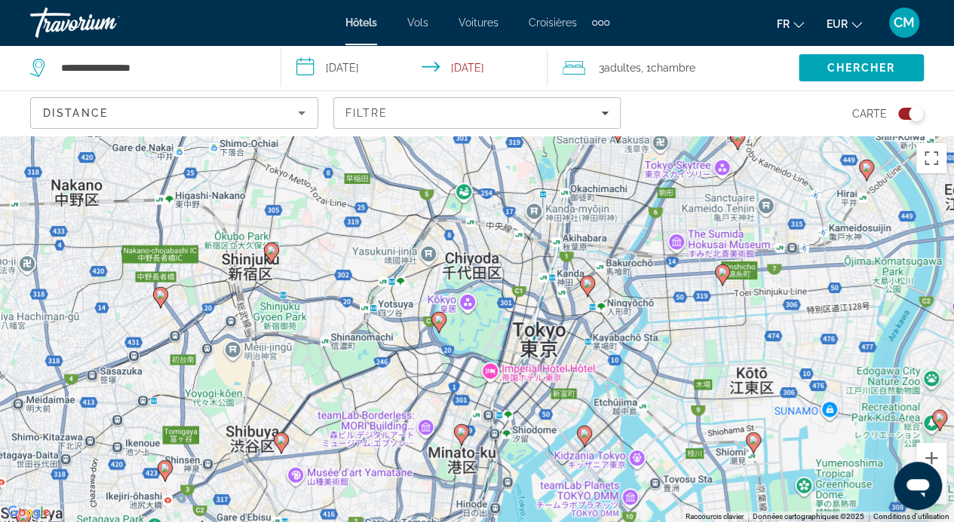
click at [398, 434] on div "Pour activer le glissement avec le clavier, appuyez sur Alt+Entrée. Une fois ce…" at bounding box center [477, 329] width 954 height 387
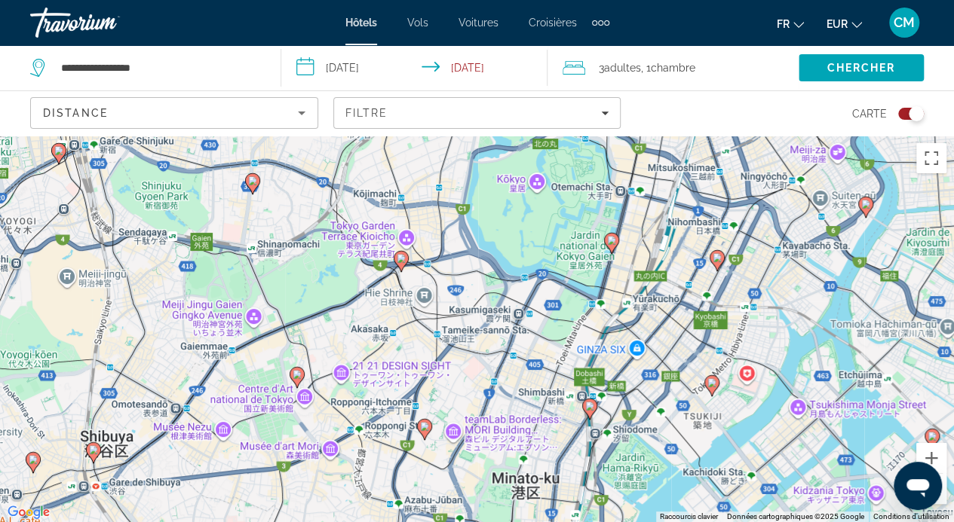
click at [449, 288] on div "Pour activer le glissement avec le clavier, appuyez sur Alt+Entrée. Une fois ce…" at bounding box center [477, 329] width 954 height 387
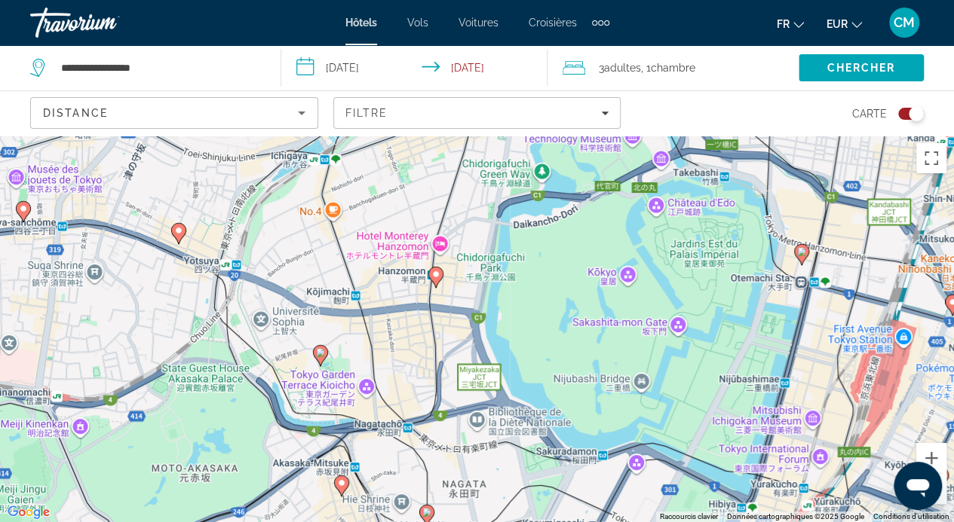
drag, startPoint x: 473, startPoint y: 201, endPoint x: 476, endPoint y: 393, distance: 191.5
click at [476, 393] on div "Pour activer le glissement avec le clavier, appuyez sur Alt+Entrée. Une fois ce…" at bounding box center [477, 329] width 954 height 387
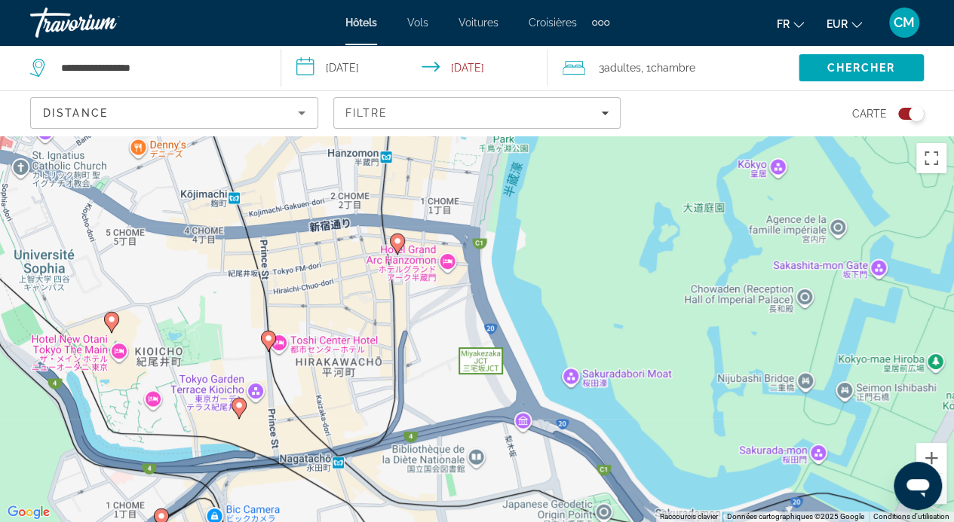
click at [401, 325] on div "Pour activer le glissement avec le clavier, appuyez sur Alt+Entrée. Une fois ce…" at bounding box center [477, 329] width 954 height 387
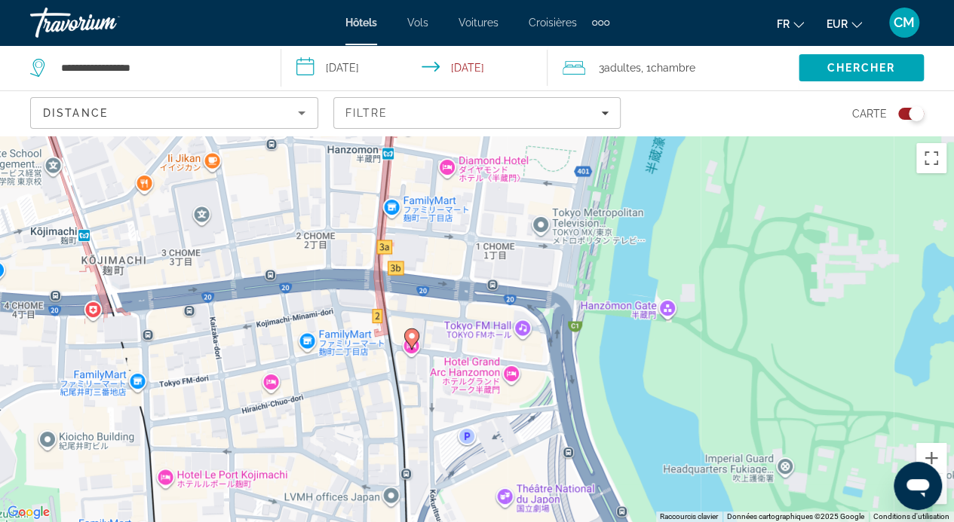
drag, startPoint x: 463, startPoint y: 231, endPoint x: 482, endPoint y: 403, distance: 172.2
click at [482, 403] on div "Pour activer le glissement avec le clavier, appuyez sur Alt+Entrée. Une fois ce…" at bounding box center [477, 329] width 954 height 387
click at [412, 341] on icon "Contenu principal" at bounding box center [411, 339] width 14 height 20
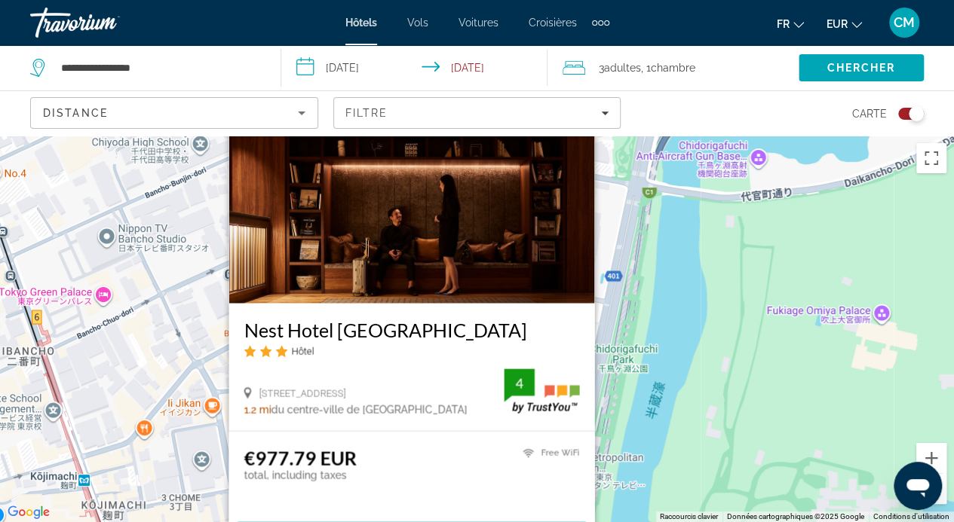
click at [679, 340] on div "Pour activer le glissement avec le clavier, appuyez sur Alt+Entrée. Une fois ce…" at bounding box center [477, 329] width 954 height 387
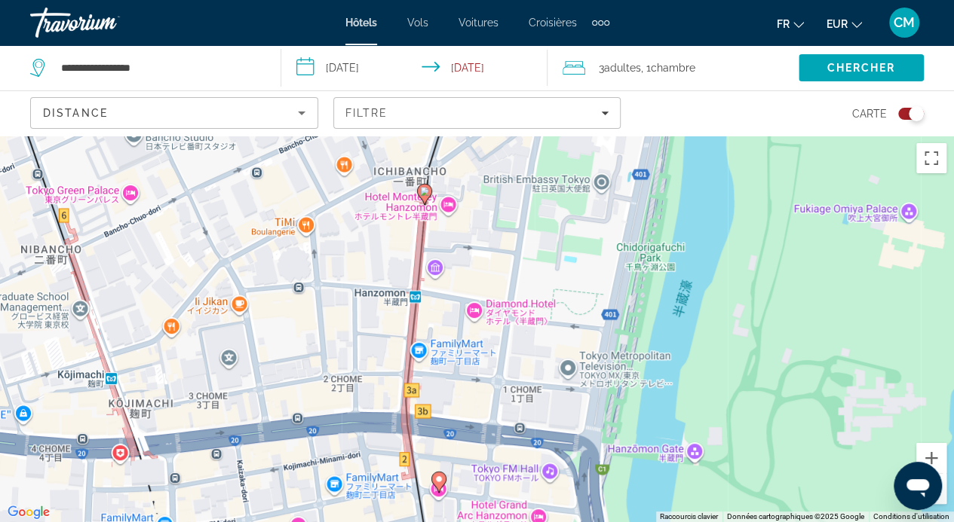
drag, startPoint x: 398, startPoint y: 381, endPoint x: 426, endPoint y: 276, distance: 108.4
click at [426, 276] on div "Pour activer le glissement avec le clavier, appuyez sur Alt+Entrée. Une fois ce…" at bounding box center [477, 329] width 954 height 387
click at [425, 198] on icon "Contenu principal" at bounding box center [424, 194] width 14 height 20
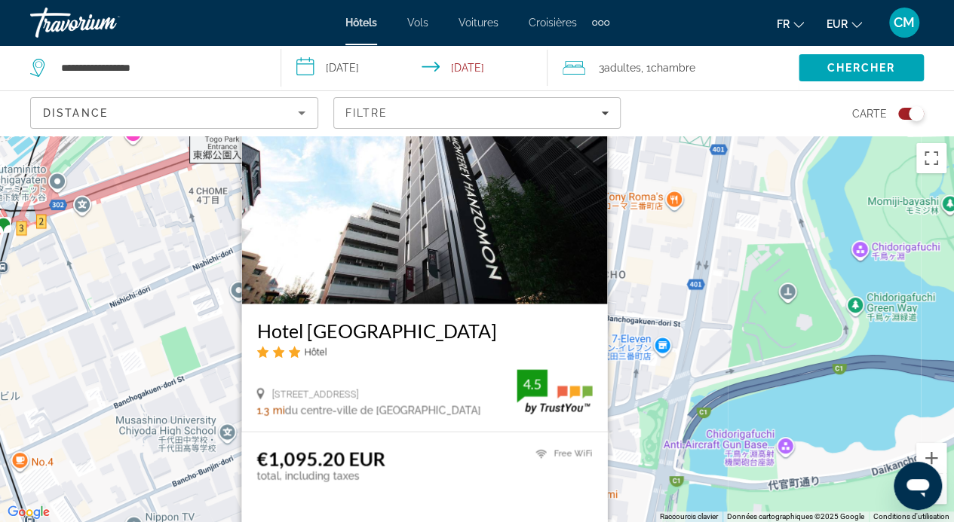
click at [133, 277] on div "Pour activer le glissement avec le clavier, appuyez sur Alt+Entrée. Une fois ce…" at bounding box center [477, 329] width 954 height 387
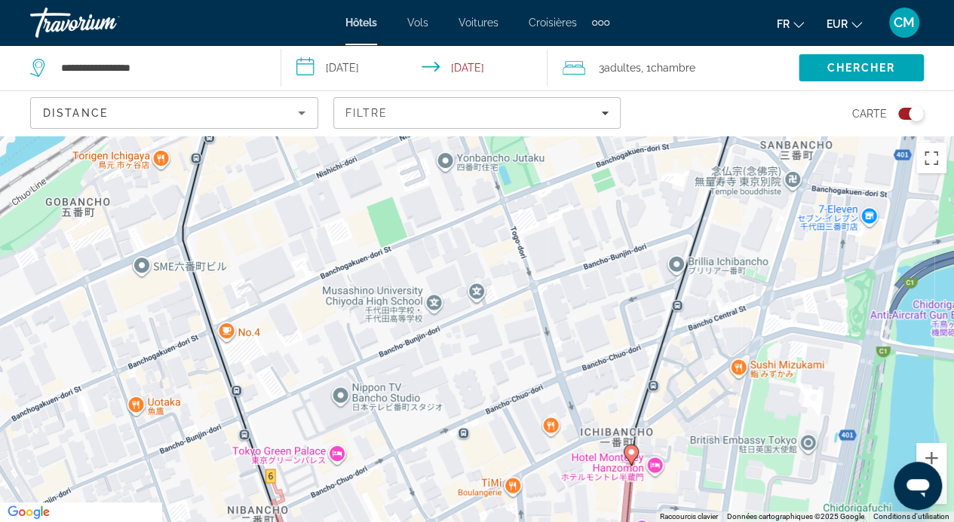
drag, startPoint x: 282, startPoint y: 373, endPoint x: 473, endPoint y: 156, distance: 289.5
click at [473, 156] on div "Pour activer le glissement avec le clavier, appuyez sur Alt+Entrée. Une fois ce…" at bounding box center [477, 329] width 954 height 387
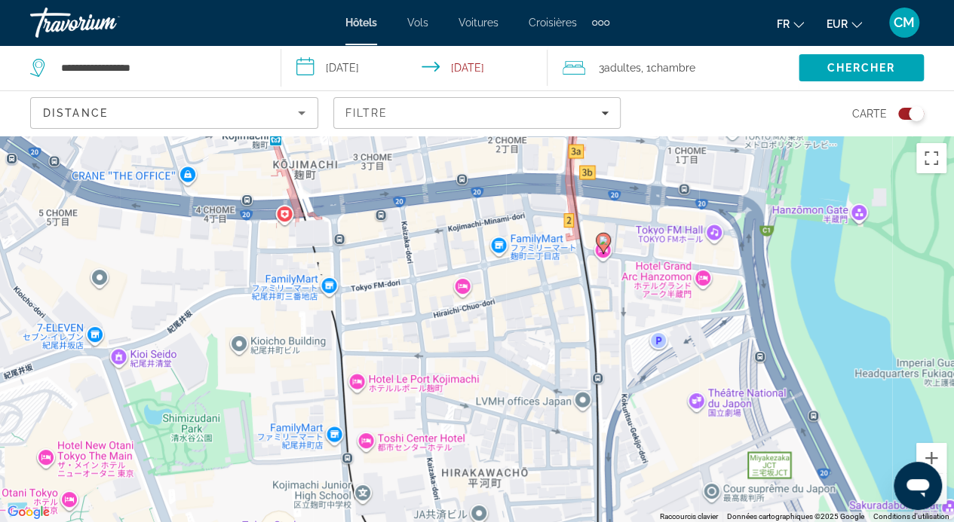
drag, startPoint x: 428, startPoint y: 319, endPoint x: 406, endPoint y: -91, distance: 410.7
click at [406, 0] on html "**********" at bounding box center [477, 261] width 954 height 522
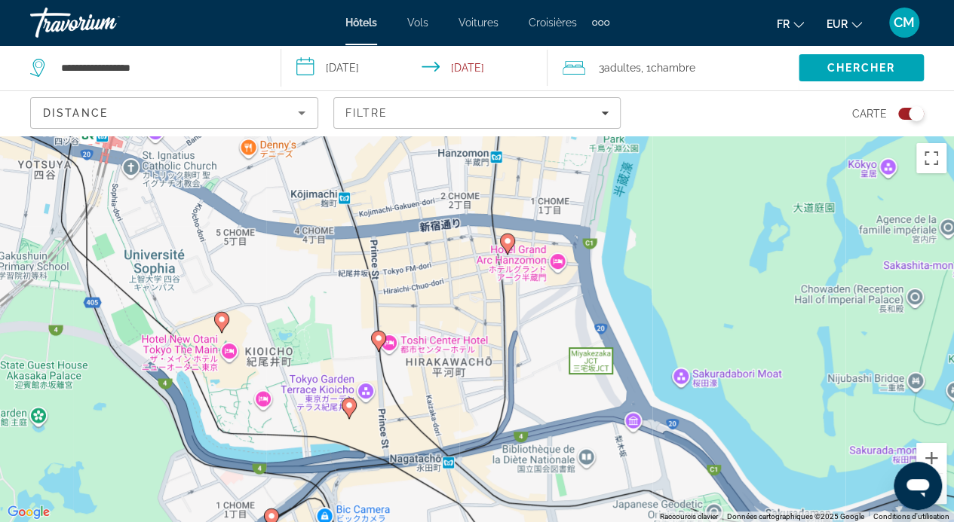
click at [381, 339] on image "Contenu principal" at bounding box center [378, 338] width 9 height 9
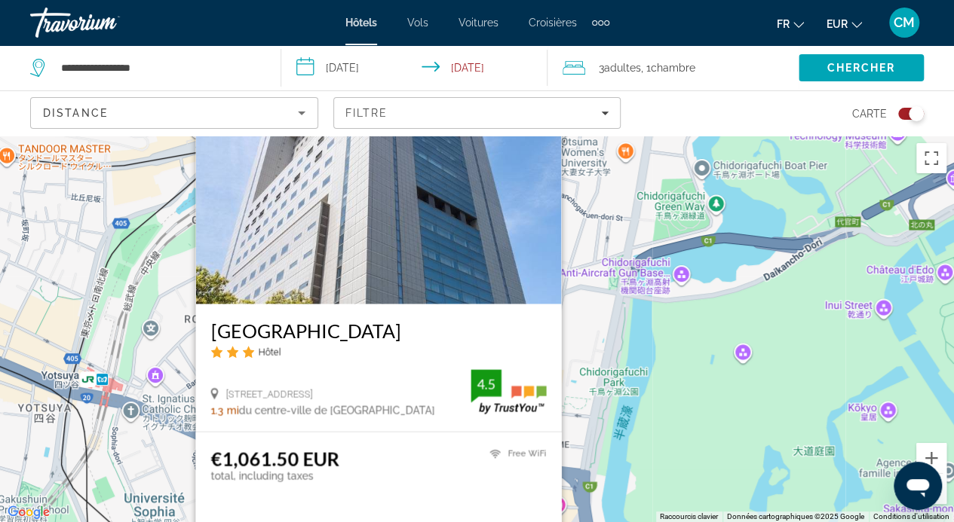
click at [711, 379] on div "Pour activer le glissement avec le clavier, appuyez sur Alt+Entrée. Une fois ce…" at bounding box center [477, 329] width 954 height 387
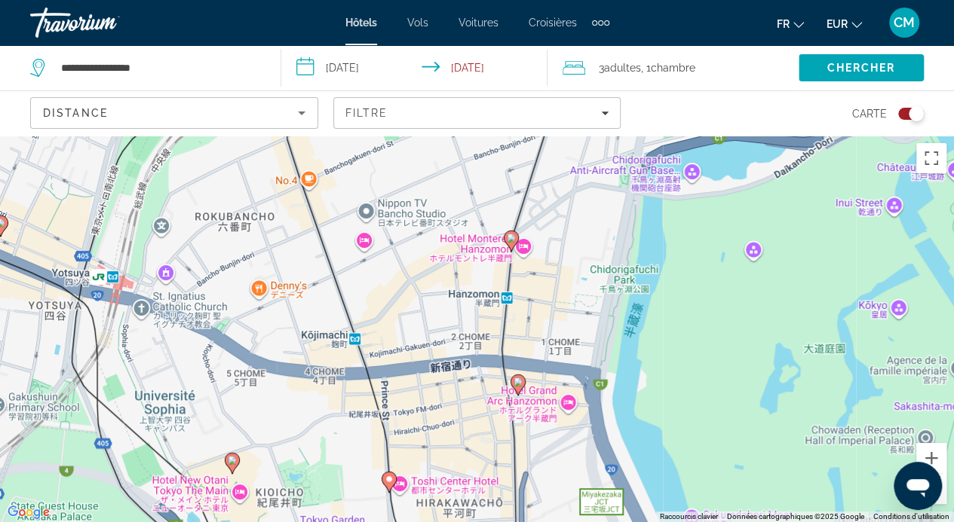
drag, startPoint x: 460, startPoint y: 396, endPoint x: 472, endPoint y: 281, distance: 115.2
click at [472, 281] on div "Pour activer le glissement avec le clavier, appuyez sur Alt+Entrée. Une fois ce…" at bounding box center [477, 329] width 954 height 387
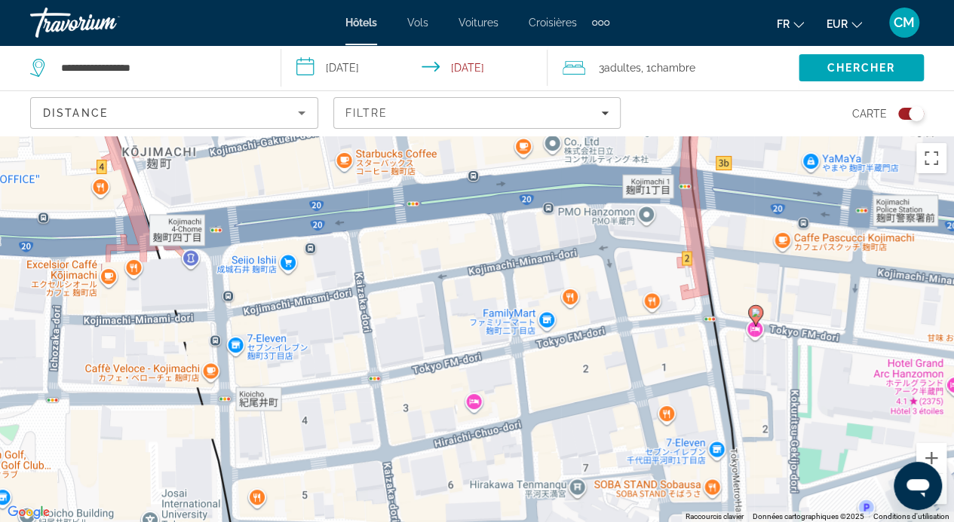
click at [755, 313] on image "Contenu principal" at bounding box center [755, 312] width 9 height 9
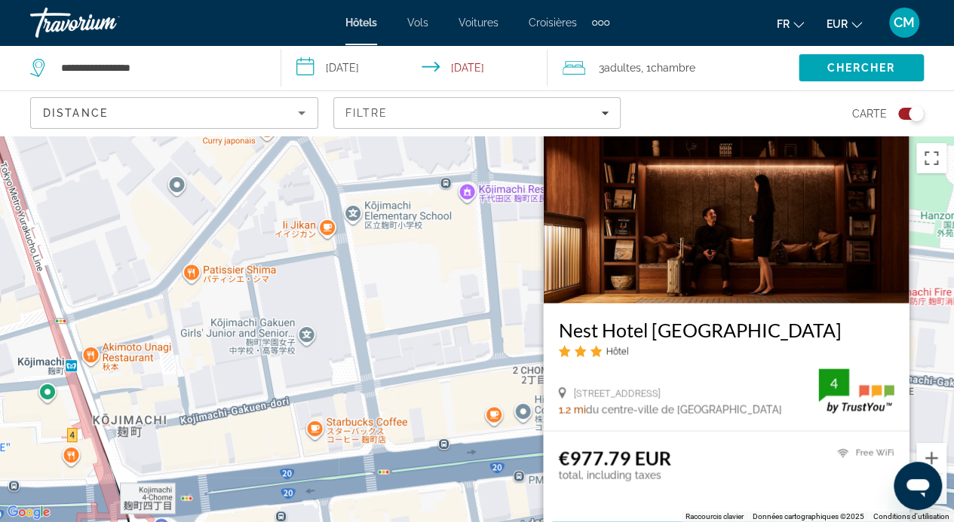
click at [446, 300] on div "Pour activer le glissement avec le clavier, appuyez sur Alt+Entrée. Une fois ce…" at bounding box center [477, 329] width 954 height 387
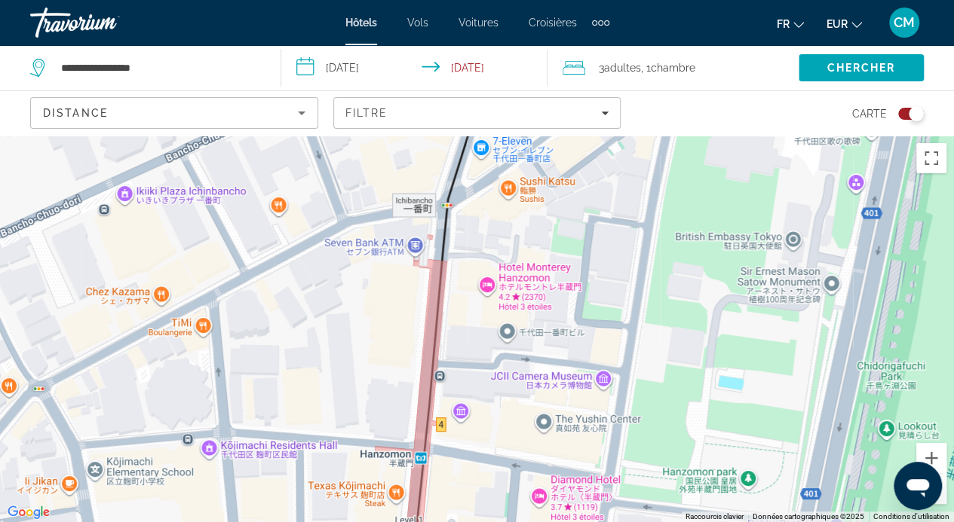
drag, startPoint x: 651, startPoint y: 290, endPoint x: 383, endPoint y: 551, distance: 374.2
click at [383, 522] on html "**********" at bounding box center [477, 261] width 954 height 522
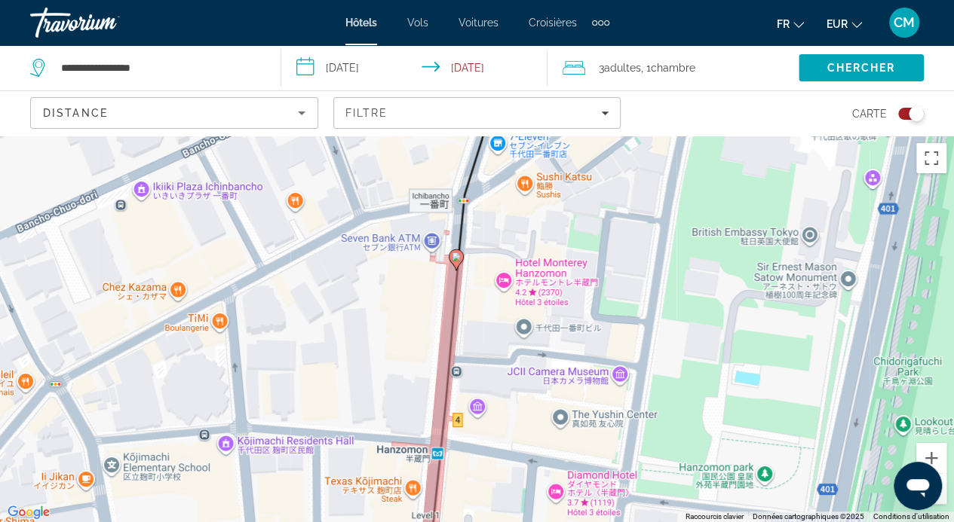
drag, startPoint x: 703, startPoint y: 397, endPoint x: 854, endPoint y: 379, distance: 151.8
click at [854, 379] on div "Pour activer le glissement avec le clavier, appuyez sur Alt+Entrée. Une fois ce…" at bounding box center [477, 329] width 954 height 387
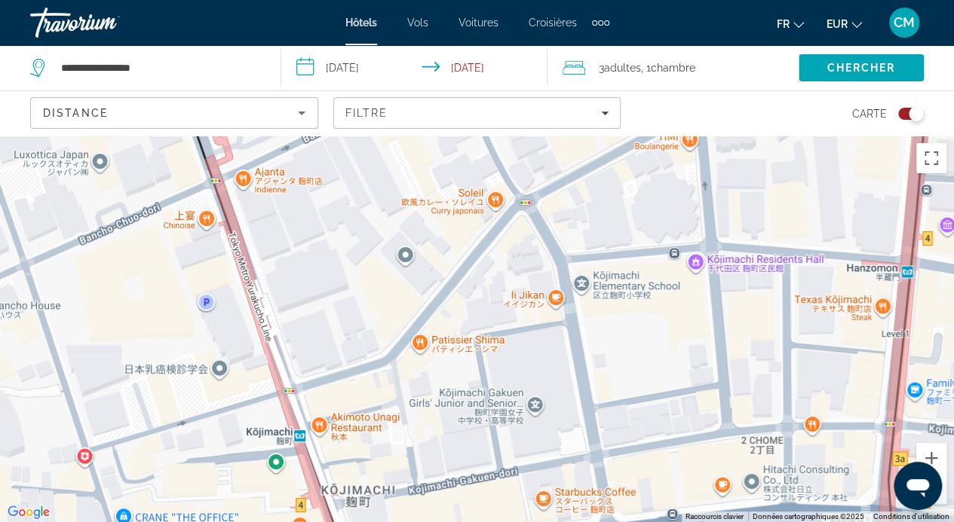
drag, startPoint x: 531, startPoint y: 424, endPoint x: 742, endPoint y: 269, distance: 261.4
click at [742, 269] on div "Pour activer le glissement avec le clavier, appuyez sur Alt+Entrée. Une fois ce…" at bounding box center [477, 329] width 954 height 387
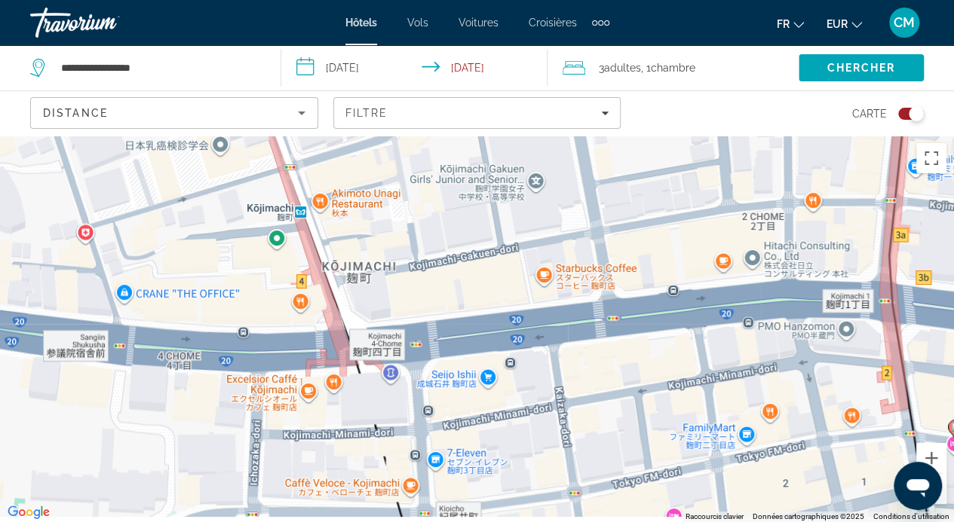
drag, startPoint x: 657, startPoint y: 432, endPoint x: 665, endPoint y: 271, distance: 161.5
click at [665, 271] on div "Pour activer le glissement avec le clavier, appuyez sur Alt+Entrée. Une fois ce…" at bounding box center [477, 329] width 954 height 387
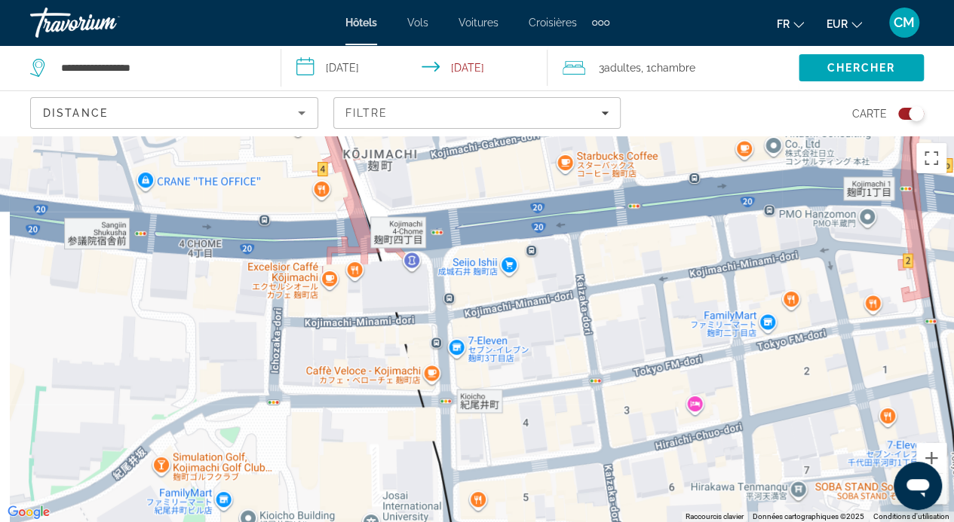
drag, startPoint x: 546, startPoint y: 417, endPoint x: 578, endPoint y: 209, distance: 210.4
click at [578, 209] on div "Pour activer le glissement avec le clavier, appuyez sur Alt+Entrée. Une fois ce…" at bounding box center [477, 329] width 954 height 387
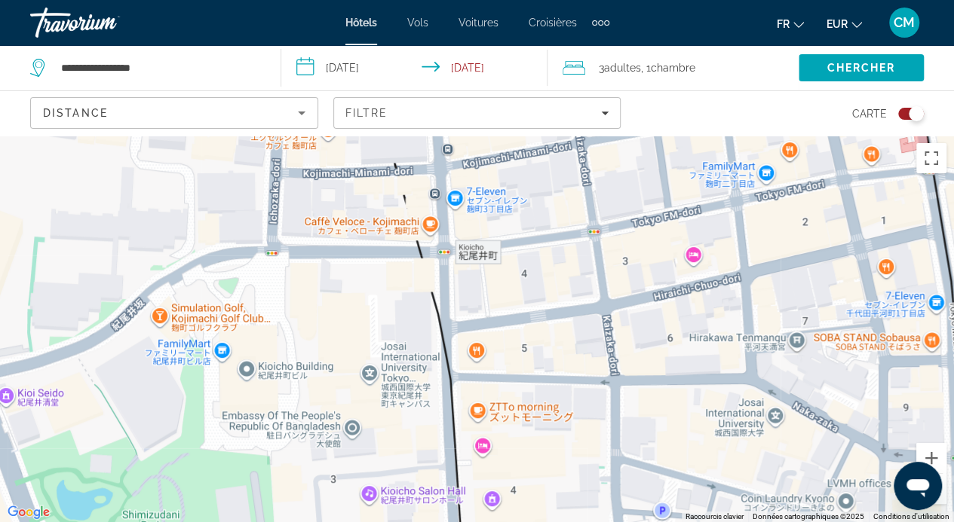
drag, startPoint x: 620, startPoint y: 347, endPoint x: 611, endPoint y: 151, distance: 196.2
click at [611, 151] on div "Pour activer le glissement avec le clavier, appuyez sur Alt+Entrée. Une fois ce…" at bounding box center [477, 329] width 954 height 387
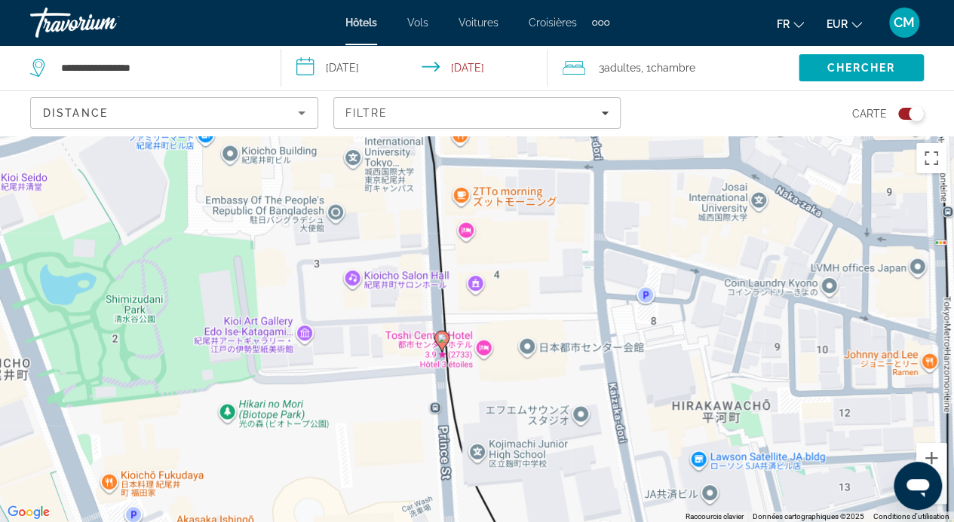
click at [439, 343] on icon "Contenu principal" at bounding box center [441, 341] width 14 height 20
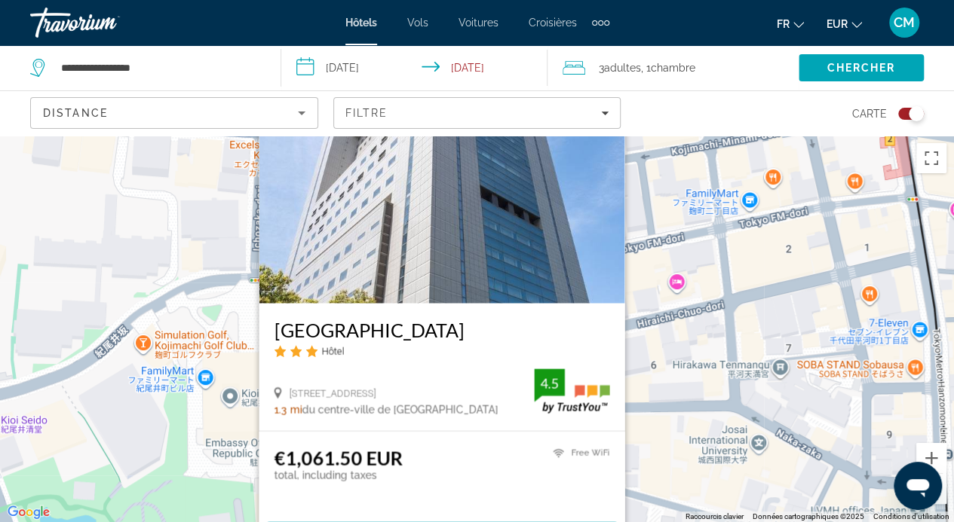
click at [671, 365] on div "Pour activer le glissement avec le clavier, appuyez sur Alt+Entrée. Une fois ce…" at bounding box center [477, 329] width 954 height 387
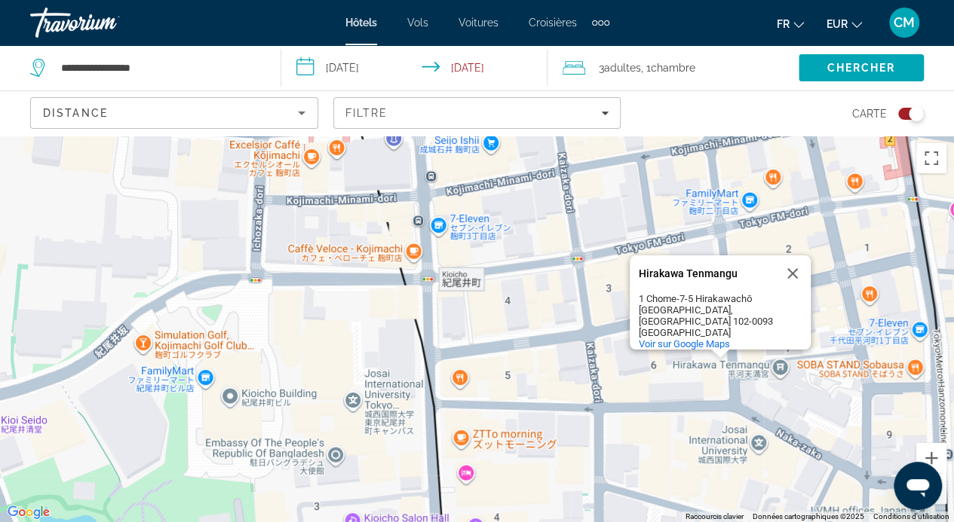
drag, startPoint x: 528, startPoint y: 458, endPoint x: 513, endPoint y: 259, distance: 199.6
click at [513, 259] on div "Pour activer le glissement avec le clavier, appuyez sur Alt+Entrée. Une fois ce…" at bounding box center [477, 329] width 954 height 387
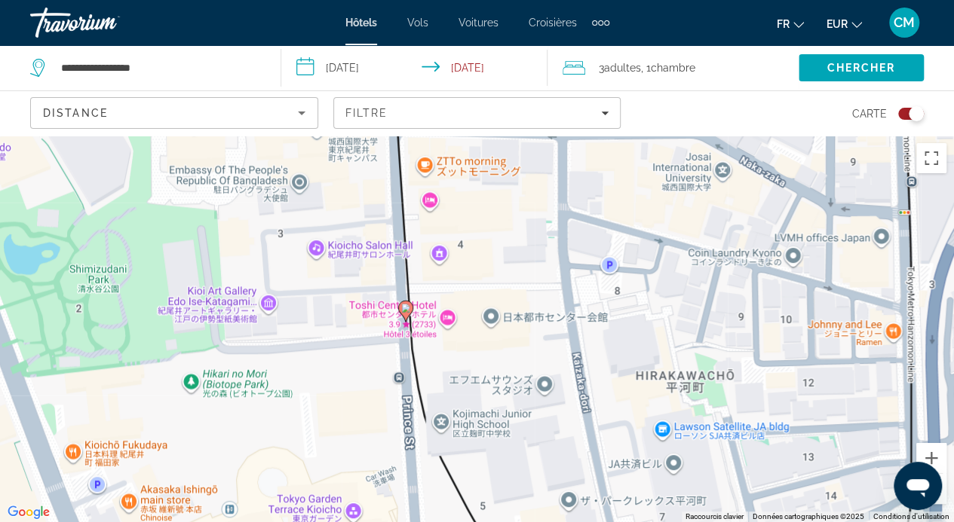
drag, startPoint x: 791, startPoint y: 366, endPoint x: 505, endPoint y: 358, distance: 285.8
click at [505, 358] on div "Pour activer le glissement avec le clavier, appuyez sur Alt+Entrée. Une fois ce…" at bounding box center [477, 329] width 954 height 387
drag, startPoint x: 801, startPoint y: 344, endPoint x: 580, endPoint y: 331, distance: 220.5
click at [580, 331] on div "Pour activer le glissement avec le clavier, appuyez sur Alt+Entrée. Une fois ce…" at bounding box center [477, 329] width 954 height 387
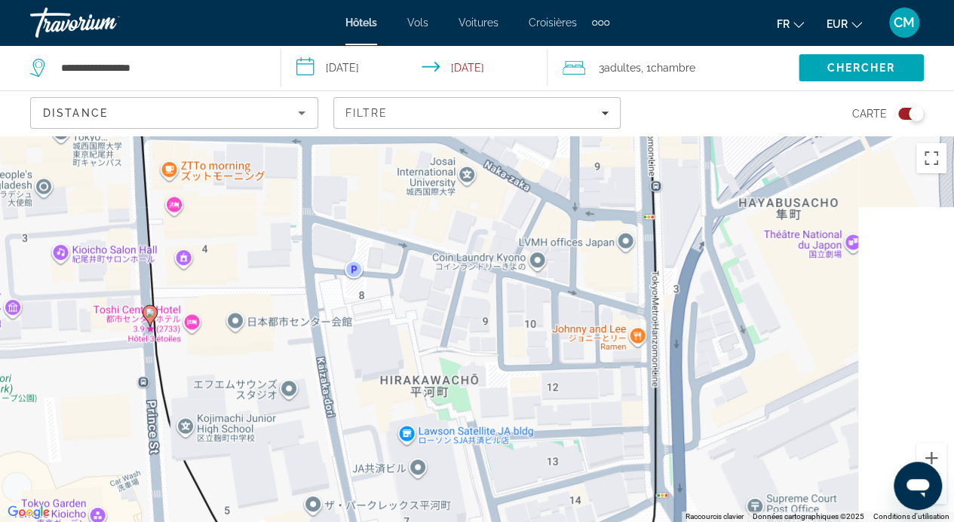
drag, startPoint x: 735, startPoint y: 298, endPoint x: 448, endPoint y: 308, distance: 287.4
click at [448, 308] on div "Pour activer le glissement avec le clavier, appuyez sur Alt+Entrée. Une fois ce…" at bounding box center [477, 329] width 954 height 387
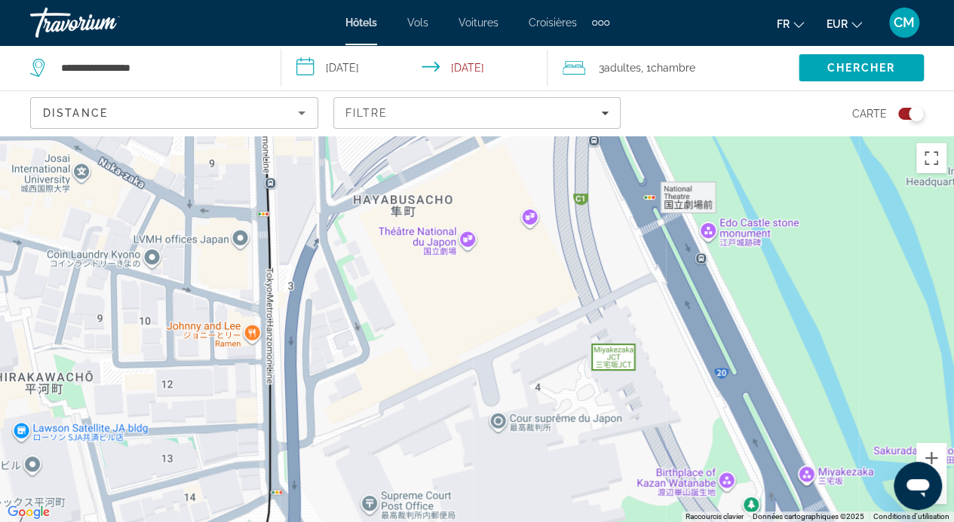
drag, startPoint x: 764, startPoint y: 341, endPoint x: 439, endPoint y: 327, distance: 325.9
click at [439, 327] on div "Pour activer le glissement avec le clavier, appuyez sur Alt+Entrée. Une fois ce…" at bounding box center [477, 329] width 954 height 387
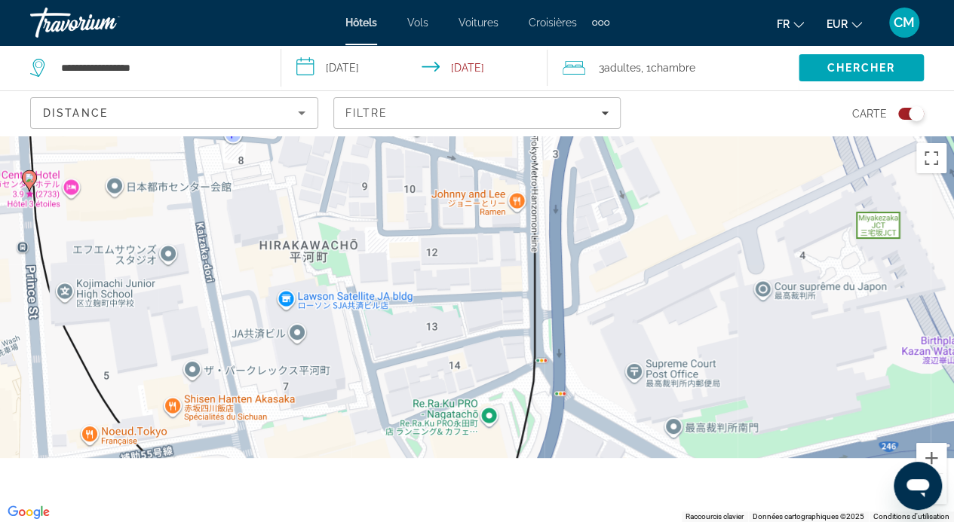
drag, startPoint x: 472, startPoint y: 432, endPoint x: 842, endPoint y: 263, distance: 406.8
click at [842, 263] on div "Pour activer le glissement avec le clavier, appuyez sur Alt+Entrée. Une fois ce…" at bounding box center [477, 329] width 954 height 387
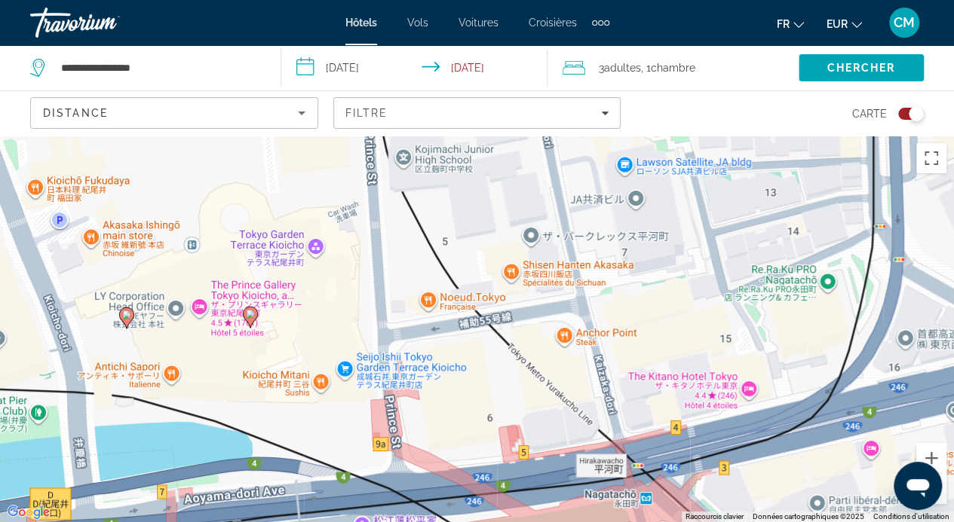
drag, startPoint x: 489, startPoint y: 341, endPoint x: 741, endPoint y: 240, distance: 271.5
click at [741, 240] on div "Pour activer le glissement avec le clavier, appuyez sur Alt+Entrée. Une fois ce…" at bounding box center [477, 329] width 954 height 387
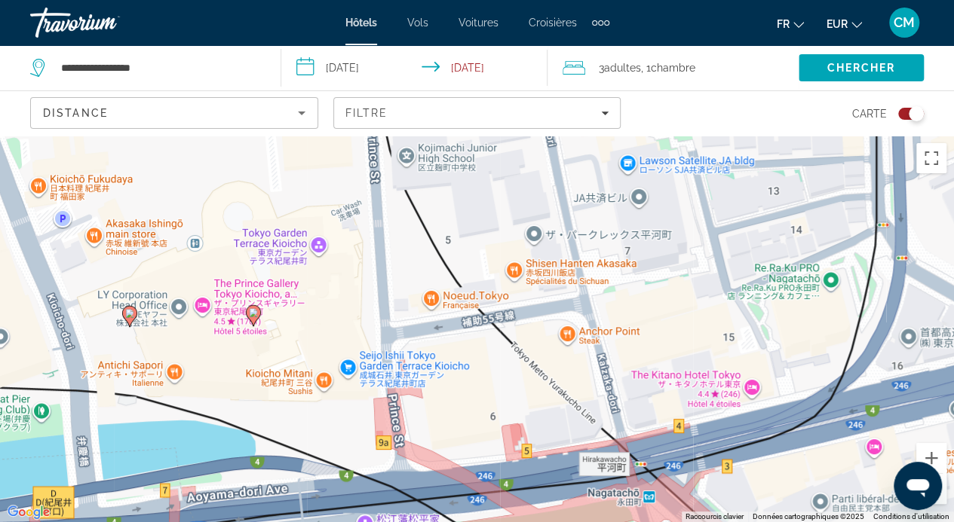
click at [255, 314] on image "Contenu principal" at bounding box center [253, 312] width 9 height 9
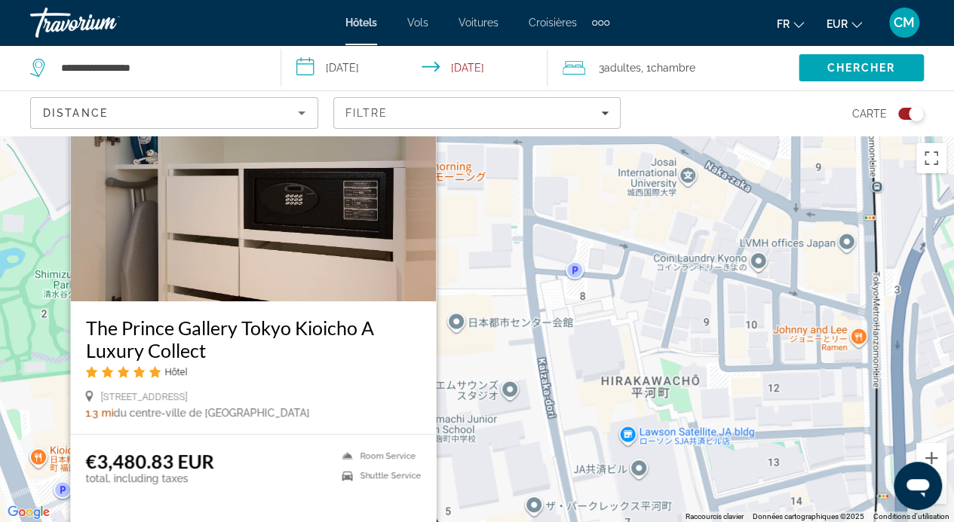
click at [505, 369] on div "Pour activer le glissement avec le clavier, appuyez sur Alt+Entrée. Une fois ce…" at bounding box center [477, 329] width 954 height 387
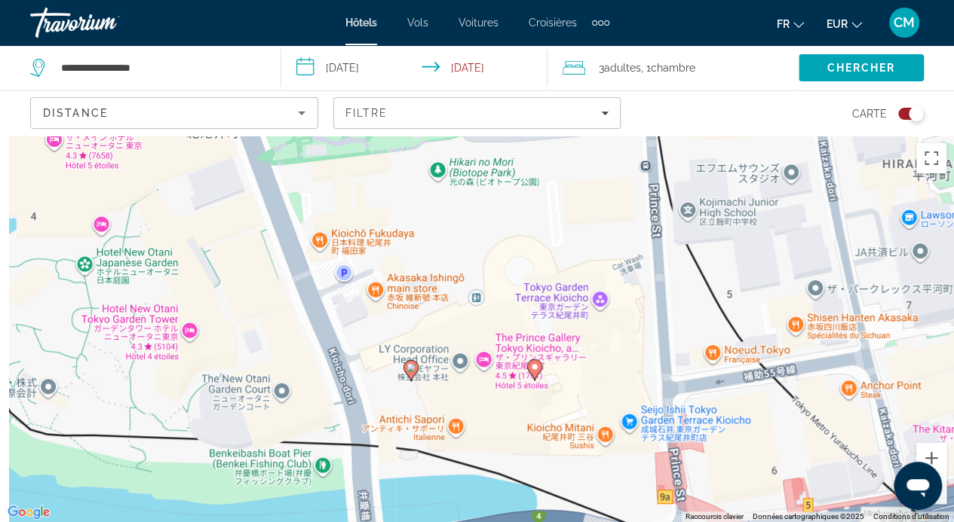
drag, startPoint x: 242, startPoint y: 482, endPoint x: 532, endPoint y: 230, distance: 384.7
click at [532, 230] on div "Pour activer le glissement avec le clavier, appuyez sur Alt+Entrée. Une fois ce…" at bounding box center [477, 329] width 954 height 387
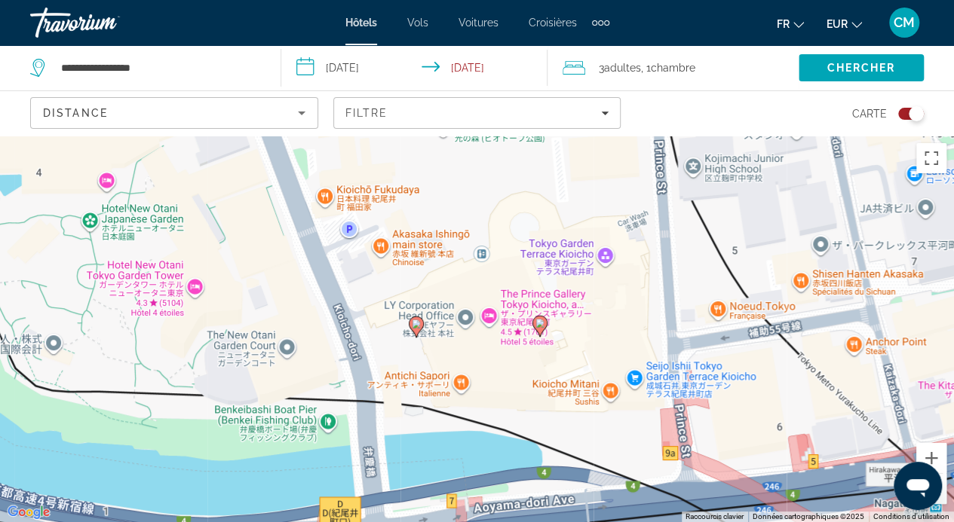
click at [415, 326] on image "Contenu principal" at bounding box center [416, 324] width 9 height 9
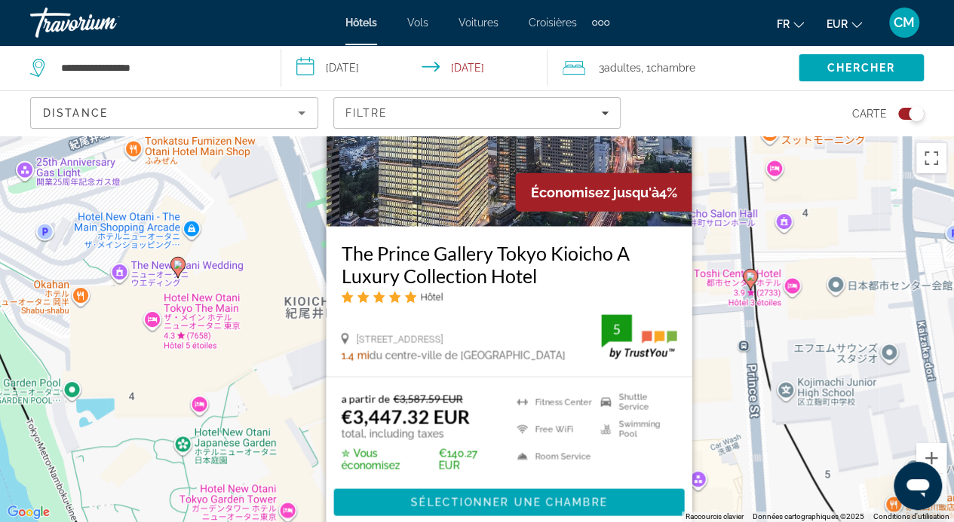
drag, startPoint x: 11, startPoint y: 366, endPoint x: 109, endPoint y: 309, distance: 113.8
click at [109, 309] on div "Pour activer le glissement avec le clavier, appuyez sur Alt+Entrée. Une fois ce…" at bounding box center [477, 329] width 954 height 387
click at [178, 266] on image "Contenu principal" at bounding box center [177, 264] width 9 height 9
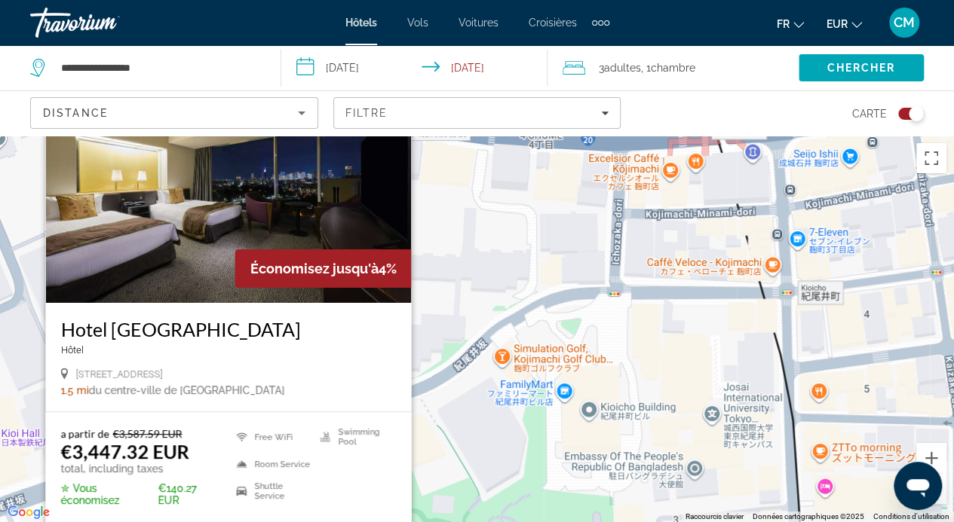
click at [497, 249] on div "Pour activer le glissement avec le clavier, appuyez sur Alt+Entrée. Une fois ce…" at bounding box center [477, 329] width 954 height 387
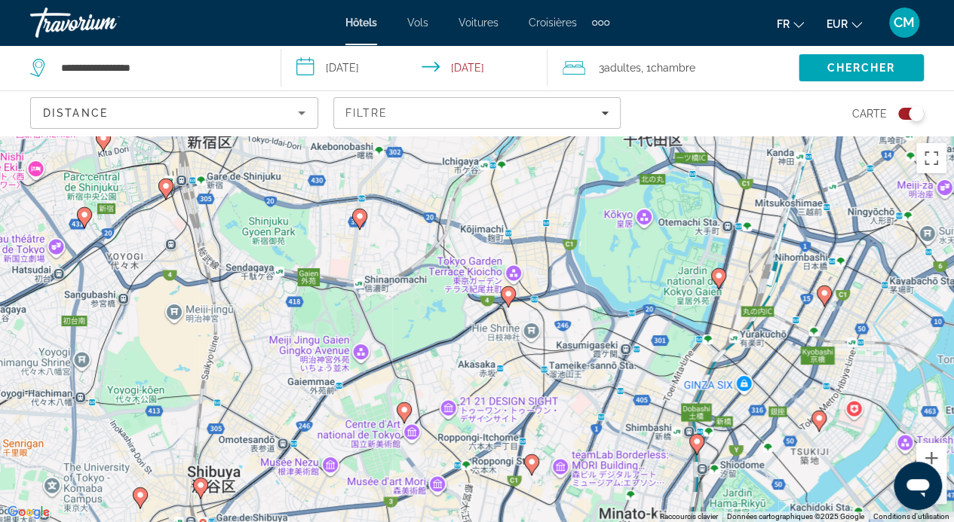
click at [717, 271] on icon "Contenu principal" at bounding box center [718, 278] width 14 height 20
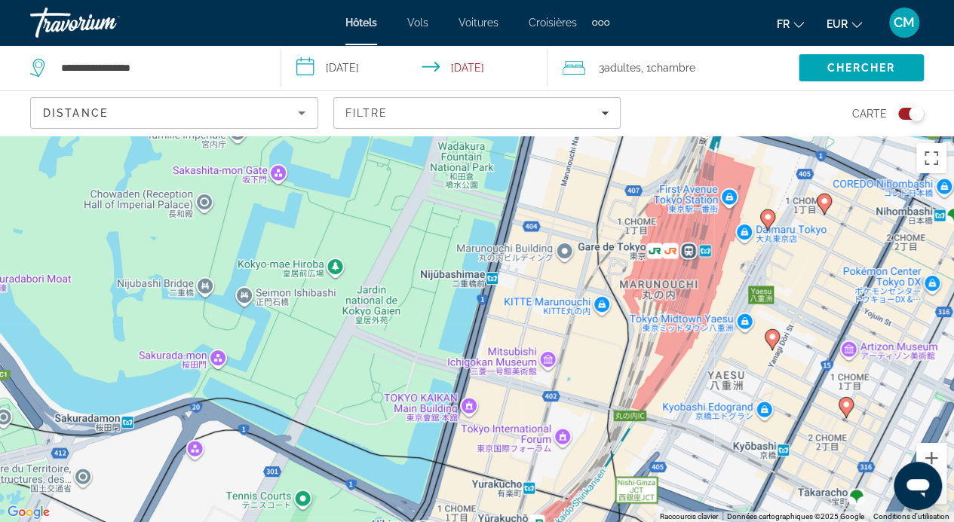
click at [842, 411] on icon "Contenu principal" at bounding box center [845, 407] width 14 height 20
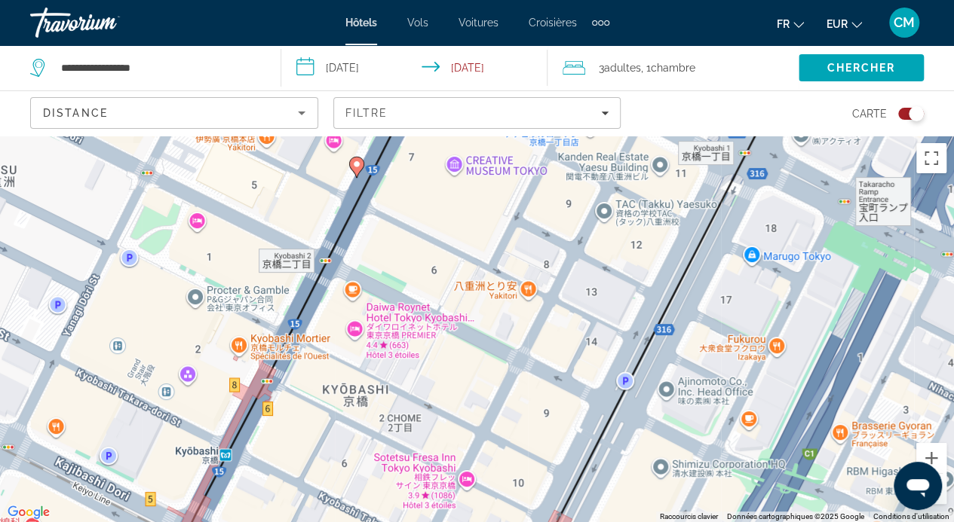
click at [357, 170] on icon "Contenu principal" at bounding box center [356, 167] width 14 height 20
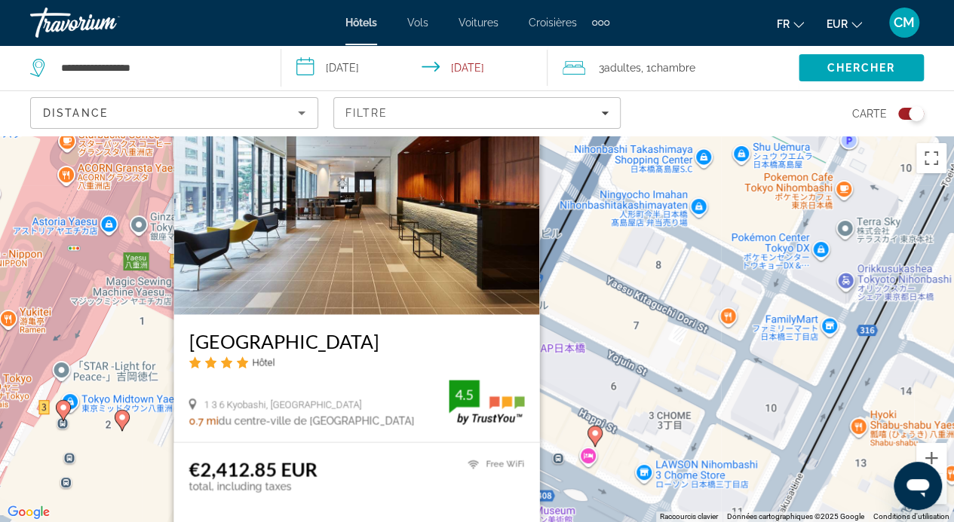
click at [684, 303] on div "Pour activer le glissement avec le clavier, appuyez sur Alt+Entrée. Une fois ce…" at bounding box center [477, 329] width 954 height 387
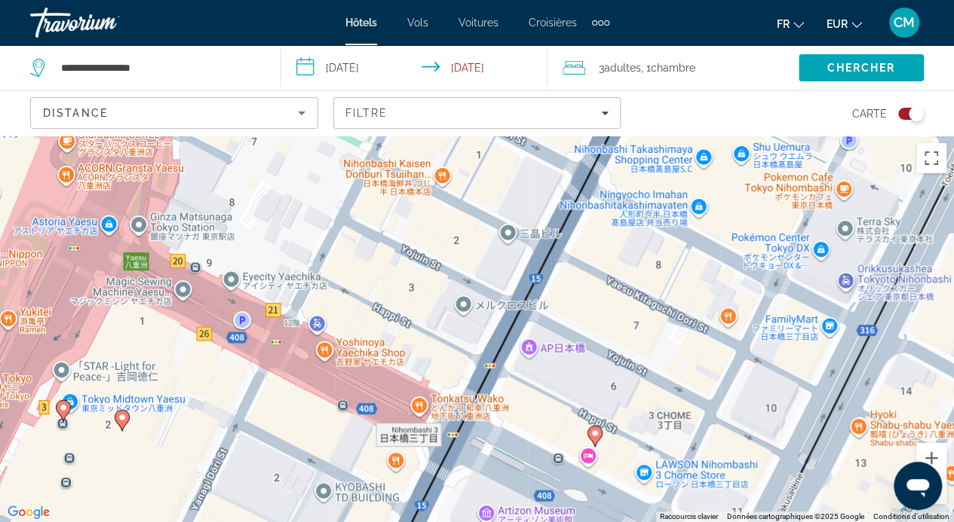
click at [595, 429] on icon "Contenu principal" at bounding box center [594, 436] width 14 height 20
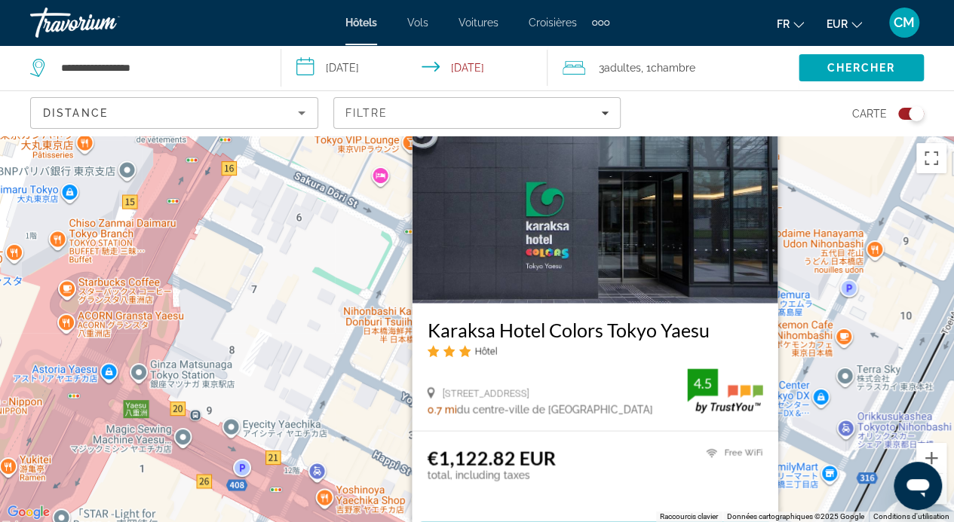
click at [223, 397] on div "Pour activer le glissement avec le clavier, appuyez sur Alt+Entrée. Une fois ce…" at bounding box center [477, 329] width 954 height 387
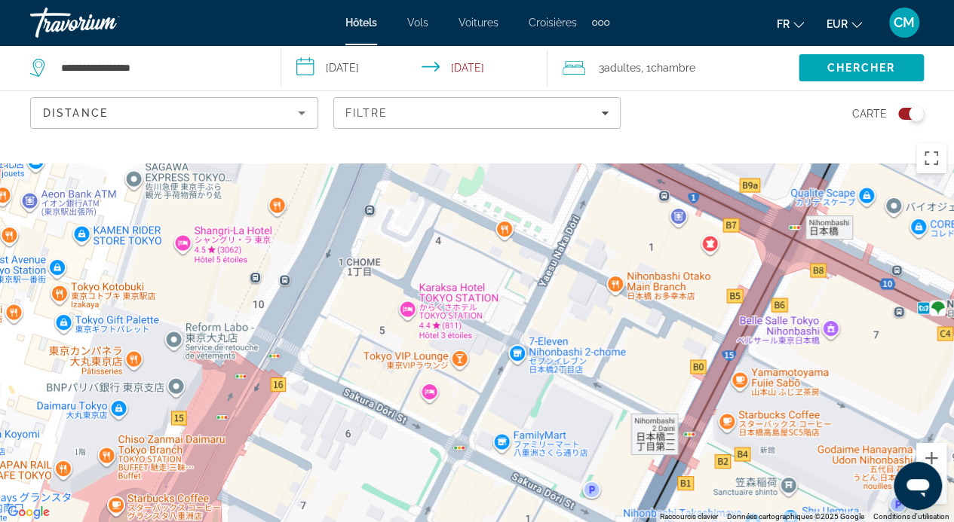
drag, startPoint x: 335, startPoint y: 332, endPoint x: 390, endPoint y: 545, distance: 219.6
click at [390, 522] on html "**********" at bounding box center [477, 261] width 954 height 522
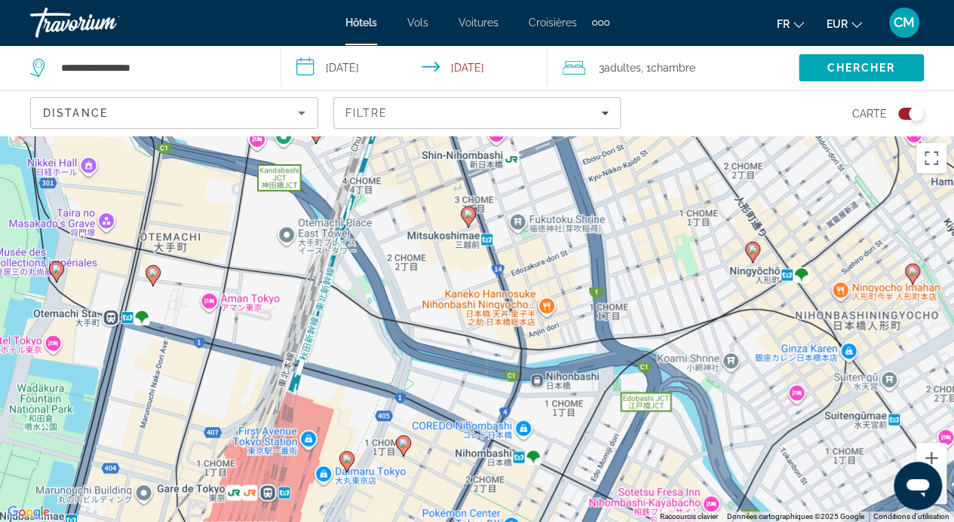
click at [467, 222] on icon "Contenu principal" at bounding box center [468, 217] width 14 height 20
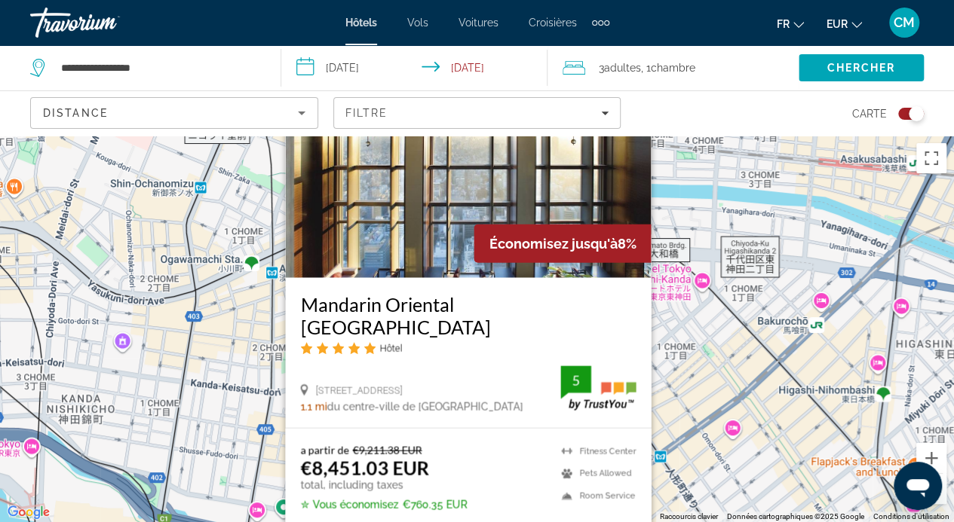
click at [910, 111] on div "Toggle map" at bounding box center [915, 113] width 15 height 15
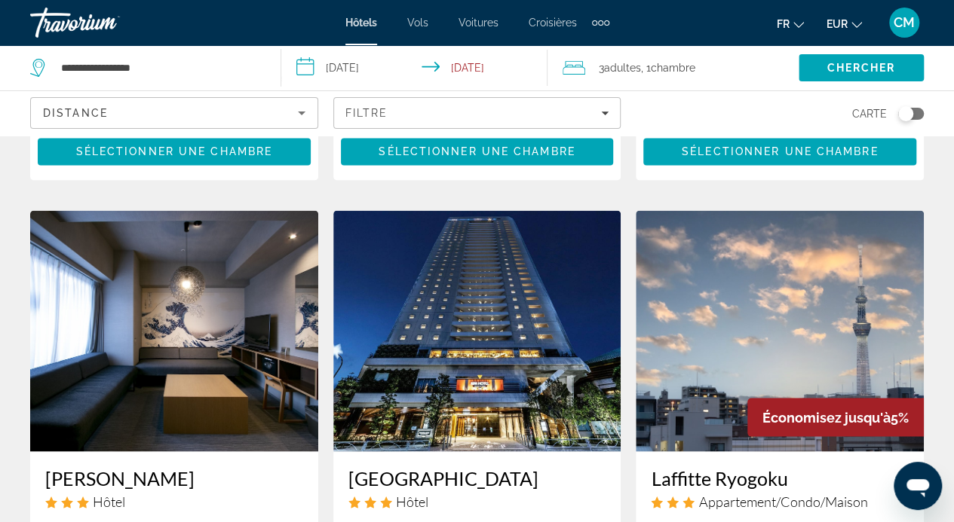
scroll to position [1263, 0]
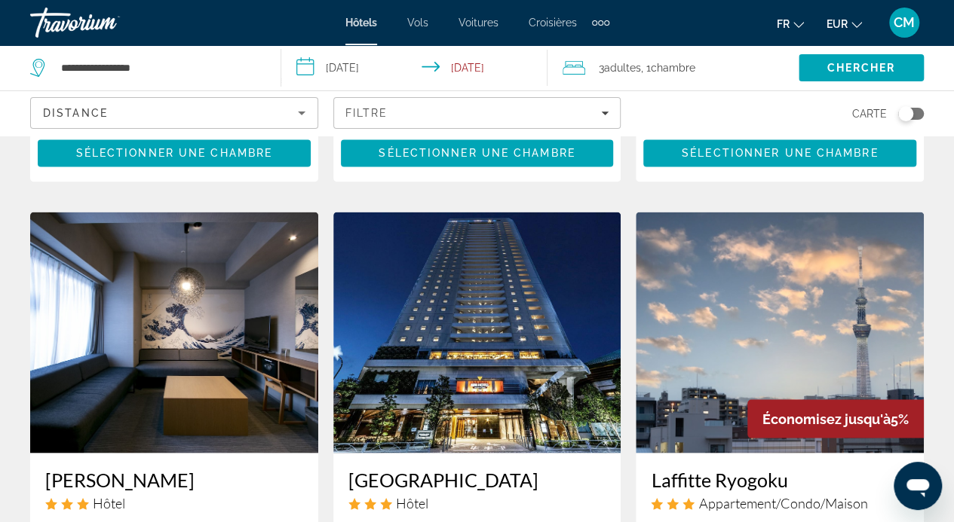
click at [803, 262] on img "Contenu principal" at bounding box center [779, 332] width 288 height 241
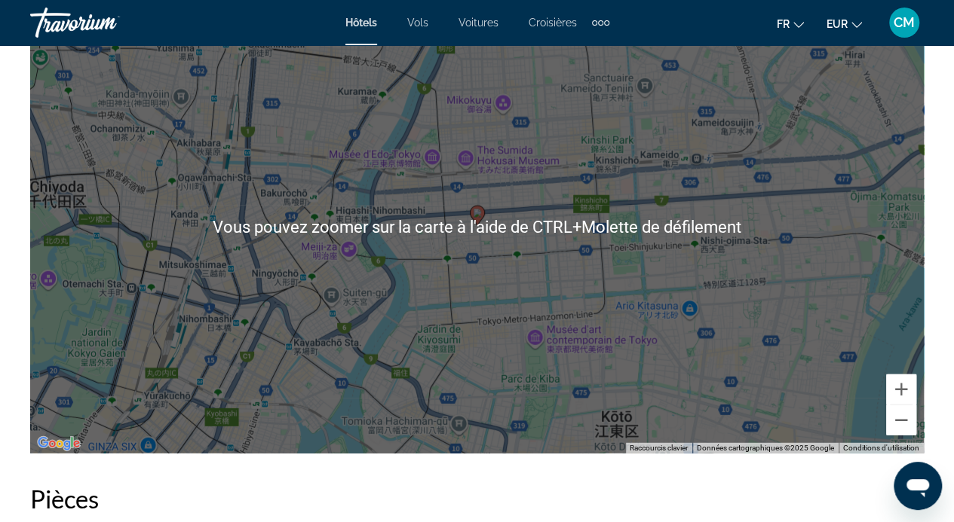
scroll to position [1777, 0]
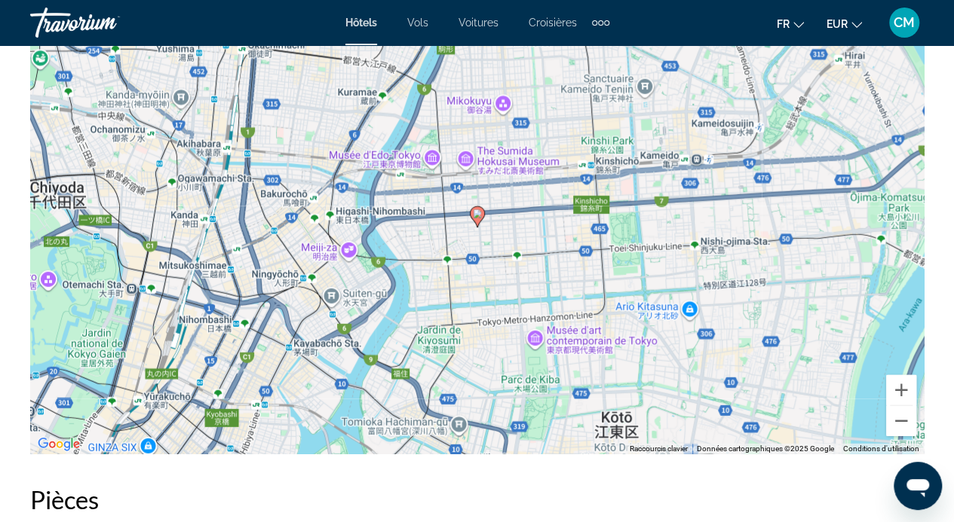
click at [803, 262] on div "Pour activer le glissement avec le clavier, appuyez sur Alt+Entrée. Une fois ce…" at bounding box center [476, 228] width 893 height 452
click at [479, 217] on image "Contenu principal" at bounding box center [477, 214] width 9 height 9
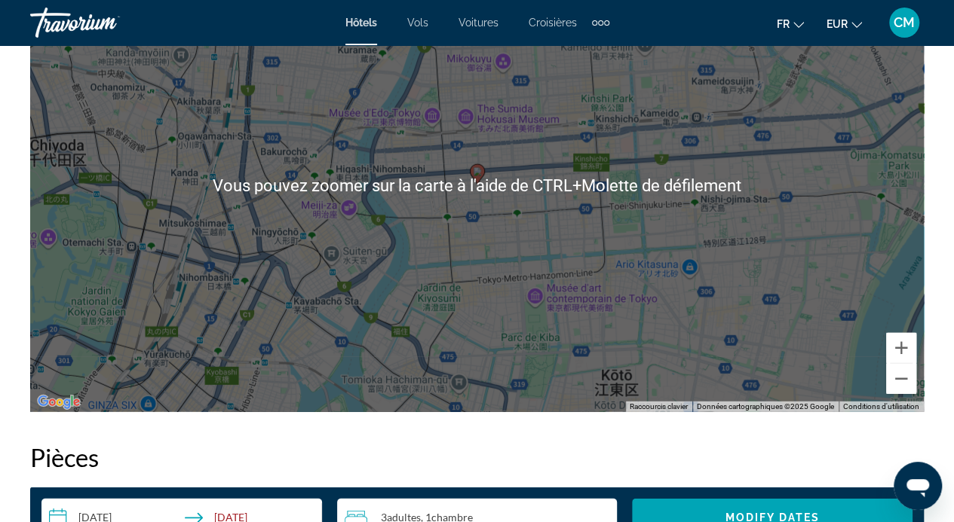
scroll to position [1809, 0]
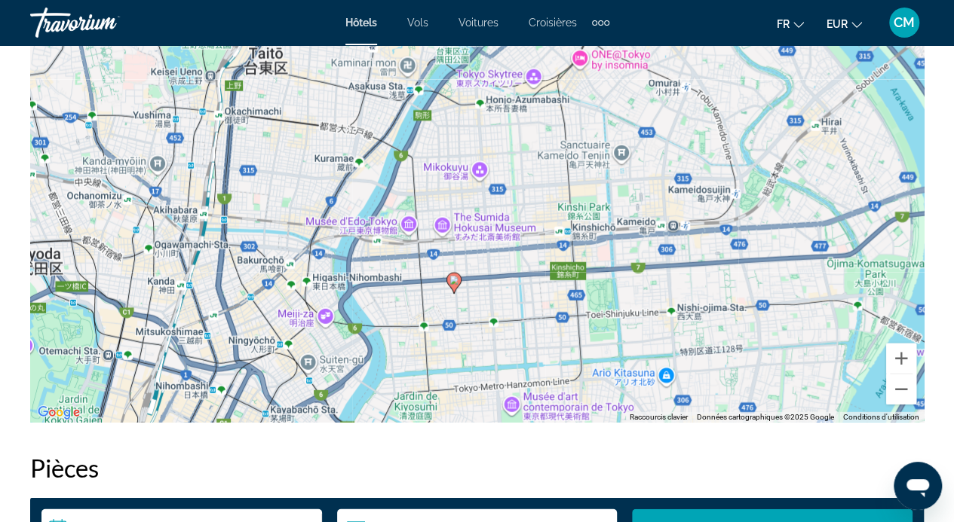
drag, startPoint x: 577, startPoint y: 213, endPoint x: 559, endPoint y: 319, distance: 106.9
click at [559, 319] on div "Pour activer le glissement avec le clavier, appuyez sur Alt+Entrée. Une fois ce…" at bounding box center [476, 197] width 893 height 452
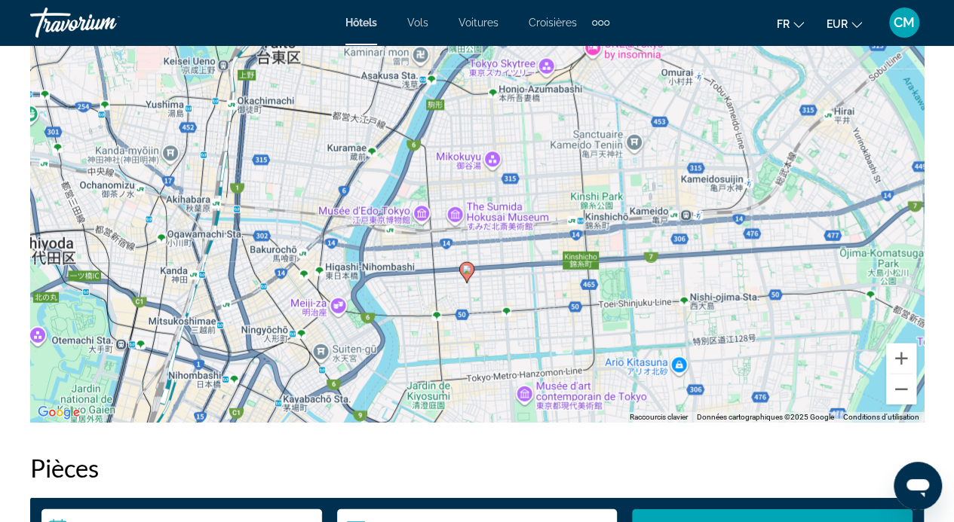
click at [559, 319] on div "Pour activer le glissement avec le clavier, appuyez sur Alt+Entrée. Une fois ce…" at bounding box center [476, 197] width 893 height 452
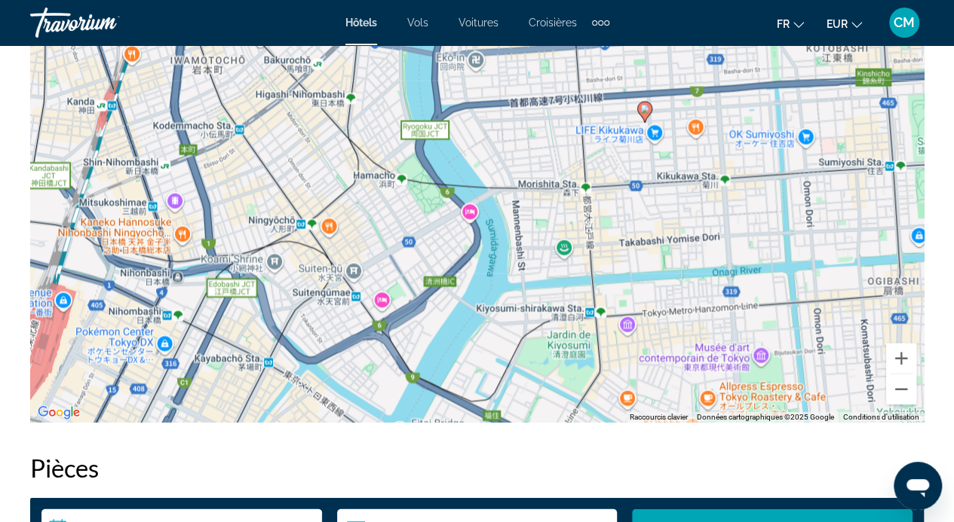
drag, startPoint x: 329, startPoint y: 293, endPoint x: 603, endPoint y: 138, distance: 315.3
click at [603, 138] on div "Pour activer le glissement avec le clavier, appuyez sur Alt+Entrée. Une fois ce…" at bounding box center [476, 197] width 893 height 452
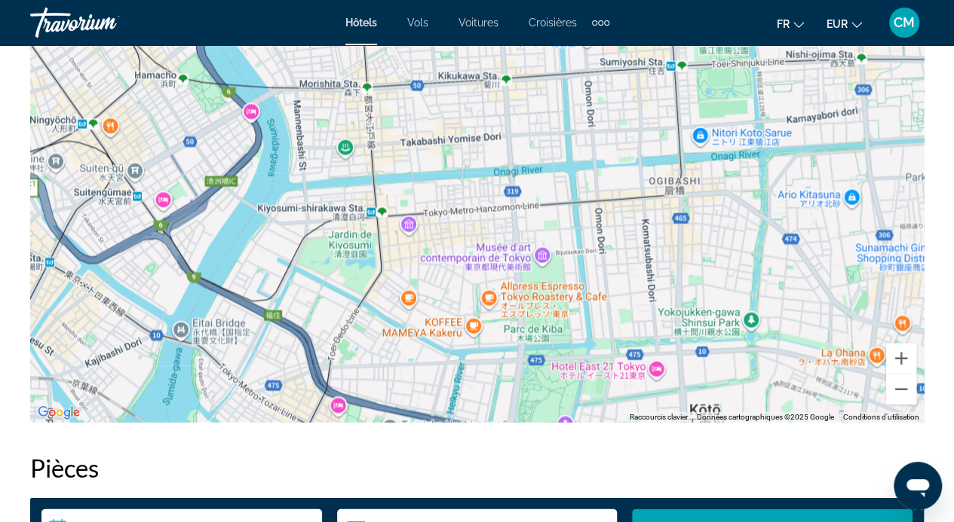
drag, startPoint x: 553, startPoint y: 311, endPoint x: 306, endPoint y: 271, distance: 249.6
click at [306, 271] on div "Pour activer le glissement avec le clavier, appuyez sur Alt+Entrée. Une fois ce…" at bounding box center [476, 197] width 893 height 452
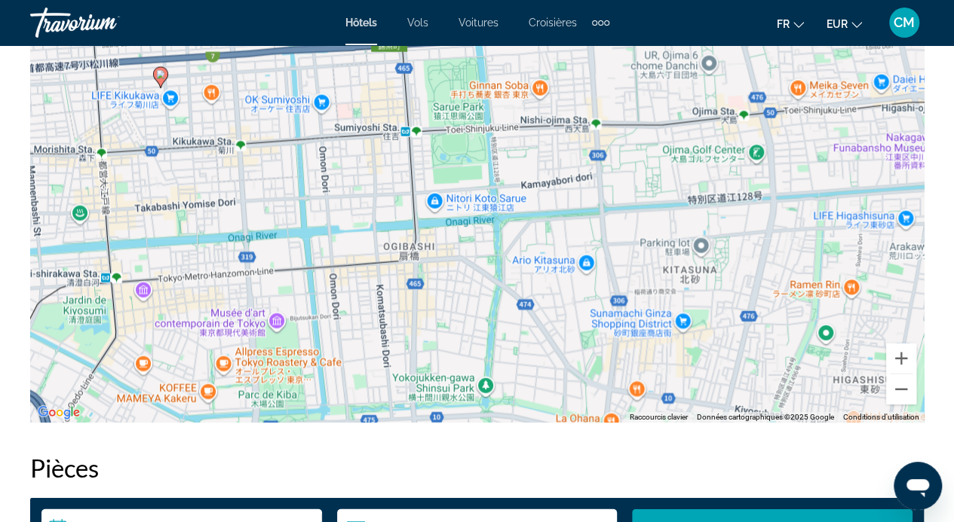
drag, startPoint x: 627, startPoint y: 215, endPoint x: 411, endPoint y: 275, distance: 224.6
click at [411, 275] on div "Pour activer le glissement avec le clavier, appuyez sur Alt+Entrée. Une fois ce…" at bounding box center [476, 197] width 893 height 452
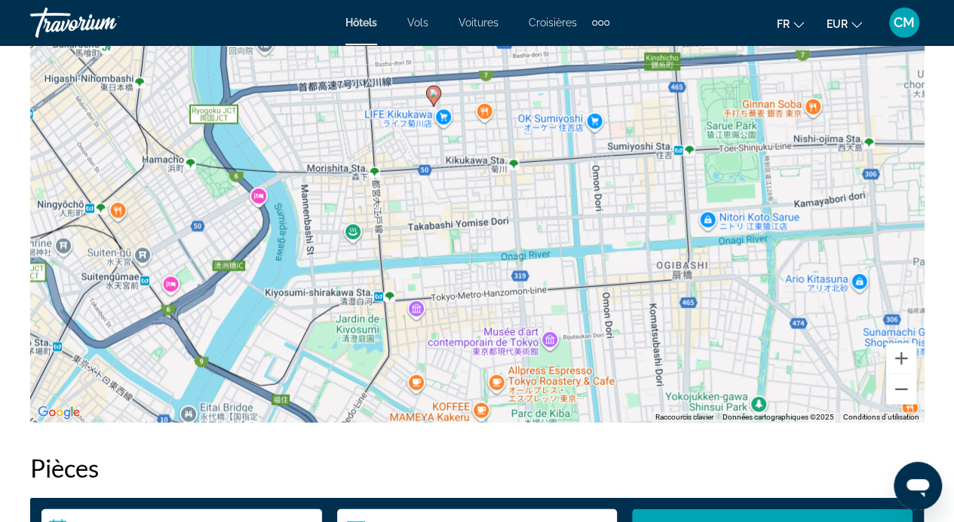
drag, startPoint x: 102, startPoint y: 259, endPoint x: 377, endPoint y: 162, distance: 291.6
click at [377, 162] on div "Pour activer le glissement avec le clavier, appuyez sur Alt+Entrée. Une fois ce…" at bounding box center [476, 197] width 893 height 452
click at [448, 170] on div "Pour activer le glissement avec le clavier, appuyez sur Alt+Entrée. Une fois ce…" at bounding box center [476, 197] width 893 height 452
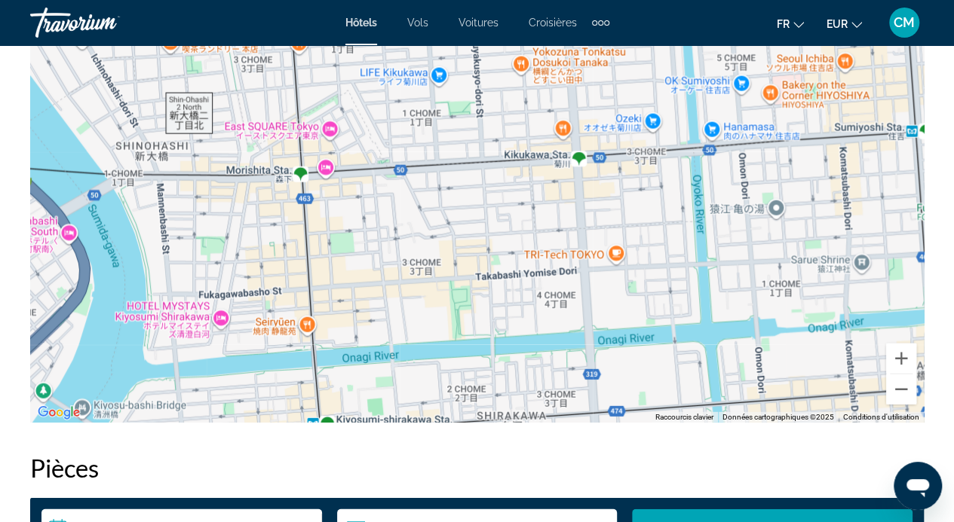
click at [448, 170] on div "Pour activer le glissement avec le clavier, appuyez sur Alt+Entrée. Une fois ce…" at bounding box center [476, 197] width 893 height 452
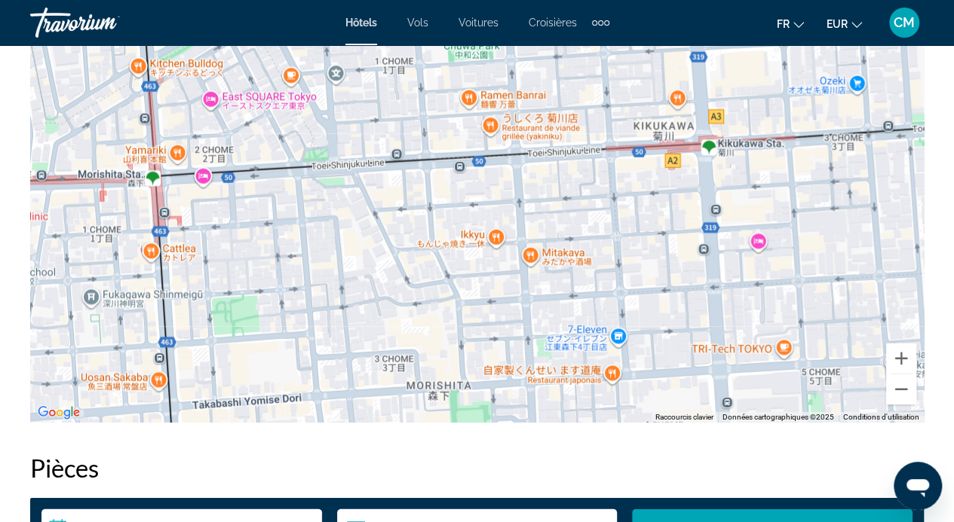
click at [153, 190] on div "Pour activer le glissement avec le clavier, appuyez sur Alt+Entrée. Une fois ce…" at bounding box center [476, 197] width 893 height 452
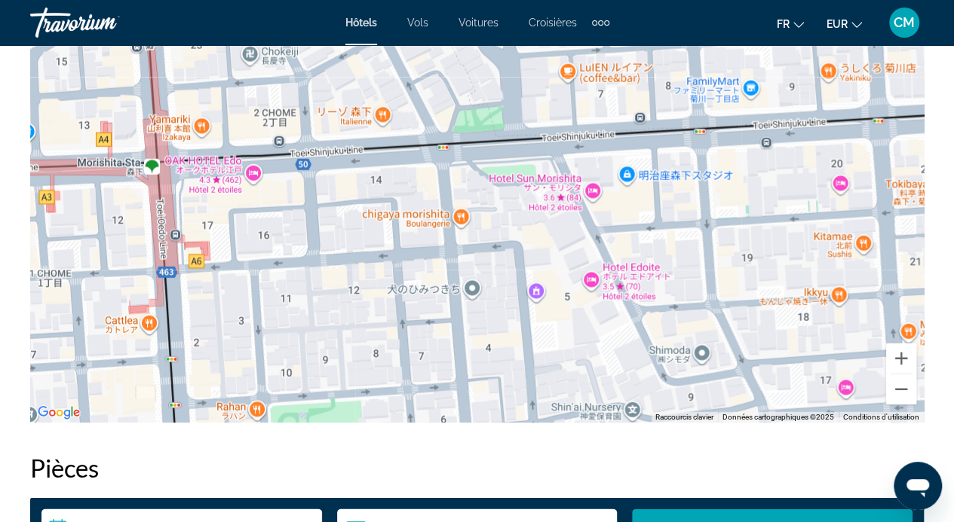
click at [166, 167] on div "Pour activer le glissement avec le clavier, appuyez sur Alt+Entrée. Une fois ce…" at bounding box center [476, 197] width 893 height 452
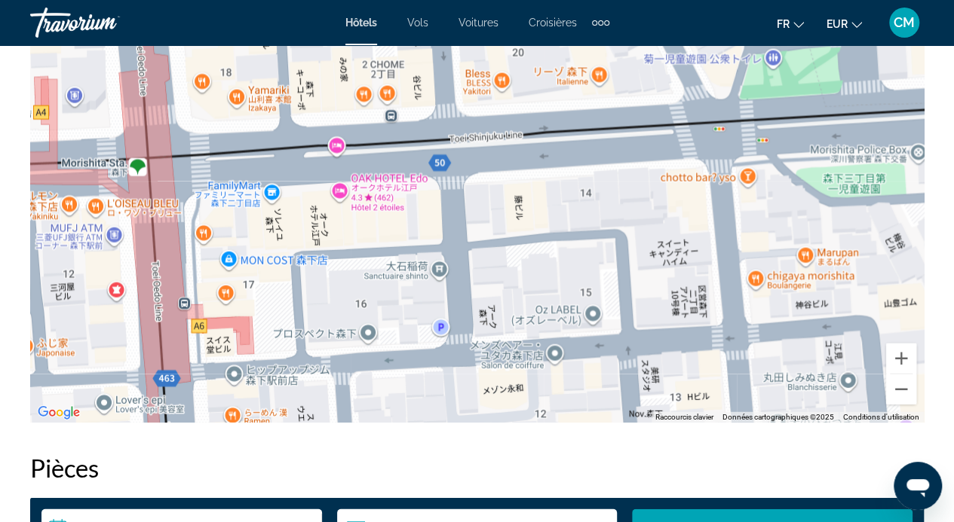
click at [395, 144] on div "Pour activer le glissement avec le clavier, appuyez sur Alt+Entrée. Une fois ce…" at bounding box center [476, 197] width 893 height 452
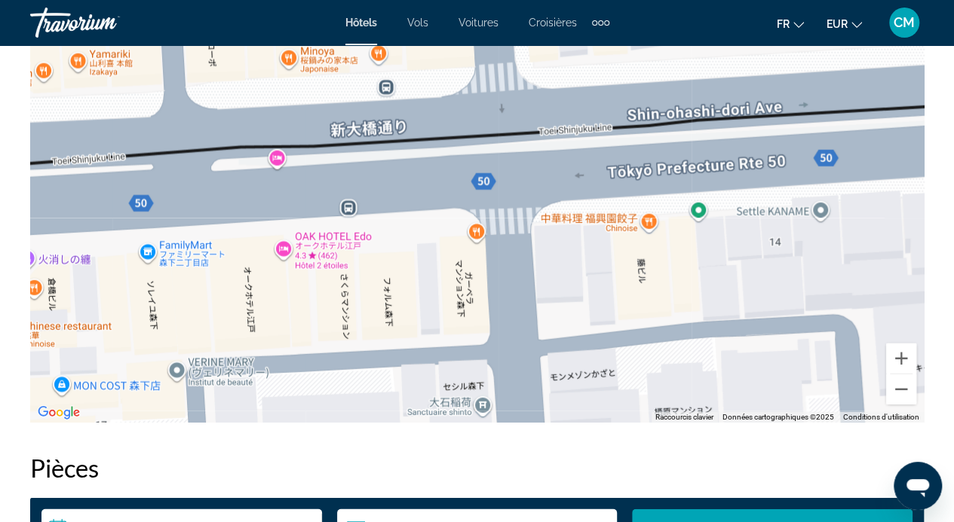
click at [384, 99] on div "Pour activer le glissement avec le clavier, appuyez sur Alt+Entrée. Une fois ce…" at bounding box center [476, 197] width 893 height 452
click at [407, 155] on div "Pour activer le glissement avec le clavier, appuyez sur Alt+Entrée. Une fois ce…" at bounding box center [476, 197] width 893 height 452
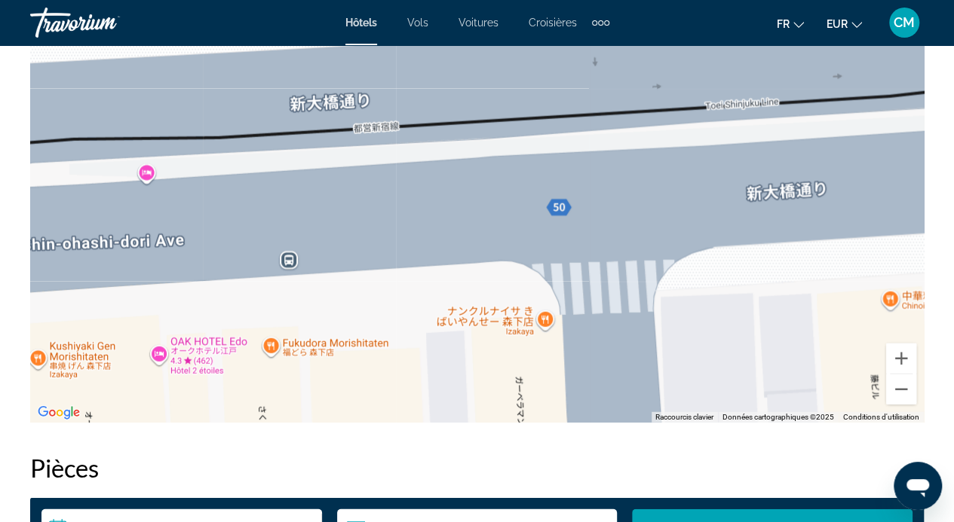
click at [399, 233] on div "Pour activer le glissement avec le clavier, appuyez sur Alt+Entrée. Une fois ce…" at bounding box center [476, 197] width 893 height 452
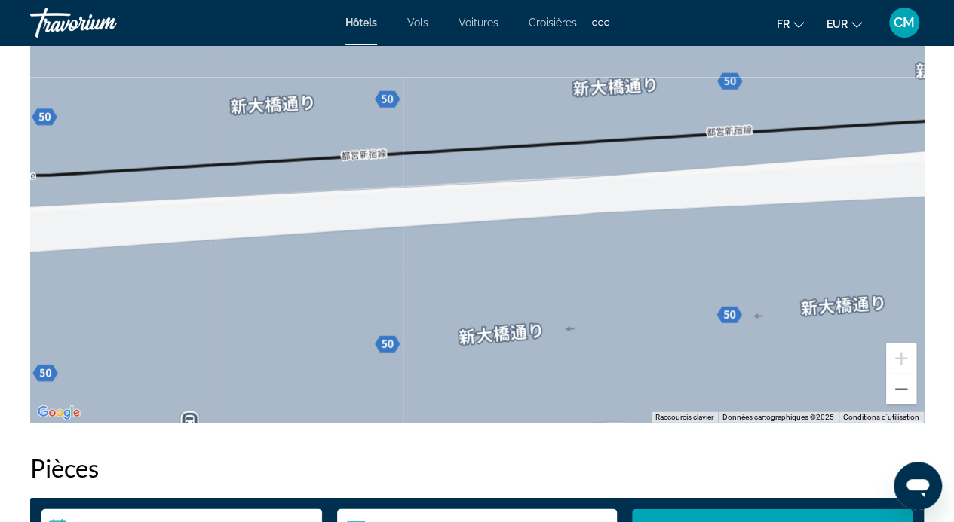
drag, startPoint x: 412, startPoint y: 143, endPoint x: 426, endPoint y: 283, distance: 140.2
click at [426, 283] on div "Pour activer le glissement avec le clavier, appuyez sur Alt+Entrée. Une fois ce…" at bounding box center [476, 197] width 893 height 452
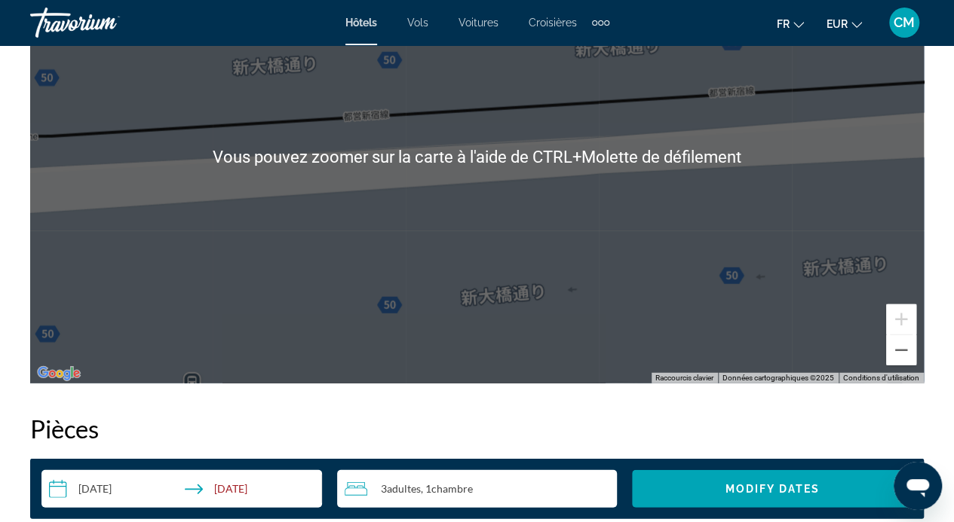
scroll to position [1737, 0]
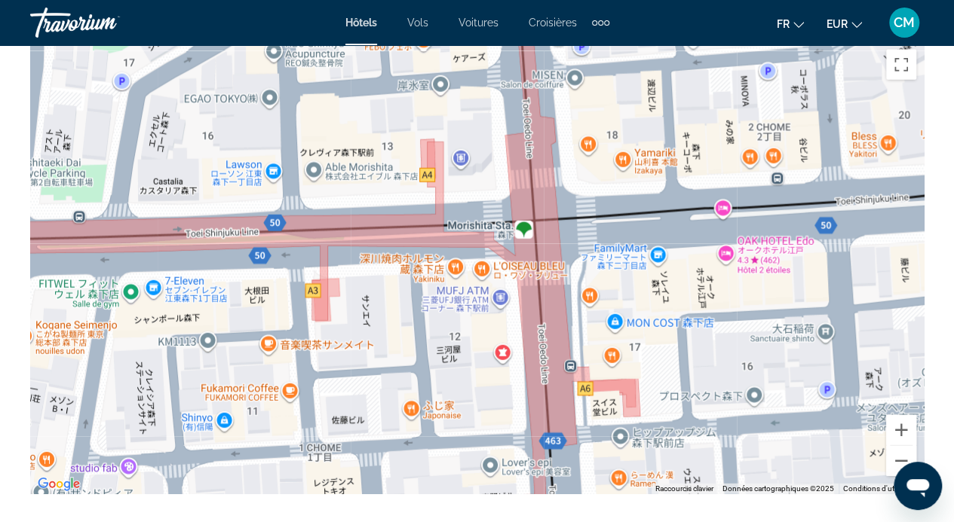
drag, startPoint x: 208, startPoint y: 252, endPoint x: 606, endPoint y: 227, distance: 398.8
click at [606, 227] on div "Pour activer le glissement avec le clavier, appuyez sur Alt+Entrée. Une fois ce…" at bounding box center [476, 268] width 893 height 452
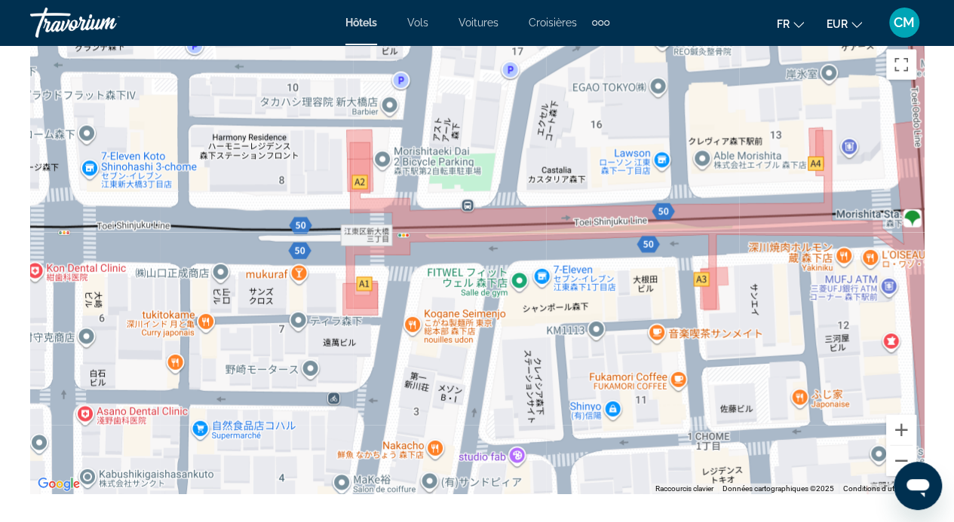
drag, startPoint x: 143, startPoint y: 246, endPoint x: 536, endPoint y: 234, distance: 392.9
click at [536, 234] on div "Pour activer le glissement avec le clavier, appuyez sur Alt+Entrée. Une fois ce…" at bounding box center [476, 268] width 893 height 452
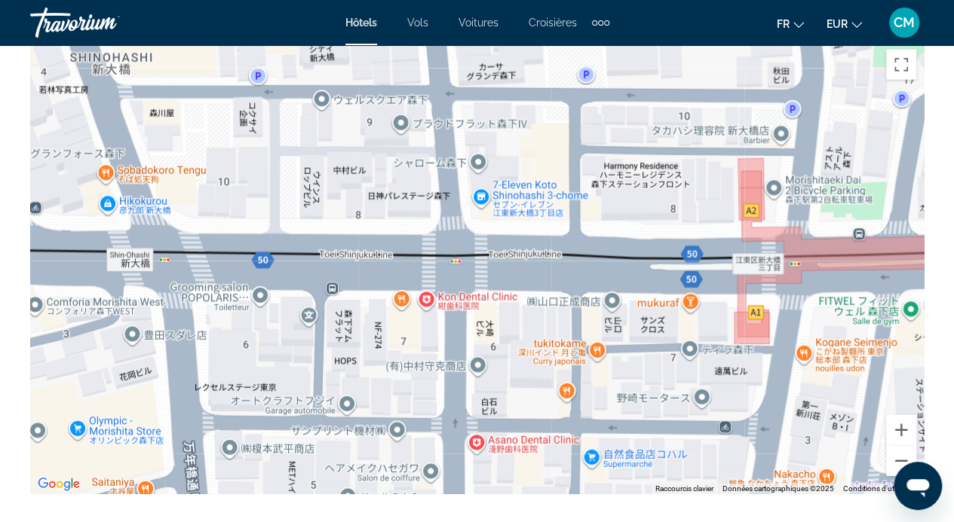
drag, startPoint x: 140, startPoint y: 246, endPoint x: 540, endPoint y: 275, distance: 401.3
click at [540, 275] on div "Pour activer le glissement avec le clavier, appuyez sur Alt+Entrée. Une fois ce…" at bounding box center [476, 268] width 893 height 452
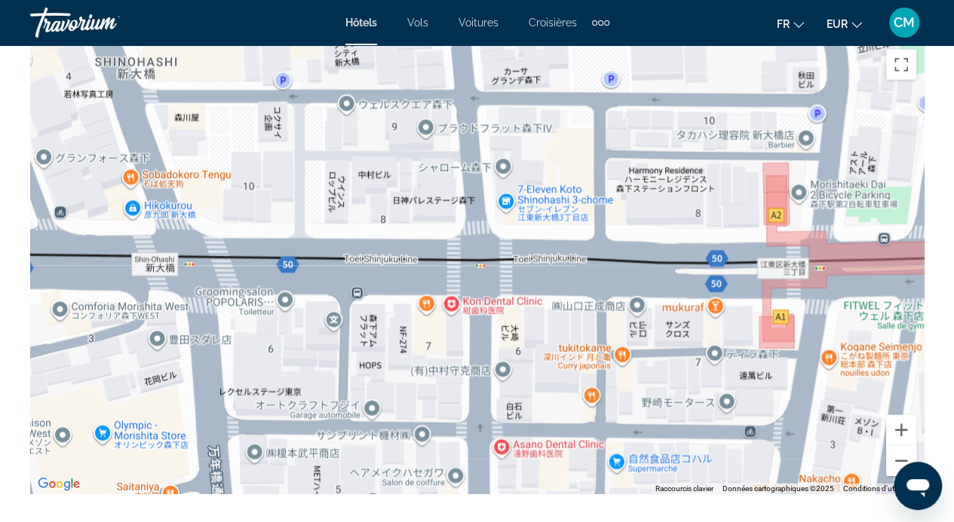
drag, startPoint x: 146, startPoint y: 256, endPoint x: 176, endPoint y: 259, distance: 29.6
click at [176, 259] on div "Pour activer le glissement avec le clavier, appuyez sur Alt+Entrée. Une fois ce…" at bounding box center [476, 268] width 893 height 452
click at [357, 296] on div "Pour activer le glissement avec le clavier, appuyez sur Alt+Entrée. Une fois ce…" at bounding box center [476, 268] width 893 height 452
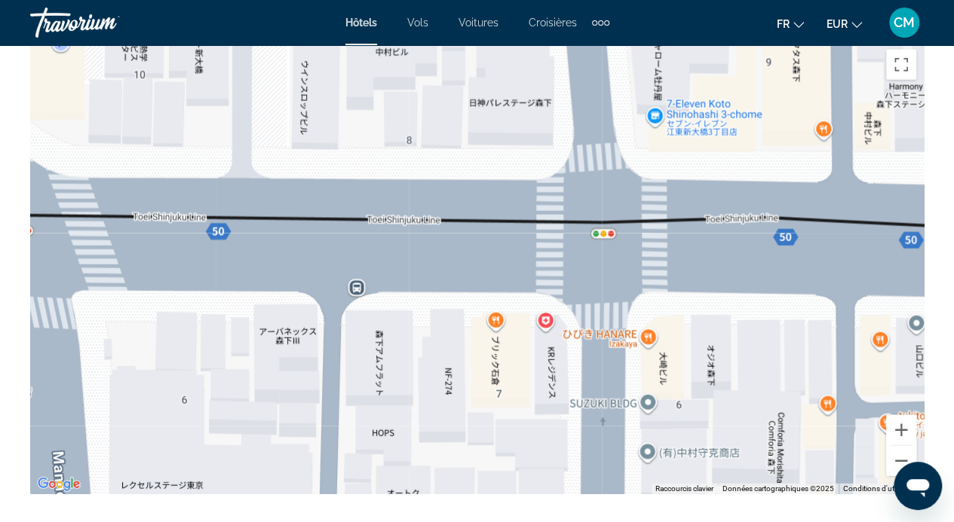
click at [357, 296] on div "Pour activer le glissement avec le clavier, appuyez sur Alt+Entrée. Une fois ce…" at bounding box center [476, 268] width 893 height 452
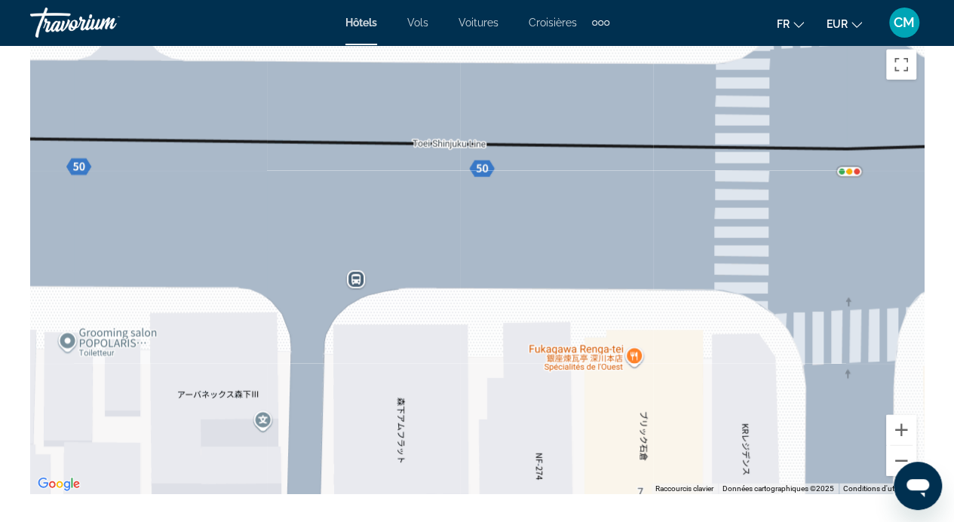
click at [357, 296] on div "Pour activer le glissement avec le clavier, appuyez sur Alt+Entrée. Une fois ce…" at bounding box center [476, 268] width 893 height 452
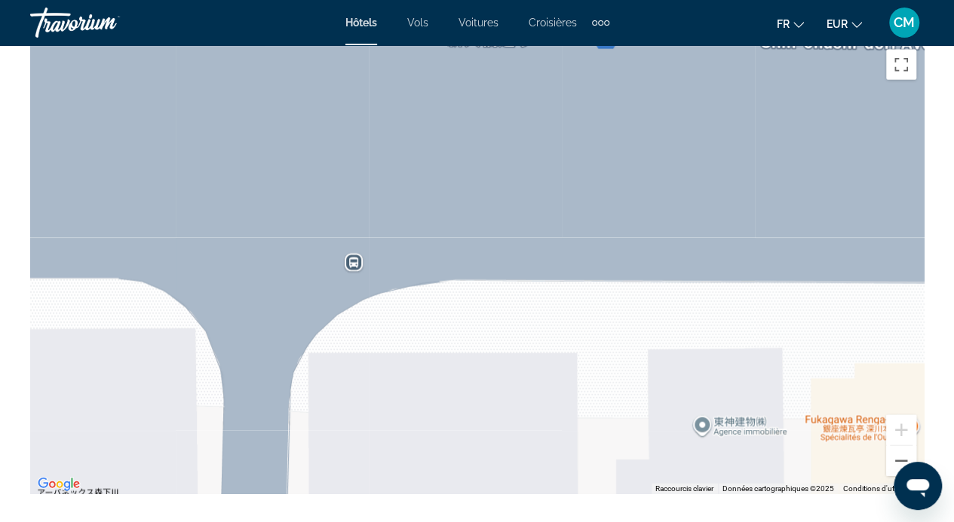
click at [353, 302] on div "Pour activer le glissement avec le clavier, appuyez sur Alt+Entrée. Une fois ce…" at bounding box center [476, 268] width 893 height 452
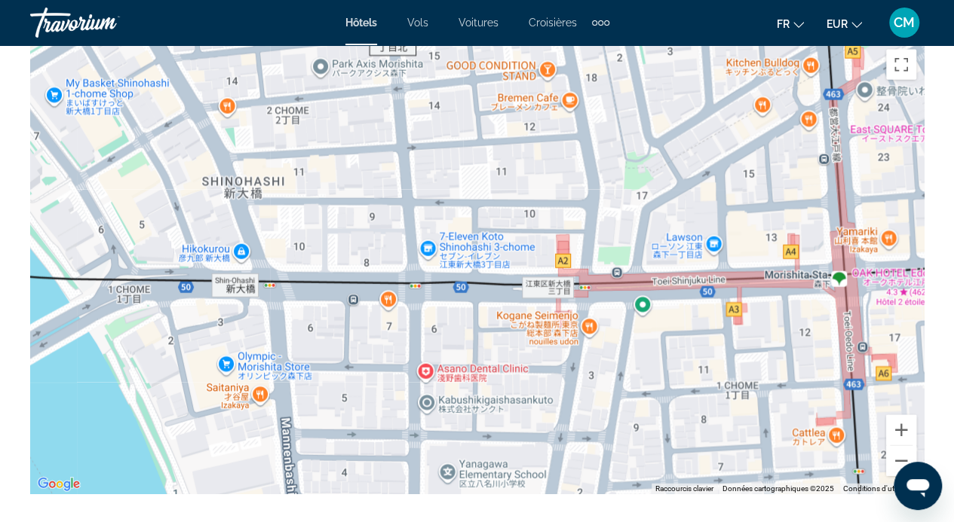
click at [353, 302] on div "Pour activer le glissement avec le clavier, appuyez sur Alt+Entrée. Une fois ce…" at bounding box center [476, 268] width 893 height 452
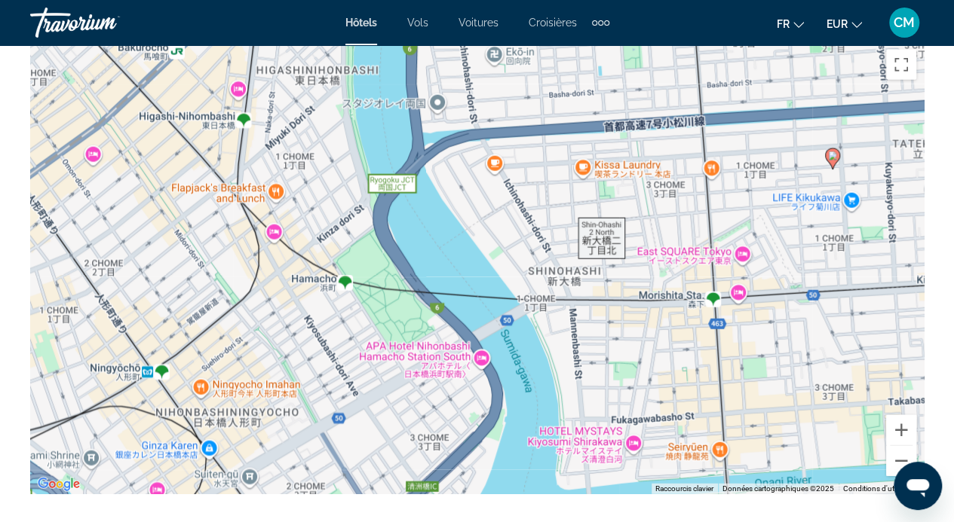
drag, startPoint x: 52, startPoint y: 295, endPoint x: 300, endPoint y: 299, distance: 248.0
click at [300, 299] on div "Pour activer le glissement avec le clavier, appuyez sur Alt+Entrée. Une fois ce…" at bounding box center [476, 268] width 893 height 452
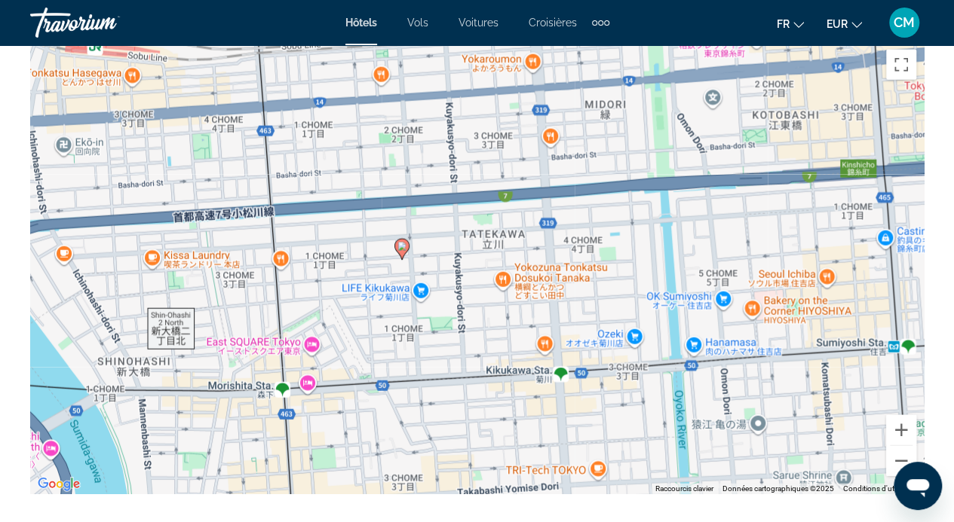
click at [401, 254] on icon "Contenu principal" at bounding box center [401, 250] width 14 height 20
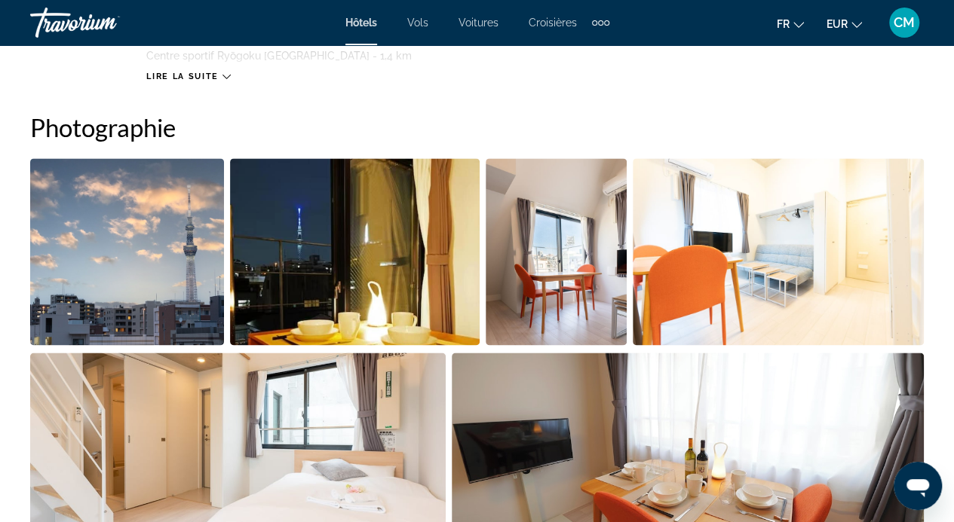
scroll to position [982, 0]
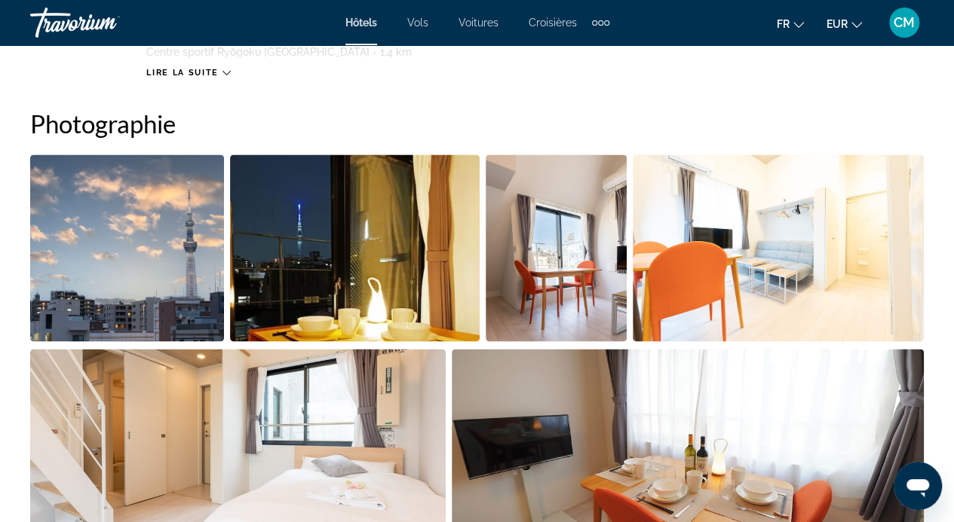
click at [344, 225] on img "Open full-screen image slider" at bounding box center [355, 248] width 250 height 187
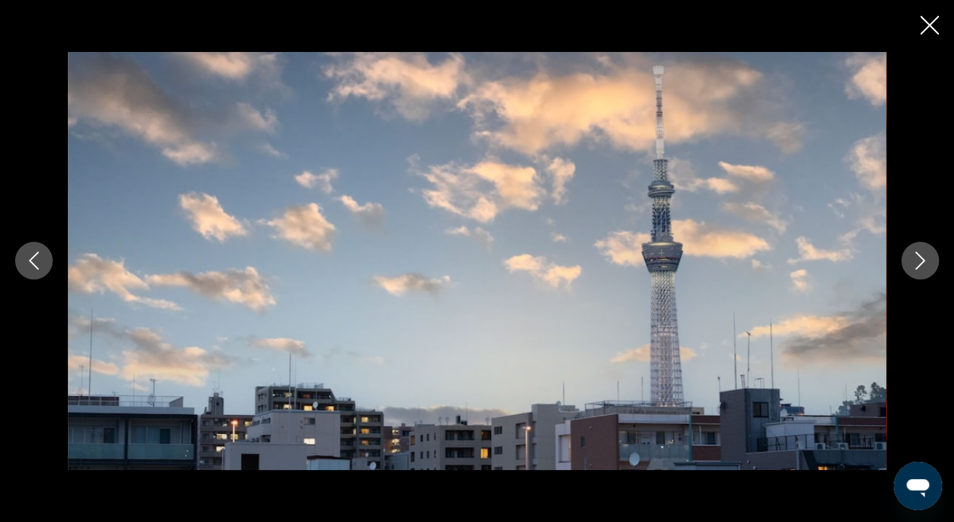
click at [915, 257] on icon "Next image" at bounding box center [920, 261] width 18 height 18
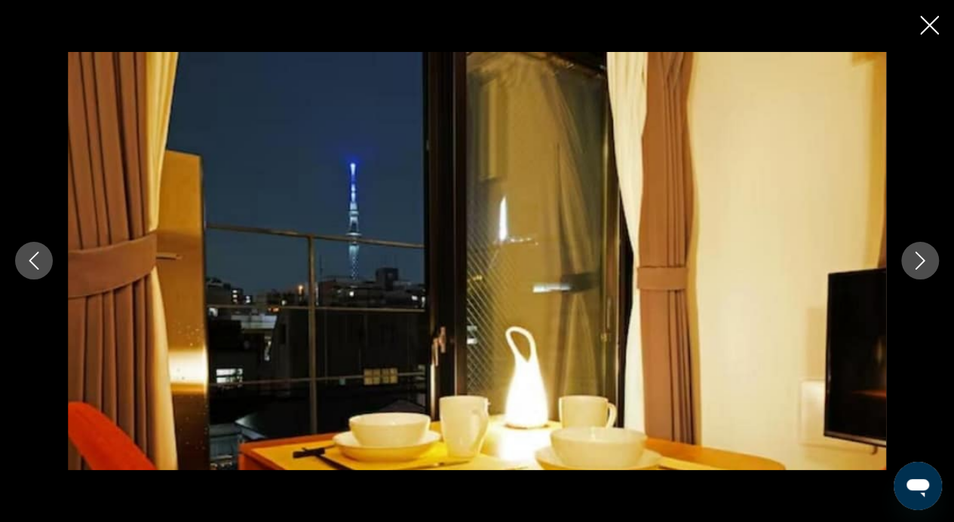
click at [915, 257] on icon "Next image" at bounding box center [920, 261] width 18 height 18
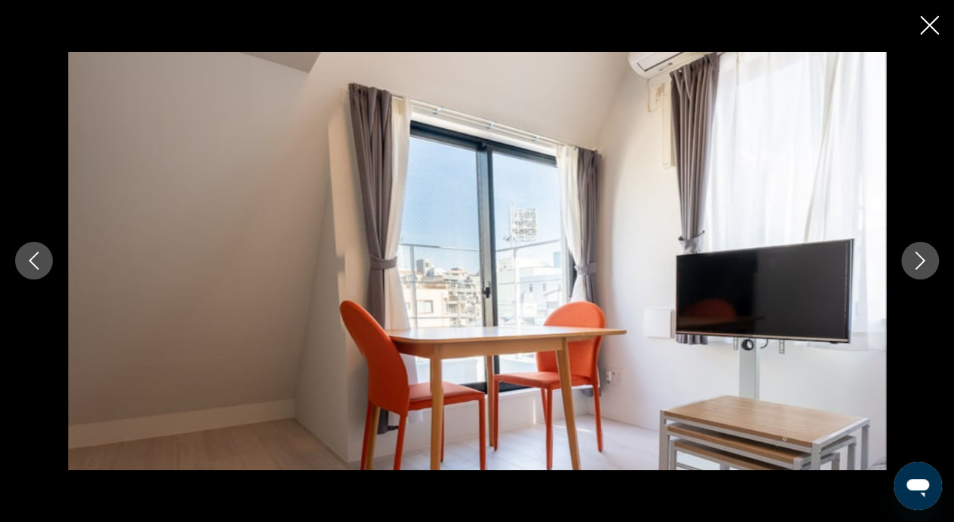
click at [915, 257] on icon "Next image" at bounding box center [920, 261] width 18 height 18
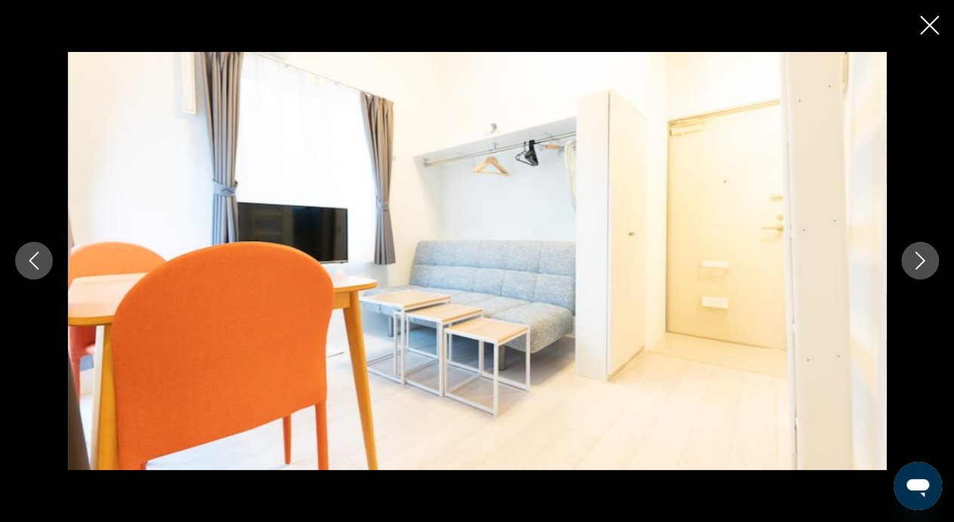
click at [915, 257] on icon "Next image" at bounding box center [920, 261] width 18 height 18
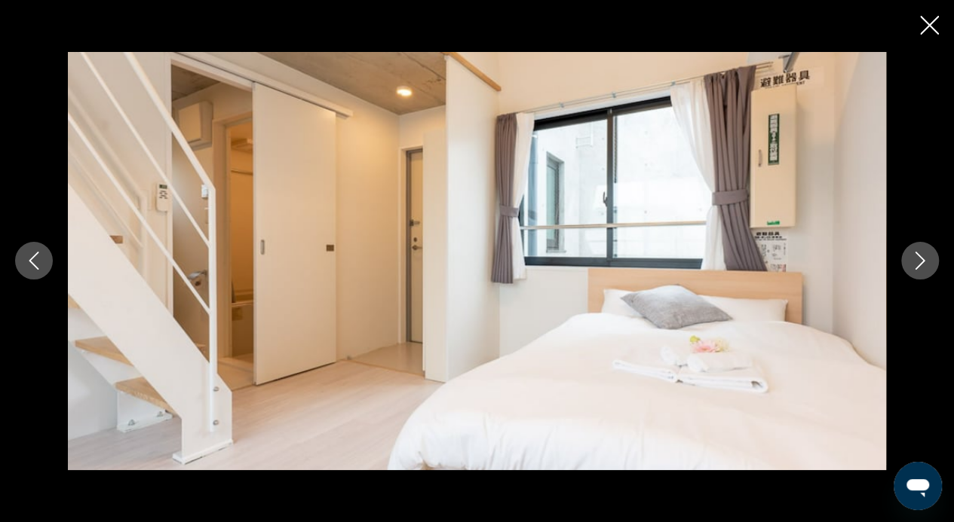
click at [915, 257] on icon "Next image" at bounding box center [920, 261] width 18 height 18
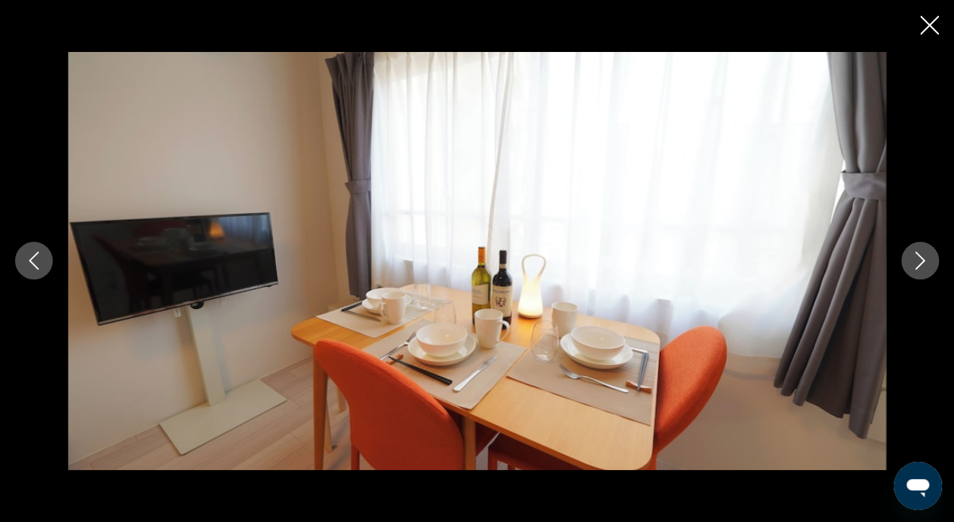
click at [915, 257] on icon "Next image" at bounding box center [920, 261] width 18 height 18
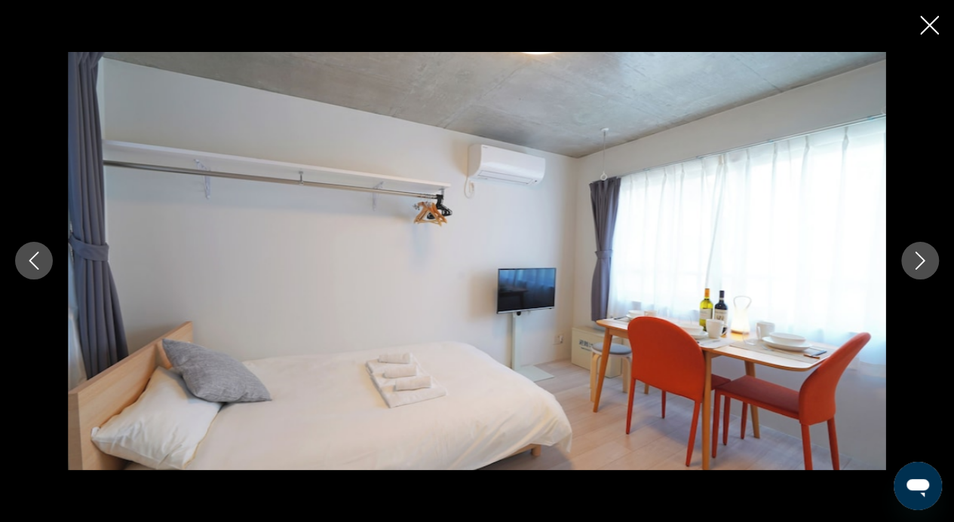
click at [915, 257] on icon "Next image" at bounding box center [920, 261] width 18 height 18
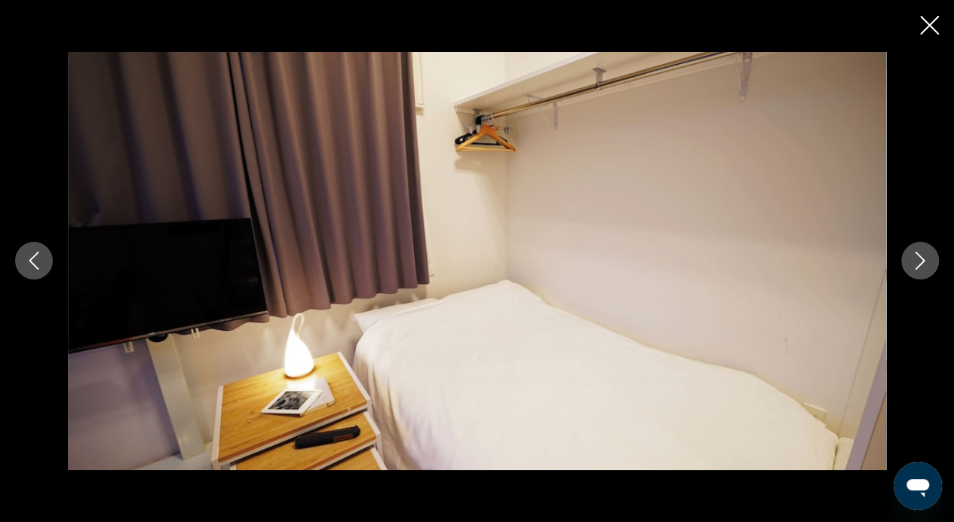
scroll to position [1569, 0]
click at [932, 26] on icon "Close slideshow" at bounding box center [929, 25] width 19 height 19
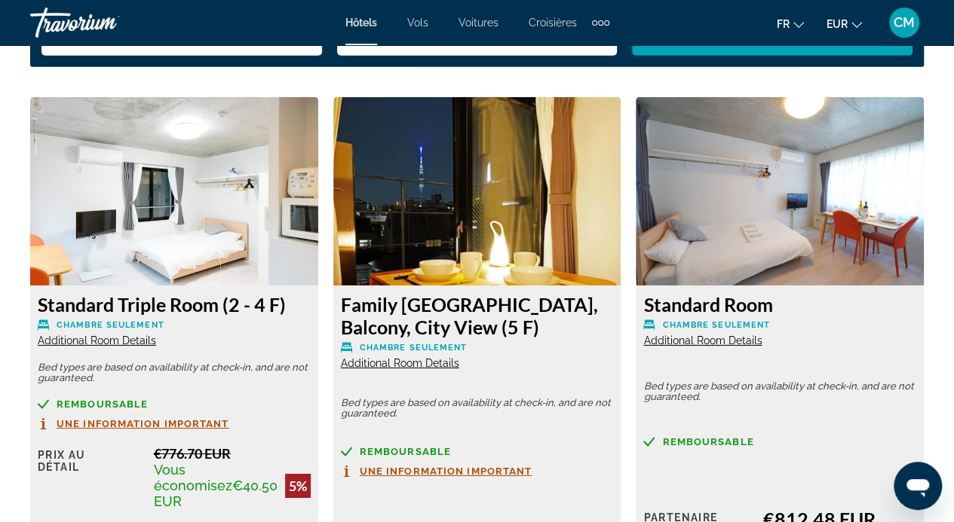
scroll to position [2366, 0]
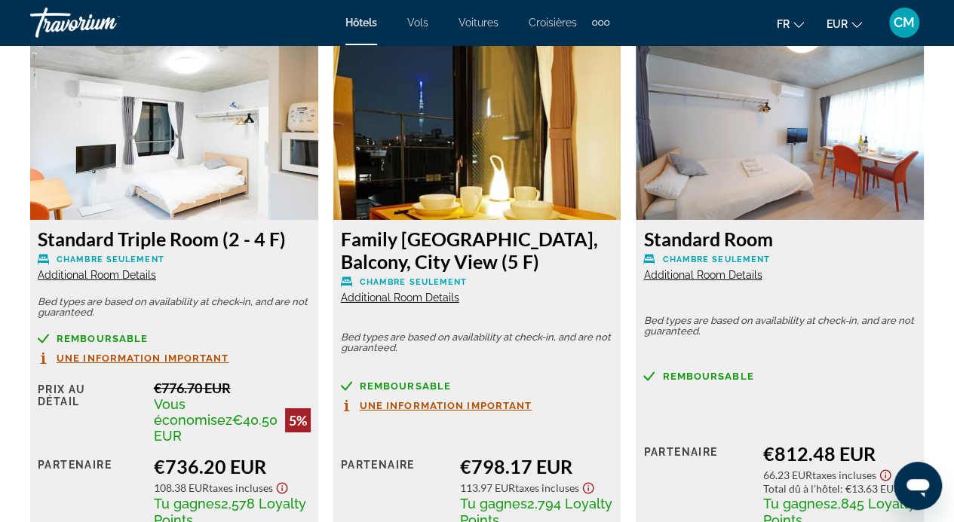
click at [133, 182] on img "Contenu principal" at bounding box center [174, 126] width 288 height 188
click at [136, 274] on span "Additional Room Details" at bounding box center [97, 275] width 118 height 12
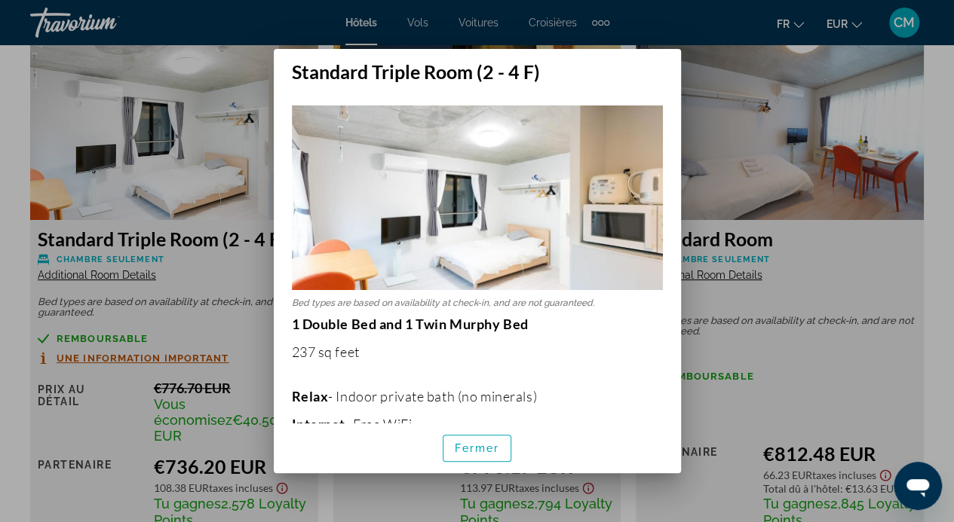
scroll to position [0, 0]
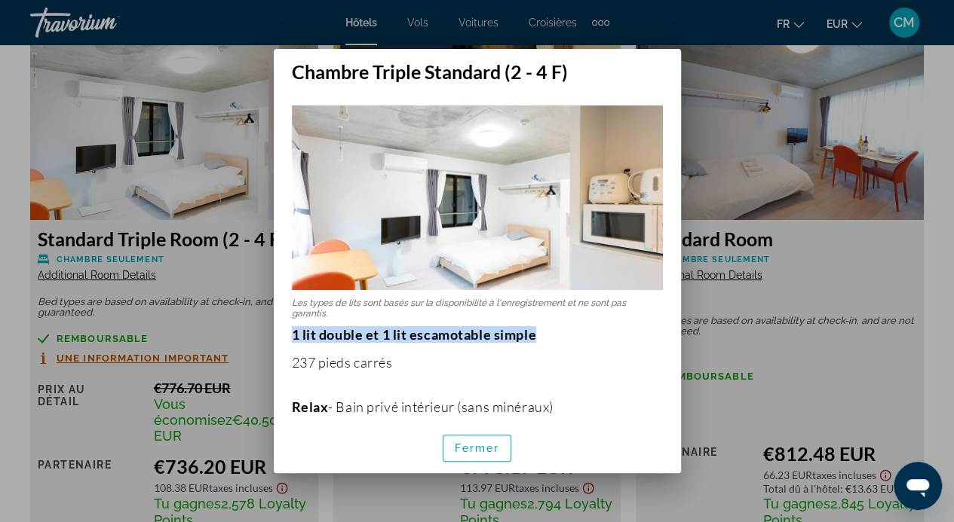
drag, startPoint x: 626, startPoint y: 375, endPoint x: 621, endPoint y: 311, distance: 63.5
click at [621, 311] on div "Les types de lits sont basés sur la disponibilité à l'enregistrement et ne sont…" at bounding box center [477, 252] width 407 height 339
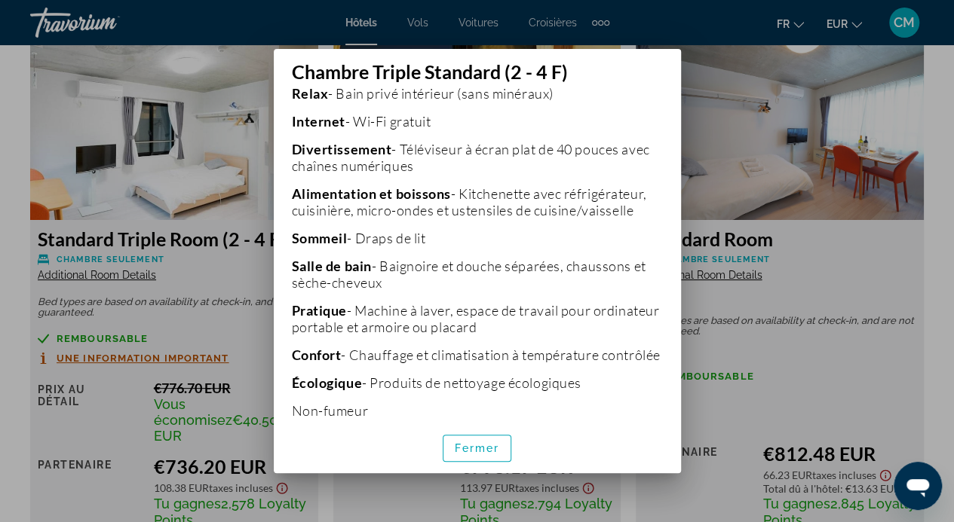
scroll to position [363, 0]
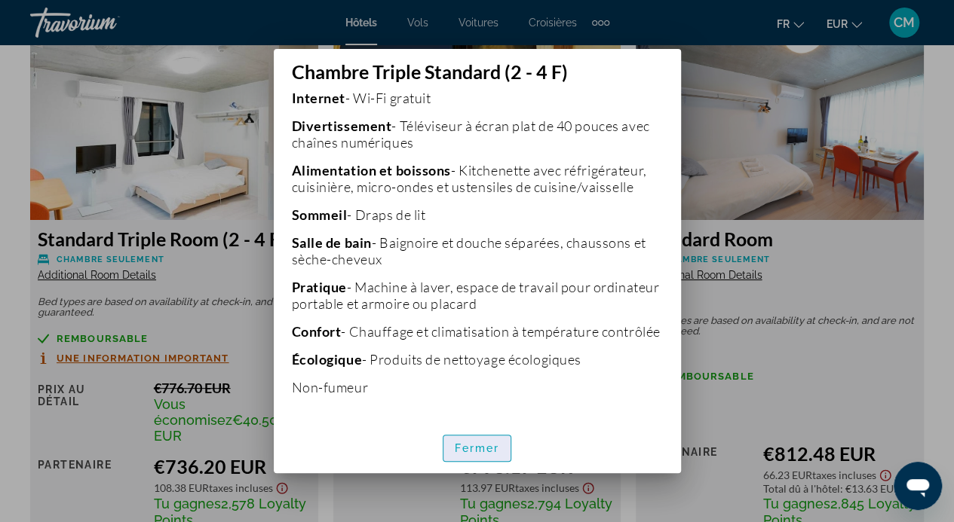
click at [477, 452] on font "Fermer" at bounding box center [477, 448] width 45 height 12
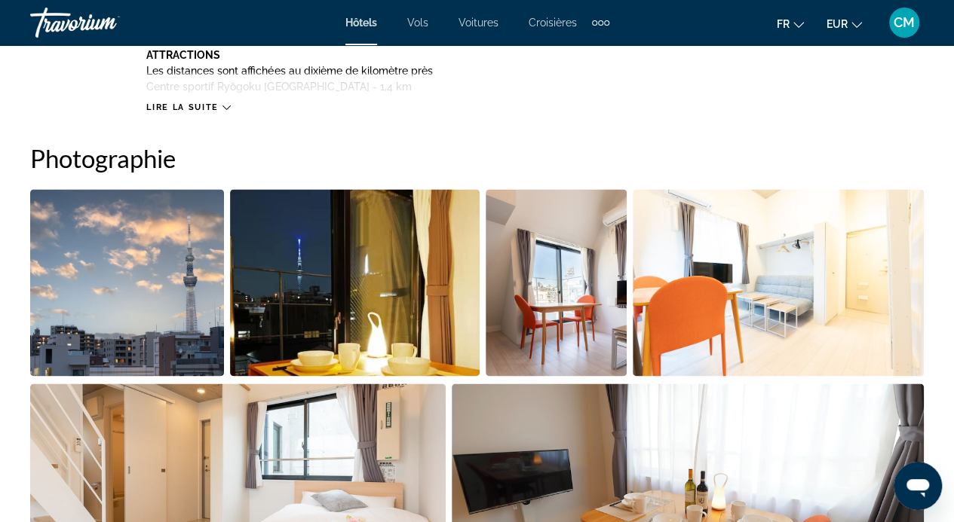
scroll to position [0, 0]
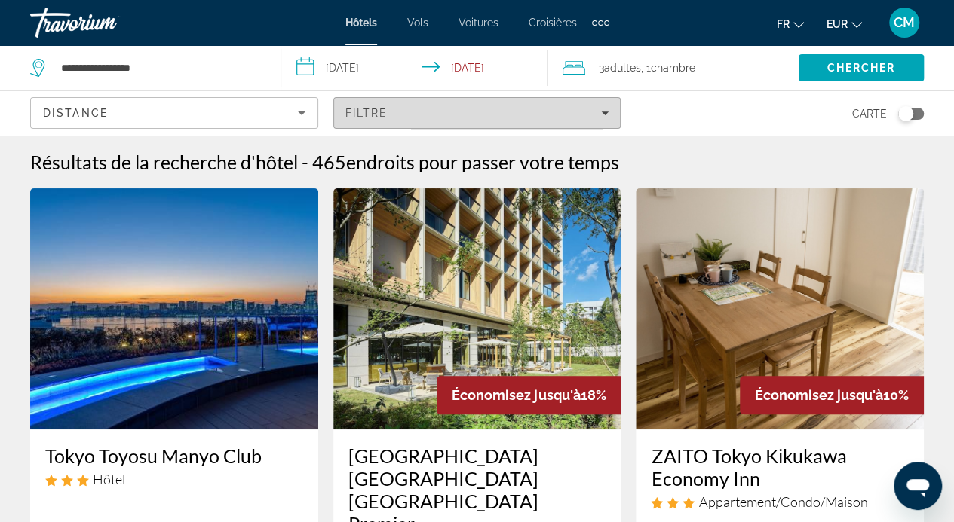
click at [420, 116] on div "Filtre" at bounding box center [477, 113] width 264 height 12
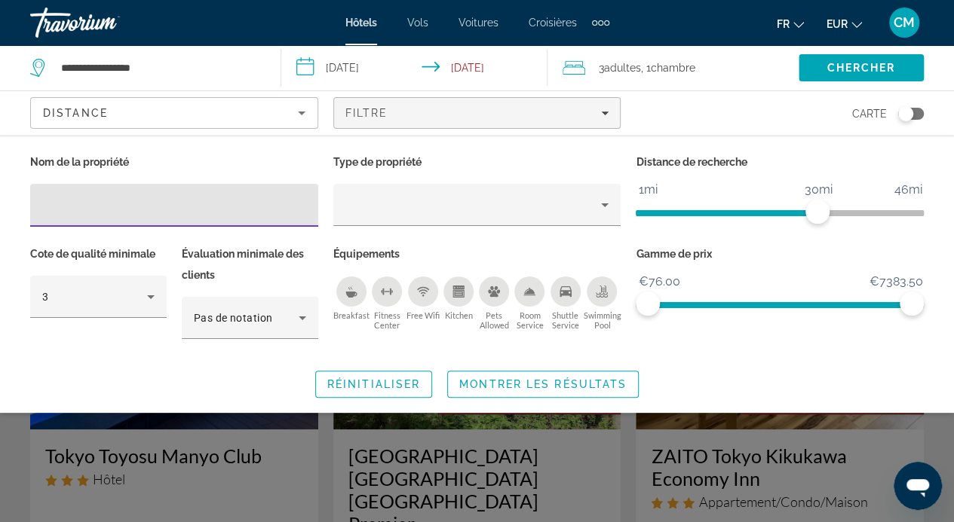
click at [173, 213] on input "Hotel Filters" at bounding box center [174, 206] width 264 height 18
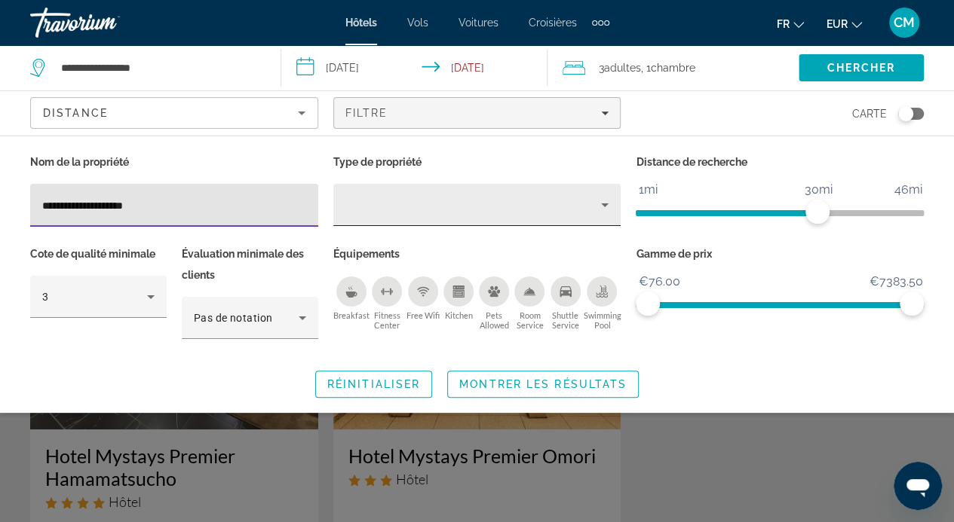
type input "**********"
click at [442, 201] on div "Property type" at bounding box center [473, 205] width 256 height 18
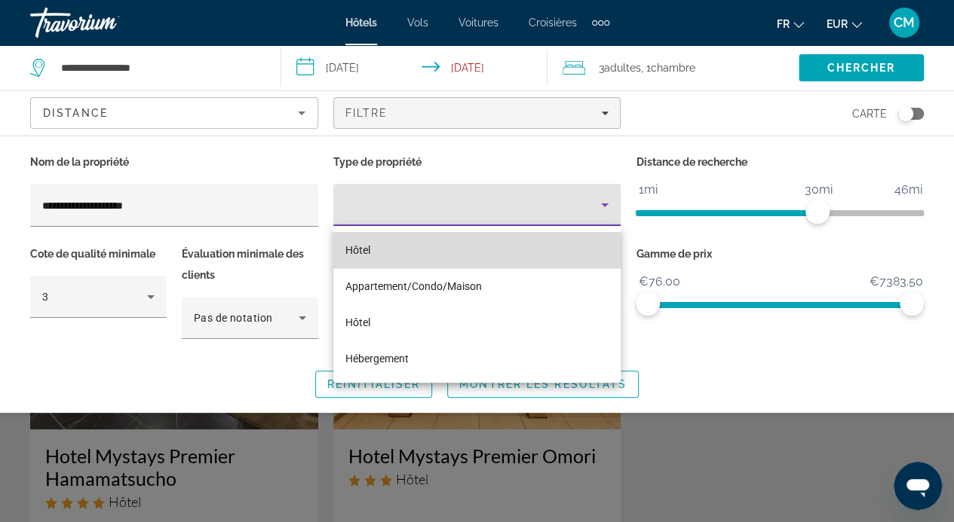
click at [396, 253] on mat-option "Hôtel" at bounding box center [477, 250] width 288 height 36
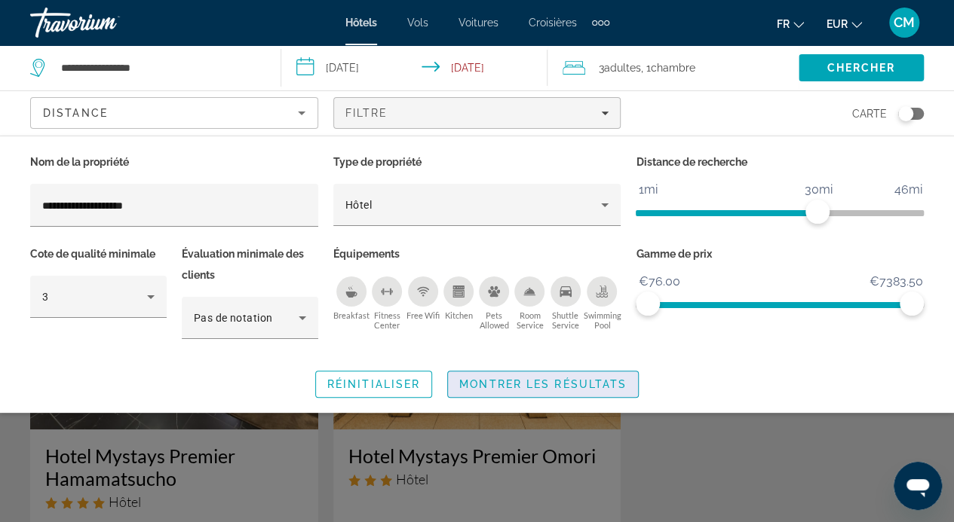
click at [502, 382] on span "Montrer les résultats" at bounding box center [542, 384] width 167 height 12
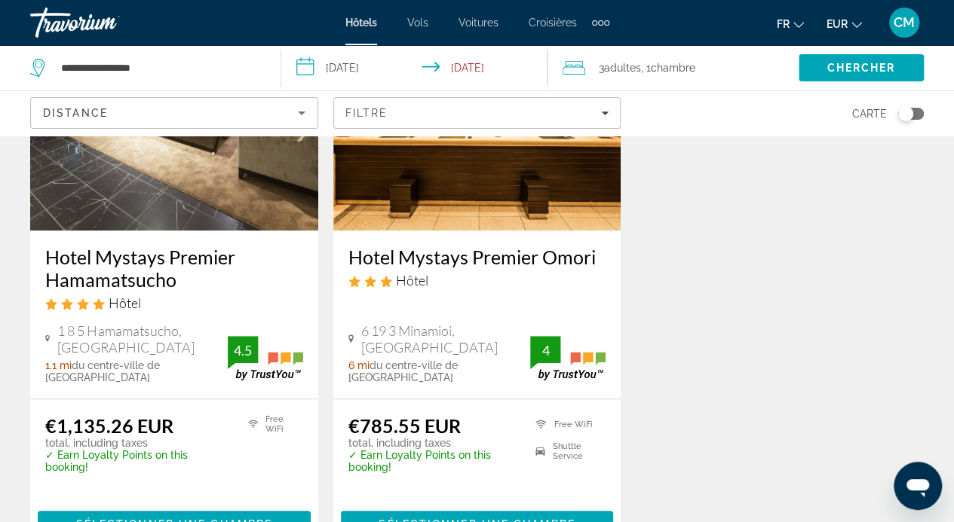
scroll to position [200, 0]
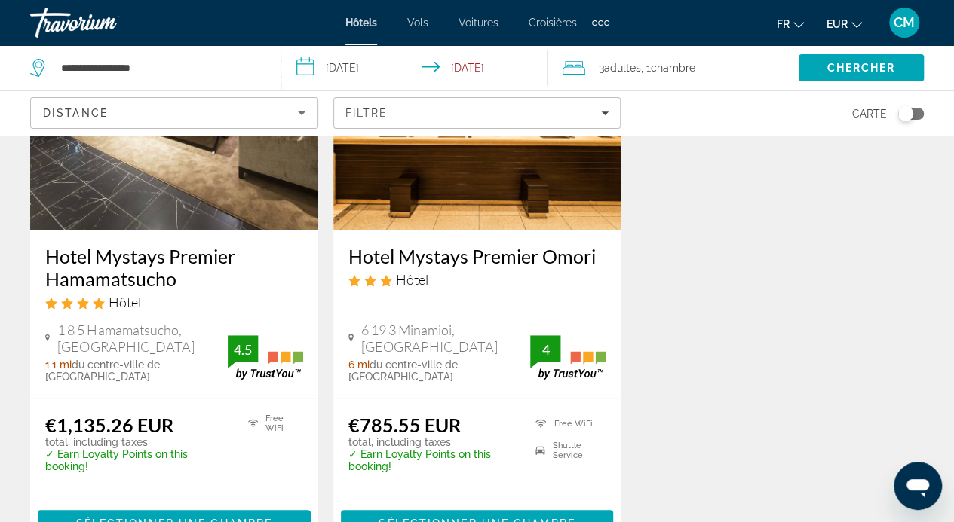
click at [534, 486] on div "€785.55 EUR total, including taxes ✓ Earn Loyalty Points on this booking! Free …" at bounding box center [477, 476] width 258 height 124
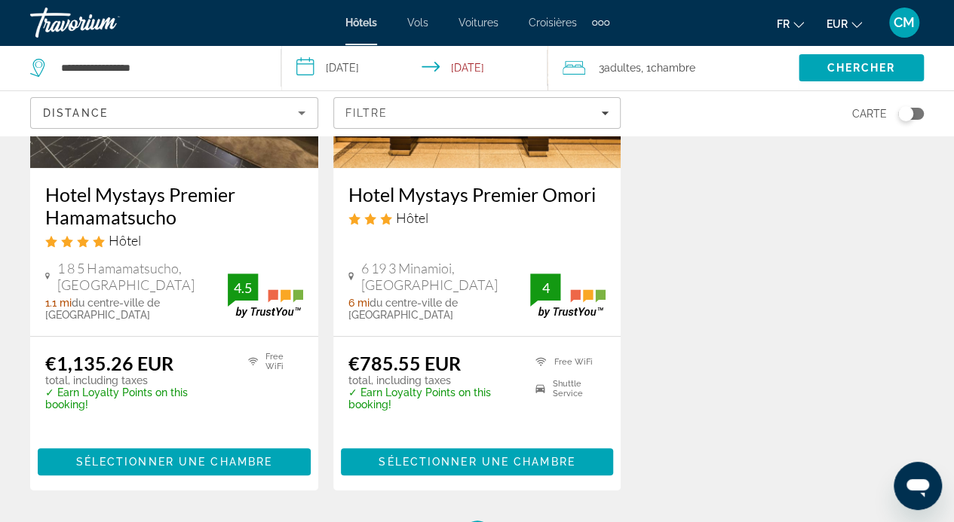
scroll to position [262, 0]
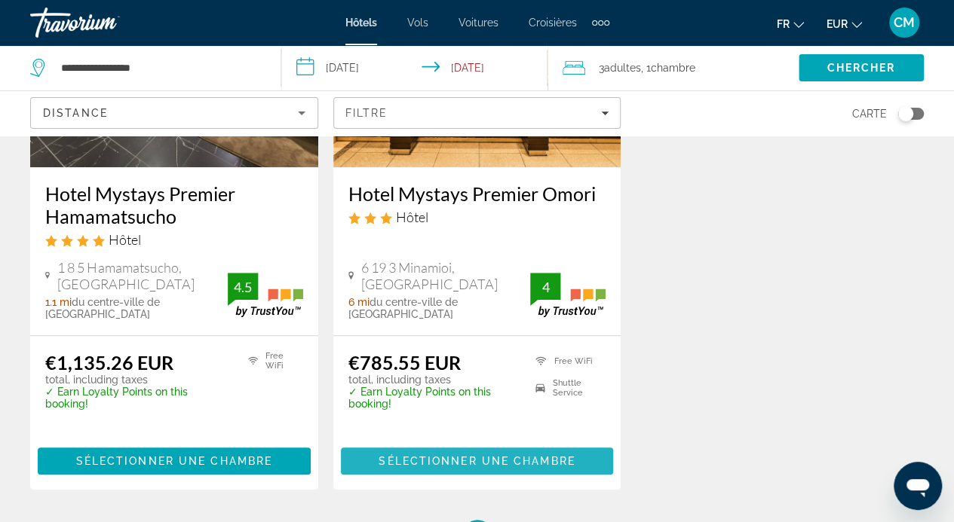
click at [499, 455] on span "Sélectionner une chambre" at bounding box center [476, 461] width 196 height 12
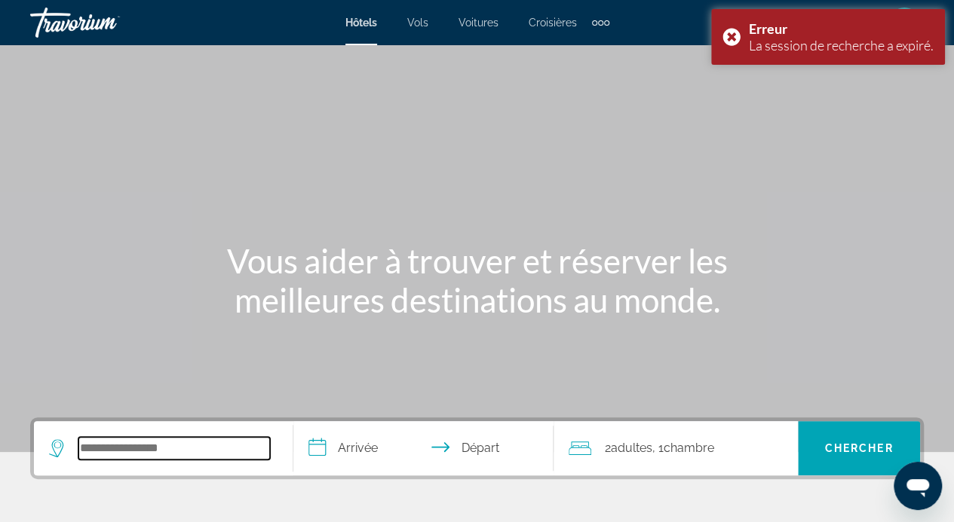
click at [184, 456] on input "Search hotel destination" at bounding box center [173, 448] width 191 height 23
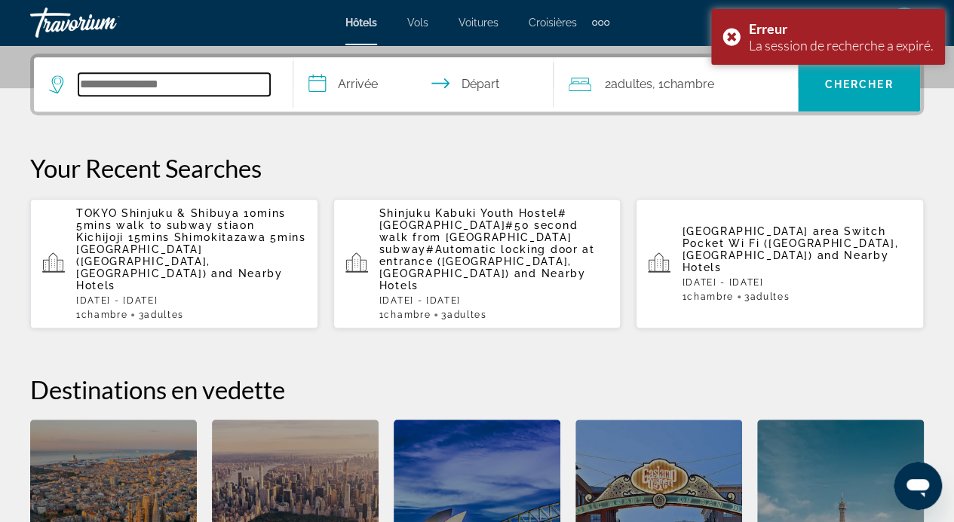
scroll to position [368, 0]
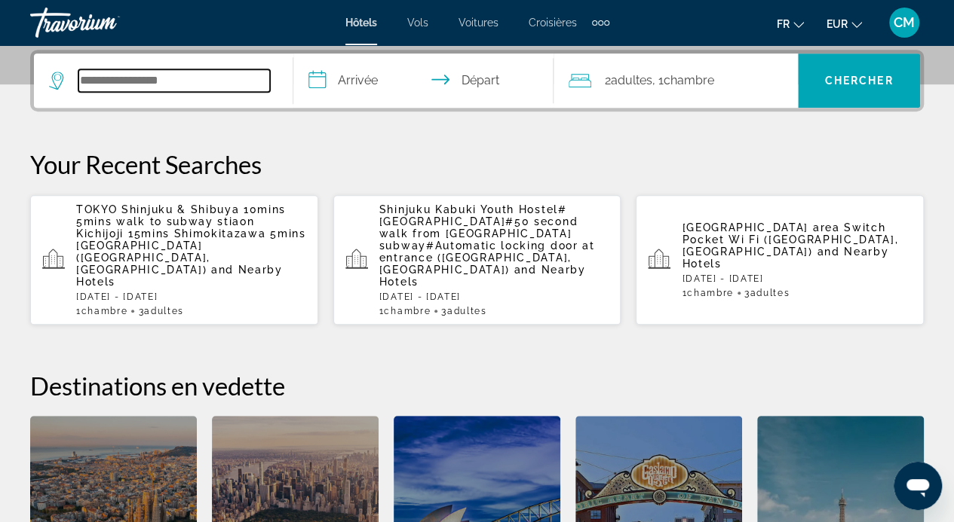
click at [143, 90] on input "Search hotel destination" at bounding box center [173, 80] width 191 height 23
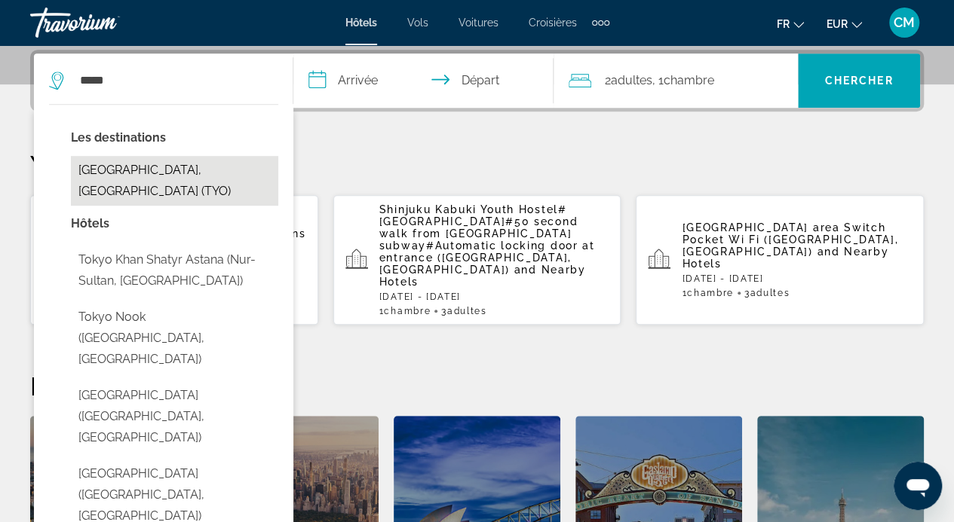
click at [115, 174] on button "[GEOGRAPHIC_DATA], [GEOGRAPHIC_DATA] (TYO)" at bounding box center [174, 181] width 207 height 50
type input "**********"
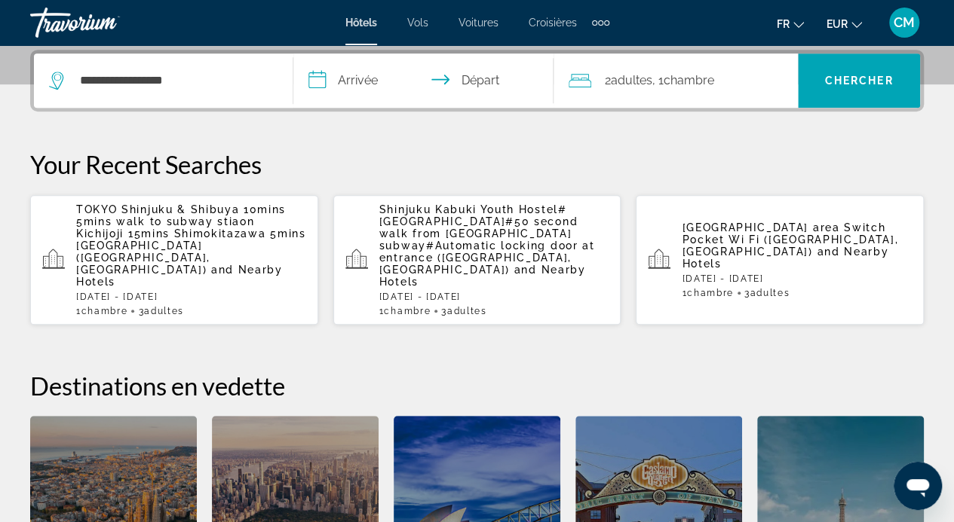
click at [366, 83] on input "**********" at bounding box center [425, 83] width 265 height 59
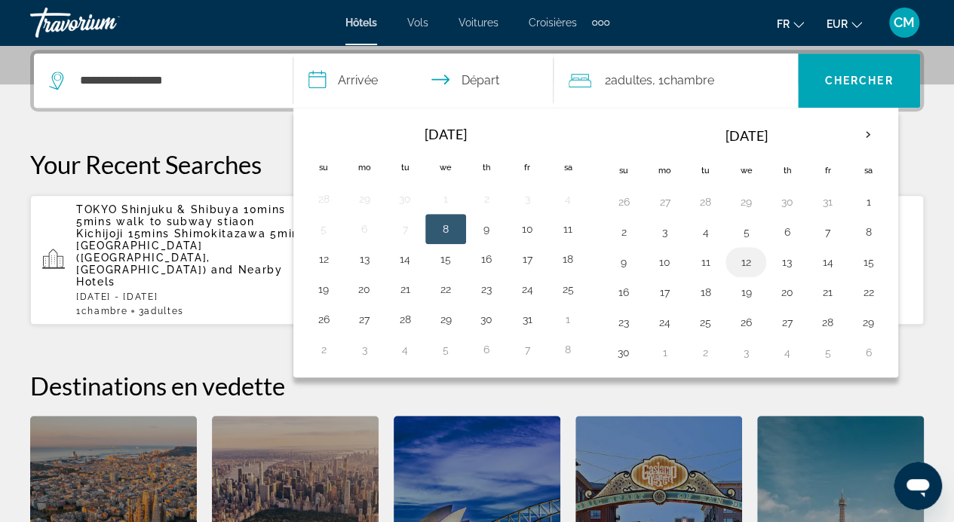
click at [739, 262] on button "12" at bounding box center [745, 262] width 24 height 21
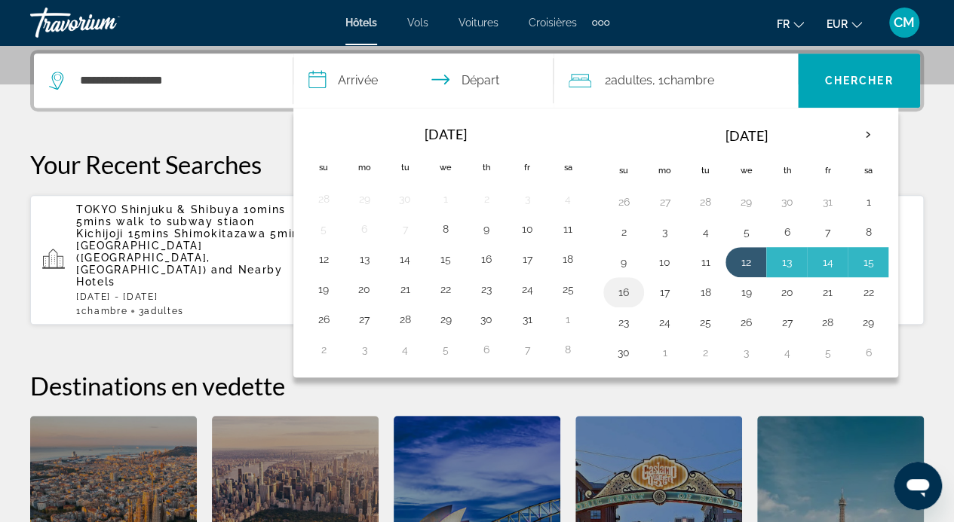
click at [619, 293] on button "16" at bounding box center [623, 292] width 24 height 21
type input "**********"
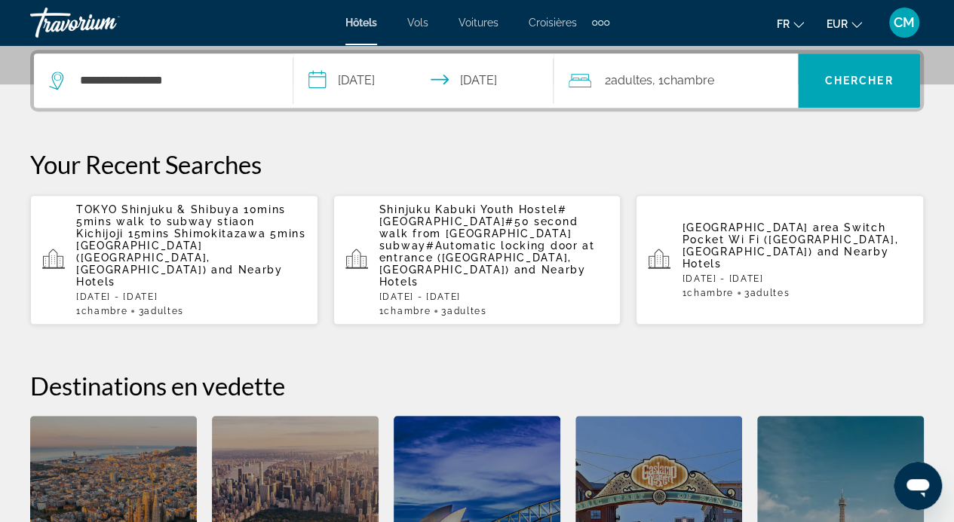
click at [712, 86] on span "Chambre" at bounding box center [688, 80] width 51 height 14
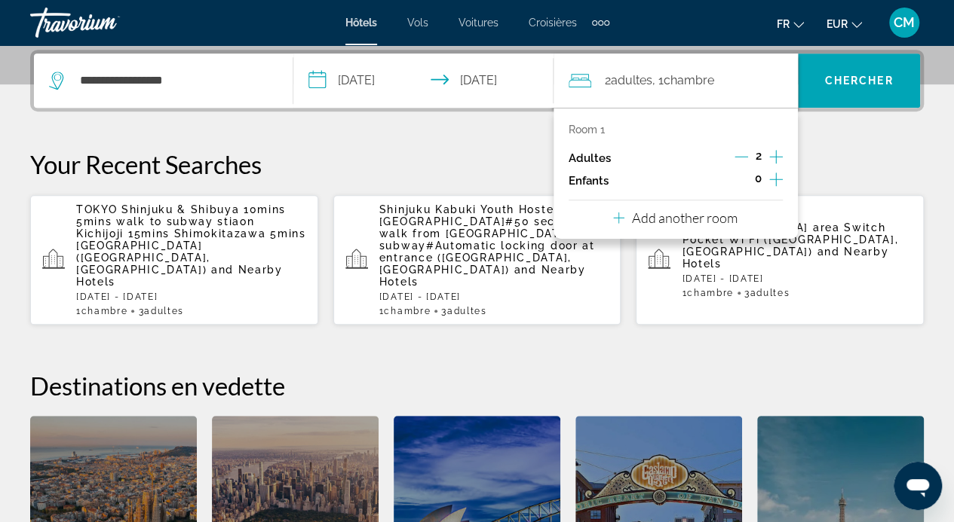
click at [773, 156] on icon "Increment adults" at bounding box center [776, 157] width 14 height 18
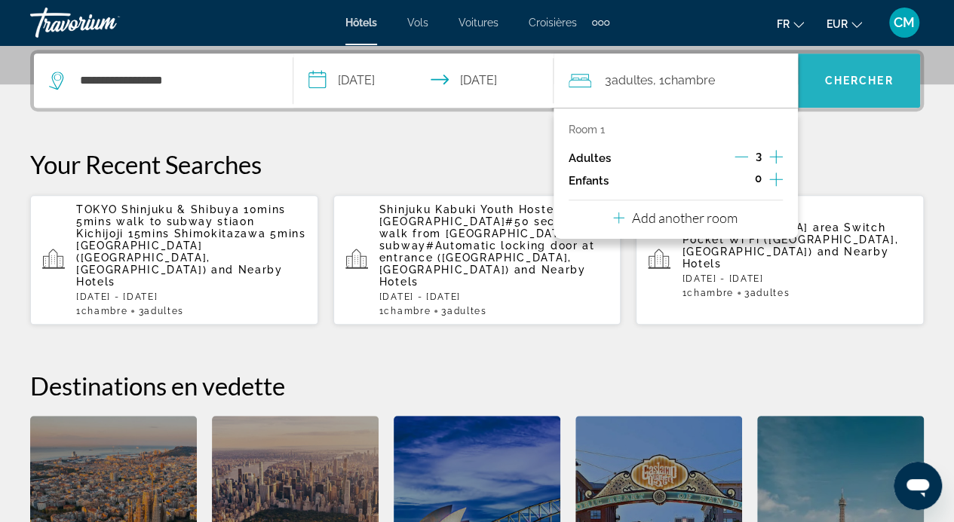
click at [846, 69] on span "Search" at bounding box center [858, 81] width 122 height 36
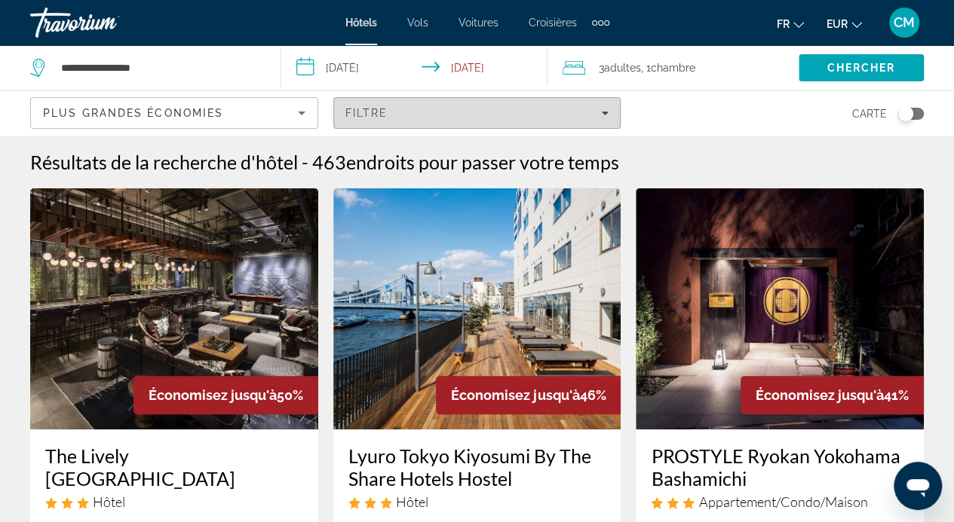
click at [589, 112] on div "Filtre" at bounding box center [477, 113] width 264 height 12
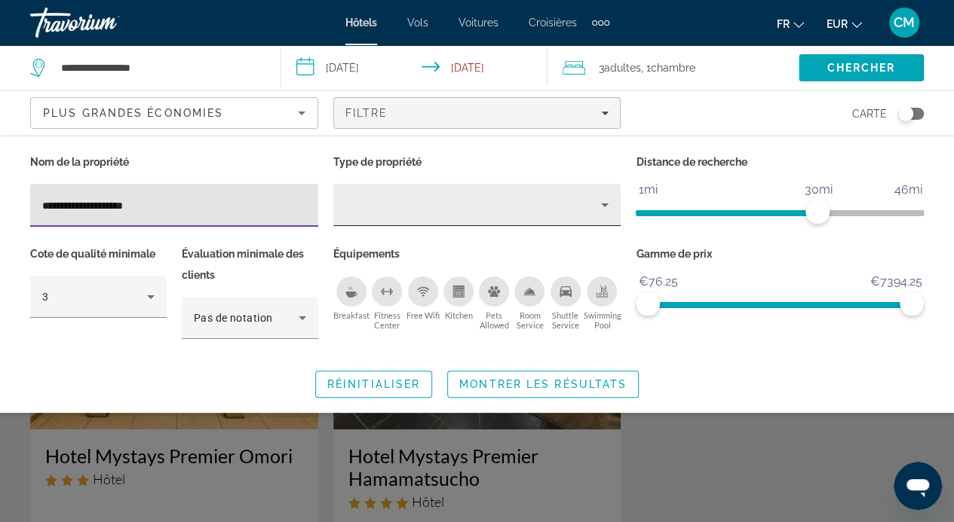
type input "**********"
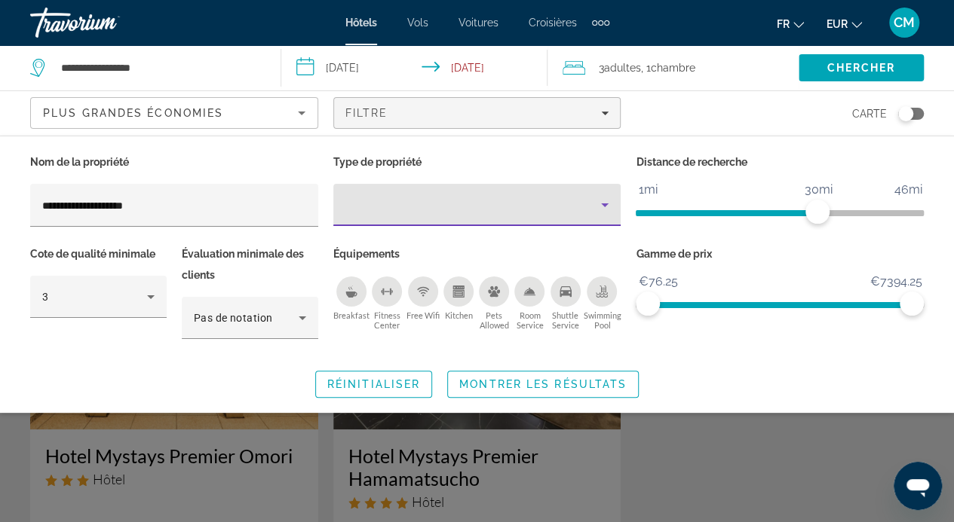
click at [394, 207] on div "Property type" at bounding box center [473, 205] width 256 height 18
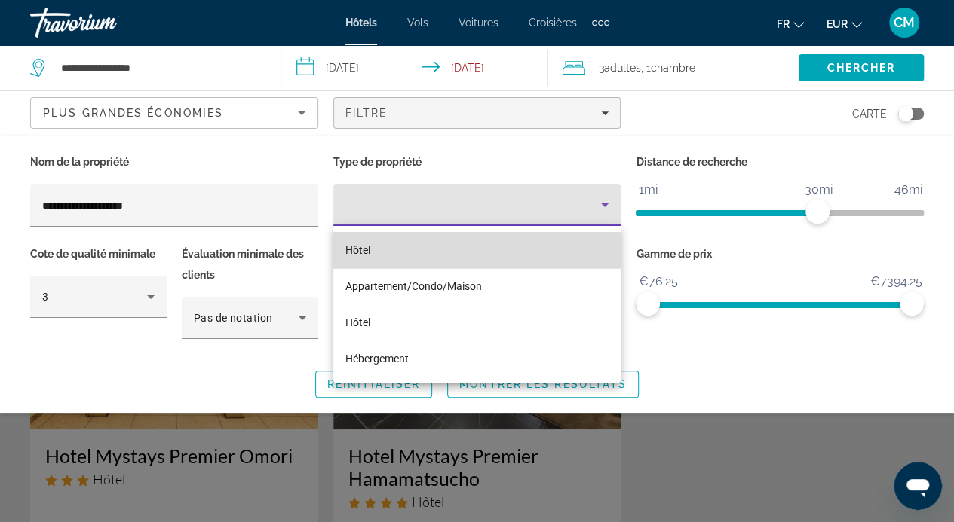
click at [382, 248] on mat-option "Hôtel" at bounding box center [477, 250] width 288 height 36
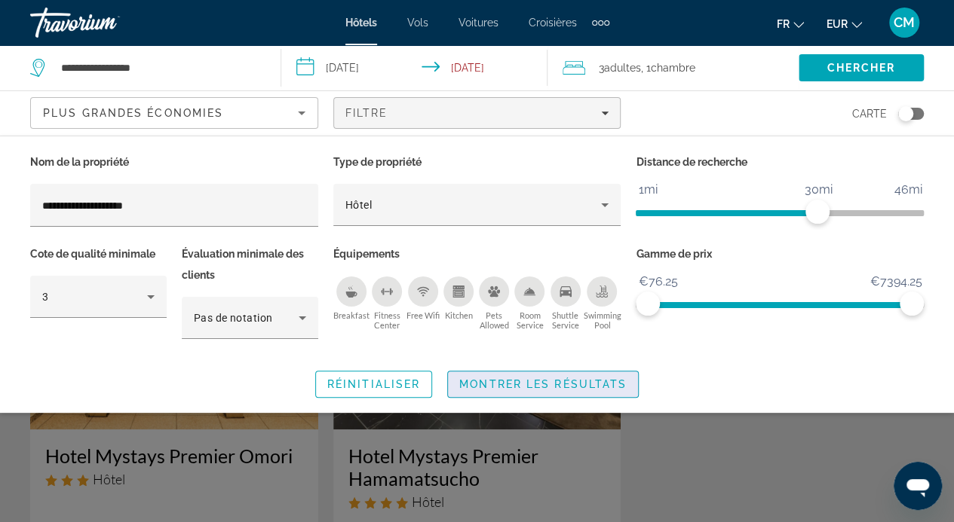
click at [487, 387] on span "Montrer les résultats" at bounding box center [542, 384] width 167 height 12
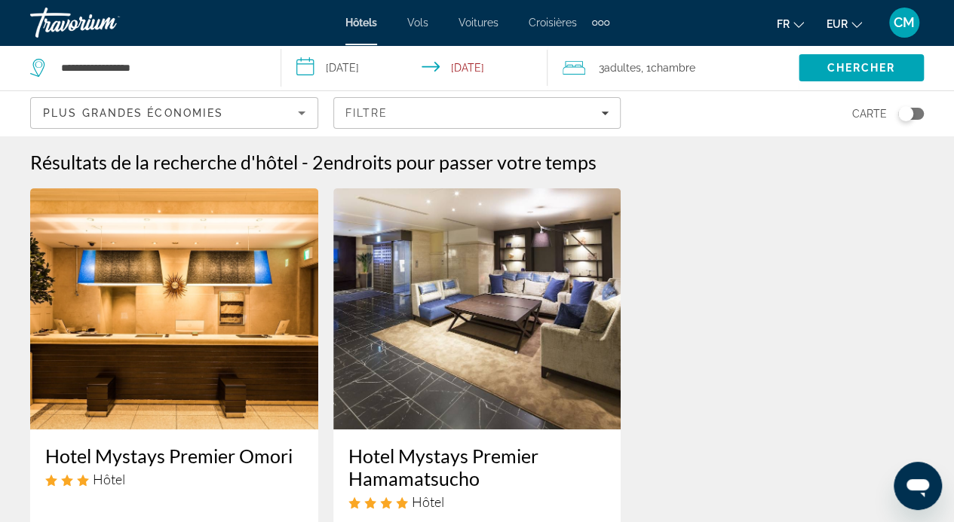
click at [112, 455] on h3 "Hotel Mystays Premier Omori" at bounding box center [174, 456] width 258 height 23
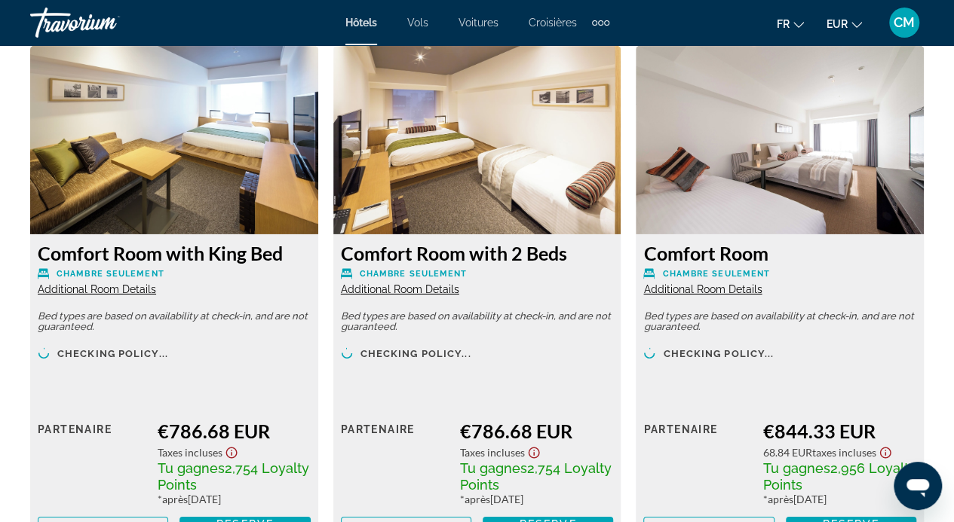
scroll to position [2372, 0]
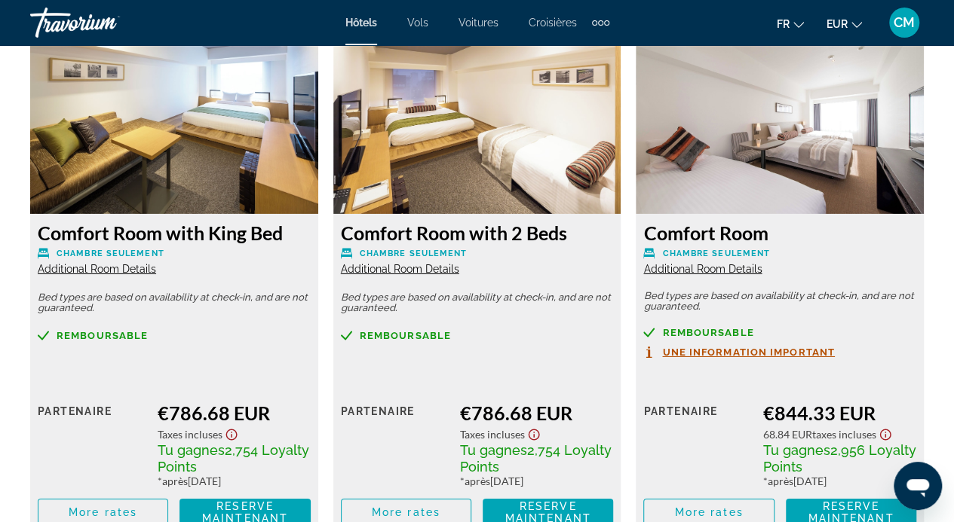
click at [122, 268] on span "Additional Room Details" at bounding box center [97, 269] width 118 height 12
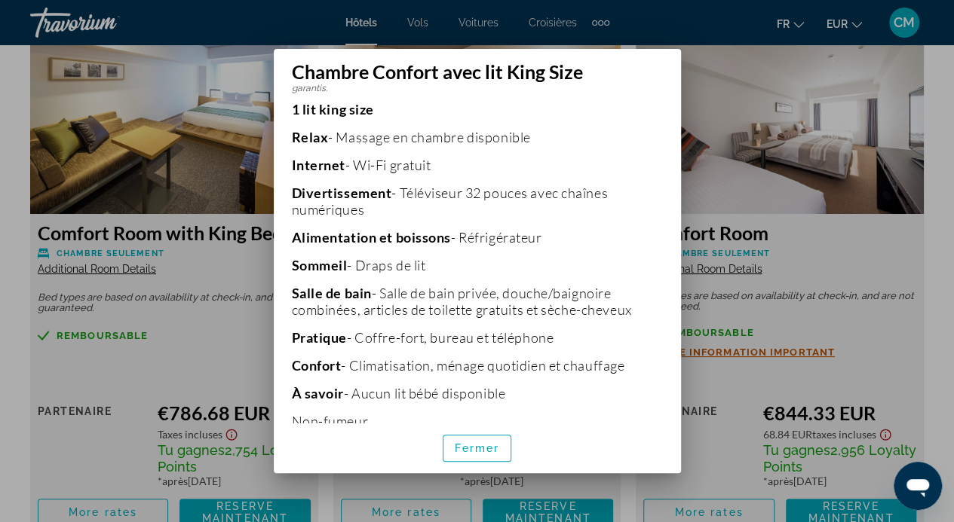
scroll to position [314, 0]
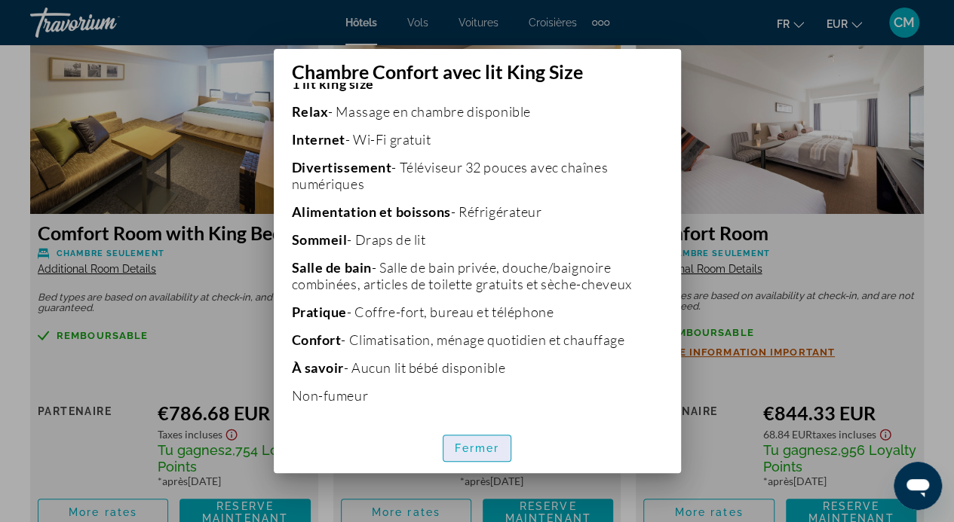
click at [494, 444] on font "Fermer" at bounding box center [477, 448] width 45 height 12
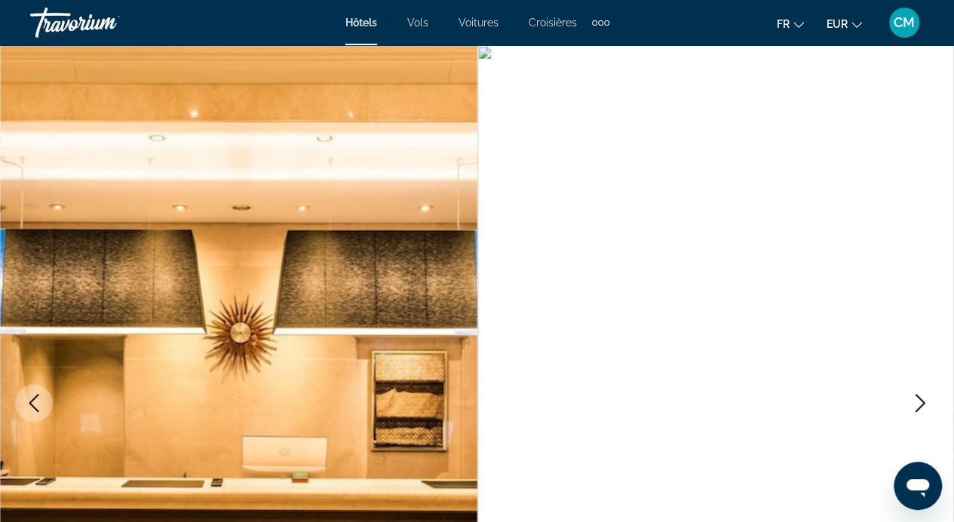
scroll to position [2372, 0]
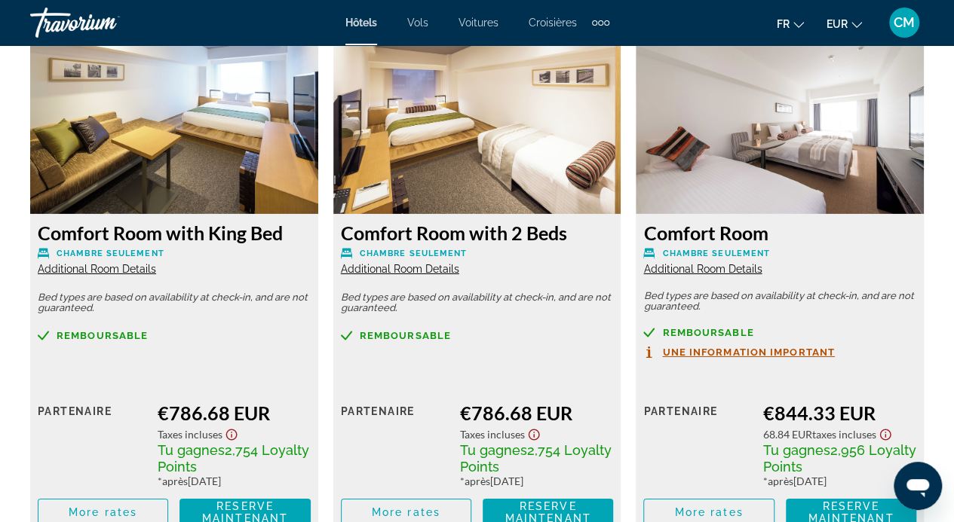
click at [494, 444] on span "Tu gagnes" at bounding box center [493, 450] width 67 height 16
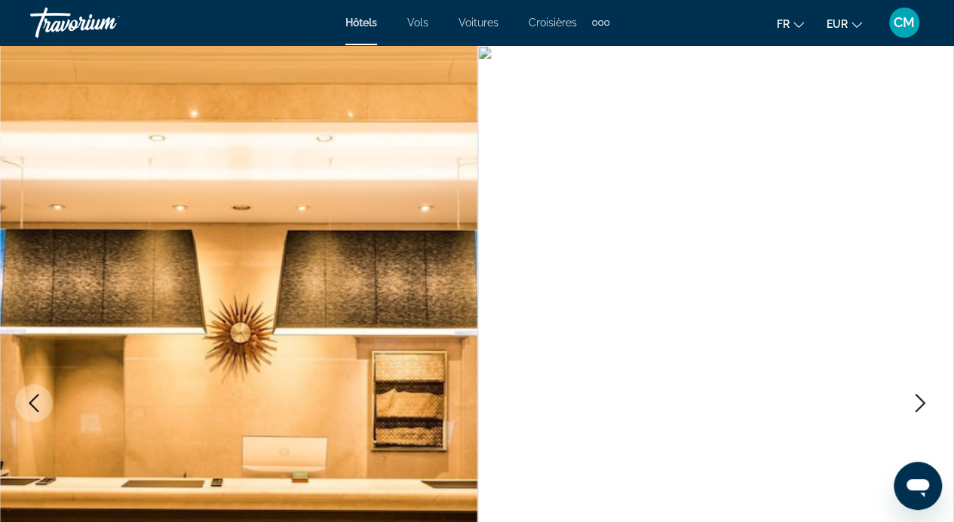
scroll to position [178, 0]
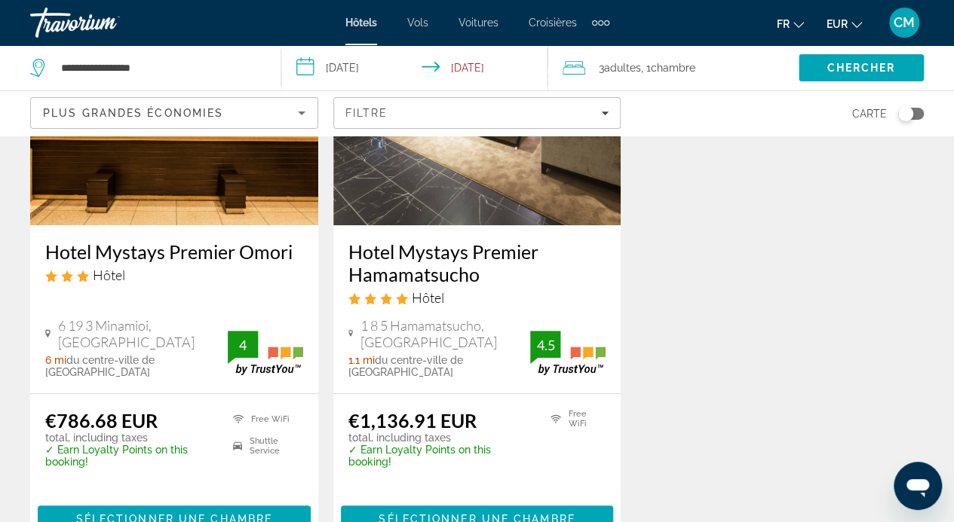
scroll to position [205, 0]
